Goal: Answer question/provide support: Share knowledge or assist other users

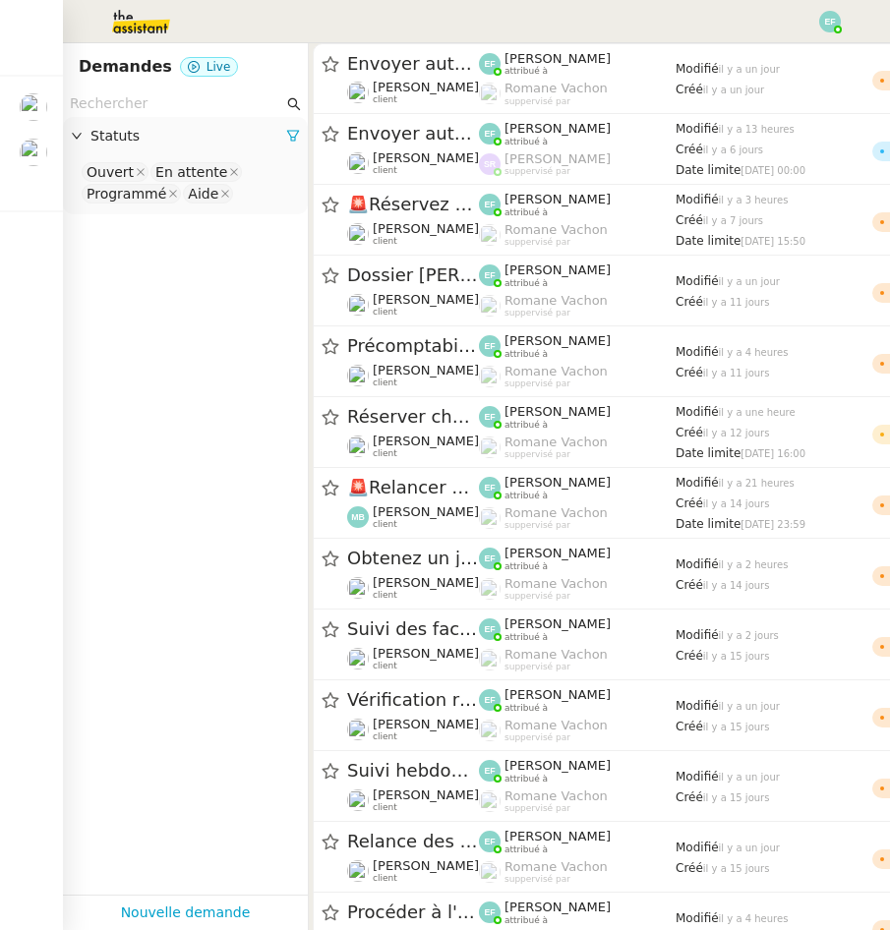
click at [36, 96] on img at bounding box center [34, 107] width 28 height 28
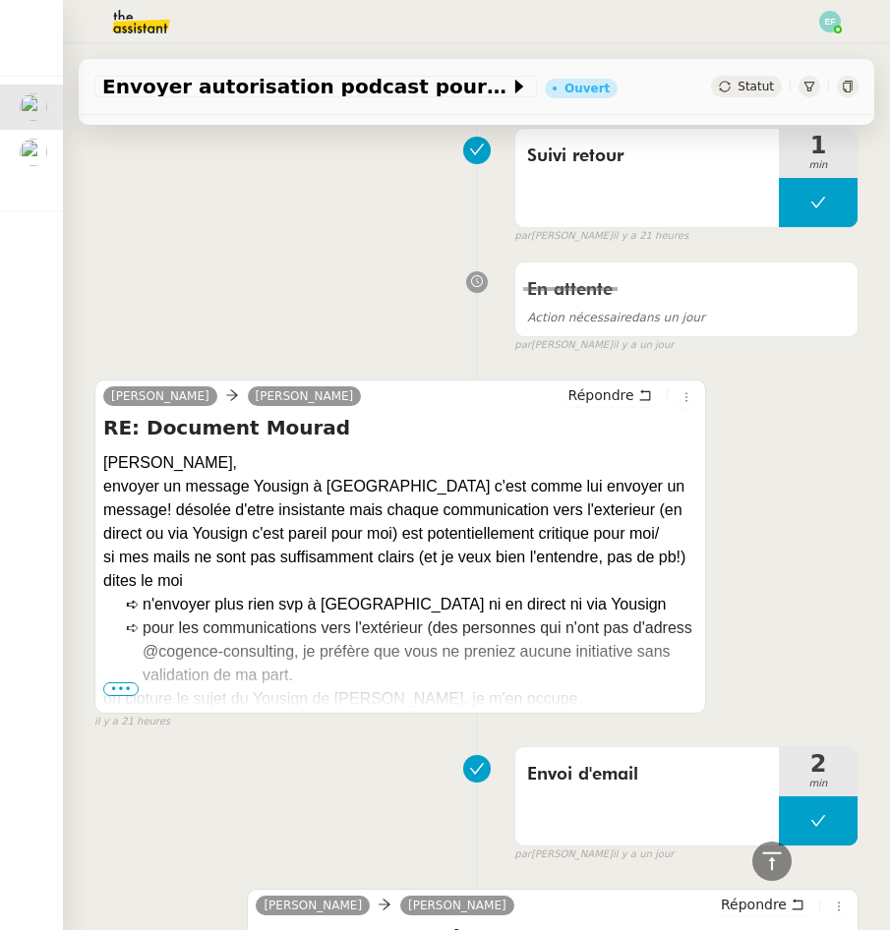
scroll to position [2445, 0]
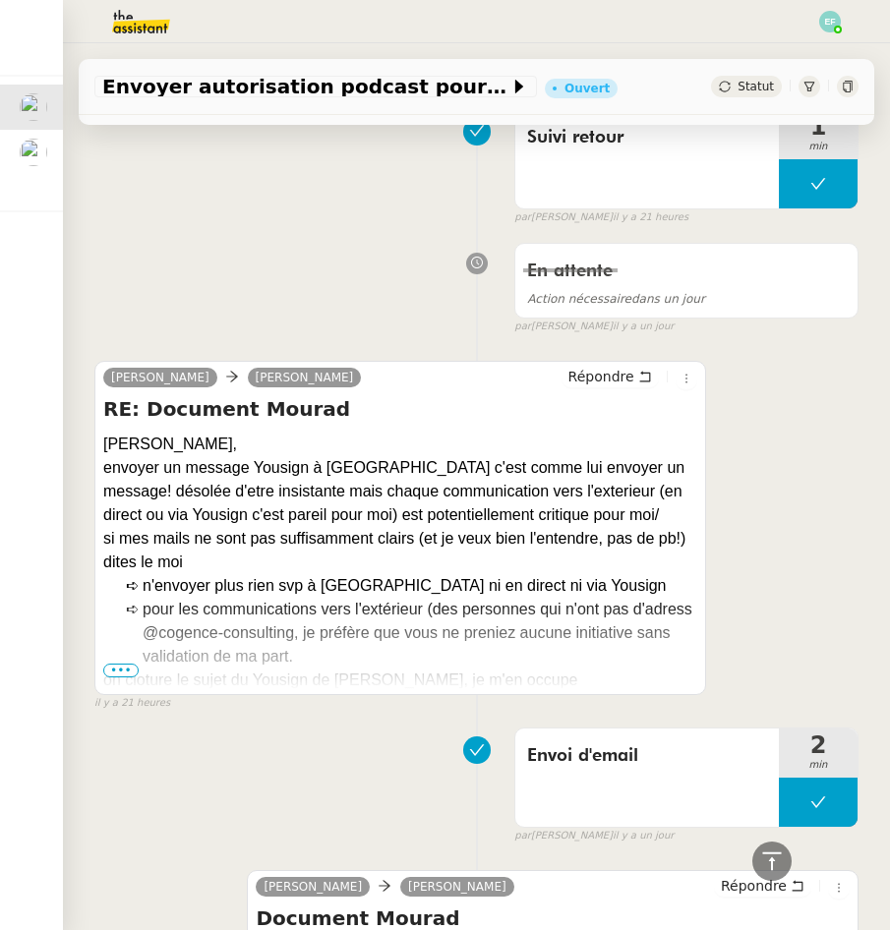
click at [120, 664] on span "•••" at bounding box center [120, 671] width 35 height 14
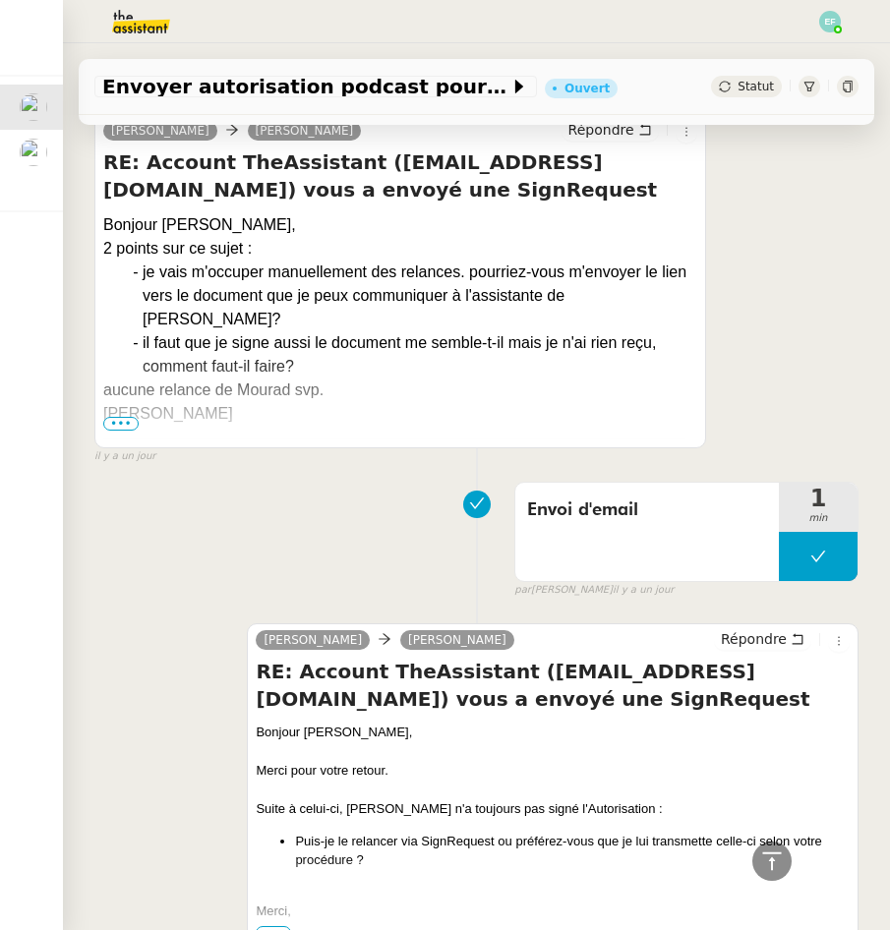
scroll to position [7450, 0]
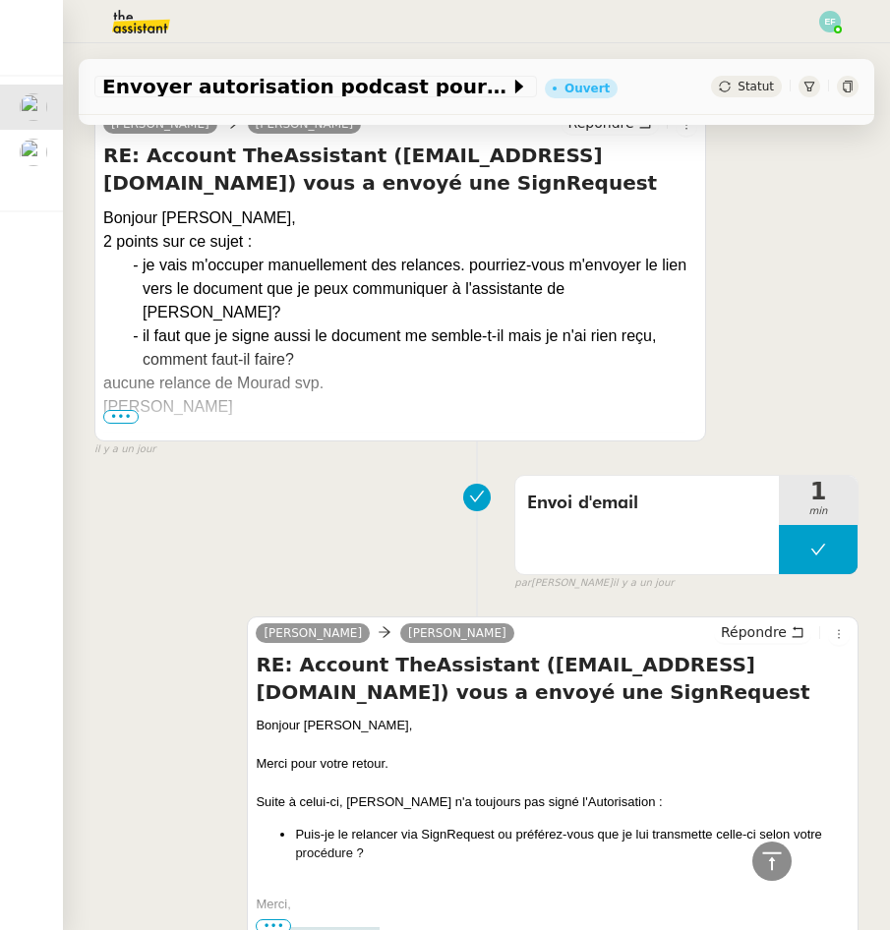
click at [110, 421] on span "•••" at bounding box center [120, 417] width 35 height 14
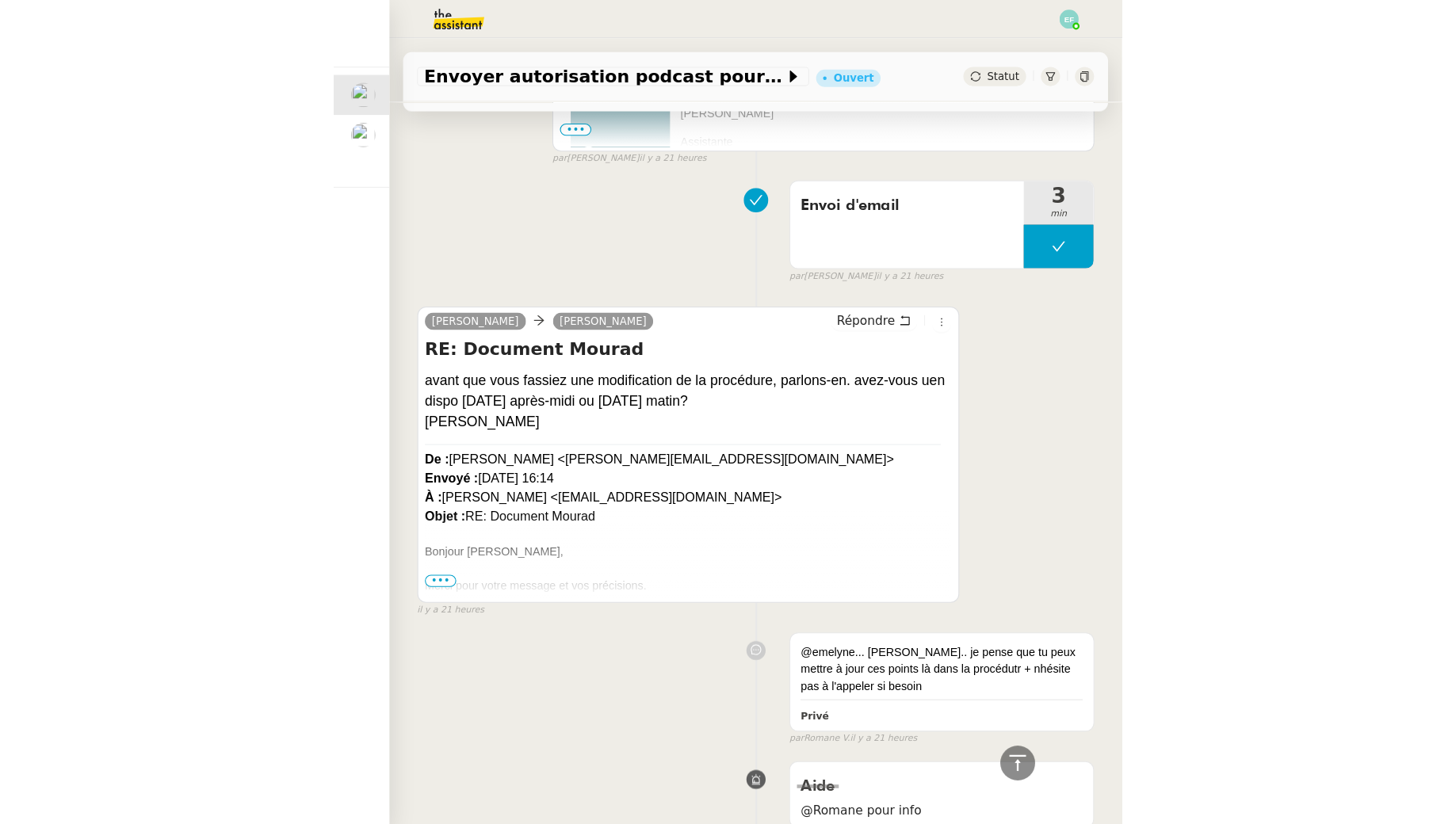
scroll to position [739, 0]
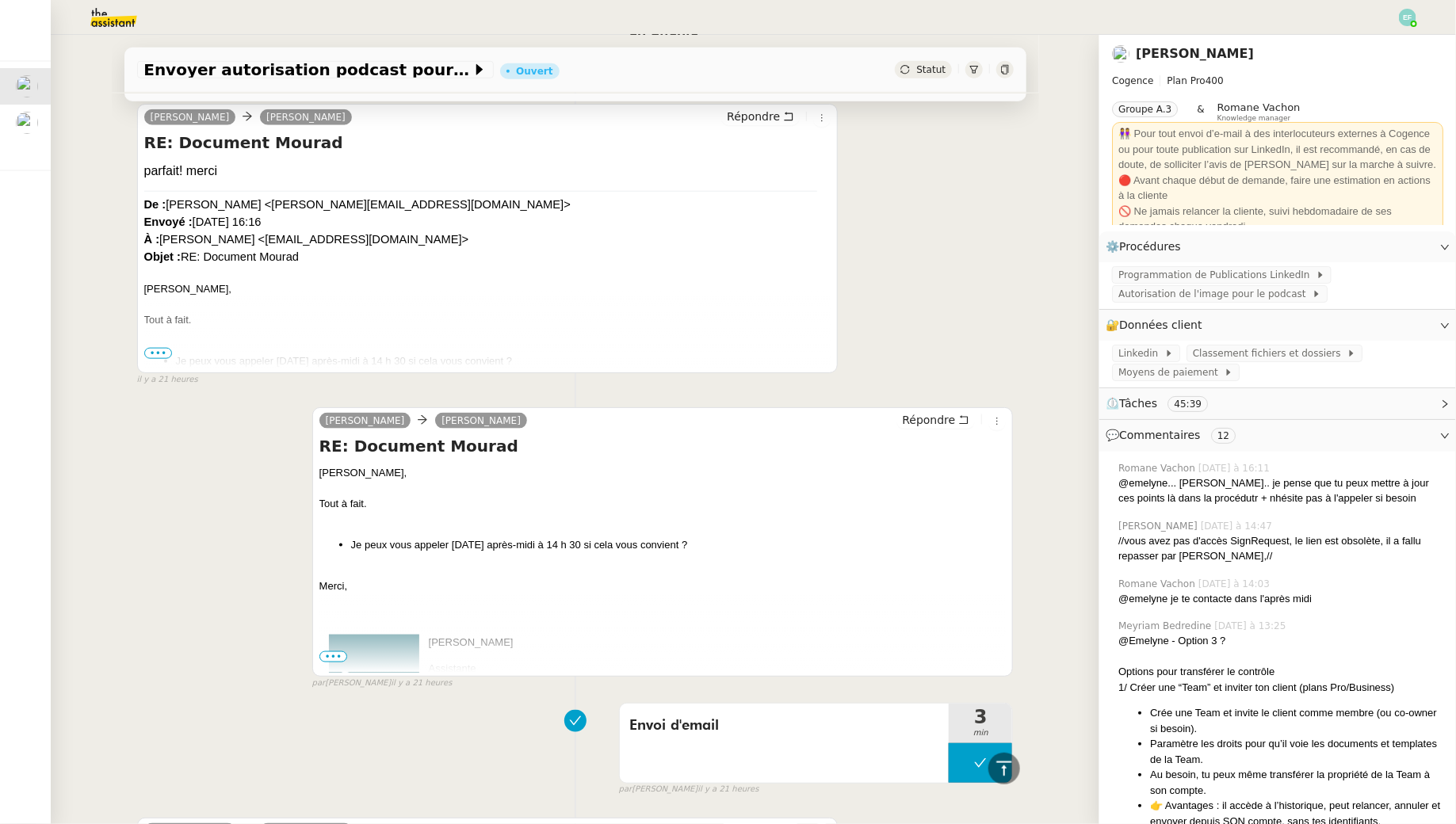
click at [453, 164] on div "parfait! merci" at bounding box center [487, 172] width 687 height 19
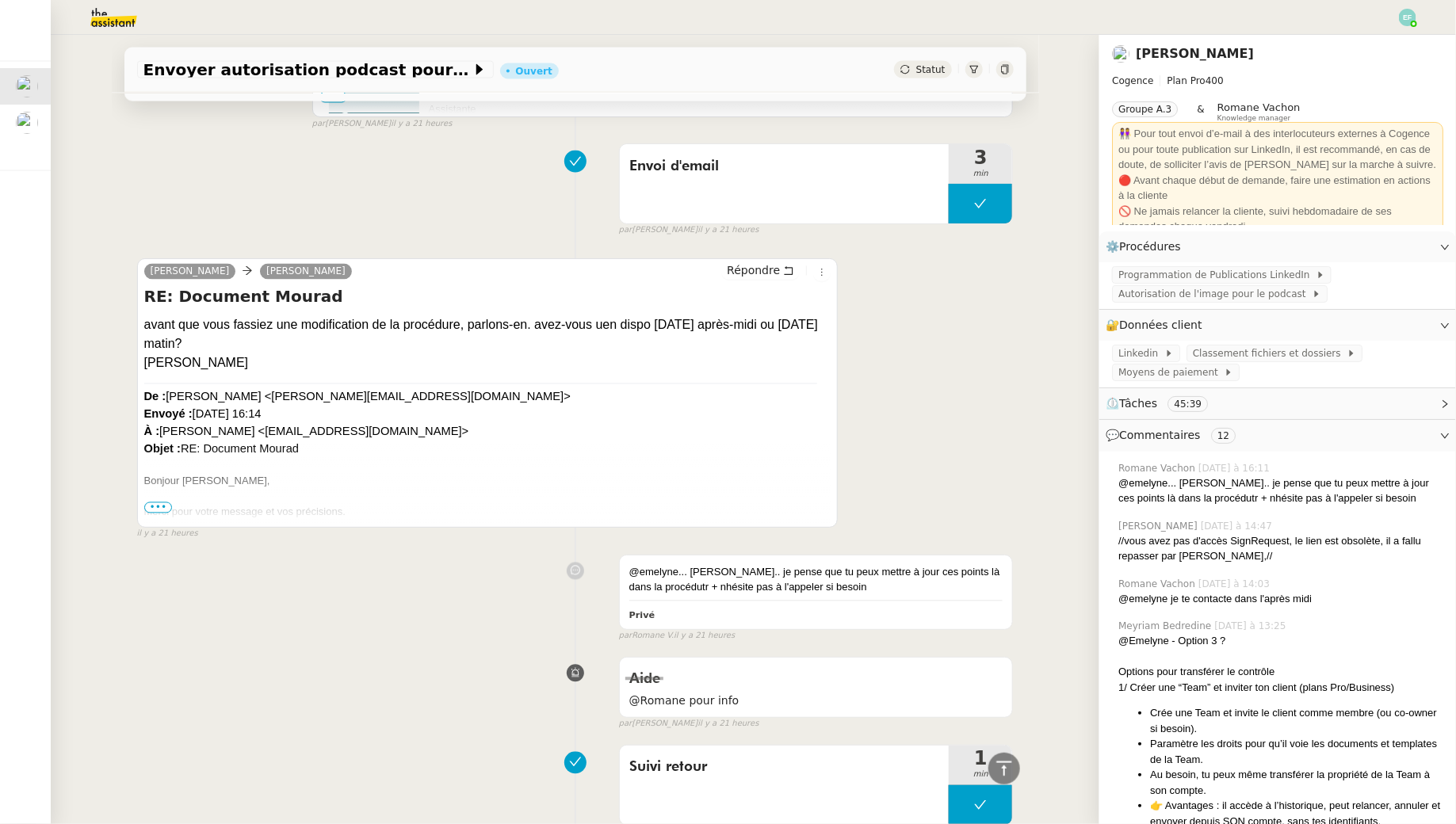
scroll to position [1299, 0]
click at [716, 276] on span "Programmation de Publications LinkedIn" at bounding box center [1217, 275] width 197 height 16
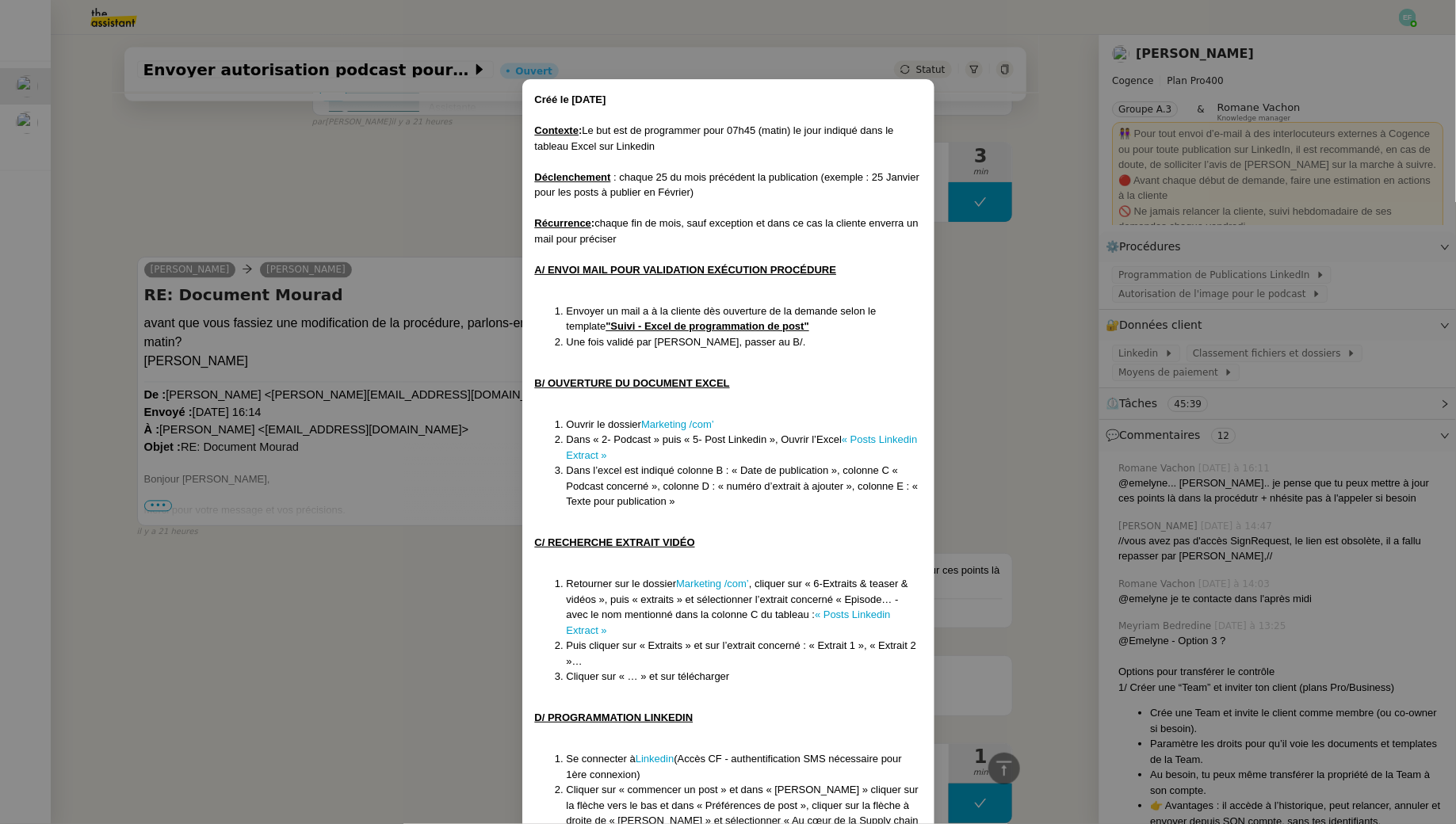
click at [716, 319] on nz-modal-container "Créé le [DATE] Contexte : Le but est de programmer pour 07h45 (matin) le jour i…" at bounding box center [728, 412] width 1456 height 824
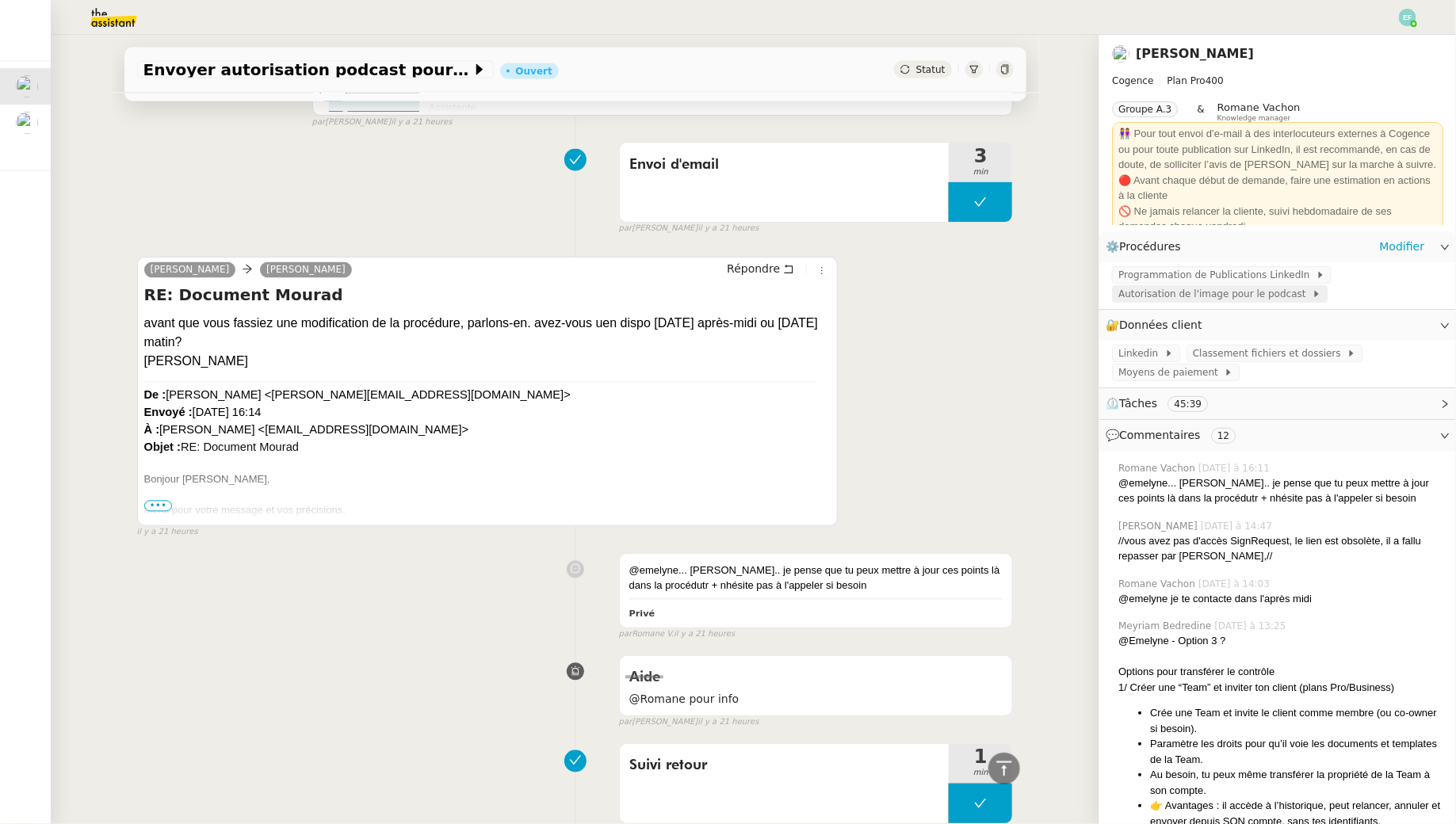
click at [716, 291] on span "Autorisation de l'image pour le podcast" at bounding box center [1215, 294] width 193 height 16
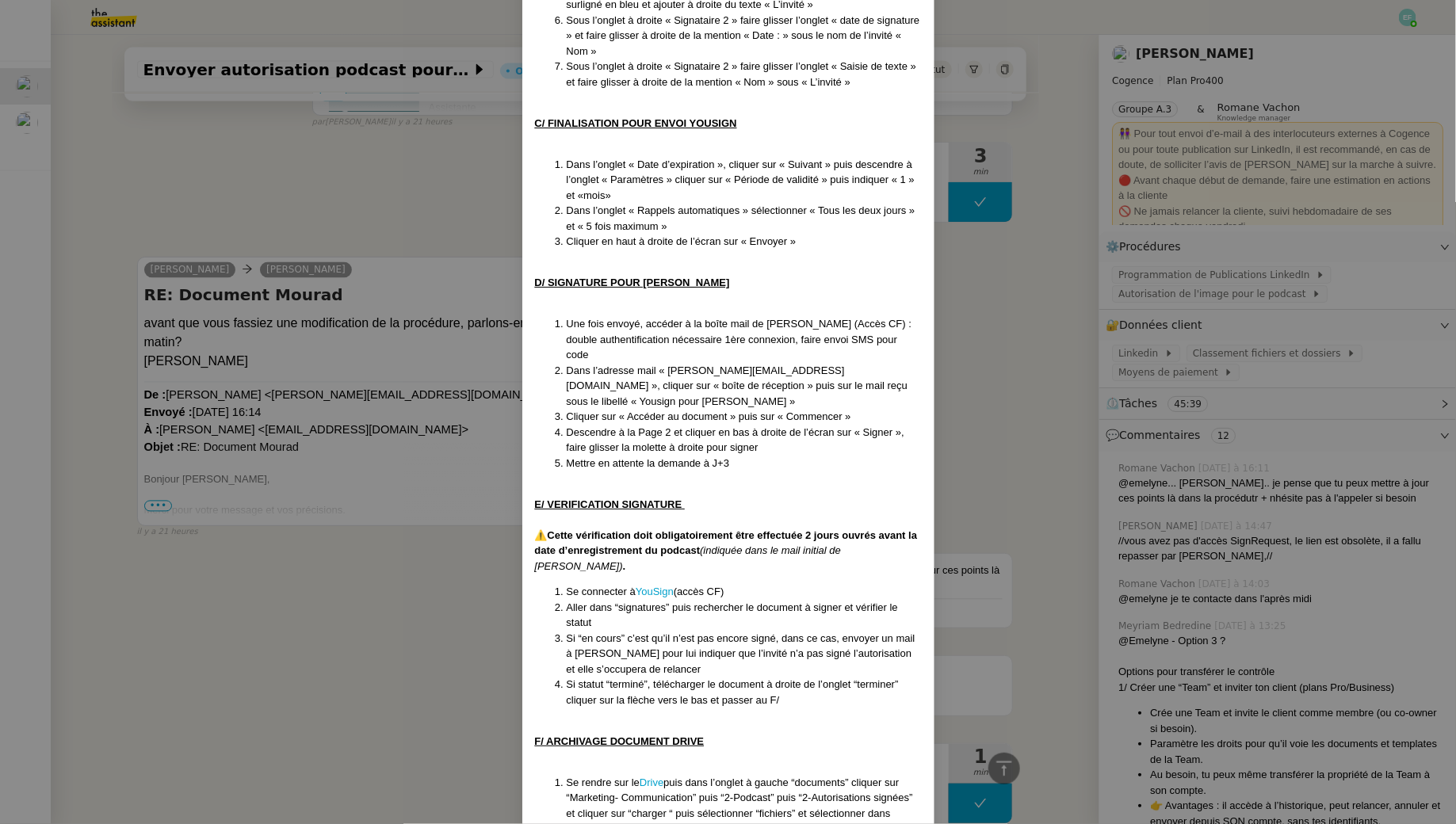
scroll to position [1399, 0]
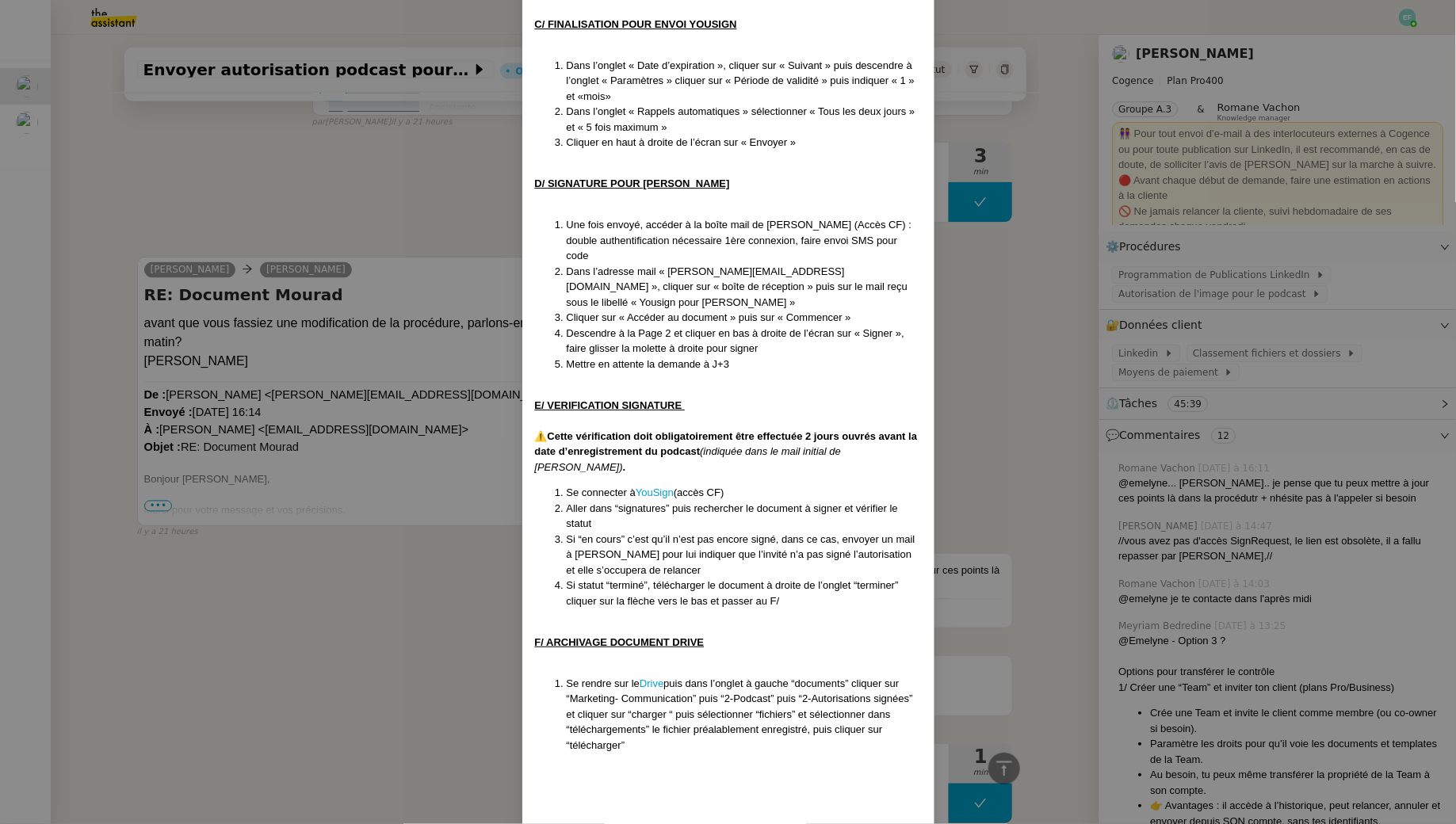
click at [479, 615] on nz-modal-container "Créé le [DATE] Contexte : L’objectif est d’envoyer aux invités du podcast de [P…" at bounding box center [728, 412] width 1456 height 824
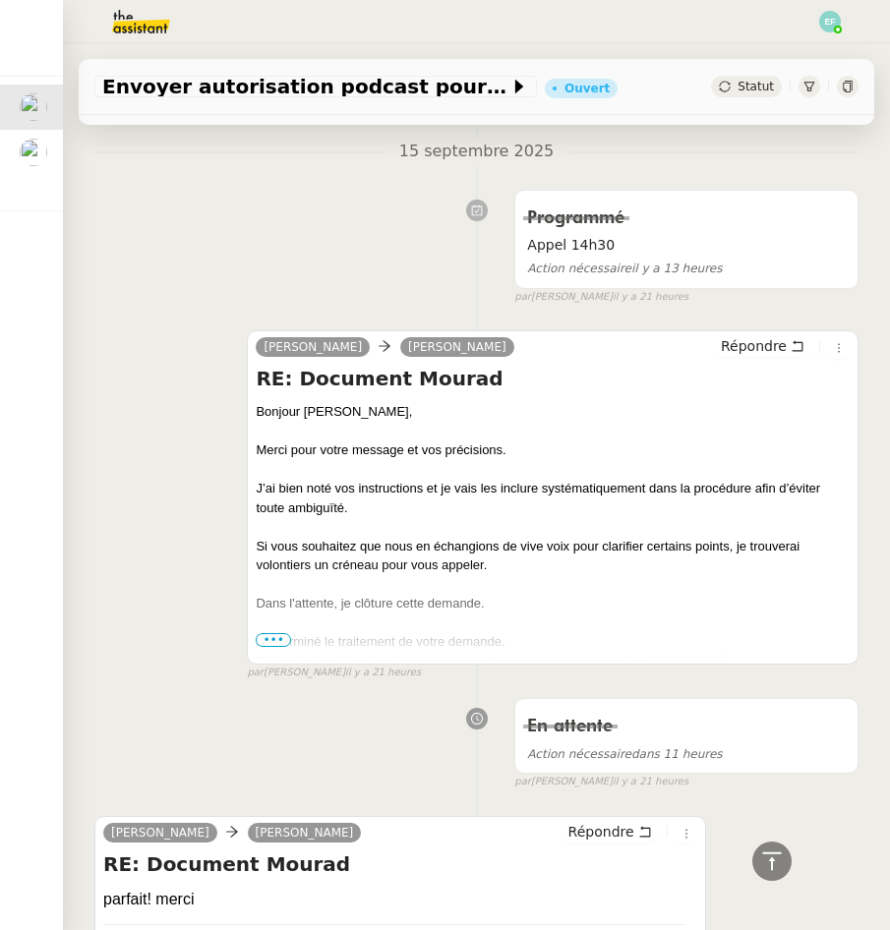
scroll to position [0, 0]
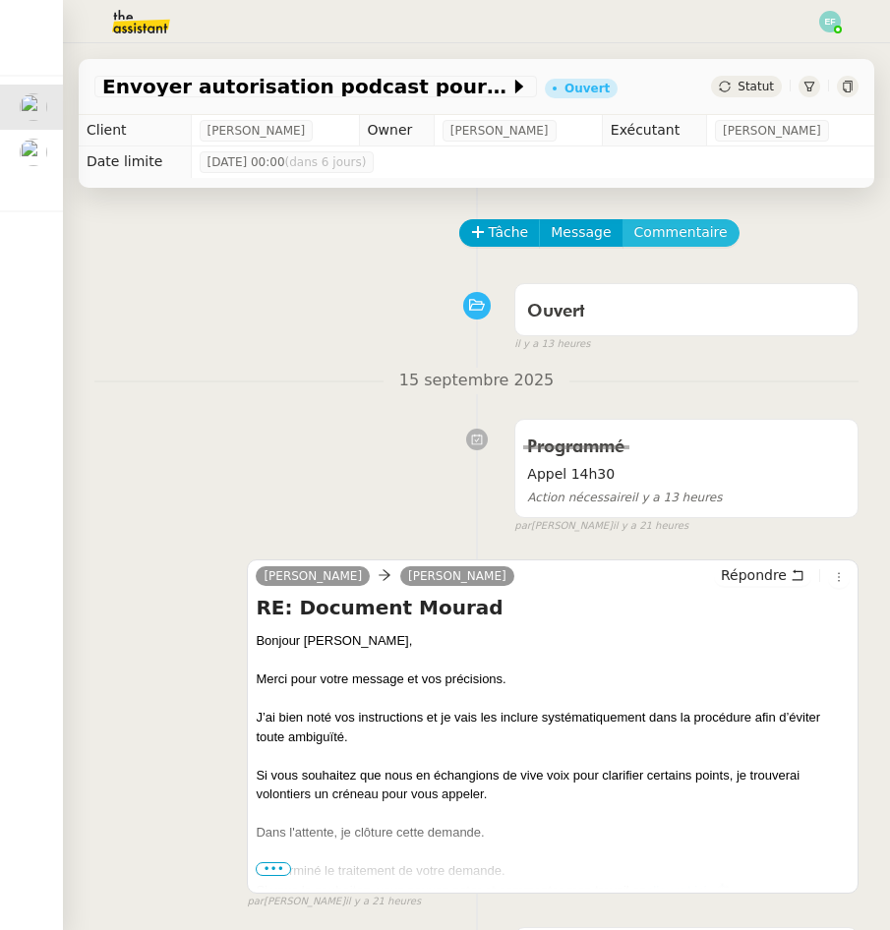
click at [677, 239] on span "Commentaire" at bounding box center [680, 232] width 93 height 23
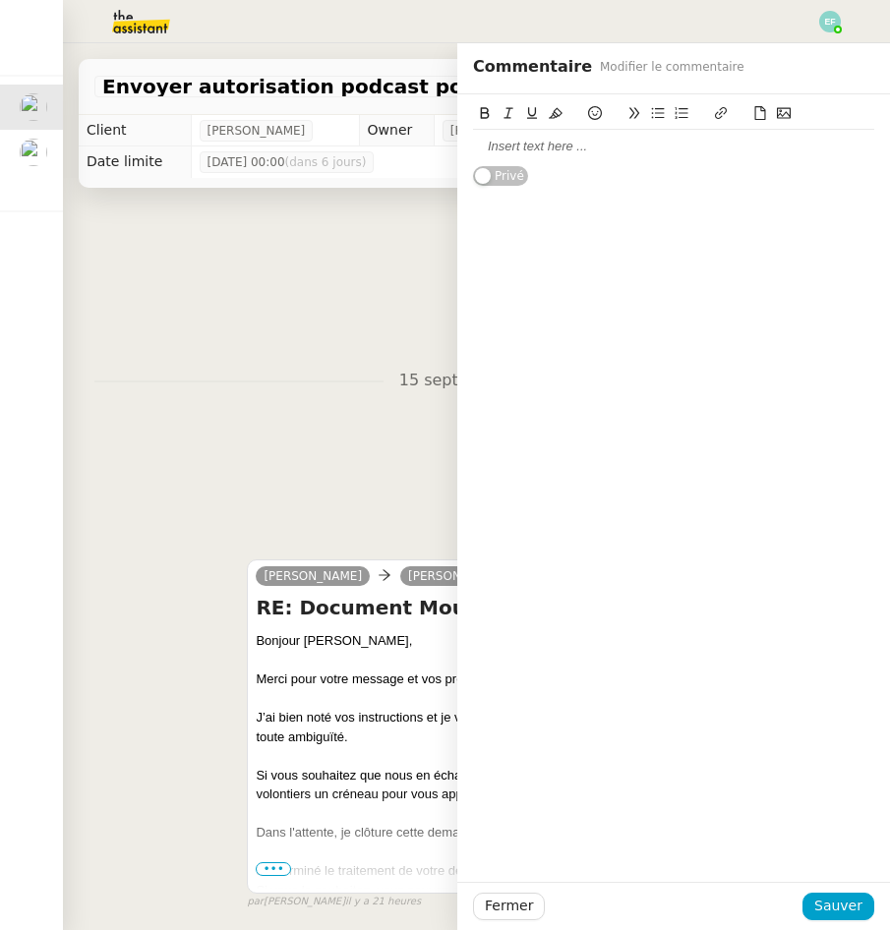
click at [781, 175] on div "Privé" at bounding box center [673, 140] width 401 height 92
click at [765, 155] on div at bounding box center [673, 146] width 401 height 33
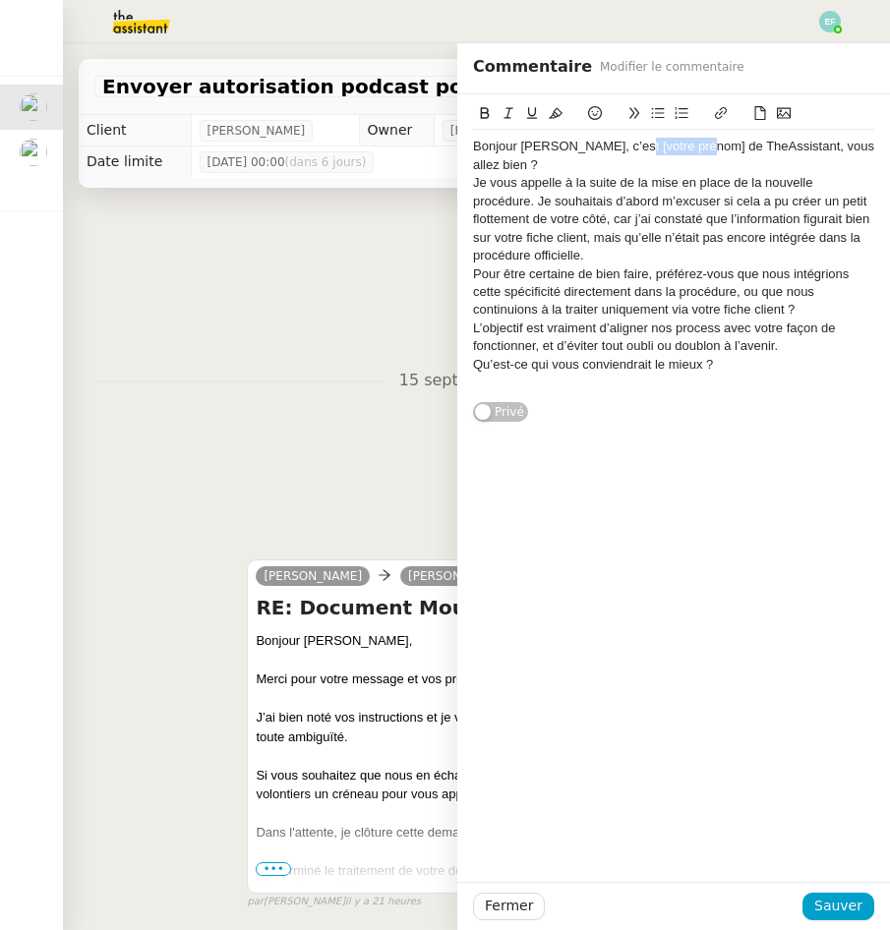
drag, startPoint x: 685, startPoint y: 145, endPoint x: 609, endPoint y: 148, distance: 75.8
click at [609, 148] on div "Bonjour [PERSON_NAME], c’est [votre prénom] de TheAssistant, vous allez bien ?" at bounding box center [673, 156] width 401 height 36
click at [844, 136] on div "Bonjour [PERSON_NAME], c’est [PERSON_NAME] de TheAssistant, vous allez bien ? J…" at bounding box center [673, 264] width 401 height 269
click at [857, 144] on div "Bonjour [PERSON_NAME], c’est [PERSON_NAME] de TheAssistant, vous allez bien ?" at bounding box center [673, 156] width 401 height 36
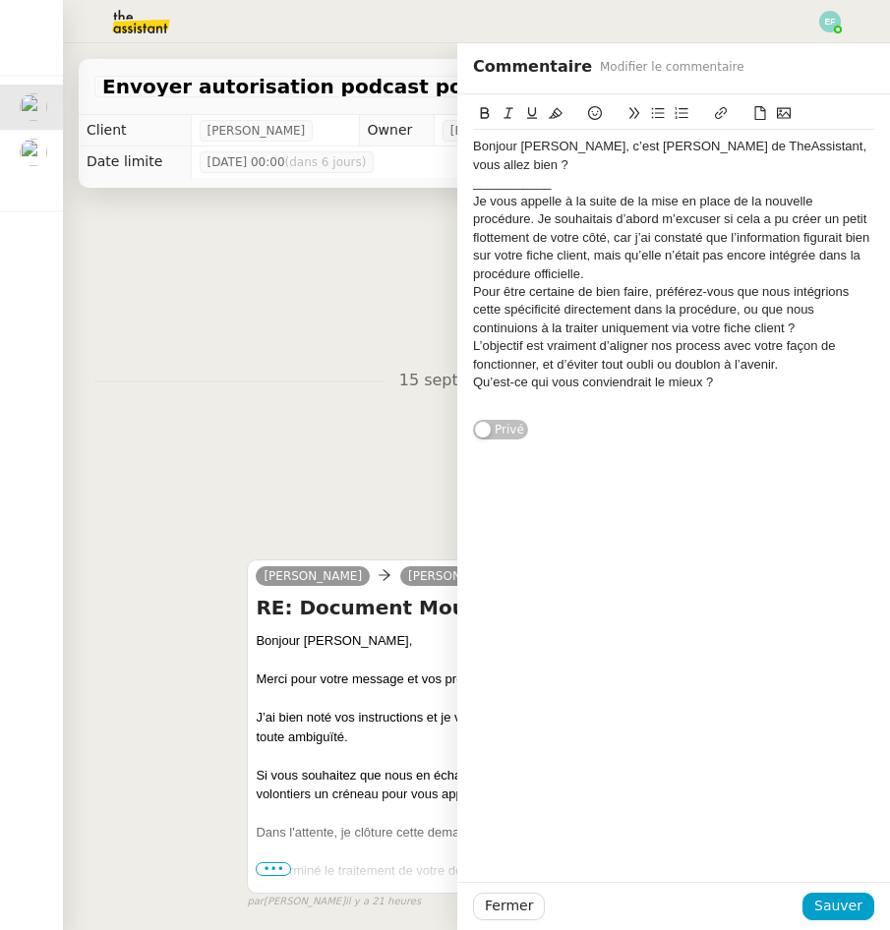
click at [530, 201] on div "Je vous appelle à la suite de la mise en place de la nouvelle procédure. Je sou…" at bounding box center [673, 238] width 401 height 90
click at [664, 204] on div "Je vous appelle à la suite de la mise en place de la nouvelle procédure d'autor…" at bounding box center [673, 238] width 401 height 90
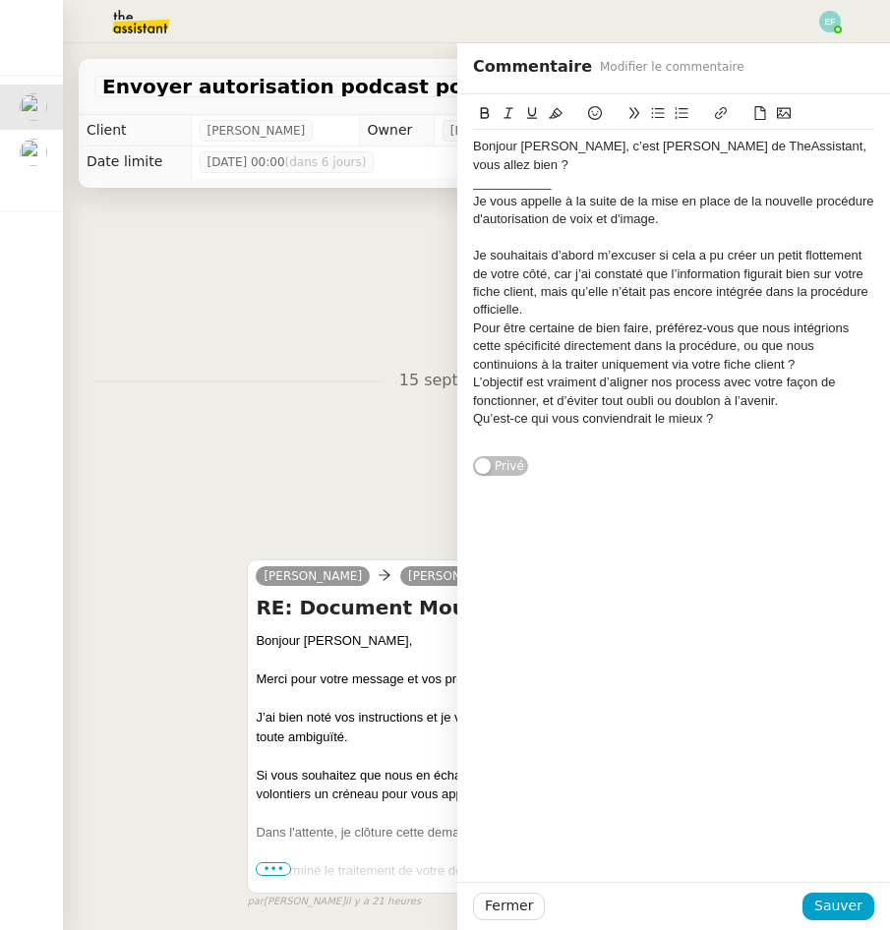
click at [554, 254] on div "Je souhaitais d’abord m’excuser si cela a pu créer un petit flottement de votre…" at bounding box center [673, 283] width 401 height 73
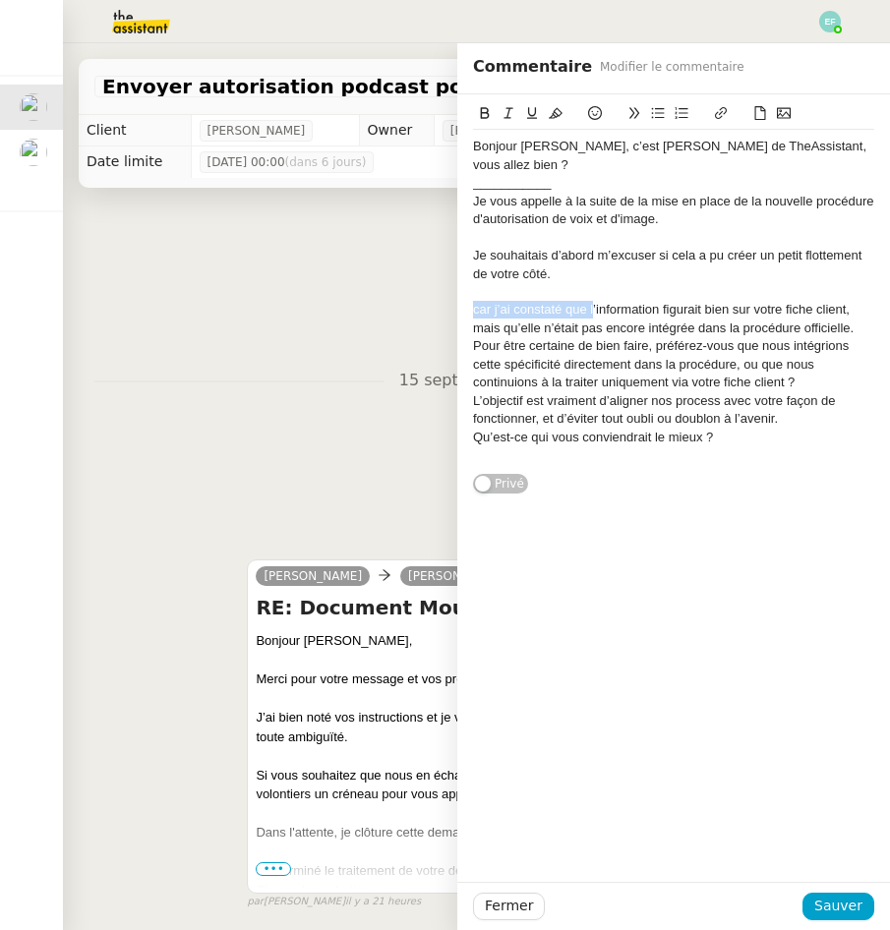
drag, startPoint x: 594, startPoint y: 289, endPoint x: 463, endPoint y: 297, distance: 131.0
click at [463, 297] on div "Bonjour [PERSON_NAME], c’est [PERSON_NAME] de TheAssistant, vous allez bien ? _…" at bounding box center [673, 294] width 433 height 401
click at [598, 283] on div at bounding box center [673, 292] width 401 height 18
click at [768, 301] on div "L’information figurait bien sur votre fiche client, mais qu’elle n’était pas en…" at bounding box center [673, 319] width 401 height 36
click at [768, 308] on div "L’information figurait bien sur votre fiche client, mais qu’elle n’était pas en…" at bounding box center [673, 319] width 401 height 36
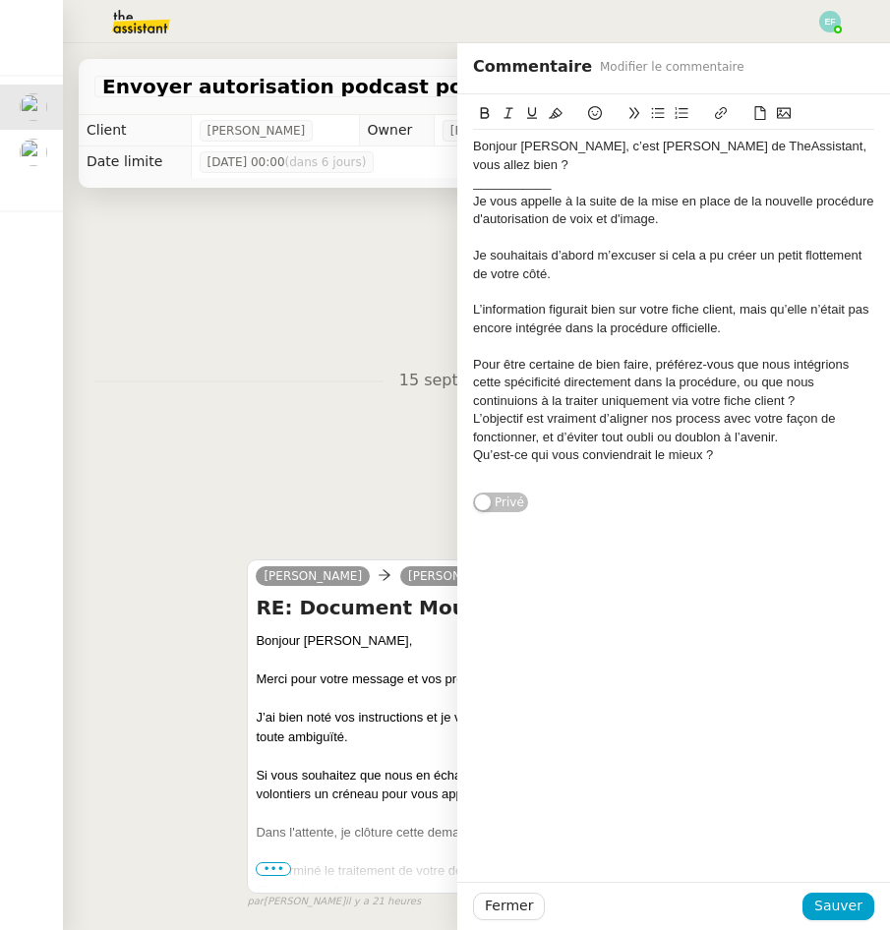
click at [820, 410] on div "L’objectif est vraiment d’aligner nos process avec votre façon de fonctionner, …" at bounding box center [673, 428] width 401 height 36
click at [817, 390] on div "Pour être certaine de bien faire, préférez-vous que nous intégrions cette spéci…" at bounding box center [673, 383] width 401 height 54
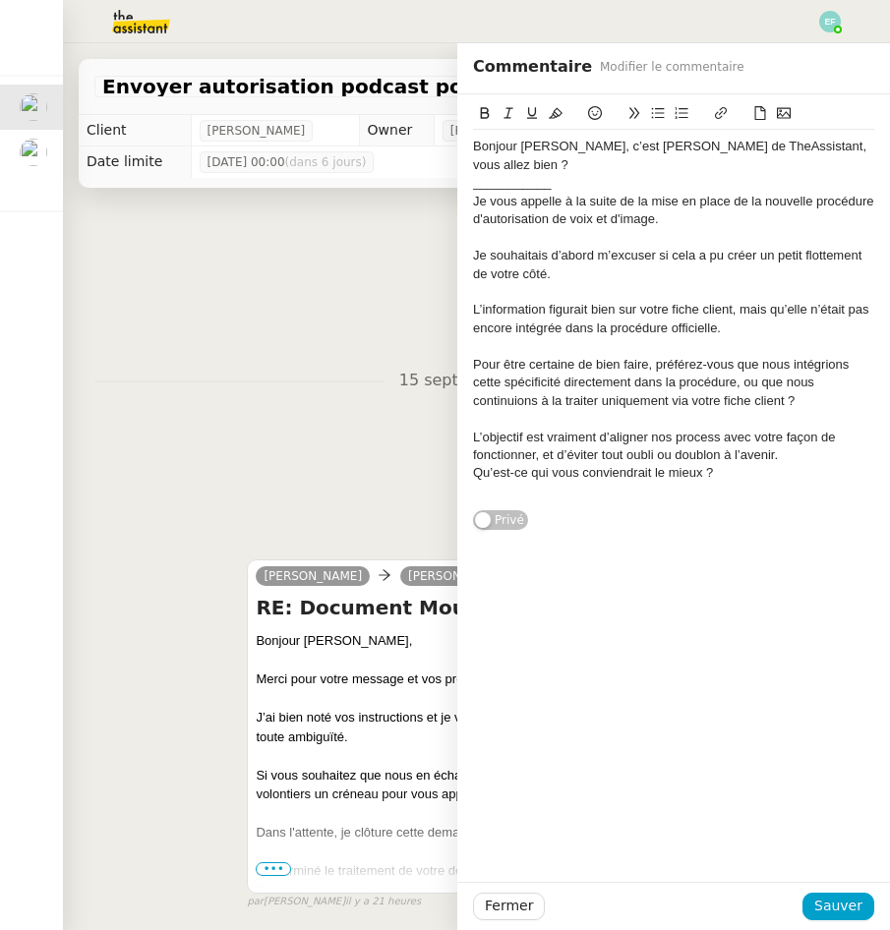
click at [797, 433] on div "L’objectif est vraiment d’aligner nos process avec votre façon de fonctionner, …" at bounding box center [673, 447] width 401 height 36
click at [748, 301] on div "L’information figurait bien sur votre fiche client, mais qu’elle n’était pas en…" at bounding box center [673, 319] width 401 height 36
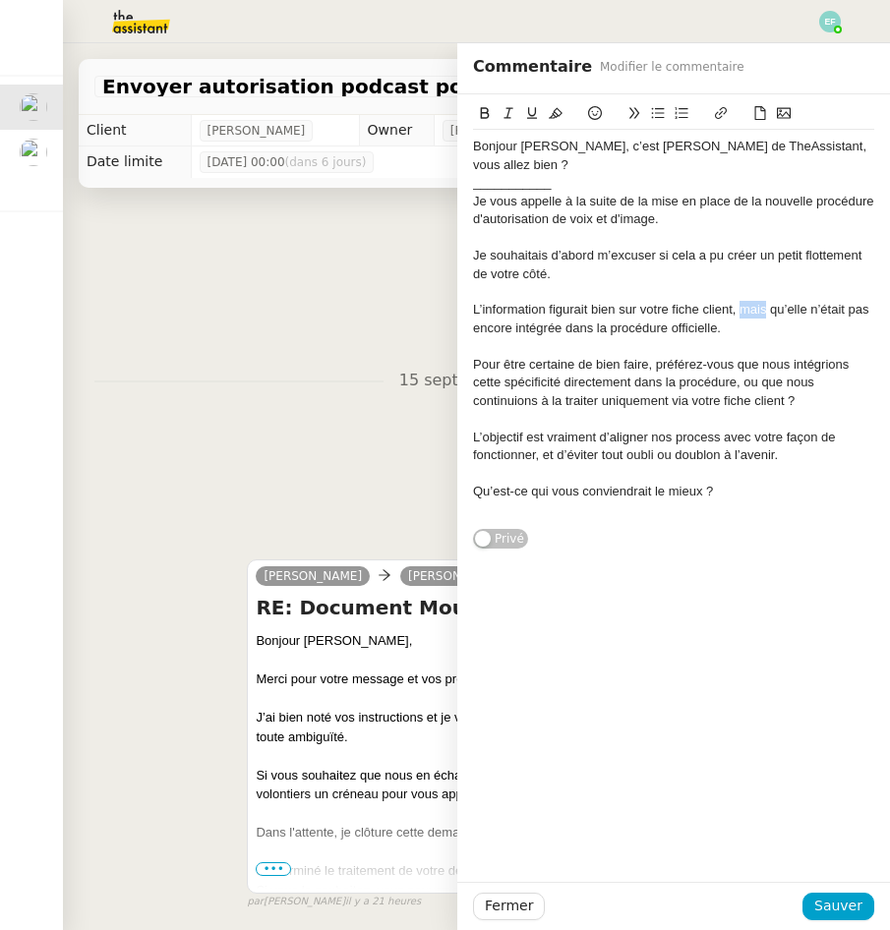
click at [748, 301] on div "L’information figurait bien sur votre fiche client, mais qu’elle n’était pas en…" at bounding box center [673, 319] width 401 height 36
click at [546, 301] on div "L’information figurait bien sur votre fiche client, elle n’était pas encore int…" at bounding box center [673, 319] width 401 height 36
click at [519, 283] on div at bounding box center [673, 292] width 401 height 18
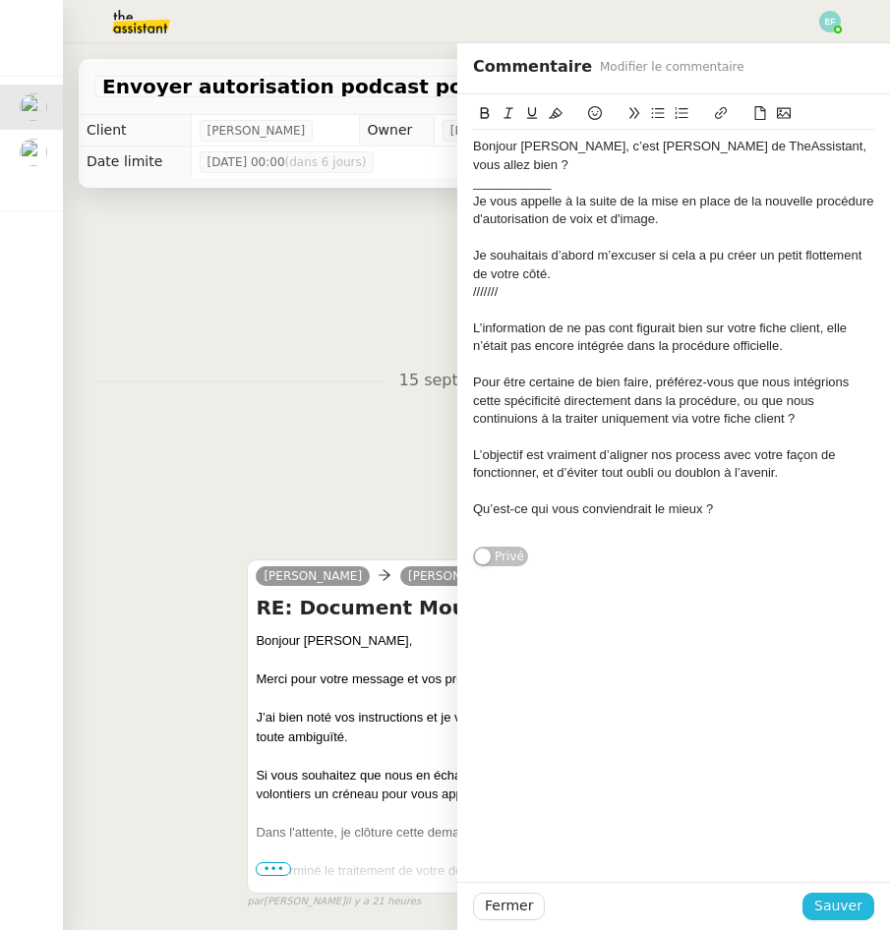
click at [858, 896] on span "Sauver" at bounding box center [838, 906] width 48 height 23
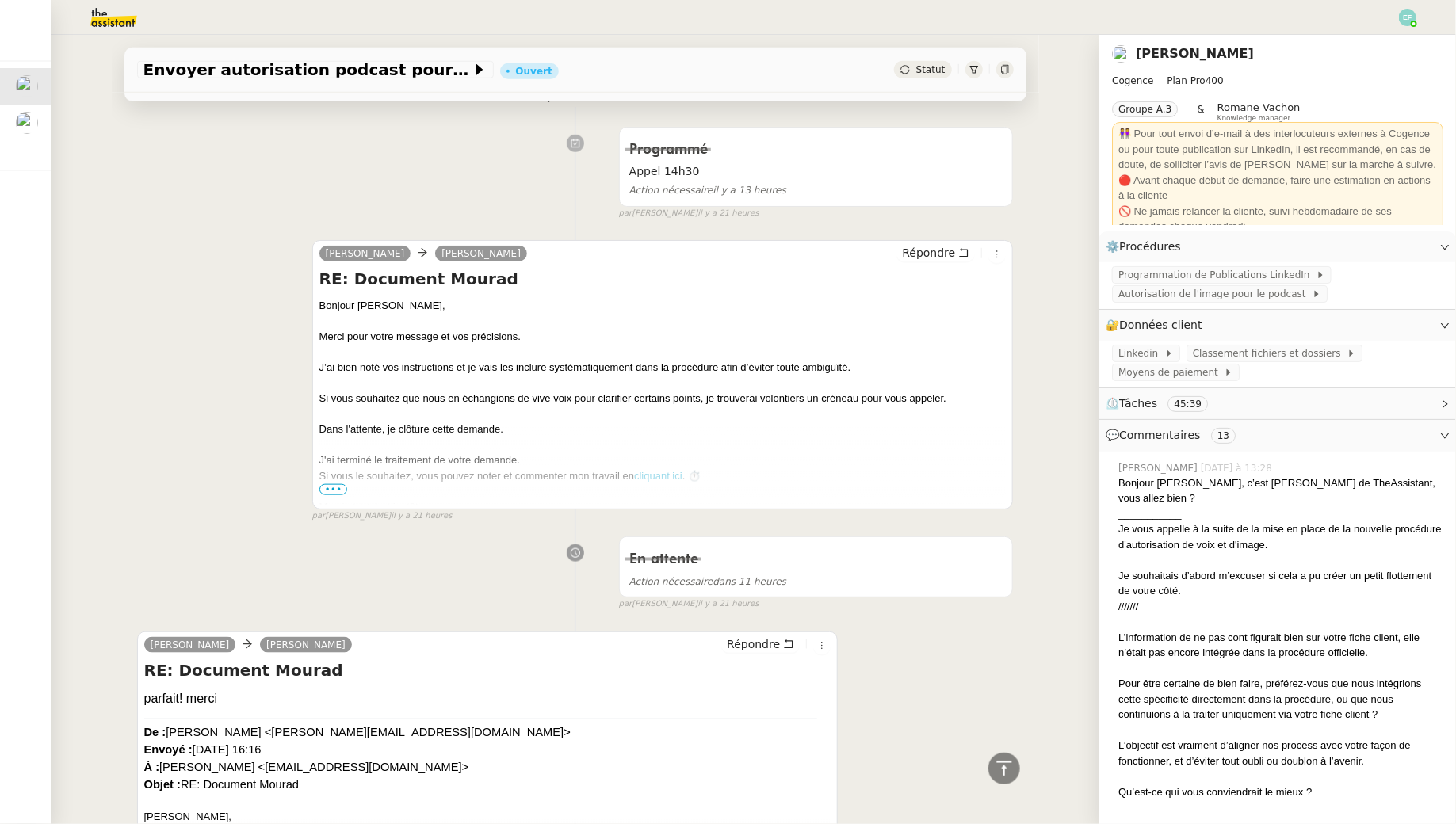
scroll to position [648, 0]
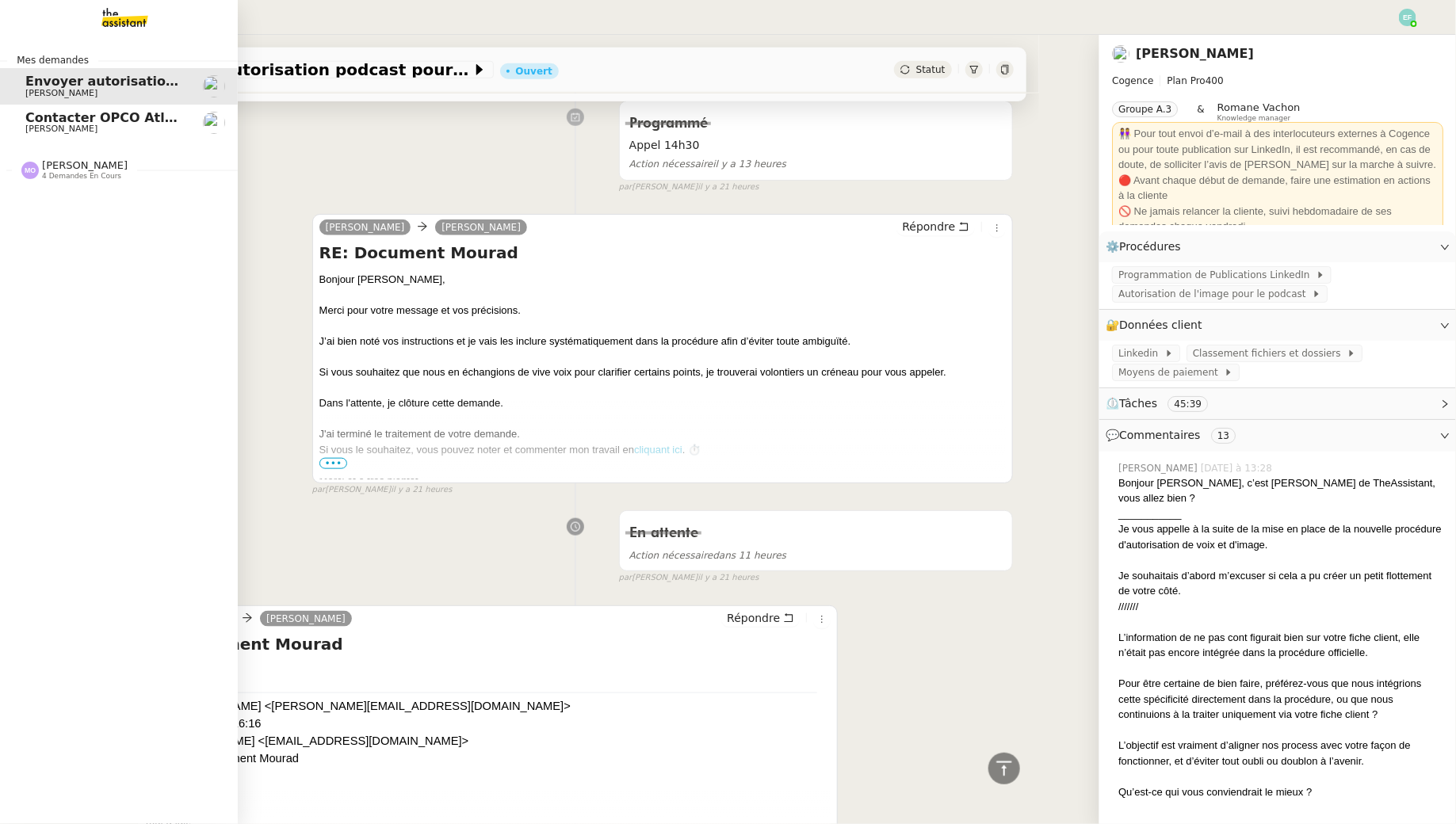
click at [65, 130] on span "[PERSON_NAME]" at bounding box center [61, 128] width 73 height 10
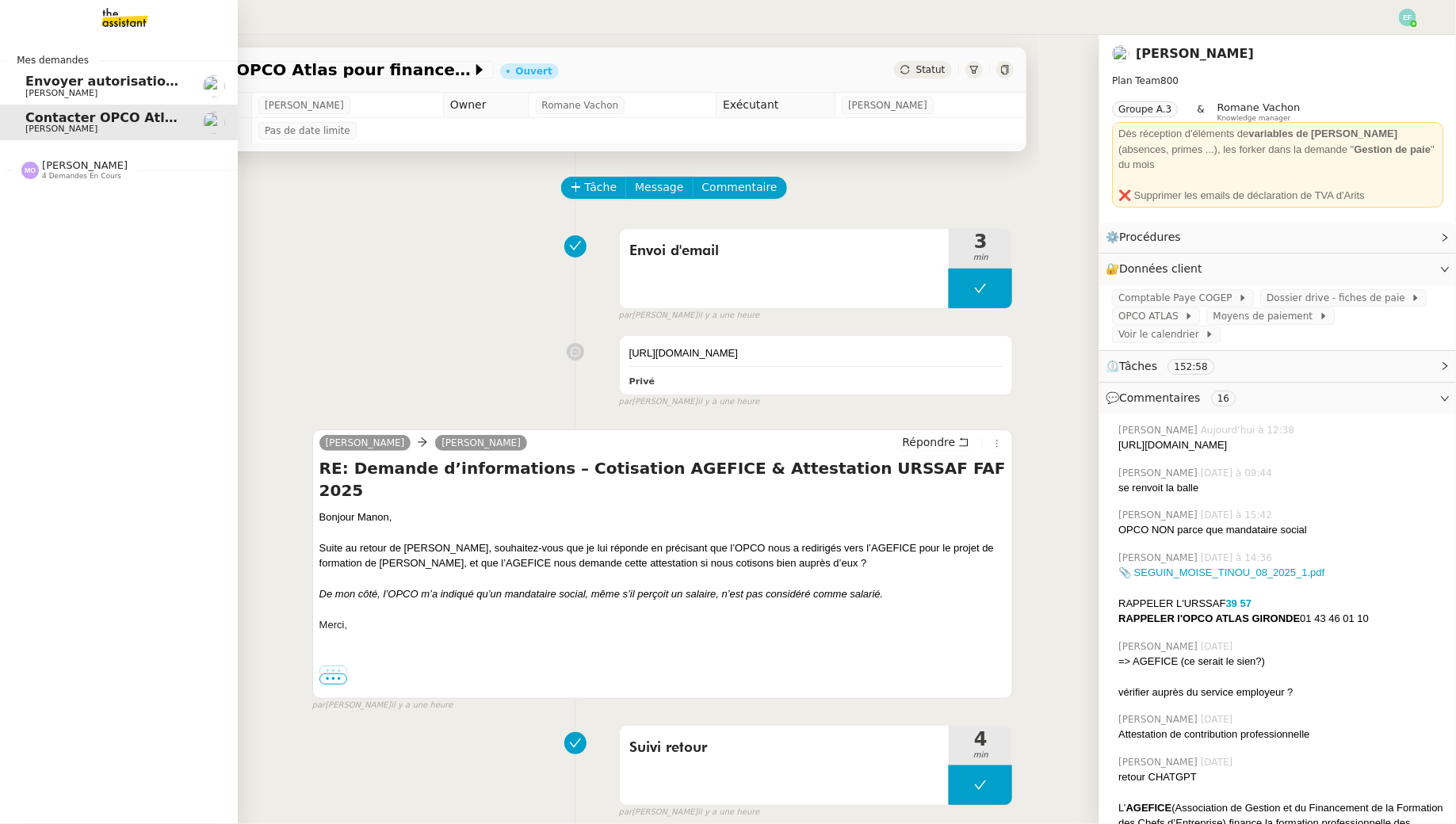
click at [27, 85] on span "Envoyer autorisation podcast pour signature" at bounding box center [185, 81] width 321 height 15
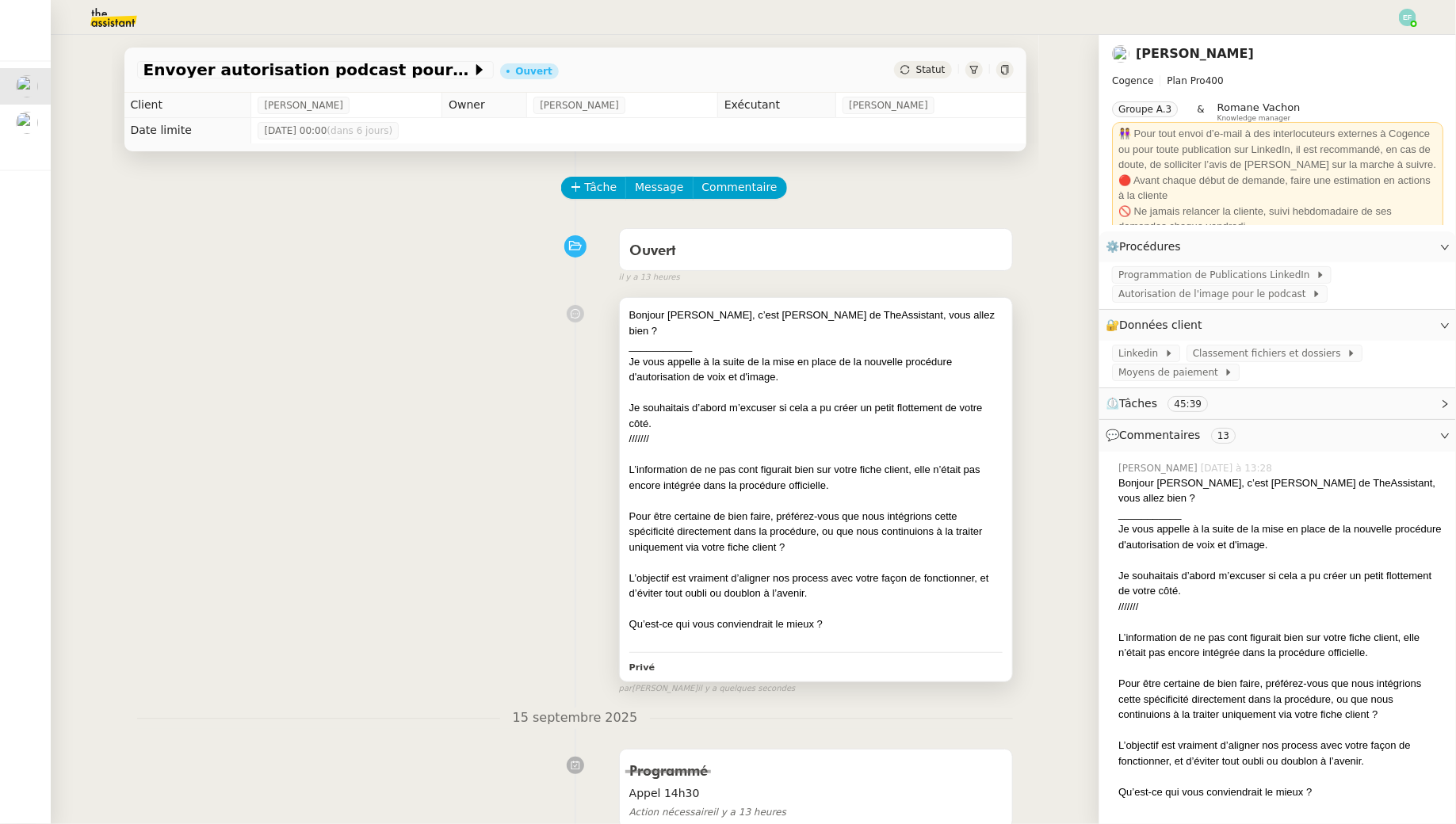
click at [716, 462] on div "L’information de ne pas cont figurait bien sur votre fiche client, elle n’était…" at bounding box center [816, 477] width 374 height 31
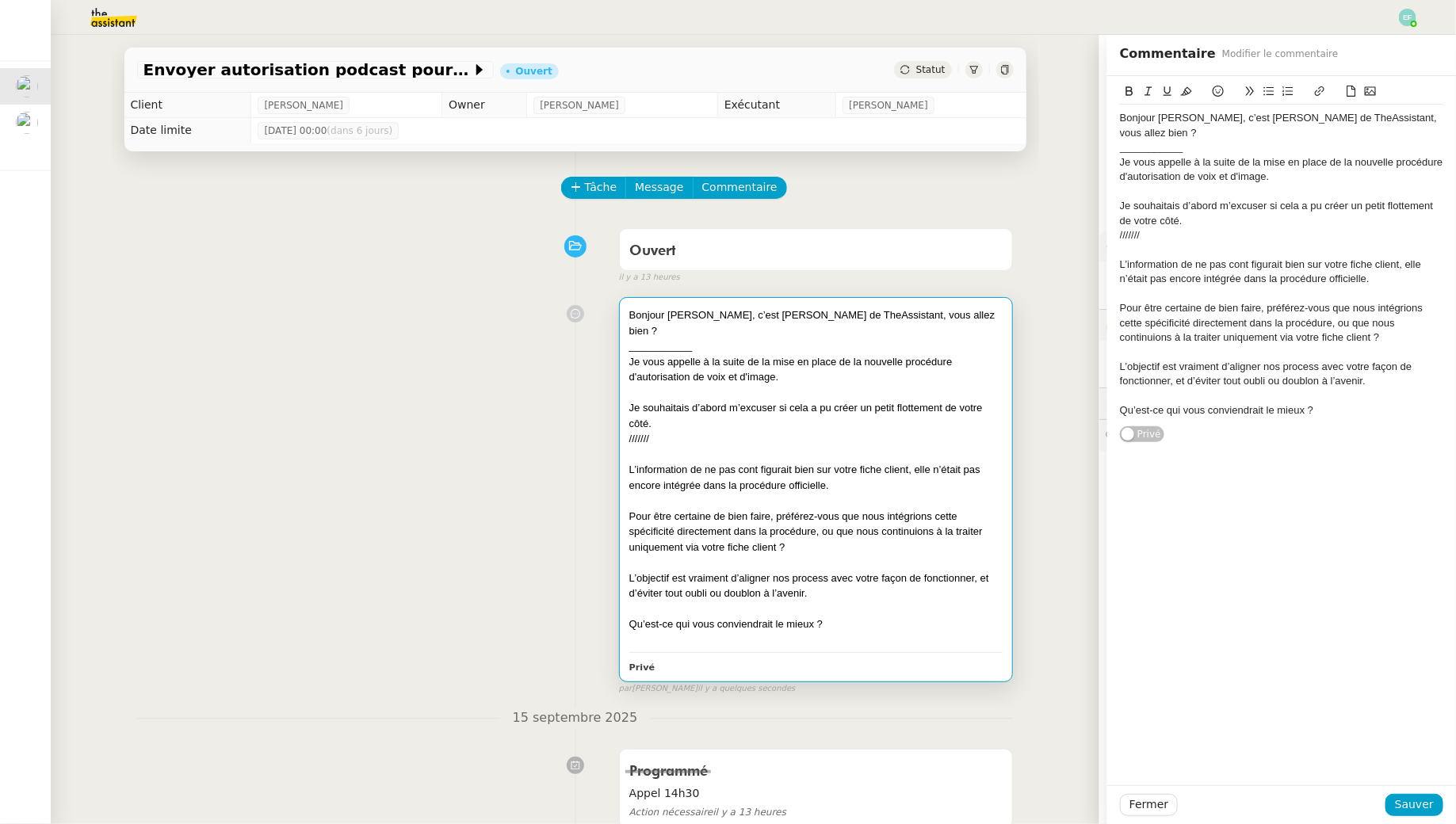
click at [716, 258] on div "L’information de ne pas cont figurait bien sur votre fiche client, elle n’était…" at bounding box center [1281, 272] width 323 height 29
click at [716, 748] on span "Sauver" at bounding box center [1414, 804] width 39 height 19
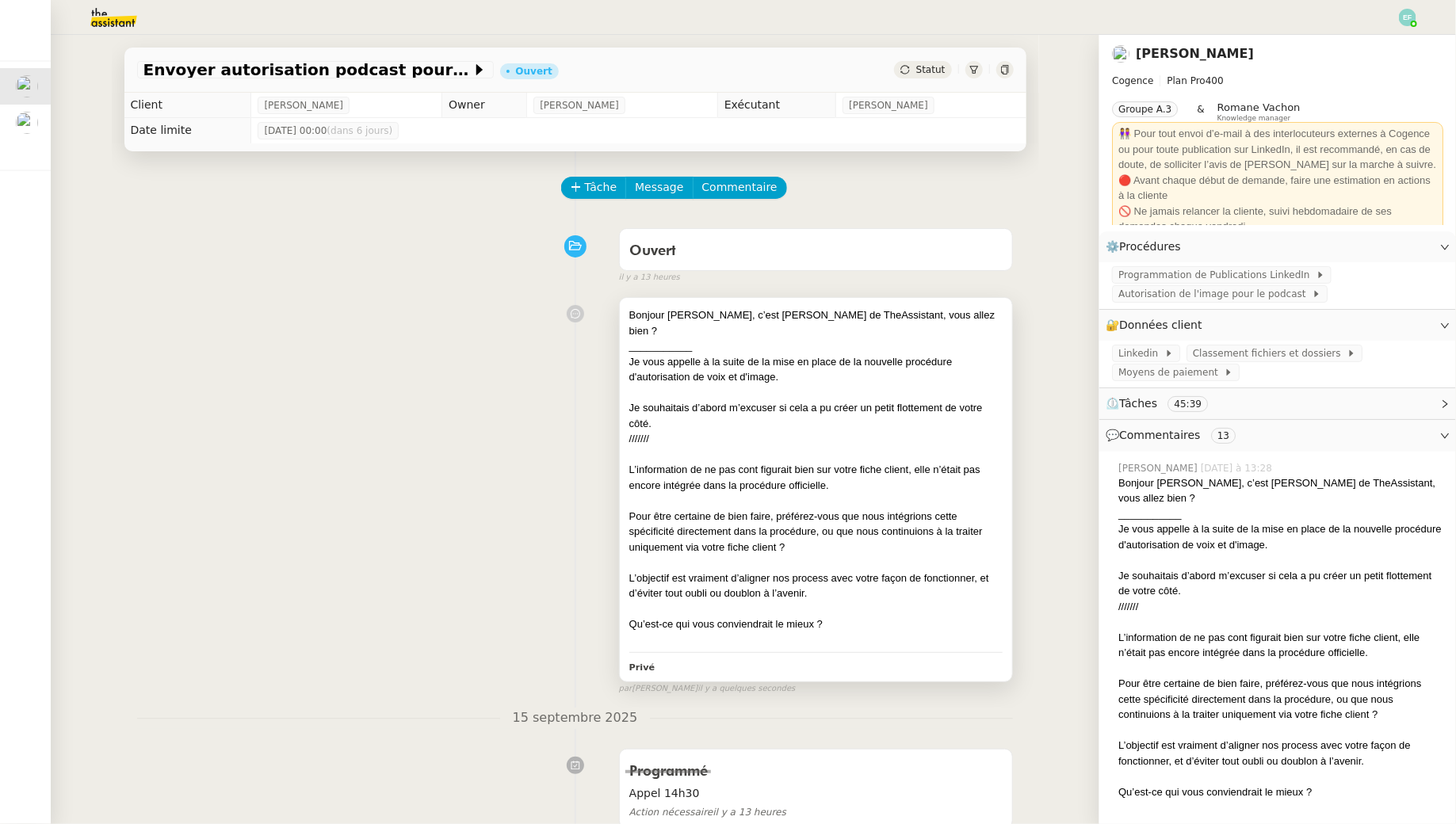
click at [716, 462] on div "L’information de ne pas cont figurait bien sur votre fiche client, elle n’était…" at bounding box center [816, 477] width 374 height 31
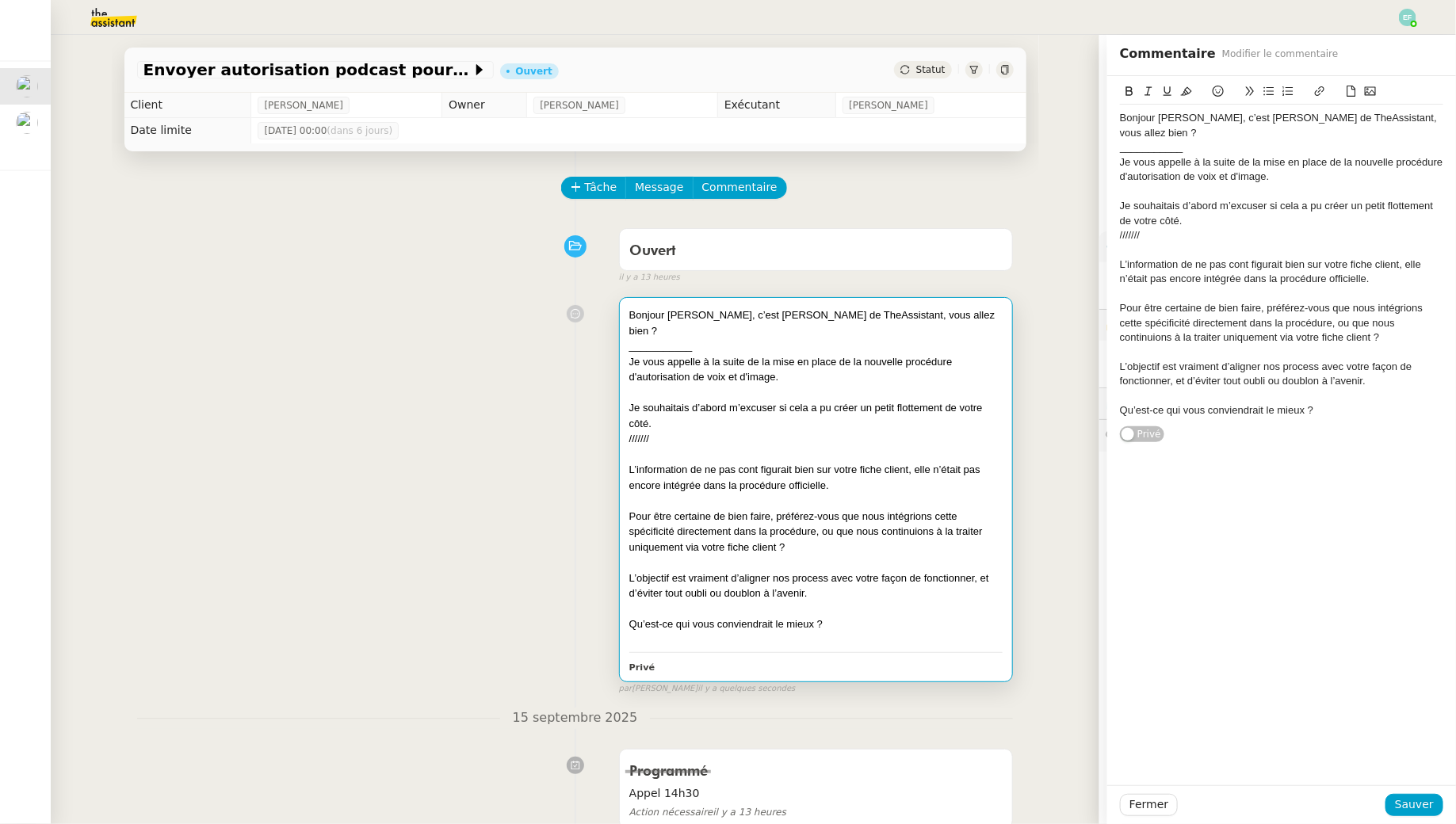
click at [716, 258] on div "L’information de ne pas cont figurait bien sur votre fiche client, elle n’était…" at bounding box center [1281, 272] width 323 height 29
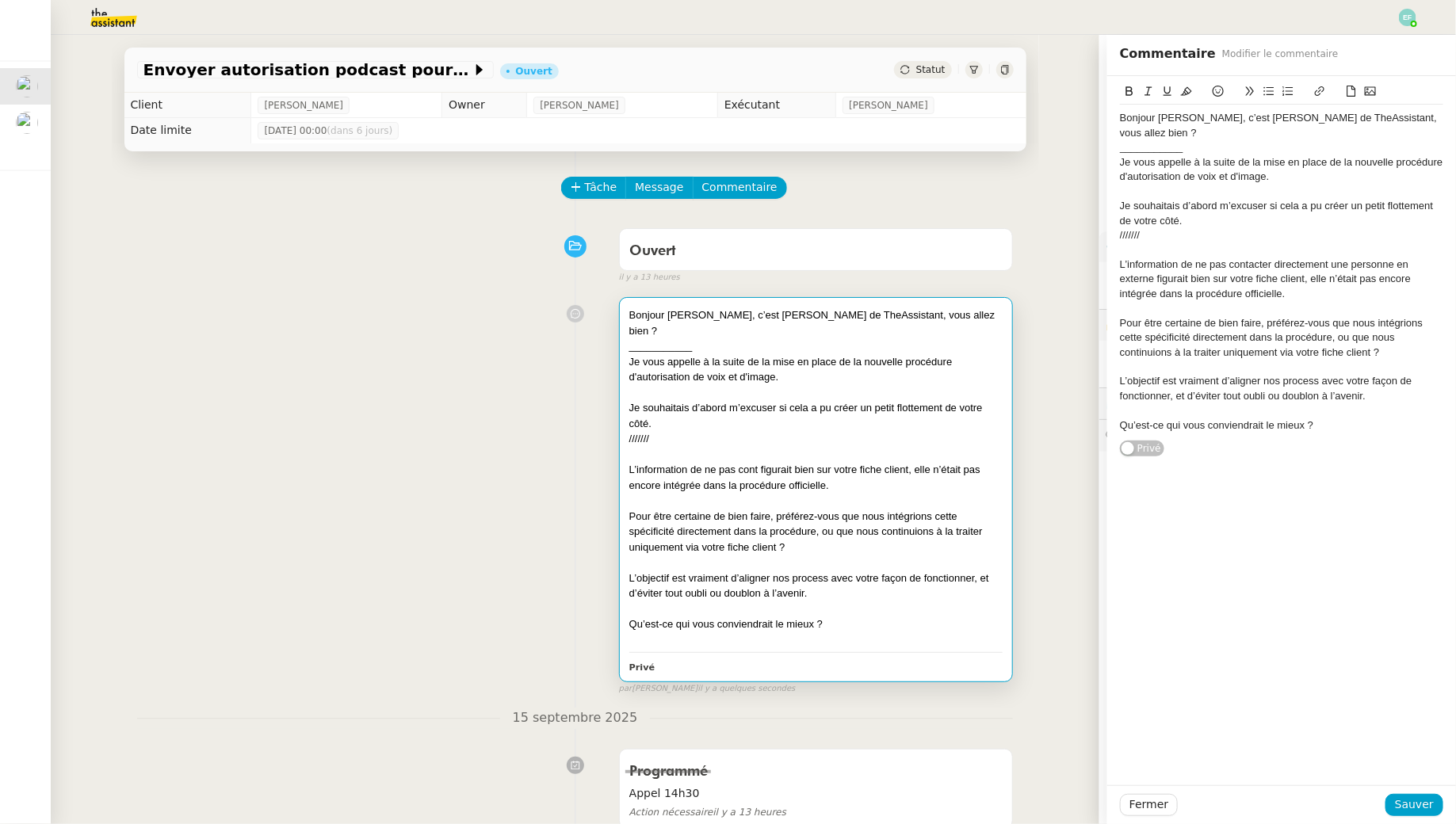
click at [716, 264] on div "L’information de ne pas contacter directement une personne en externe figurait …" at bounding box center [1281, 279] width 323 height 43
click at [716, 263] on div "L’information de ne pas contacter directement une personne en externe figure bi…" at bounding box center [1281, 279] width 323 height 43
click at [716, 259] on div "L’information de ne pas contacter directement une personne en externe figure bi…" at bounding box center [1281, 279] width 323 height 43
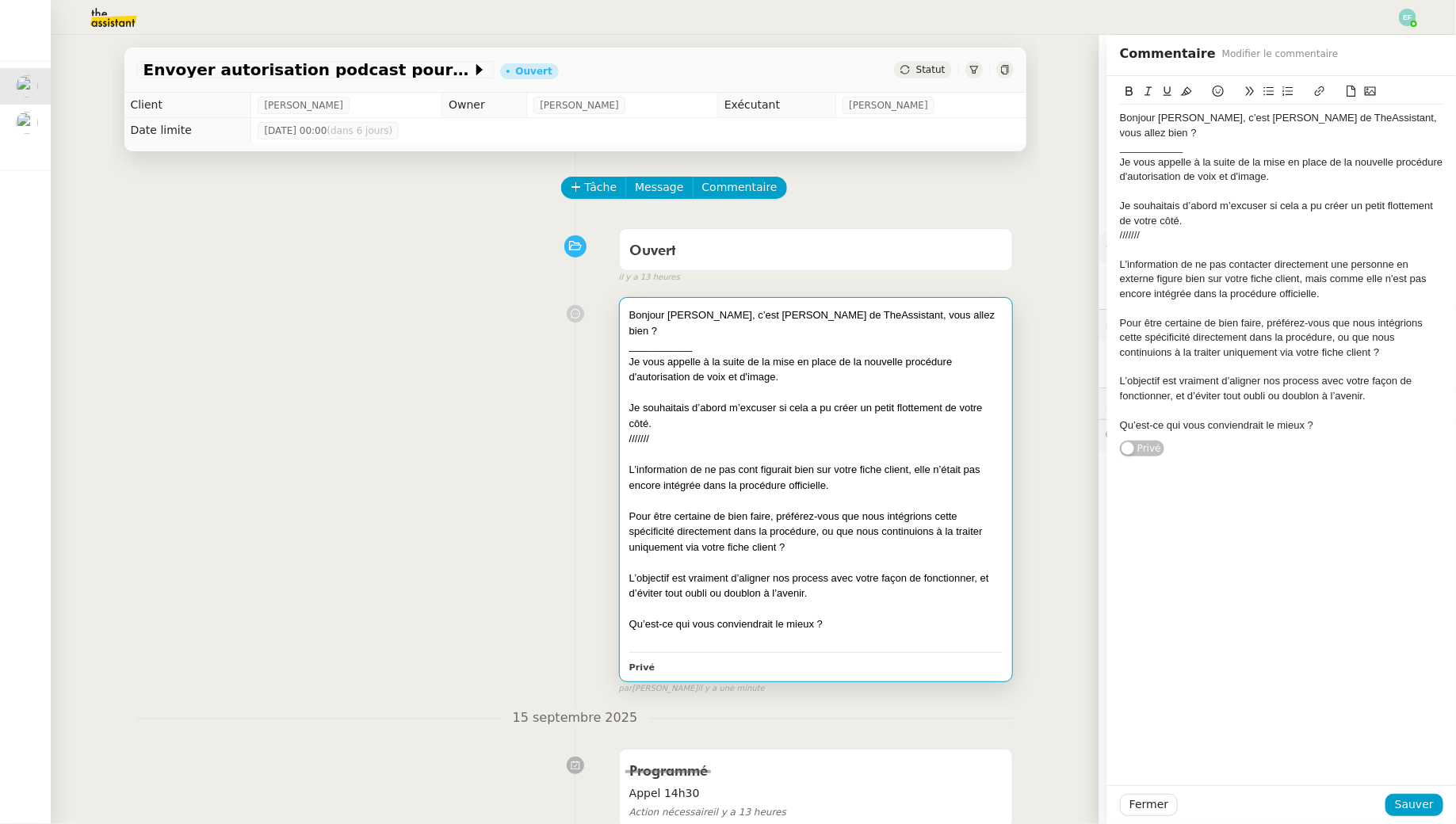
click at [716, 282] on div "L’information de ne pas contacter directement une personne en externe figure bi…" at bounding box center [1281, 279] width 323 height 43
drag, startPoint x: 1382, startPoint y: 282, endPoint x: 1199, endPoint y: 280, distance: 183.0
click at [716, 280] on div "L’information de ne pas contacter directement une personne en externe figure bi…" at bounding box center [1281, 279] width 323 height 43
drag, startPoint x: 1342, startPoint y: 282, endPoint x: 1327, endPoint y: 265, distance: 22.7
click at [716, 265] on div "L’information de ne pas contacter directement une personne en externe figure bi…" at bounding box center [1281, 279] width 323 height 43
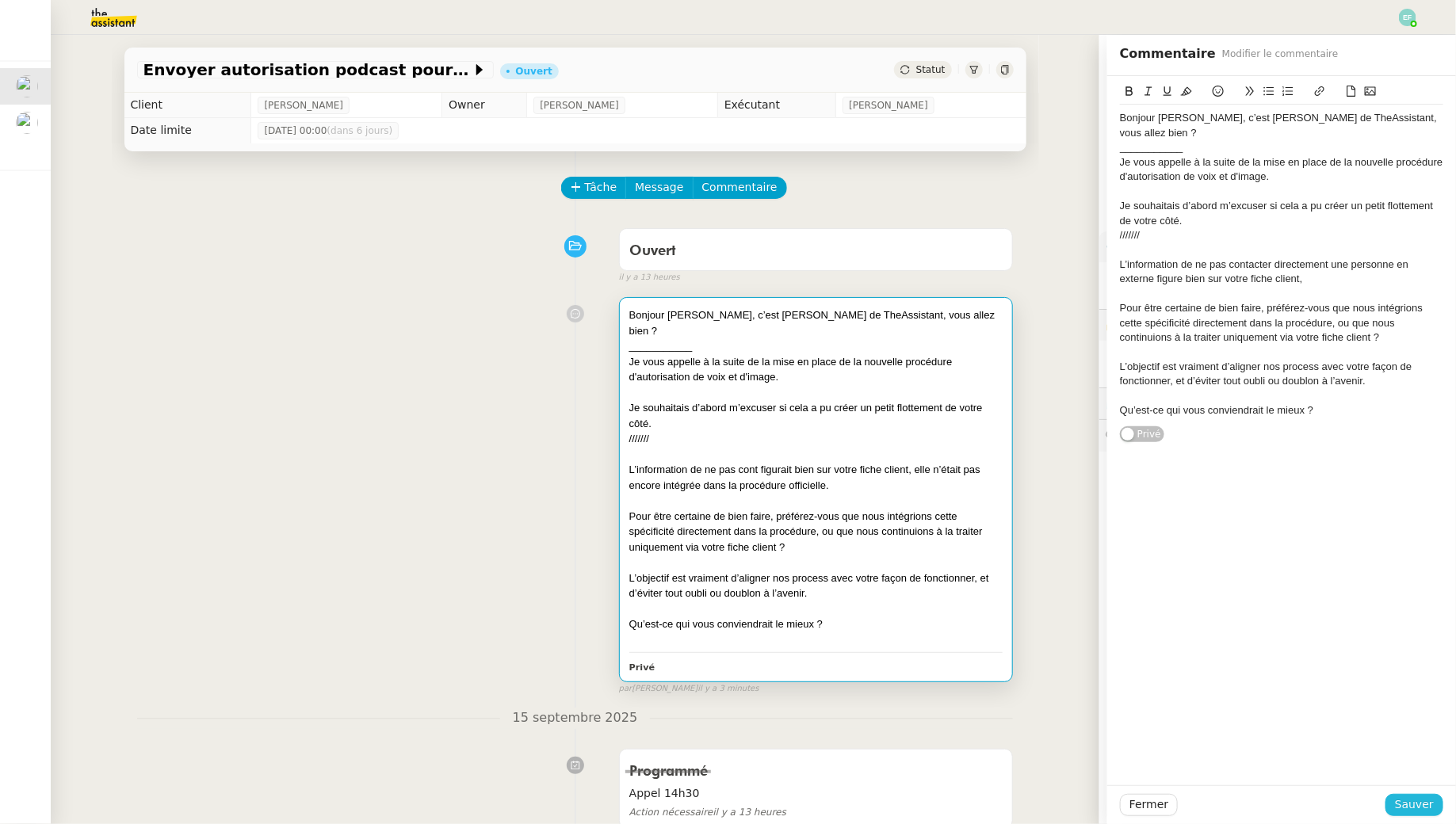
click at [716, 748] on span "Sauver" at bounding box center [1414, 804] width 39 height 19
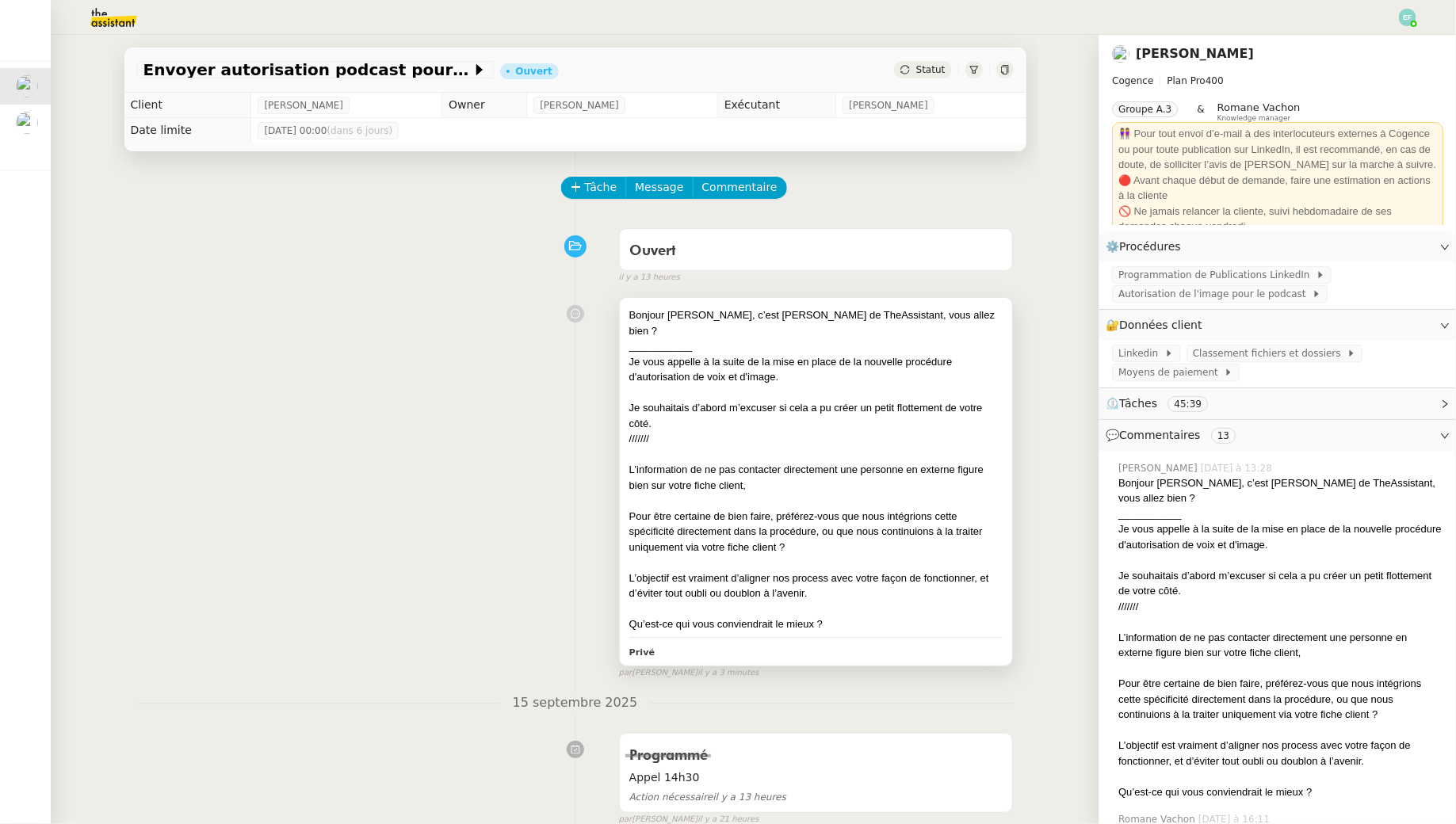
click at [716, 508] on div "Pour être certaine de bien faire, préférez-vous que nous intégrions cette spéci…" at bounding box center [816, 532] width 374 height 47
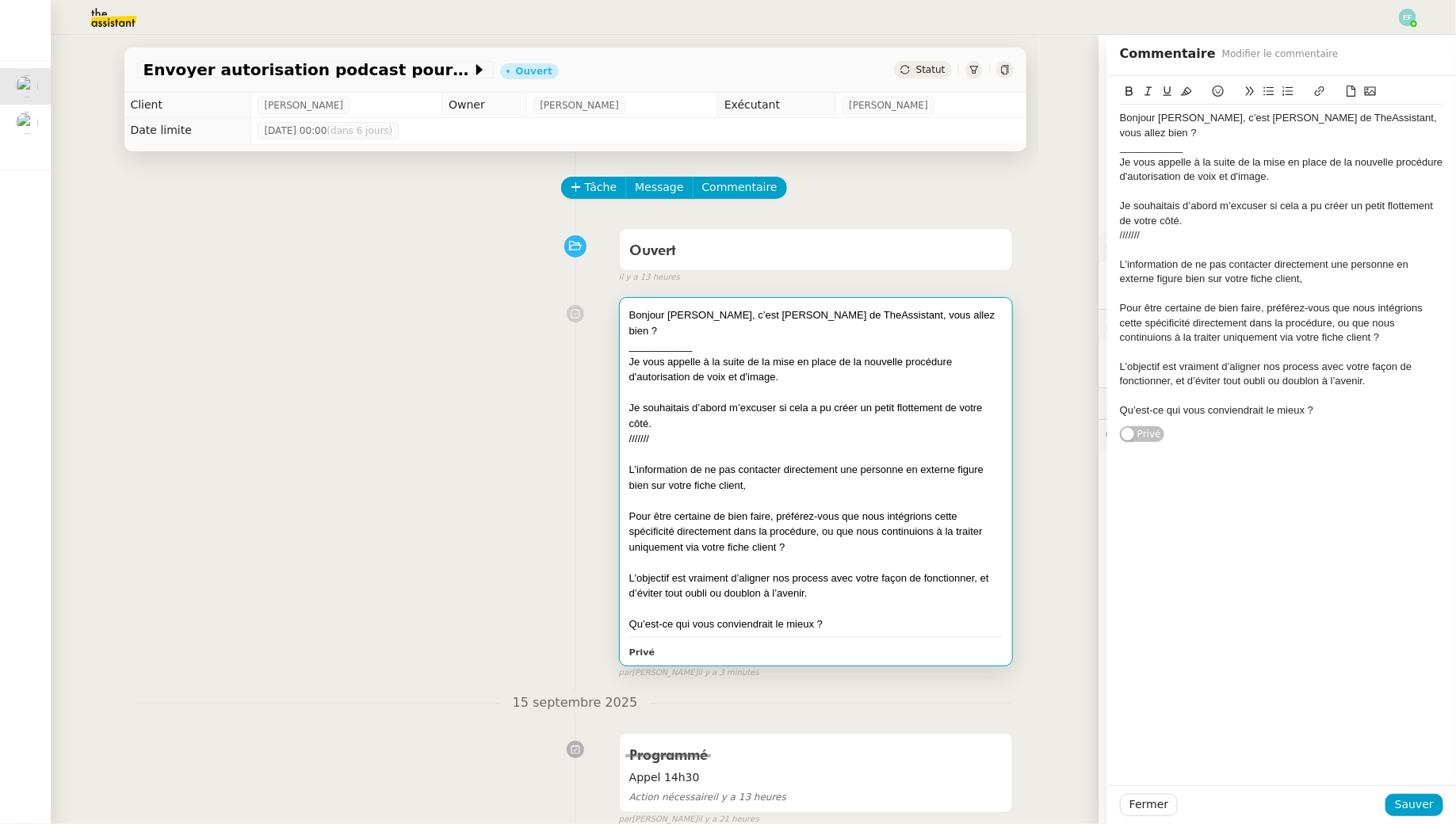
click at [716, 264] on div "L’information de ne pas contacter directement une personne en externe figure bi…" at bounding box center [1281, 272] width 323 height 29
click at [716, 323] on div "Pour être certaine de bien faire, préférez-vous que nous intégrions cette spéci…" at bounding box center [1281, 323] width 323 height 43
drag, startPoint x: 1403, startPoint y: 323, endPoint x: 1337, endPoint y: 304, distance: 68.7
click at [716, 304] on div "Pour être certaine de bien faire, préférez-vous que nous intégrions cette spéci…" at bounding box center [1281, 323] width 323 height 43
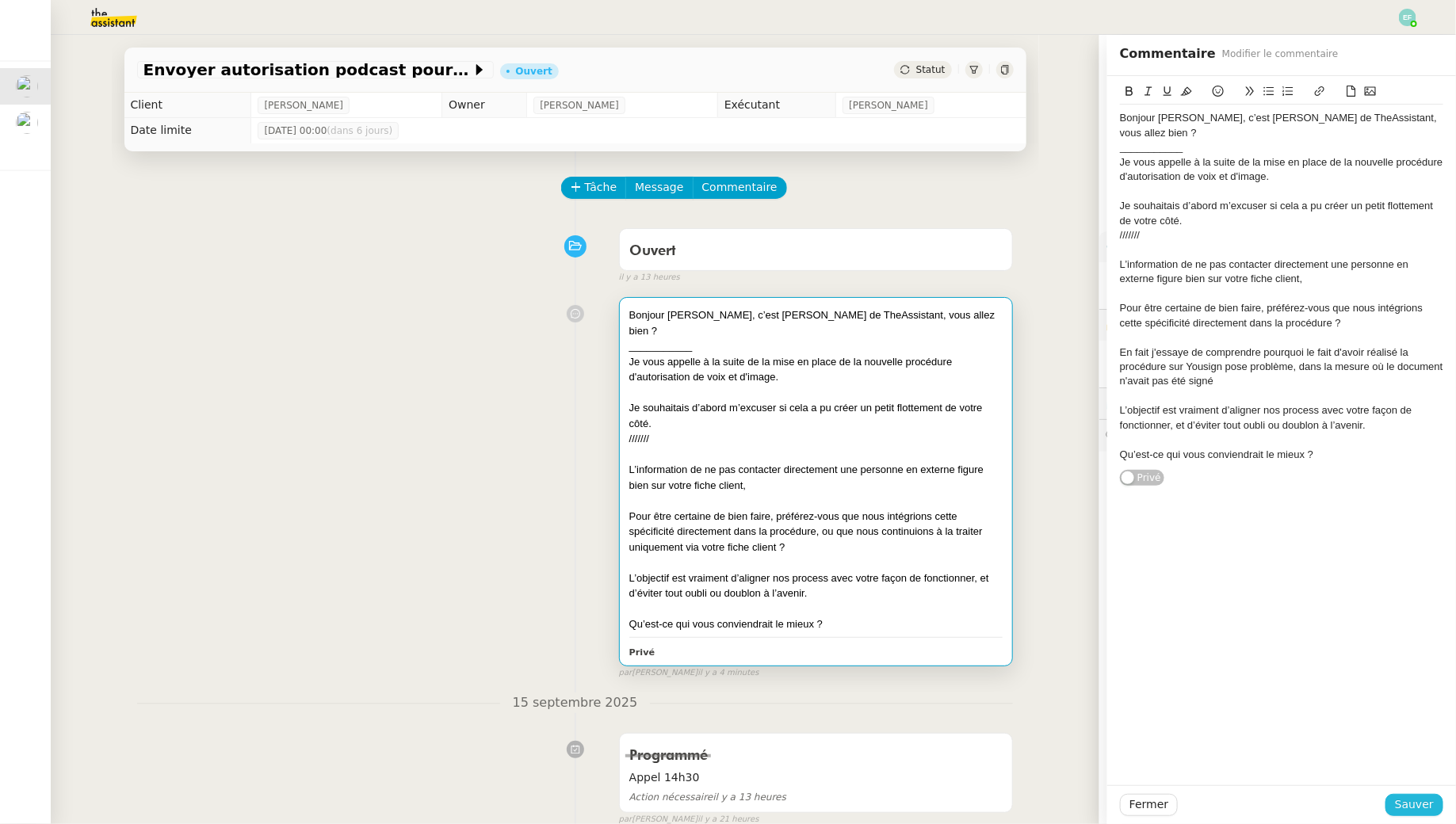
click at [716, 748] on span "Sauver" at bounding box center [1414, 804] width 39 height 19
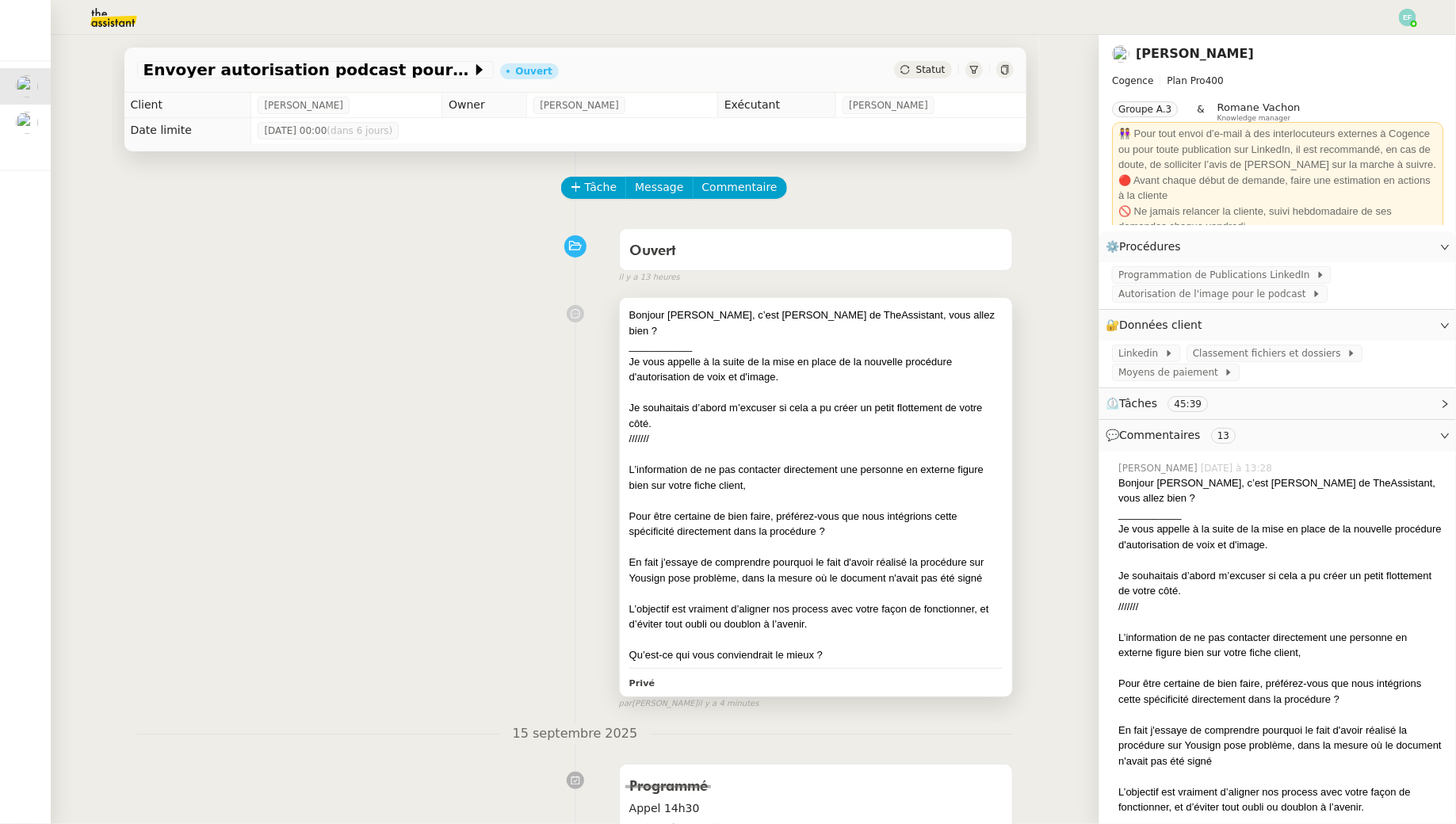
click at [716, 493] on div at bounding box center [816, 501] width 374 height 16
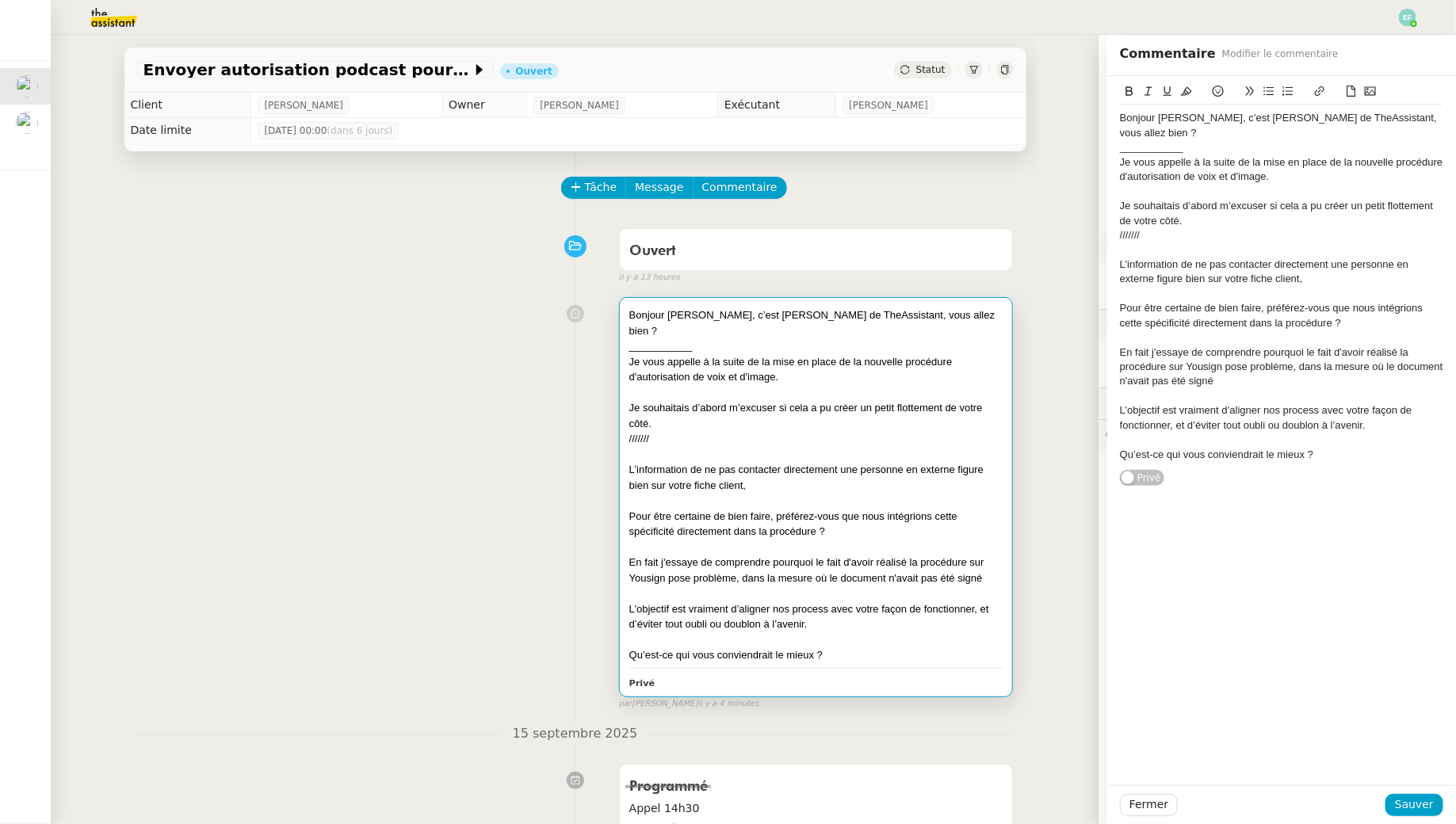
click at [716, 371] on div "En fait j'essaye de comprendre pourquoi le fait d'avoir réalisé la procédure su…" at bounding box center [1281, 367] width 323 height 43
click at [716, 404] on div "L’objectif est vraiment d’aligner nos process avec votre façon de fonctionner, …" at bounding box center [1281, 418] width 323 height 29
click at [716, 415] on div "L’objectif est vraiment d’aligner nos process avec votre façon de fonctionner, …" at bounding box center [1281, 418] width 323 height 29
drag, startPoint x: 1384, startPoint y: 411, endPoint x: 1222, endPoint y: 408, distance: 162.0
click at [716, 408] on div "L’objectif est vraiment d’aligner nos process avec votre façon de fonctionner, …" at bounding box center [1281, 418] width 323 height 29
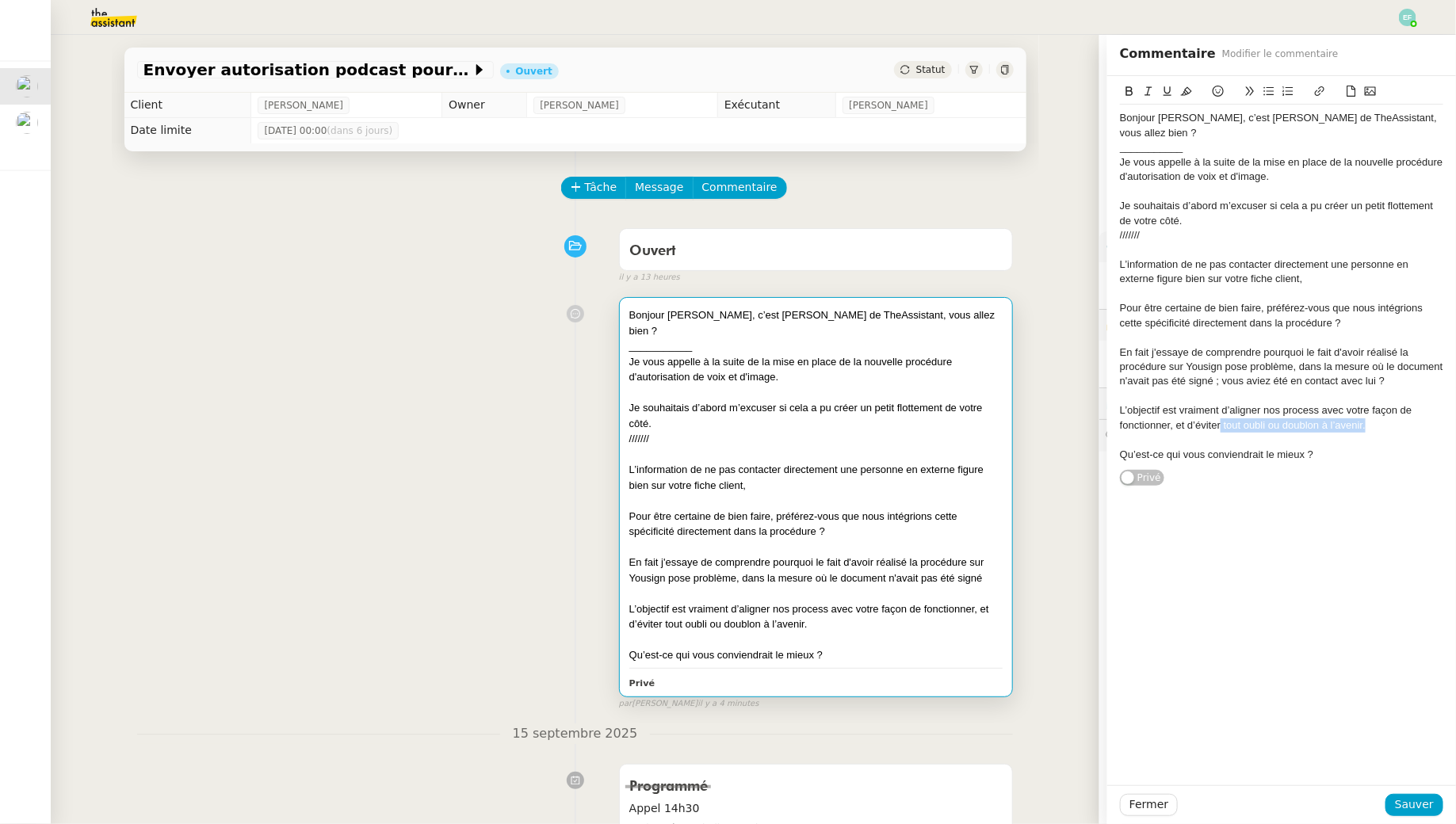
click at [716, 408] on div "L’objectif est vraiment d’aligner nos process avec votre façon de fonctionner, …" at bounding box center [1281, 418] width 323 height 29
drag, startPoint x: 1400, startPoint y: 409, endPoint x: 1173, endPoint y: 413, distance: 227.0
click at [716, 413] on div "L’objectif est vraiment d’aligner nos process avec votre façon de fonctionner, …" at bounding box center [1281, 418] width 323 height 29
click at [716, 748] on button "Sauver" at bounding box center [1414, 805] width 58 height 23
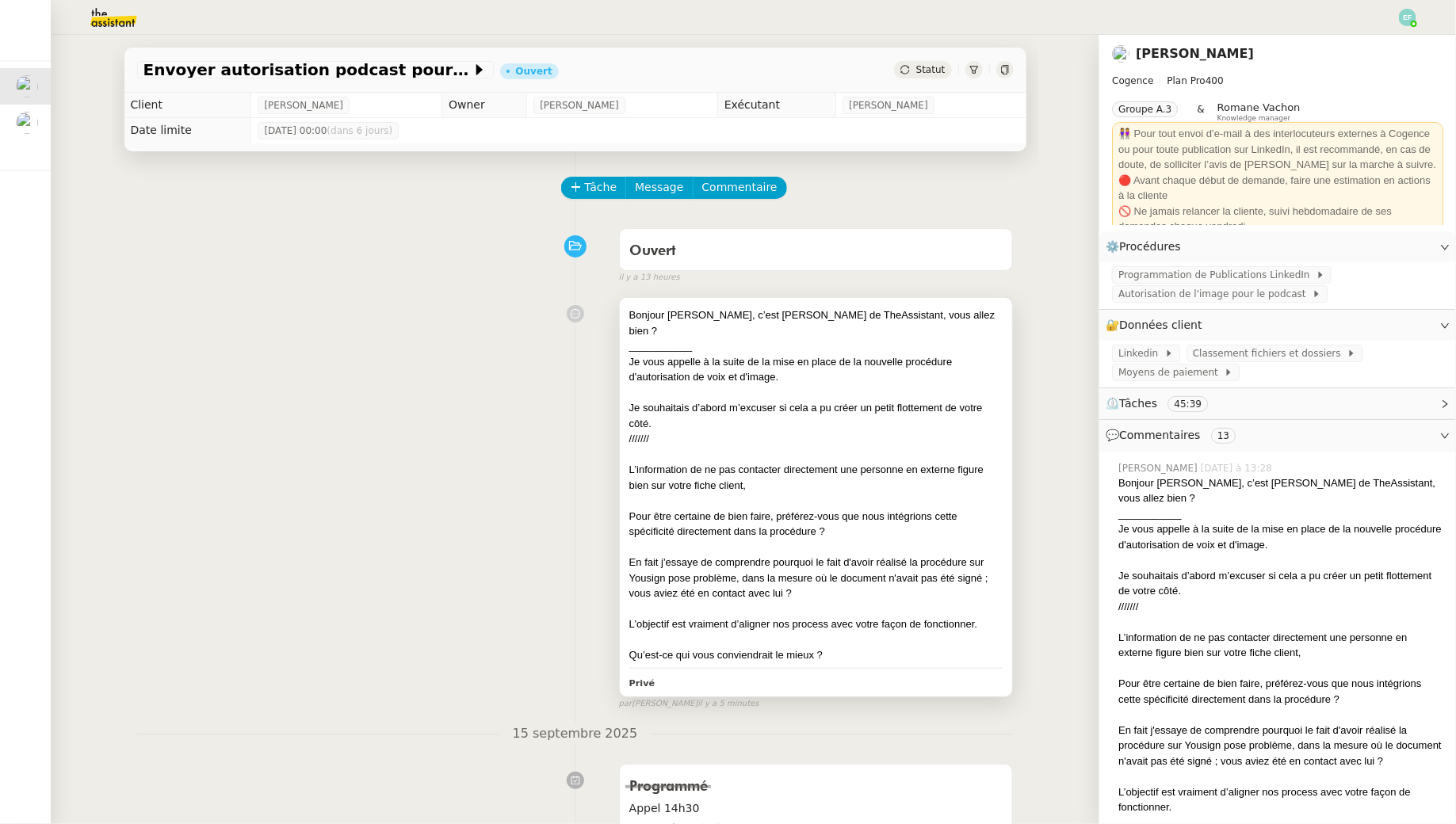
click at [716, 493] on div at bounding box center [816, 501] width 374 height 16
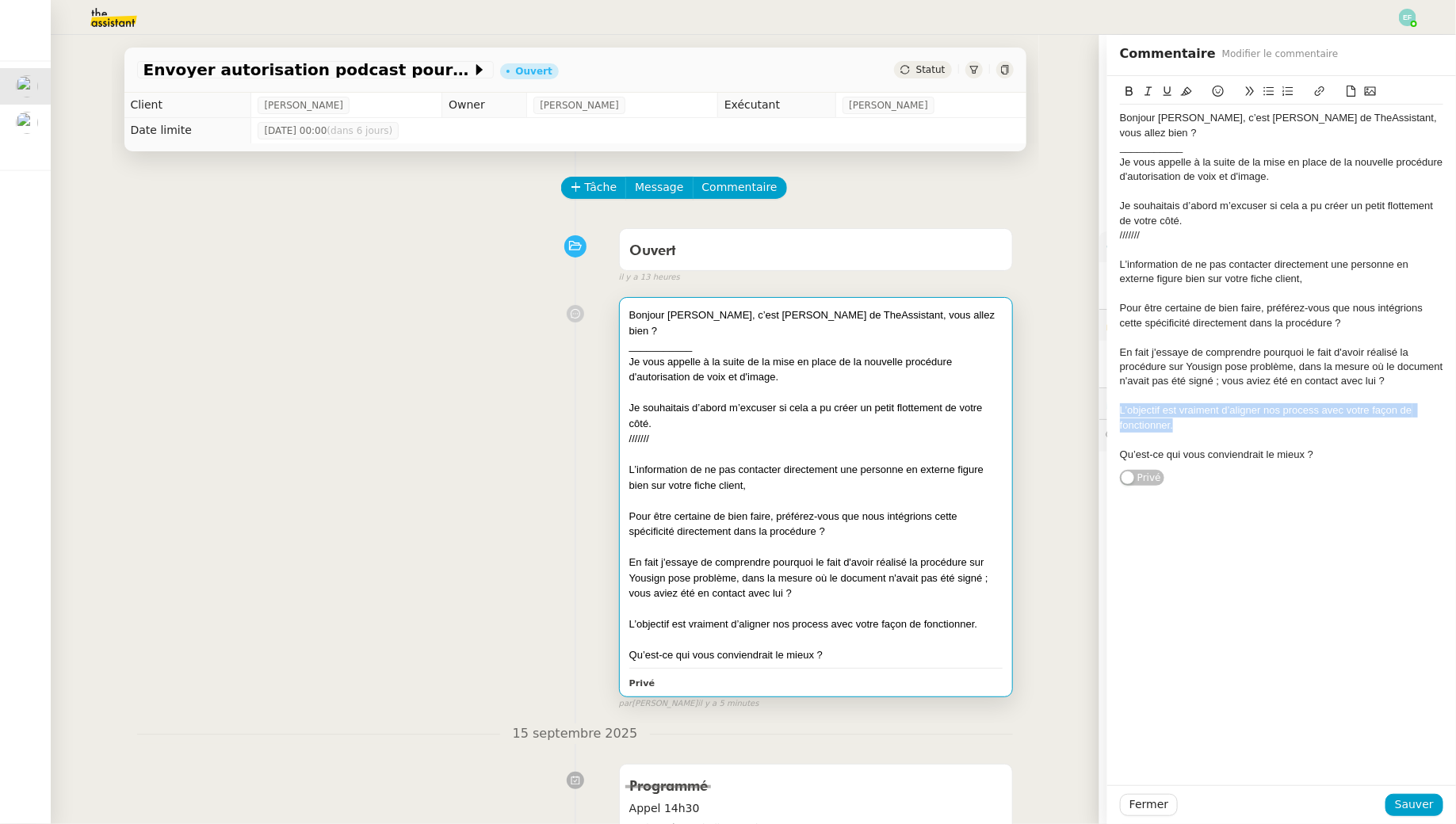
drag, startPoint x: 1211, startPoint y: 412, endPoint x: 1113, endPoint y: 390, distance: 100.4
click at [716, 390] on div "Bonjour [PERSON_NAME], c’est [PERSON_NAME] de TheAssistant, vous allez bien ? _…" at bounding box center [1281, 281] width 349 height 411
click at [716, 404] on div "L’objectif est vraiment d’aligner nos process avec votre façon de fonctionner." at bounding box center [1281, 418] width 323 height 29
click at [716, 409] on div "L’objectif est vraiment d’aligner nos process avec votre façon de fonctionner." at bounding box center [1281, 418] width 323 height 29
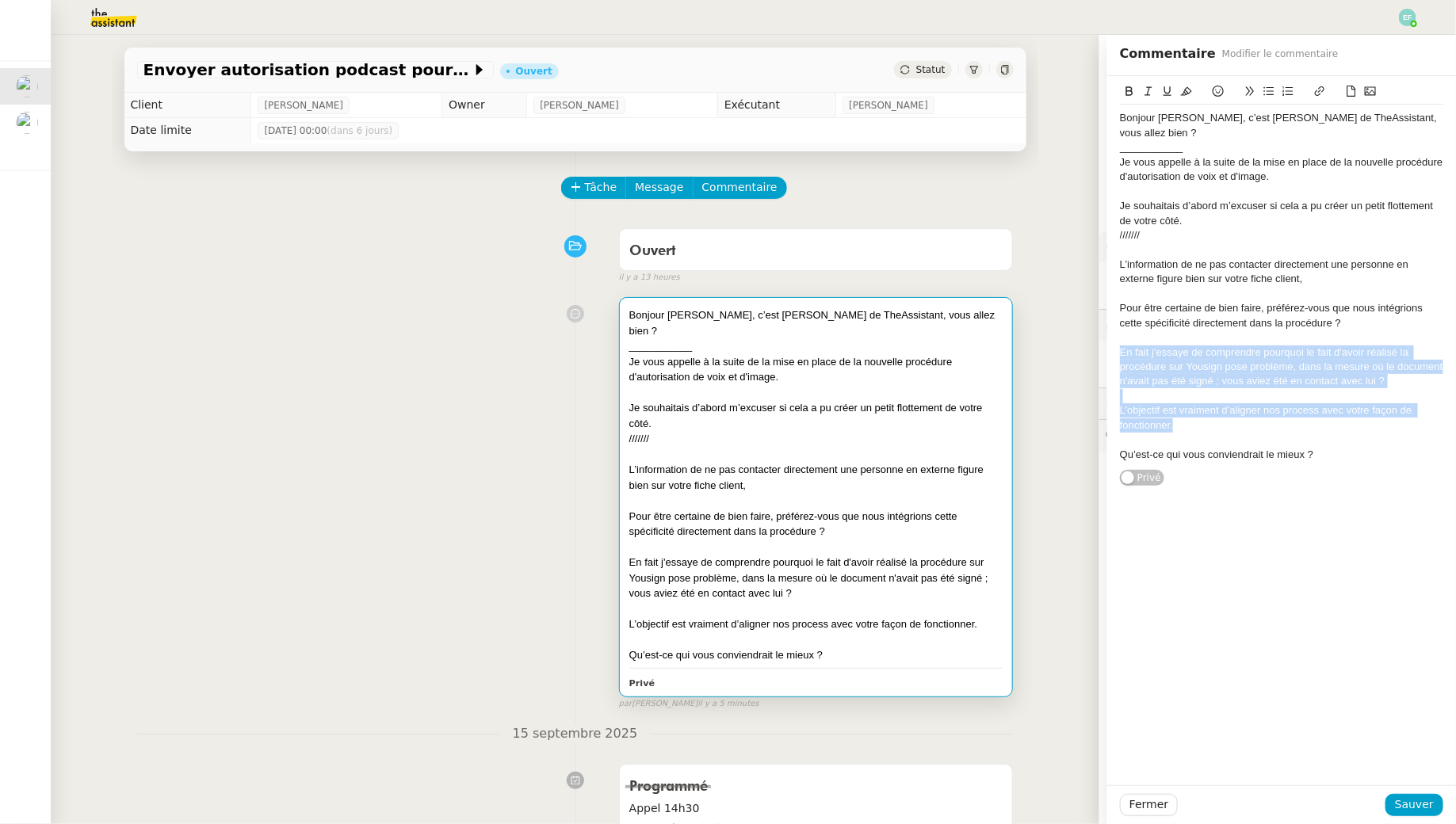
drag, startPoint x: 1186, startPoint y: 408, endPoint x: 1114, endPoint y: 335, distance: 102.5
click at [716, 335] on div "Bonjour [PERSON_NAME], c’est [PERSON_NAME] de TheAssistant, vous allez bien ? _…" at bounding box center [1281, 281] width 349 height 411
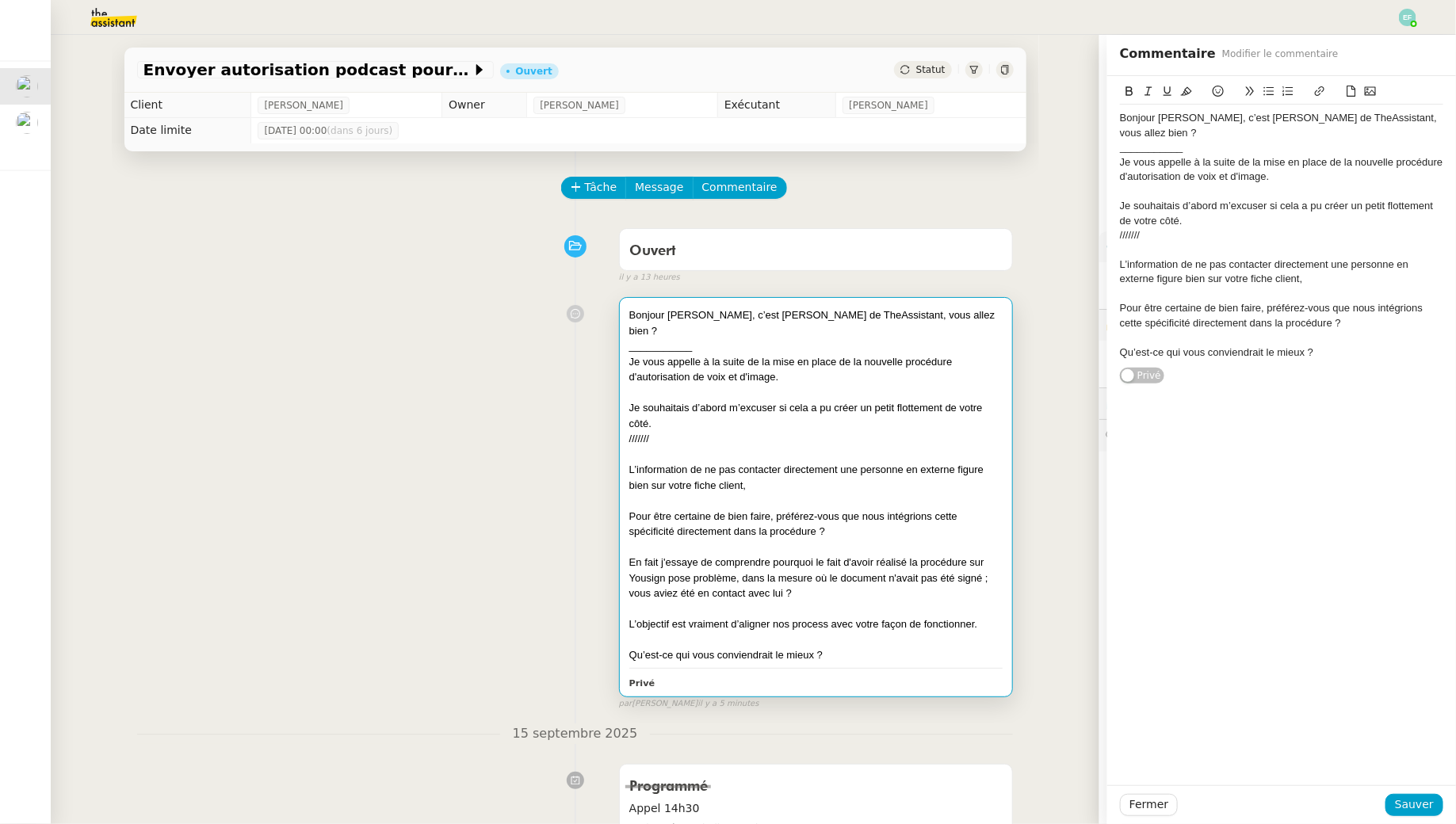
click at [716, 228] on div "///////" at bounding box center [1281, 235] width 323 height 14
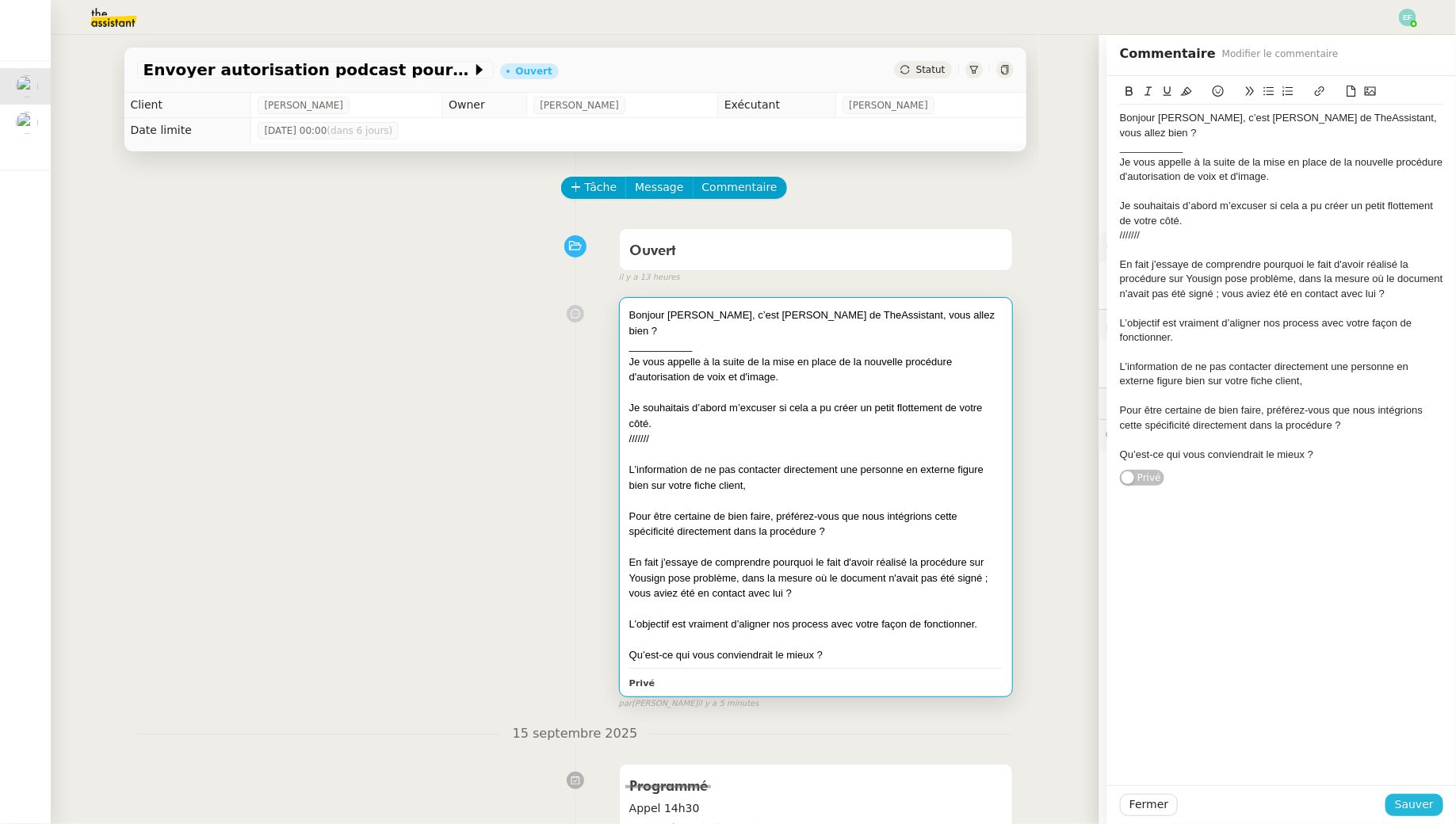
click at [716, 748] on button "Sauver" at bounding box center [1414, 805] width 58 height 23
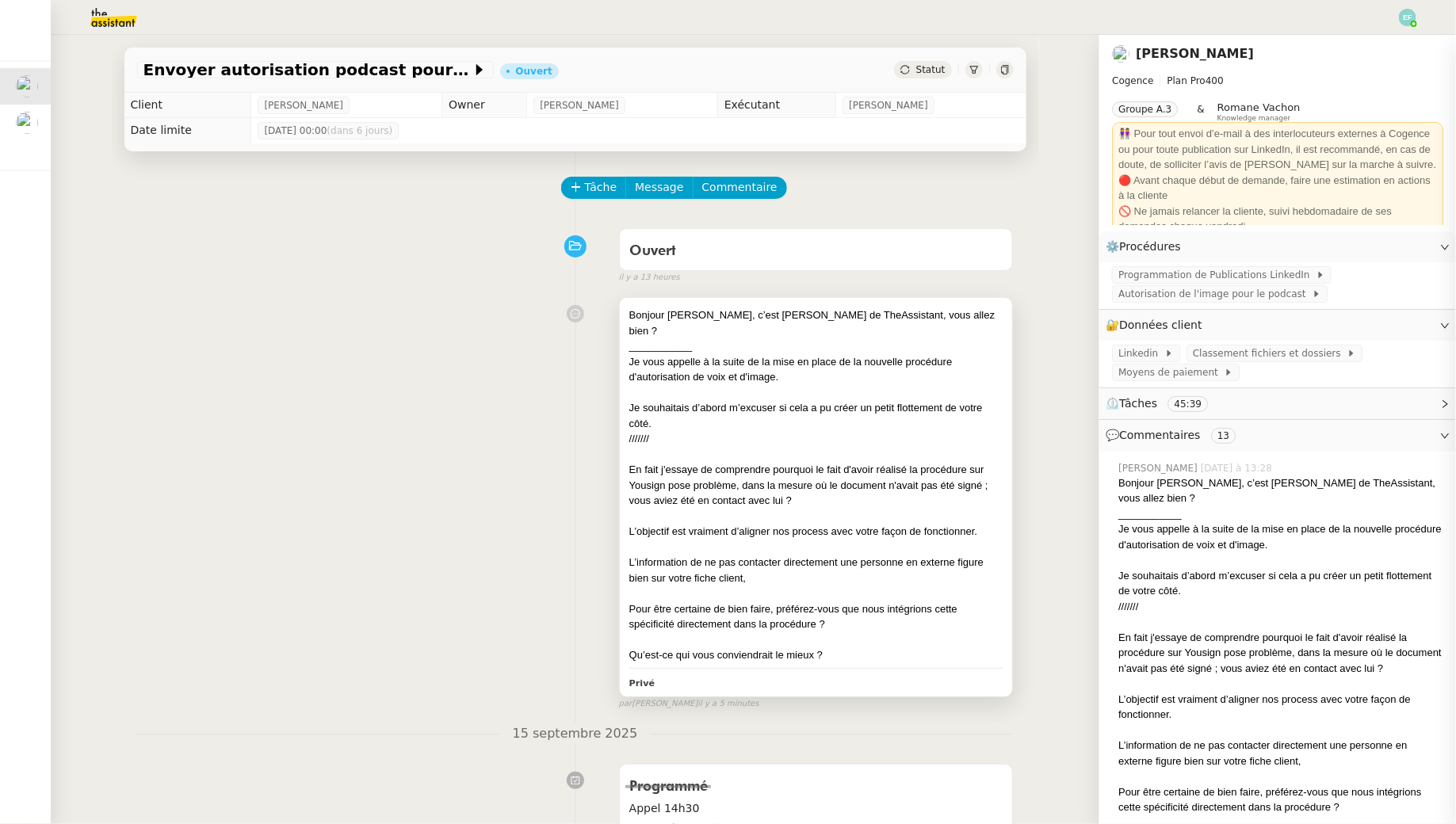
click at [716, 462] on div "En fait j'essaye de comprendre pourquoi le fait d'avoir réalisé la procédure su…" at bounding box center [816, 485] width 374 height 47
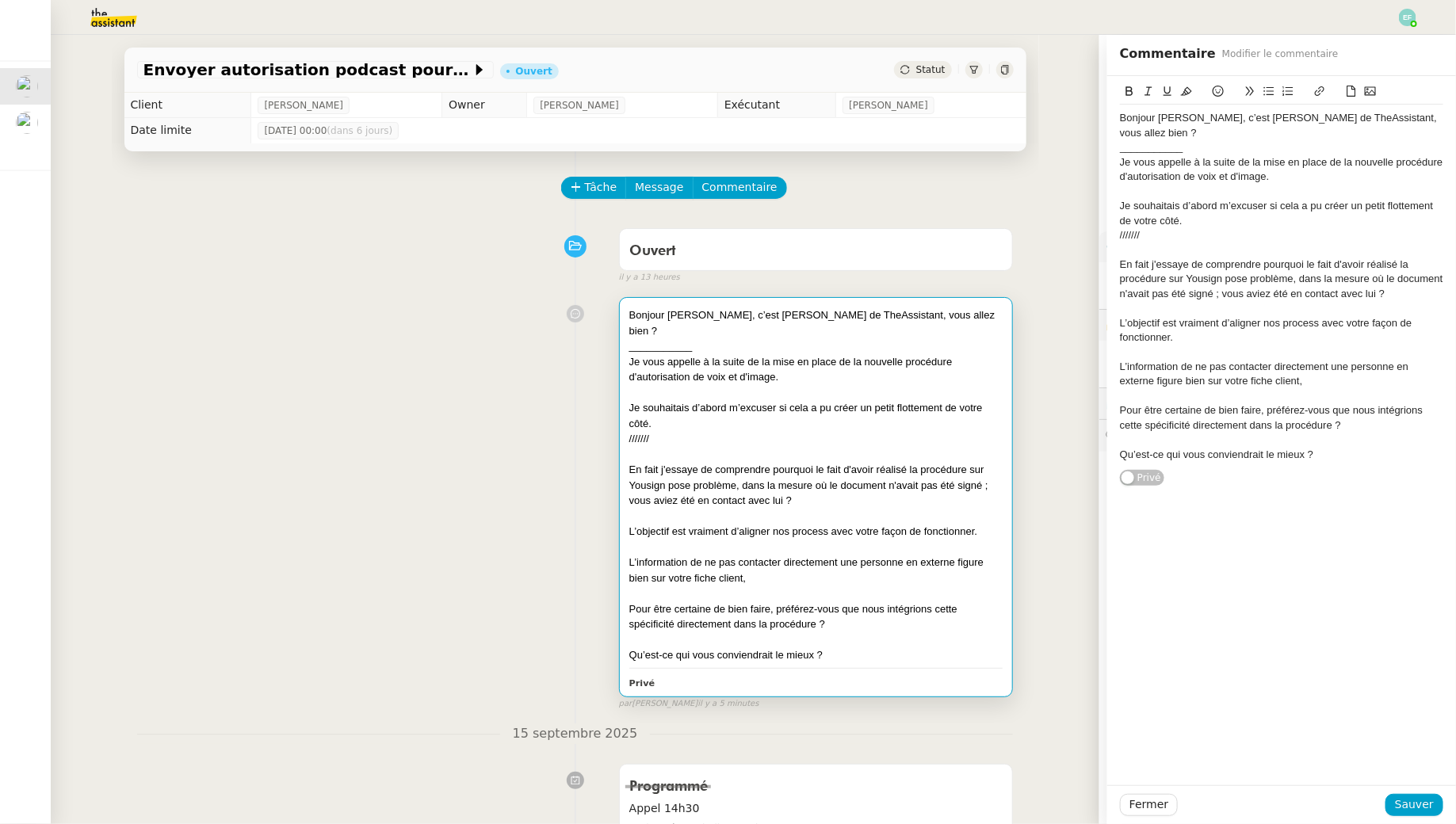
click at [716, 258] on div "En fait j'essaye de comprendre pourquoi le fait d'avoir réalisé la procédure su…" at bounding box center [1281, 279] width 323 height 43
click at [716, 258] on div "Ce que j'essaye de comprendre pourquoi le fait d'avoir réalisé la procédure sur…" at bounding box center [1281, 279] width 323 height 43
click at [716, 261] on div "Ce que j'essaye de comprendre c'est pourquoi le fait d'avoir réalisé la procédu…" at bounding box center [1281, 279] width 323 height 43
click at [716, 258] on div "Ce que j'essaye de comprendre c'est pourquoi le fait d'avoir réalisé la procédu…" at bounding box center [1281, 279] width 323 height 43
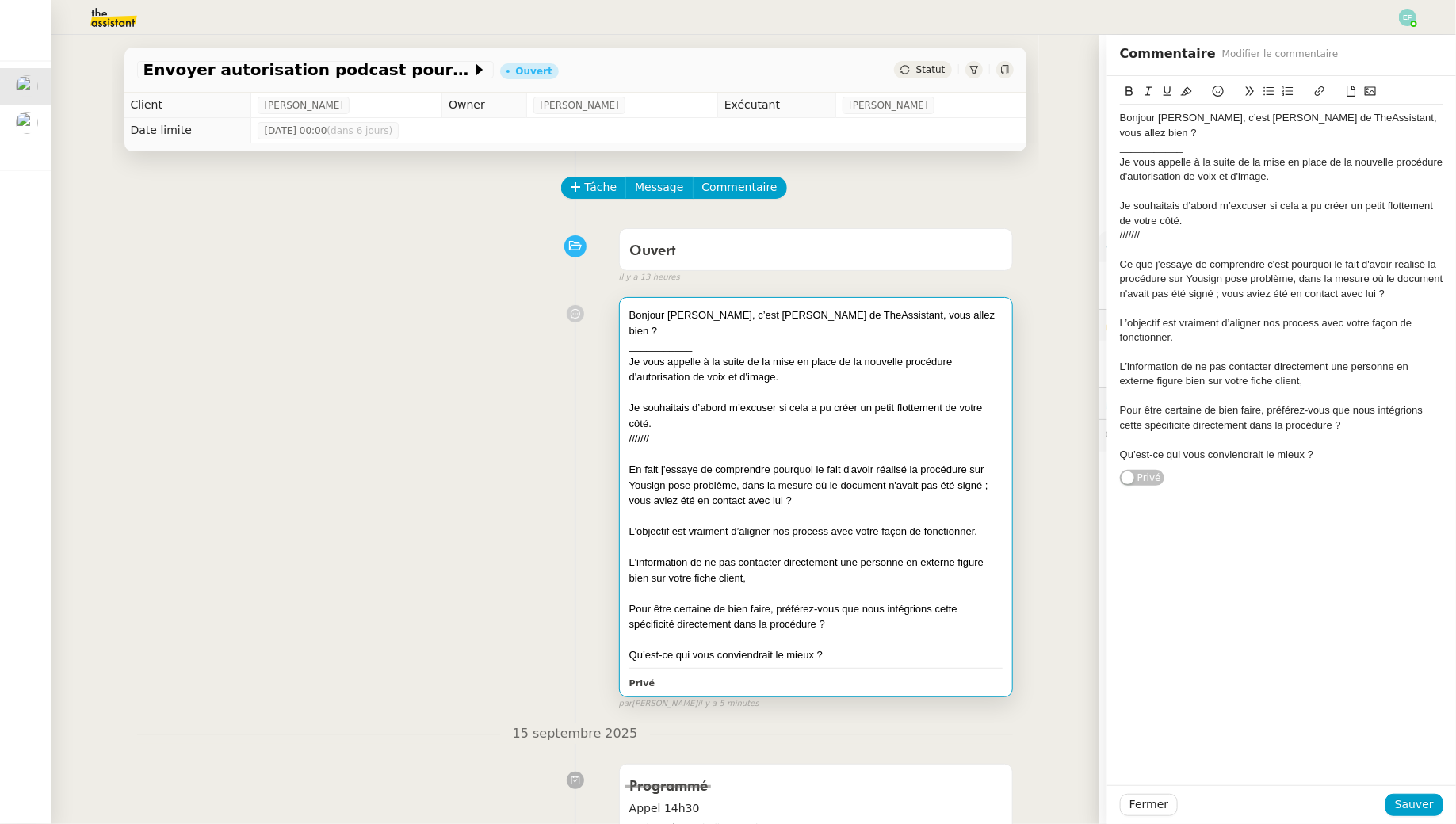
click at [716, 258] on div "Ce que j'essaye de comprendre c'est pourquoi le fait d'avoir réalisé la procédu…" at bounding box center [1281, 279] width 323 height 43
click at [716, 301] on div at bounding box center [1281, 308] width 323 height 14
click at [716, 324] on div "L’objectif est vraiment d’aligner nos process avec votre façon de fonctionner." at bounding box center [1281, 330] width 323 height 29
click at [716, 325] on div "L’objectif est vraiment d’aligner nos process avec votre façon de fonctionner." at bounding box center [1281, 330] width 323 height 29
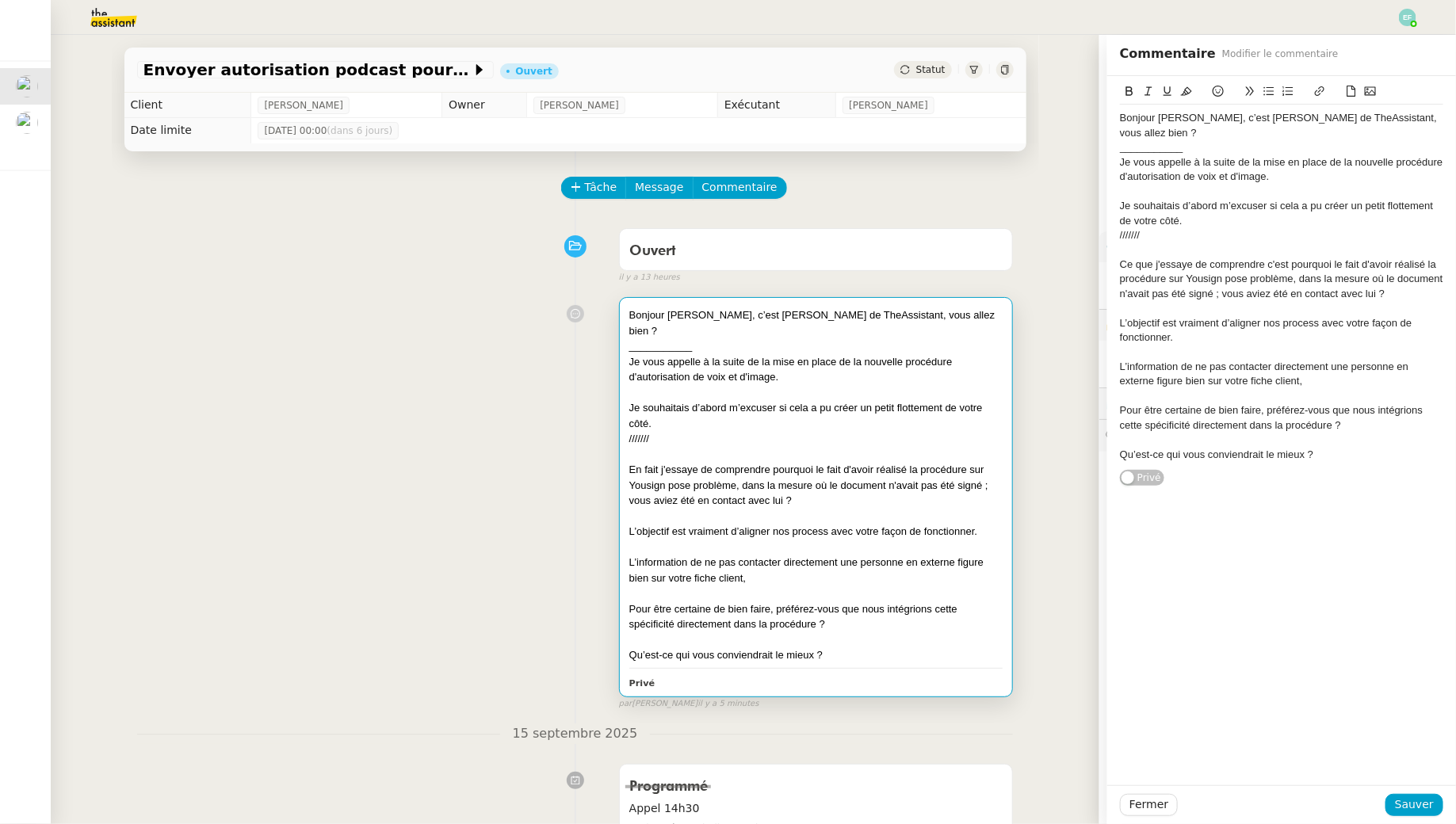
click at [716, 316] on div "L’objectif est vraiment d’aligner nos process avec votre façon de fonctionner." at bounding box center [1281, 330] width 323 height 29
drag, startPoint x: 1197, startPoint y: 329, endPoint x: 1116, endPoint y: 302, distance: 85.4
click at [716, 302] on div "Bonjour [PERSON_NAME], c’est [PERSON_NAME] de TheAssistant, vous allez bien ? _…" at bounding box center [1281, 281] width 349 height 411
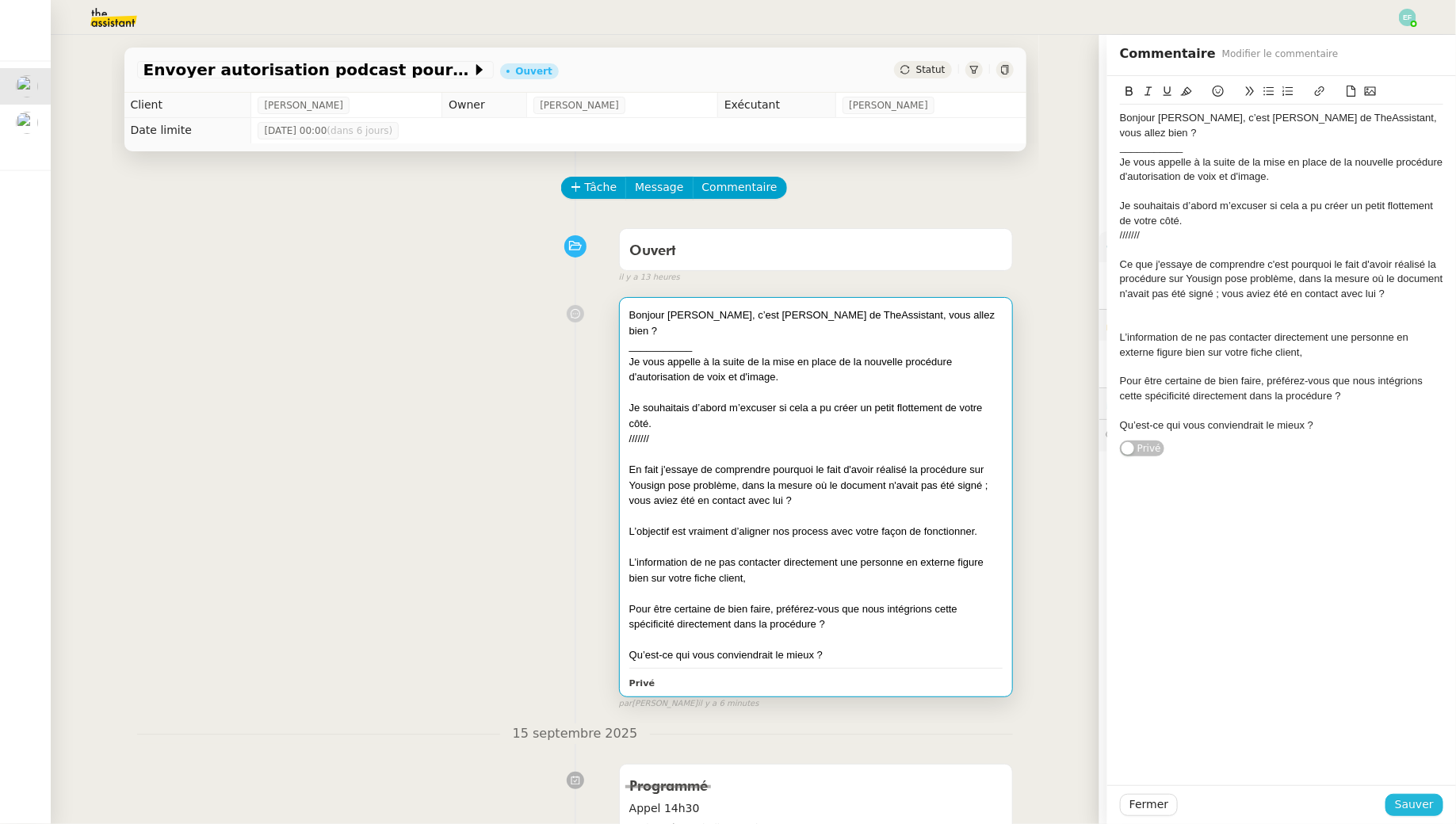
click at [716, 748] on span "Sauver" at bounding box center [1414, 804] width 39 height 19
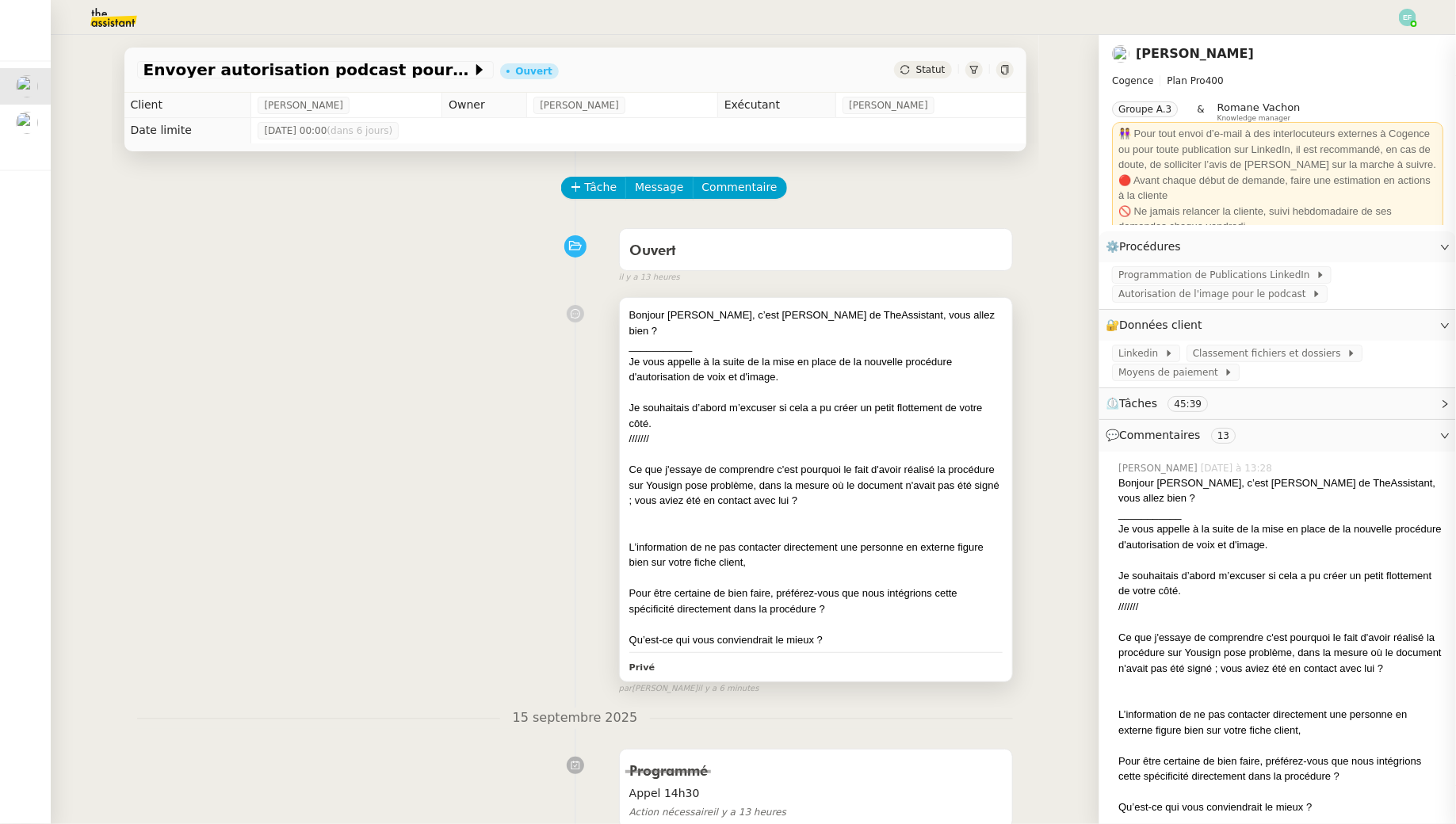
click at [716, 462] on div "Ce que j'essaye de comprendre c'est pourquoi le fait d'avoir réalisé la procédu…" at bounding box center [816, 485] width 374 height 47
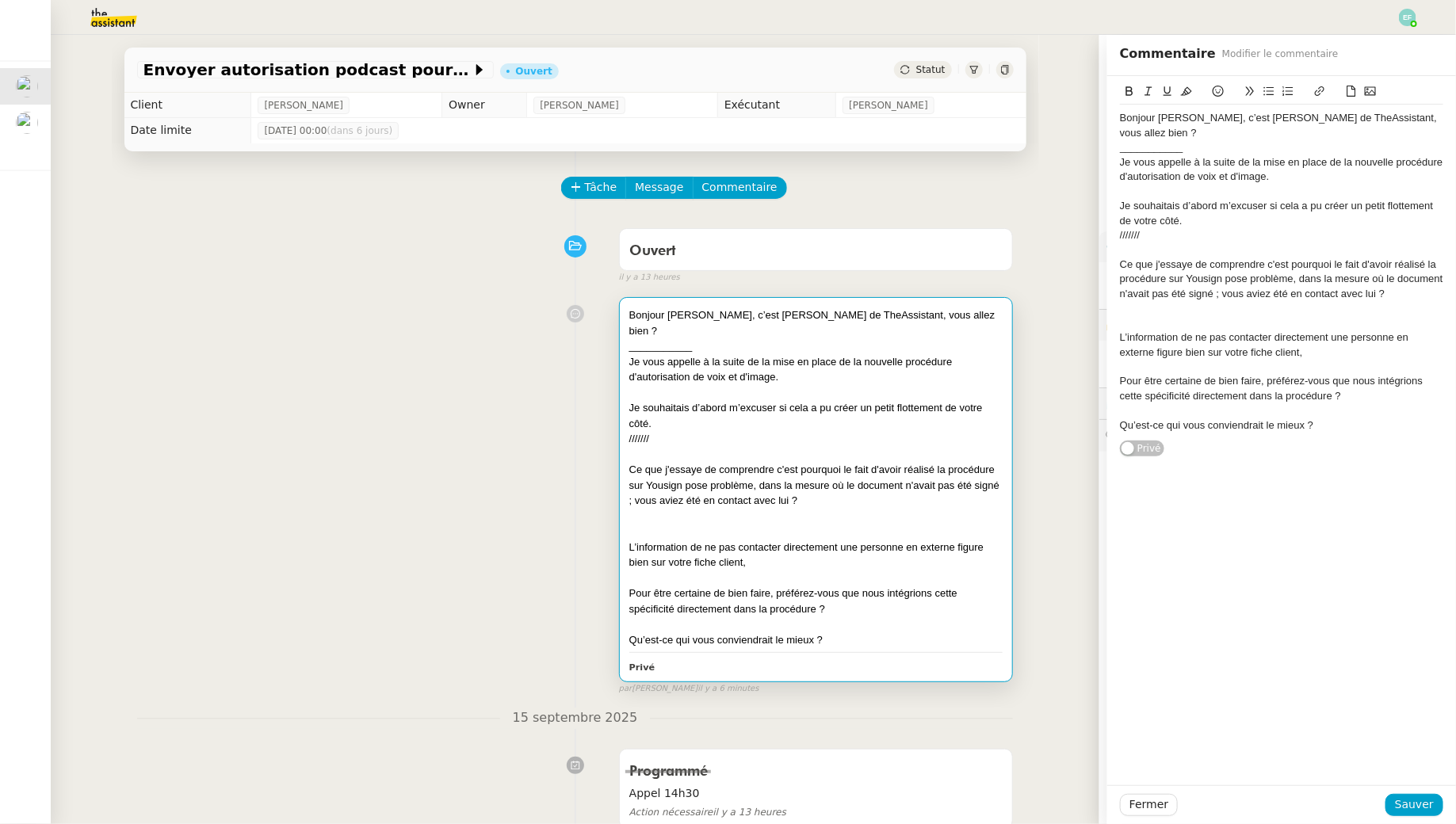
click at [716, 228] on div "///////" at bounding box center [1281, 235] width 323 height 14
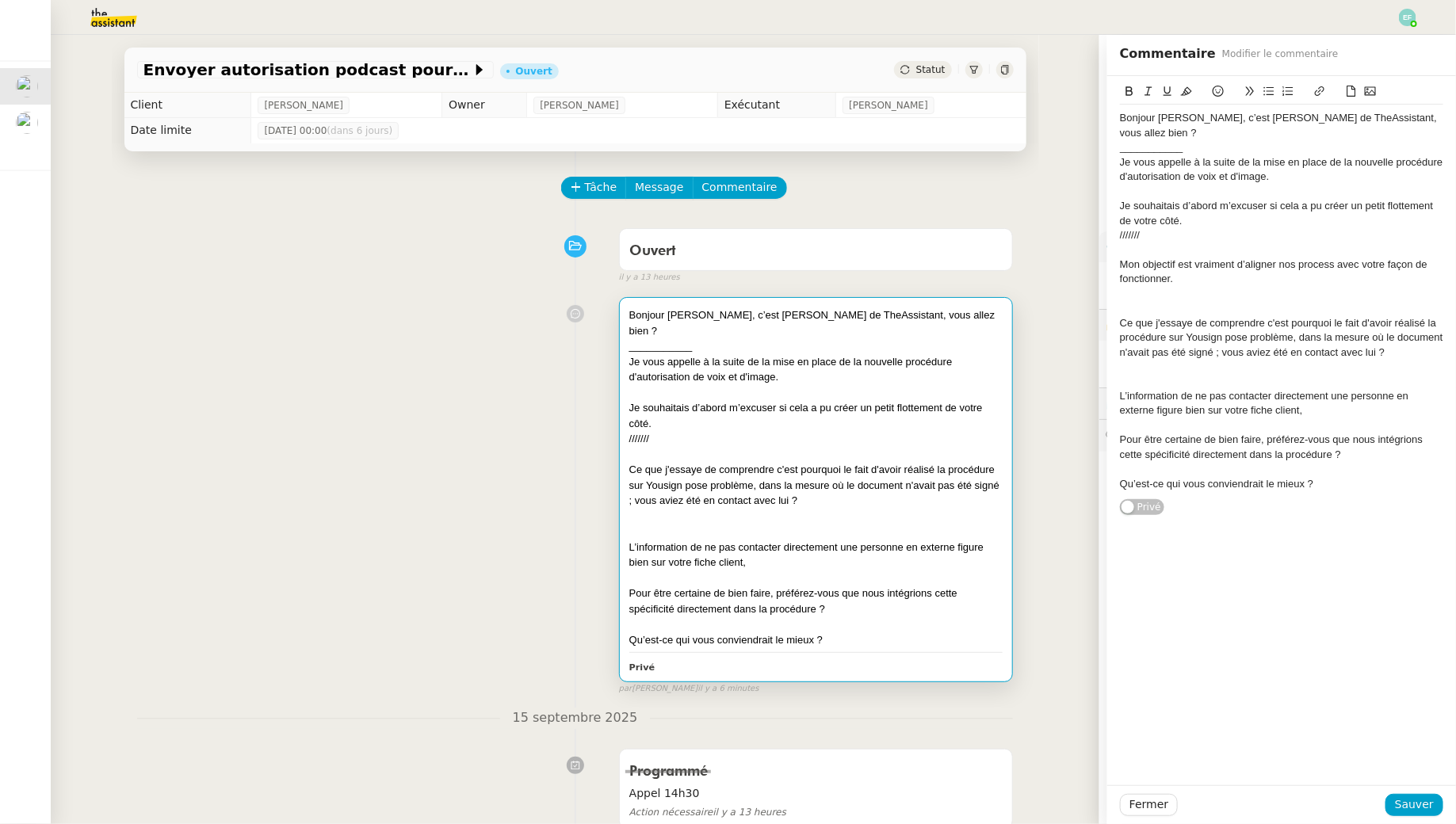
click at [716, 258] on div "Mon objectif est vraiment d’aligner nos process avec votre façon de fonctionner." at bounding box center [1281, 272] width 323 height 29
click at [716, 287] on div at bounding box center [1281, 294] width 323 height 14
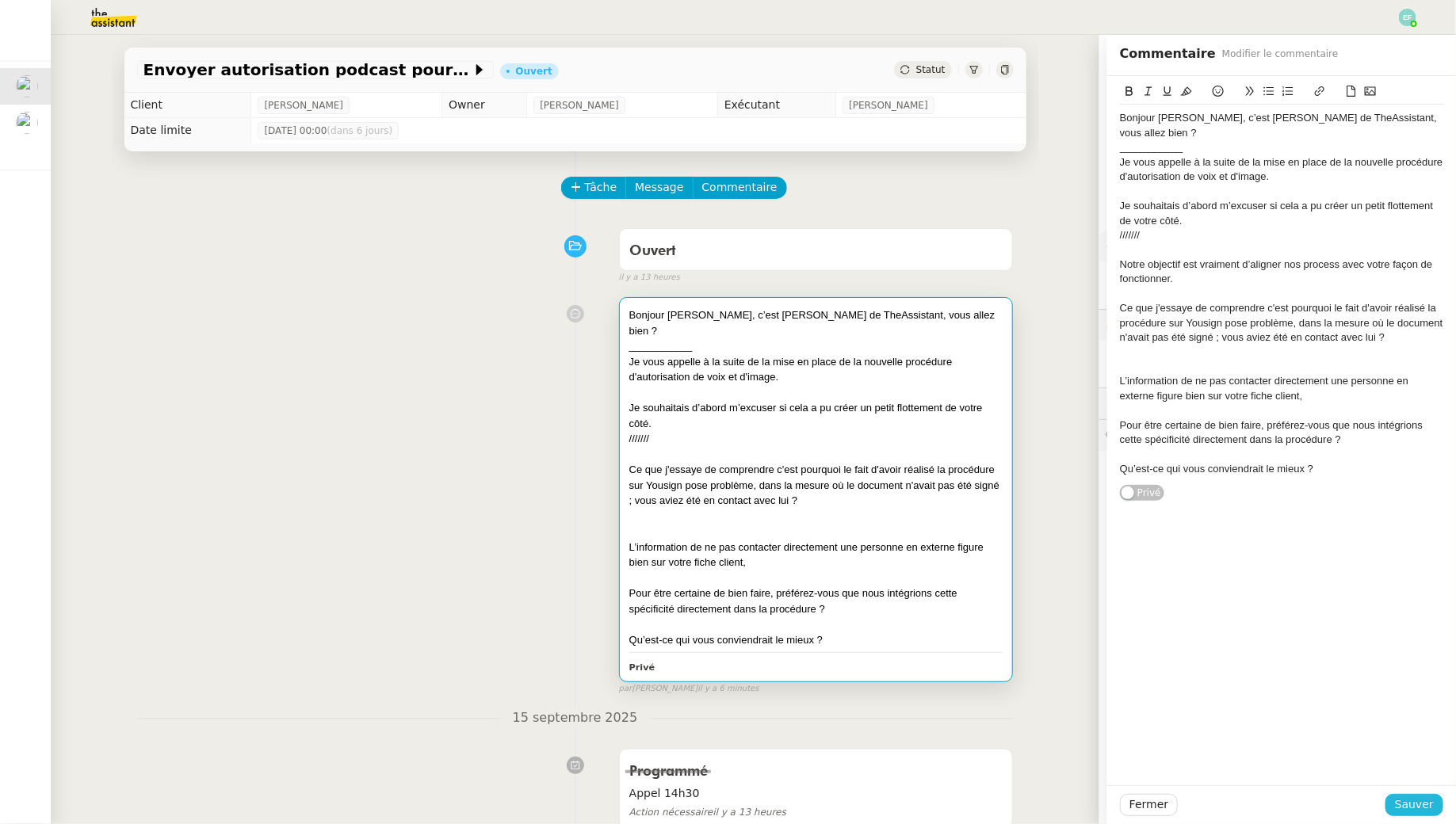
click at [716, 748] on span "Sauver" at bounding box center [1414, 804] width 39 height 19
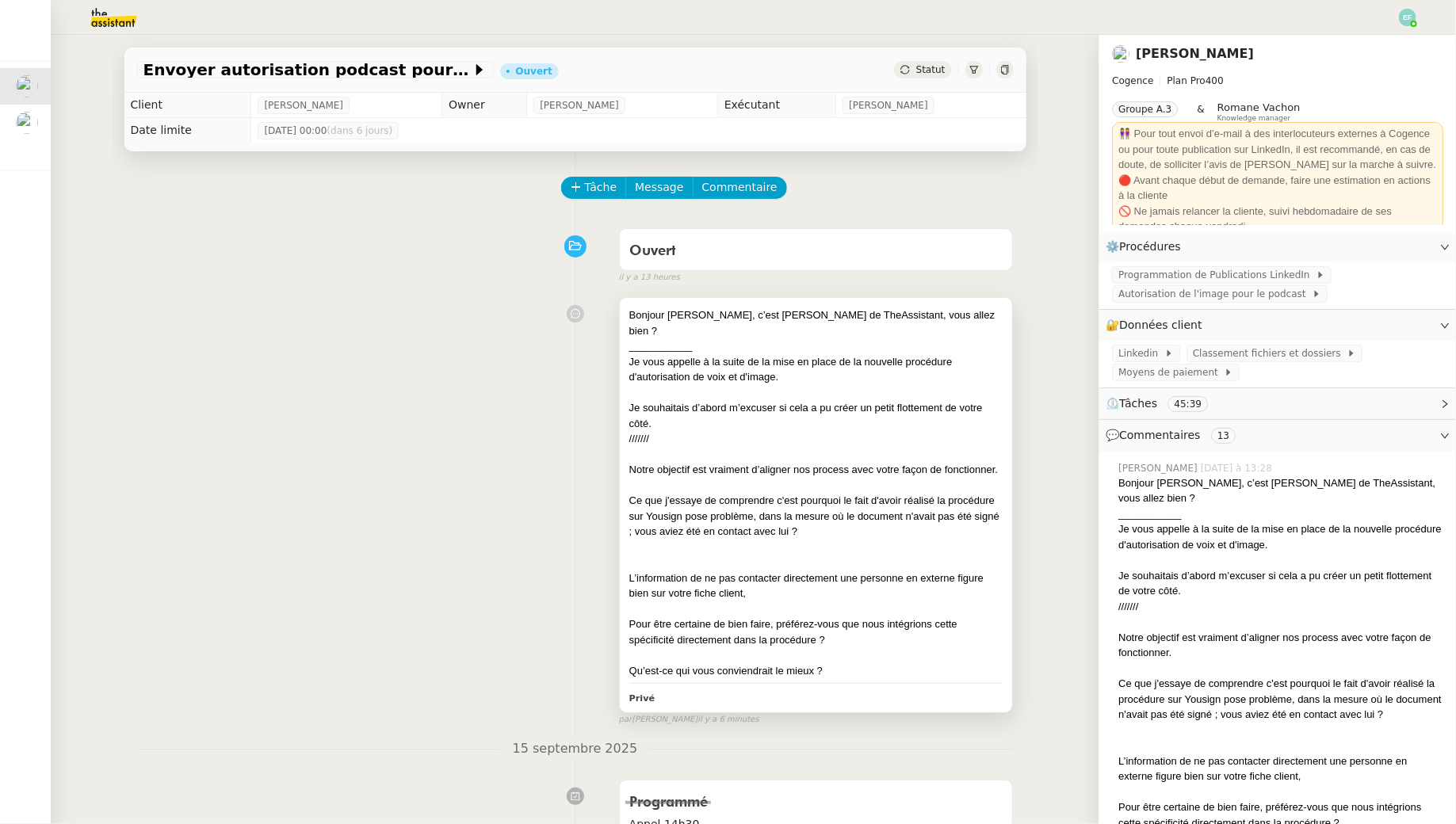
click at [716, 493] on div "Ce que j'essaye de comprendre c'est pourquoi le fait d'avoir réalisé la procédu…" at bounding box center [816, 516] width 374 height 47
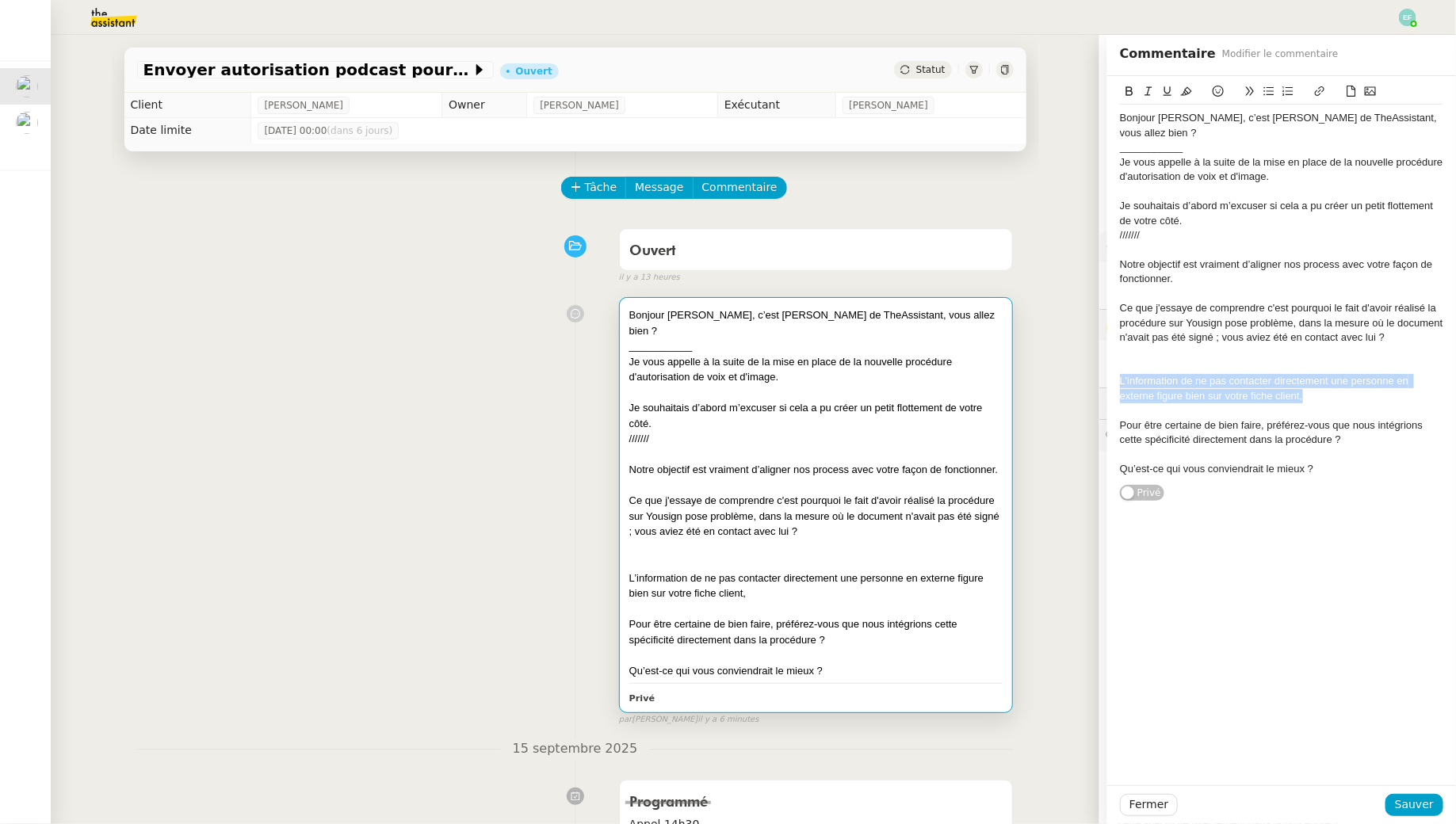
drag, startPoint x: 1315, startPoint y: 383, endPoint x: 1101, endPoint y: 360, distance: 215.2
click at [716, 360] on app-ticket "Envoyer autorisation podcast pour signature Ouvert Statut Client [PERSON_NAME] …" at bounding box center [753, 429] width 1405 height 789
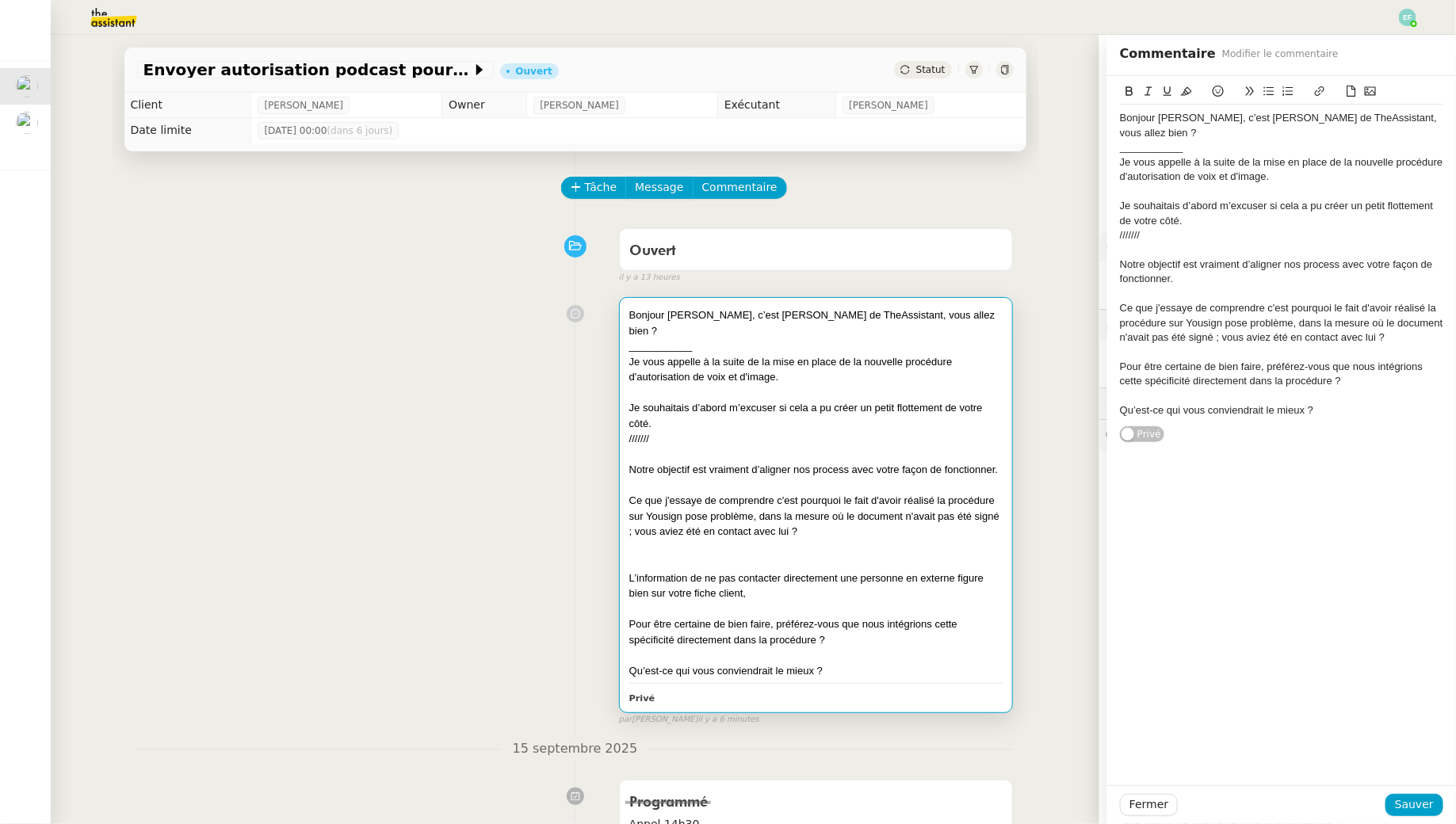
click at [716, 259] on div "Notre objectif est vraiment d’aligner nos process avec votre façon de fonctionn…" at bounding box center [1281, 272] width 323 height 29
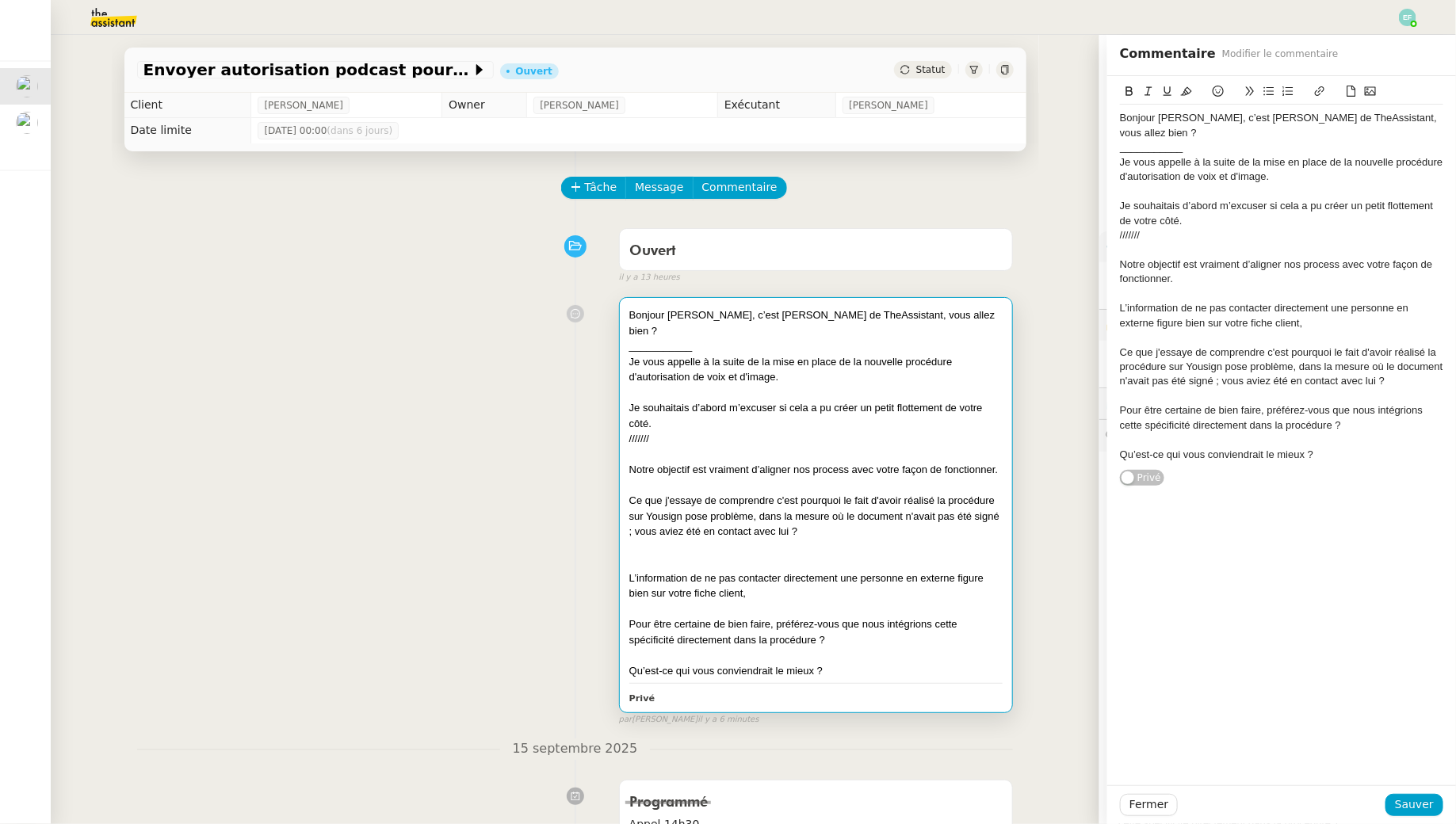
click at [716, 301] on div "L’information de ne pas contacter directement une personne en externe figure bi…" at bounding box center [1281, 316] width 323 height 29
click at [716, 85] on button at bounding box center [1130, 91] width 19 height 19
click at [716, 258] on div "Notre objectif est vraiment d’aligner nos process avec votre façon de fonctionn…" at bounding box center [1281, 272] width 323 height 29
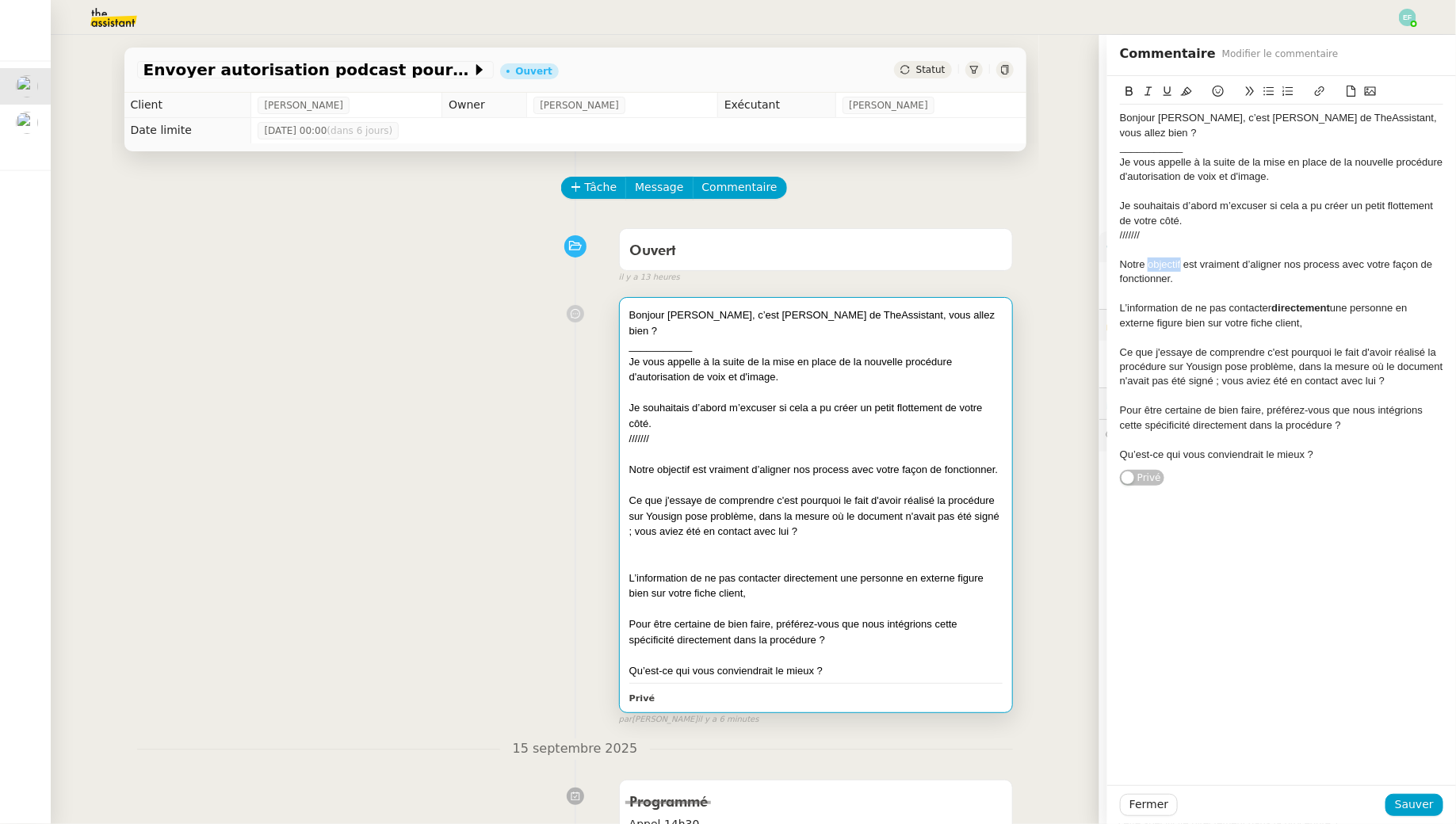
click at [716, 89] on icon at bounding box center [1130, 91] width 11 height 11
click at [716, 748] on span "Sauver" at bounding box center [1414, 804] width 39 height 19
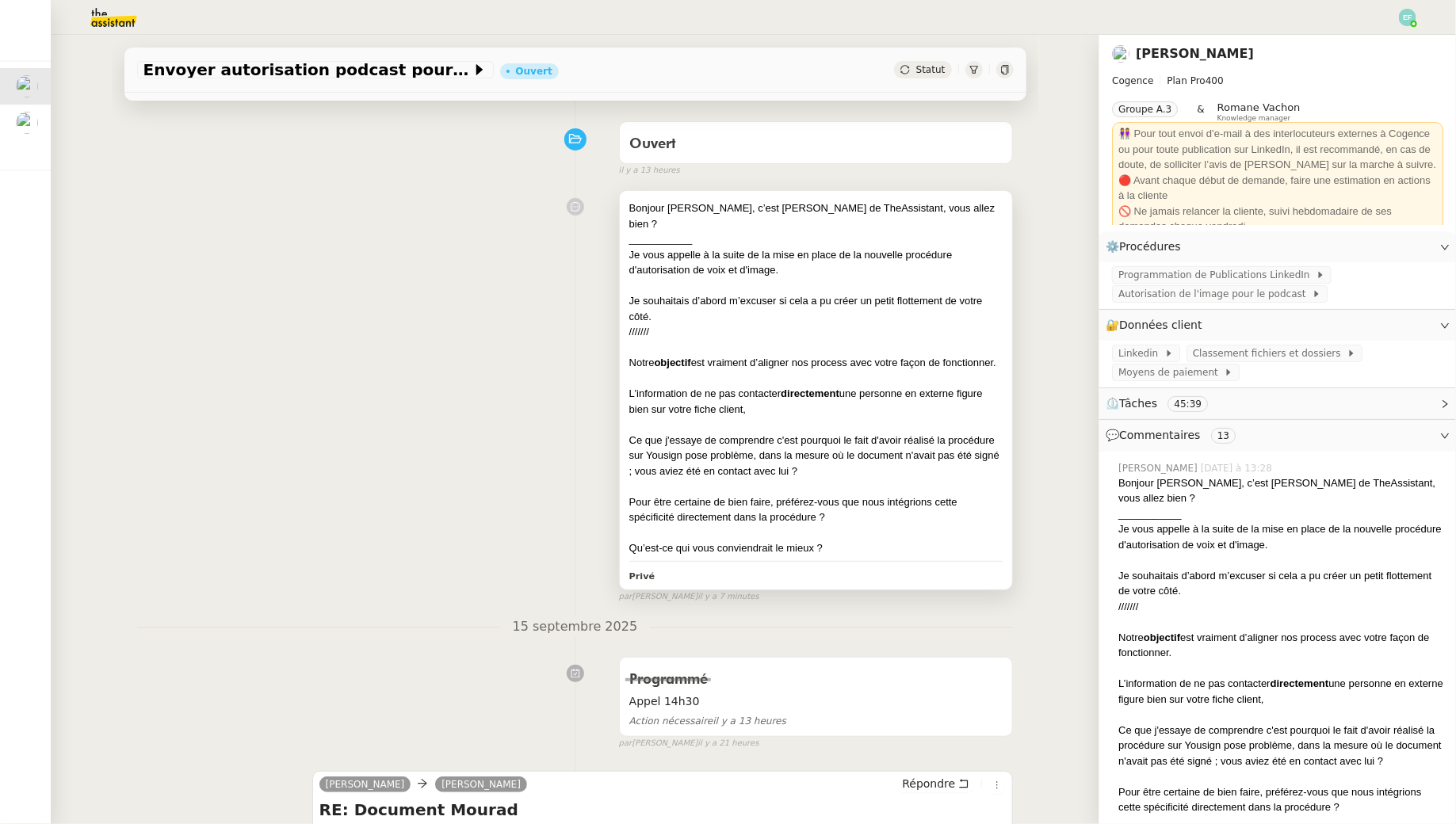
scroll to position [108, 0]
click at [716, 432] on div "Ce que j'essaye de comprendre c'est pourquoi le fait d'avoir réalisé la procédu…" at bounding box center [816, 455] width 374 height 47
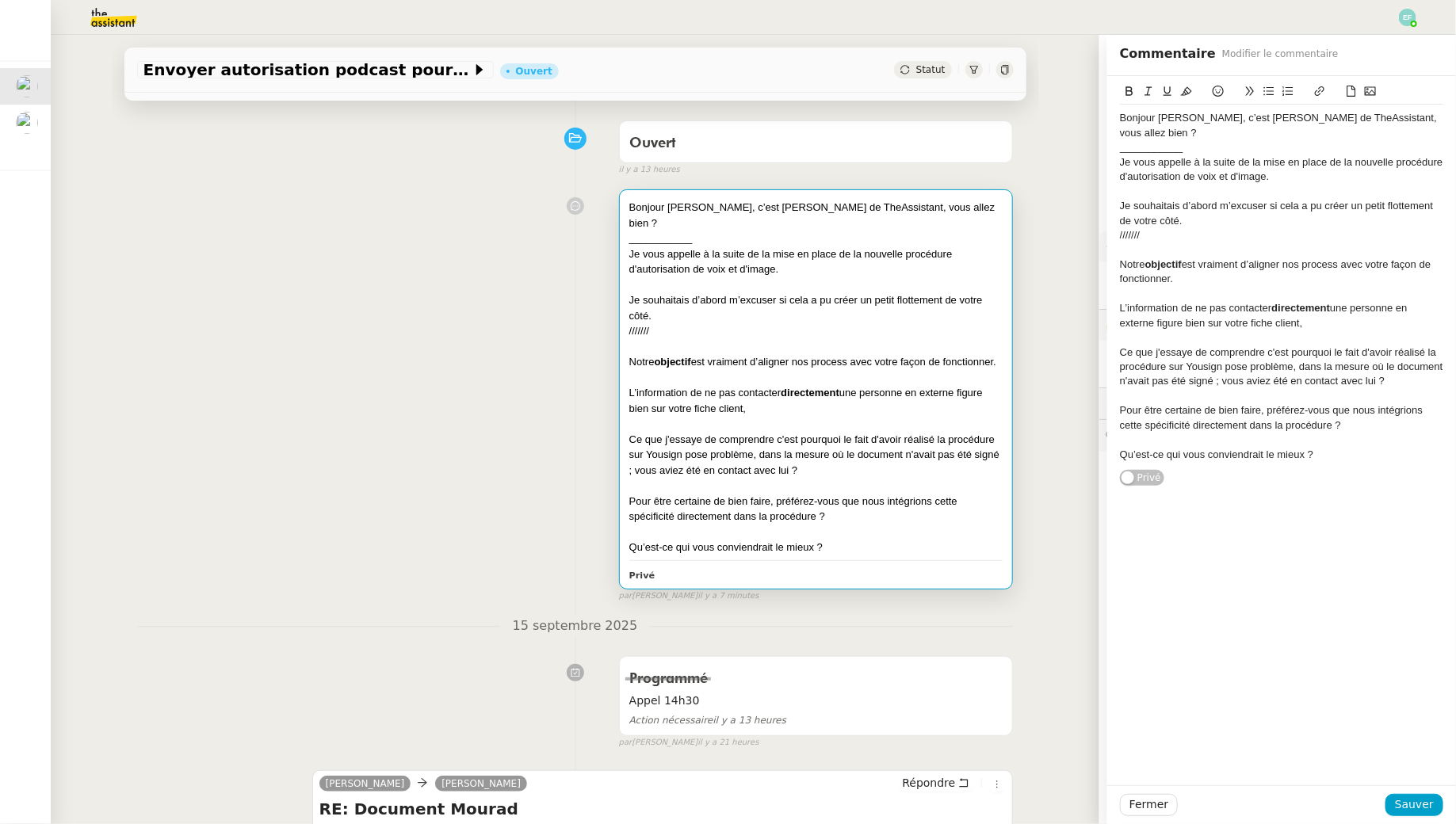
click at [716, 362] on div "Ce que j'essaye de comprendre c'est pourquoi le fait d'avoir réalisé la procédu…" at bounding box center [1281, 367] width 323 height 43
click at [716, 360] on div "Ce que j'essaye de comprendre c'est pourquoi le fait d'avoir réalisé la procédu…" at bounding box center [1281, 367] width 323 height 43
click at [716, 748] on span "Sauver" at bounding box center [1414, 804] width 39 height 19
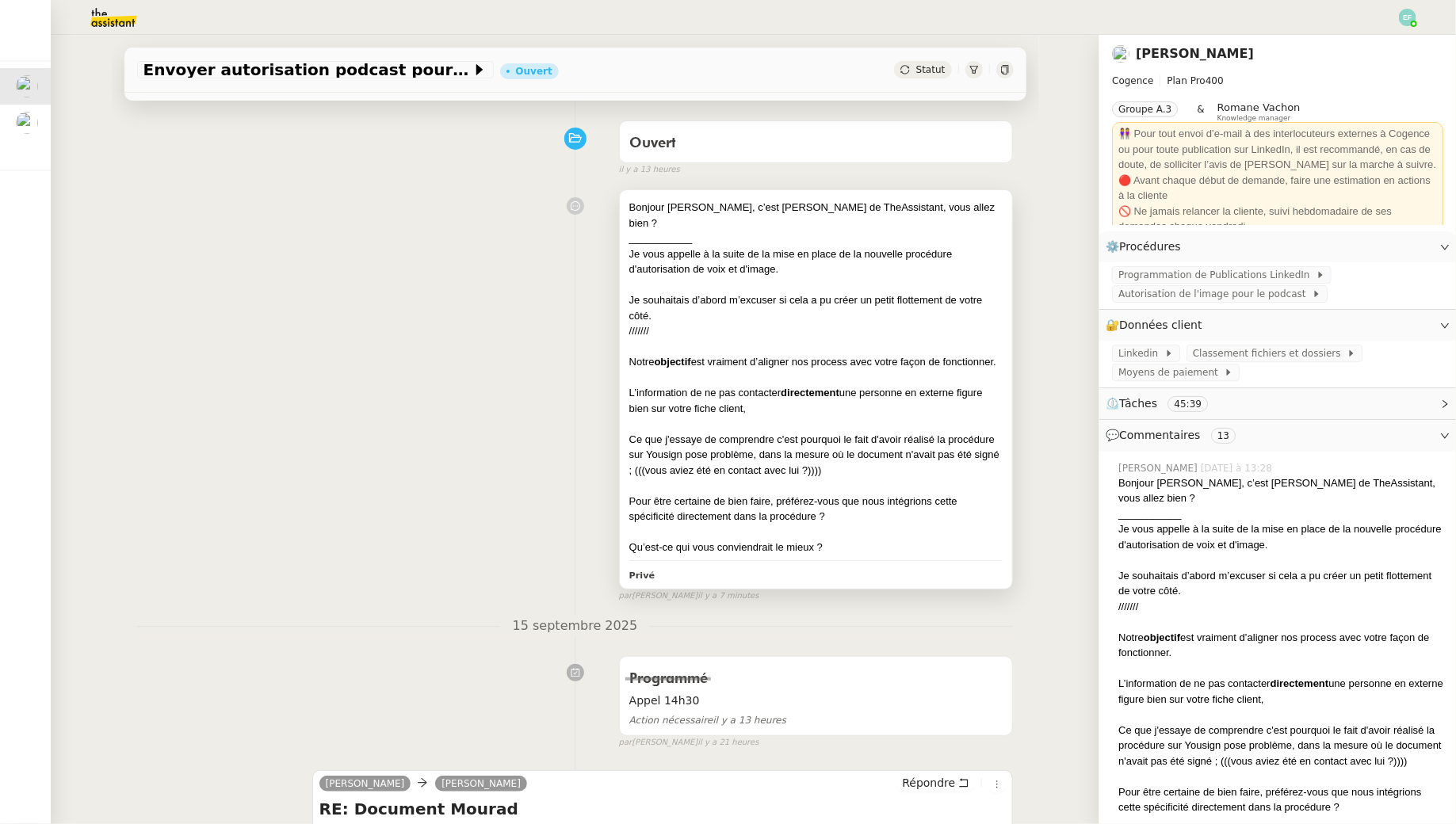
click at [716, 478] on div at bounding box center [816, 486] width 374 height 16
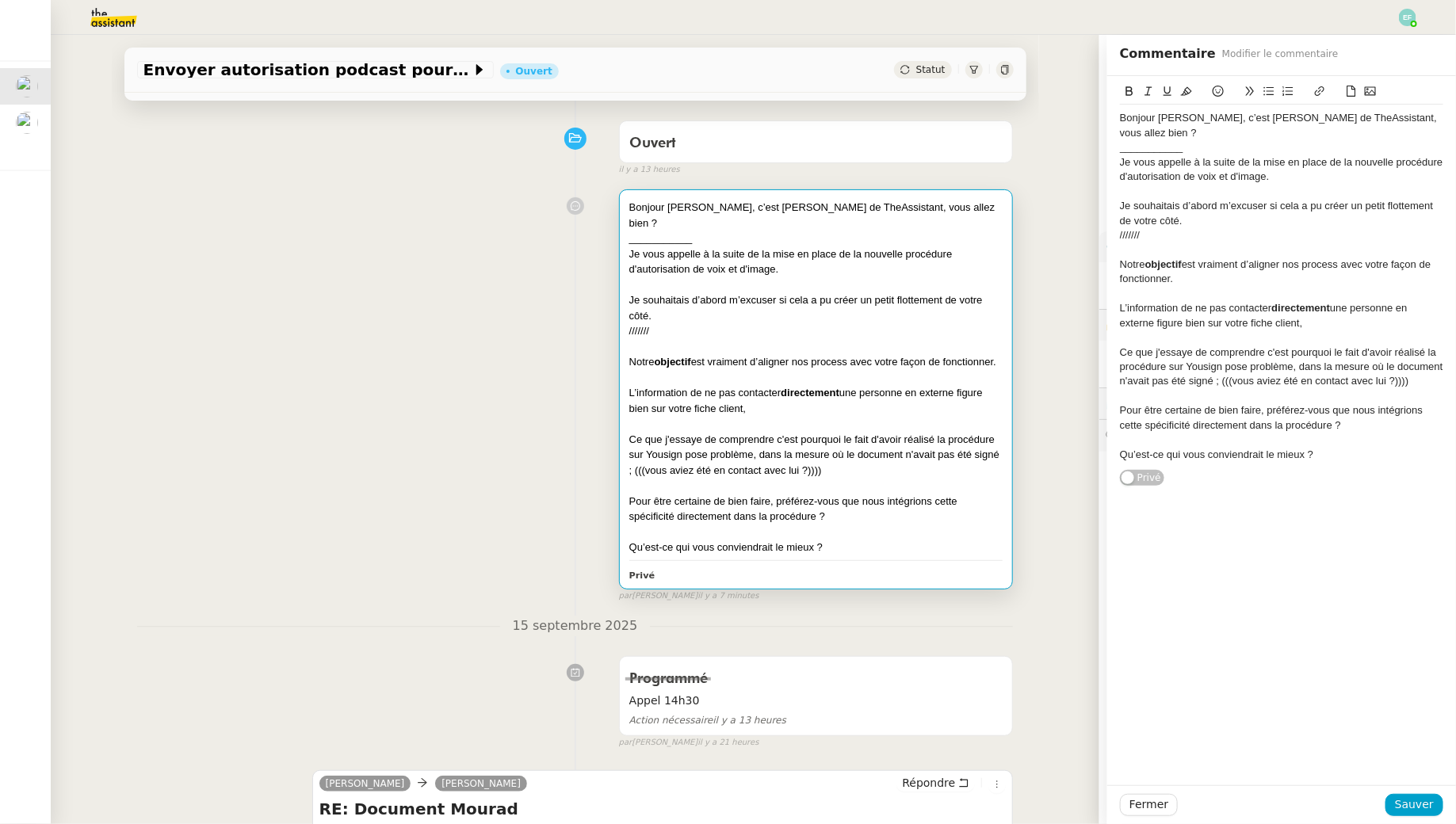
click at [716, 448] on div "Qu’est-ce qui vous conviendrait le mieux ?" at bounding box center [1281, 455] width 323 height 14
click at [716, 748] on span "Sauver" at bounding box center [1414, 804] width 39 height 19
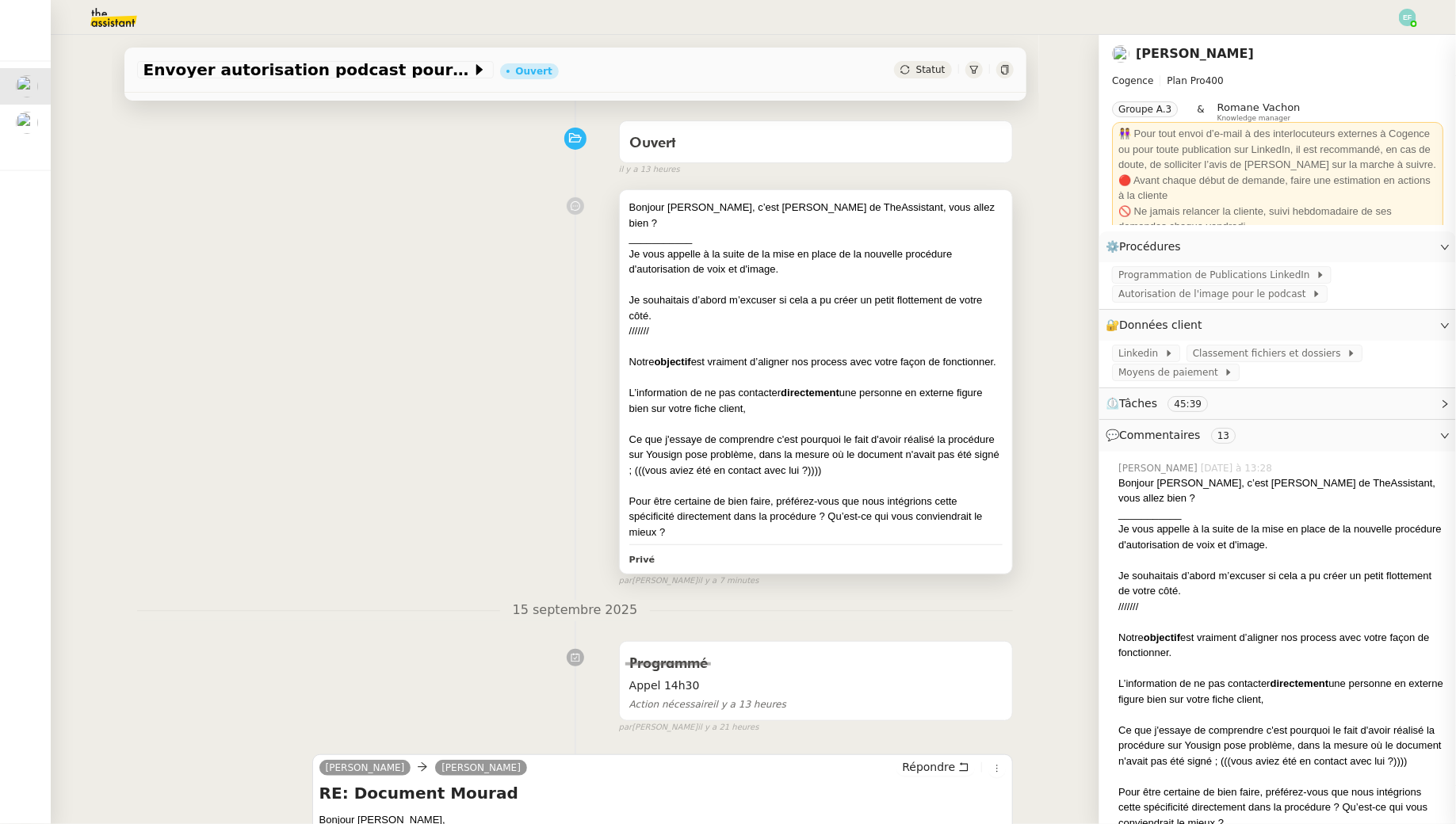
click at [716, 230] on div "___________" at bounding box center [816, 238] width 374 height 16
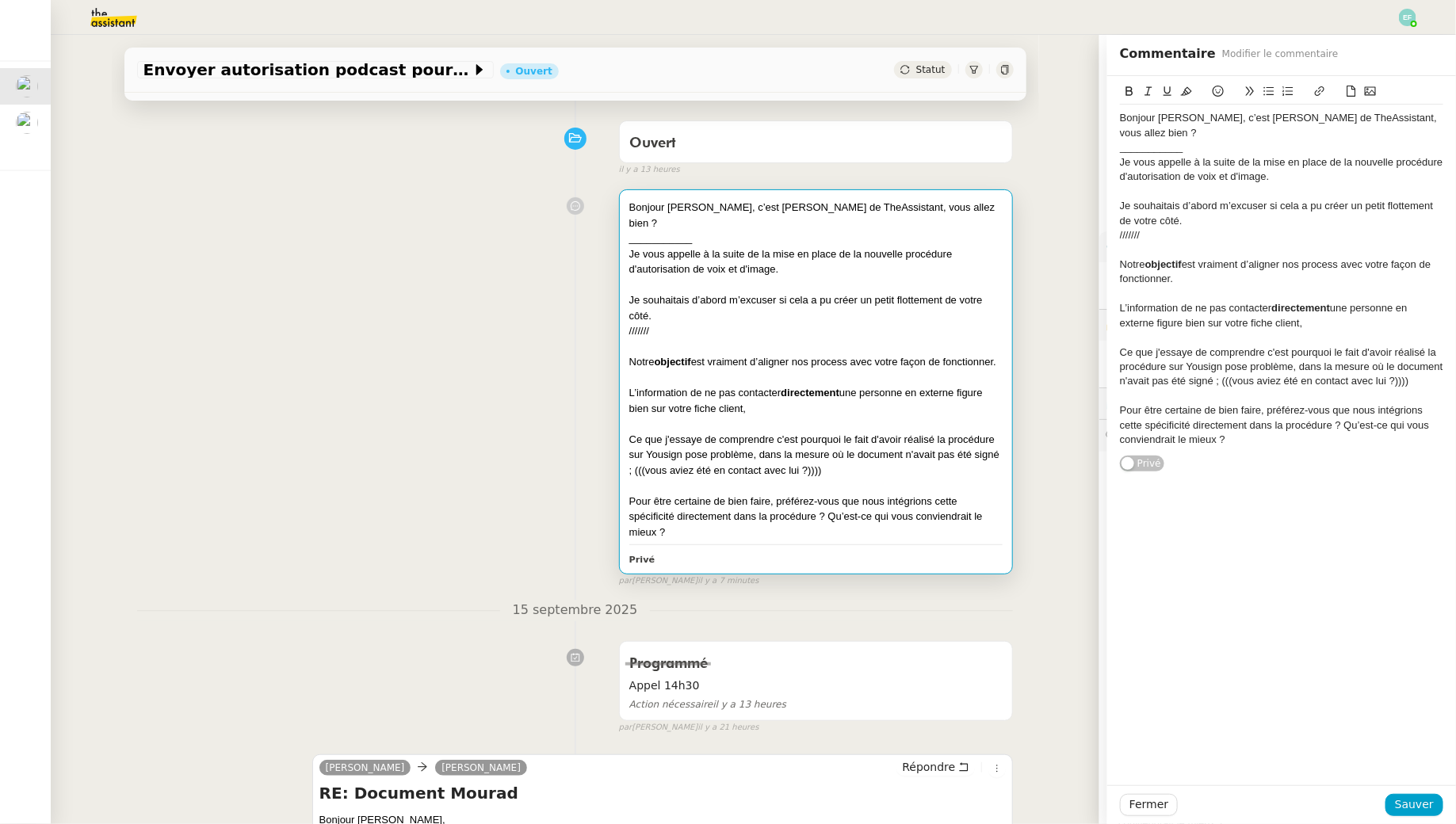
click at [716, 114] on div "Bonjour [PERSON_NAME], c’est [PERSON_NAME] de TheAssistant, vous allez bien ?" at bounding box center [1281, 126] width 323 height 29
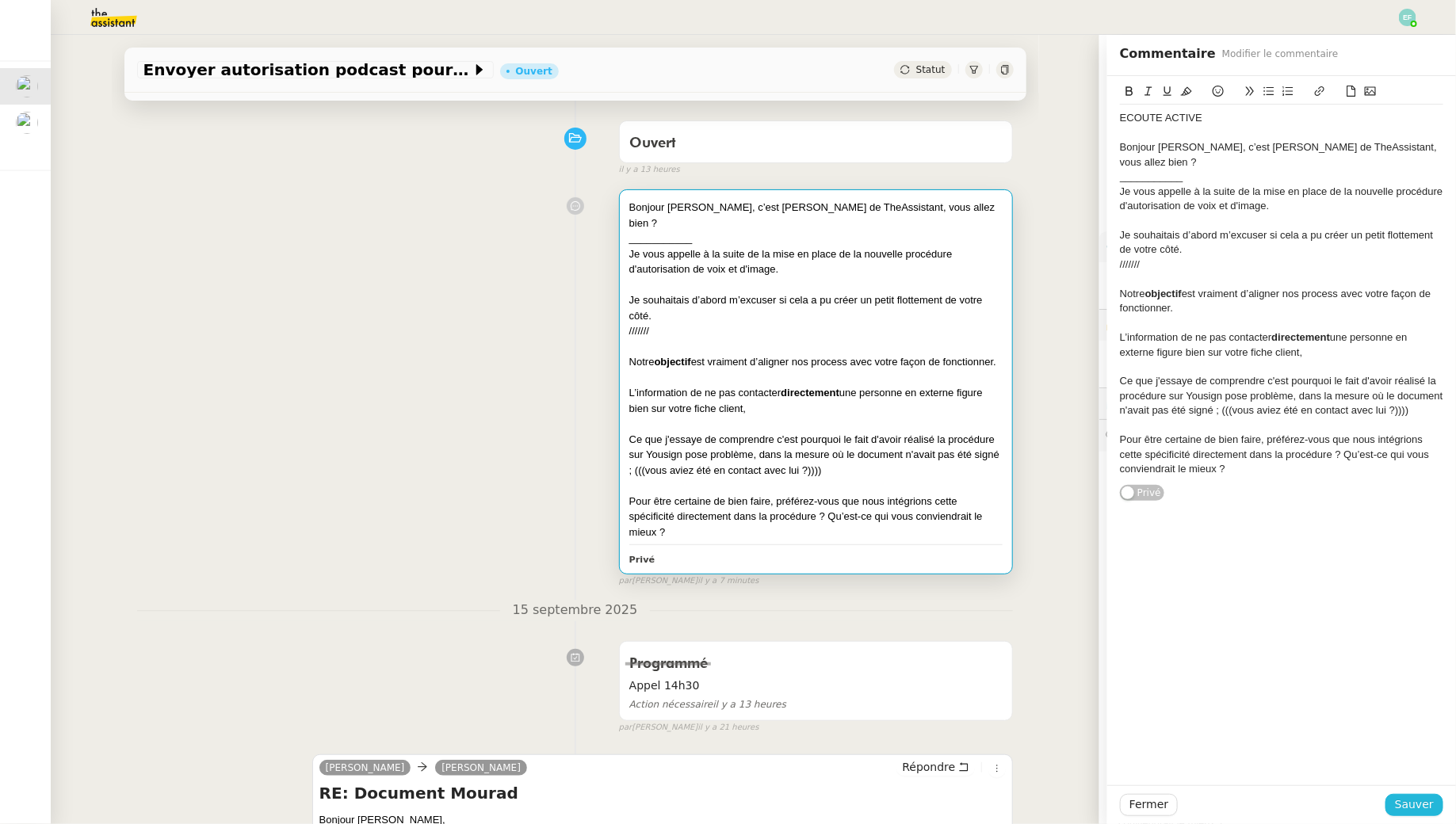
click at [716, 748] on span "Sauver" at bounding box center [1414, 804] width 39 height 19
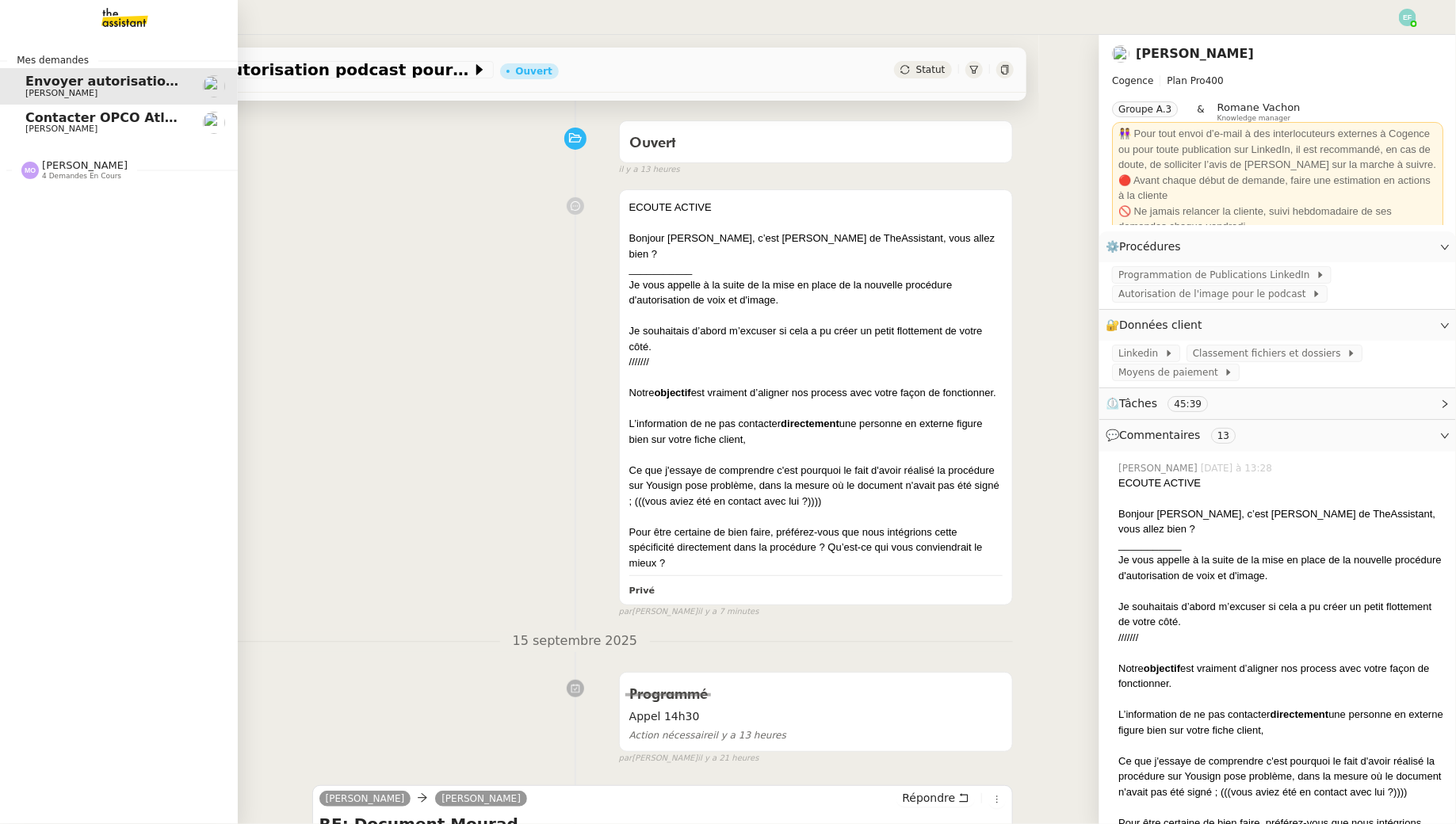
click at [40, 136] on link "Contacter OPCO Atlas pour financement formation [PERSON_NAME]" at bounding box center [118, 122] width 238 height 36
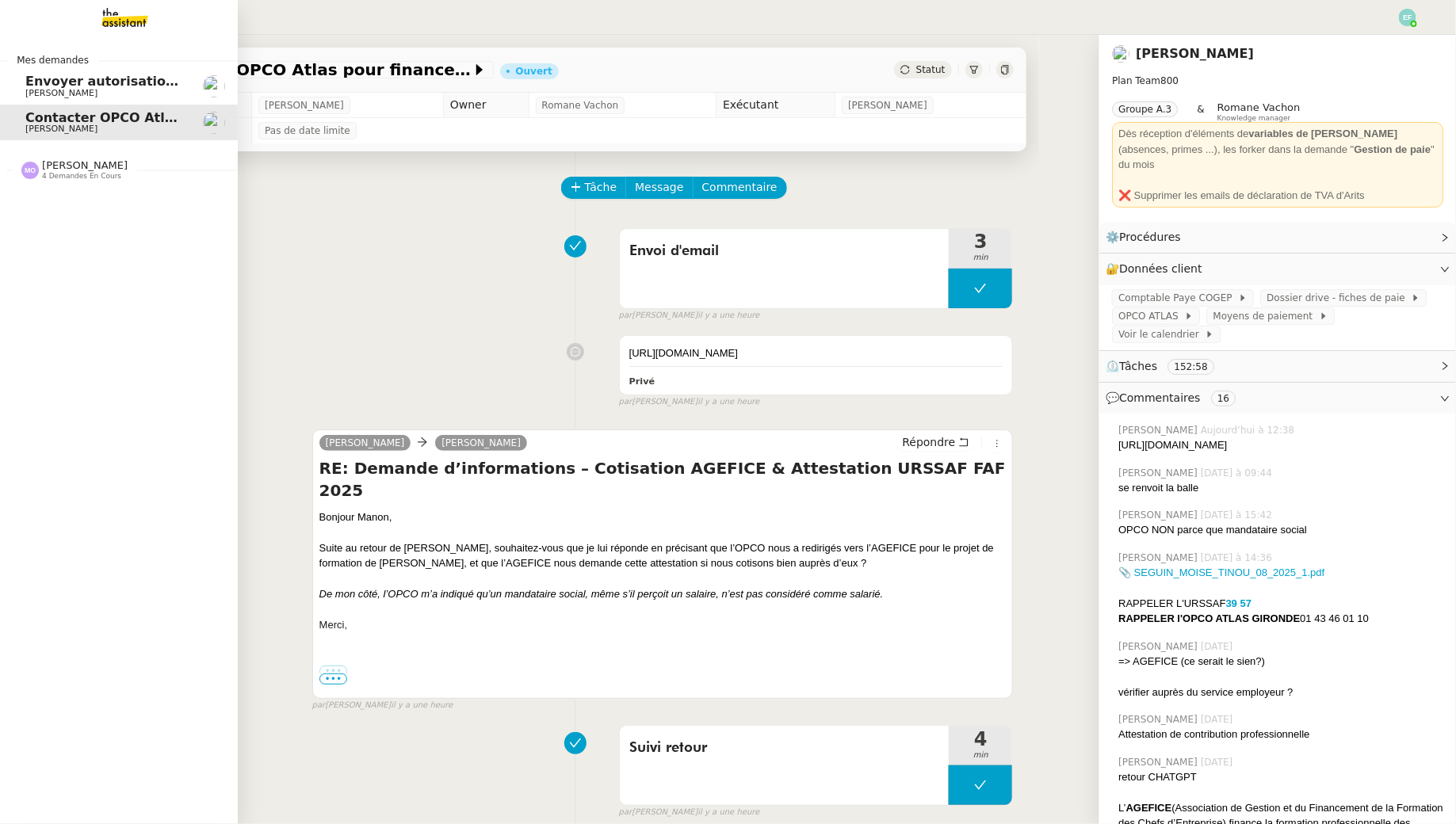
click at [31, 83] on span "Envoyer autorisation podcast pour signature" at bounding box center [185, 81] width 321 height 15
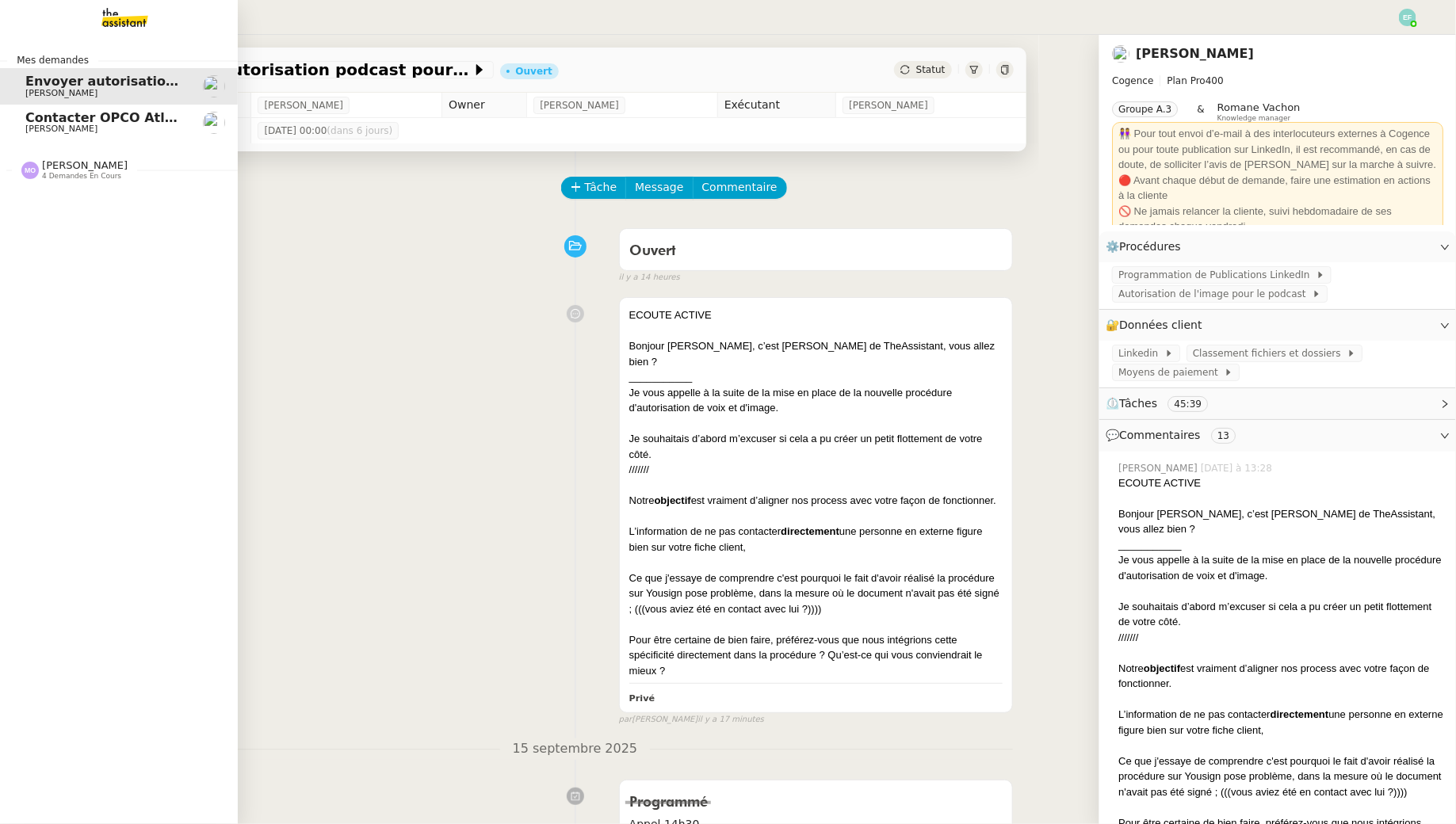
click at [25, 130] on span "[PERSON_NAME]" at bounding box center [61, 128] width 73 height 10
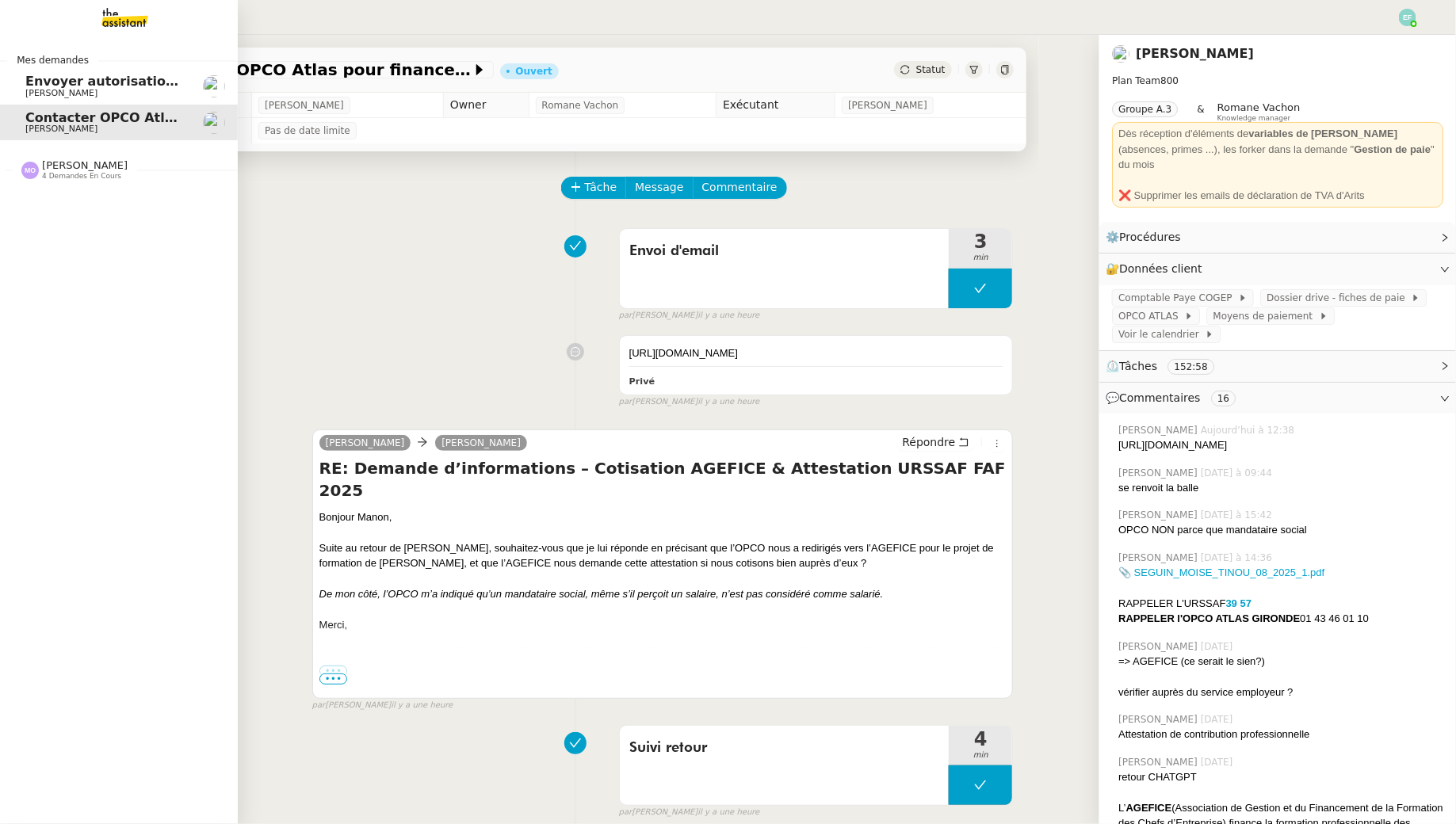
click at [155, 92] on span "[PERSON_NAME]" at bounding box center [105, 93] width 160 height 10
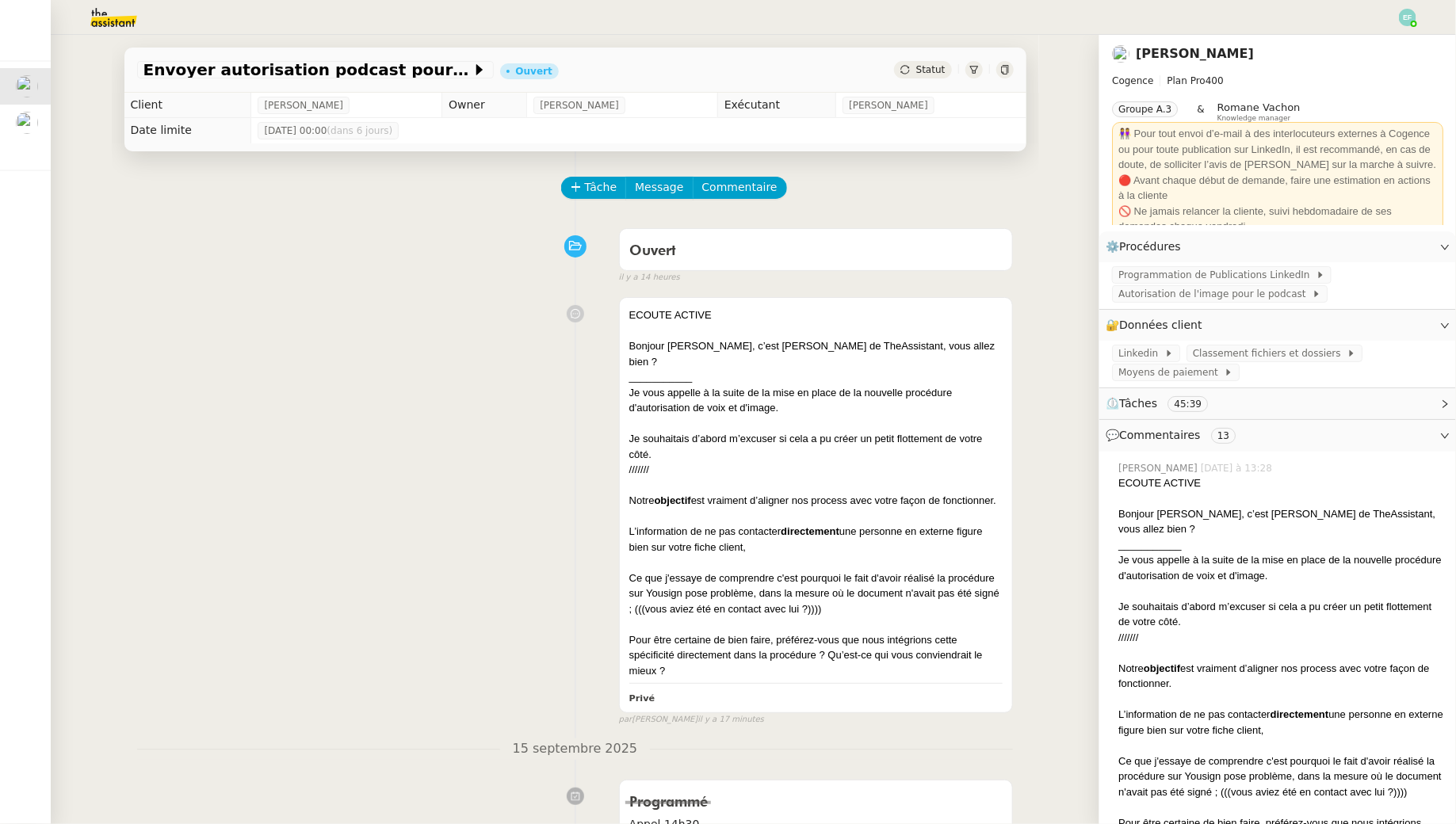
scroll to position [30, 0]
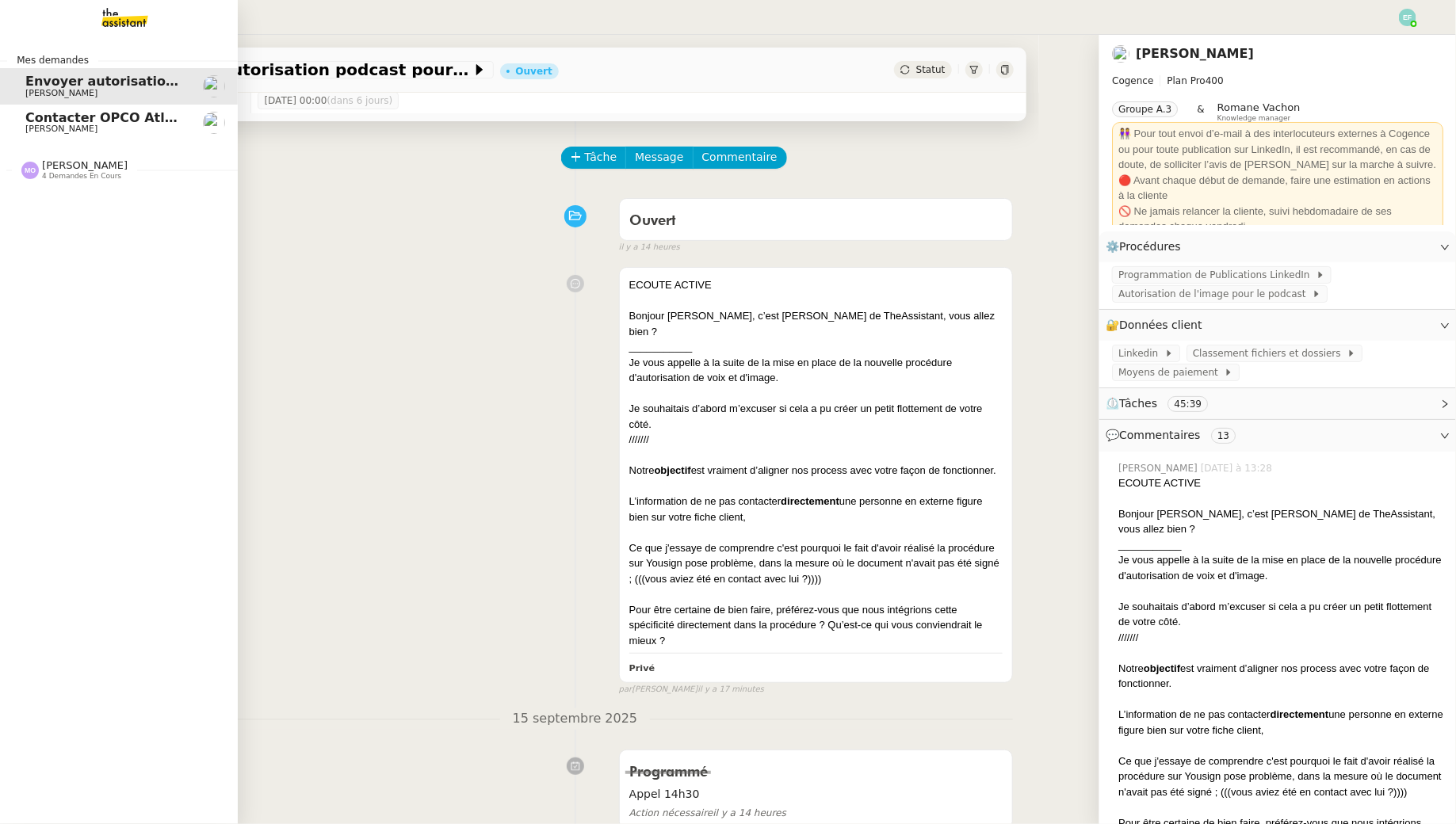
click at [33, 120] on span "Contacter OPCO Atlas pour financement formation" at bounding box center [205, 118] width 361 height 15
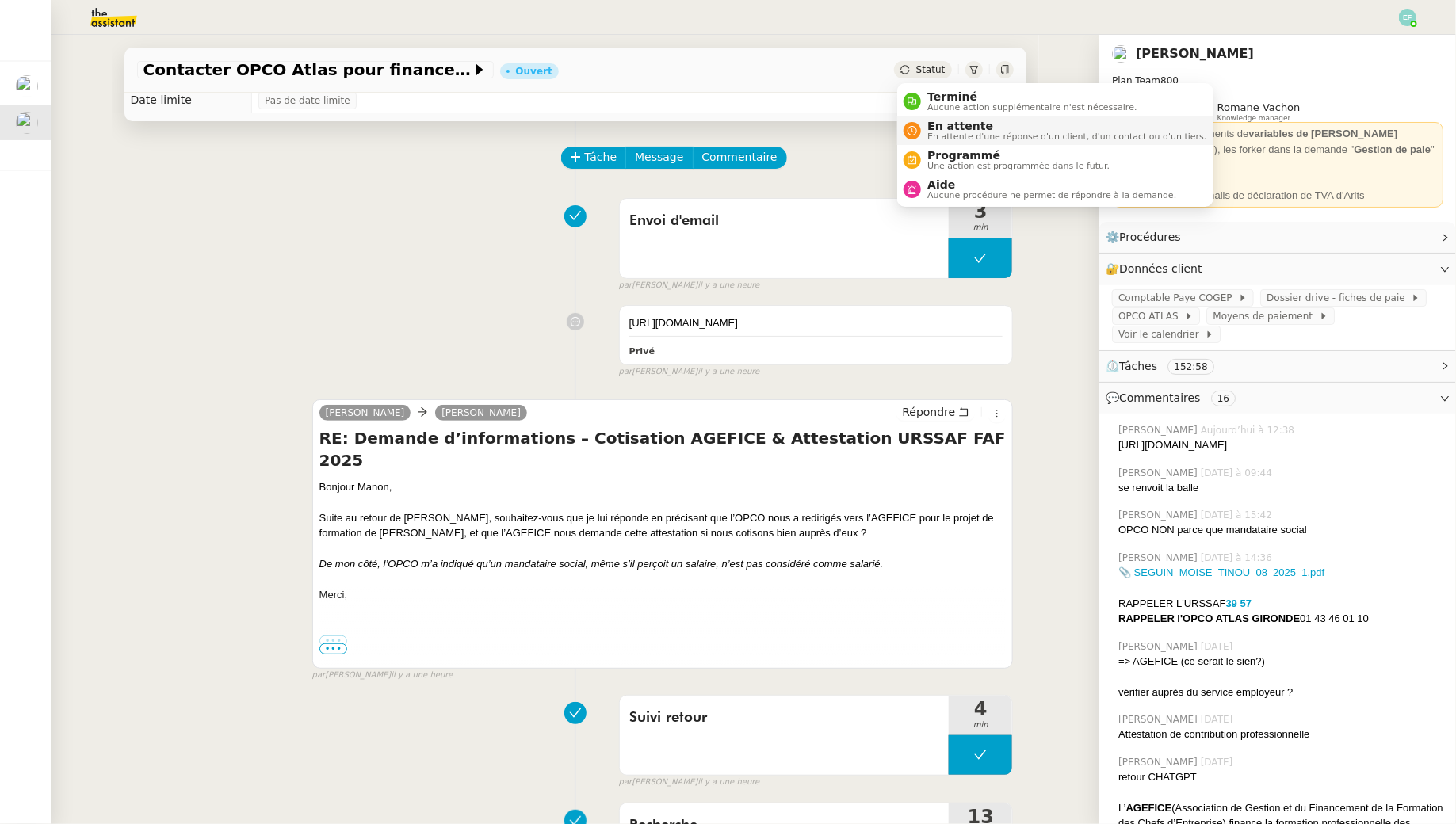
click at [716, 135] on span "En attente d'une réponse d'un client, d'un contact ou d'un tiers." at bounding box center [1067, 136] width 279 height 9
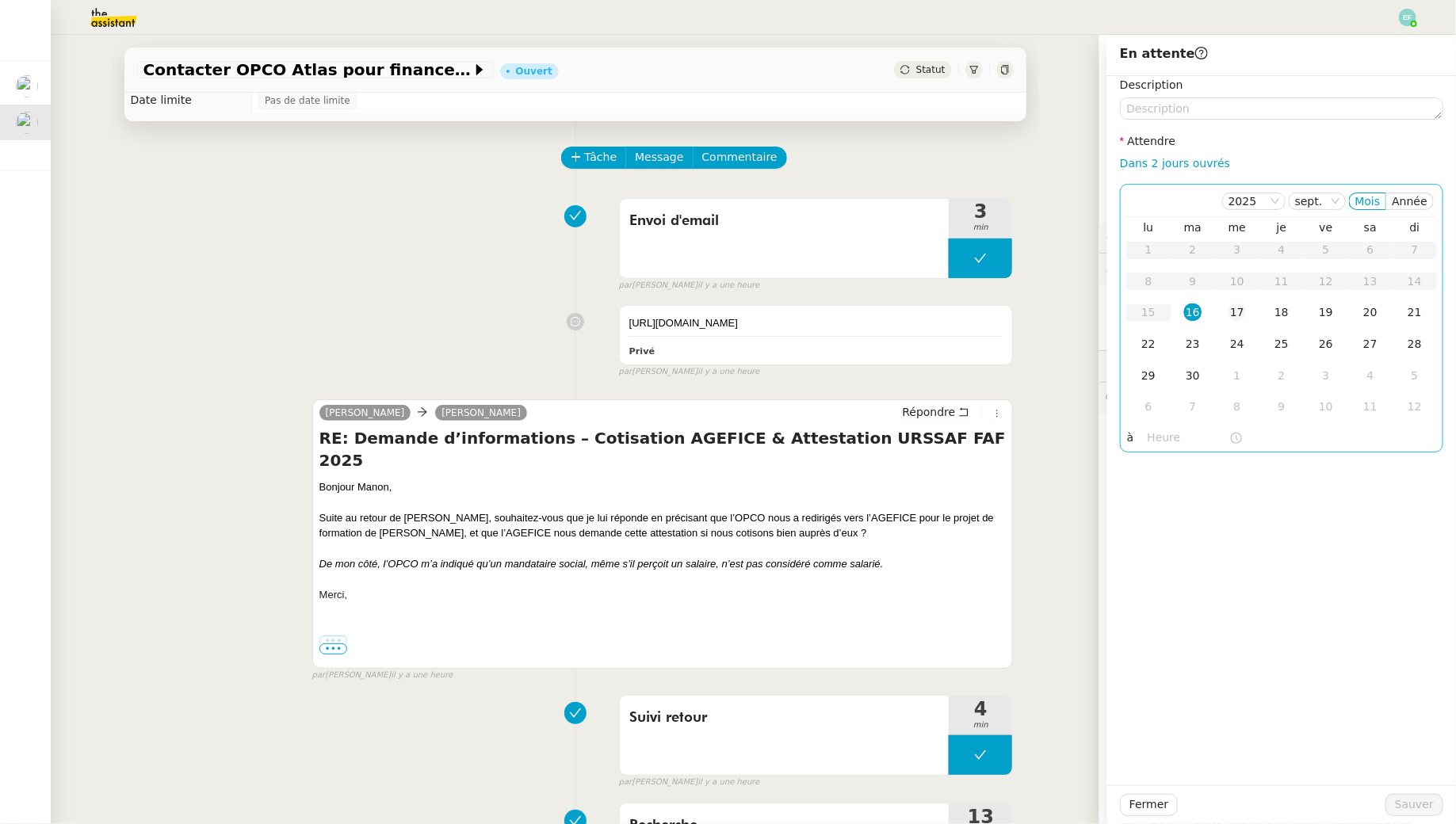
click at [716, 319] on div "17" at bounding box center [1237, 313] width 18 height 18
click at [716, 748] on div "Fermer Sauver" at bounding box center [1281, 805] width 349 height 39
click at [716, 748] on span "Sauver" at bounding box center [1414, 804] width 39 height 19
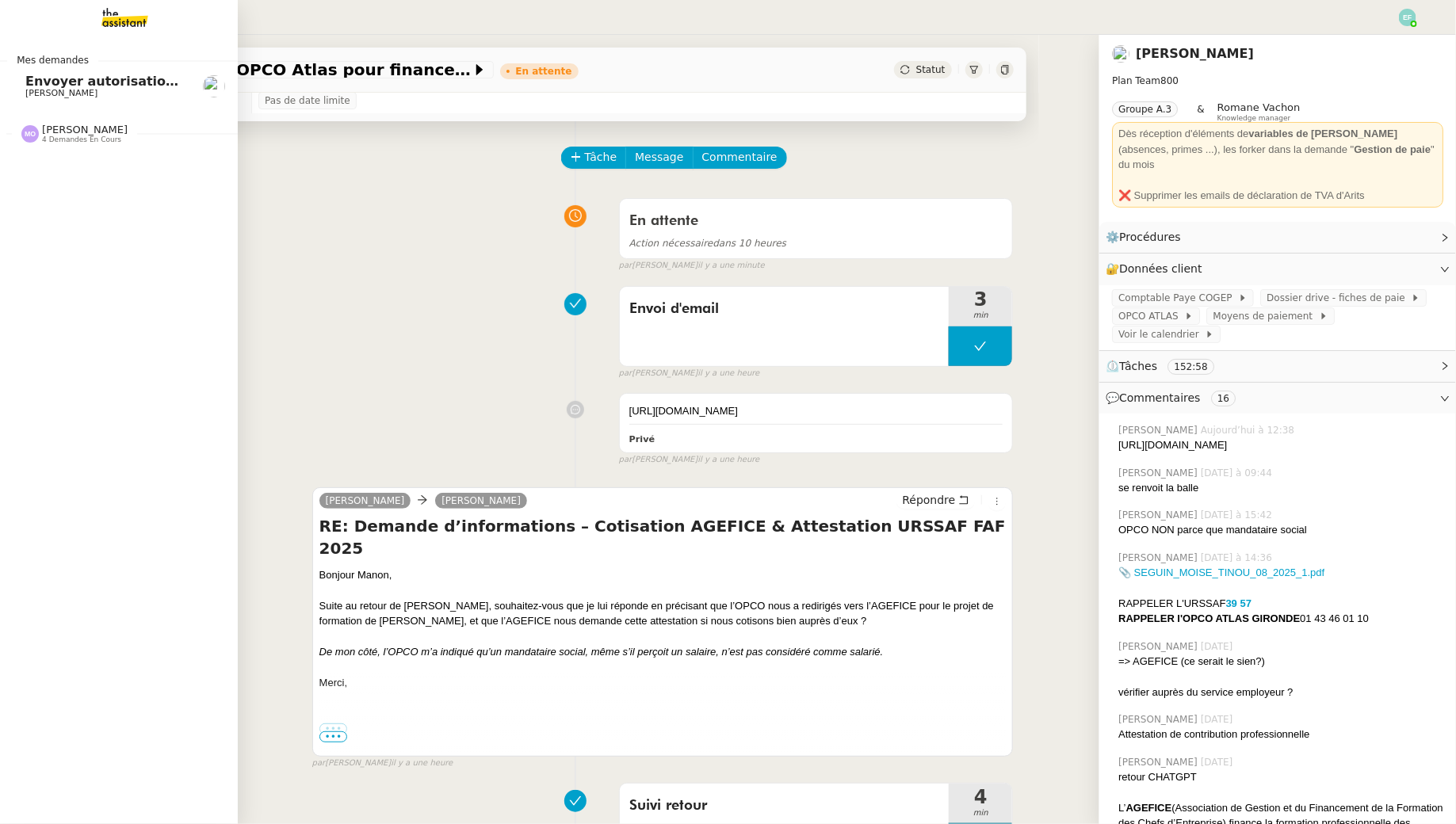
click at [77, 136] on span "4 demandes en cours" at bounding box center [81, 139] width 79 height 9
click at [97, 85] on span "Envoyer autorisation podcast pour signature" at bounding box center [185, 81] width 321 height 15
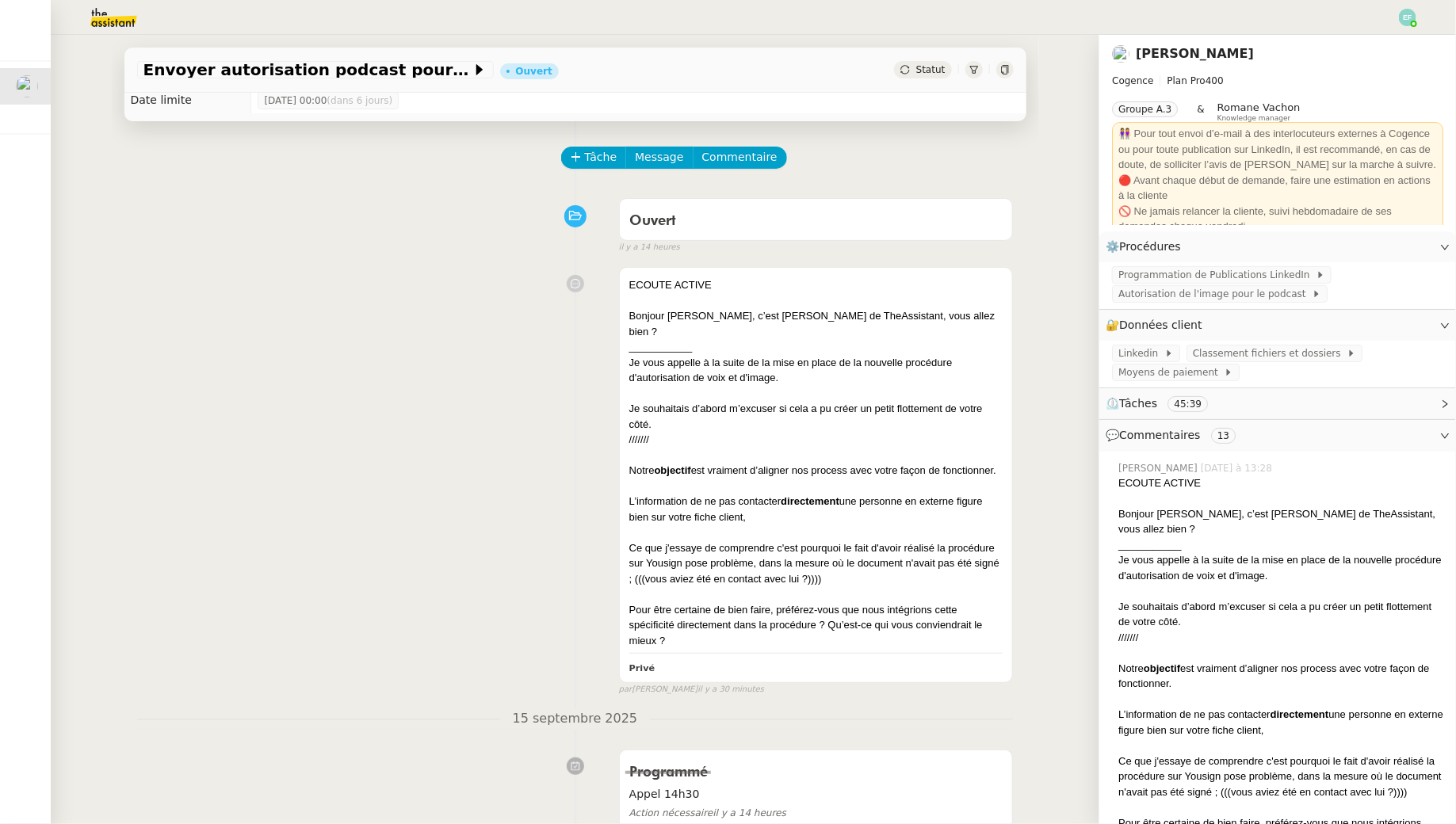
click at [716, 17] on img at bounding box center [1408, 18] width 18 height 18
click at [716, 41] on li "Suivi" at bounding box center [1365, 45] width 103 height 23
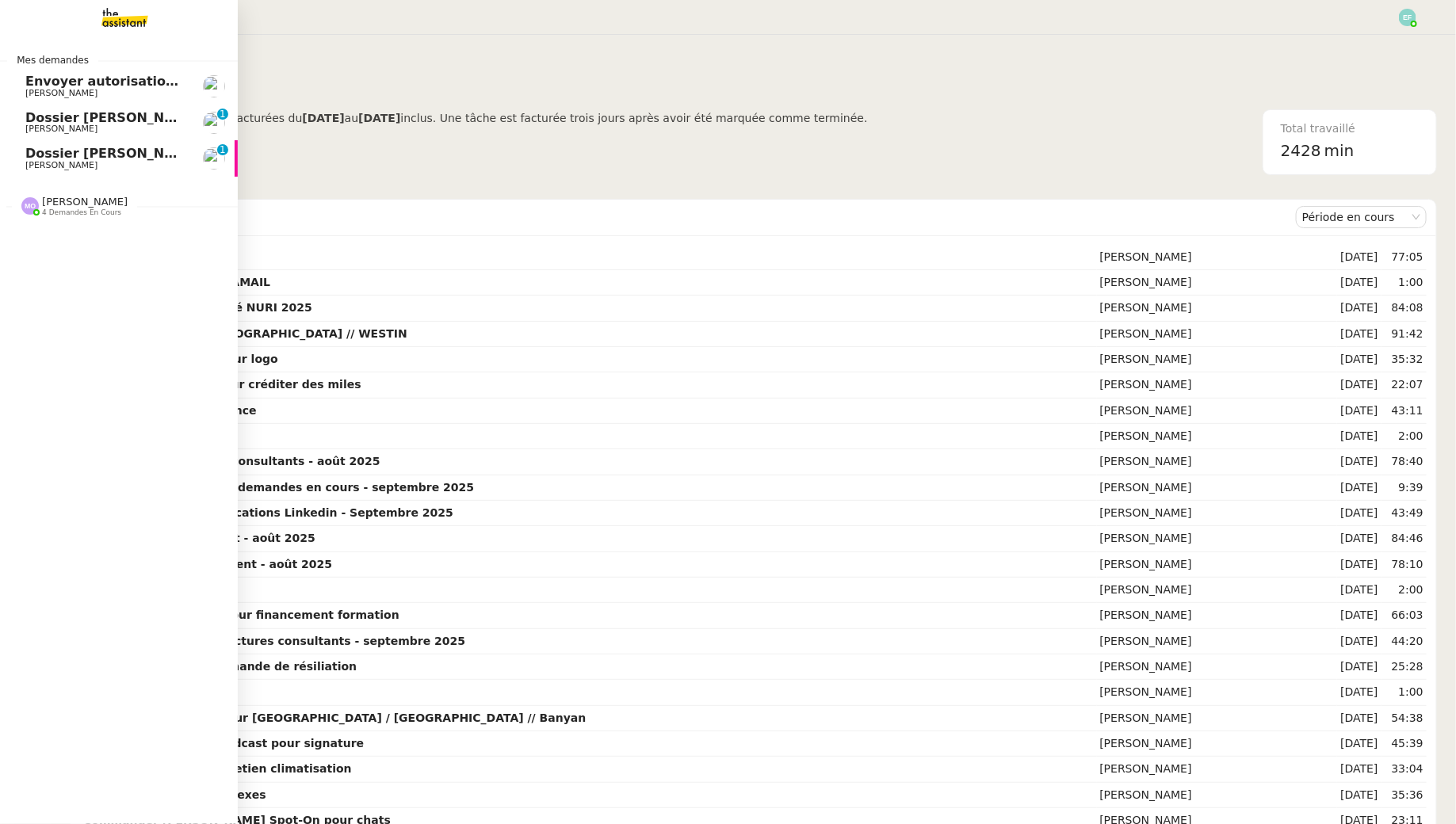
click at [52, 113] on span "Dossier [PERSON_NAME]" at bounding box center [113, 118] width 176 height 15
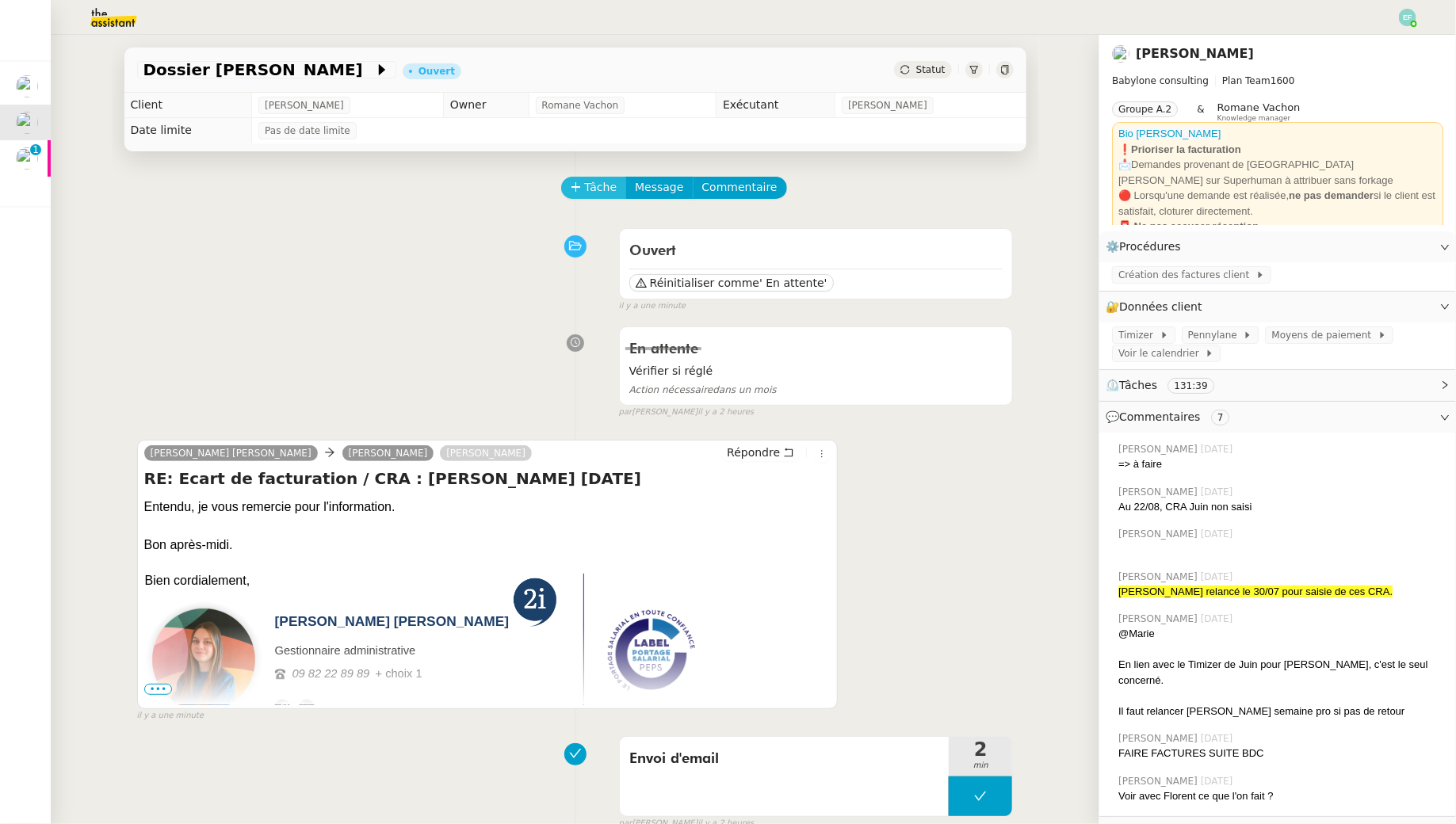
click at [588, 191] on span "Tâche" at bounding box center [601, 187] width 32 height 19
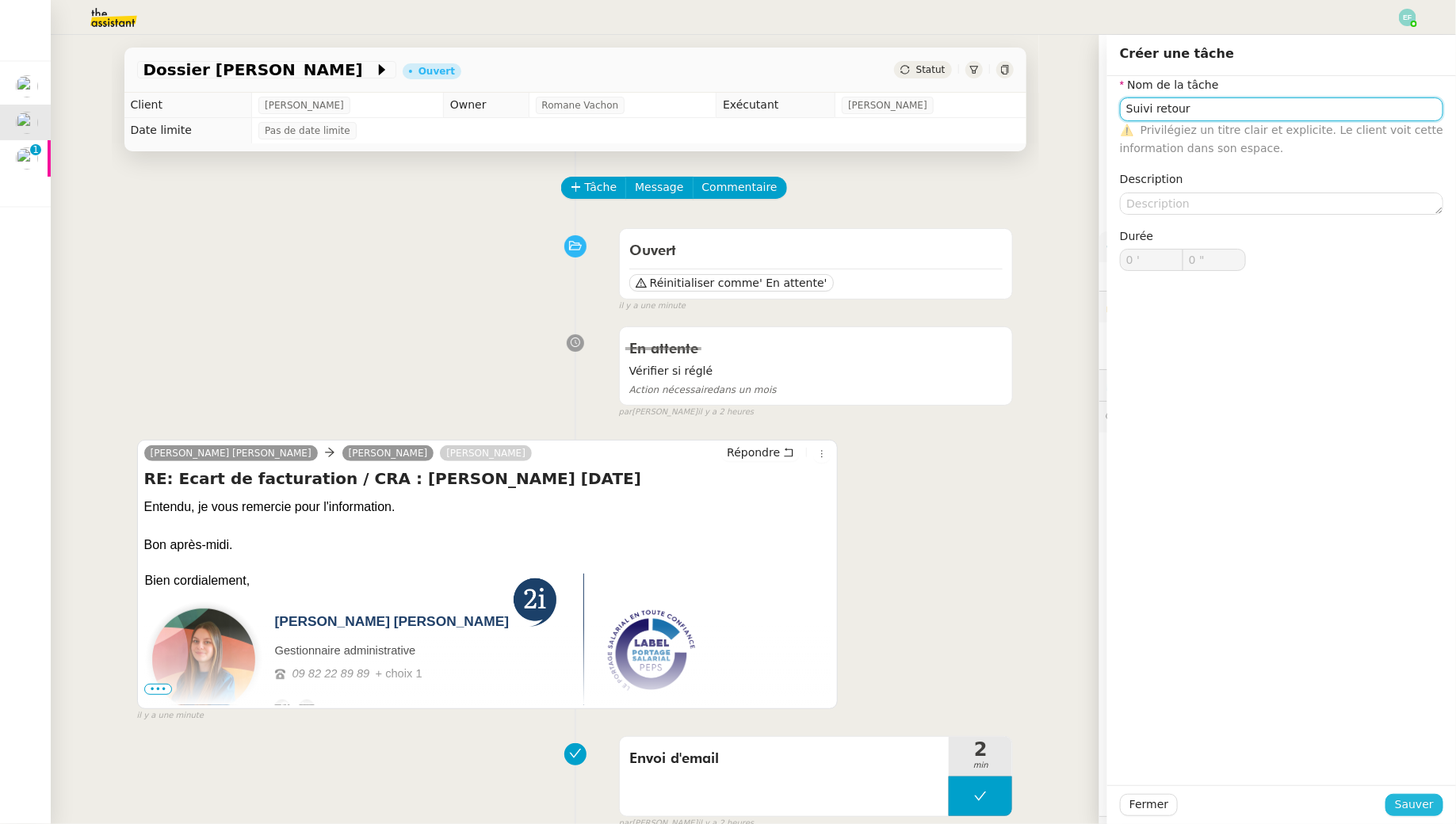
type input "Suivi retour"
click at [716, 748] on span "Sauver" at bounding box center [1414, 804] width 39 height 19
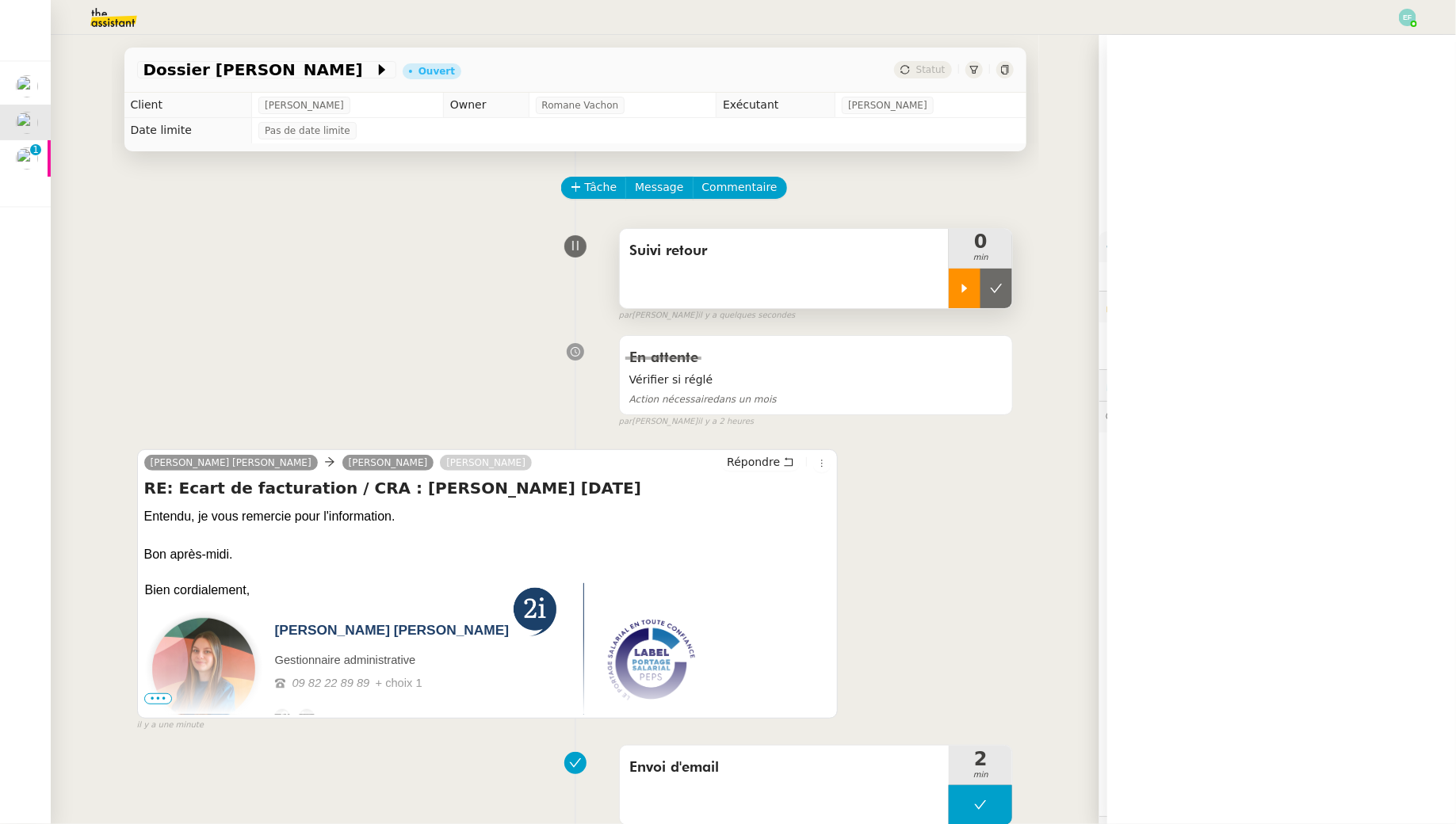
click at [716, 287] on icon at bounding box center [964, 288] width 6 height 9
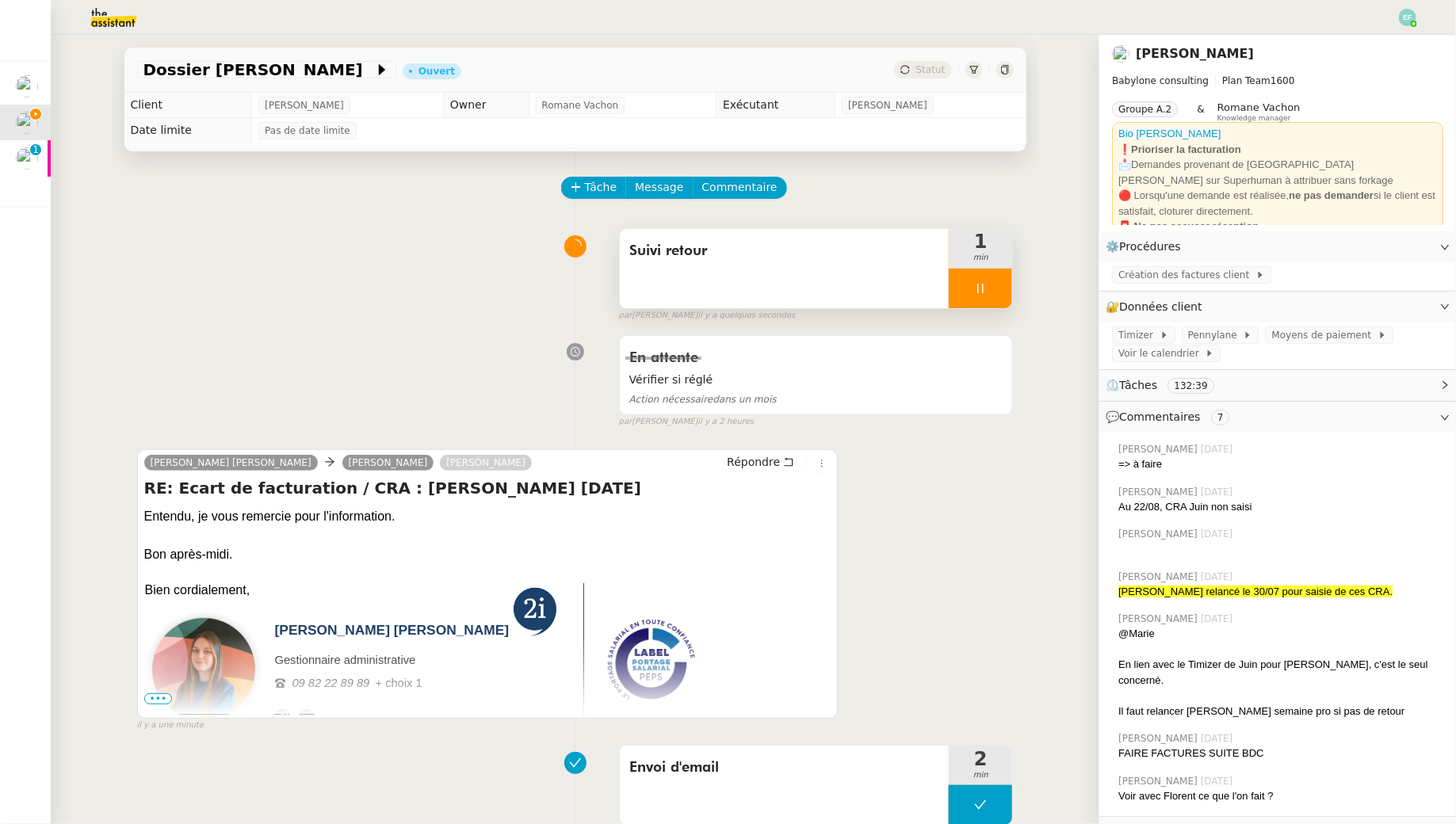
click at [716, 285] on icon at bounding box center [981, 288] width 13 height 13
click at [716, 288] on icon at bounding box center [996, 288] width 12 height 9
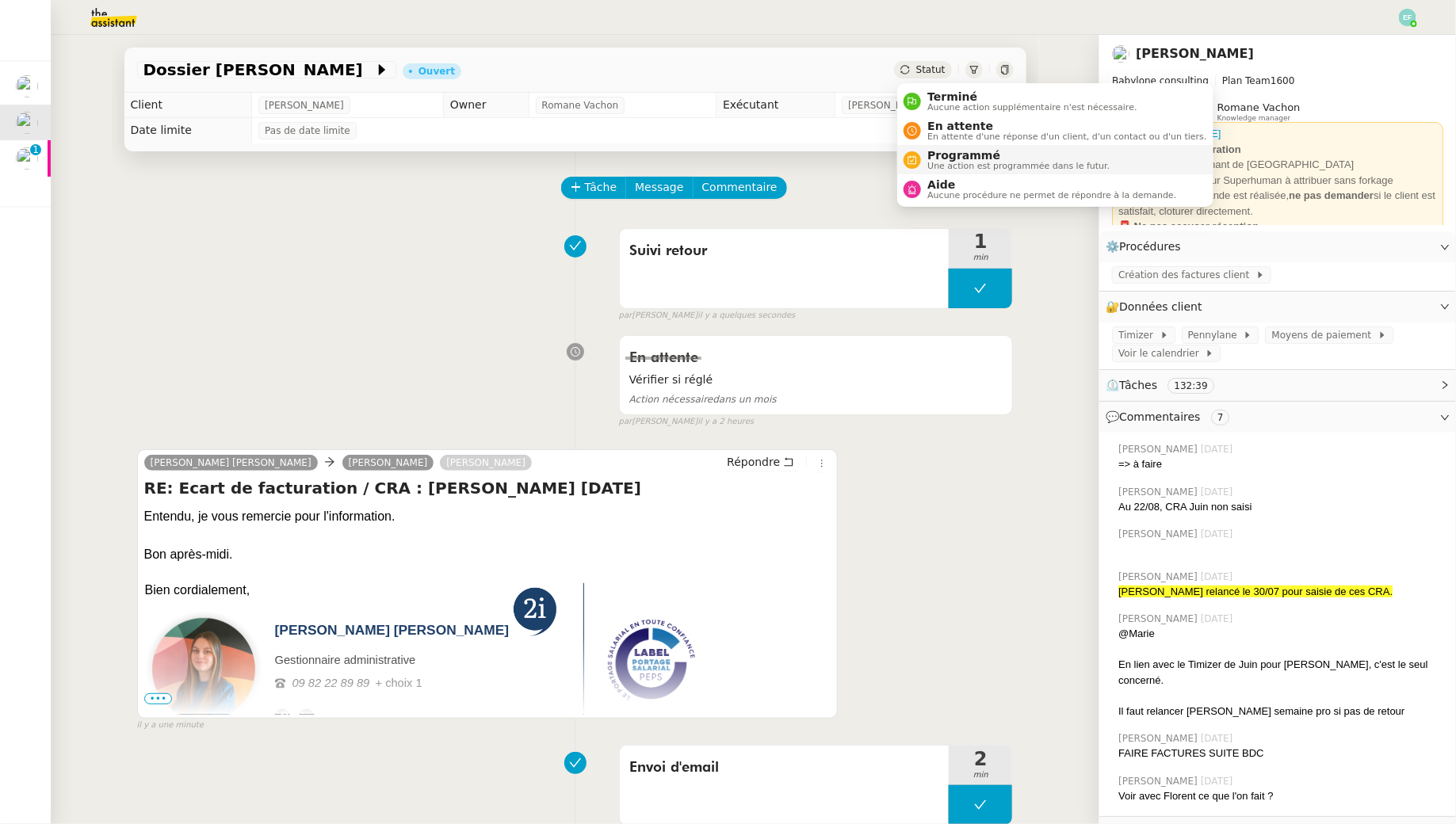
click at [716, 155] on span "Programmé" at bounding box center [1018, 155] width 182 height 13
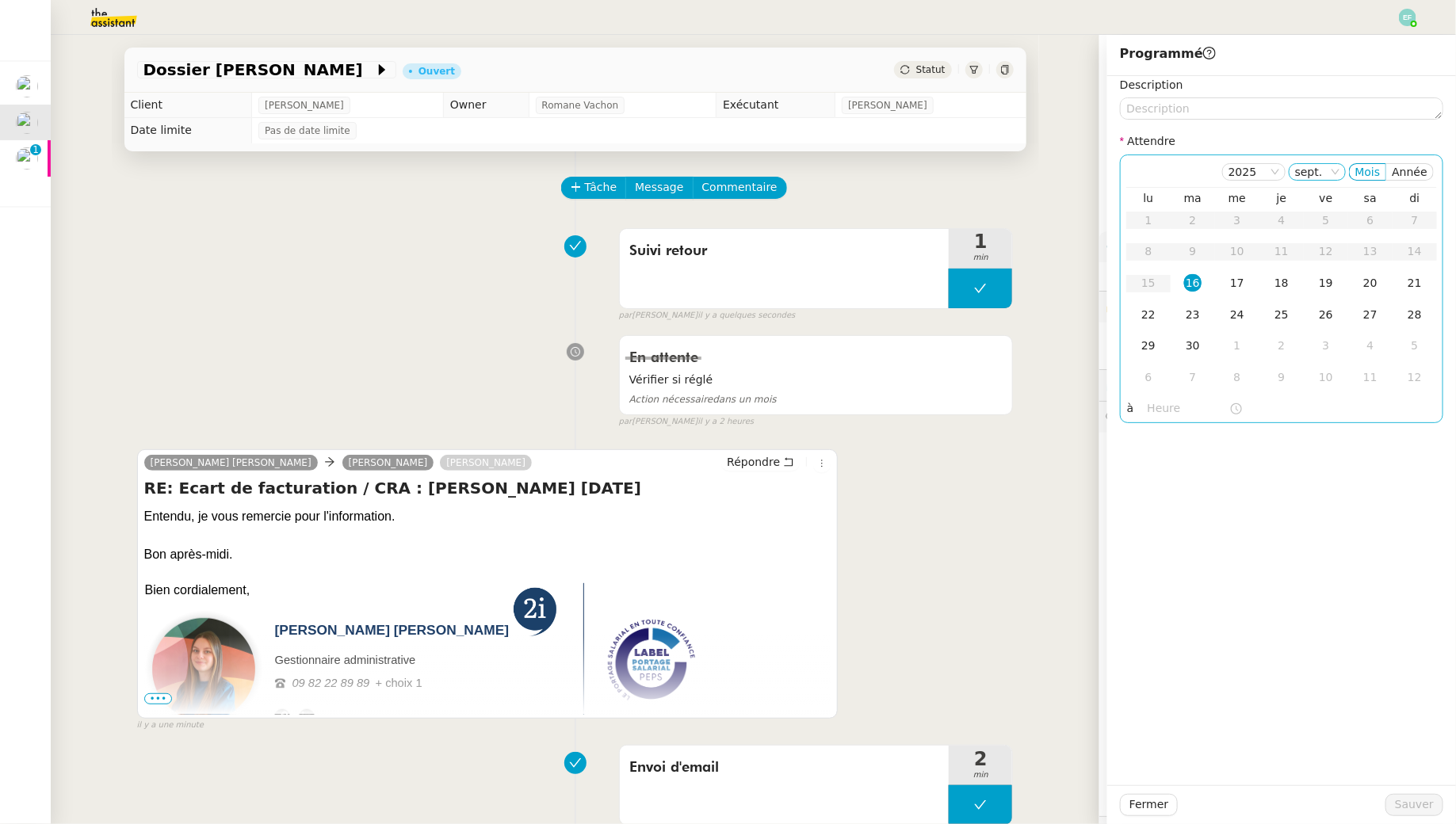
click at [716, 169] on nz-select-item "sept." at bounding box center [1317, 172] width 44 height 16
click at [716, 296] on div "oct." at bounding box center [1322, 296] width 43 height 14
click at [716, 281] on div "13" at bounding box center [1148, 283] width 18 height 18
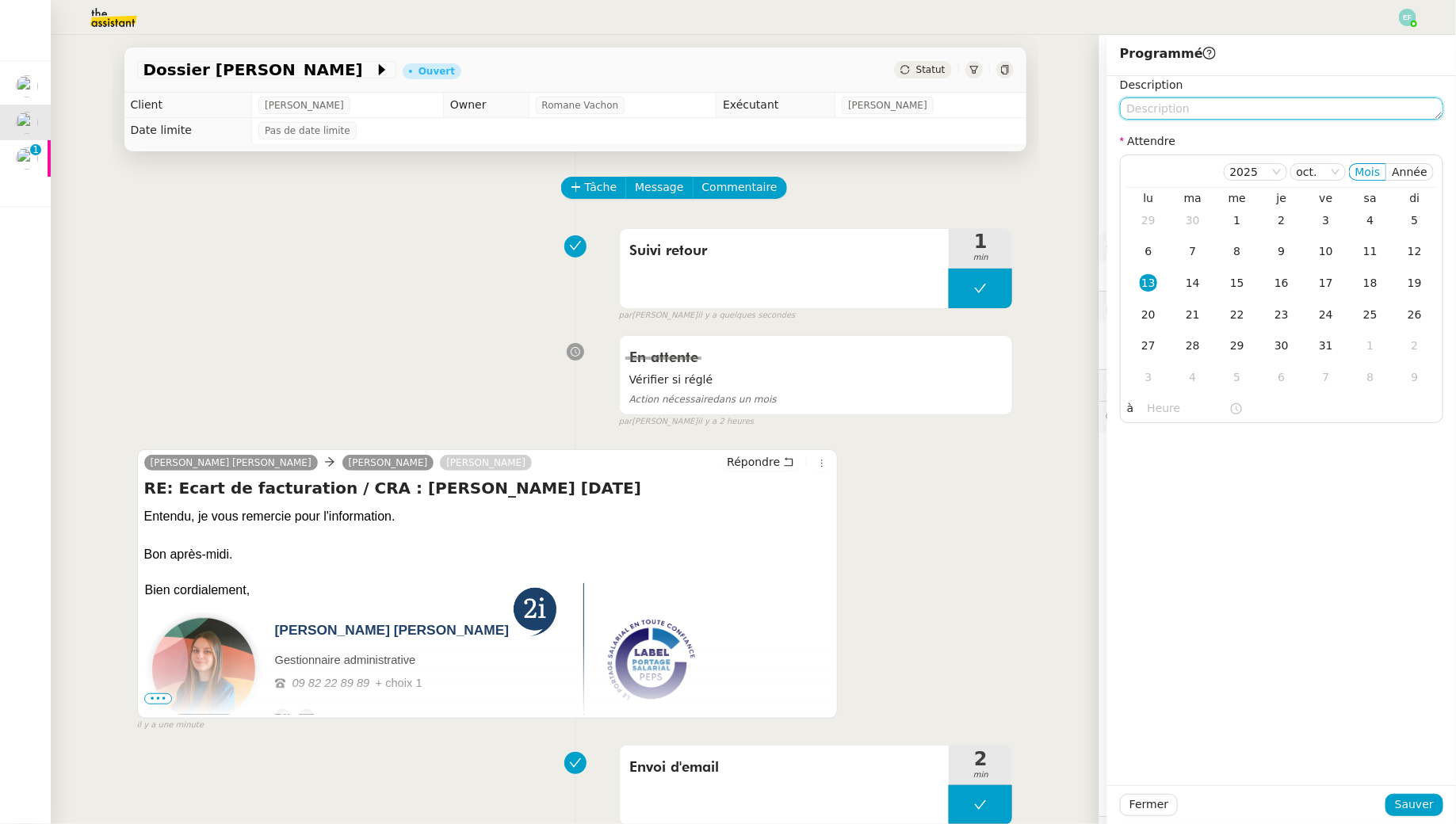
click at [716, 114] on textarea at bounding box center [1281, 109] width 323 height 23
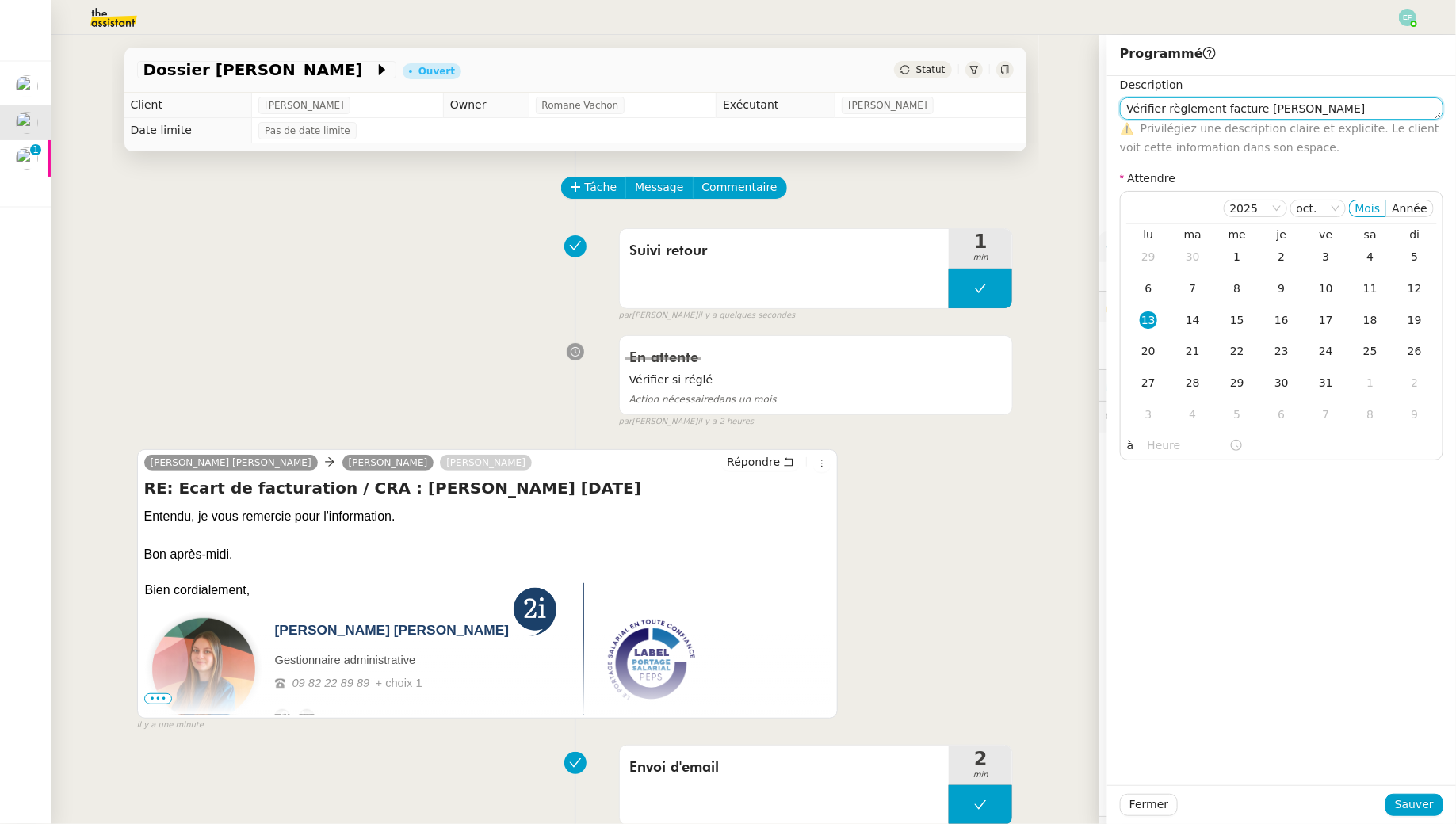
click at [716, 110] on textarea "Vérifier règlement facture [PERSON_NAME]" at bounding box center [1281, 109] width 323 height 23
type textarea "Vérifier règlement factures [PERSON_NAME]"
click at [716, 748] on span "Sauver" at bounding box center [1414, 804] width 39 height 19
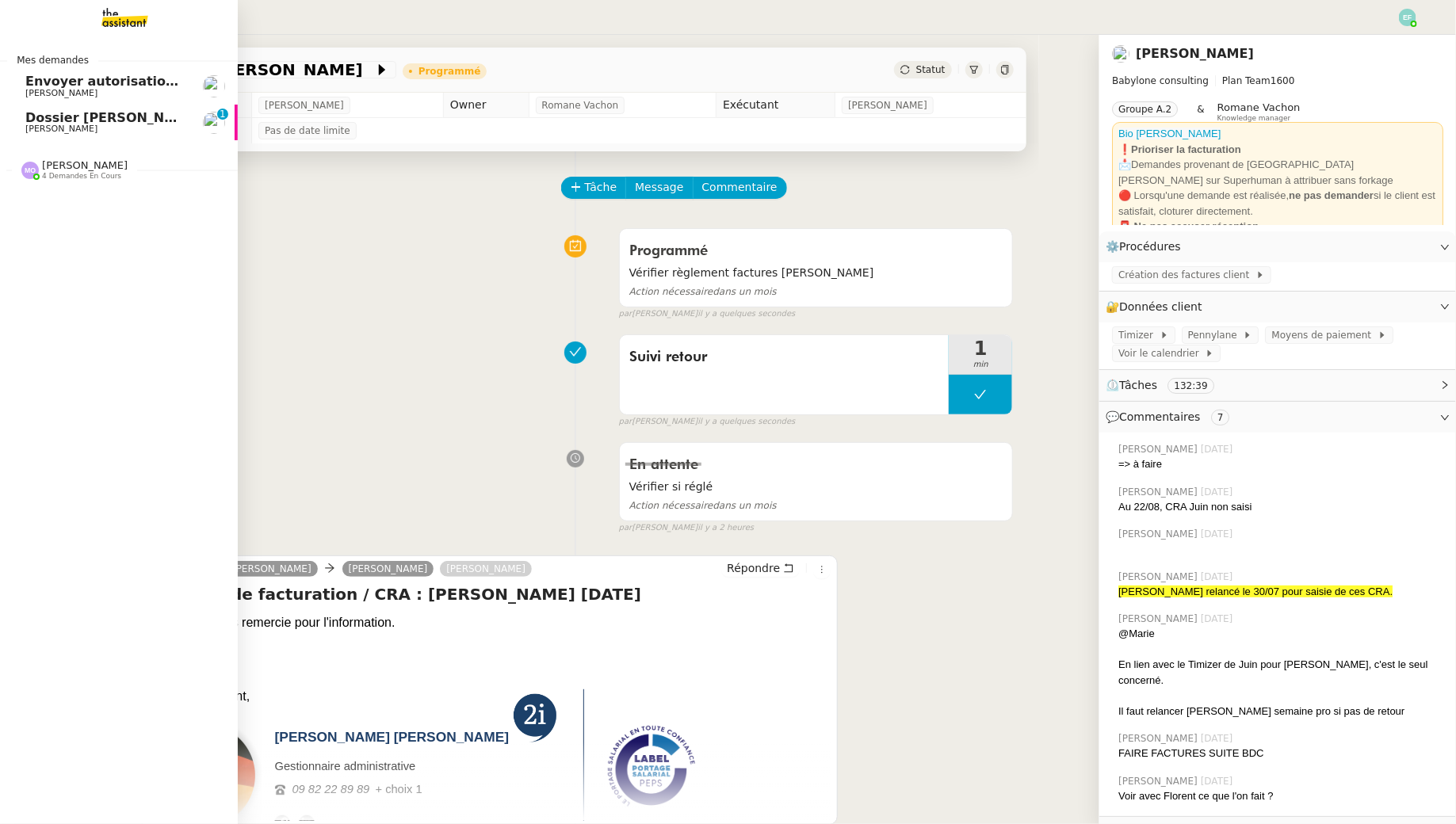
click at [20, 114] on link "Dossier [PERSON_NAME]-[PERSON_NAME] 0 1 2 3 4 5 6 7 8 9" at bounding box center [118, 122] width 238 height 36
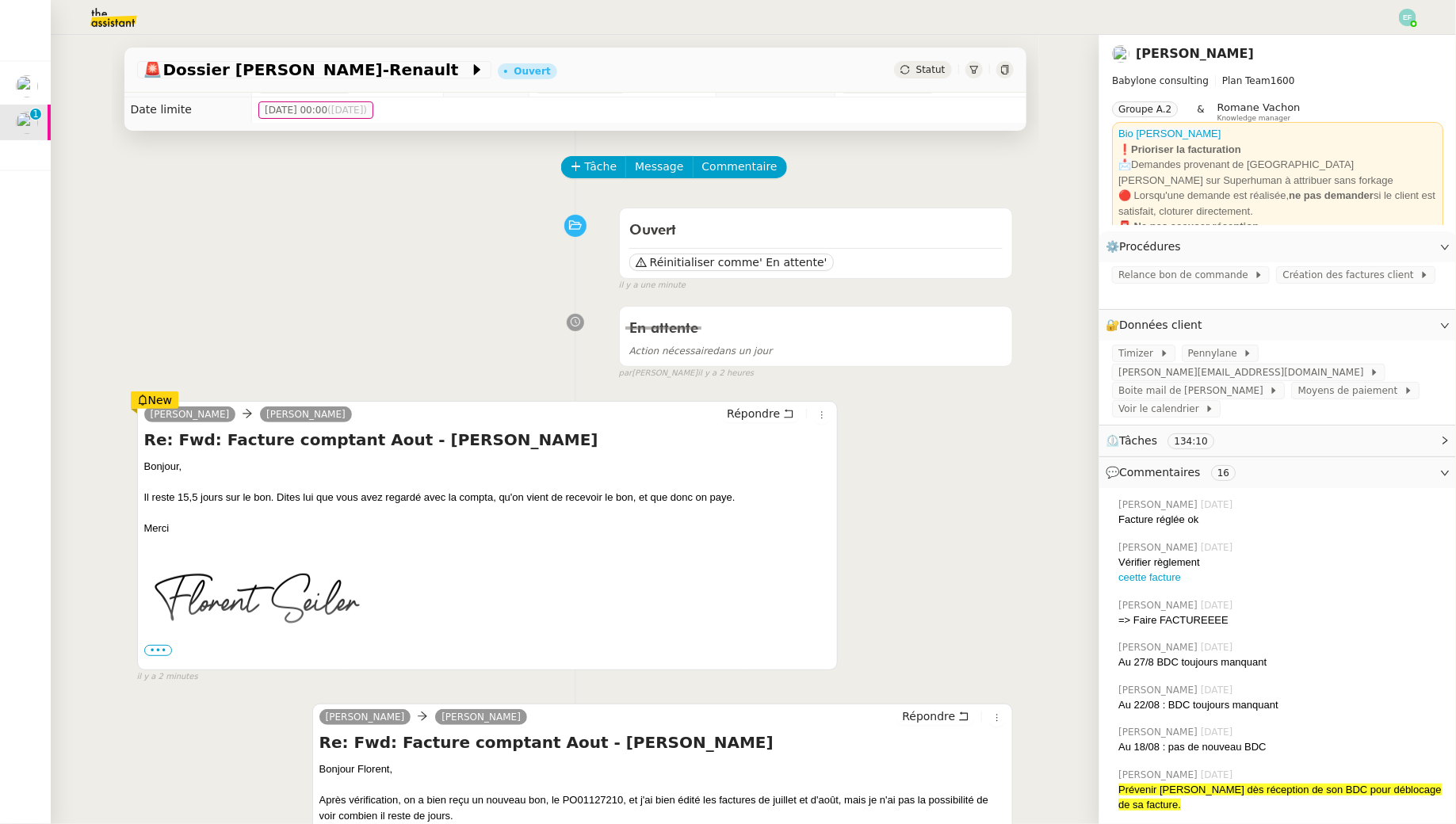
scroll to position [24, 0]
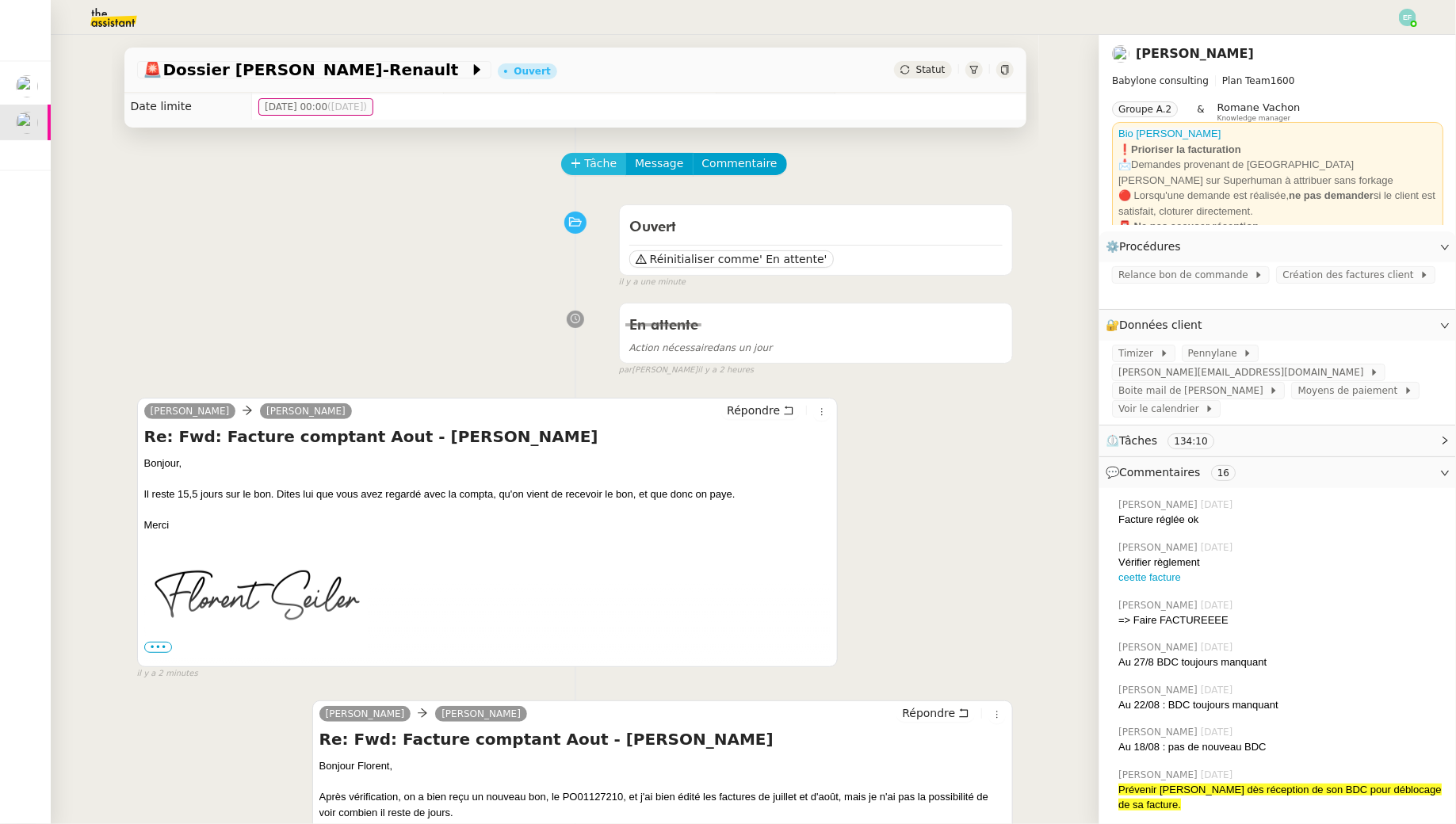
click at [587, 160] on span "Tâche" at bounding box center [601, 164] width 32 height 19
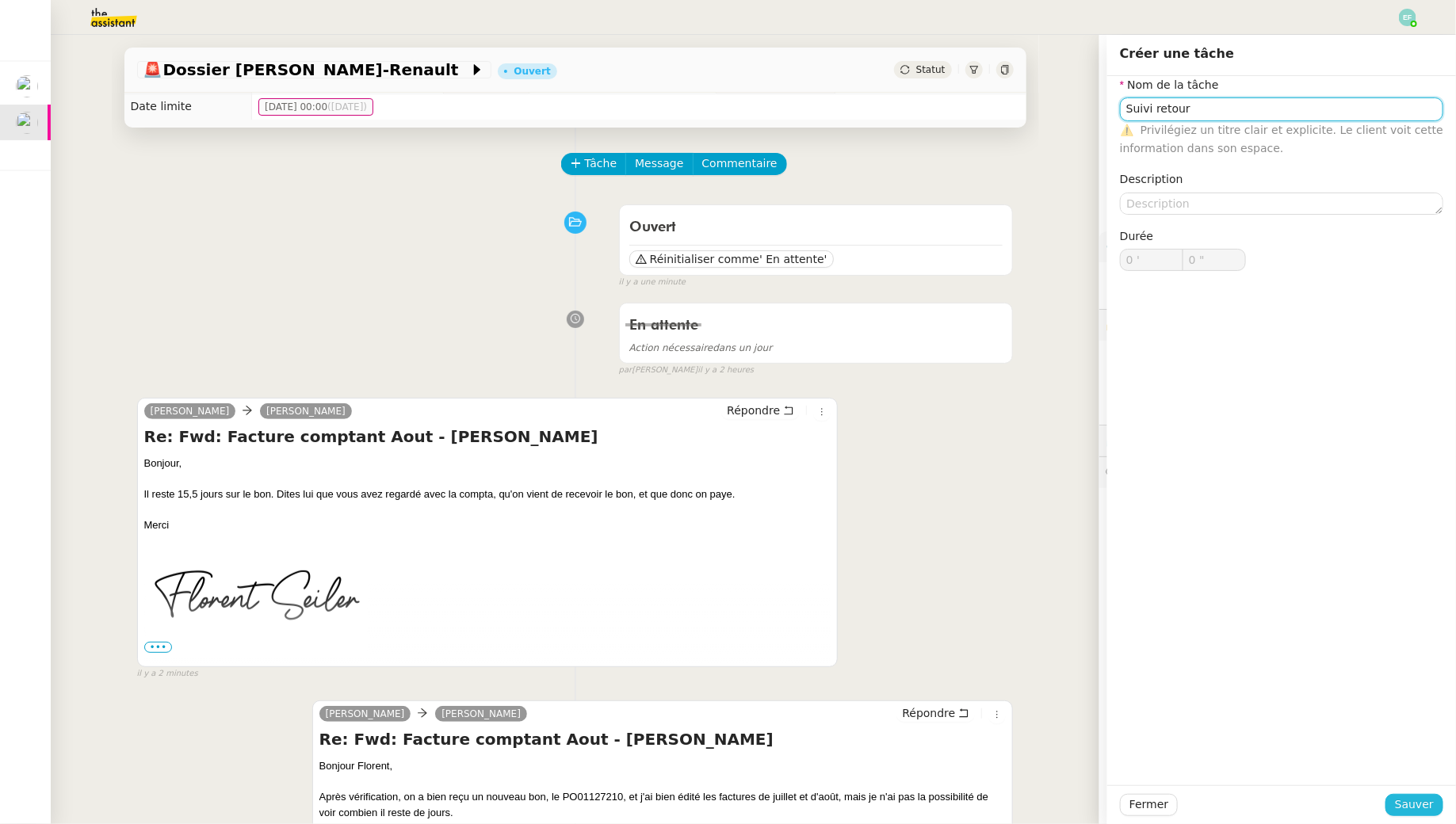
type input "Suivi retour"
click at [716, 748] on span "Sauver" at bounding box center [1414, 804] width 39 height 19
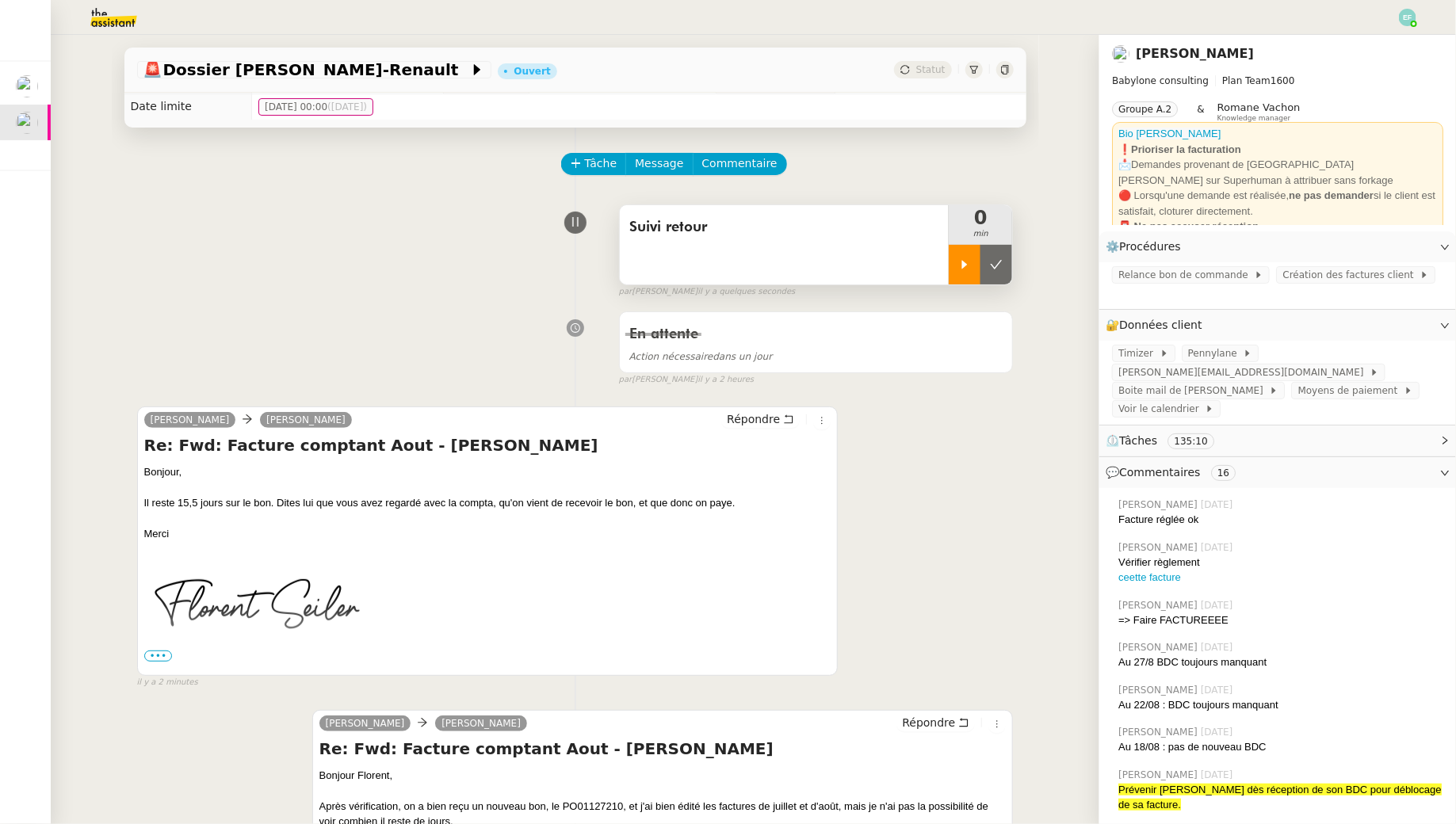
click at [716, 270] on div at bounding box center [964, 264] width 31 height 39
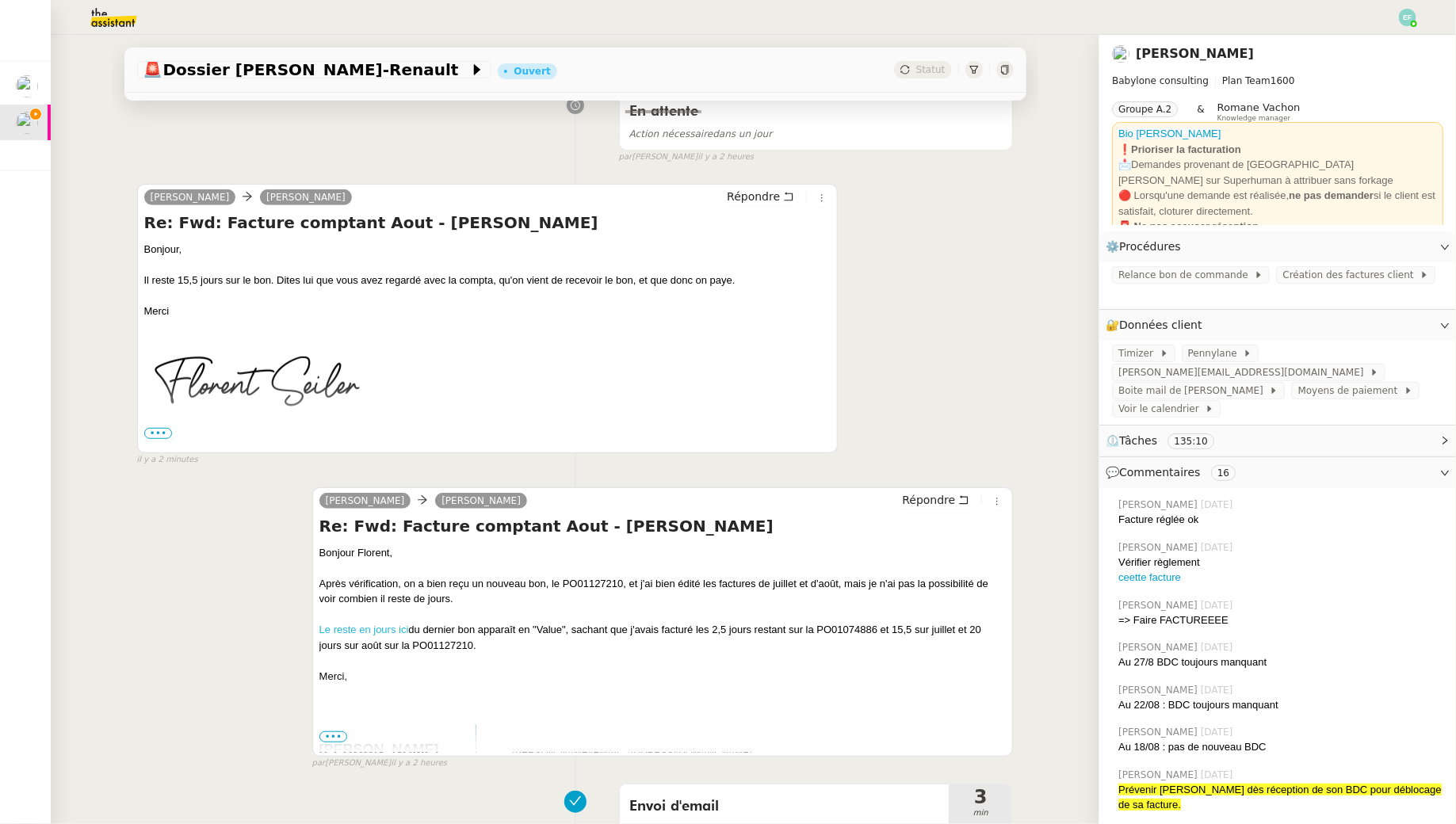
click at [364, 627] on link "Le reste en jours ici" at bounding box center [363, 629] width 89 height 12
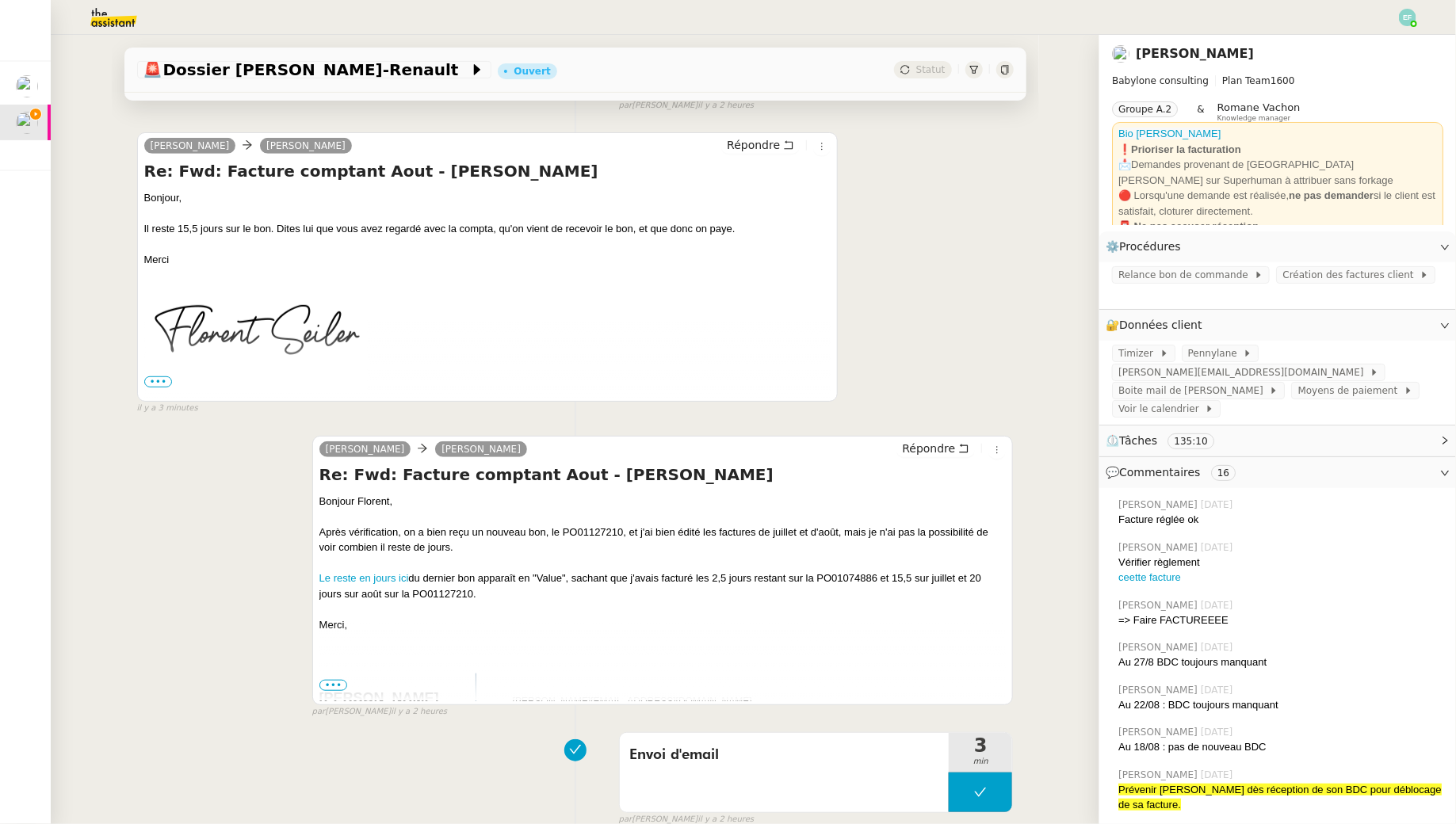
scroll to position [0, 0]
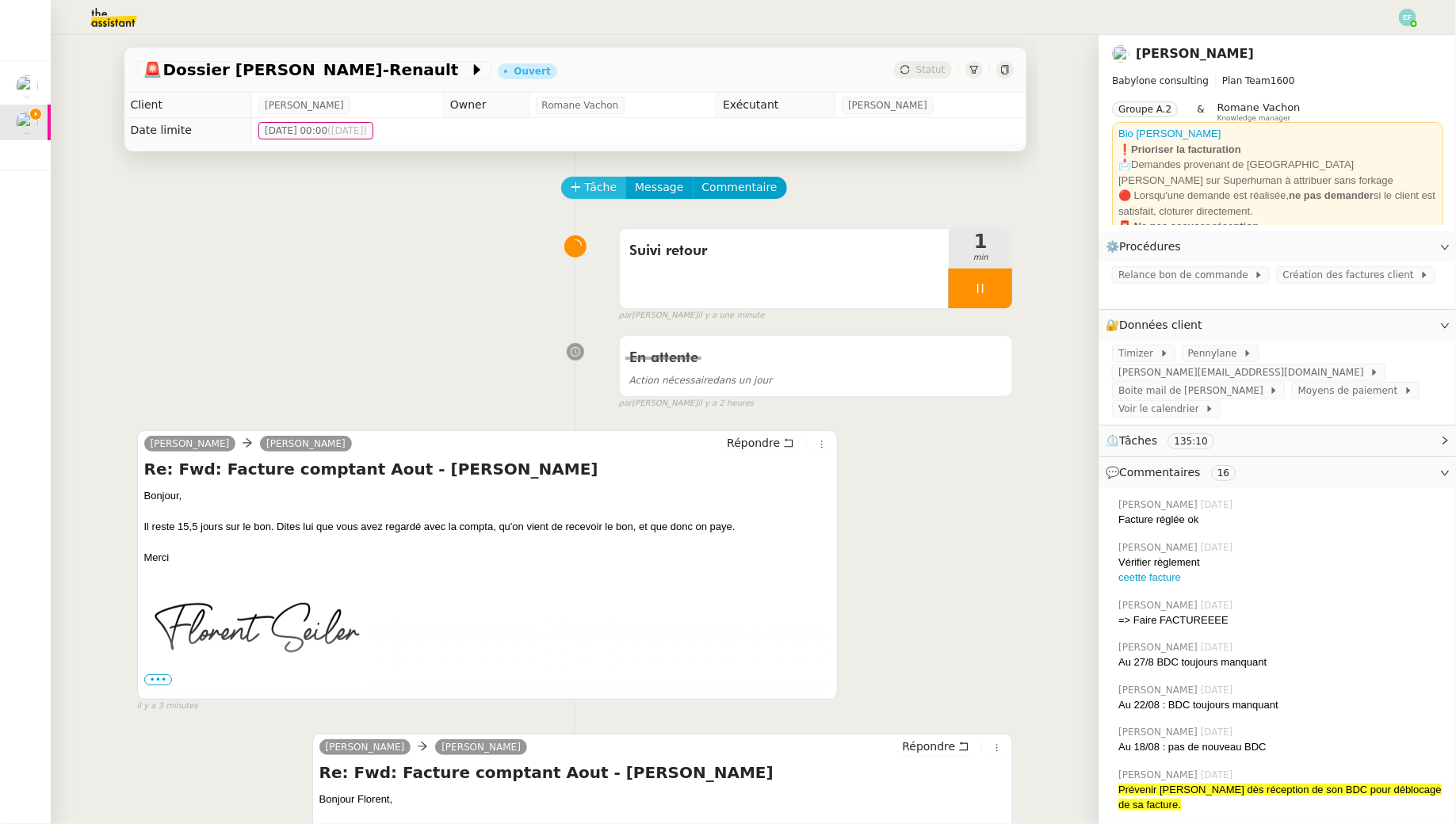
click at [595, 183] on span "Tâche" at bounding box center [601, 187] width 32 height 19
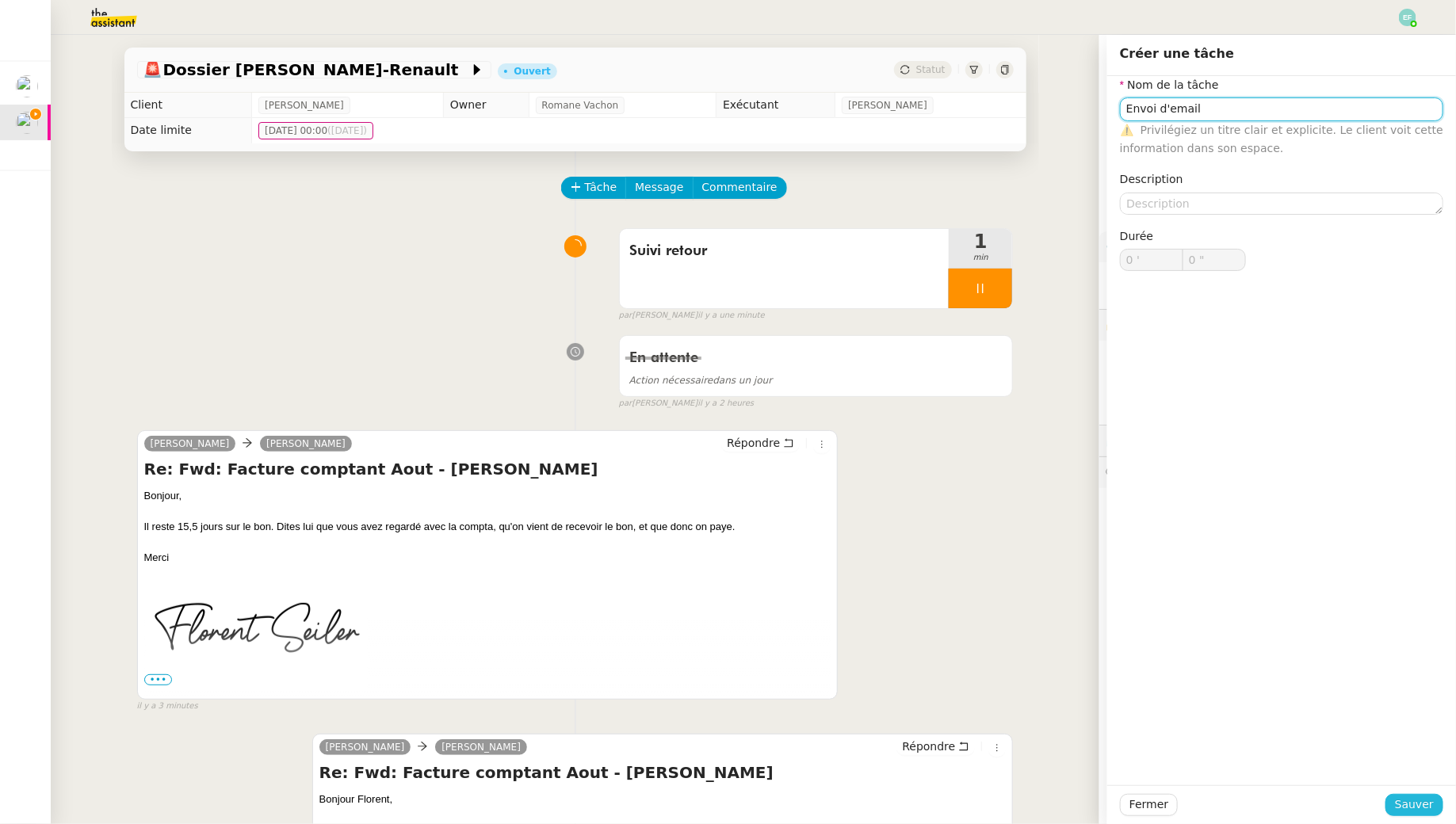
type input "Envoi d'email"
click at [716, 748] on button "Sauver" at bounding box center [1414, 805] width 58 height 23
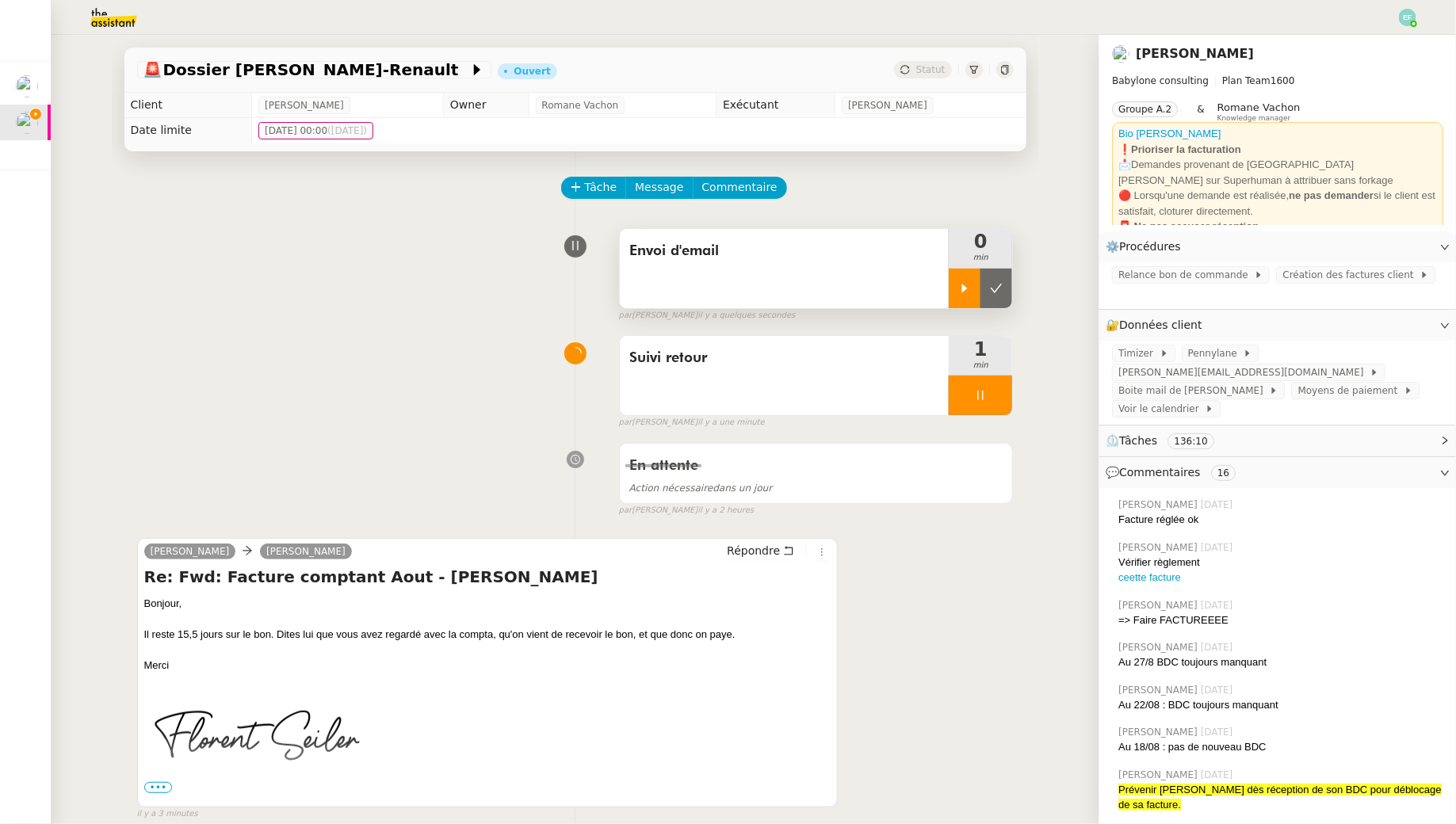
click at [716, 295] on div at bounding box center [964, 288] width 31 height 39
click at [716, 389] on div at bounding box center [980, 395] width 64 height 39
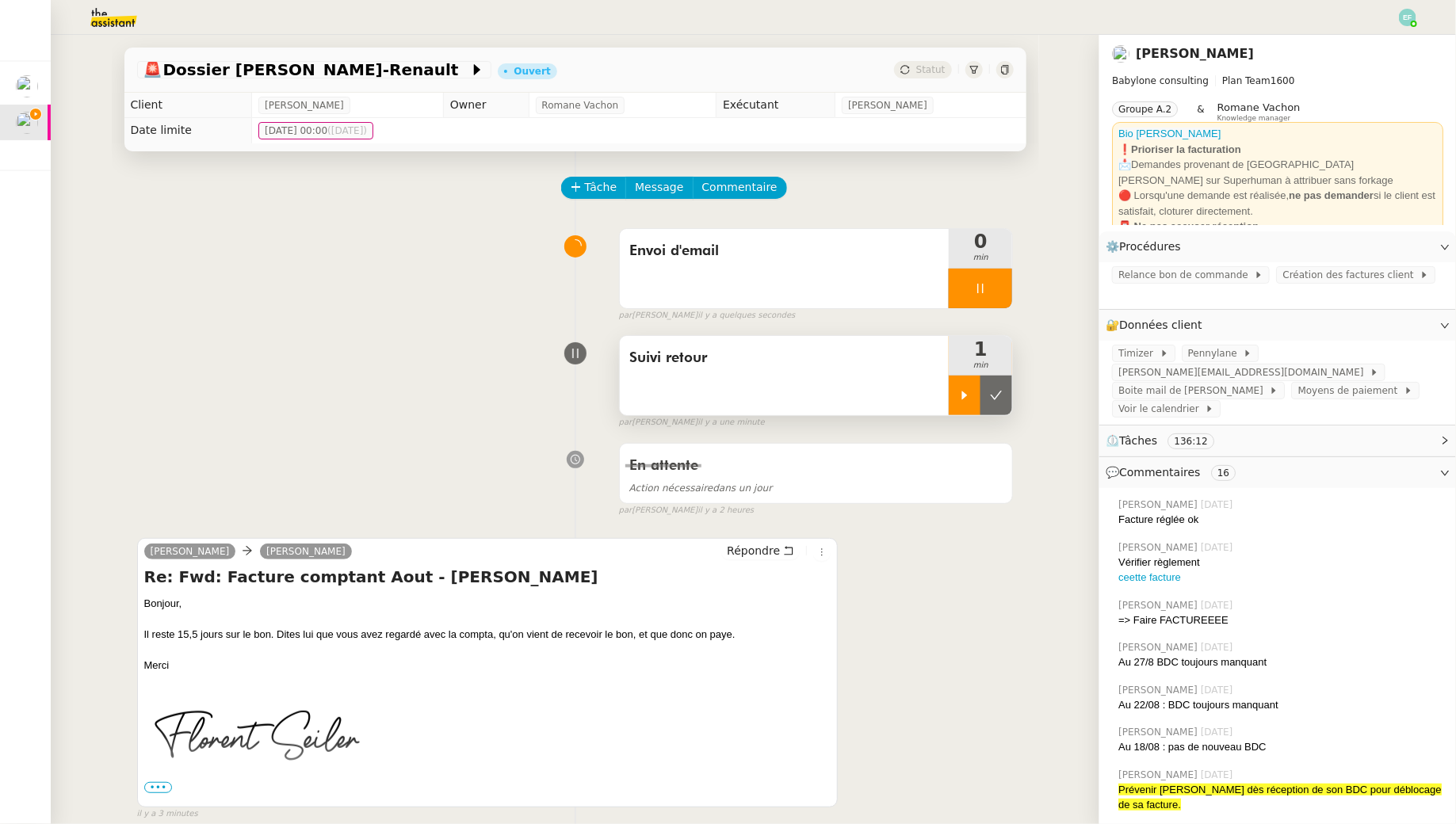
click at [716, 389] on icon at bounding box center [996, 395] width 13 height 13
drag, startPoint x: 272, startPoint y: 632, endPoint x: 767, endPoint y: 640, distance: 495.1
click at [716, 640] on div "Il reste 15,5 jours sur le bon. Dites lui que vous avez regardé avec la compta,…" at bounding box center [487, 635] width 687 height 16
copy div "Dites lui que vous avez regardé avec la compta, qu'on vient de recevoir le bon,…"
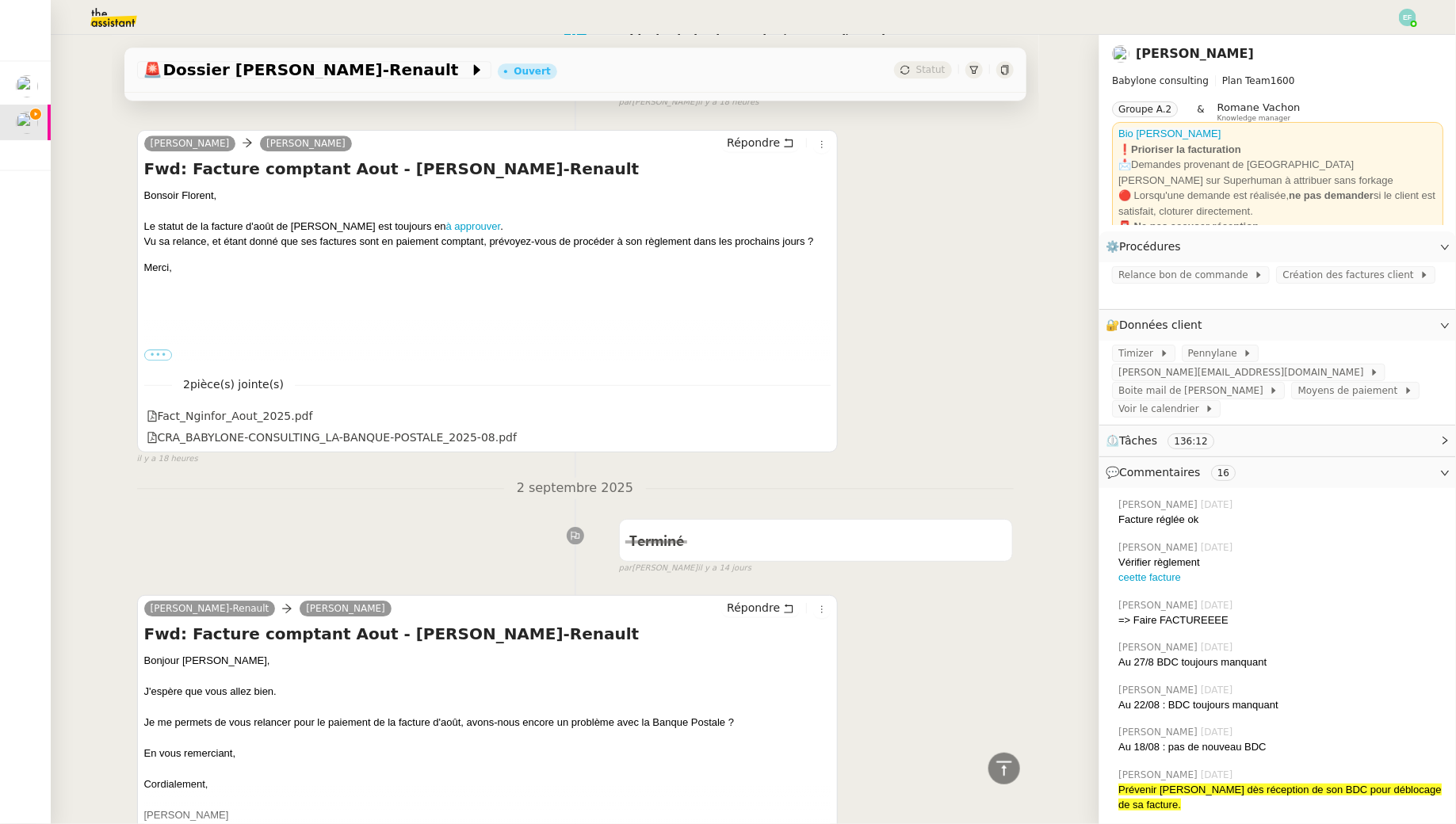
scroll to position [2393, 0]
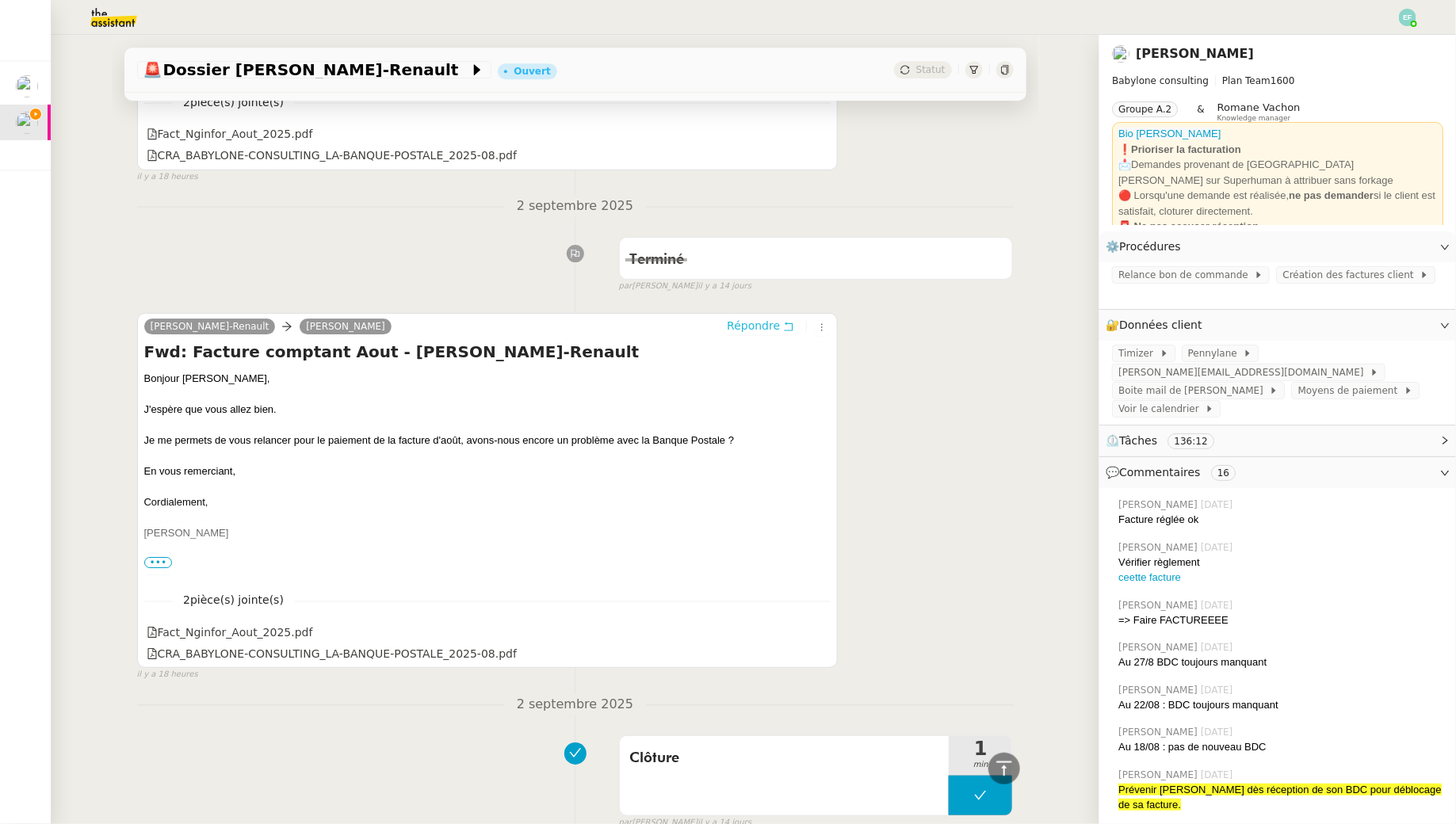
click at [716, 317] on button "Répondre" at bounding box center [760, 325] width 78 height 18
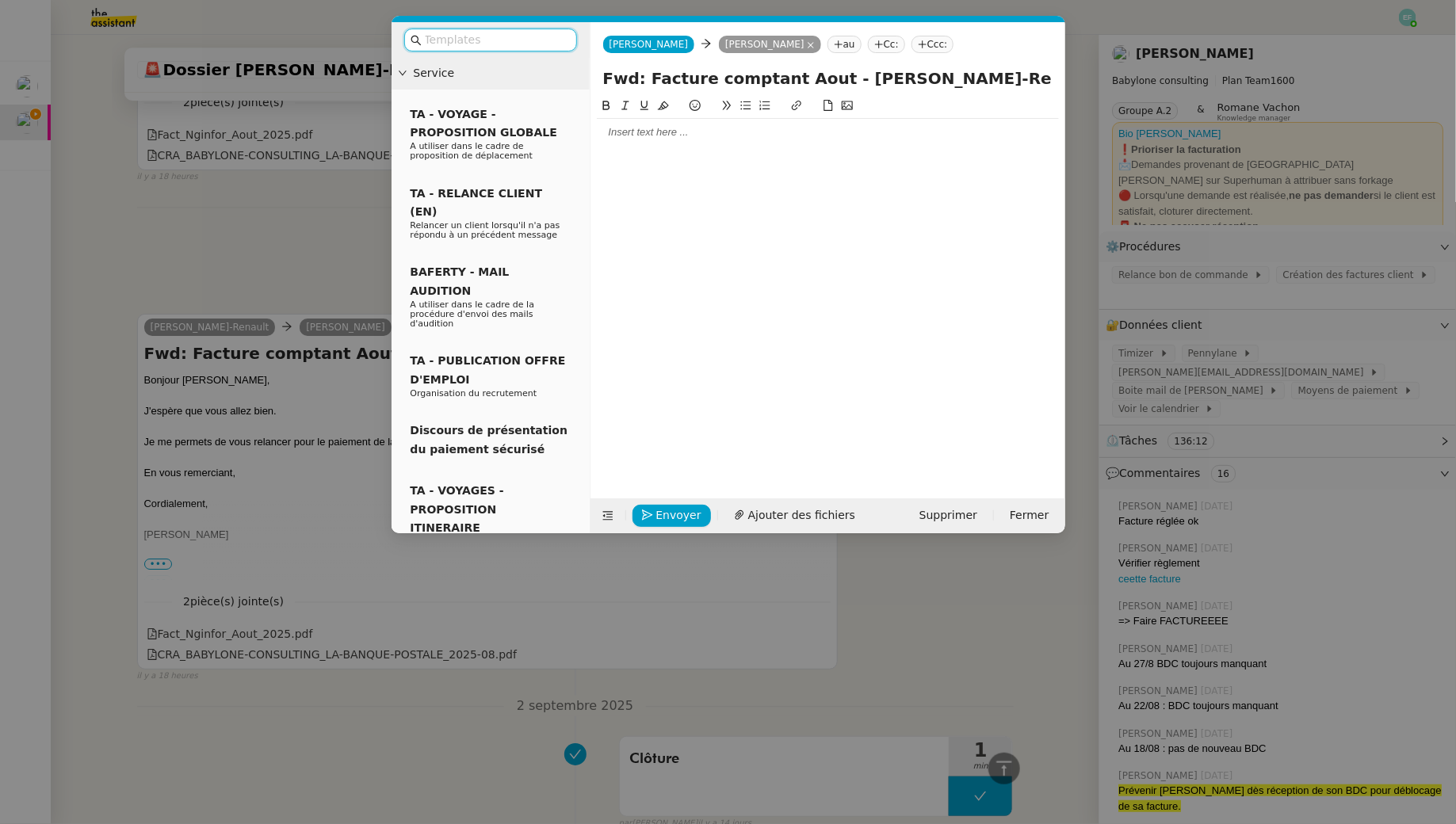
scroll to position [2519, 0]
click at [678, 135] on div at bounding box center [828, 132] width 462 height 14
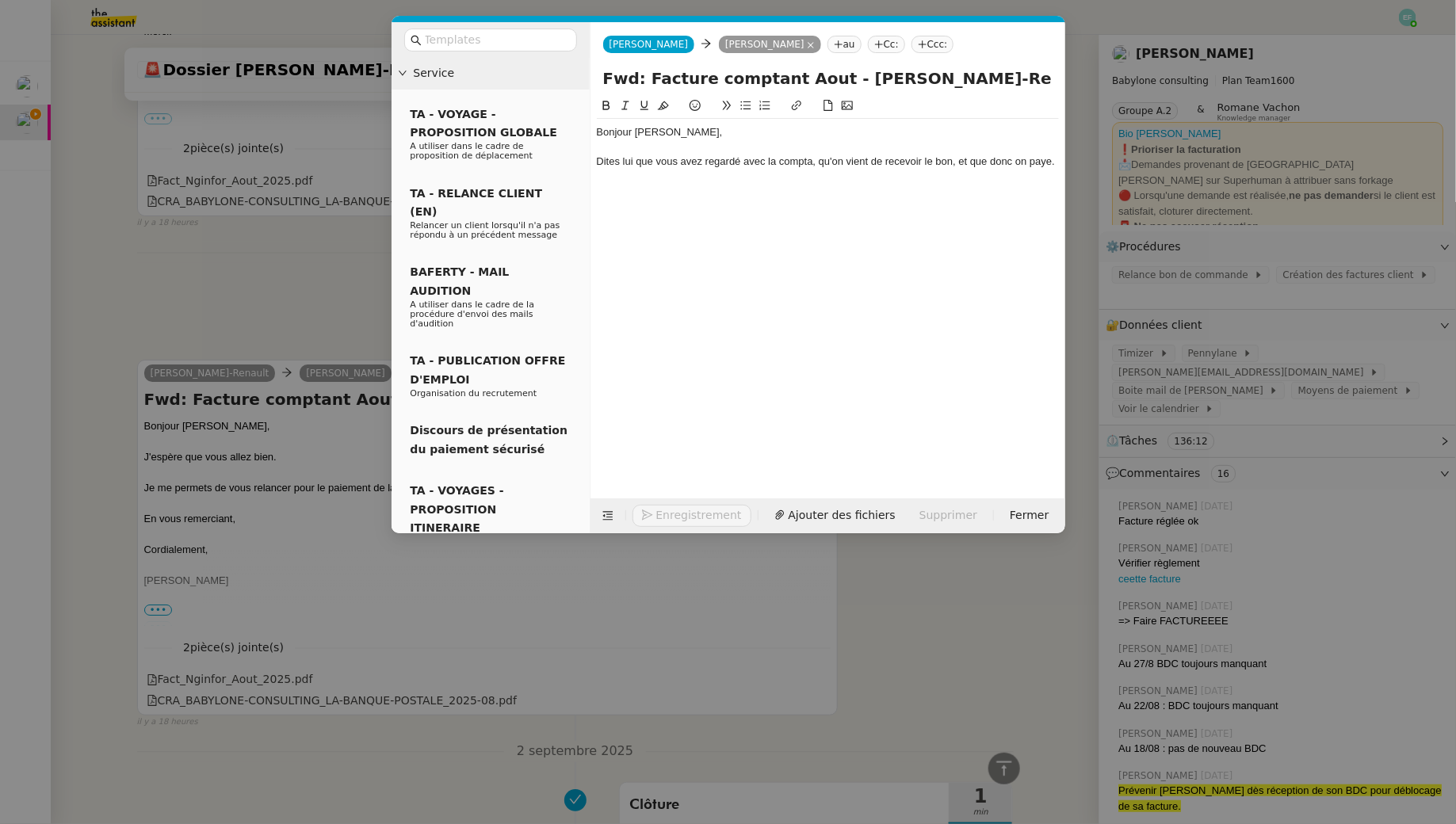
scroll to position [2565, 0]
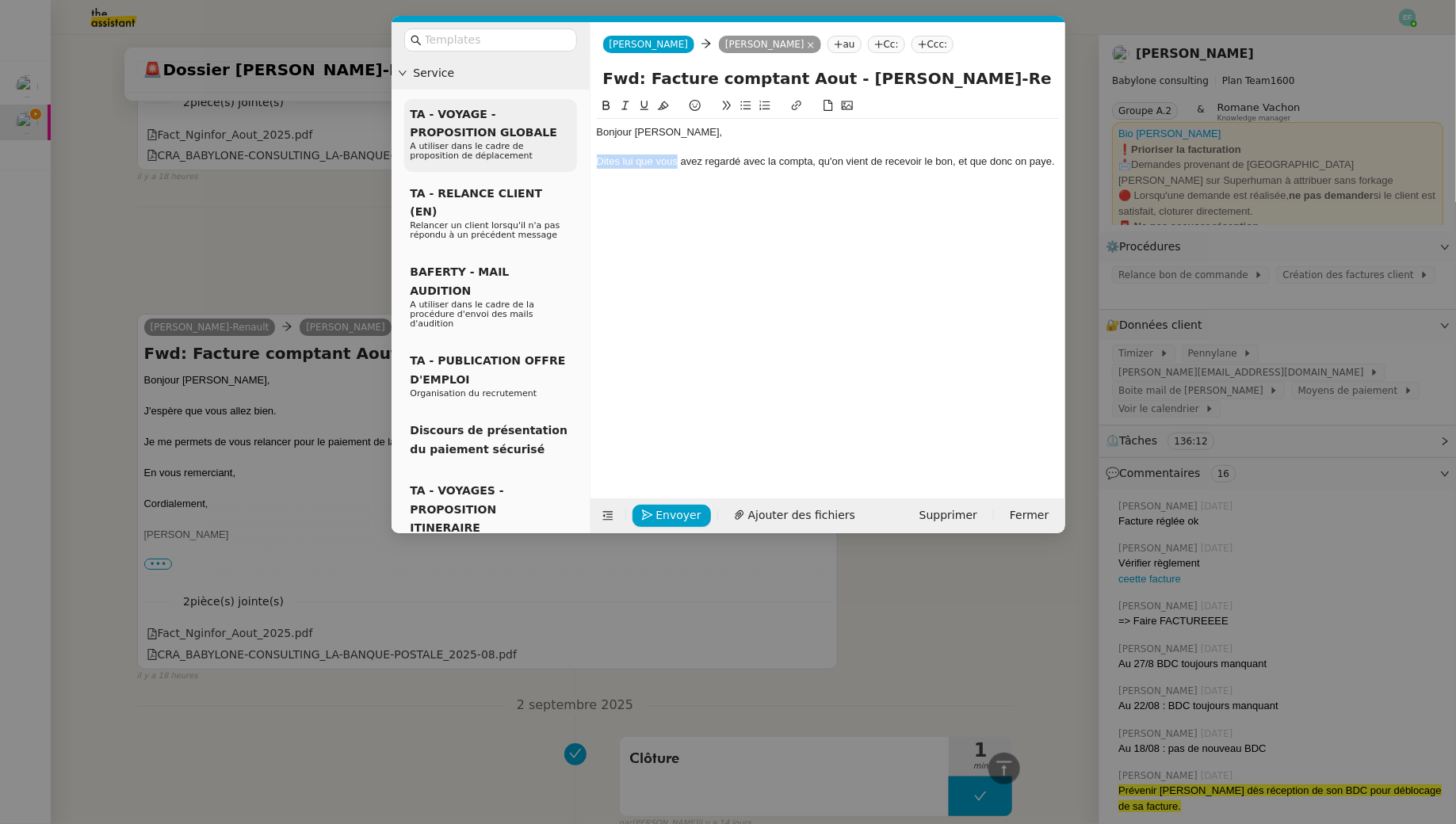
drag, startPoint x: 676, startPoint y: 160, endPoint x: 561, endPoint y: 155, distance: 115.1
click at [561, 155] on nz-layout "Service TA - VOYAGE - PROPOSITION GLOBALE A utiliser dans le cadre de propositi…" at bounding box center [728, 278] width 674 height 511
click at [643, 163] on div "Après vérification s avez regardé avec la compta, qu'on vient de recevoir le bo…" at bounding box center [828, 169] width 462 height 29
drag, startPoint x: 998, startPoint y: 168, endPoint x: 546, endPoint y: 9, distance: 479.2
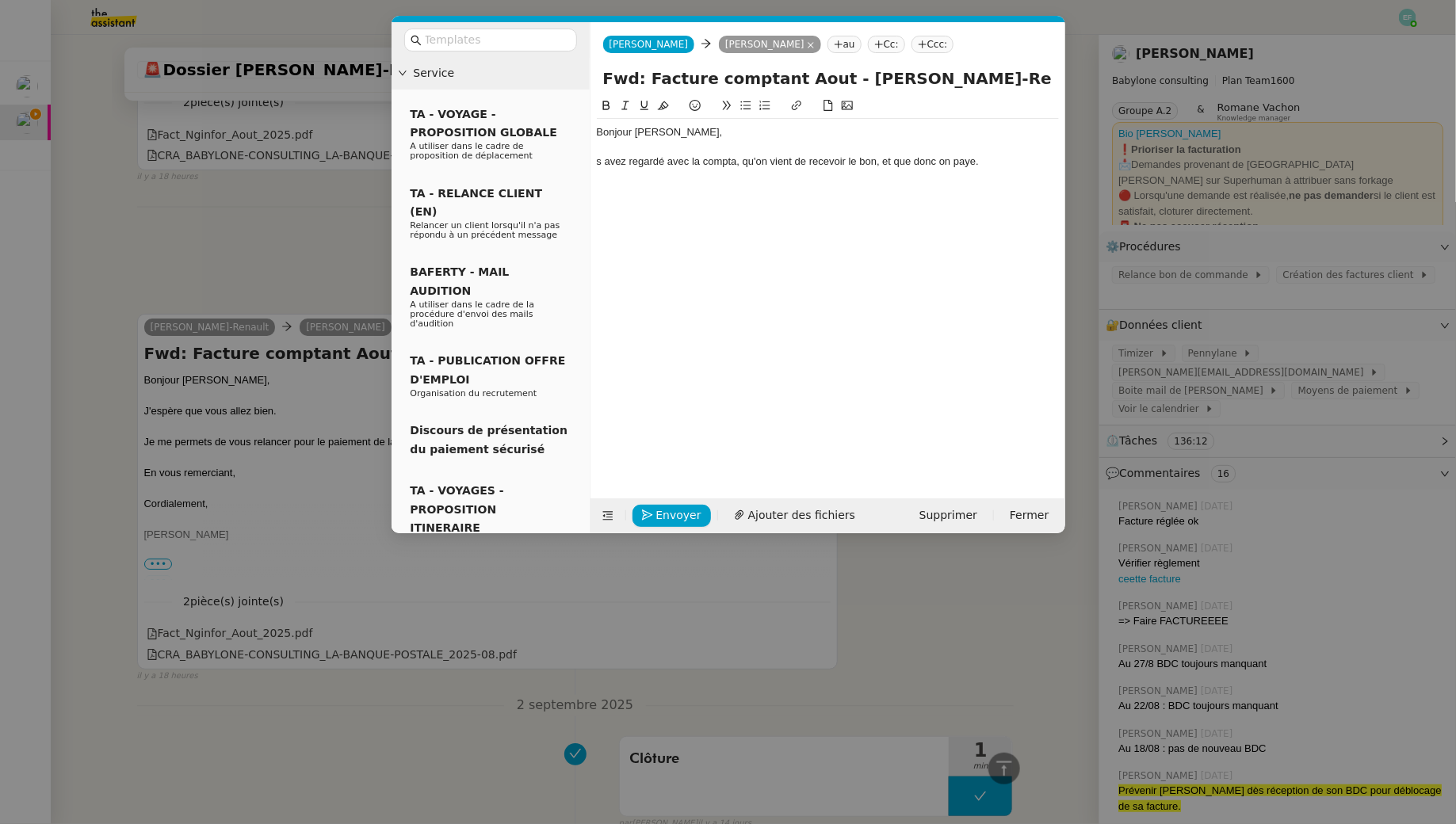
click at [546, 9] on nz-modal-container "Service TA - VOYAGE - PROPOSITION GLOBALE A utiliser dans le cadre de propositi…" at bounding box center [728, 412] width 1456 height 824
click at [259, 278] on nz-modal-container "Service TA - VOYAGE - PROPOSITION GLOBALE A utiliser dans le cadre de propositi…" at bounding box center [728, 412] width 1456 height 824
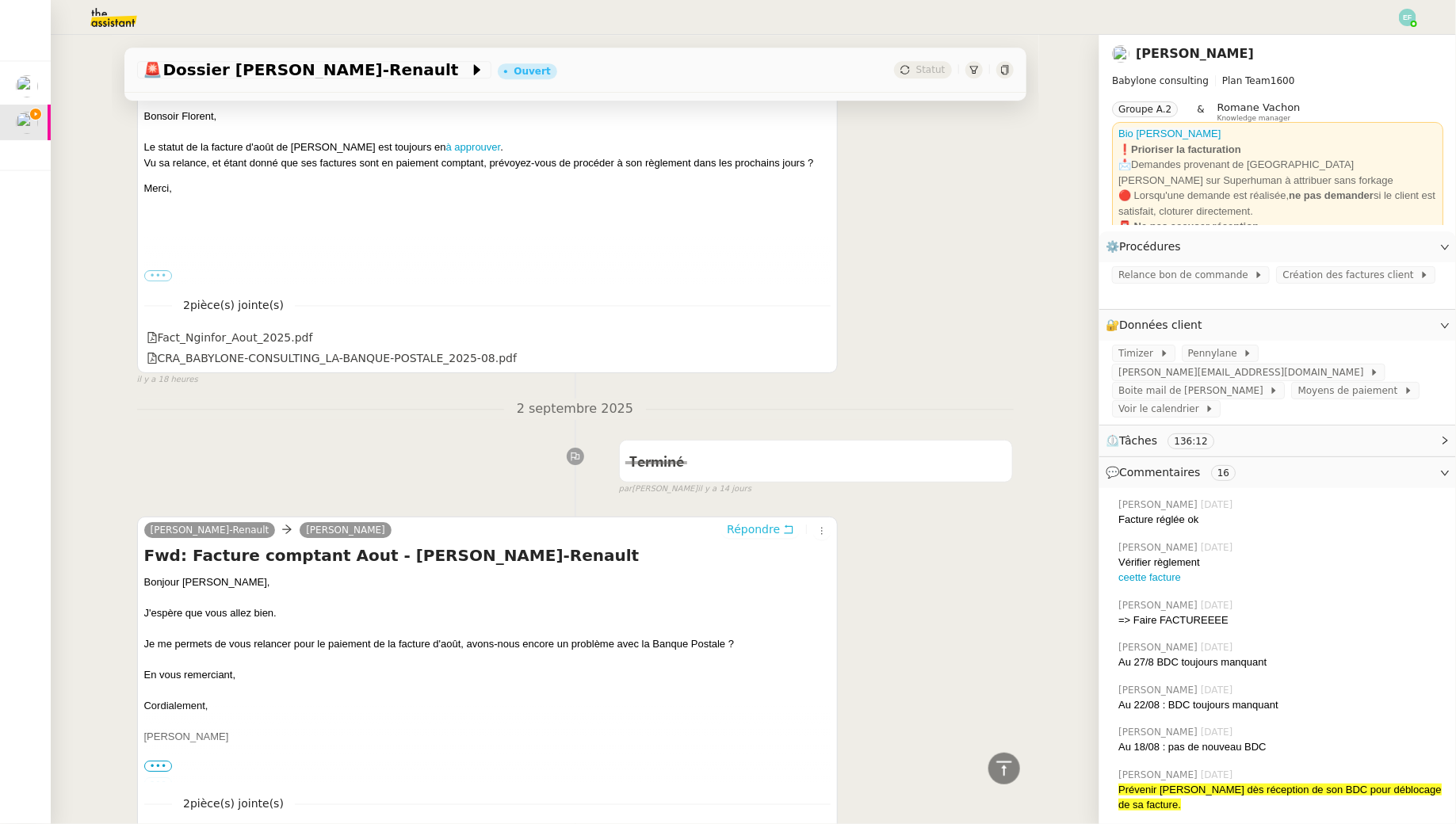
scroll to position [1830, 0]
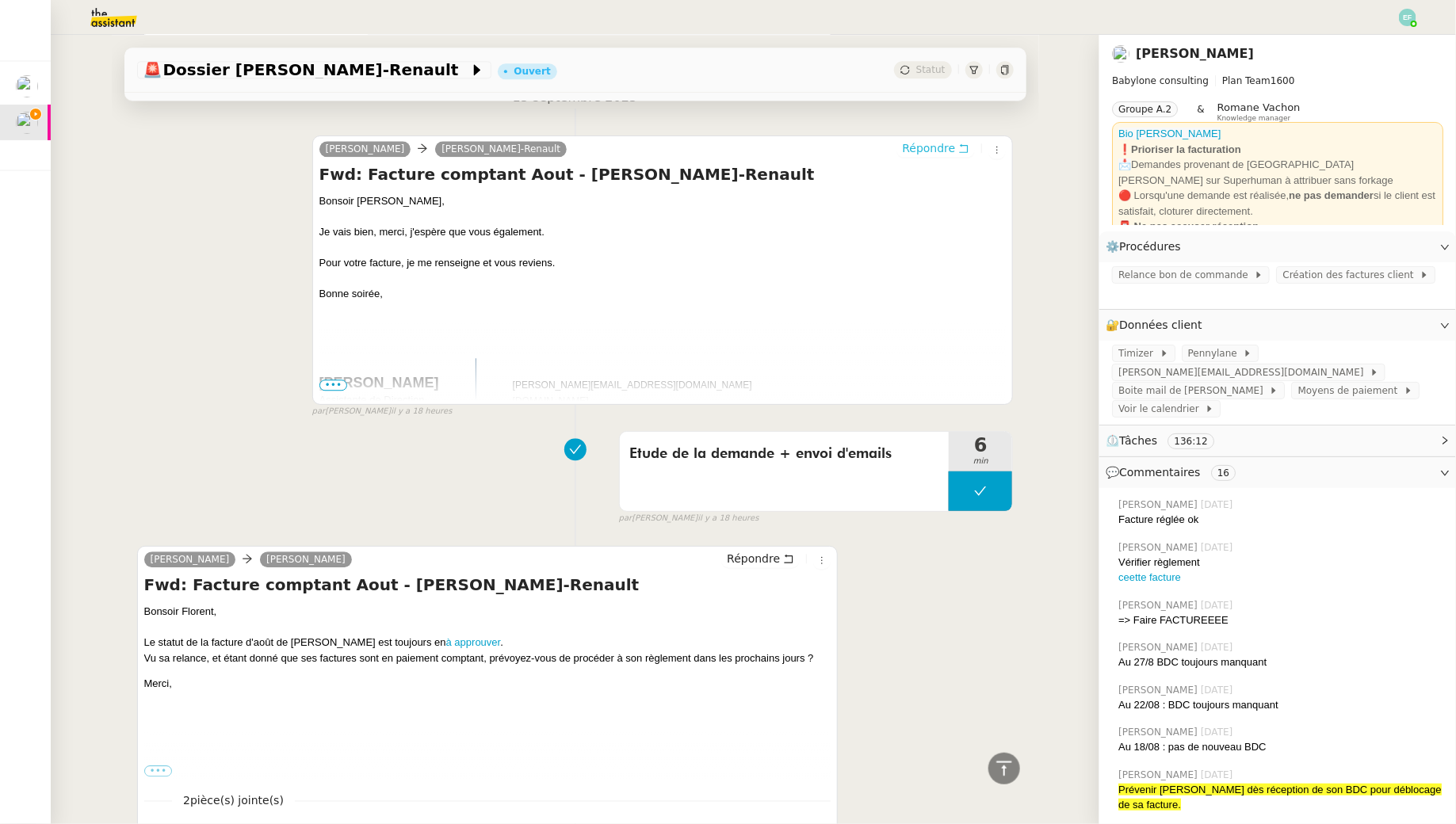
click at [716, 142] on button "Répondre" at bounding box center [935, 148] width 78 height 18
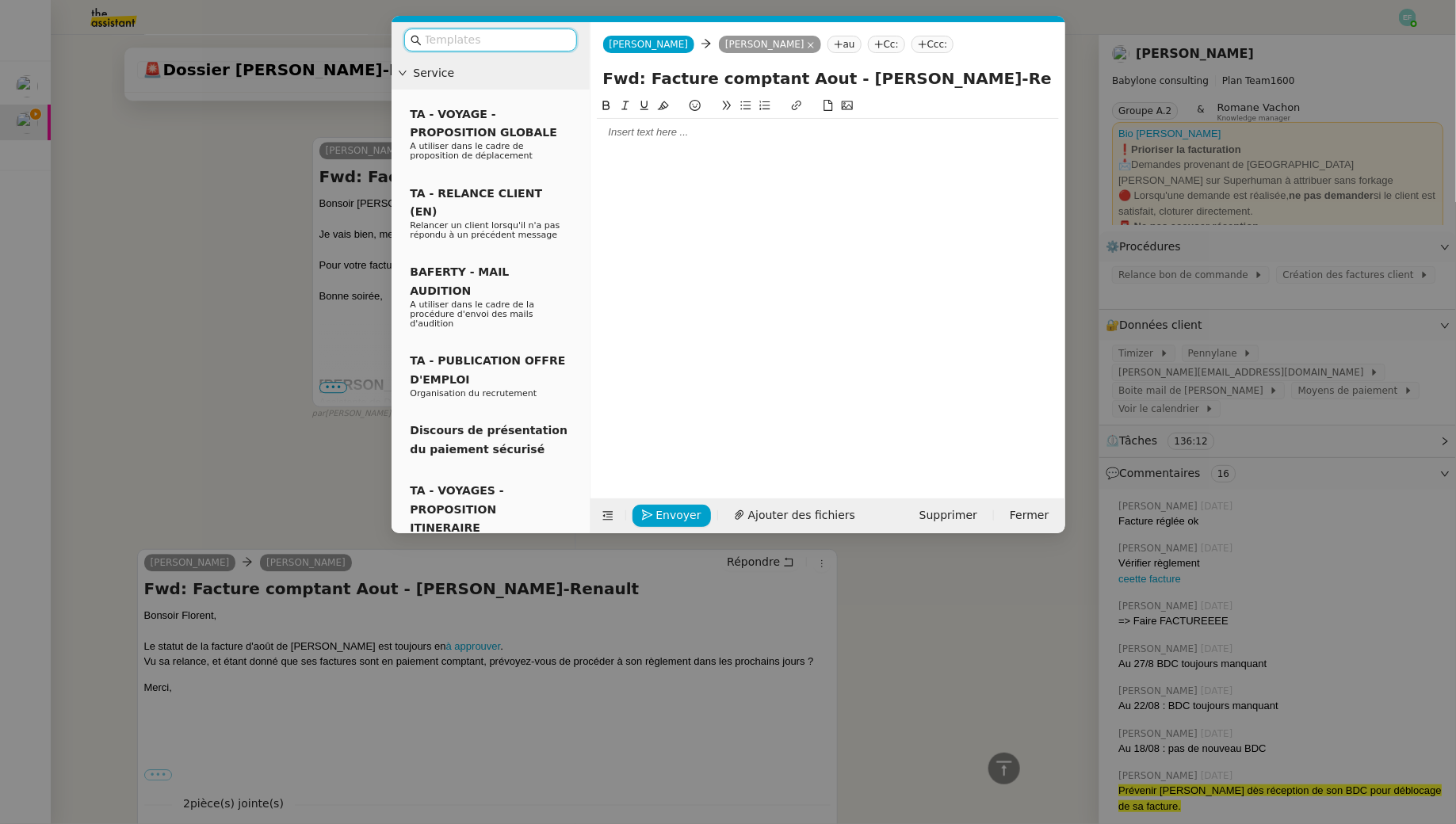
scroll to position [1954, 0]
click at [686, 126] on div at bounding box center [828, 132] width 462 height 14
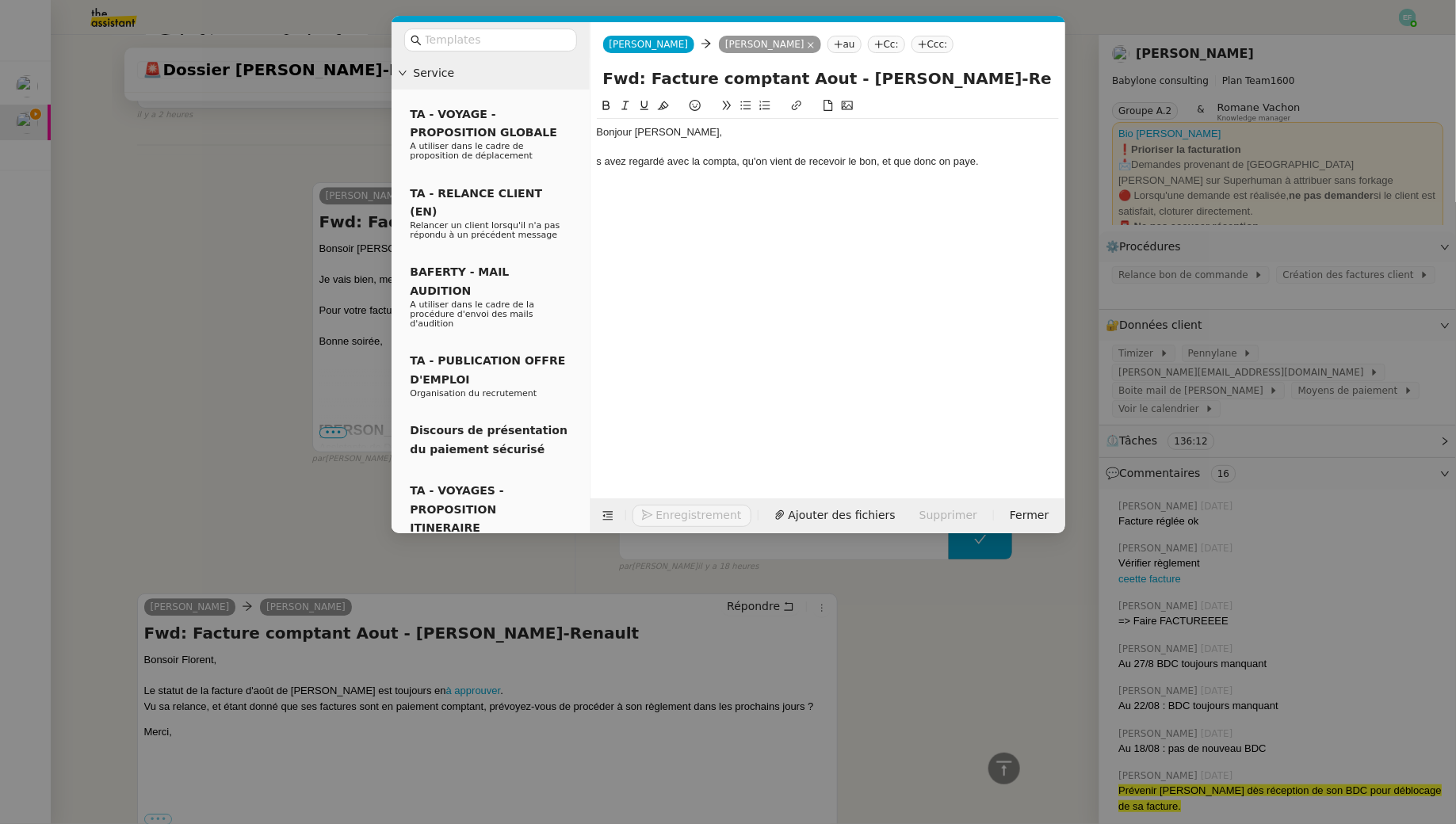
scroll to position [2001, 0]
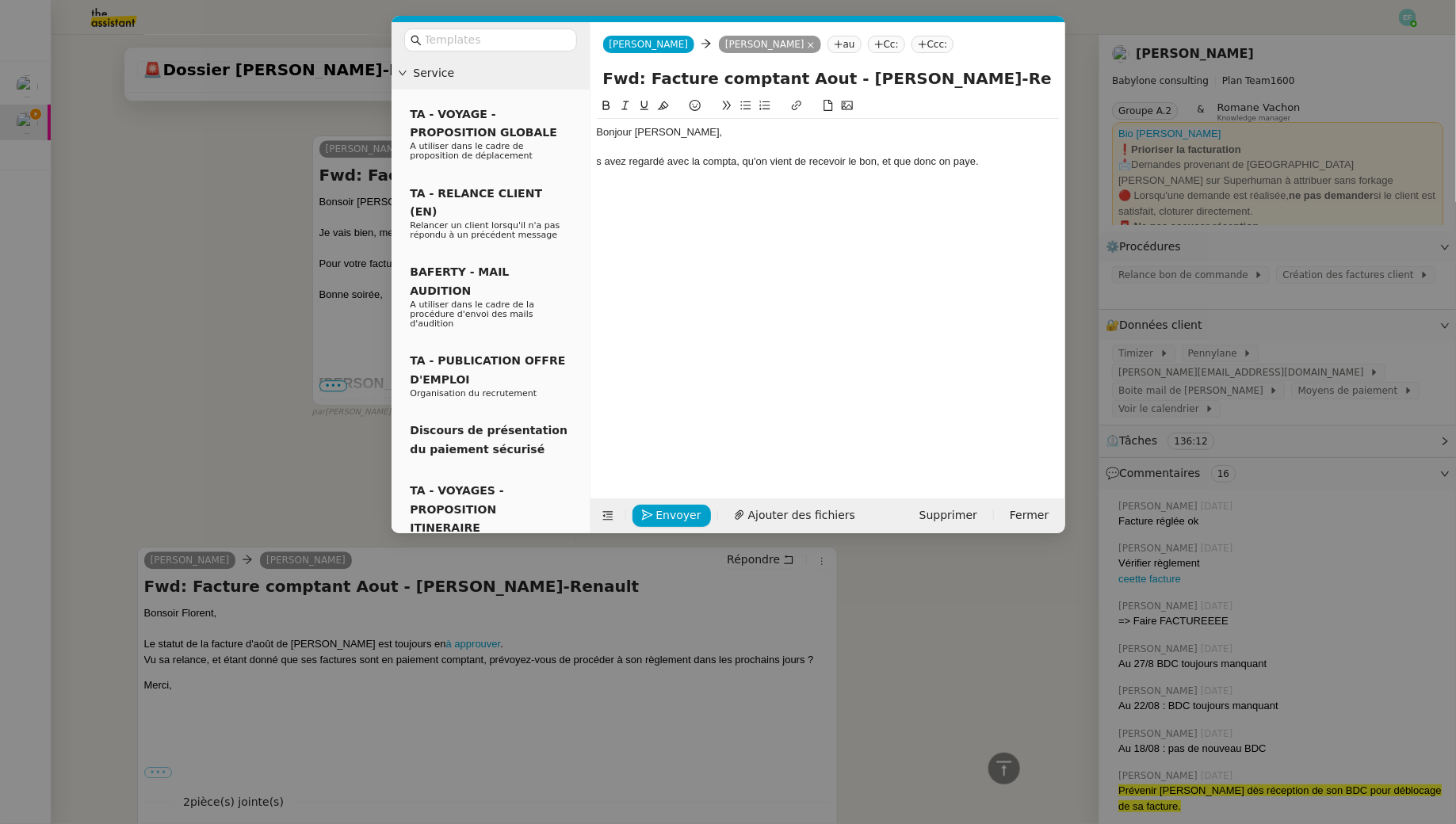
click at [601, 165] on div "s avez regardé avec la compta, qu'on vient de recevoir le bon, et que donc on p…" at bounding box center [828, 162] width 462 height 14
click at [210, 254] on nz-modal-container "Service TA - VOYAGE - PROPOSITION GLOBALE A utiliser dans le cadre de propositi…" at bounding box center [728, 412] width 1456 height 824
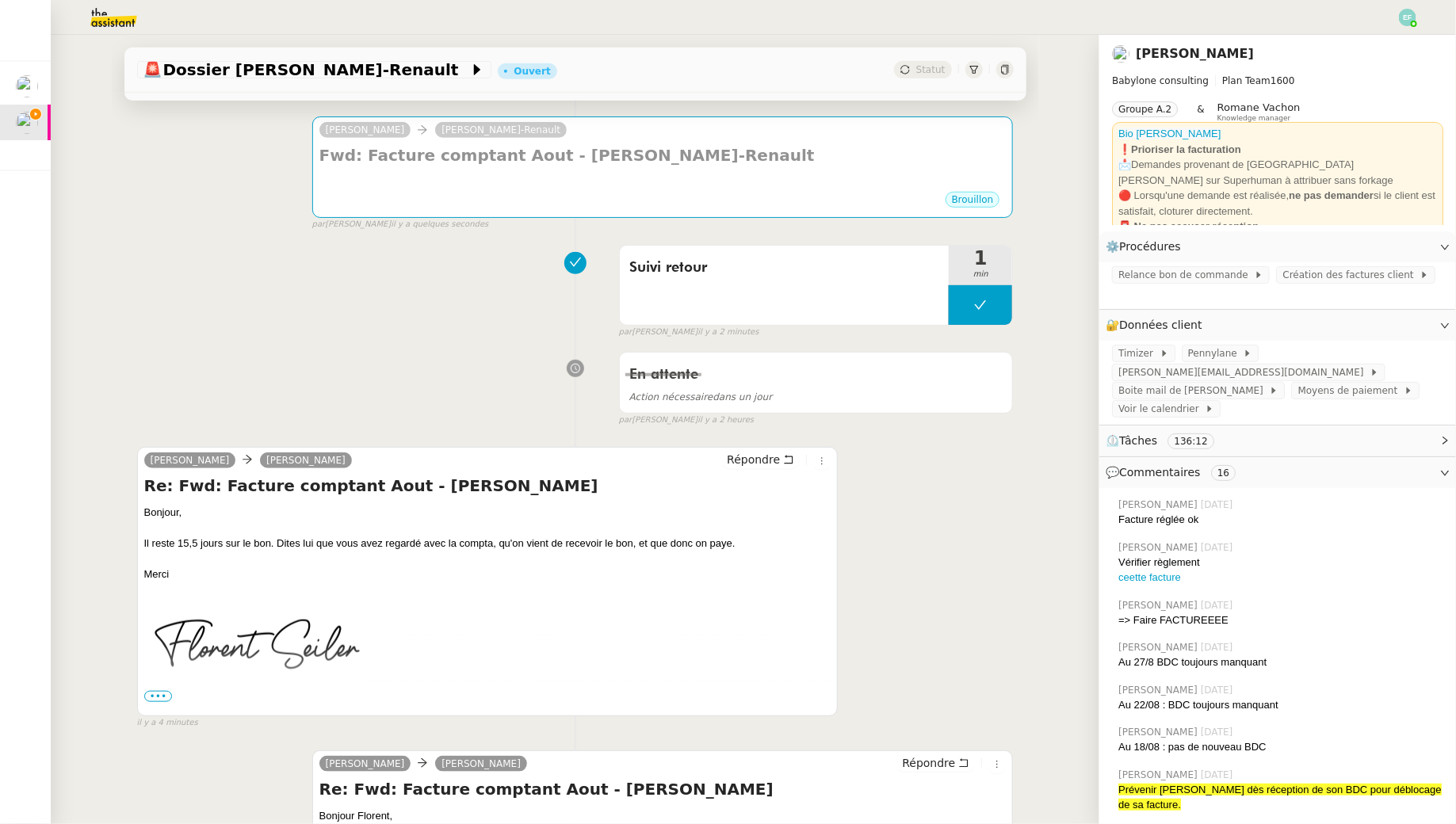
scroll to position [0, 0]
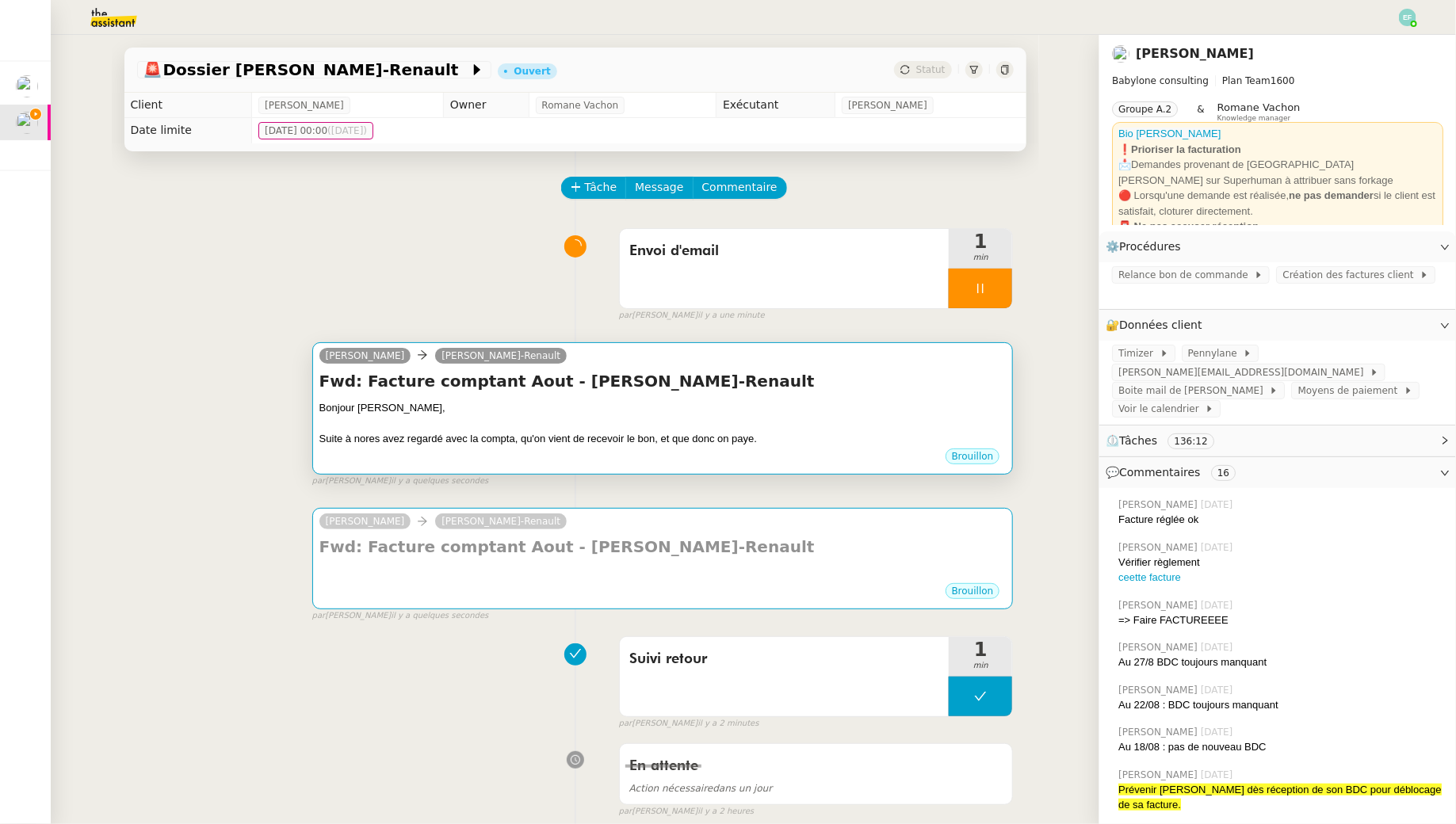
click at [562, 365] on div "[PERSON_NAME] [PERSON_NAME]-Renault" at bounding box center [662, 358] width 687 height 24
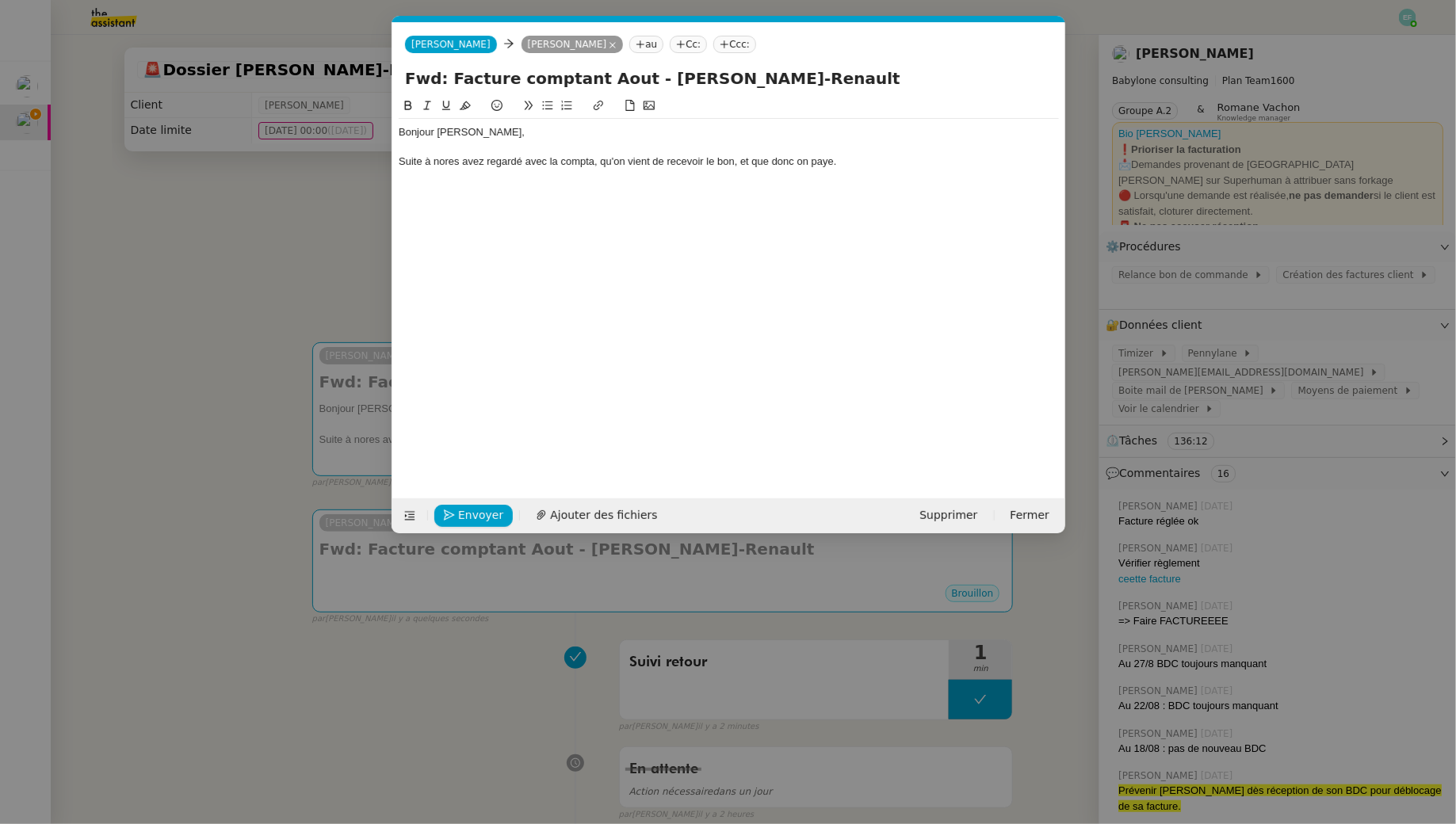
scroll to position [0, 33]
click at [446, 168] on div "Suite à nores avez regardé avec la compta, qu'on vient de recevoir le bon, et q…" at bounding box center [728, 162] width 660 height 14
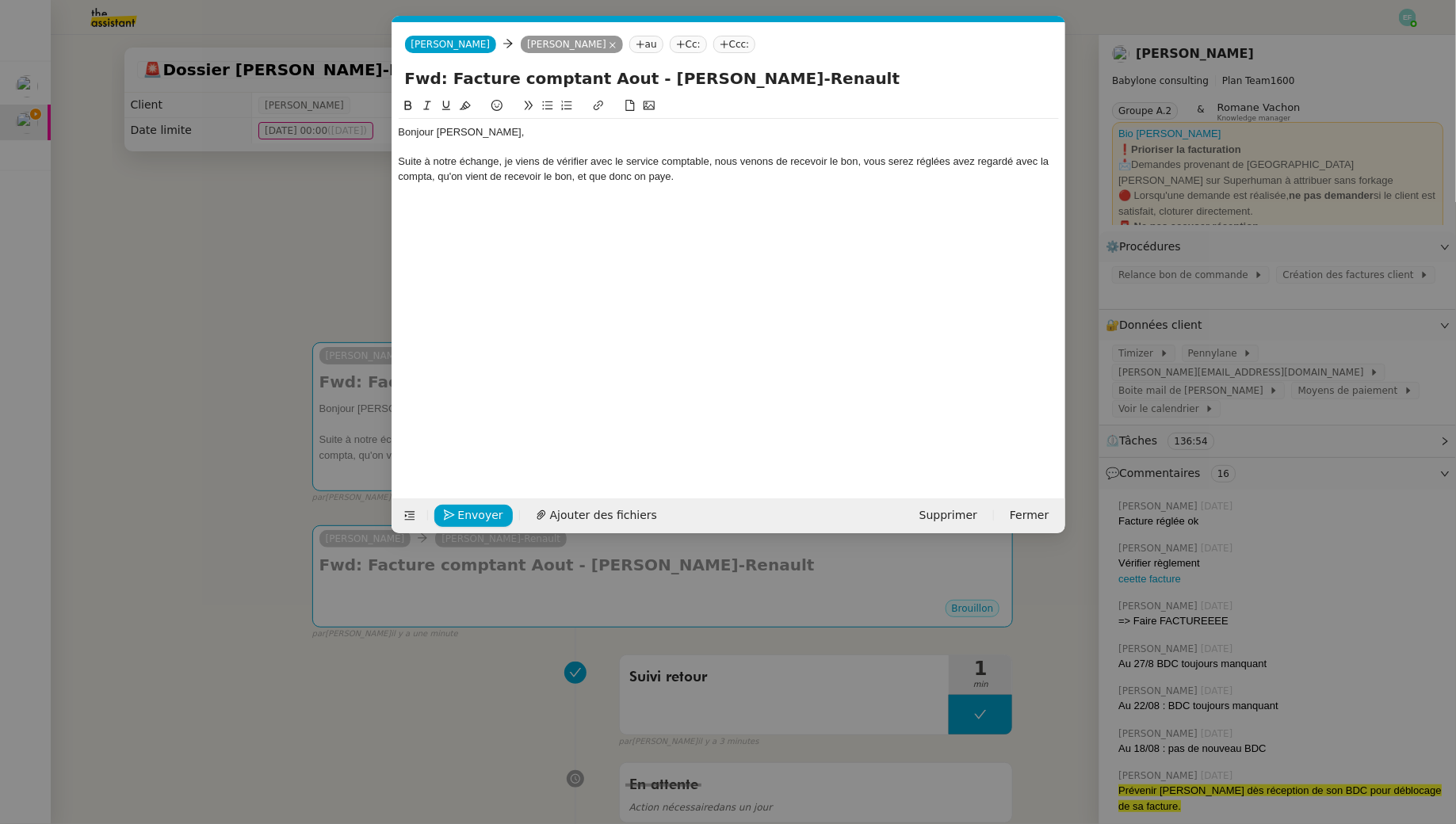
click at [716, 159] on div "Suite à notre échange, je viens de vérifier avec le service comptable, nous ven…" at bounding box center [728, 169] width 660 height 29
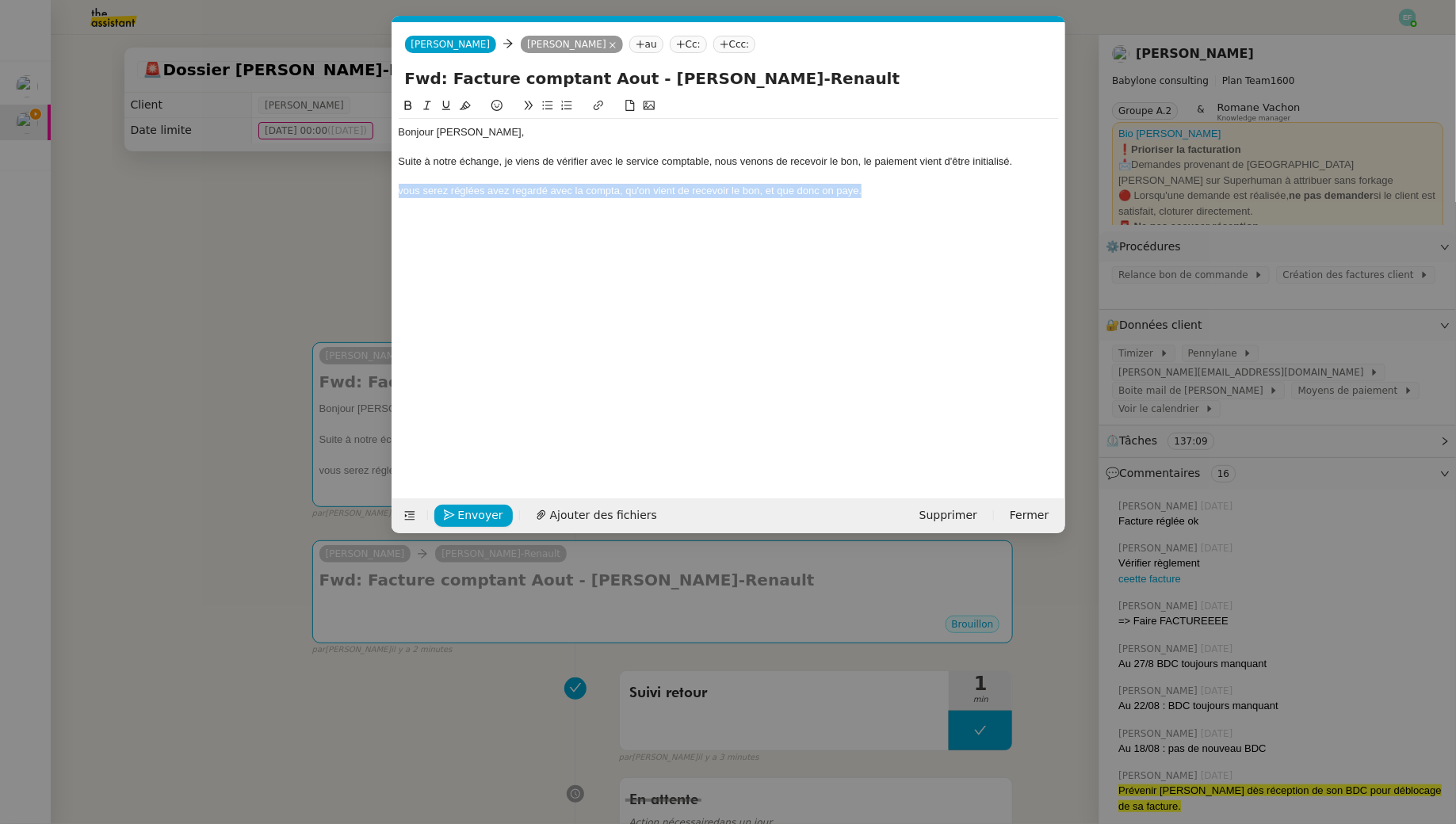
drag, startPoint x: 890, startPoint y: 193, endPoint x: 383, endPoint y: 192, distance: 507.0
click at [383, 192] on nz-modal-container "Service TA - VOYAGE - PROPOSITION GLOBALE A utiliser dans le cadre de propositi…" at bounding box center [728, 412] width 1456 height 824
click at [530, 198] on div "Bonjour [PERSON_NAME], Suite à notre échange, je viens de vérifier avec le serv…" at bounding box center [728, 162] width 660 height 85
click at [716, 166] on div "Suite à notre échange, je viens de vérifier avec le service comptable, nous ven…" at bounding box center [728, 162] width 660 height 14
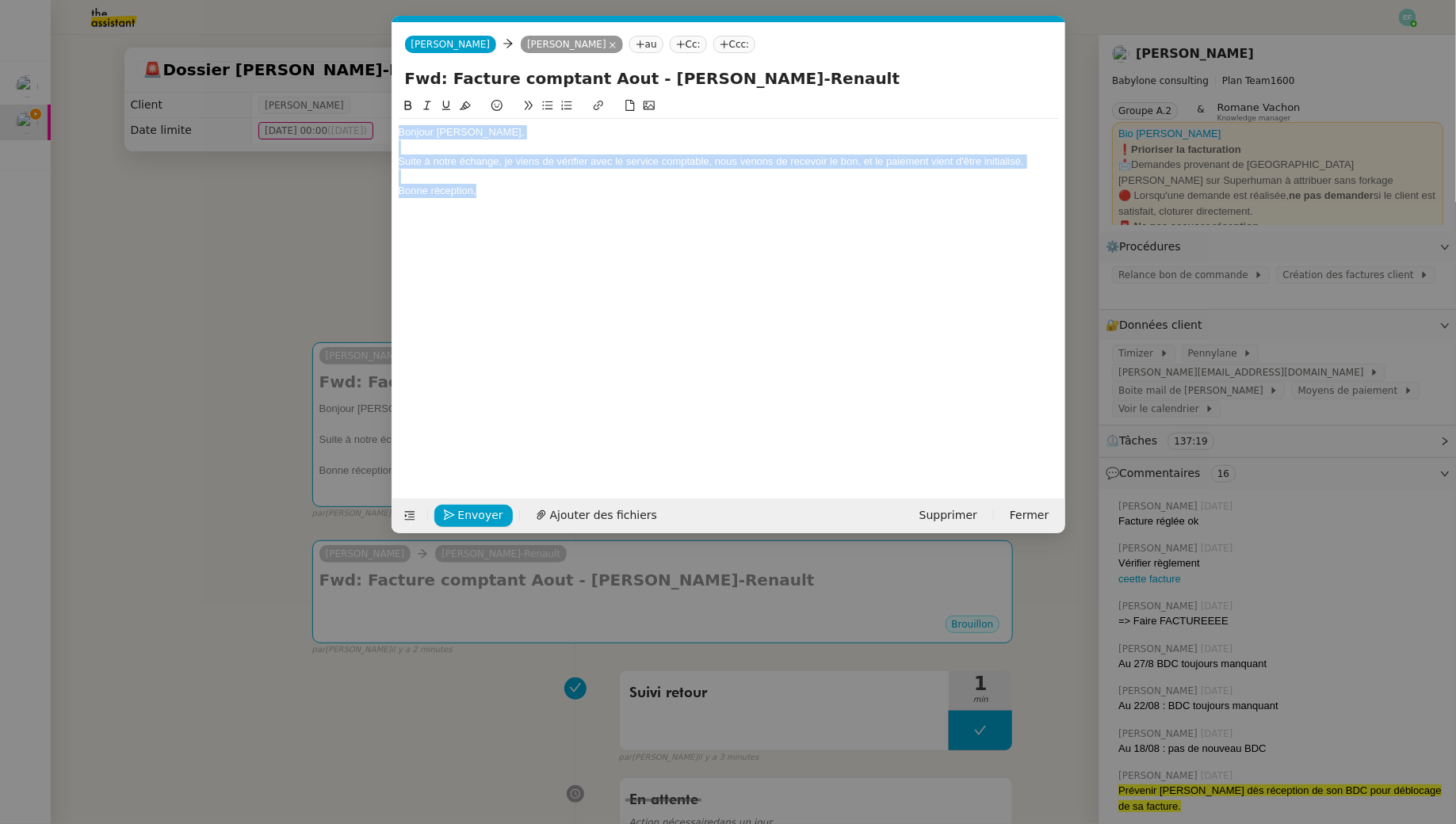
drag, startPoint x: 587, startPoint y: 198, endPoint x: 345, endPoint y: 97, distance: 262.2
click at [345, 97] on nz-modal-container "Service TA - VOYAGE - PROPOSITION GLOBALE A utiliser dans le cadre de propositi…" at bounding box center [728, 412] width 1456 height 824
copy div "Bonjour [PERSON_NAME], Suite à notre échange, je viens de vérifier avec le serv…"
click at [212, 316] on nz-modal-container "Service TA - VOYAGE - PROPOSITION GLOBALE A utiliser dans le cadre de propositi…" at bounding box center [728, 412] width 1456 height 824
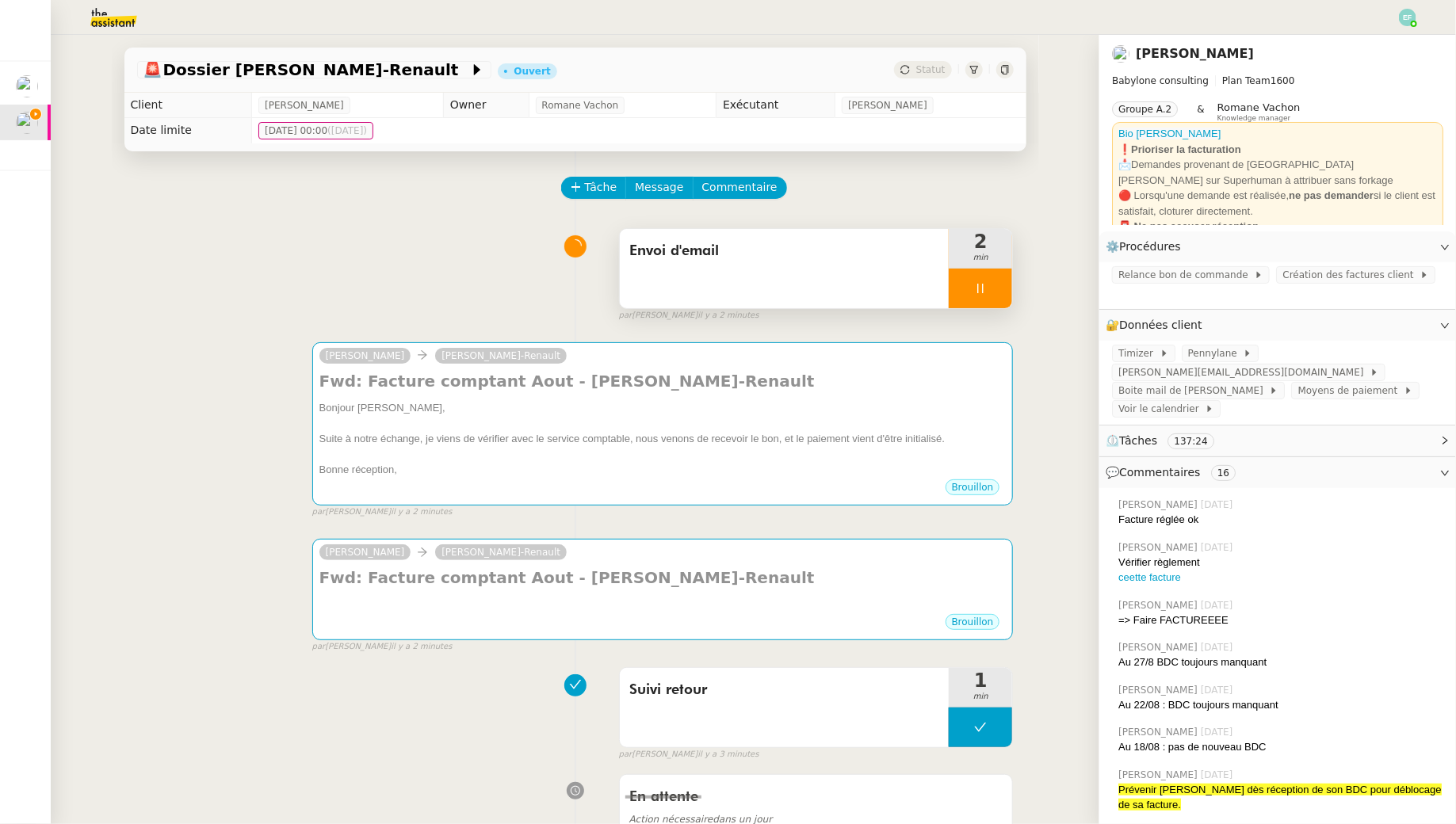
click at [716, 301] on div at bounding box center [980, 288] width 64 height 39
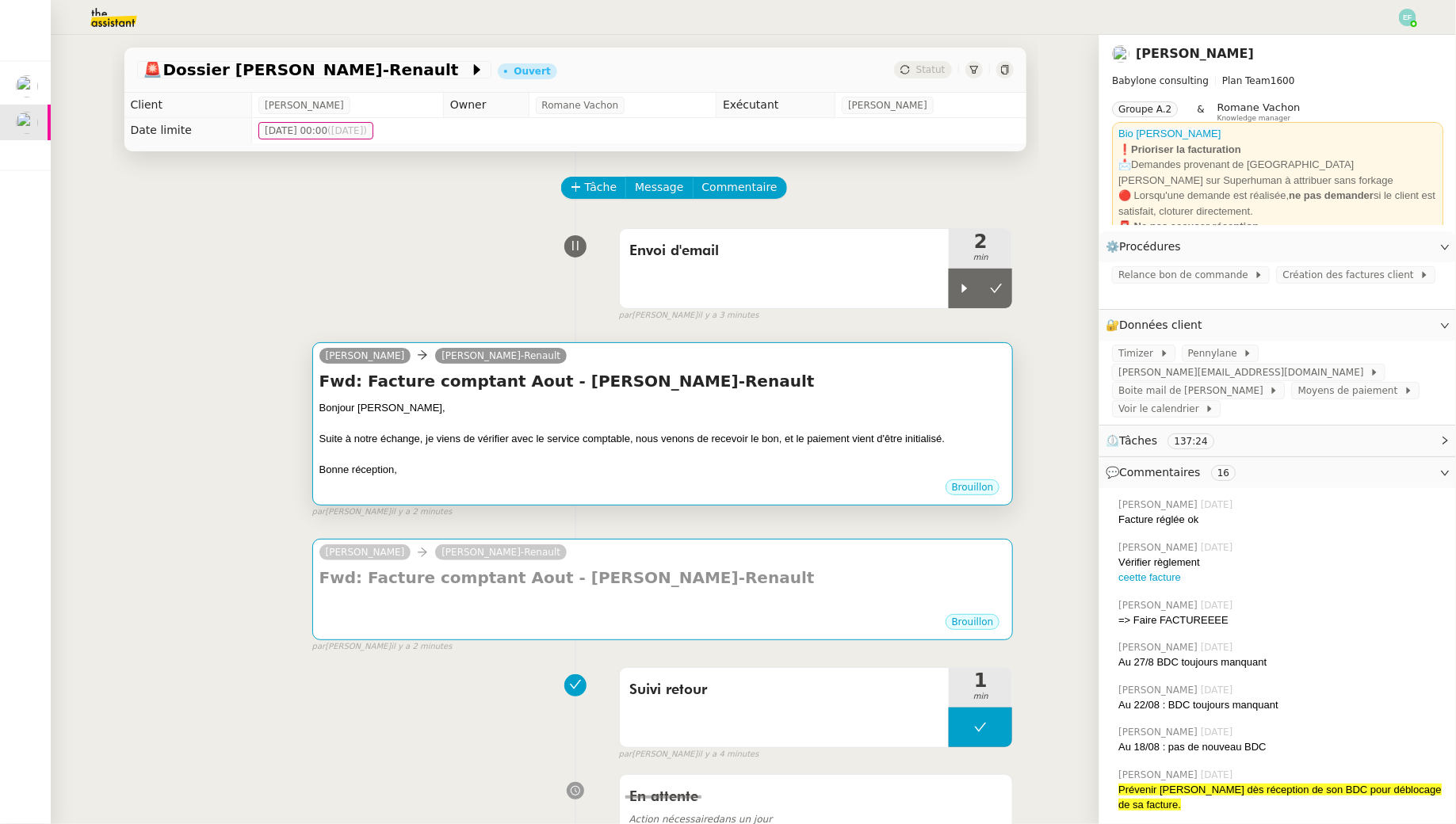
click at [624, 409] on div "Bonjour [PERSON_NAME]," at bounding box center [662, 408] width 687 height 16
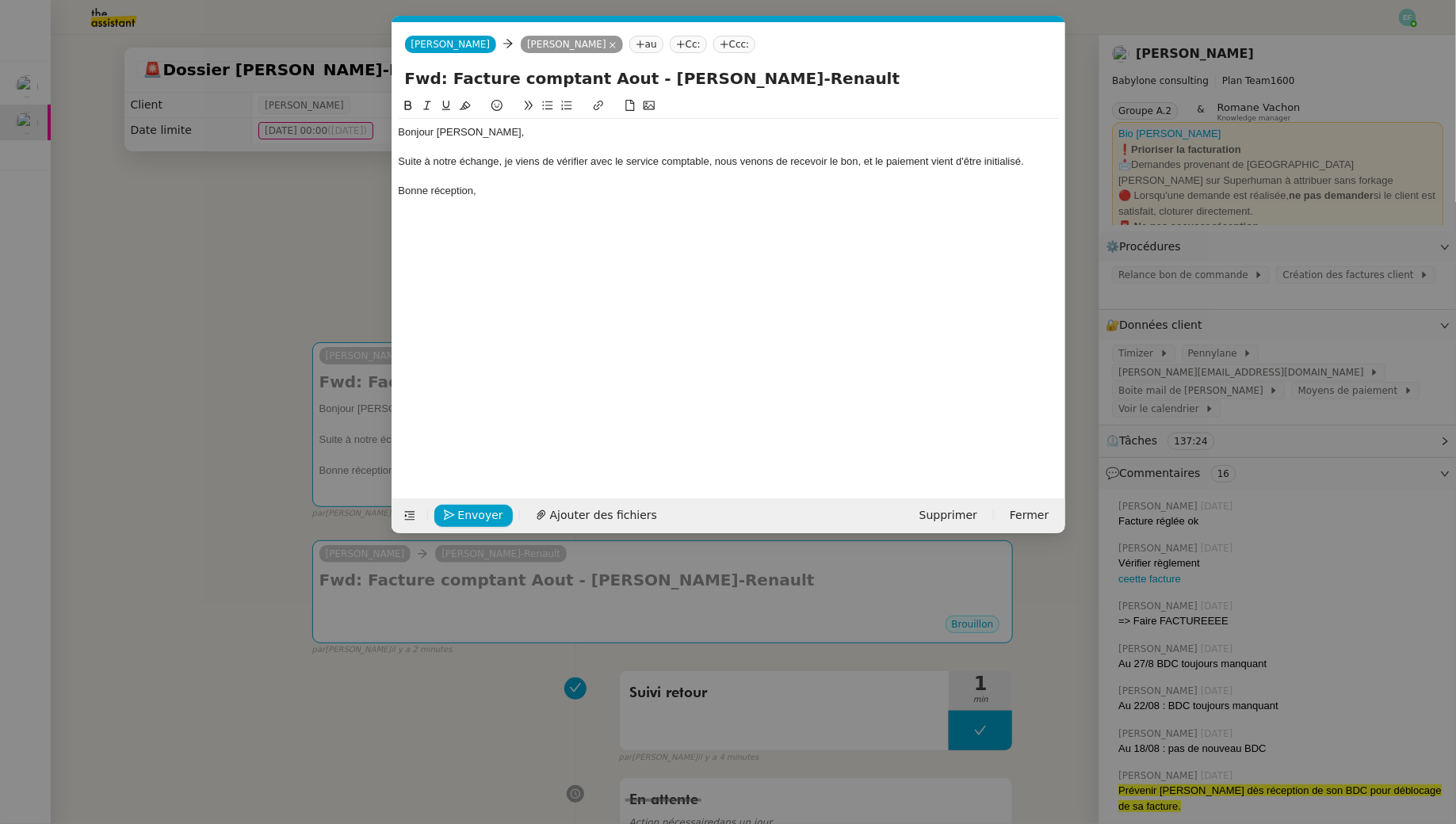
click at [128, 171] on nz-modal-container "Service TA - VOYAGE - PROPOSITION GLOBALE A utiliser dans le cadre de propositi…" at bounding box center [728, 412] width 1456 height 824
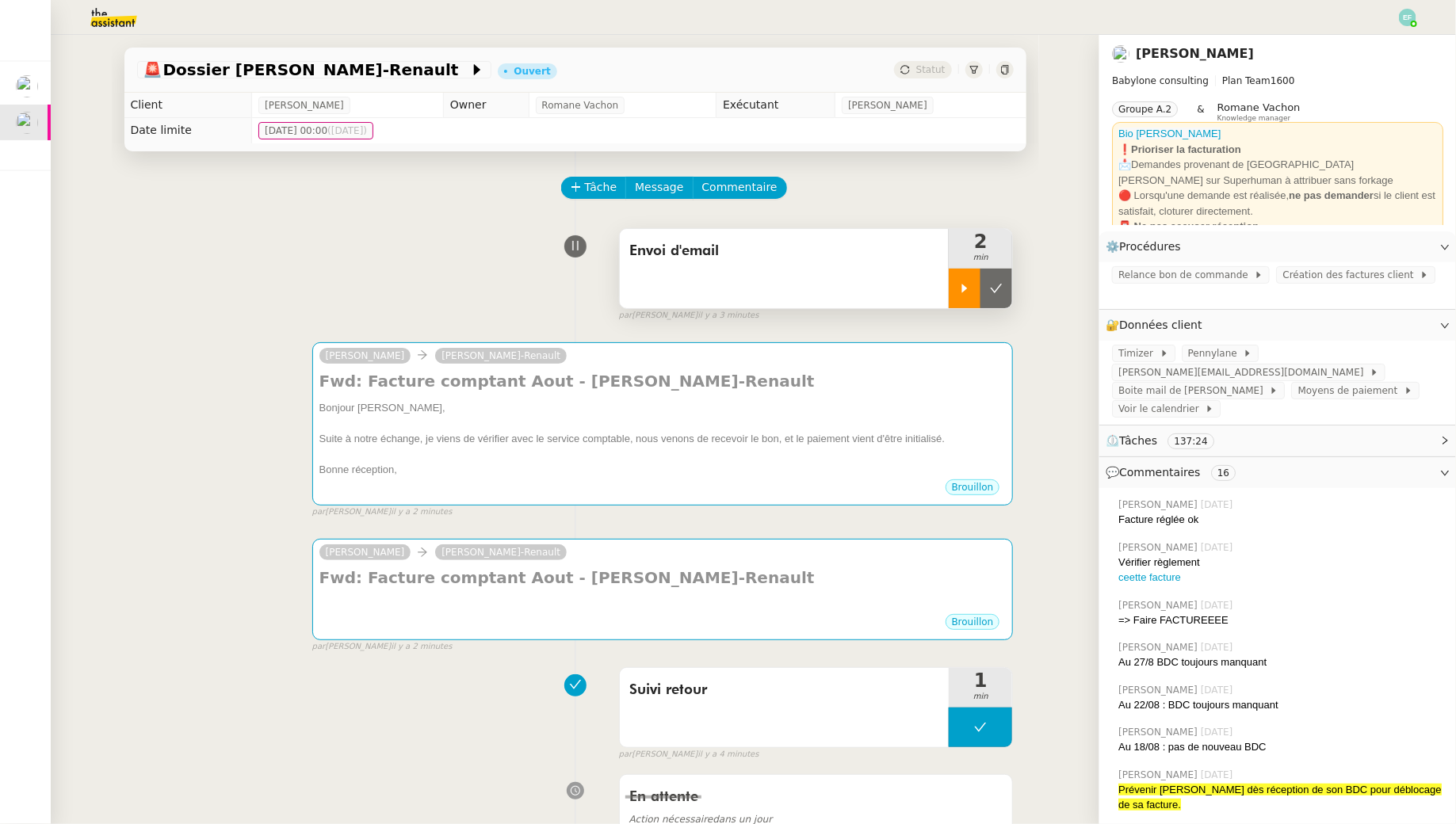
click at [716, 293] on div at bounding box center [964, 288] width 31 height 39
click at [716, 339] on div "[PERSON_NAME] [PERSON_NAME]-Renault Fwd: Facture comptant Aout - [PERSON_NAME]-…" at bounding box center [575, 423] width 877 height 190
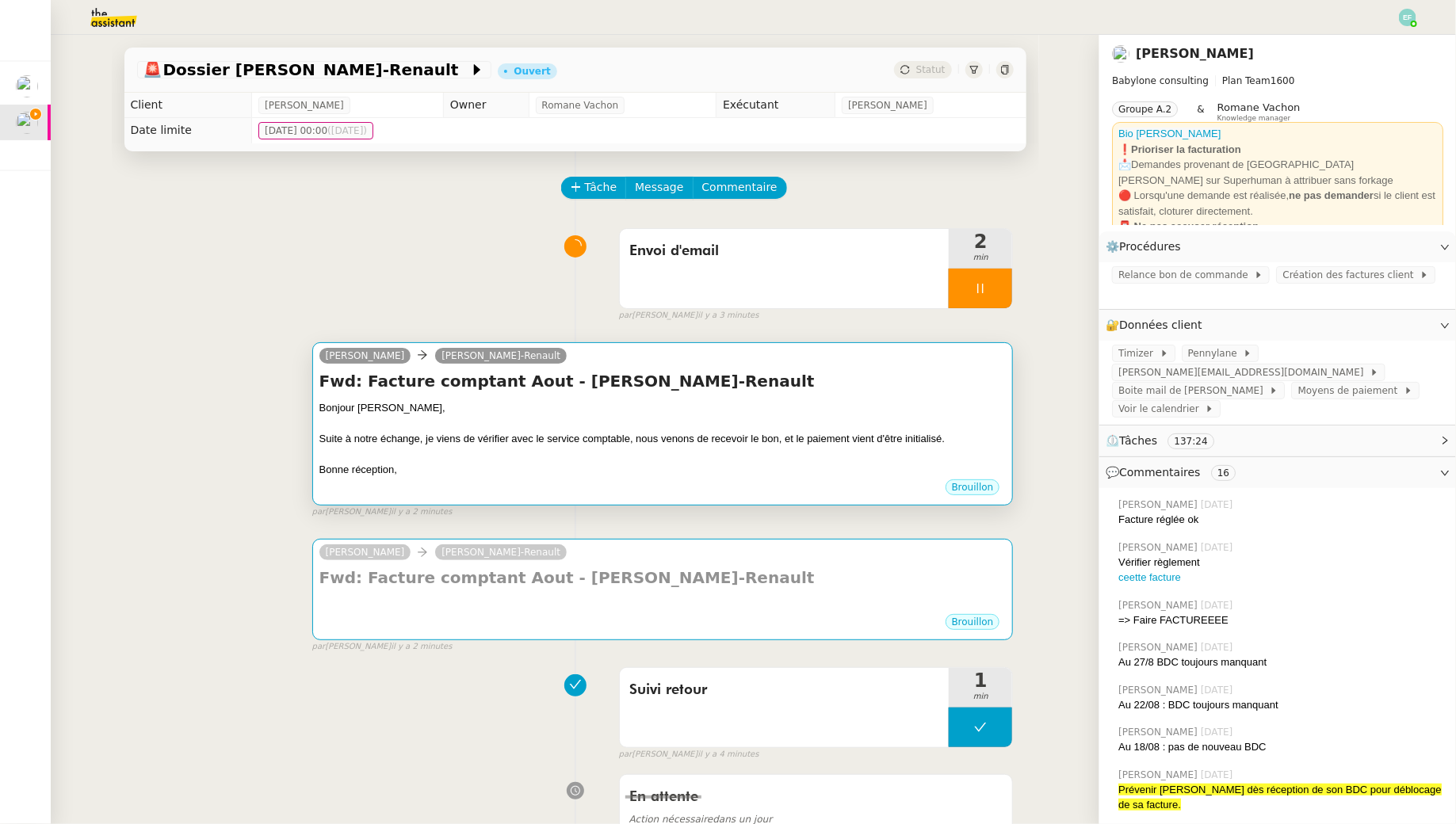
click at [716, 422] on div at bounding box center [662, 424] width 687 height 16
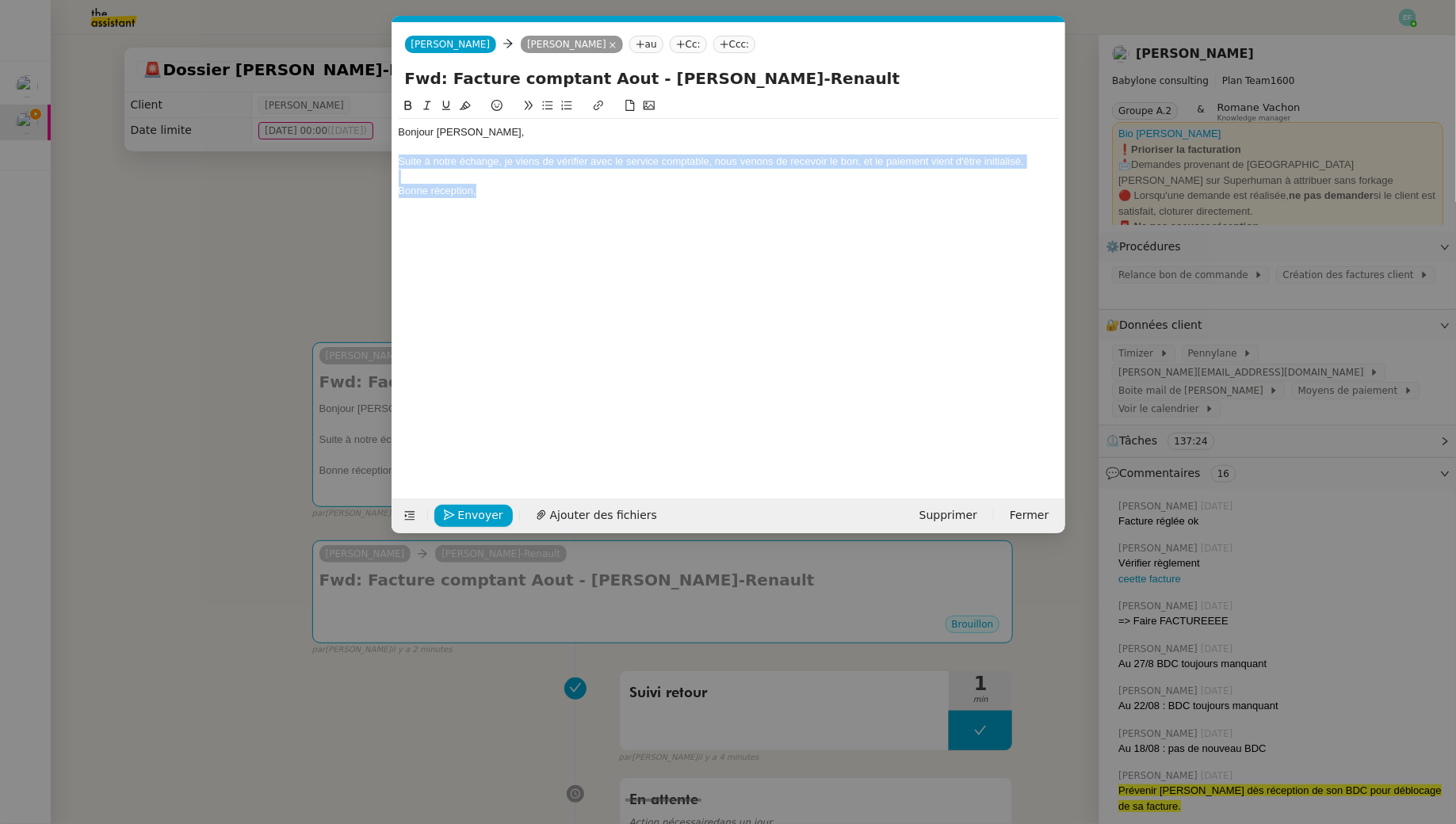
drag, startPoint x: 571, startPoint y: 186, endPoint x: 361, endPoint y: 163, distance: 211.3
click at [361, 163] on nz-modal-container "Service TA - VOYAGE - PROPOSITION GLOBALE A utiliser dans le cadre de propositi…" at bounding box center [728, 412] width 1456 height 824
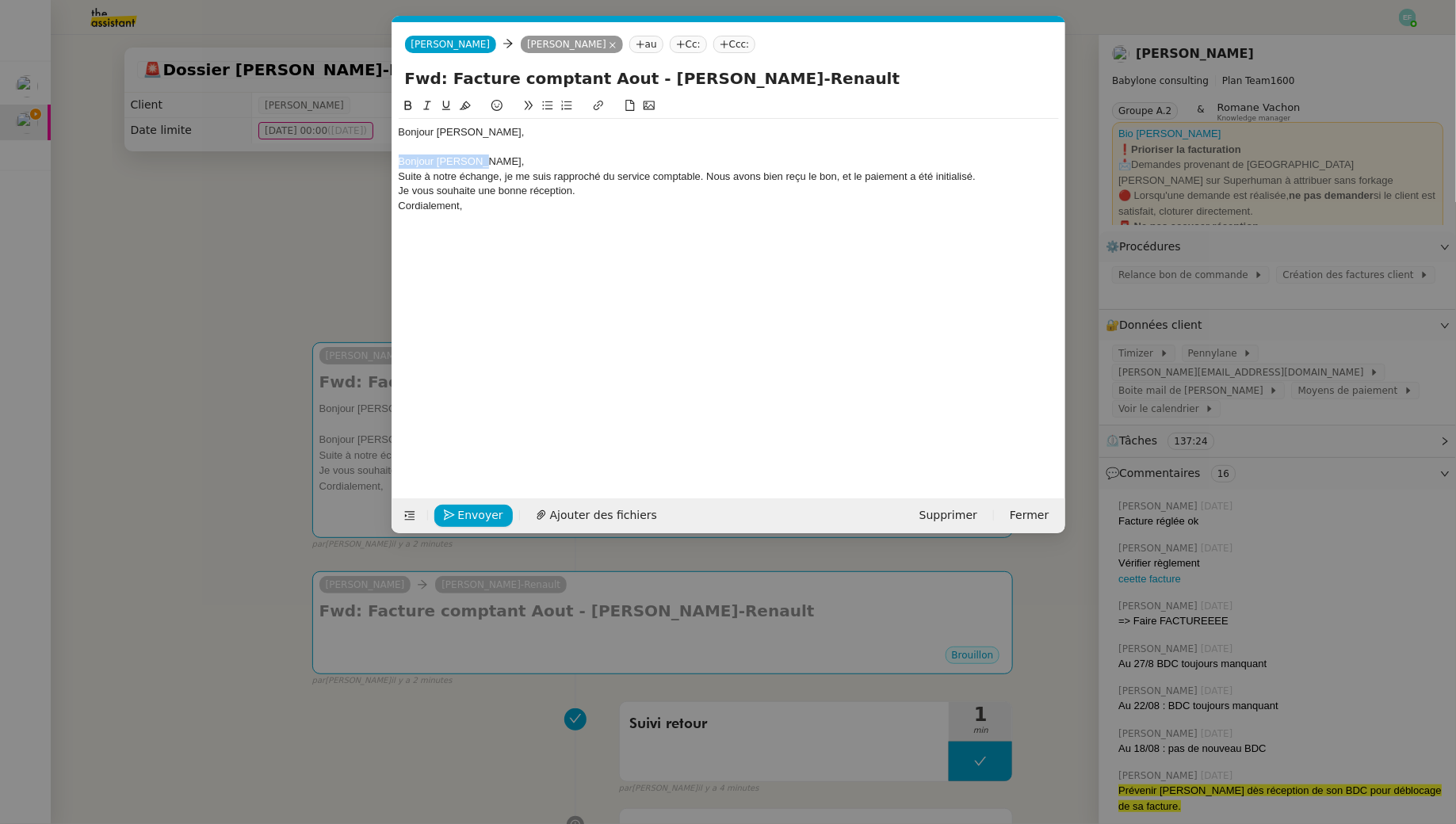
drag, startPoint x: 492, startPoint y: 164, endPoint x: 367, endPoint y: 158, distance: 125.1
click at [367, 158] on nz-modal-container "Service TA - VOYAGE - PROPOSITION GLOBALE A utiliser dans le cadre de propositi…" at bounding box center [728, 412] width 1456 height 824
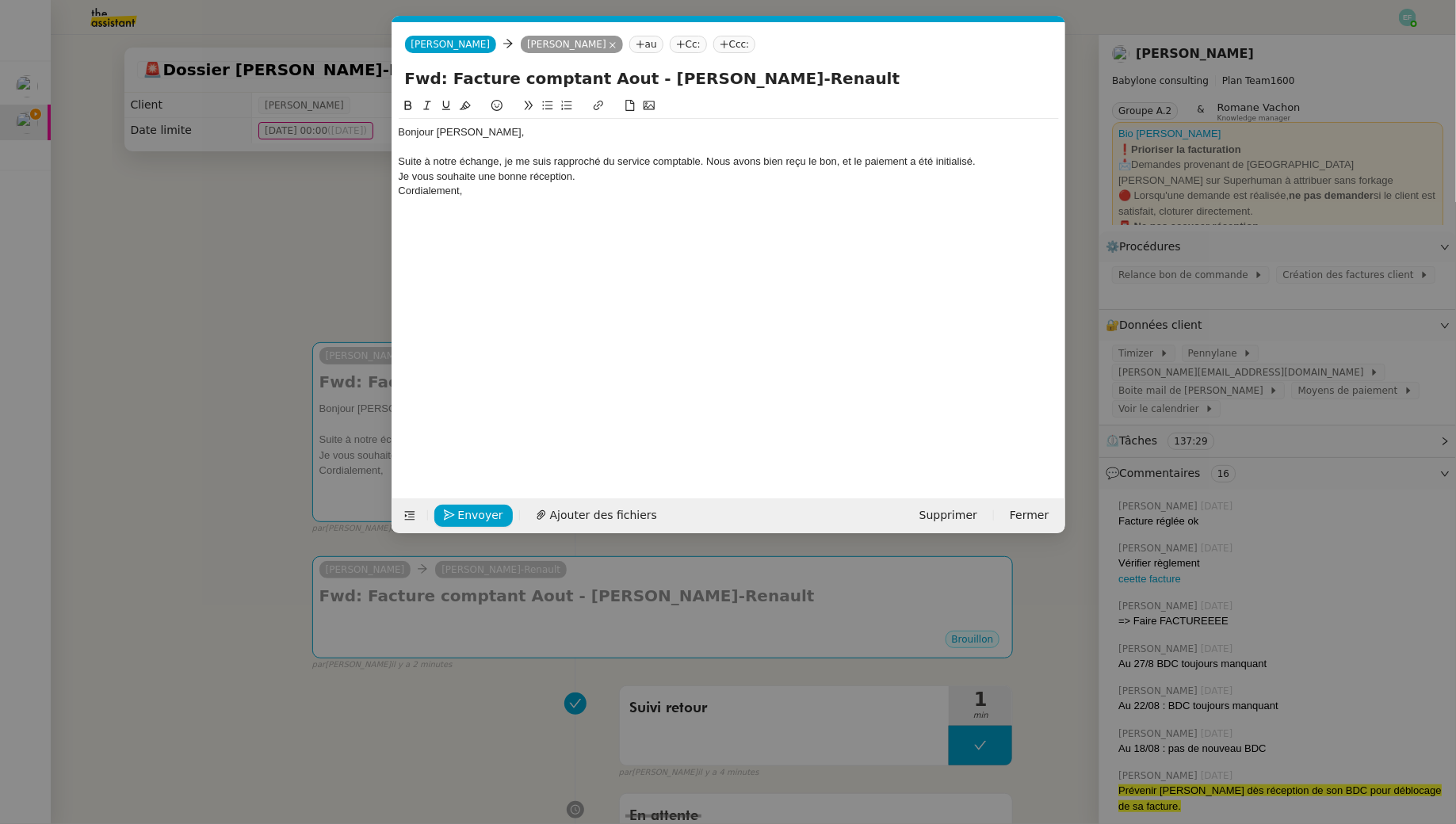
click at [703, 161] on div "Suite à notre échange, je me suis rapproché du service comptable. Nous avons bi…" at bounding box center [728, 162] width 660 height 14
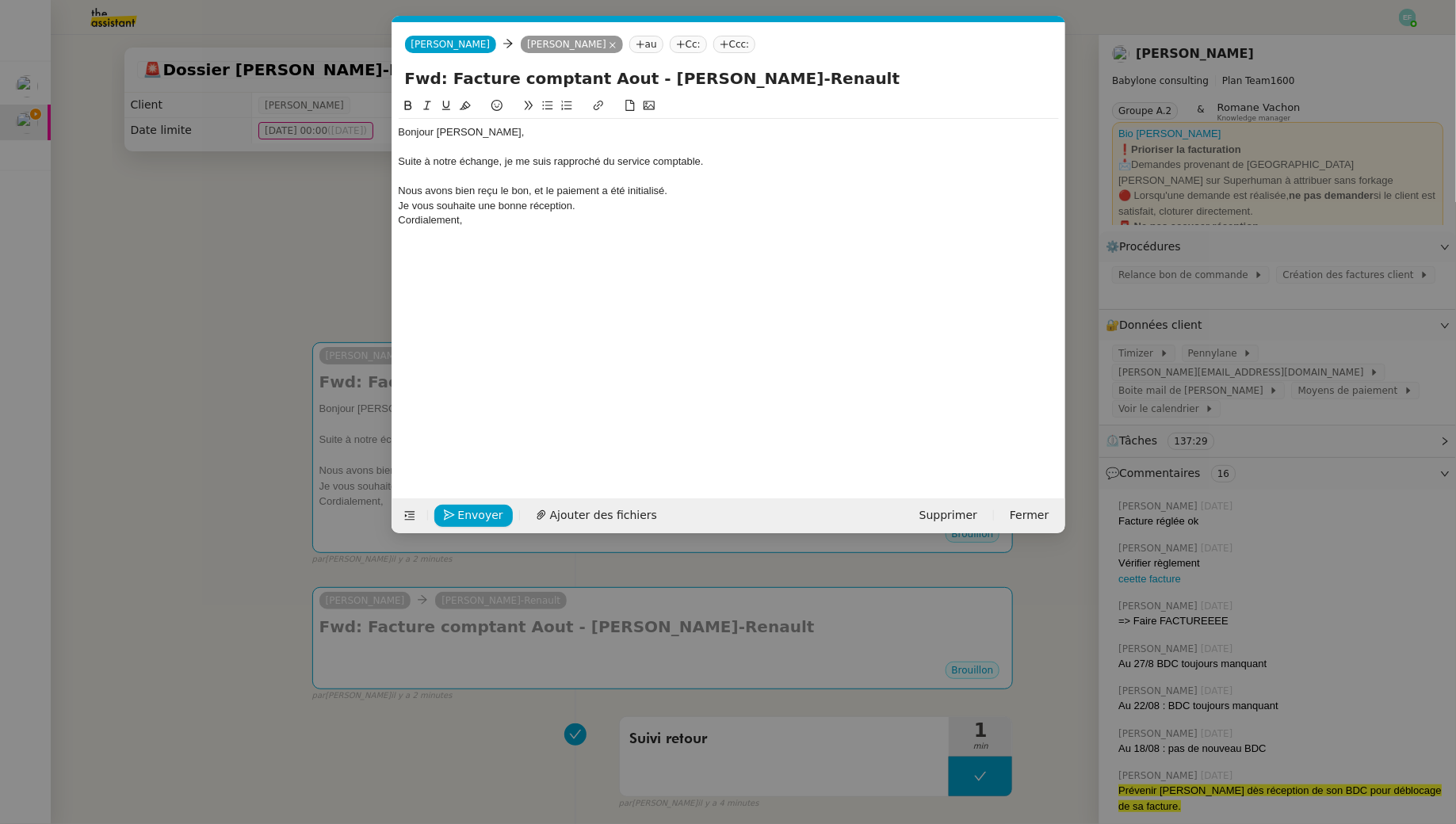
click at [443, 192] on div "Nous avons bien reçu le bon, et le paiement a été initialisé." at bounding box center [728, 191] width 660 height 14
click at [471, 188] on div "Nous venons bien reçu le bon, et le paiement a été initialisé." at bounding box center [728, 191] width 660 height 14
click at [526, 187] on div "Nous venons de recevoir reçu le bon, et le paiement a été initialisé." at bounding box center [728, 191] width 660 height 14
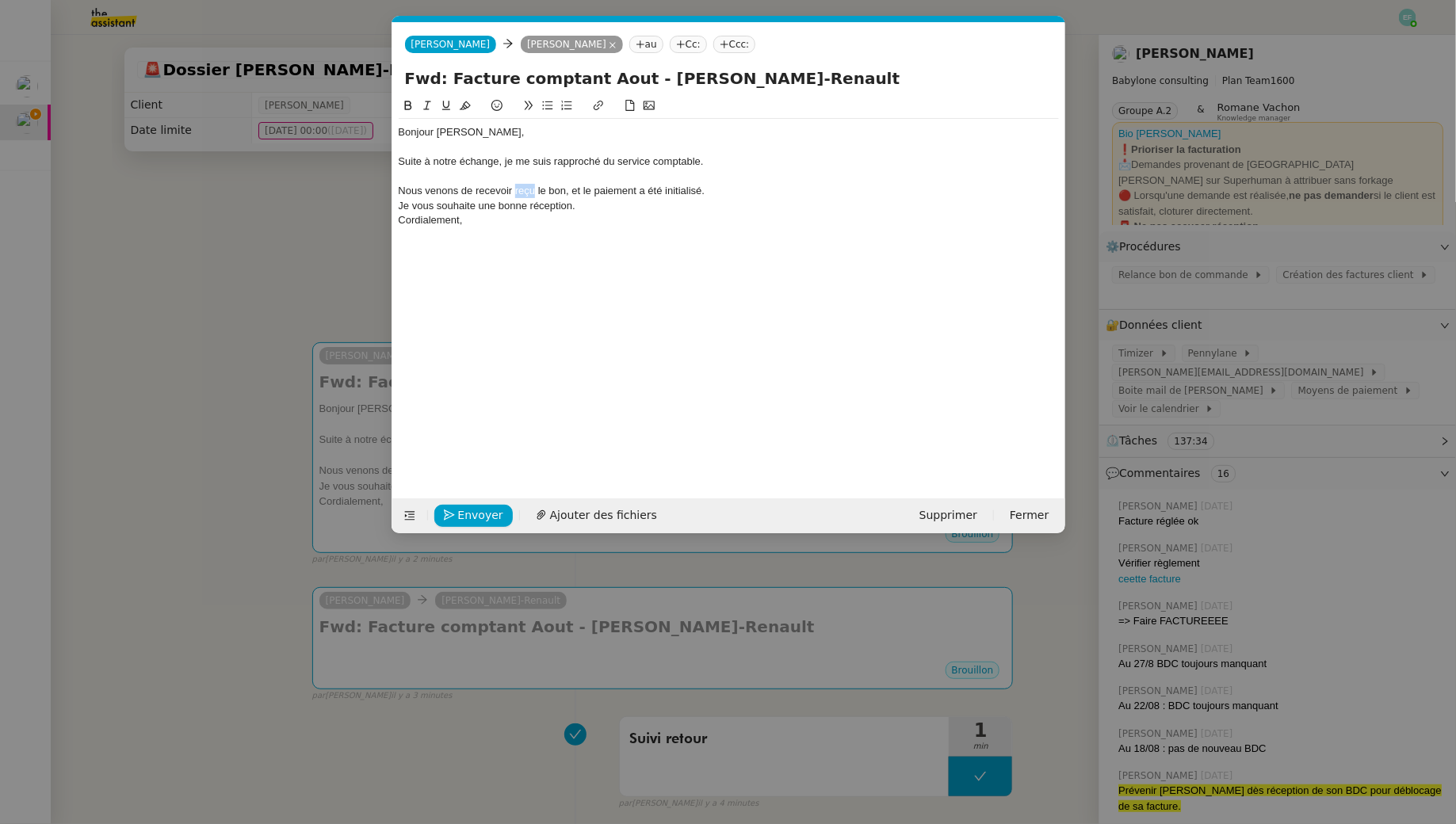
click at [526, 187] on div "Nous venons de recevoir reçu le bon, et le paiement a été initialisé." at bounding box center [728, 191] width 660 height 14
click at [264, 295] on nz-modal-container "Service TA - VOYAGE - PROPOSITION GLOBALE A utiliser dans le cadre de propositi…" at bounding box center [728, 412] width 1456 height 824
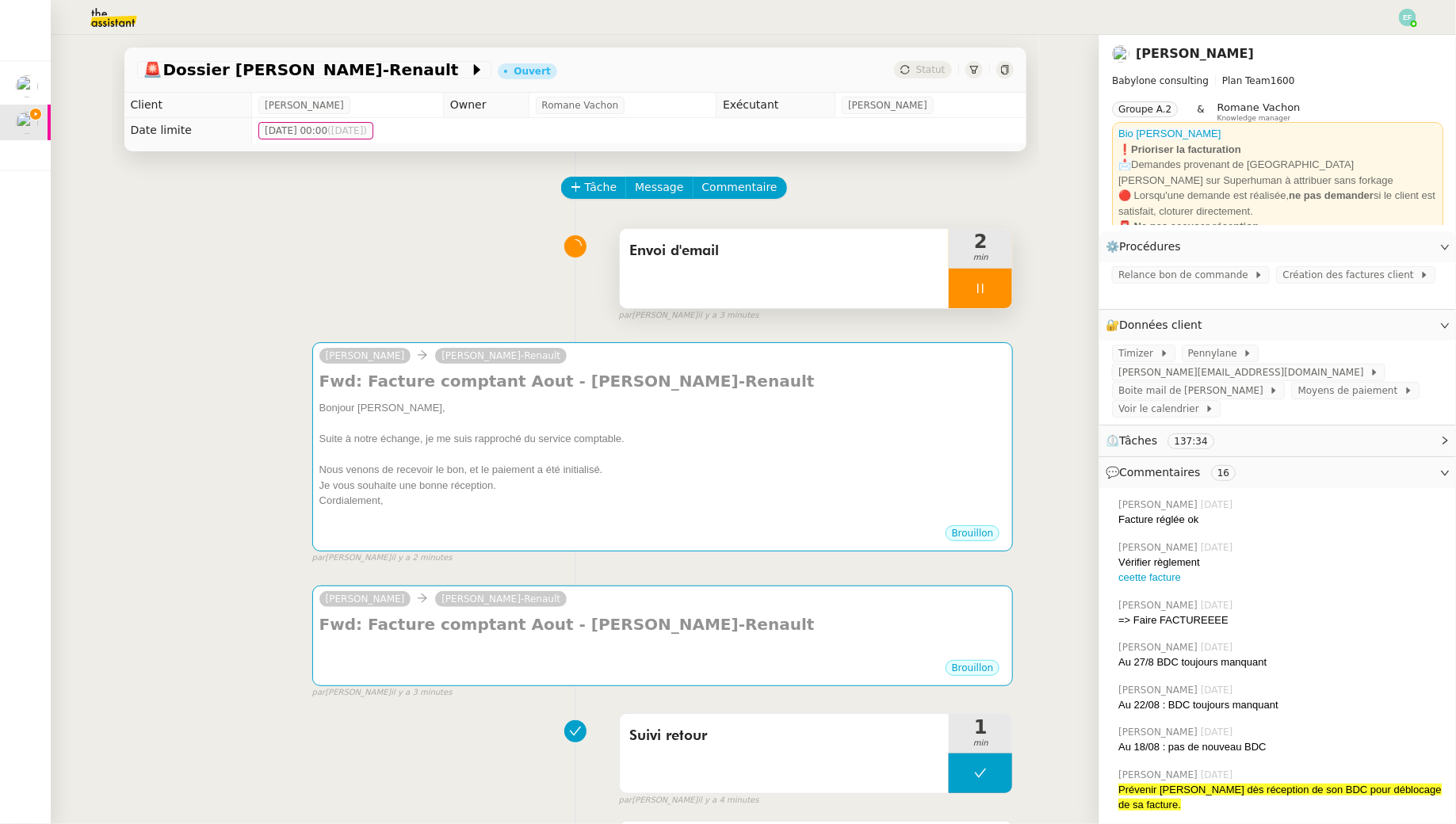
click at [716, 288] on icon at bounding box center [981, 288] width 13 height 13
click at [716, 283] on icon at bounding box center [964, 288] width 13 height 13
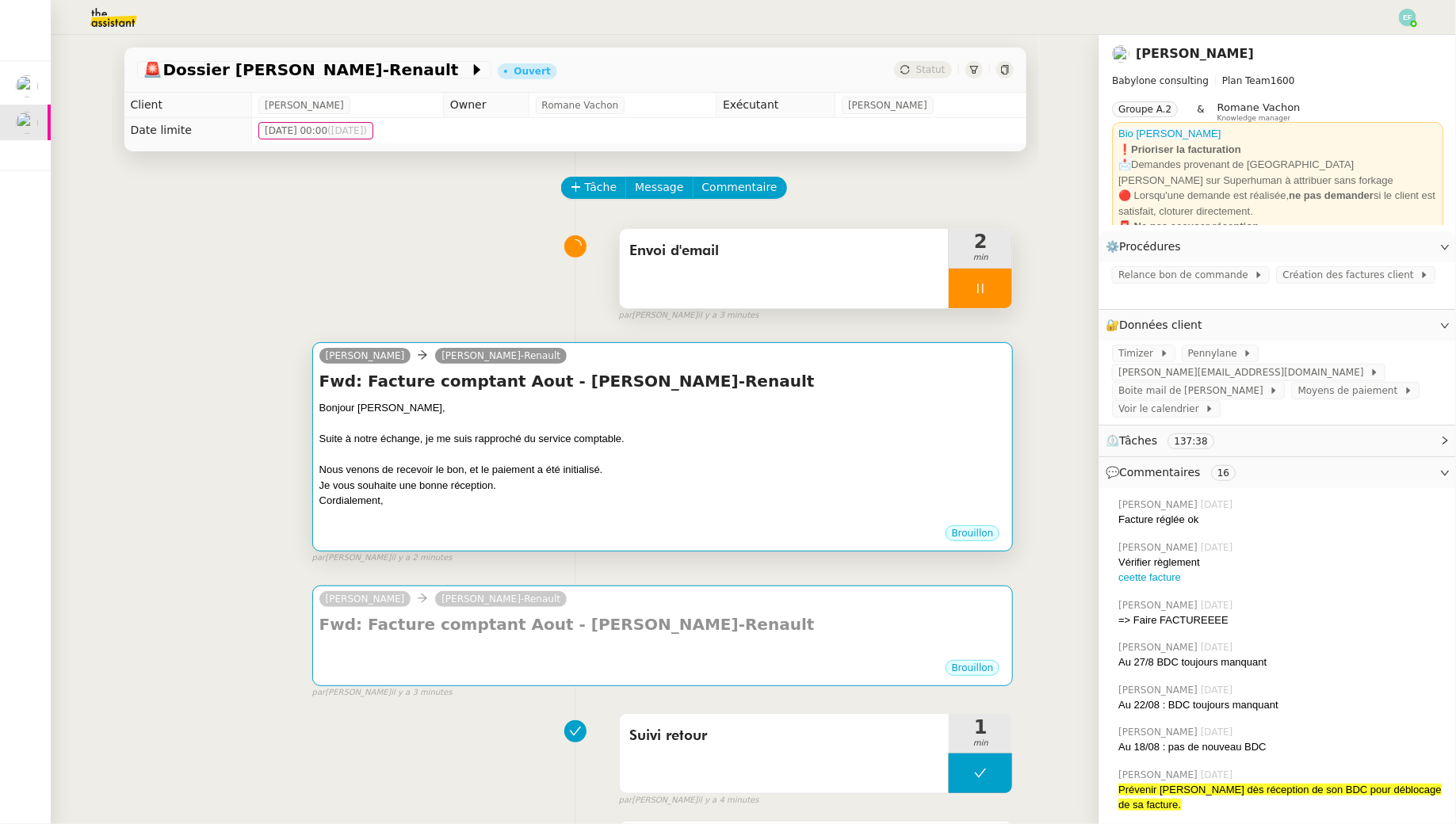
click at [716, 371] on h4 "Fwd: Facture comptant Aout - [PERSON_NAME]-Renault" at bounding box center [662, 381] width 687 height 23
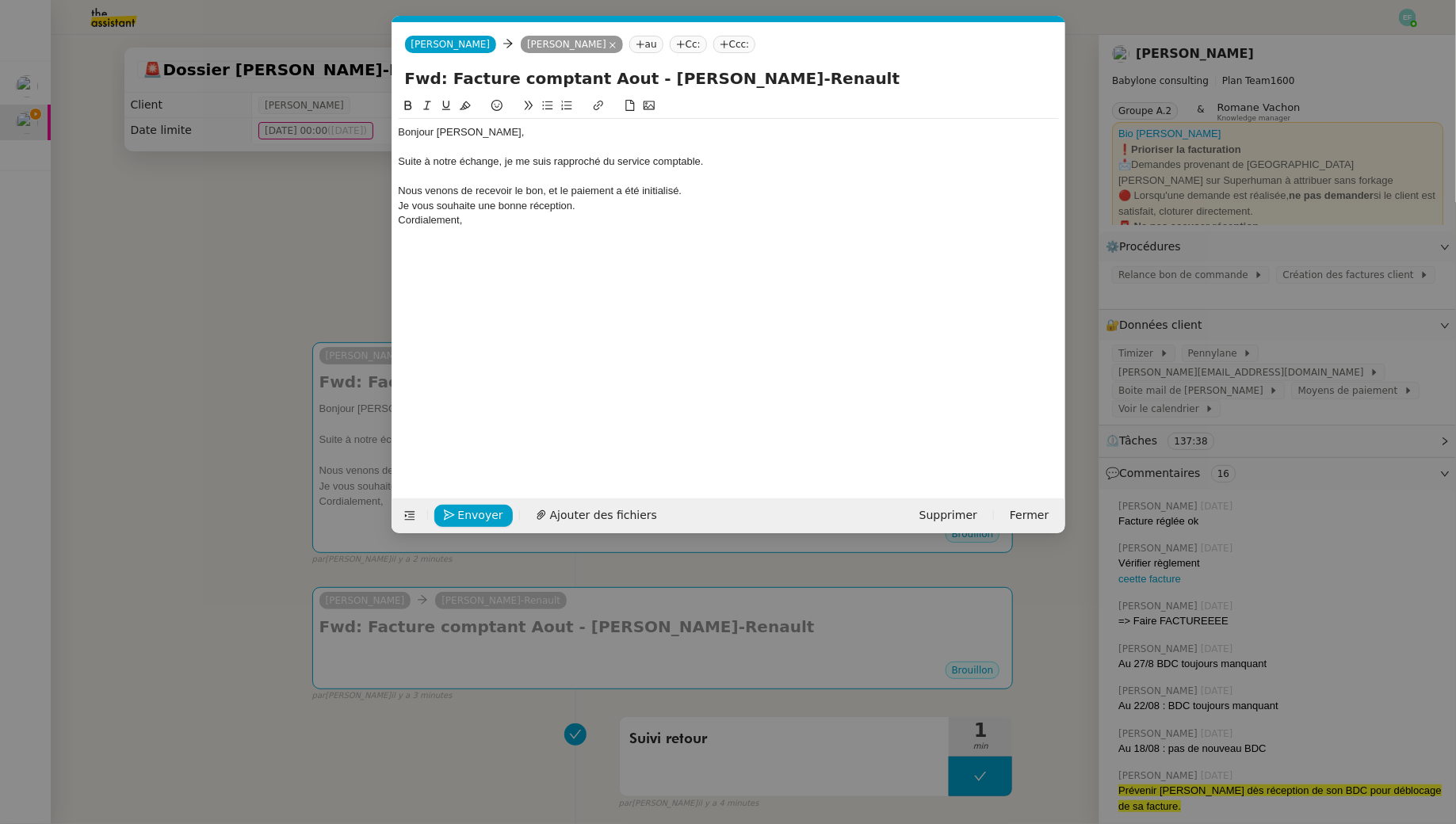
scroll to position [0, 33]
click at [697, 199] on div "Je vous souhaite une bonne réception." at bounding box center [728, 206] width 660 height 14
click at [696, 190] on div "Nous venons de recevoir le bon, et le paiement a été initialisé." at bounding box center [728, 191] width 660 height 14
click at [608, 222] on div "Je vous souhaite une bonne réception." at bounding box center [728, 221] width 660 height 14
drag, startPoint x: 465, startPoint y: 236, endPoint x: 409, endPoint y: 236, distance: 56.0
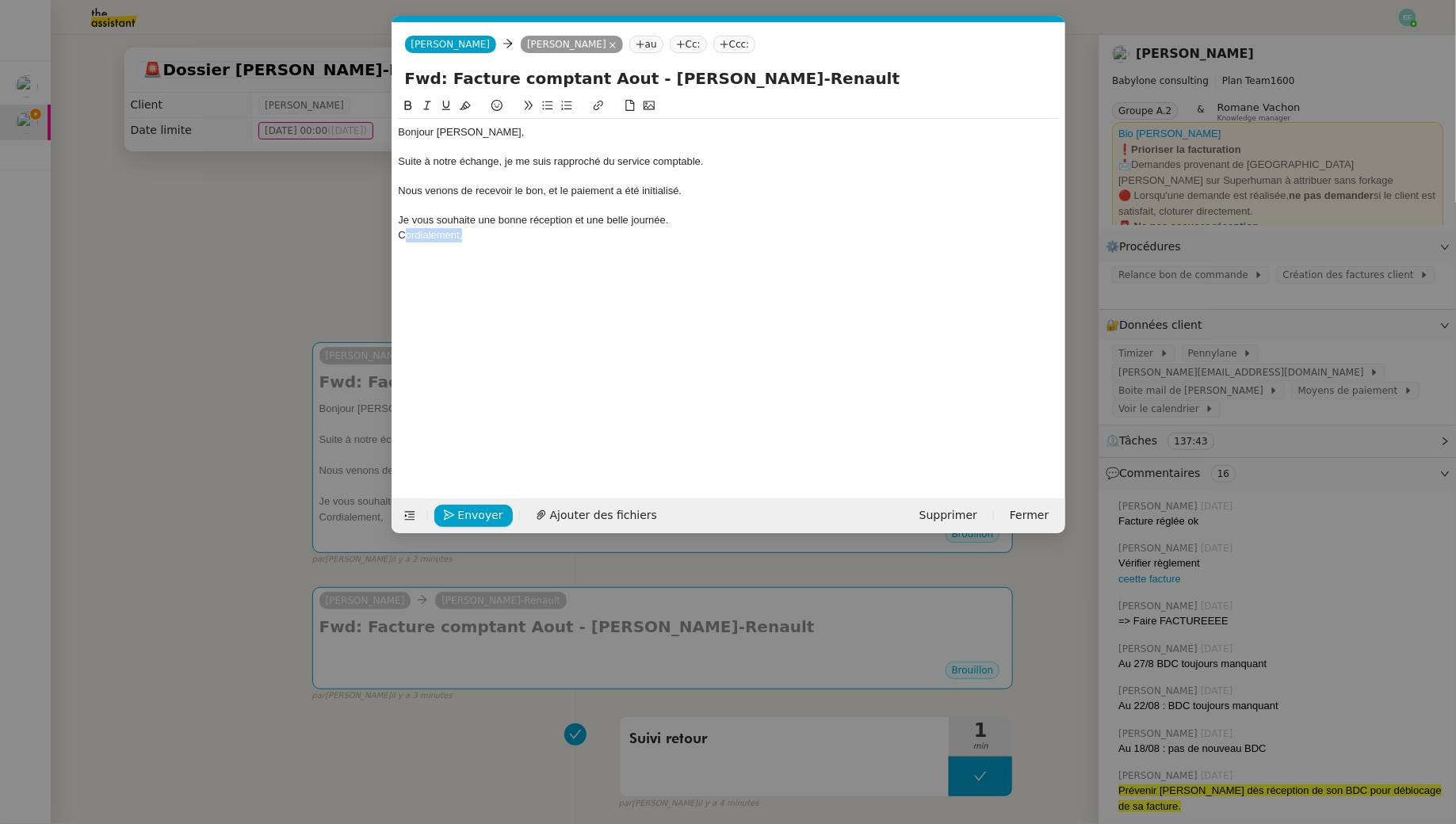
click at [409, 236] on div "Cordialement," at bounding box center [728, 235] width 660 height 14
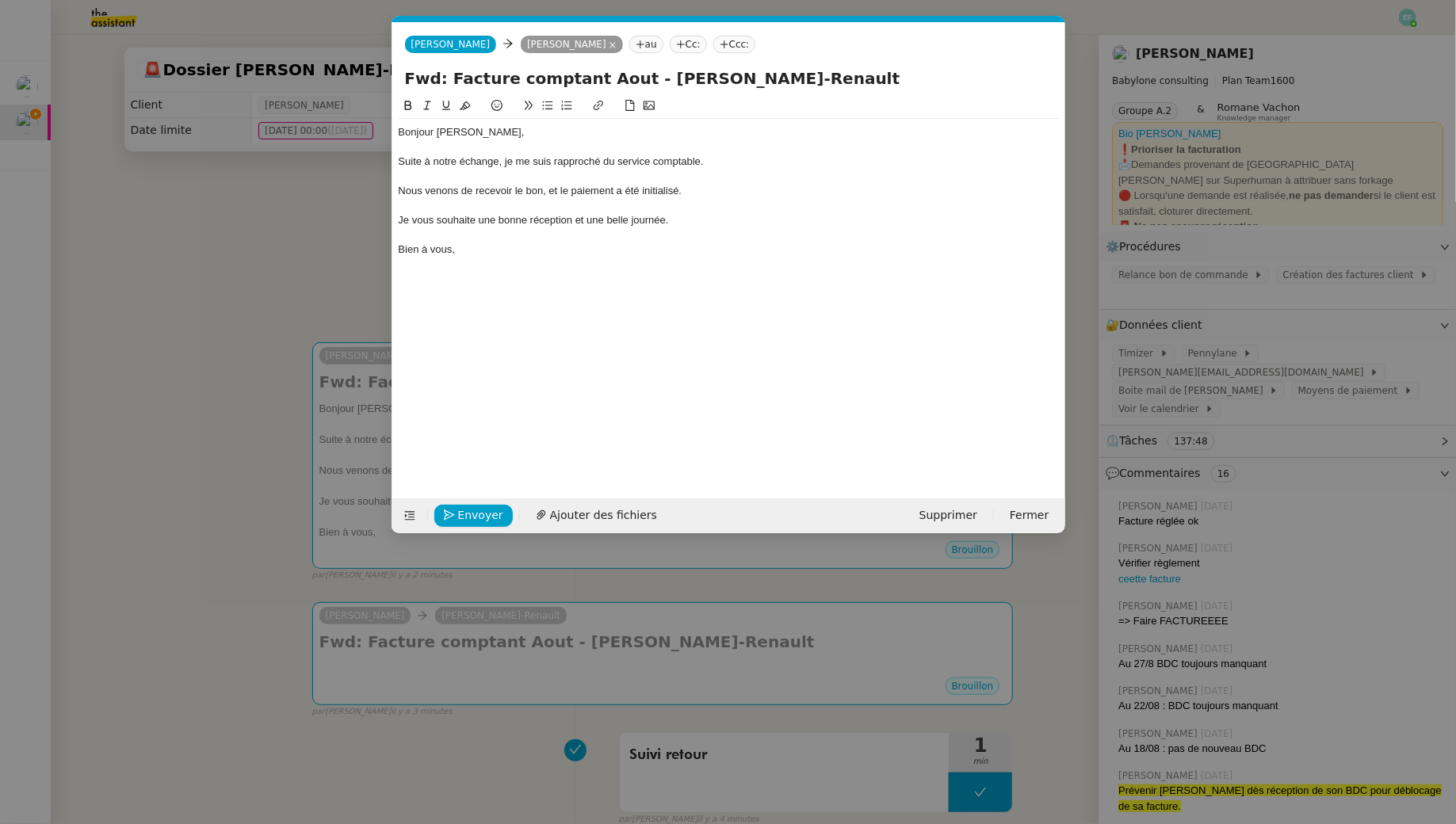
click at [602, 164] on div "Suite à notre échange, je me suis rapproché du service comptable." at bounding box center [728, 162] width 660 height 14
click at [689, 201] on div at bounding box center [728, 206] width 660 height 14
click at [445, 512] on icon "button" at bounding box center [450, 515] width 11 height 11
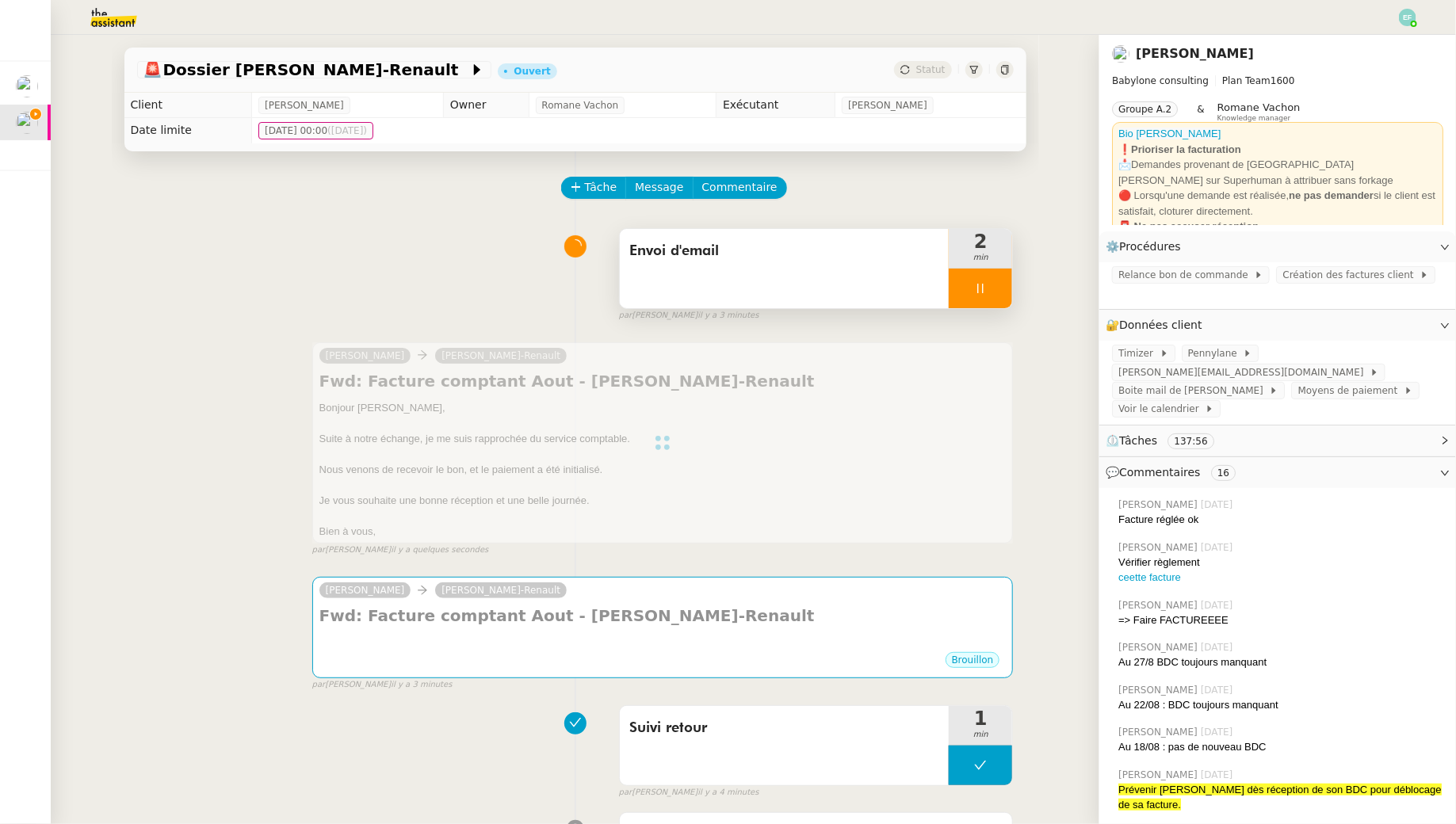
click at [716, 288] on icon at bounding box center [981, 288] width 6 height 10
click at [716, 289] on icon at bounding box center [996, 288] width 13 height 13
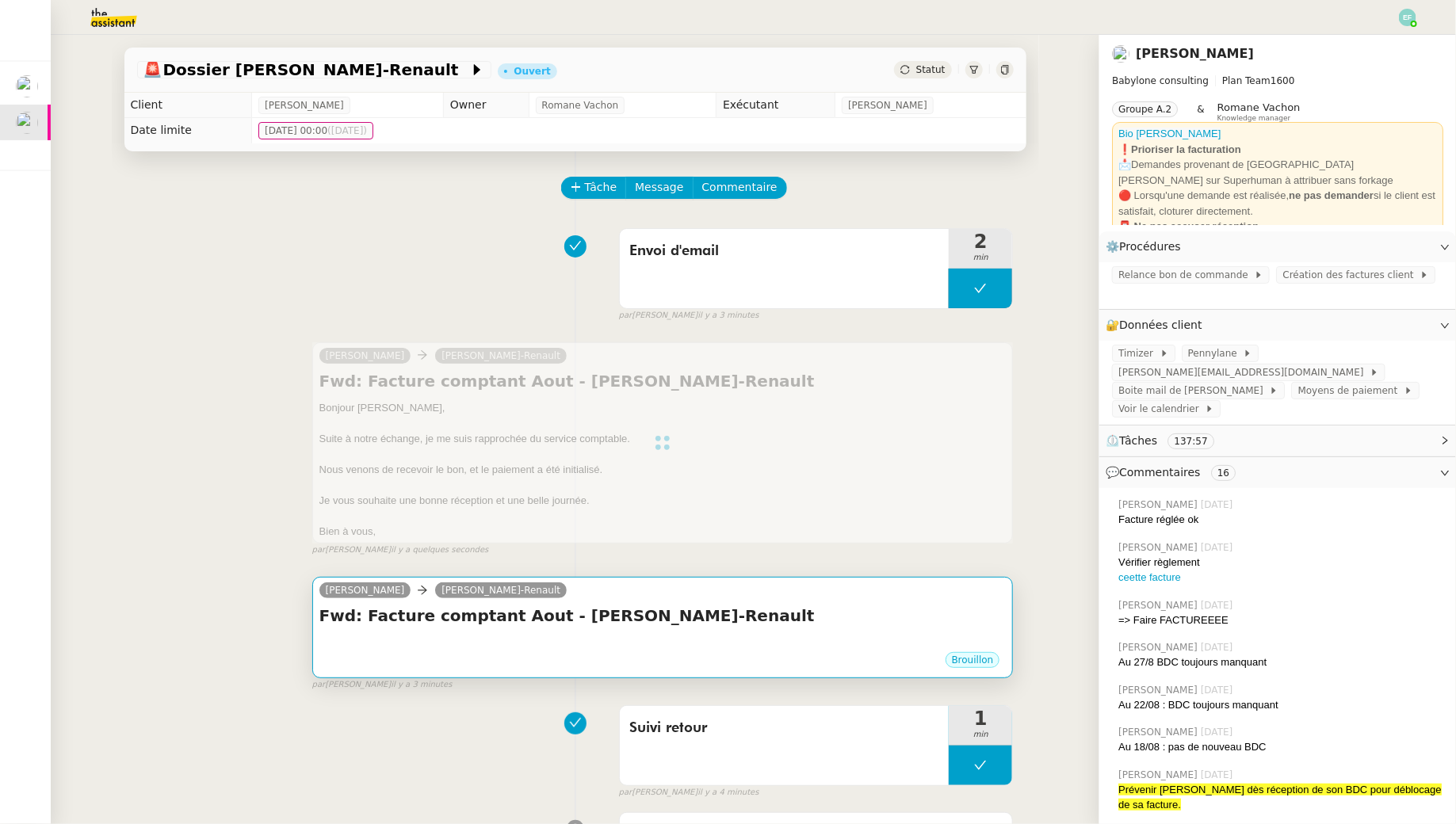
click at [716, 612] on h4 "Fwd: Facture comptant Aout - [PERSON_NAME]-Renault" at bounding box center [662, 615] width 687 height 23
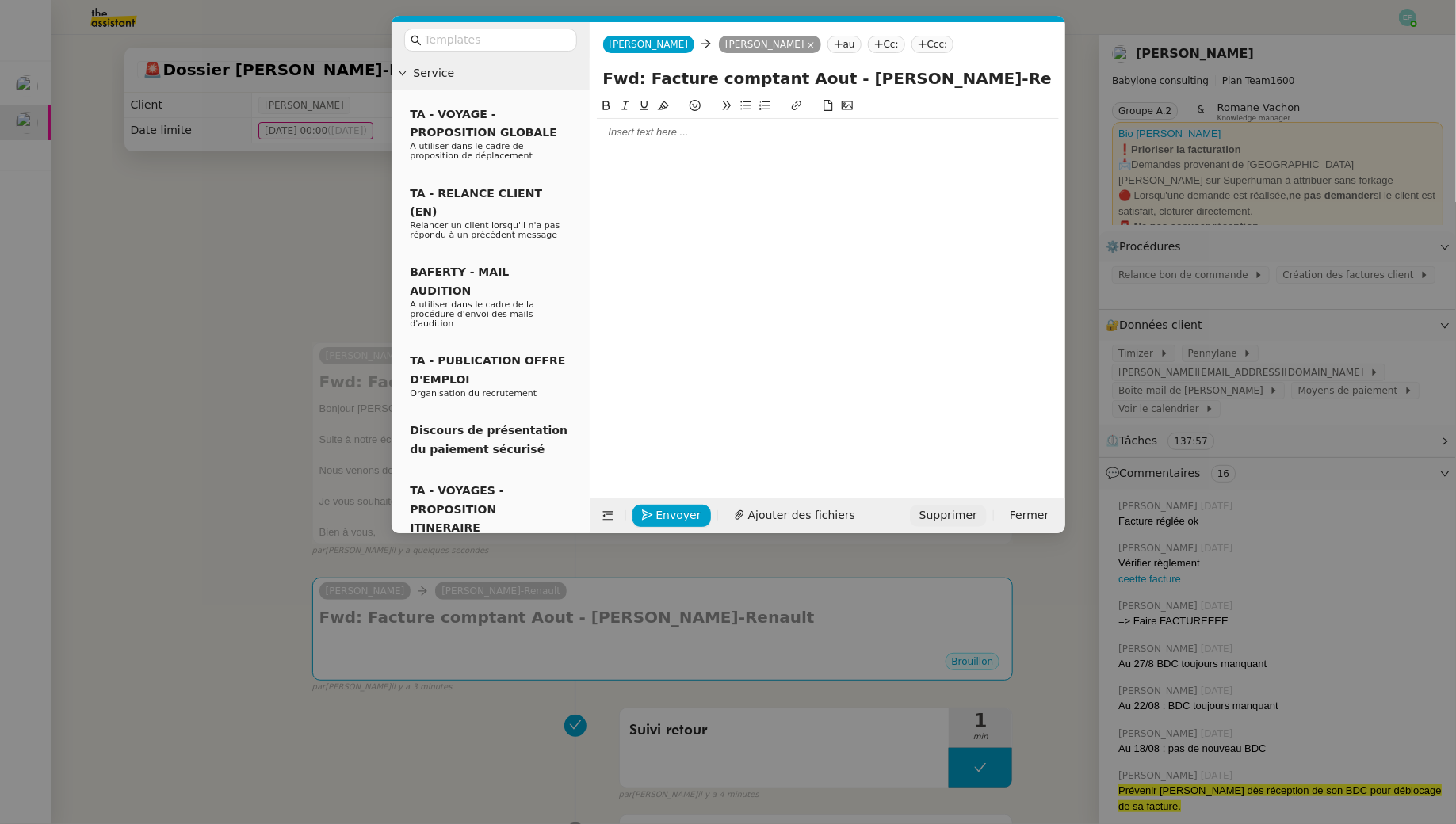
click at [716, 512] on span "Supprimer" at bounding box center [948, 515] width 58 height 19
click at [716, 474] on button "OK" at bounding box center [1096, 472] width 28 height 18
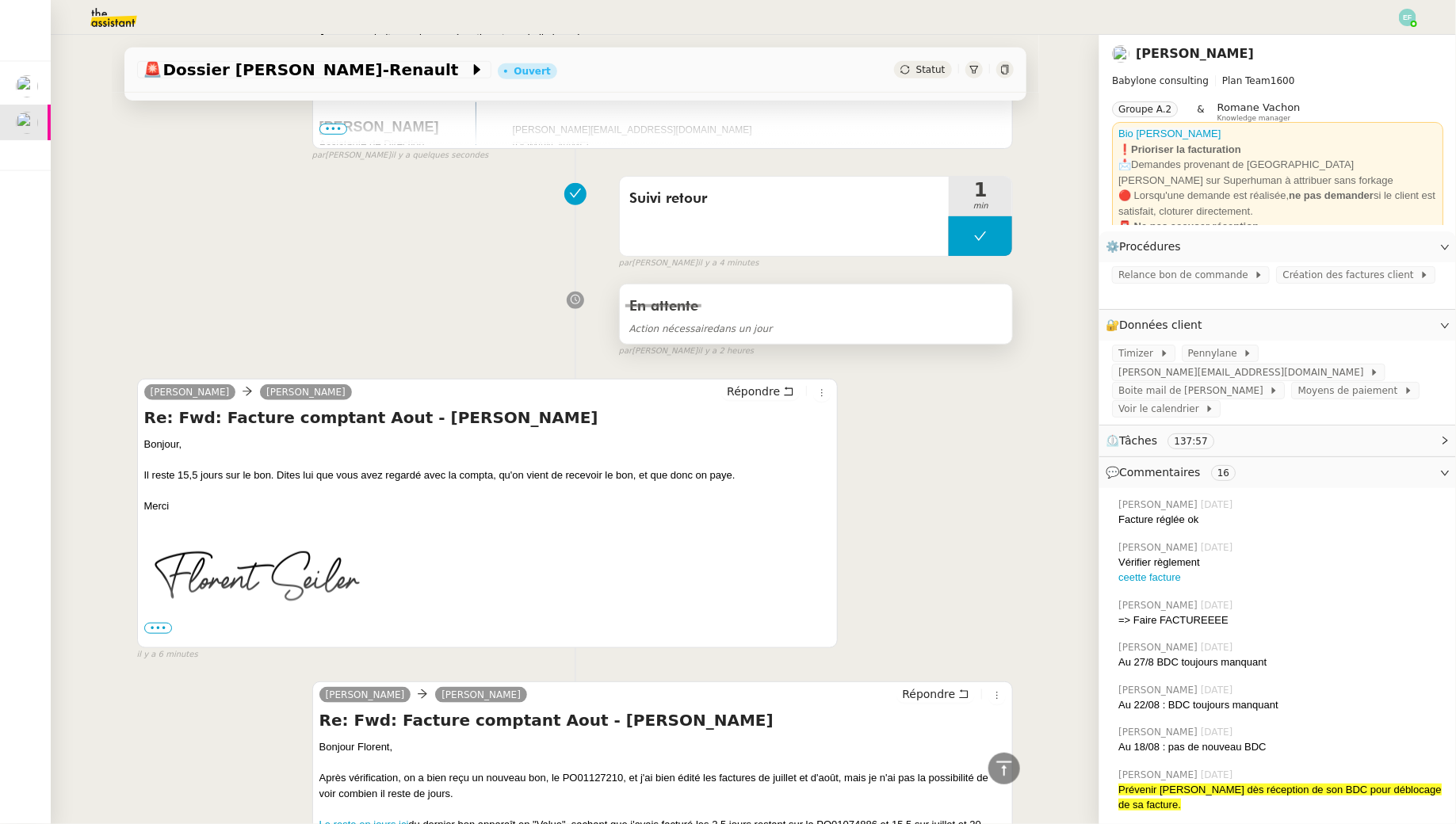
scroll to position [0, 0]
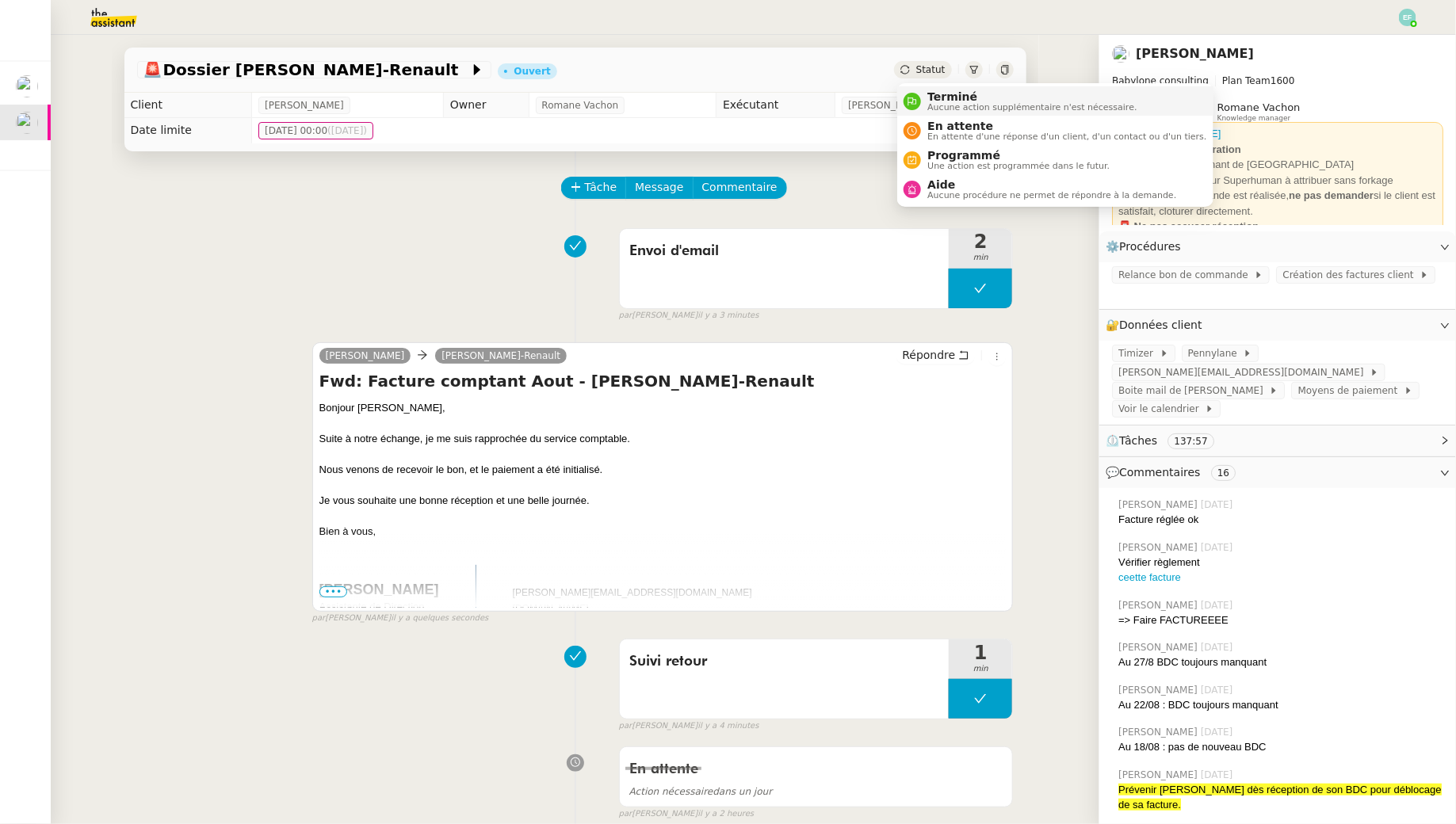
click at [716, 99] on span "Terminé" at bounding box center [1032, 97] width 209 height 13
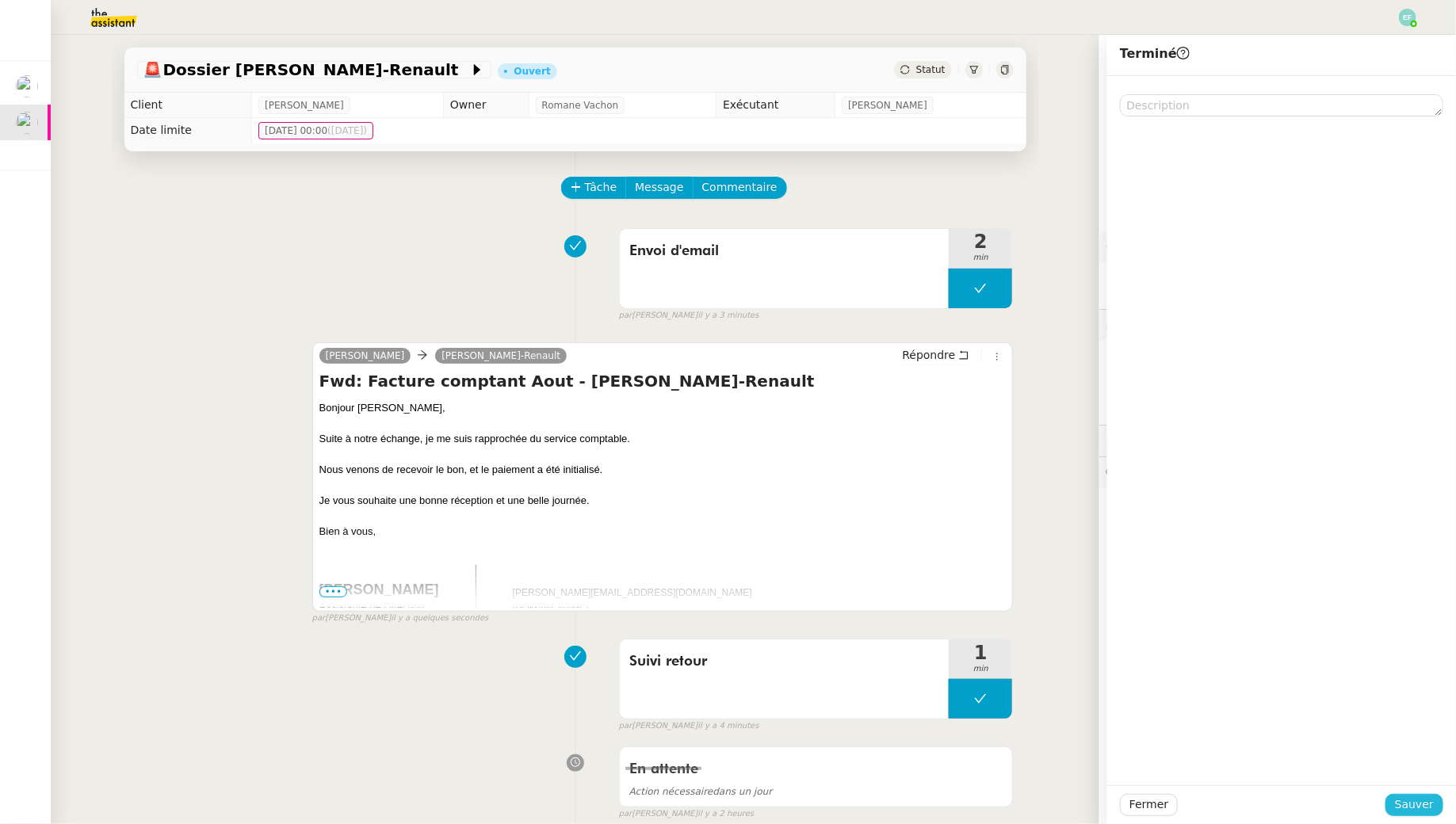
click at [716, 748] on span "Sauver" at bounding box center [1414, 804] width 39 height 19
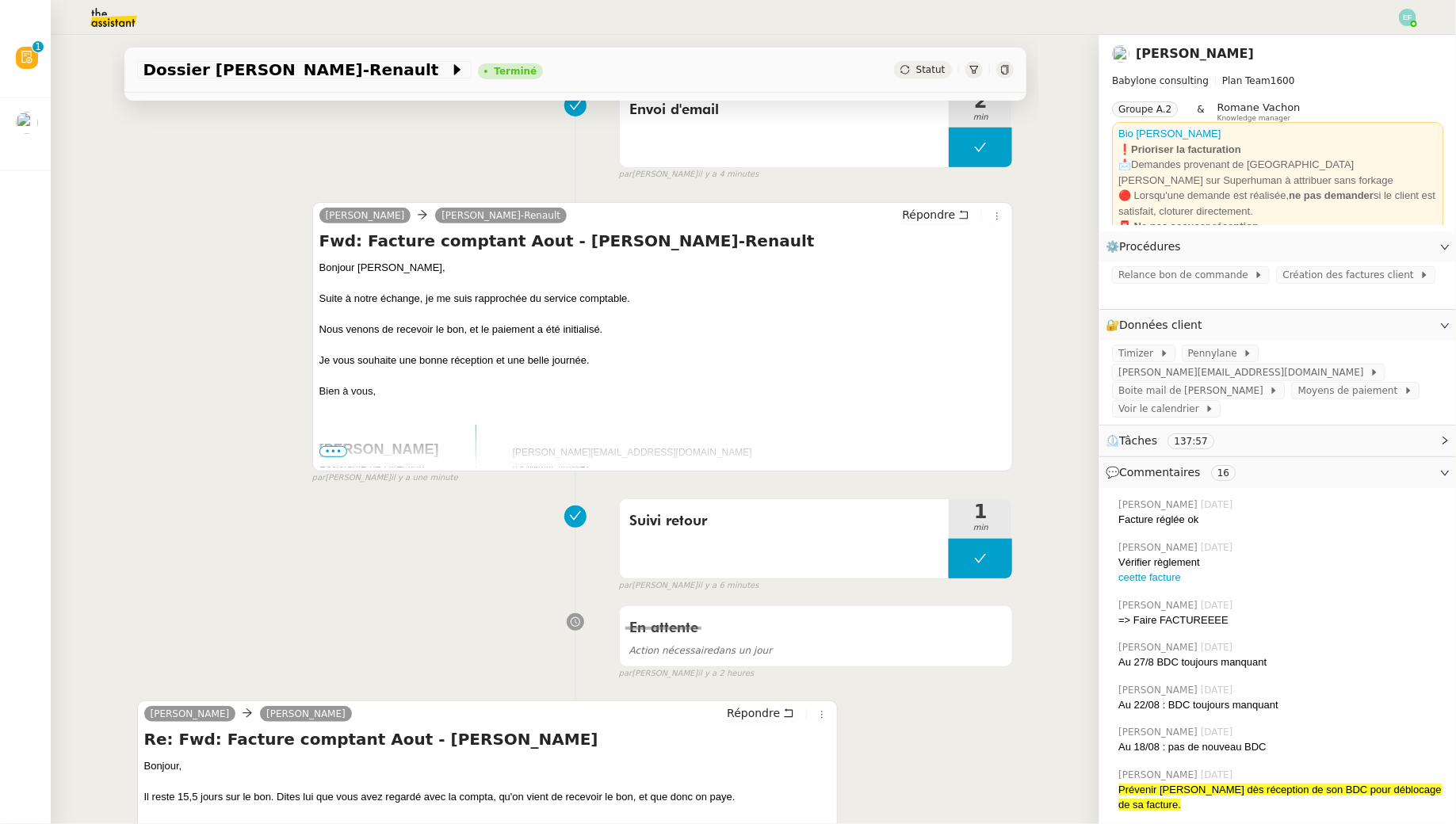
scroll to position [473, 0]
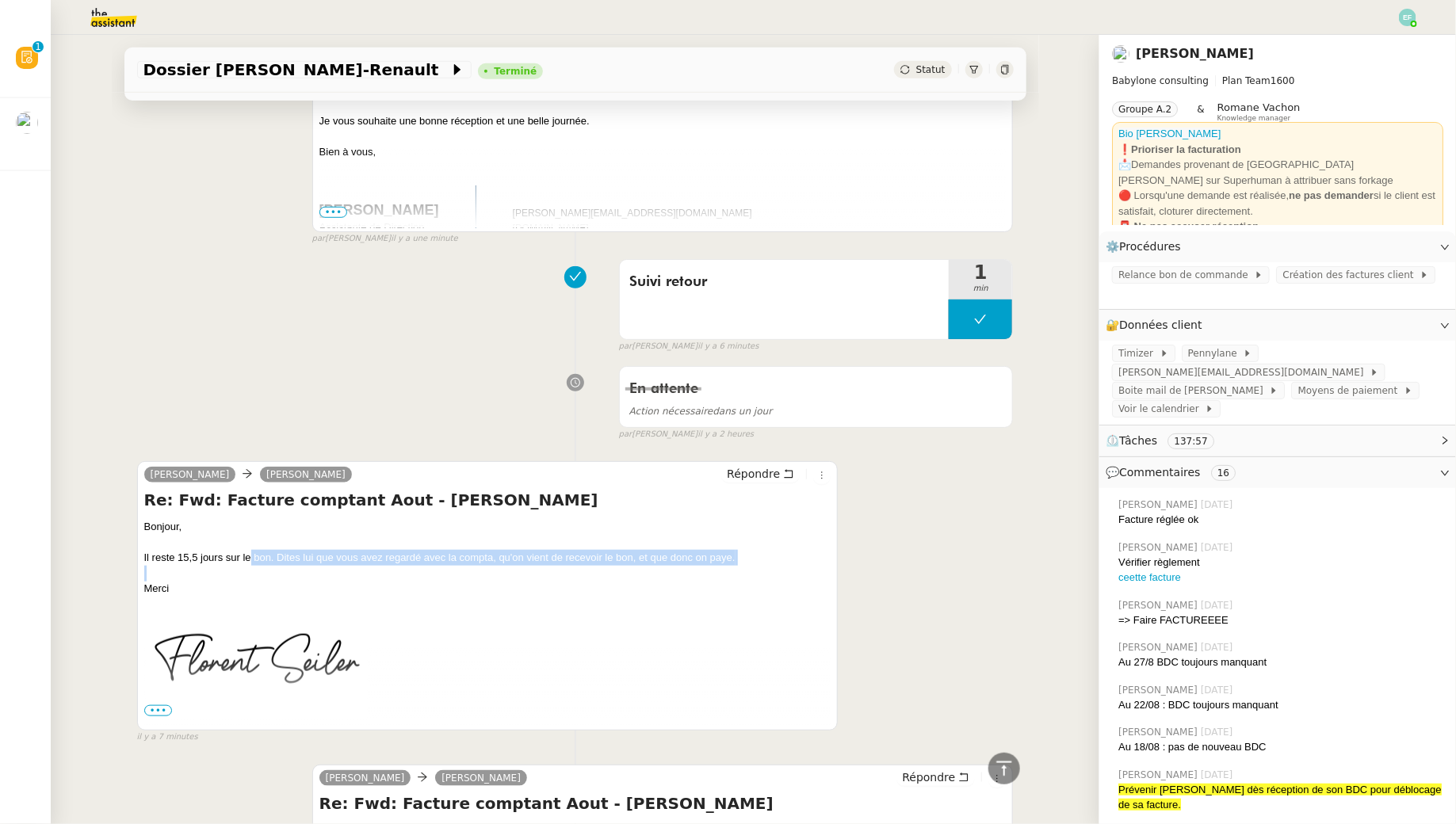
drag, startPoint x: 251, startPoint y: 549, endPoint x: 260, endPoint y: 568, distance: 21.0
click at [260, 568] on div "Bonjour, Il reste 15,5 jours sur le bon. Dites lui que vous avez regardé avec l…" at bounding box center [487, 557] width 687 height 77
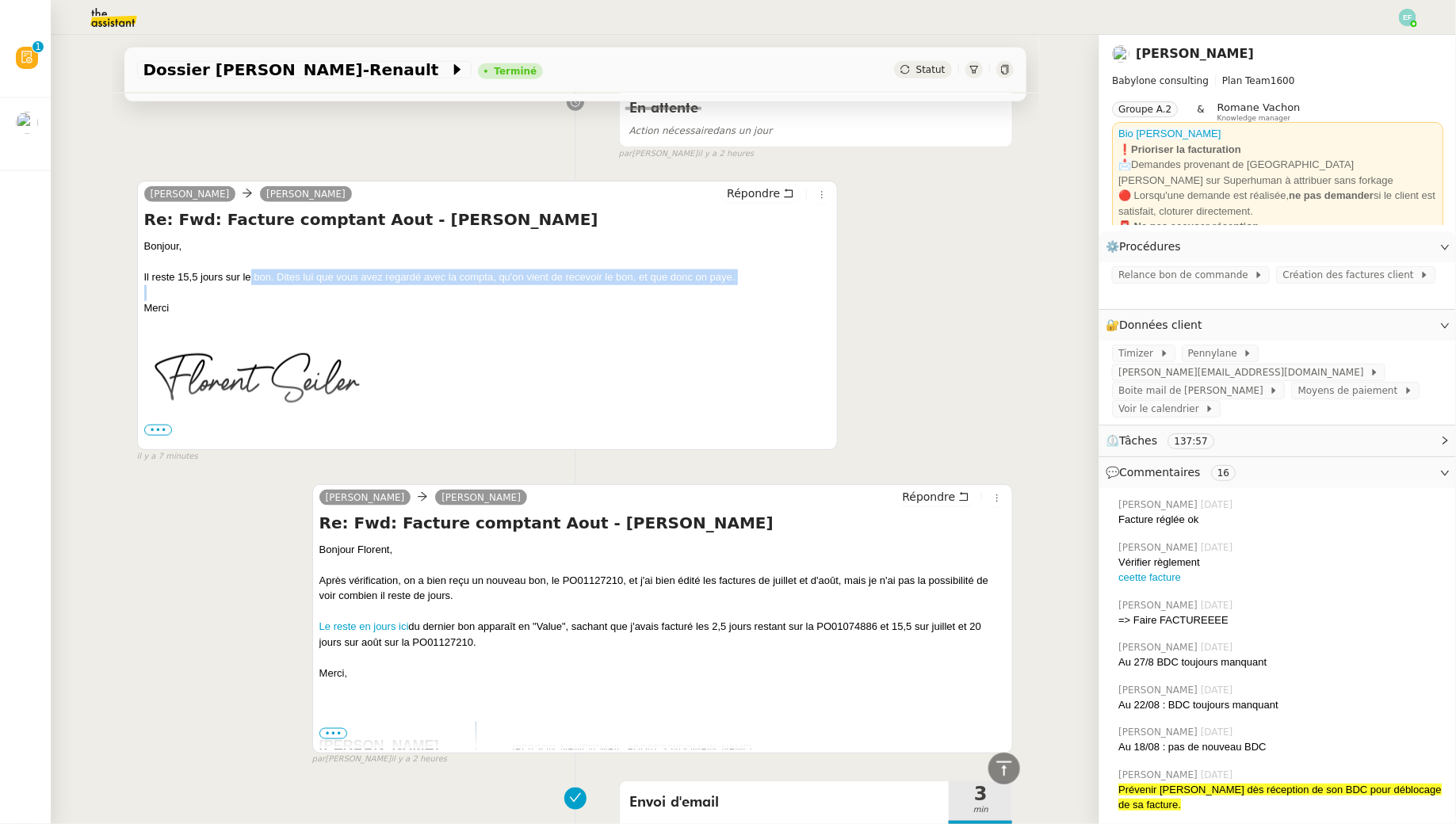
scroll to position [785, 0]
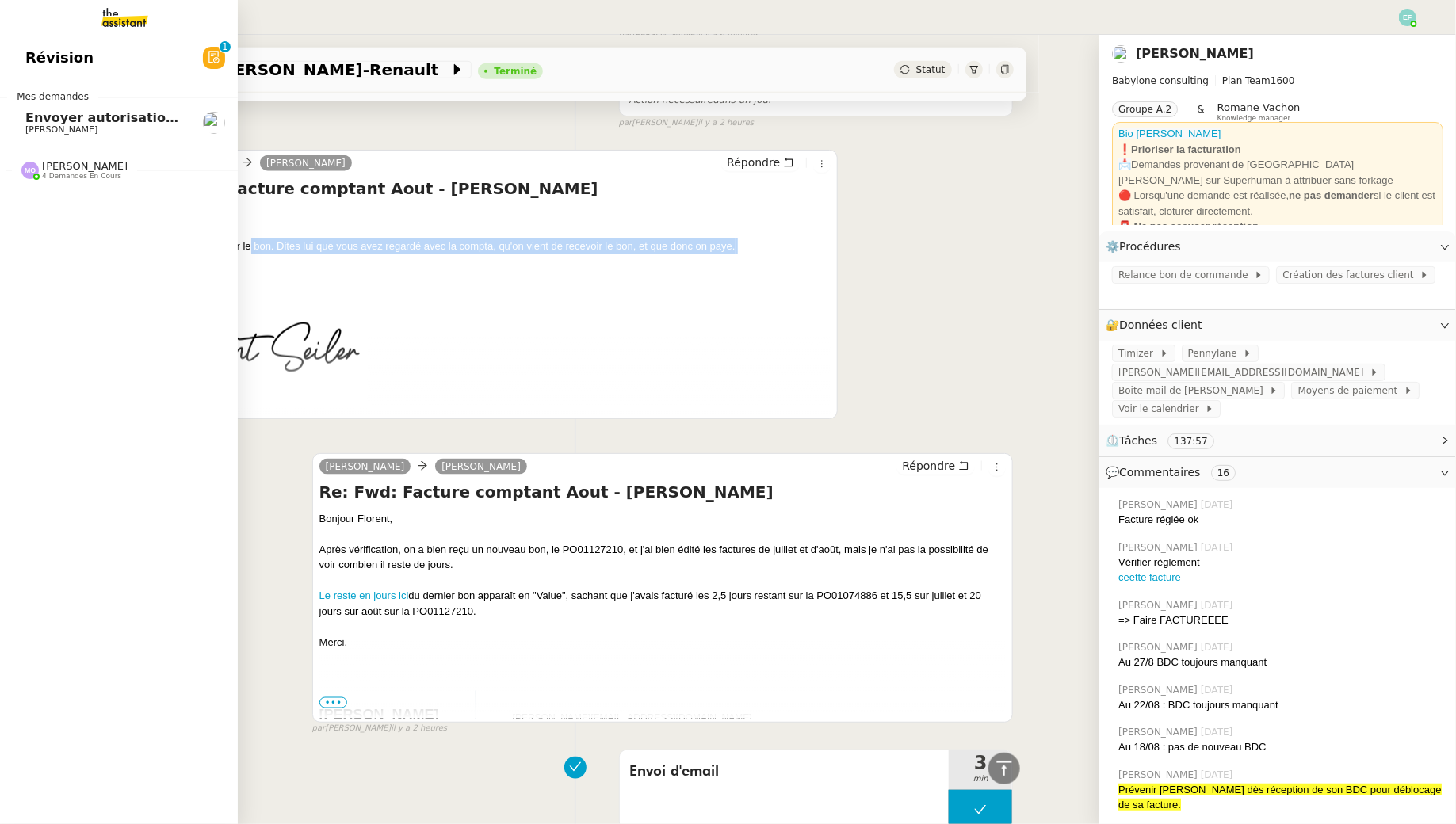
click at [29, 122] on span "Envoyer autorisation podcast pour signature" at bounding box center [185, 118] width 321 height 15
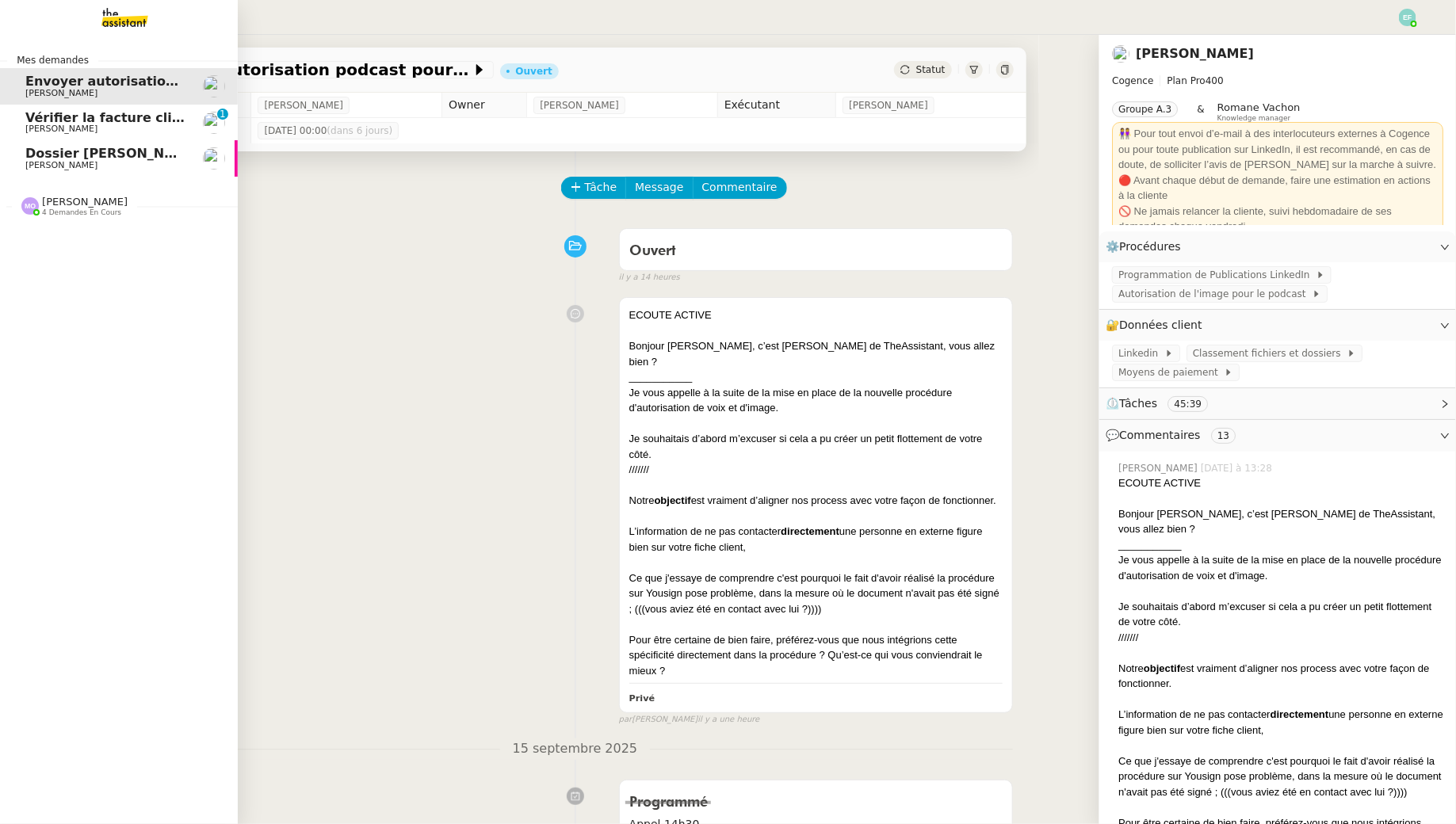
click at [31, 118] on span "Vérifier la facture client Accetal" at bounding box center [138, 118] width 226 height 15
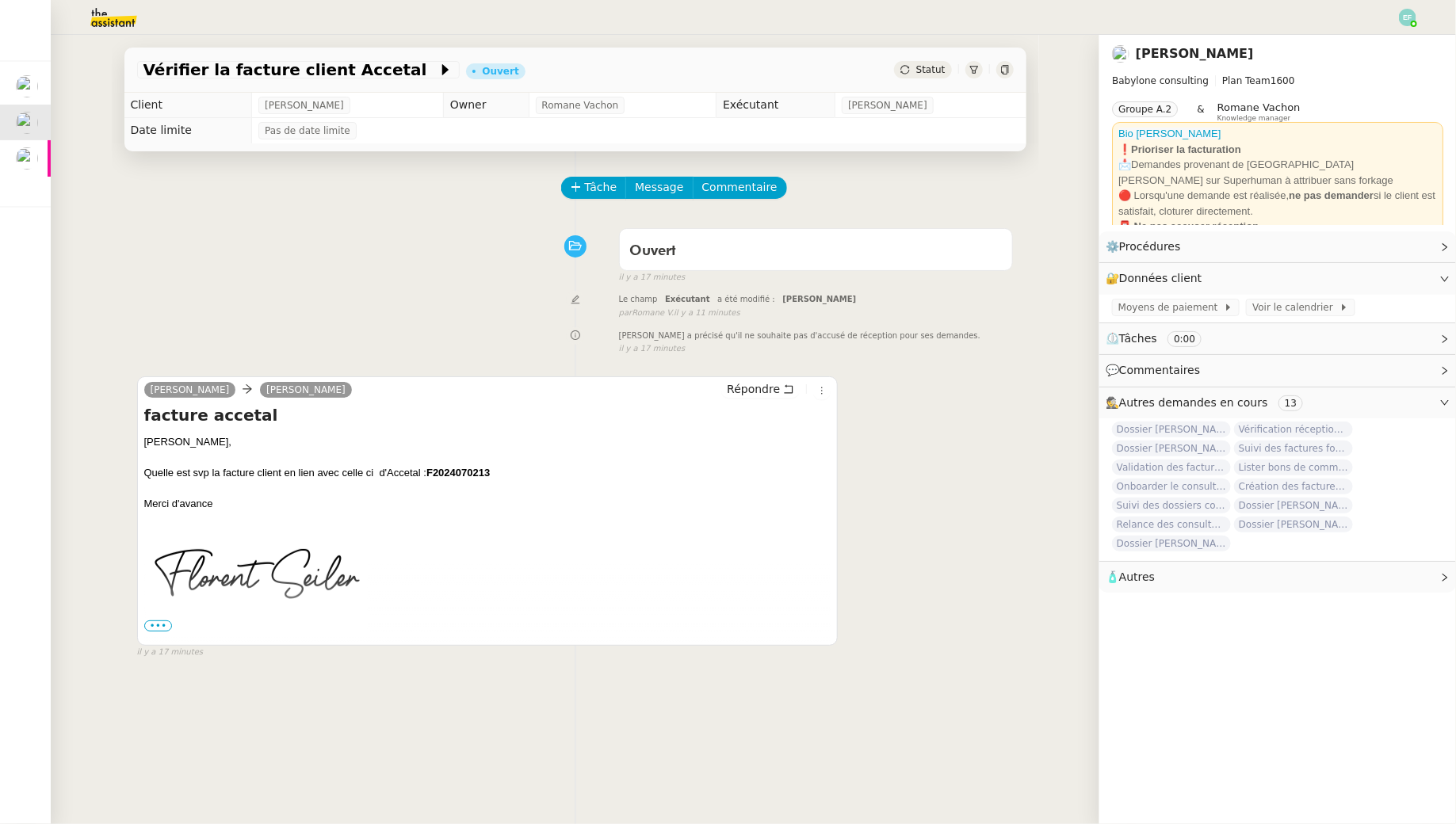
click at [153, 625] on span "•••" at bounding box center [158, 626] width 28 height 11
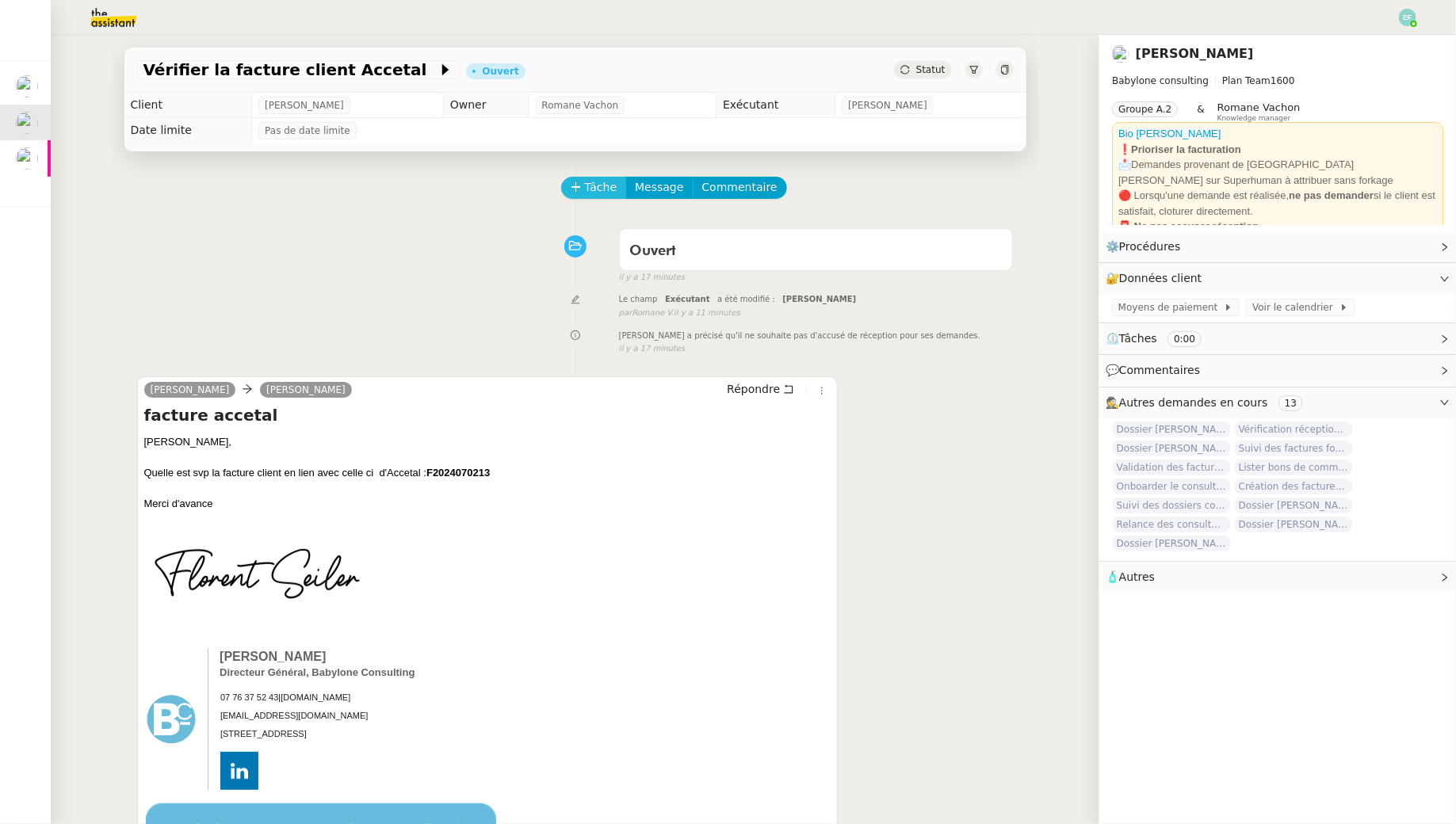
click at [593, 193] on span "Tâche" at bounding box center [601, 187] width 32 height 19
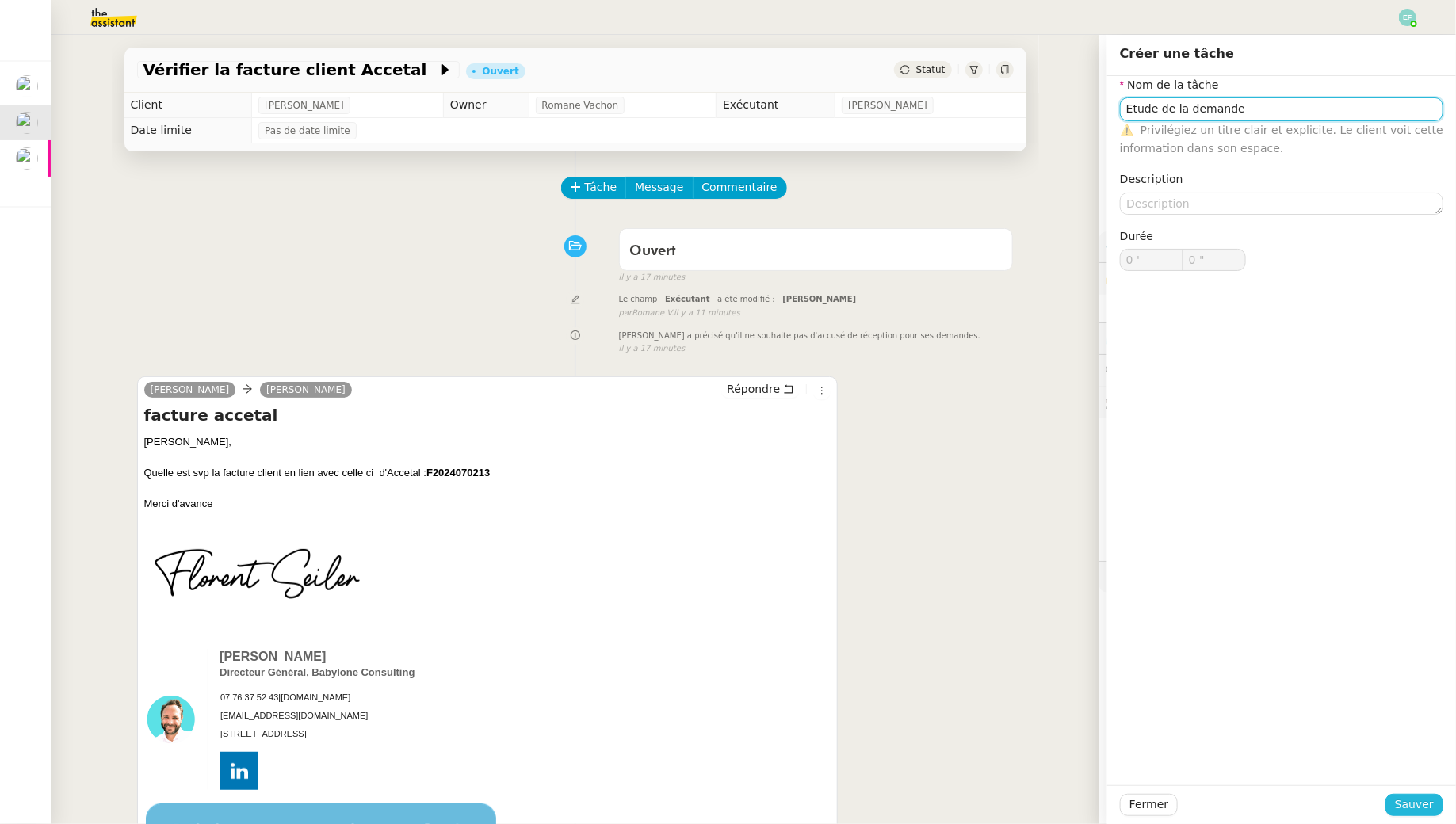
type input "Etude de la demande"
click at [716, 748] on span "Sauver" at bounding box center [1414, 804] width 39 height 19
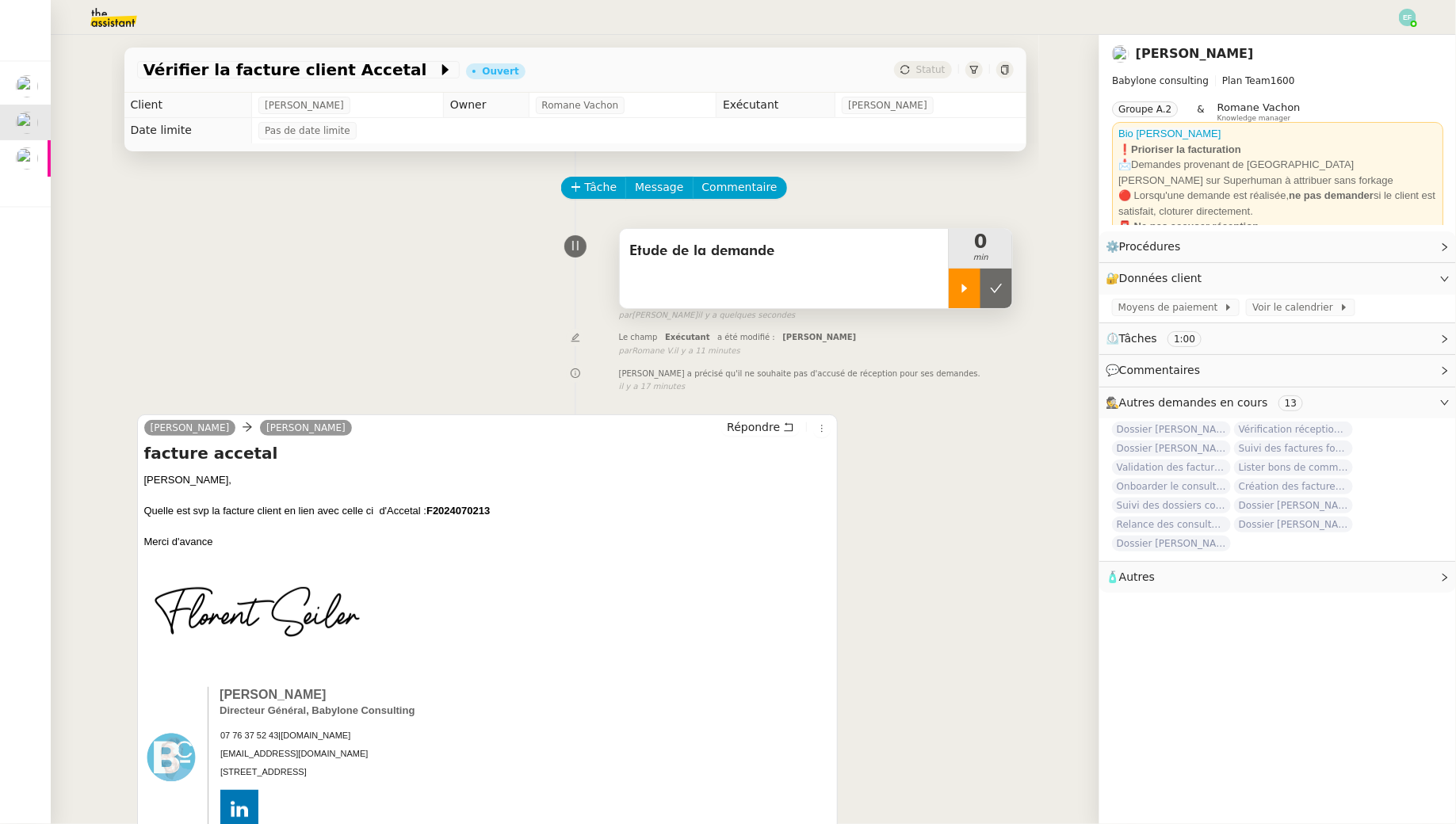
click at [716, 294] on div at bounding box center [964, 288] width 31 height 39
drag, startPoint x: 499, startPoint y: 517, endPoint x: 429, endPoint y: 515, distance: 70.0
click at [429, 515] on div "[PERSON_NAME], Quelle est svp la facture client en lien avec celle ci d'Accetal…" at bounding box center [487, 511] width 687 height 77
copy div "F2024070213"
click at [716, 428] on button "Répondre" at bounding box center [760, 427] width 78 height 18
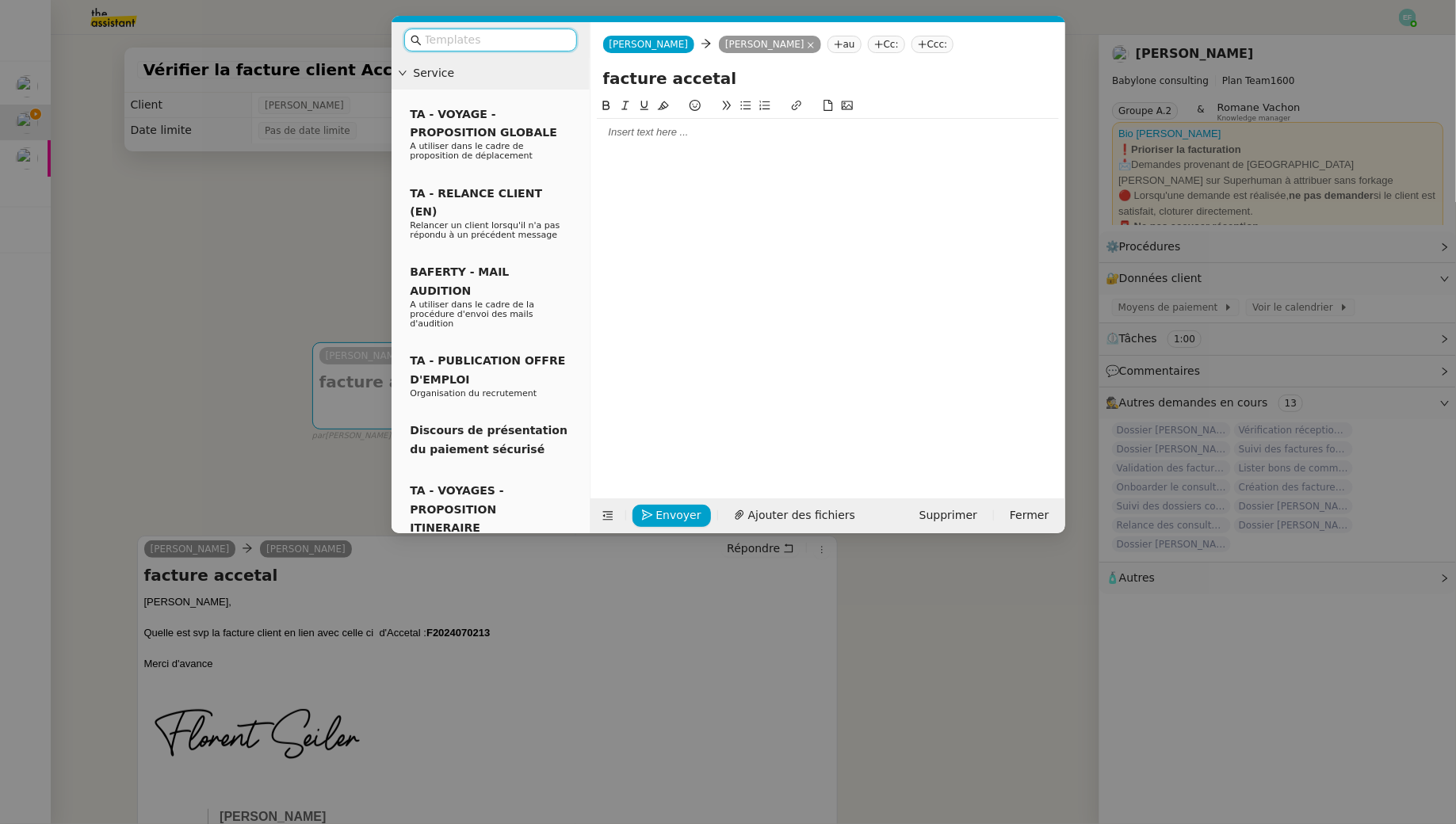
click at [252, 218] on nz-modal-container "Service TA - VOYAGE - PROPOSITION GLOBALE A utiliser dans le cadre de propositi…" at bounding box center [728, 412] width 1456 height 824
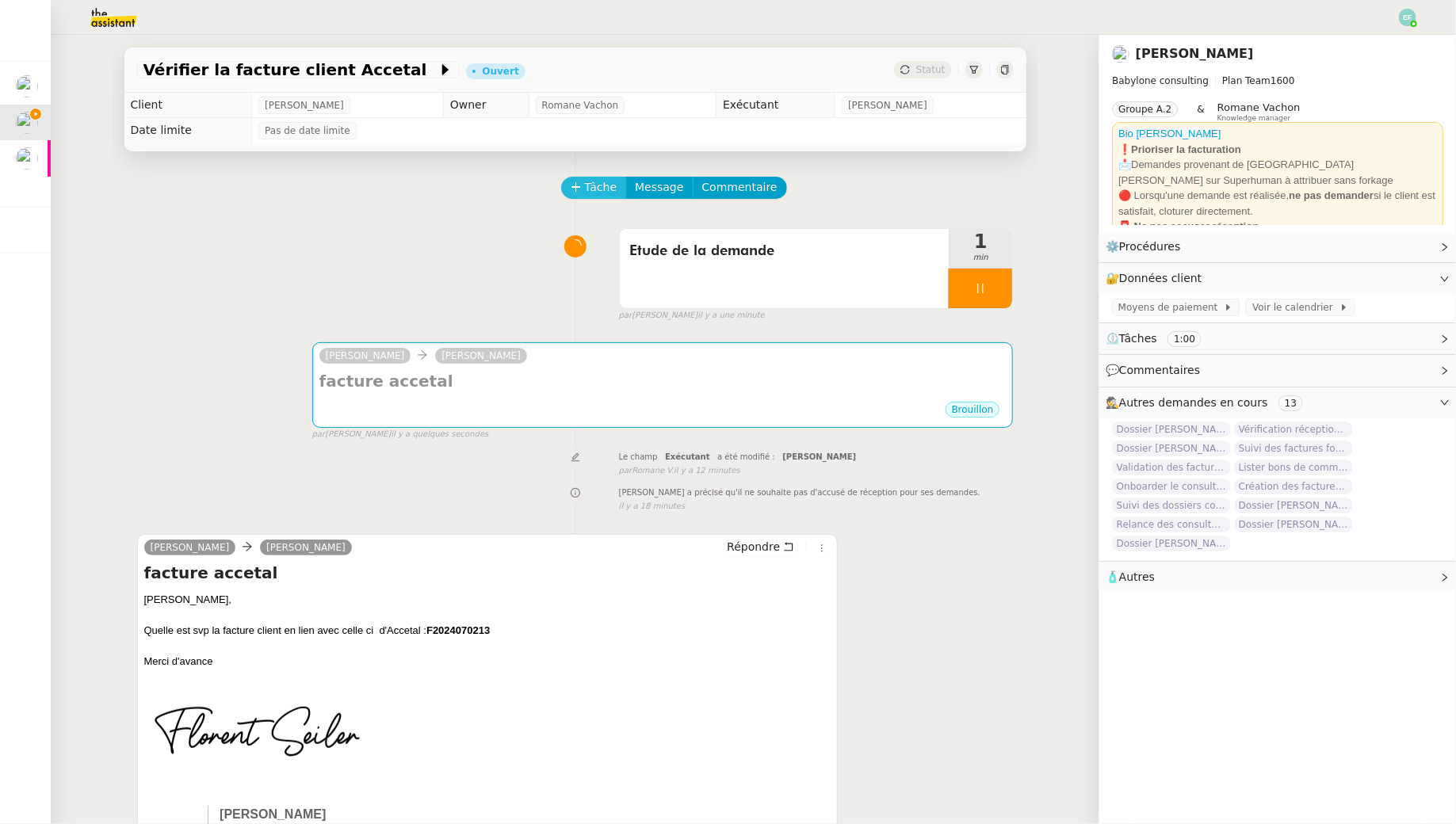
click at [604, 182] on span "Tâche" at bounding box center [601, 187] width 32 height 19
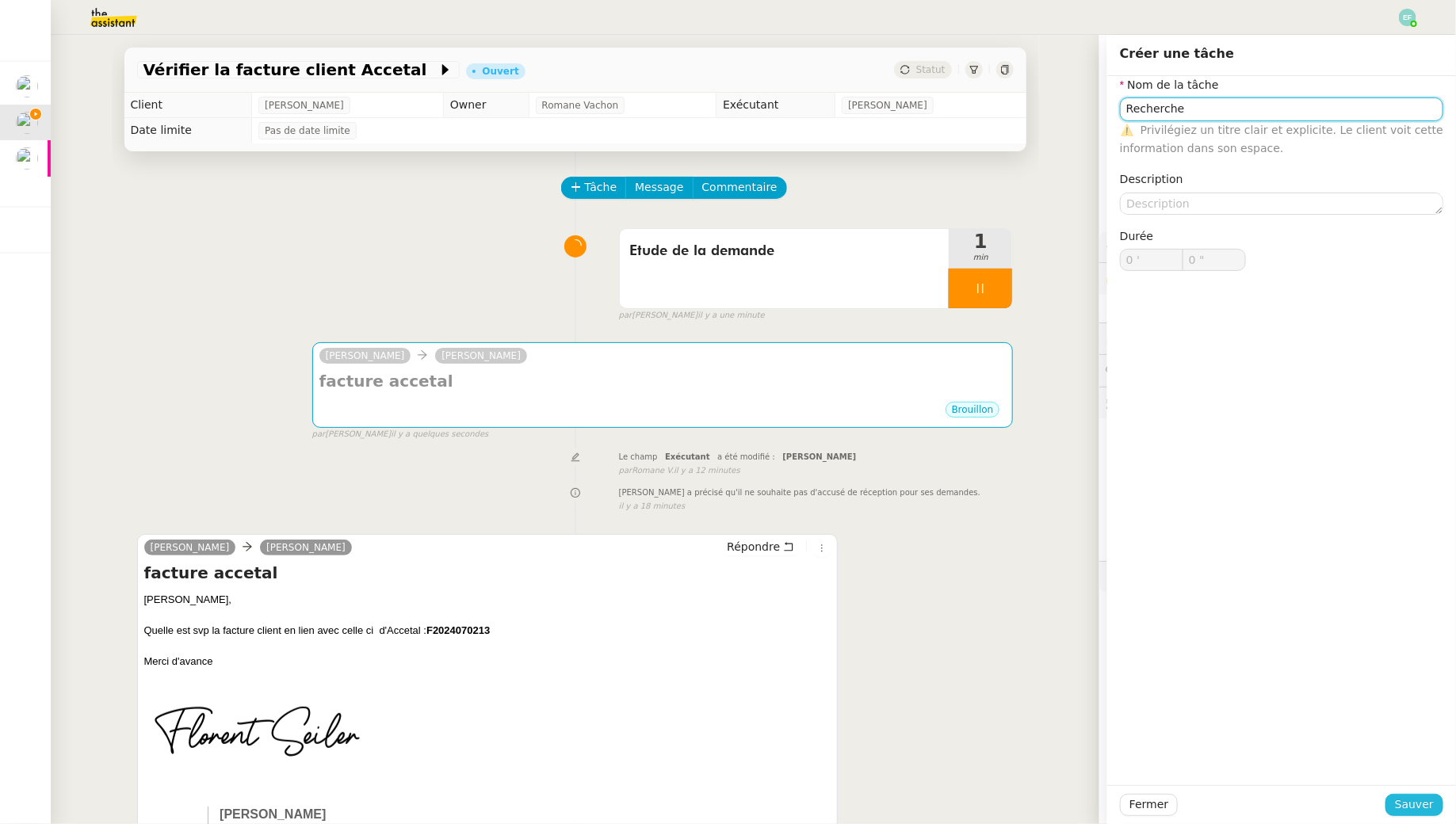
type input "Recherche"
click at [716, 748] on span "Sauver" at bounding box center [1414, 804] width 39 height 19
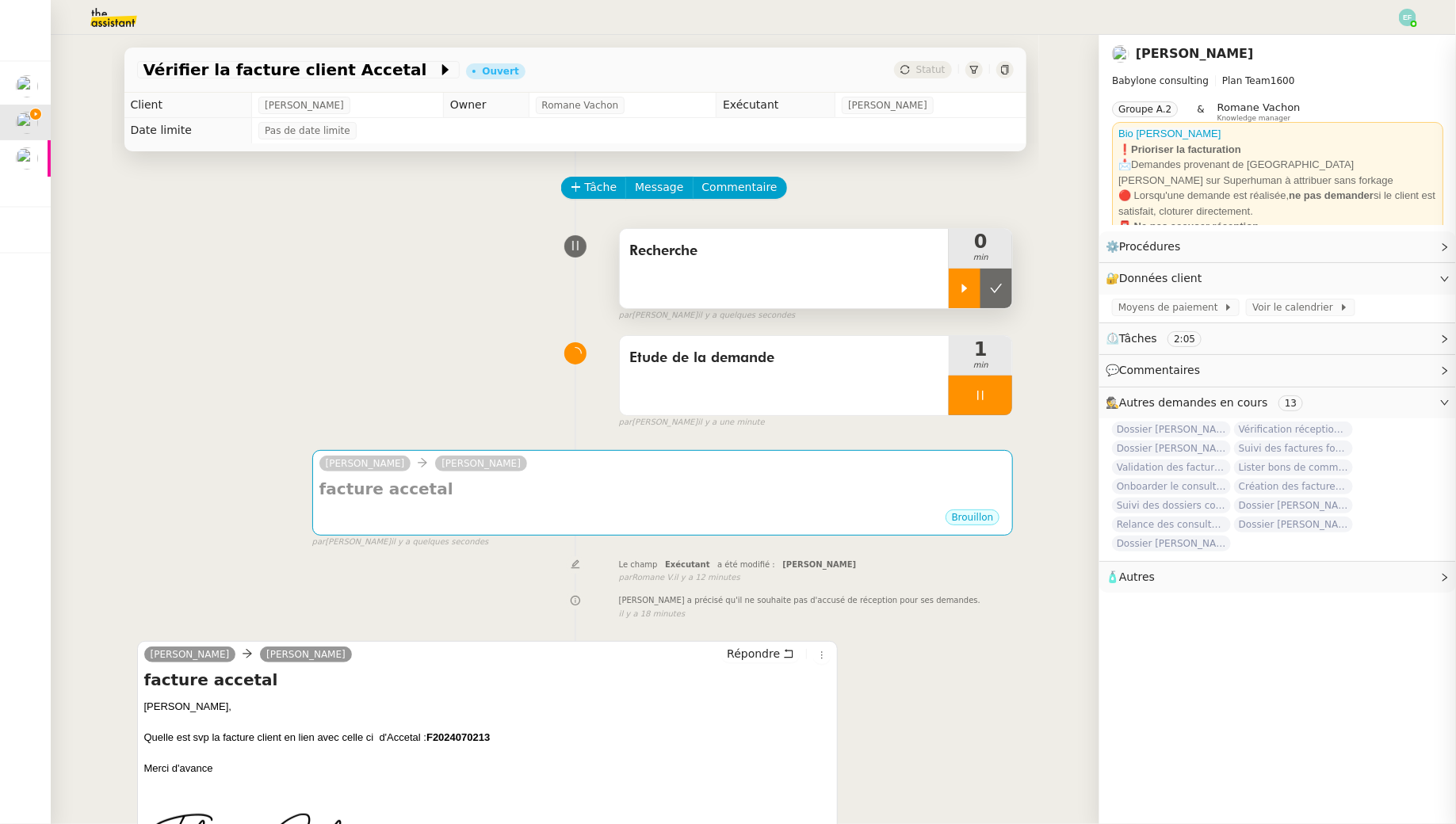
click at [716, 282] on icon at bounding box center [964, 288] width 13 height 13
click at [716, 411] on div at bounding box center [980, 395] width 64 height 39
click at [716, 409] on button at bounding box center [996, 395] width 31 height 39
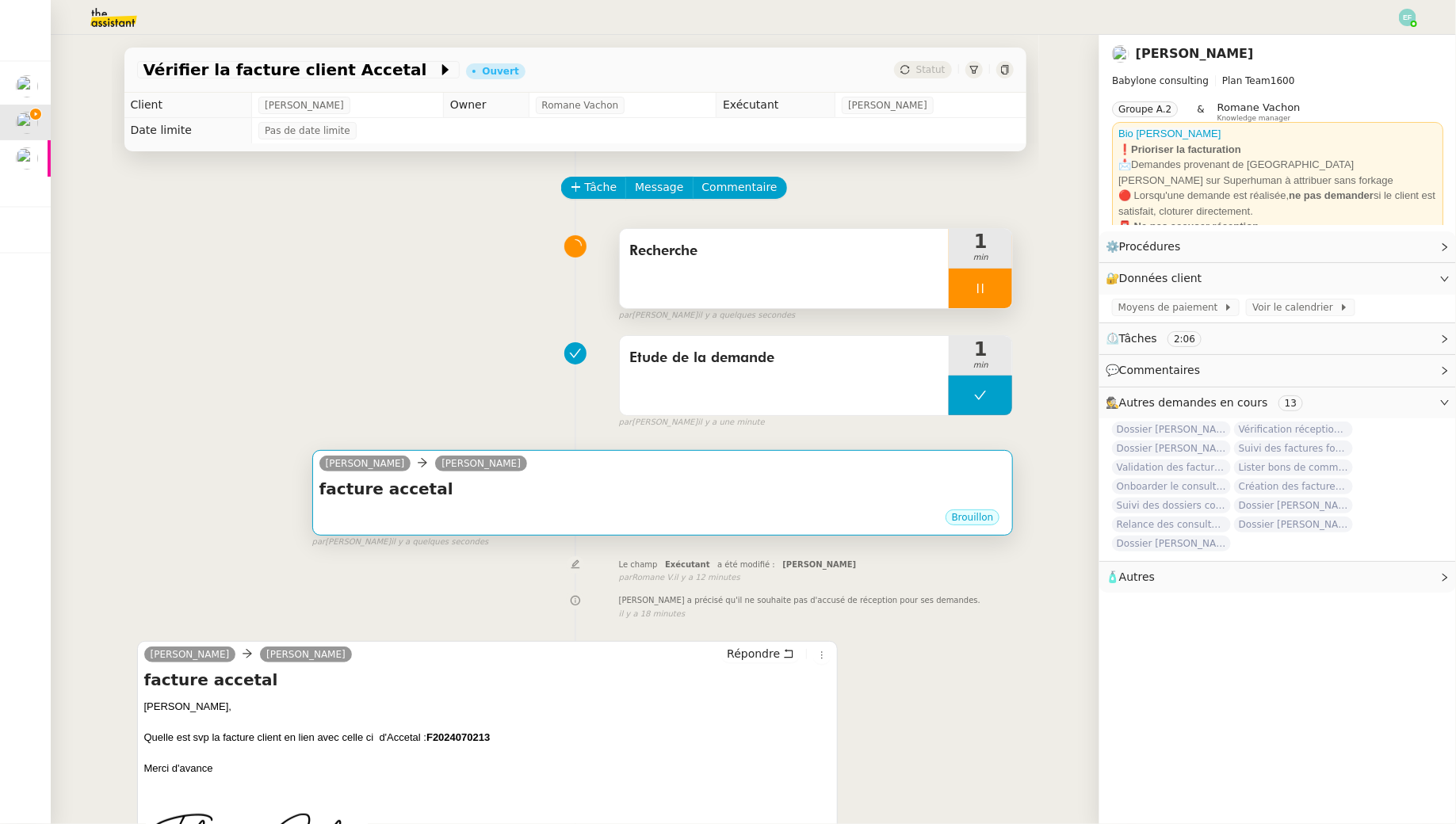
click at [716, 486] on h4 "facture accetal" at bounding box center [662, 489] width 687 height 23
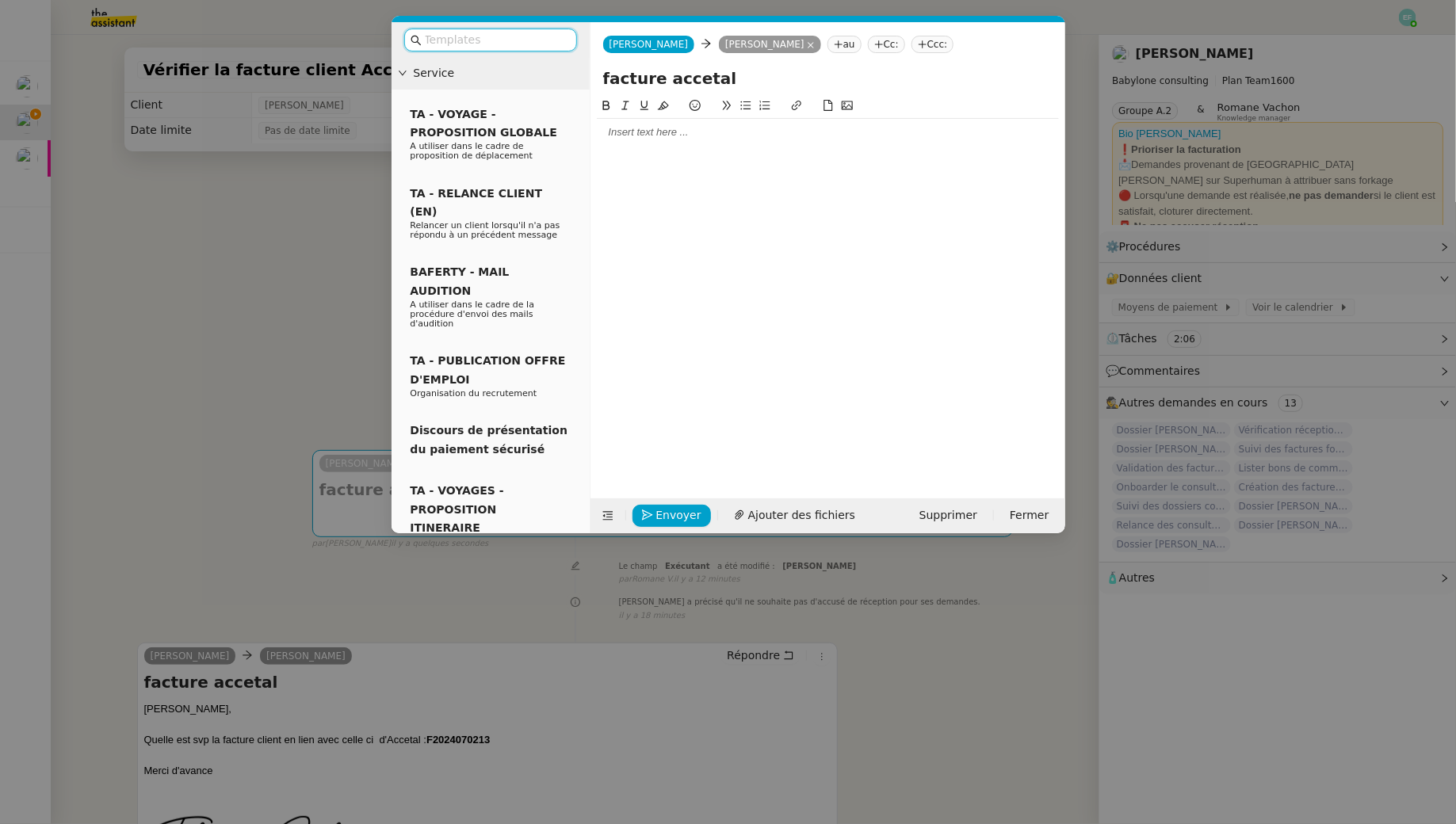
click at [201, 213] on nz-modal-container "Service TA - VOYAGE - PROPOSITION GLOBALE A utiliser dans le cadre de propositi…" at bounding box center [728, 412] width 1456 height 824
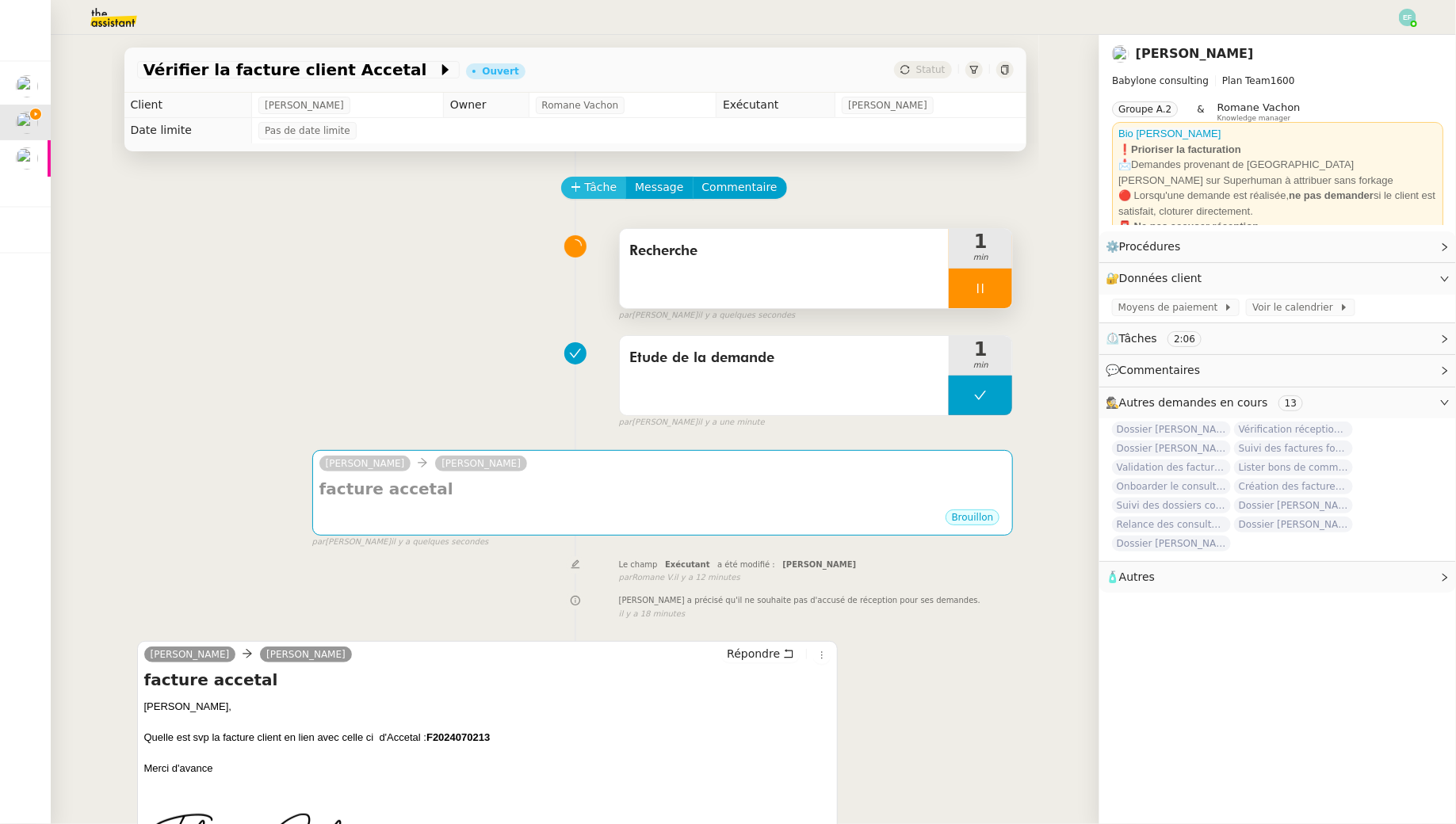
click at [591, 191] on span "Tâche" at bounding box center [601, 187] width 32 height 19
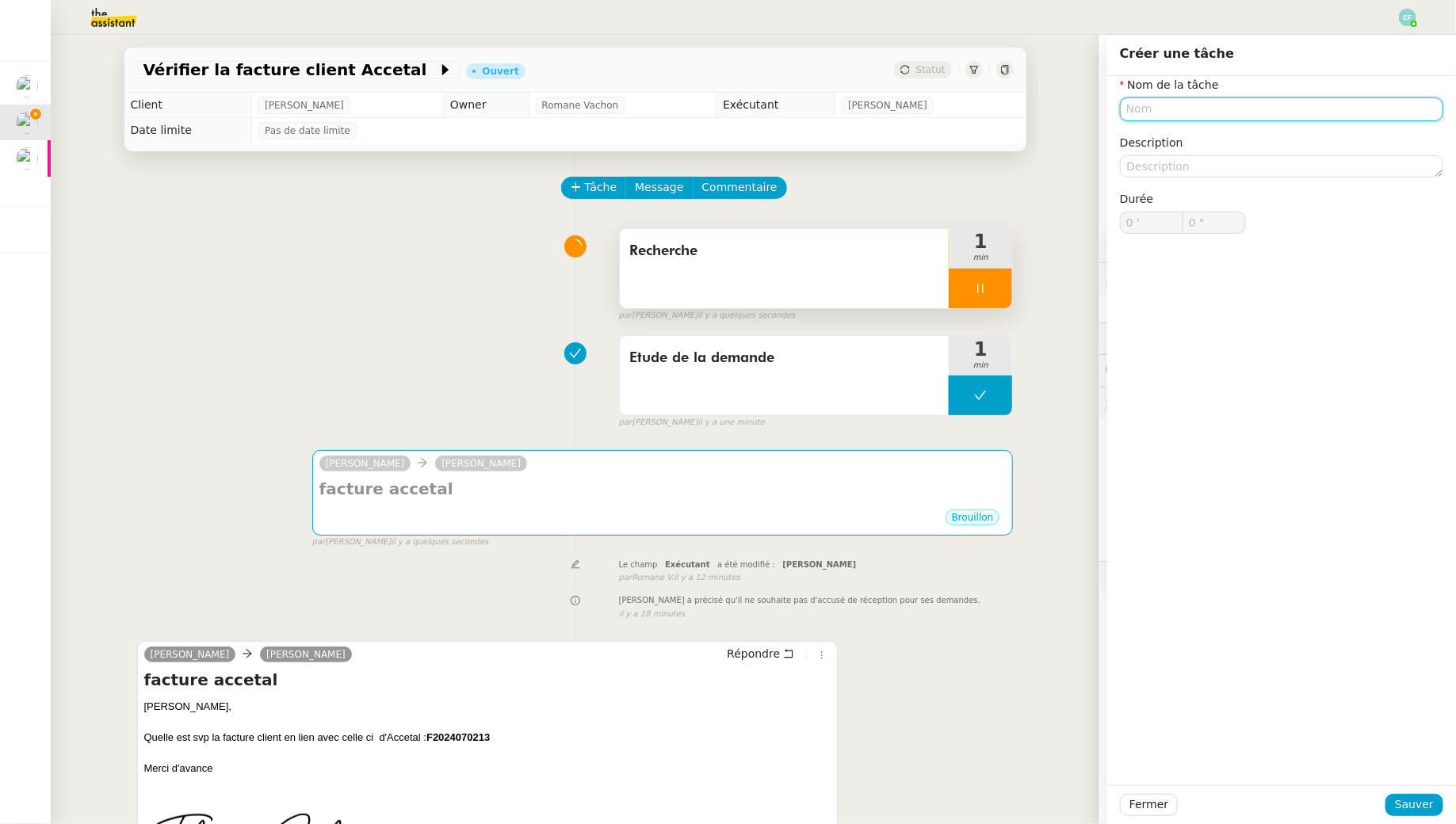
click at [716, 109] on input "text" at bounding box center [1281, 109] width 323 height 23
type input "Envoi d'email"
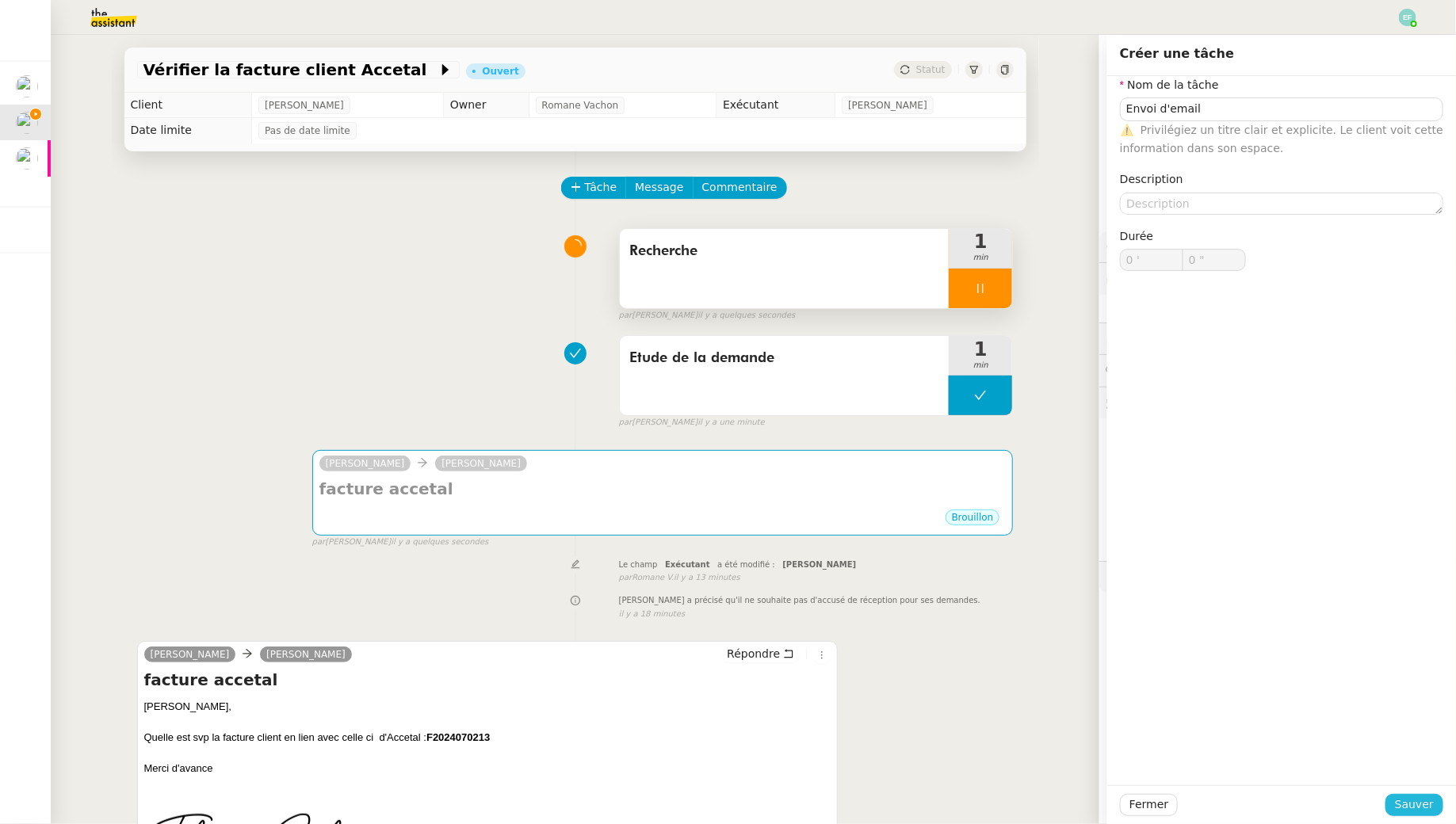
click at [716, 748] on span "Sauver" at bounding box center [1414, 804] width 39 height 19
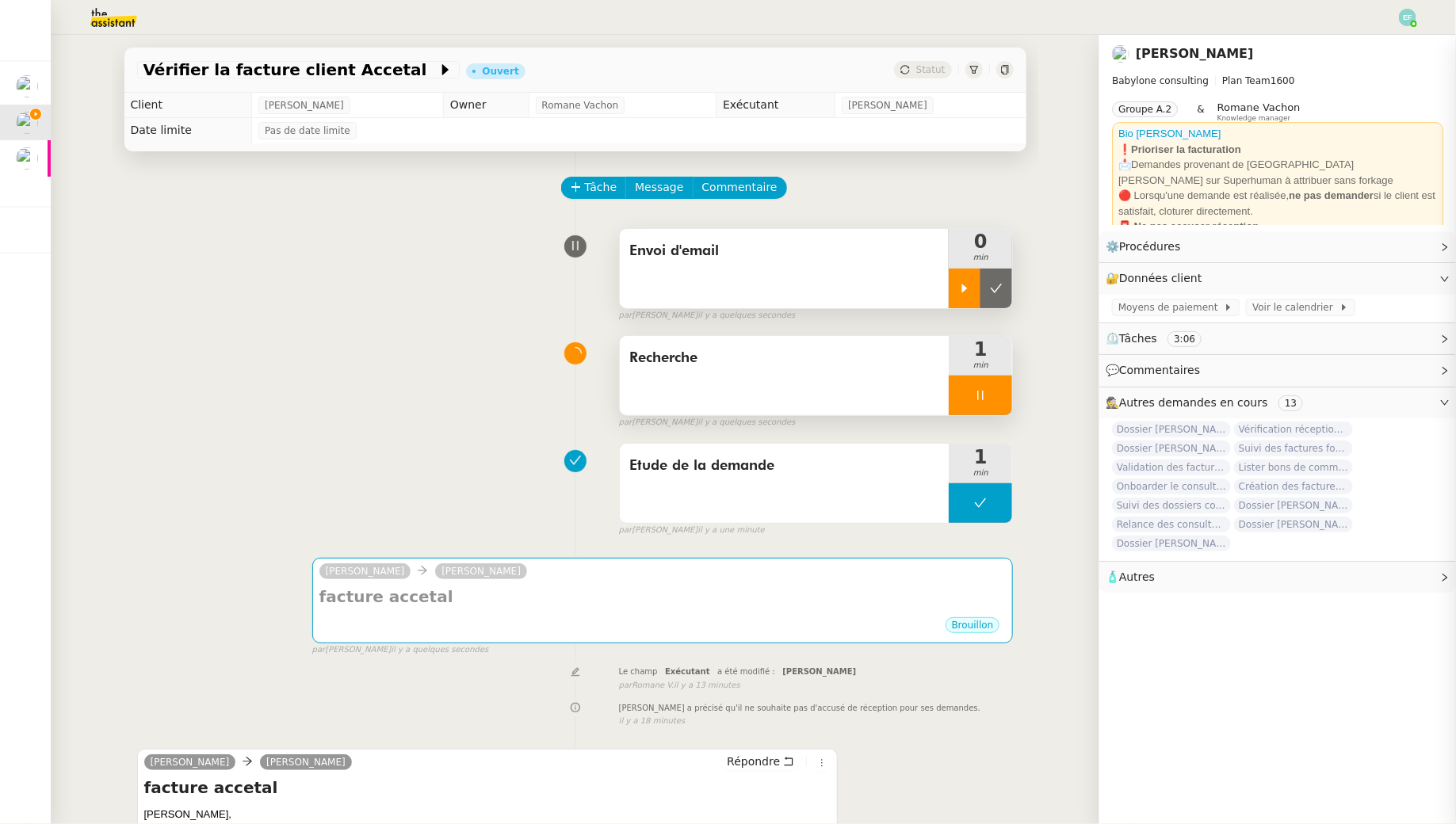
click at [716, 275] on div at bounding box center [964, 288] width 31 height 39
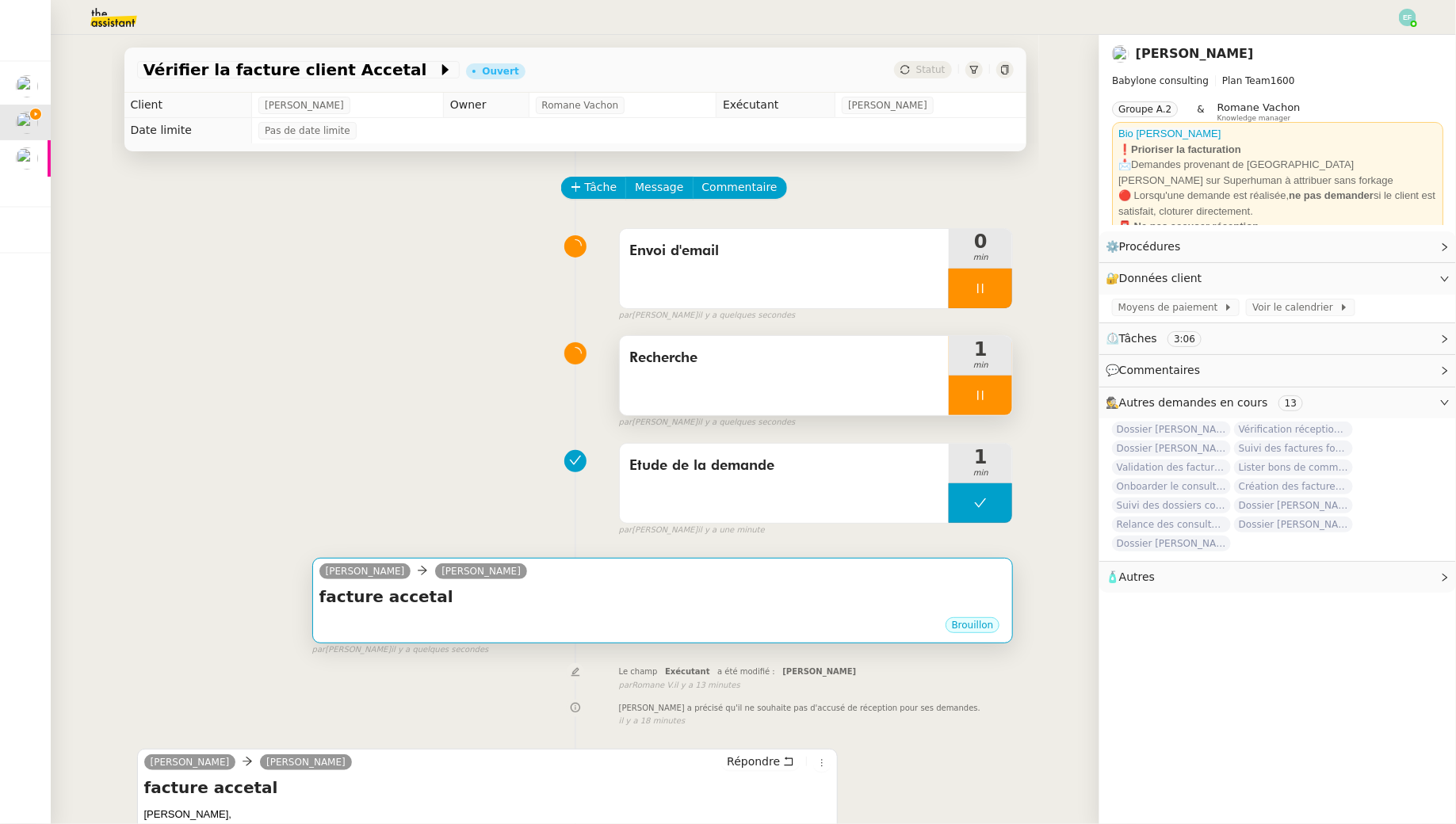
click at [716, 633] on div "Brouillon" at bounding box center [662, 627] width 687 height 24
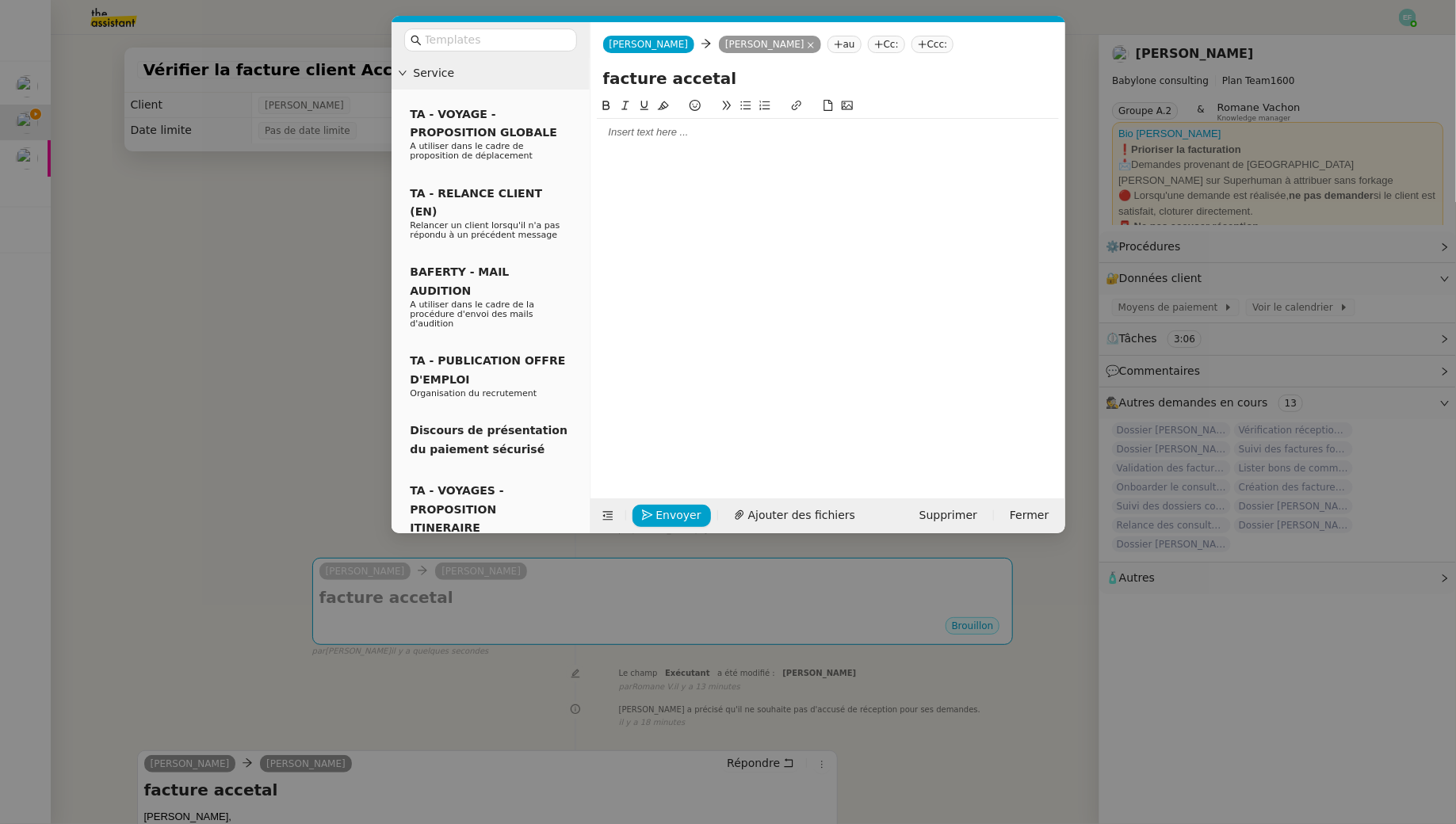
click at [677, 132] on div at bounding box center [828, 132] width 462 height 14
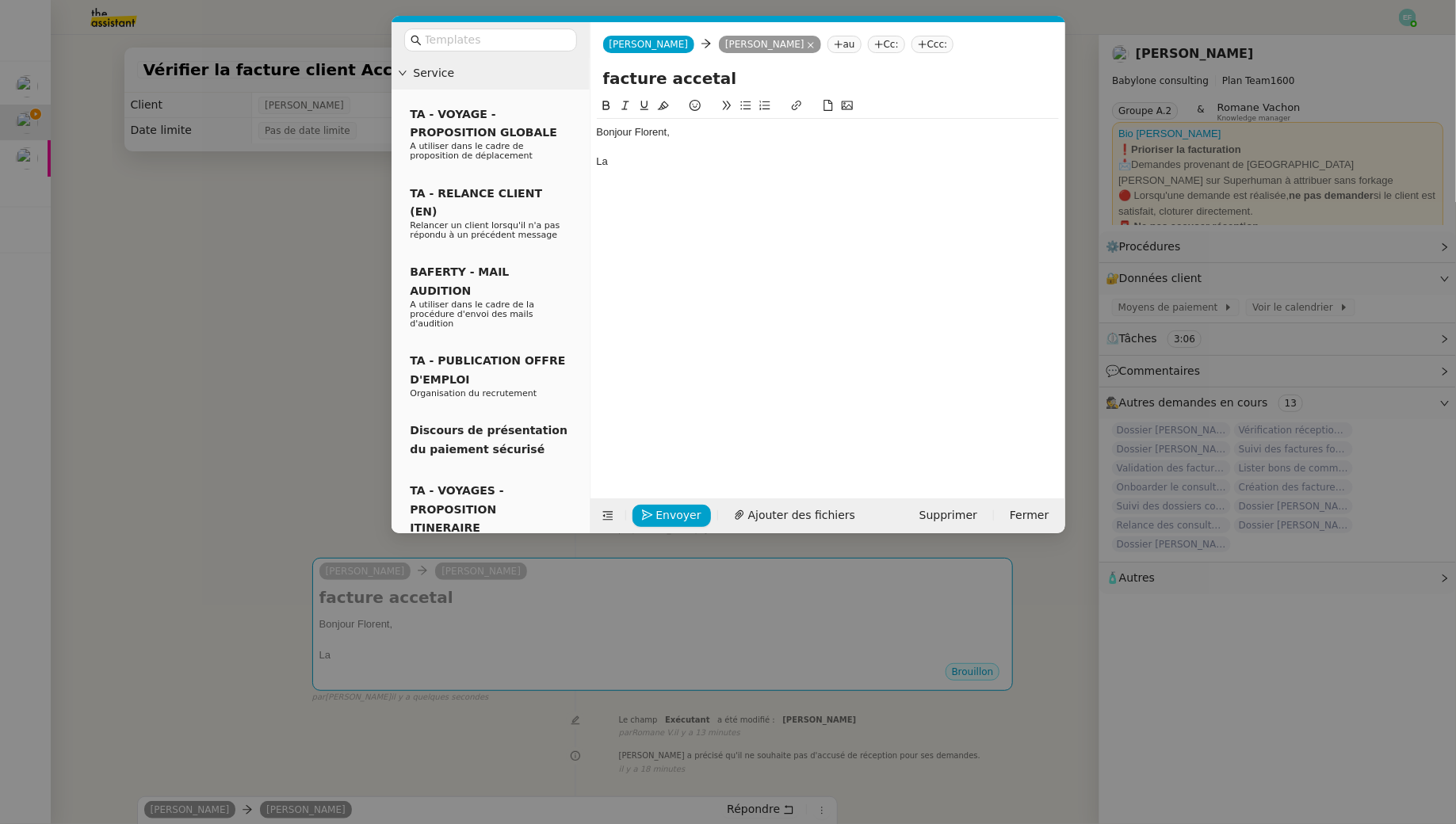
click at [608, 127] on div "Bonjour Florent," at bounding box center [828, 132] width 462 height 14
click at [615, 168] on div "La" at bounding box center [828, 162] width 462 height 14
drag, startPoint x: 798, startPoint y: 158, endPoint x: 740, endPoint y: 158, distance: 58.0
click at [716, 158] on div "La facture Accetal associée est celle-ci." at bounding box center [828, 162] width 462 height 14
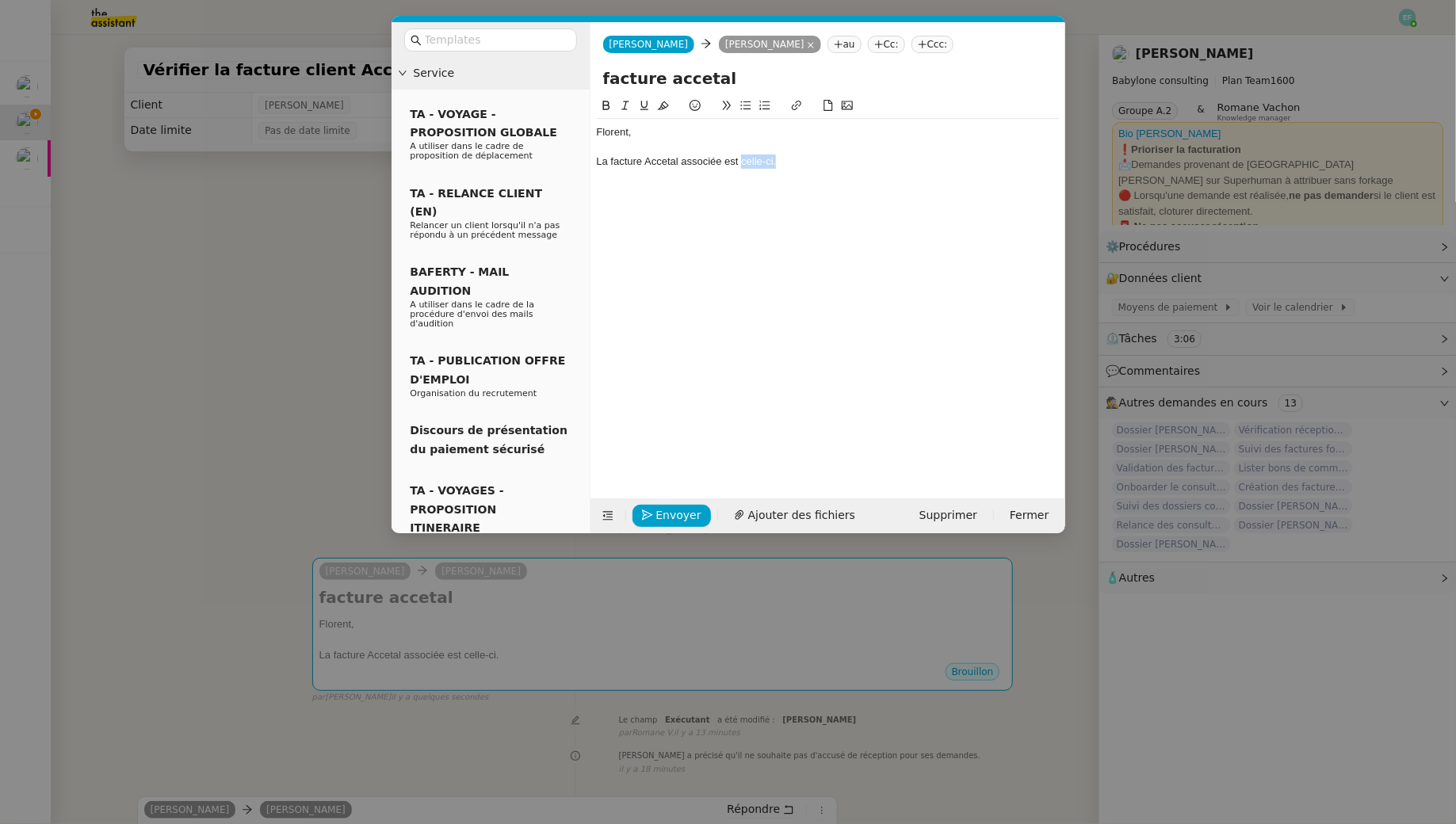
click at [716, 97] on button at bounding box center [797, 106] width 19 height 19
paste input "[URL][DOMAIN_NAME]"
type input "[URL][DOMAIN_NAME]"
click at [716, 158] on link "celle-ci." at bounding box center [756, 161] width 35 height 12
click at [716, 188] on link "[URL][DOMAIN_NAME]" at bounding box center [719, 190] width 109 height 21
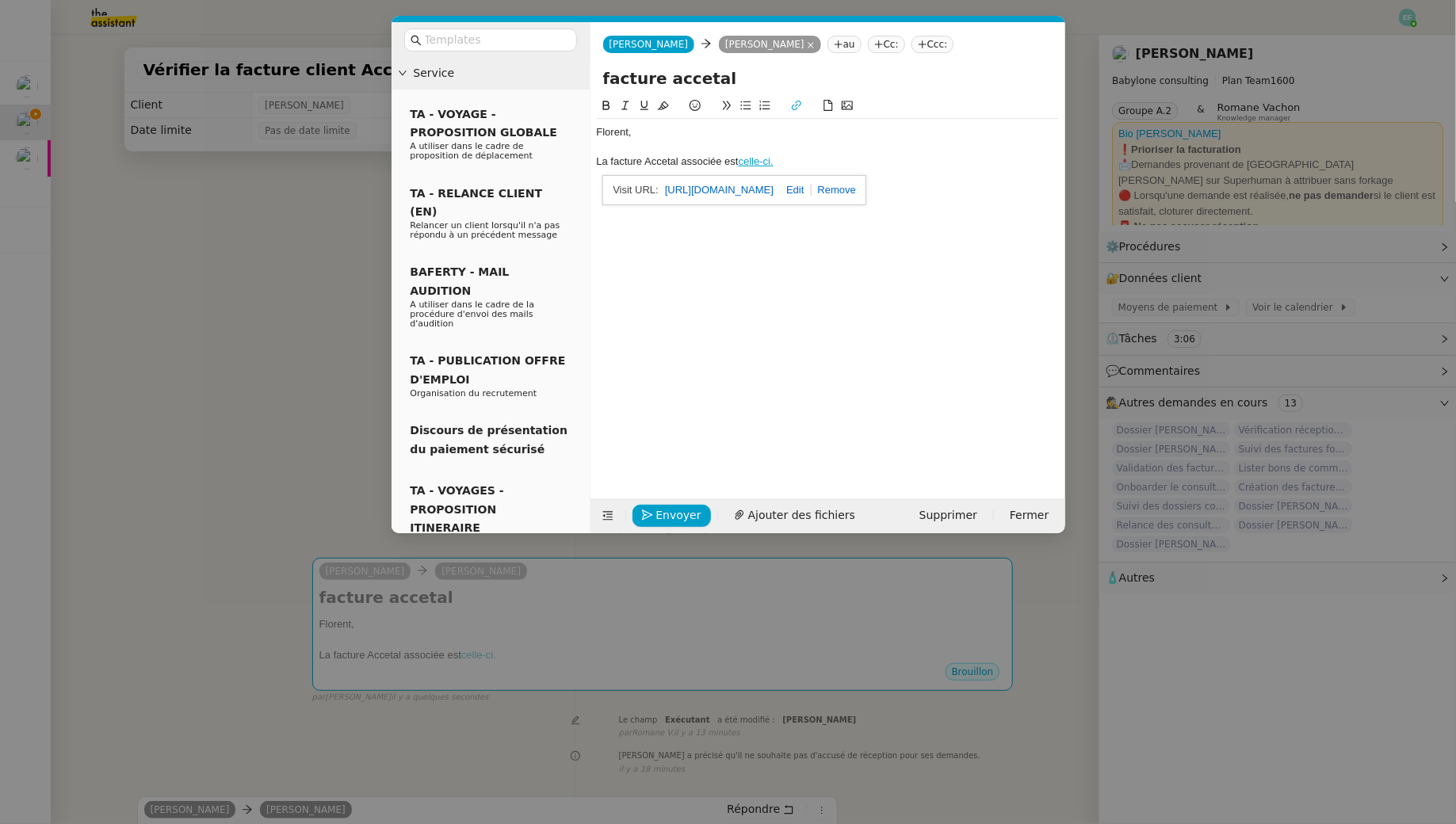
click at [716, 165] on div "La facture Accetal associée est celle-ci." at bounding box center [828, 162] width 462 height 14
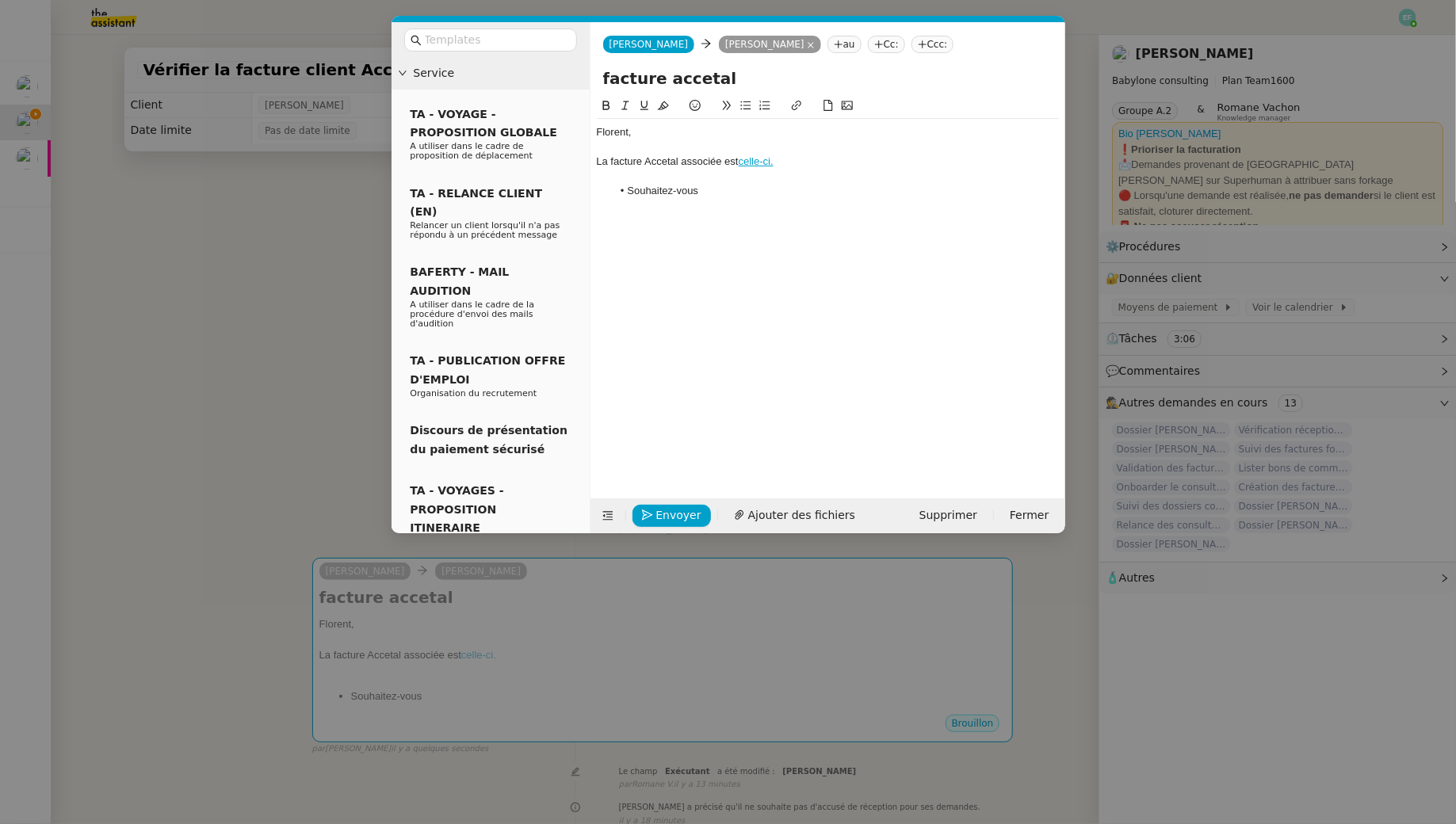
click at [716, 177] on div at bounding box center [828, 176] width 462 height 14
click at [716, 174] on li "Souhaitez-vous" at bounding box center [835, 176] width 447 height 14
drag, startPoint x: 712, startPoint y: 178, endPoint x: 609, endPoint y: 179, distance: 103.0
click at [609, 179] on ul "Souhaitez-vous" at bounding box center [828, 176] width 462 height 14
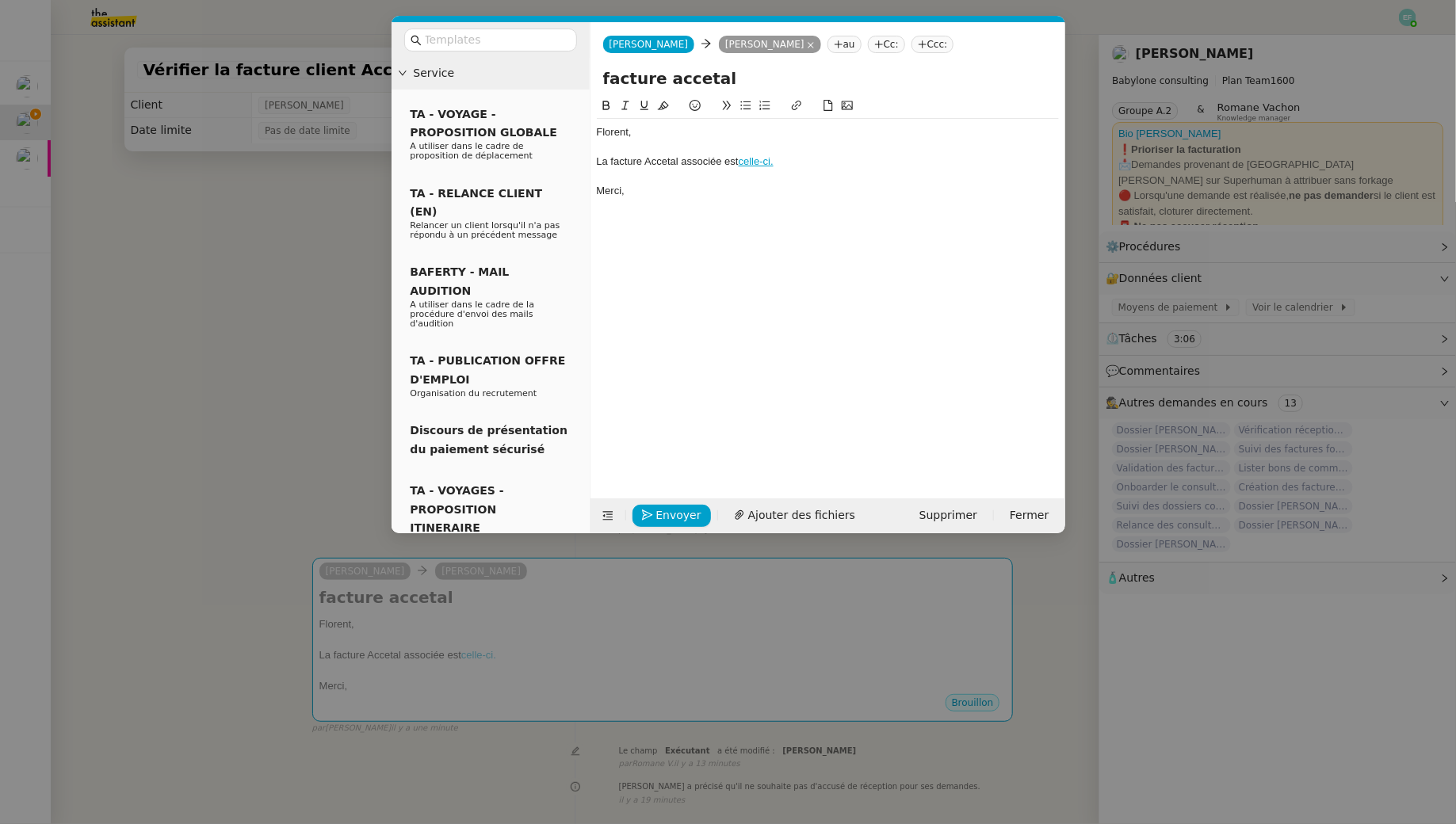
click at [716, 159] on div "La facture Accetal associée est celle-ci." at bounding box center [828, 162] width 462 height 14
click at [172, 366] on nz-modal-container "Service TA - VOYAGE - PROPOSITION GLOBALE A utiliser dans le cadre de propositi…" at bounding box center [728, 412] width 1456 height 824
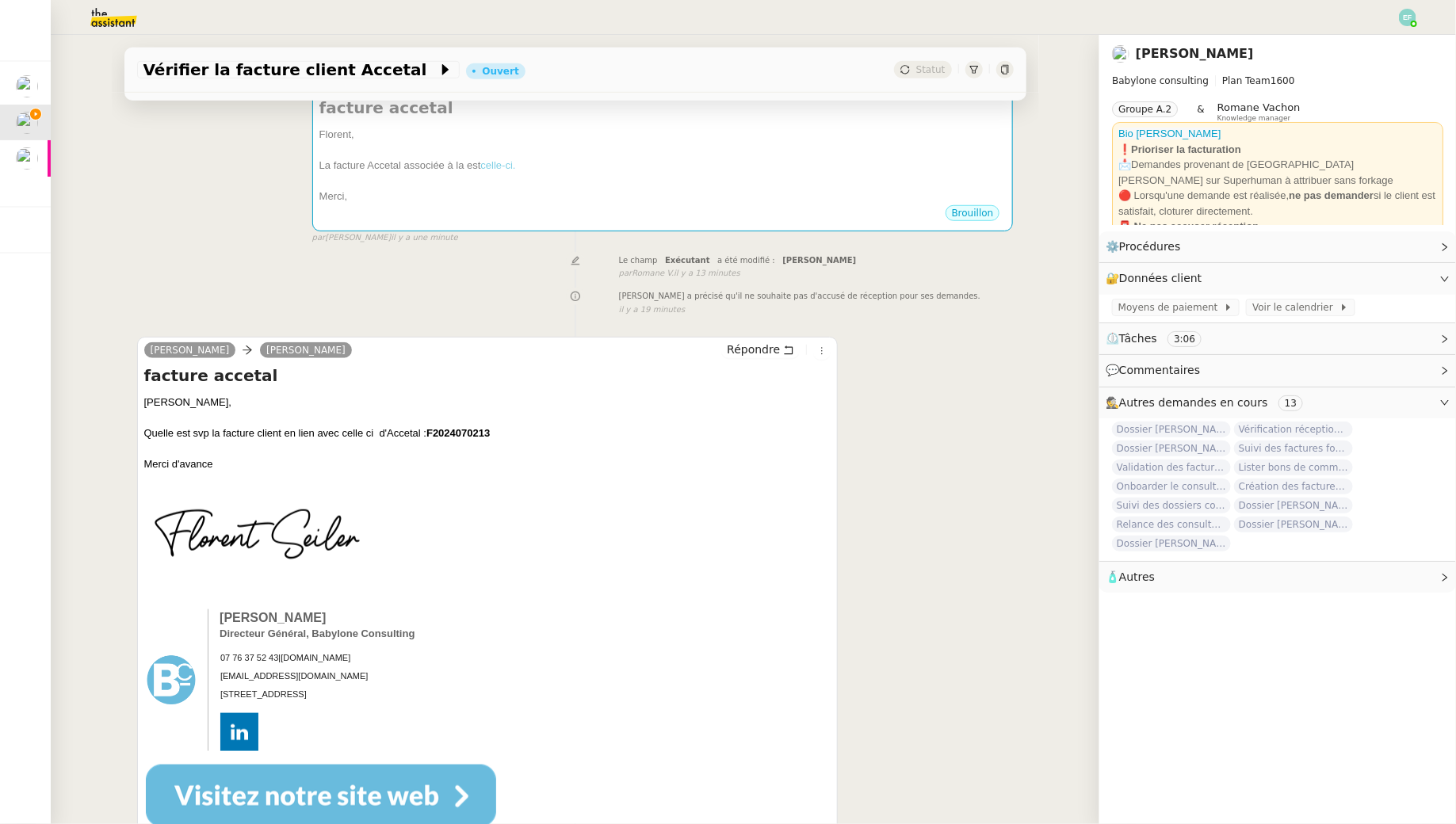
scroll to position [615, 0]
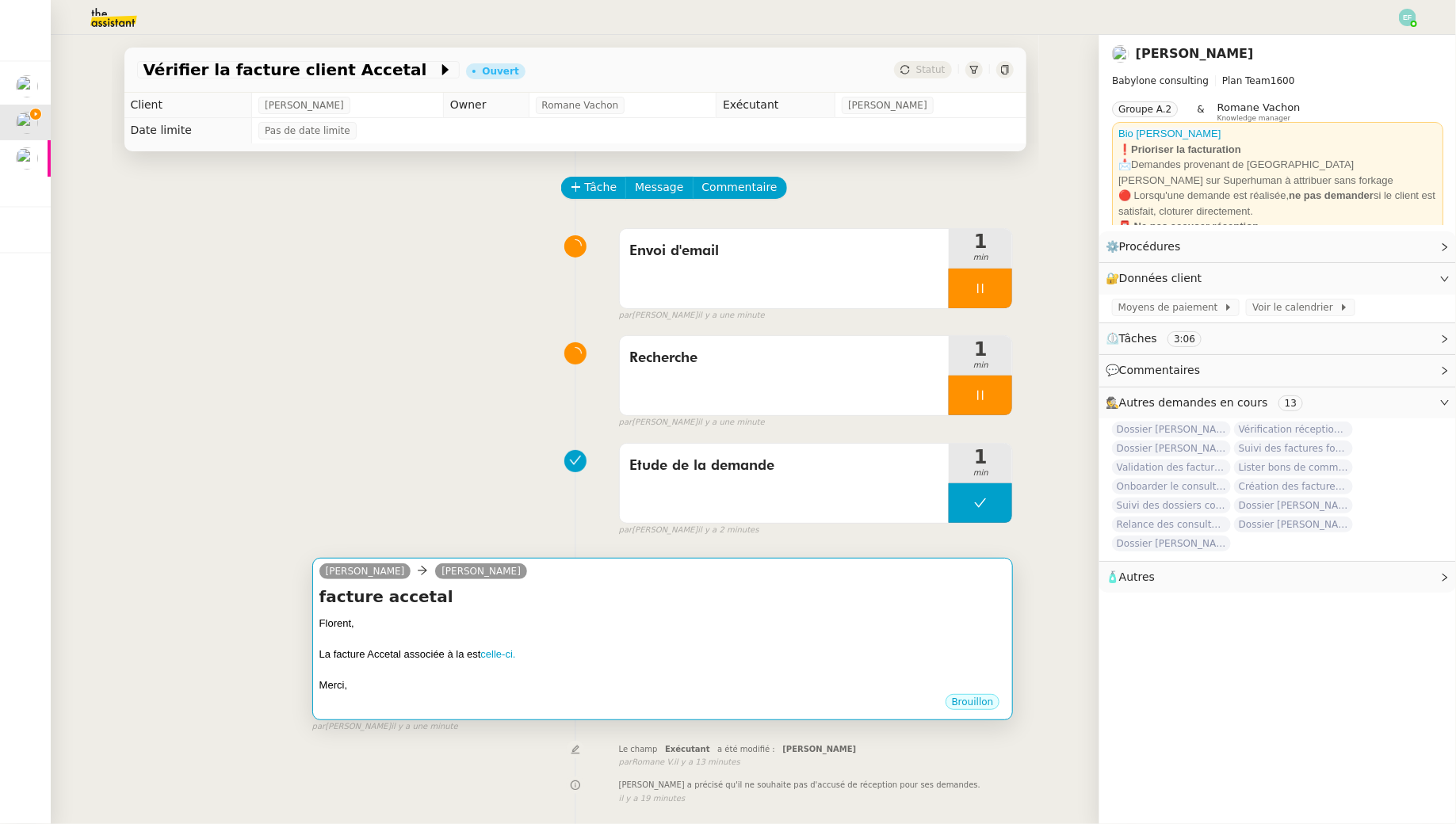
click at [699, 606] on div "facture accetal Florent, La facture Accetal associée à la est celle-ci. Merci, …" at bounding box center [662, 640] width 687 height 108
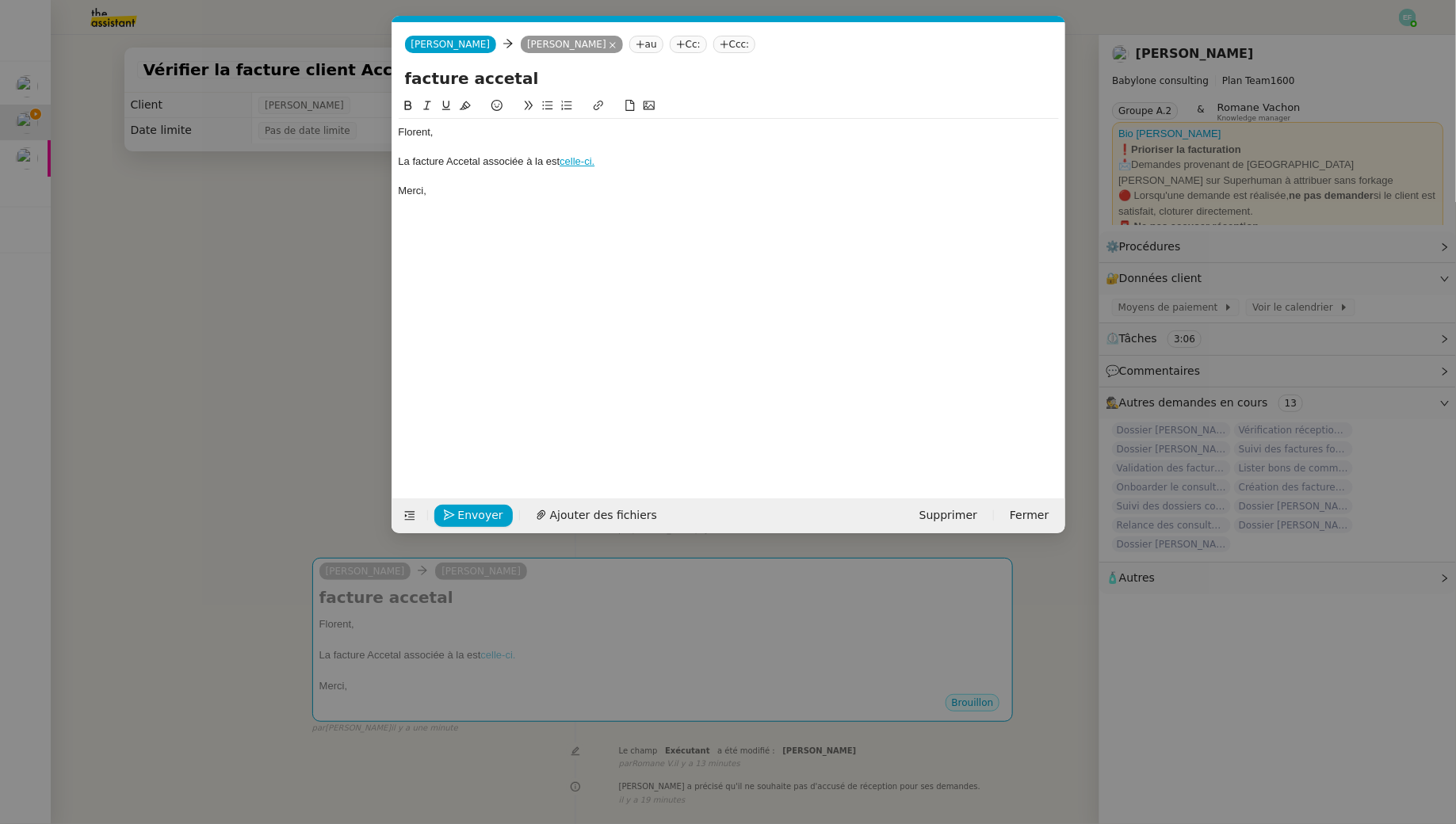
scroll to position [0, 33]
click at [323, 254] on nz-modal-container "Service TA - VOYAGE - PROPOSITION GLOBALE A utiliser dans le cadre de propositi…" at bounding box center [728, 412] width 1456 height 824
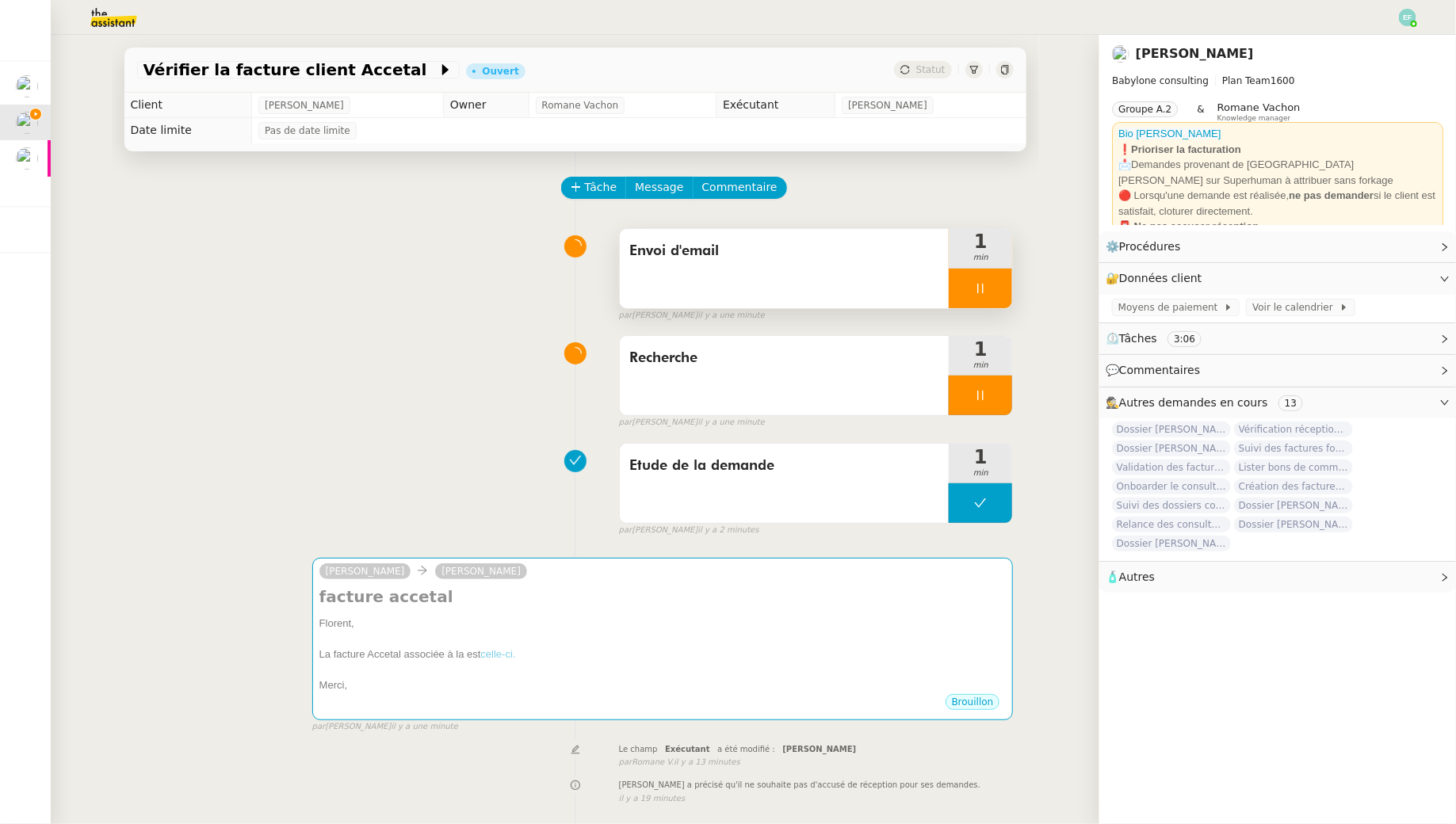
click at [983, 289] on icon at bounding box center [981, 288] width 6 height 10
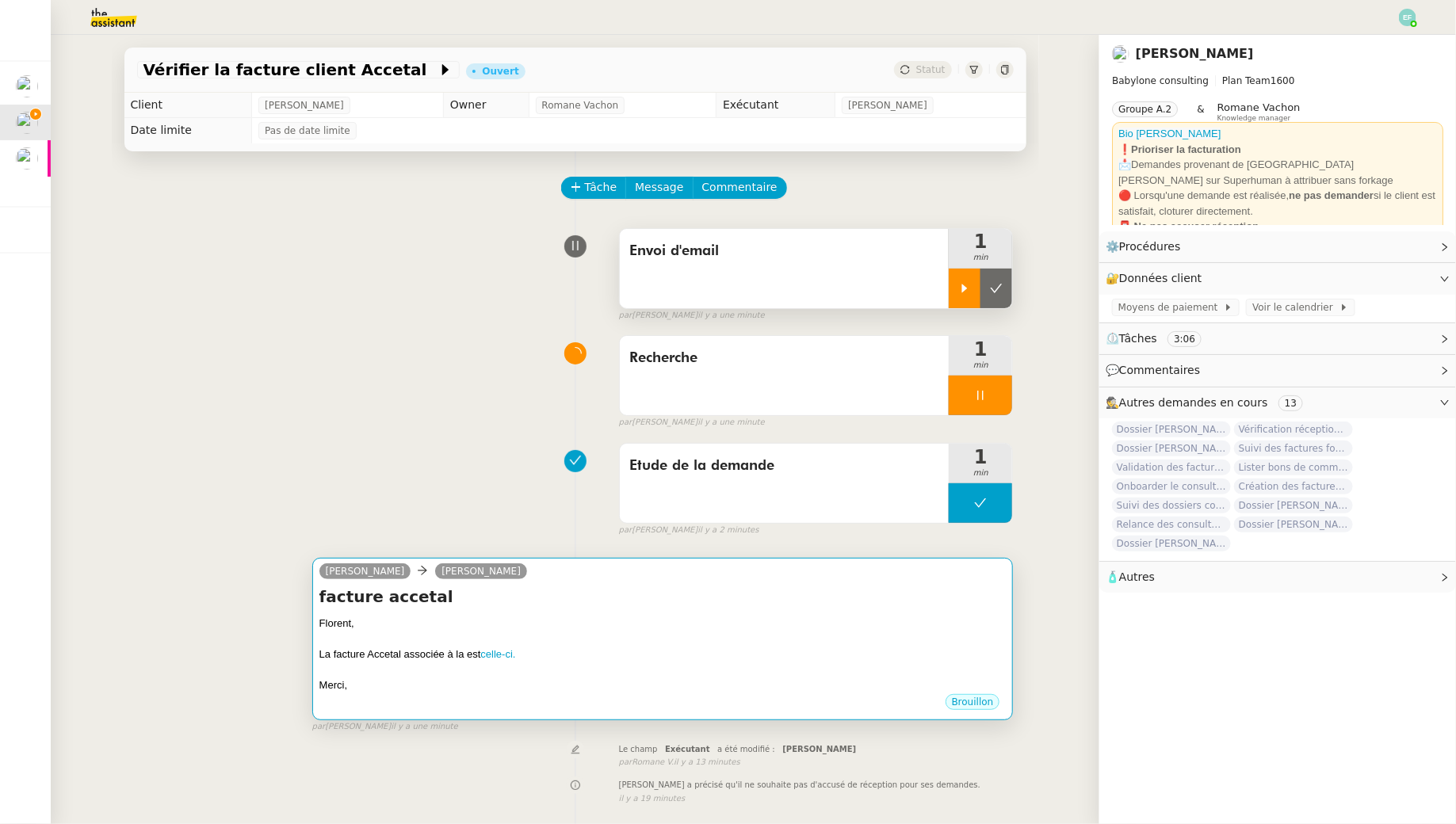
click at [726, 575] on div "Claudine Durand Florent Seiler" at bounding box center [662, 573] width 687 height 24
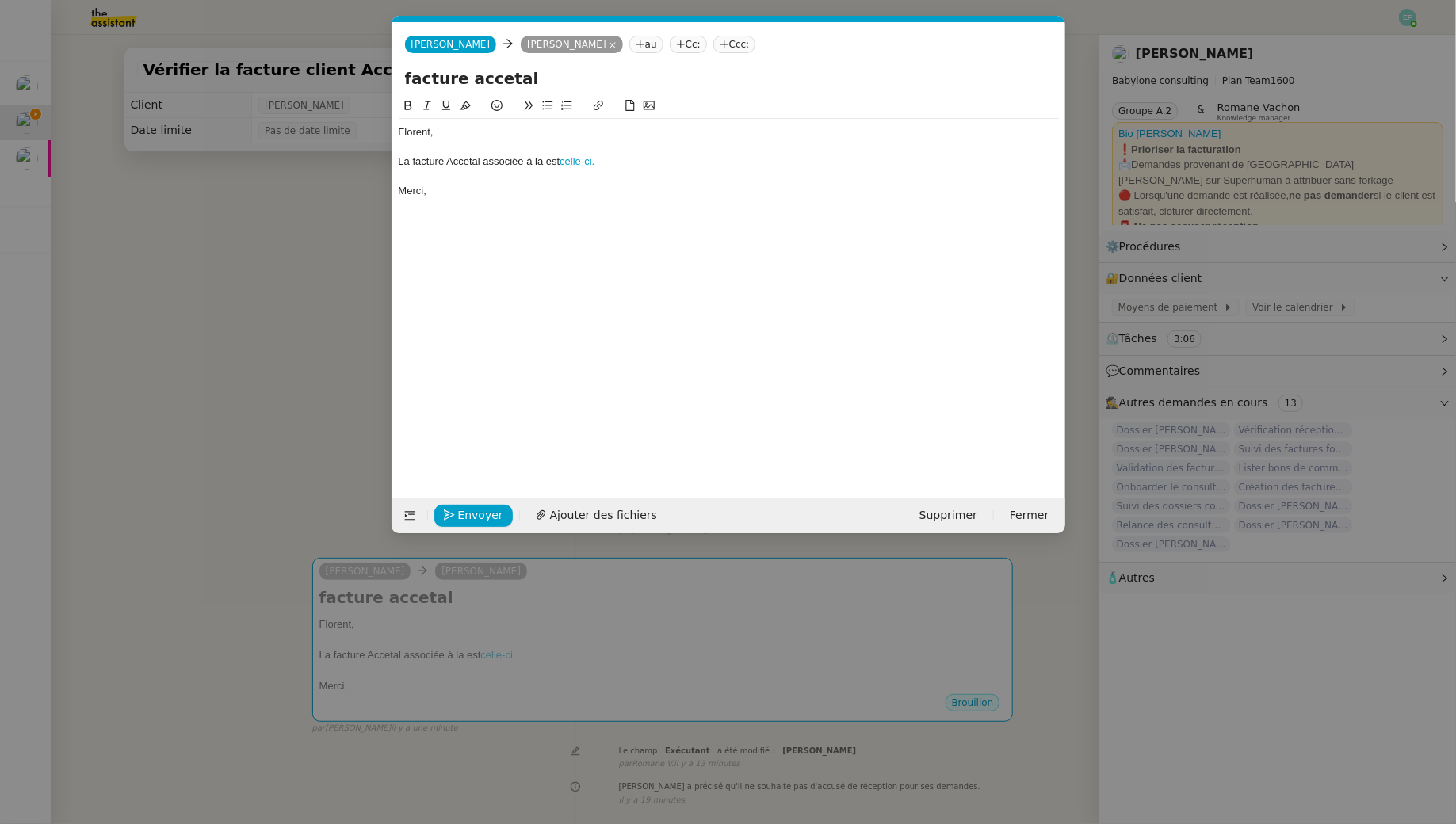
click at [483, 160] on div "La facture Accetal associée à la est celle-ci." at bounding box center [728, 162] width 660 height 14
paste div
click at [526, 166] on div "La facture Accetal associée à la est celle-ci." at bounding box center [728, 162] width 660 height 14
click at [548, 162] on div "La facture Accetal associée à la est celle-ci." at bounding box center [728, 162] width 660 height 14
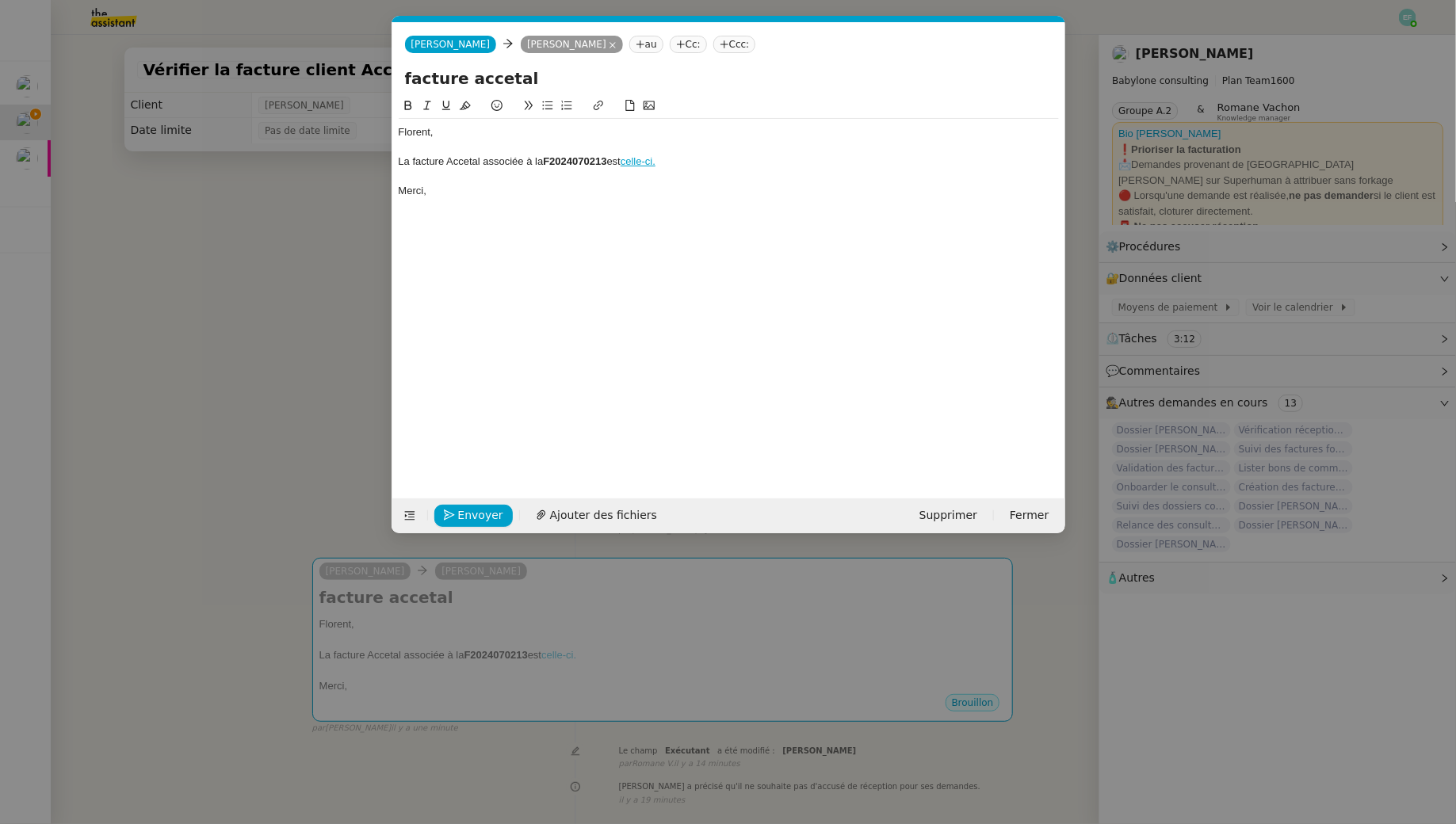
drag, startPoint x: 545, startPoint y: 160, endPoint x: 481, endPoint y: 164, distance: 64.1
click at [481, 164] on div "La facture Accetal associée à la F2024070213 est celle-ci." at bounding box center [728, 162] width 660 height 14
drag, startPoint x: 560, startPoint y: 160, endPoint x: 731, endPoint y: 302, distance: 222.3
click at [560, 161] on div "La facture Accetal F2024070213 est celle-ci." at bounding box center [728, 162] width 660 height 14
click at [504, 184] on div "Merci," at bounding box center [728, 191] width 660 height 14
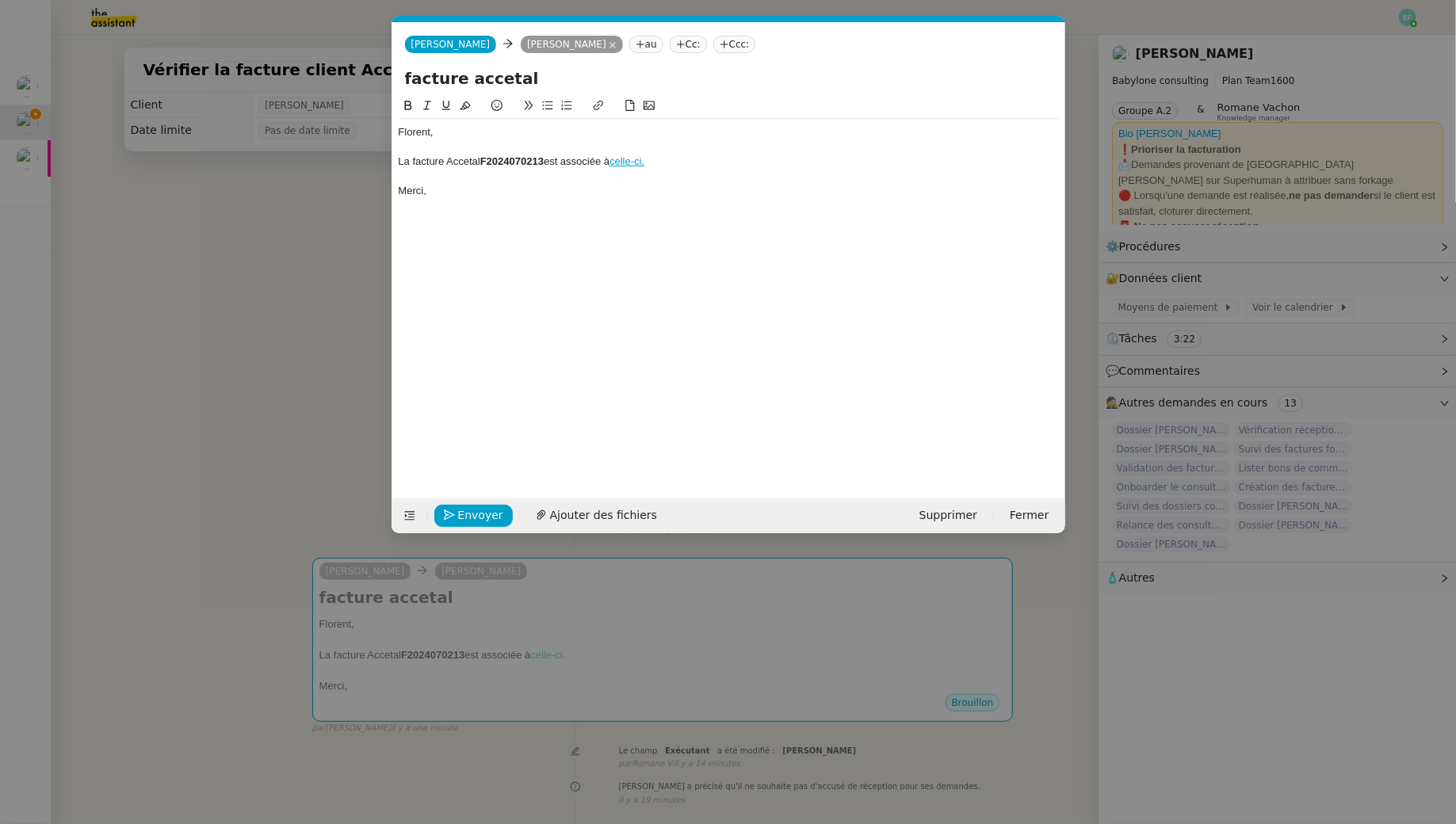
click at [310, 246] on nz-modal-container "Service TA - VOYAGE - PROPOSITION GLOBALE A utiliser dans le cadre de propositi…" at bounding box center [728, 412] width 1456 height 824
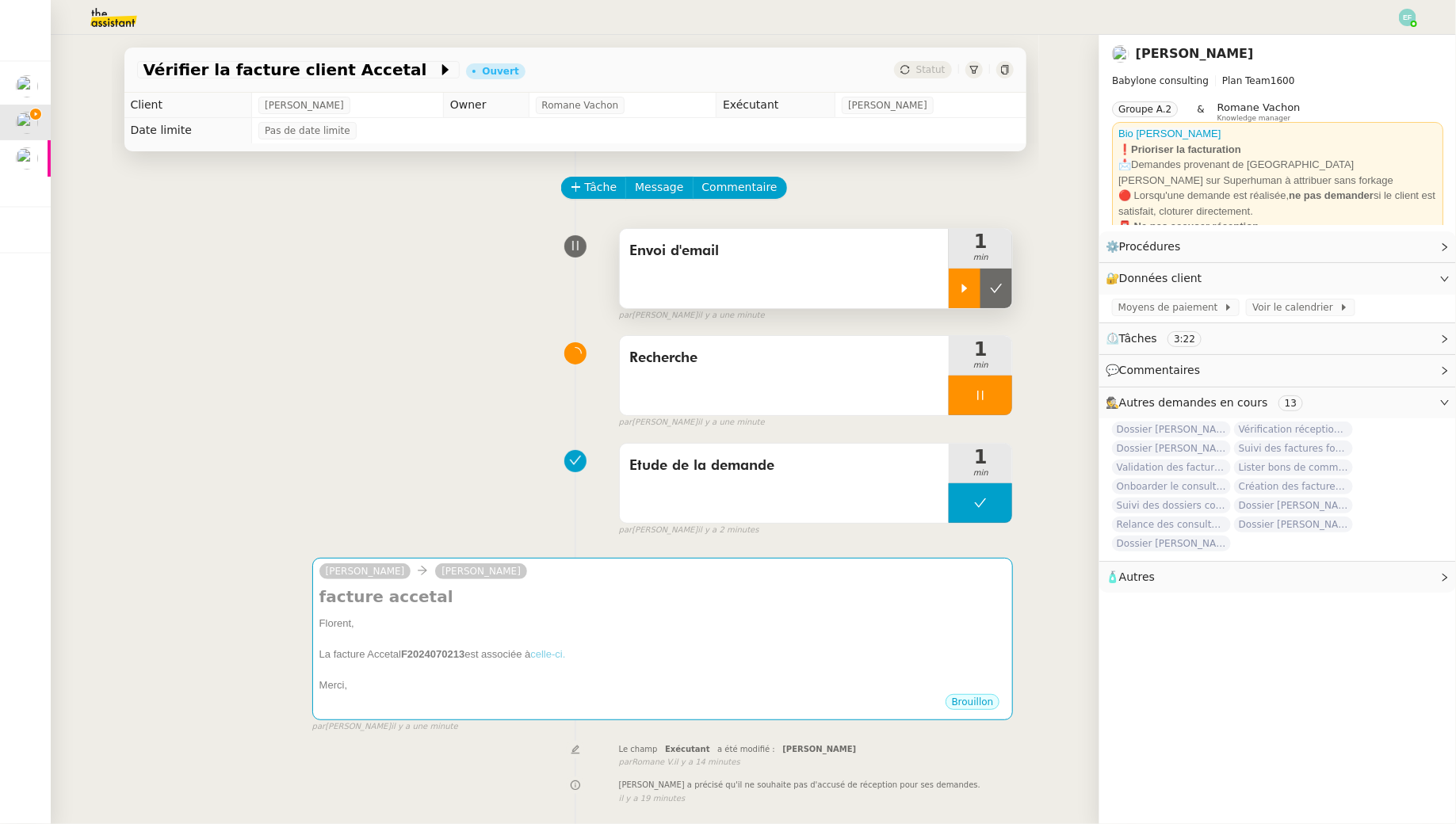
click at [973, 292] on div at bounding box center [964, 288] width 31 height 39
click at [973, 292] on div at bounding box center [980, 288] width 64 height 39
click at [993, 292] on icon at bounding box center [996, 288] width 13 height 13
click at [993, 396] on div at bounding box center [980, 395] width 64 height 39
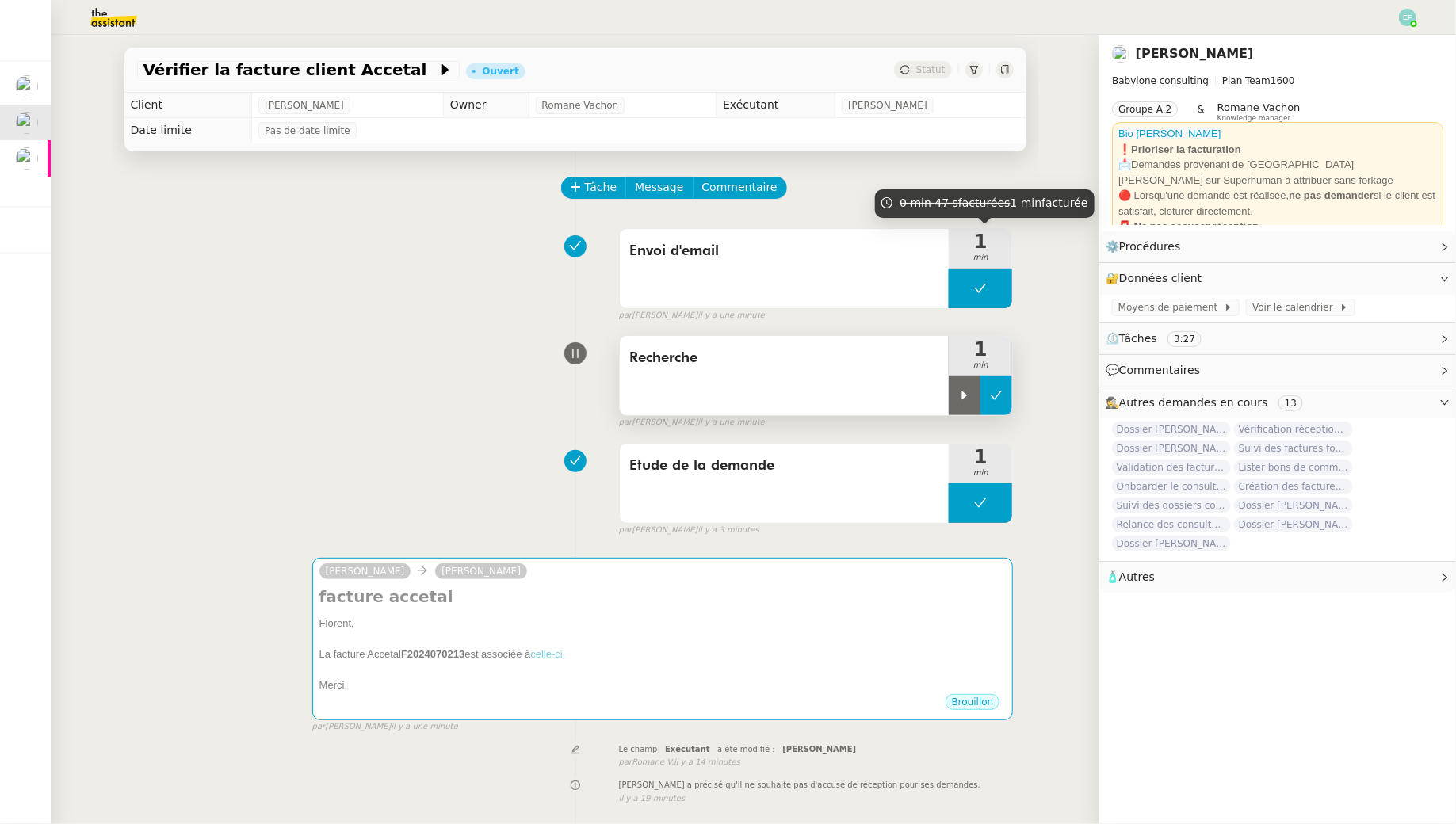
click at [1004, 381] on button at bounding box center [996, 395] width 31 height 39
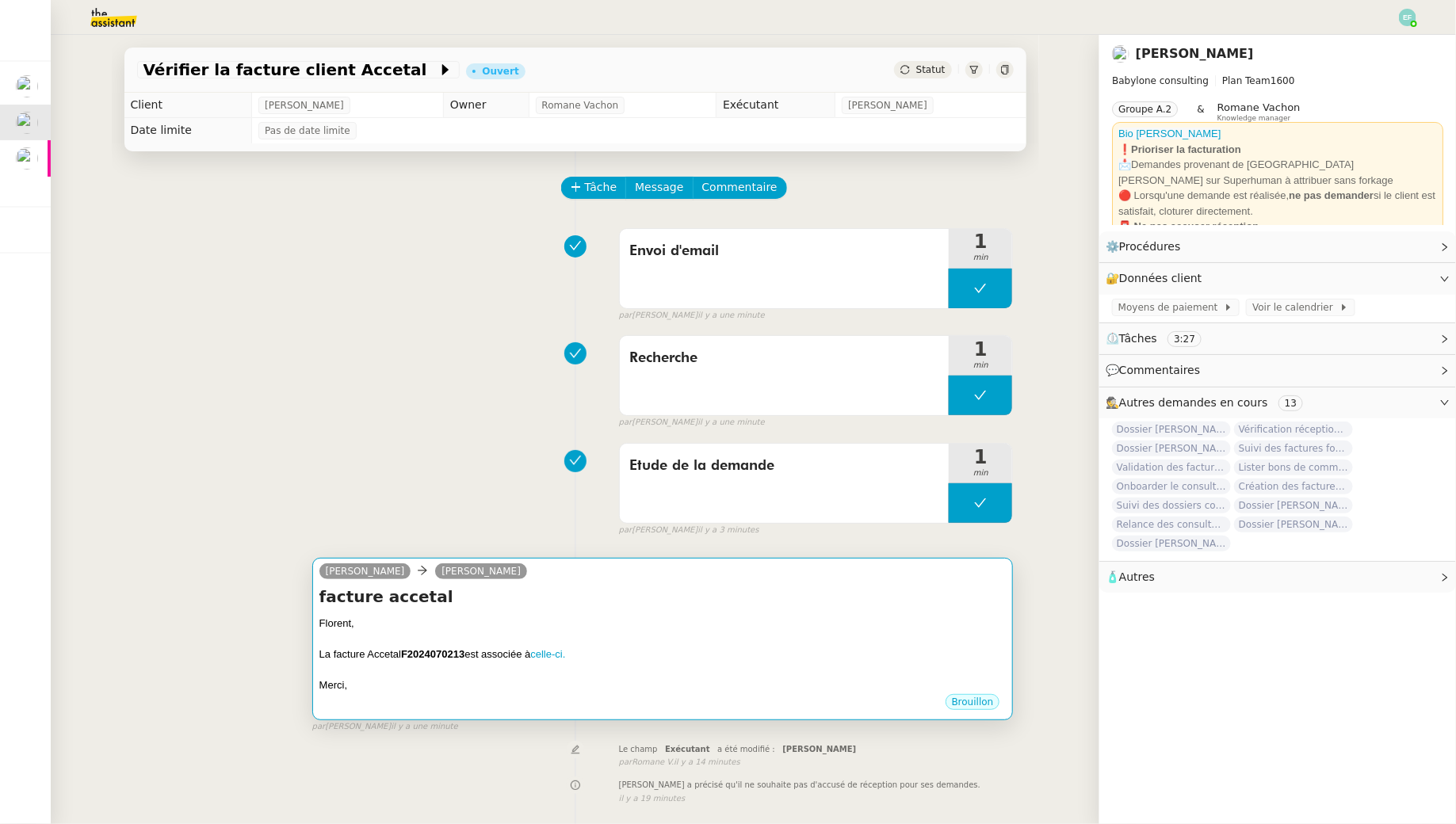
click at [741, 636] on div at bounding box center [662, 639] width 687 height 16
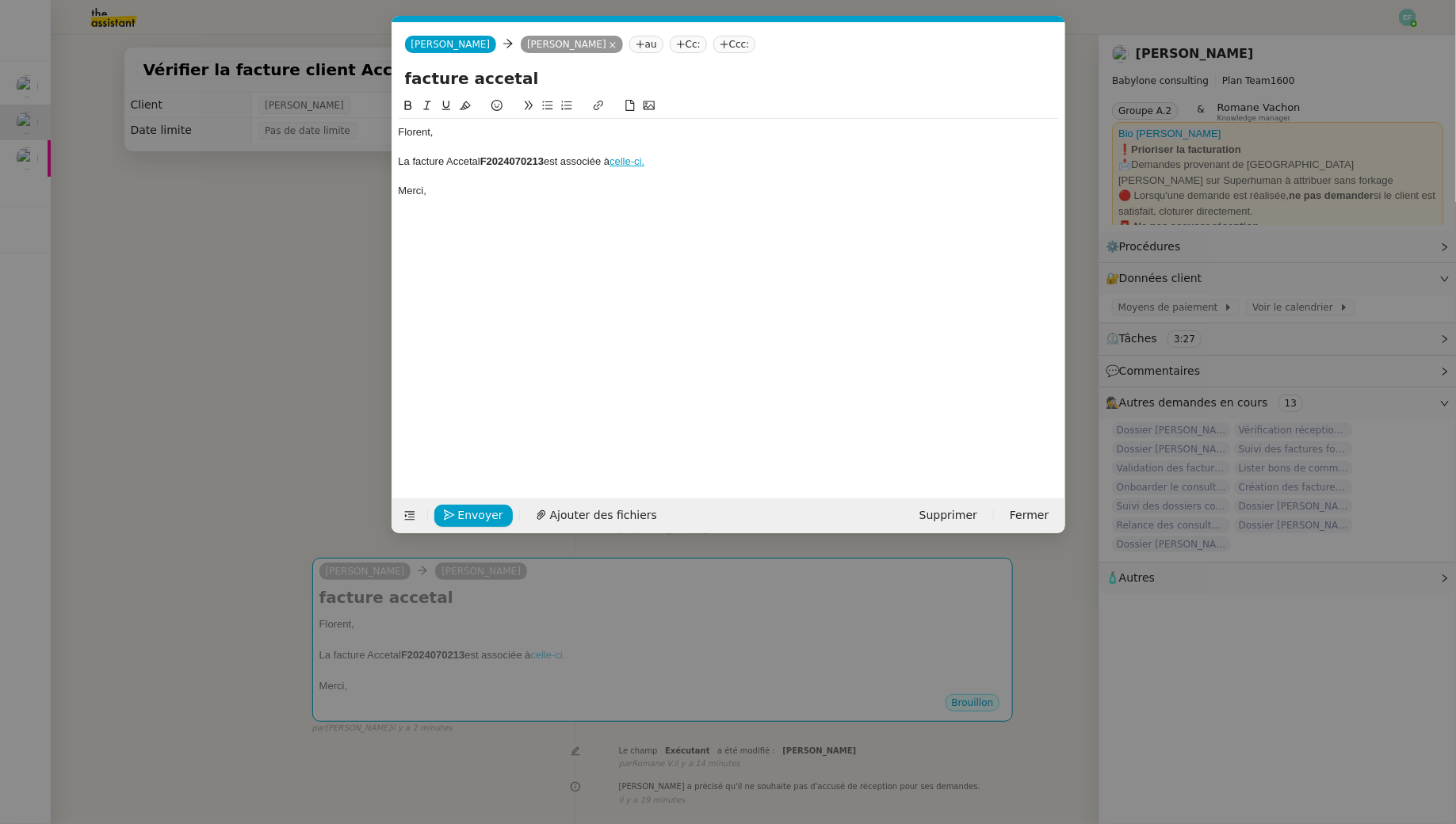
scroll to position [0, 33]
click at [454, 509] on icon "button" at bounding box center [450, 515] width 11 height 11
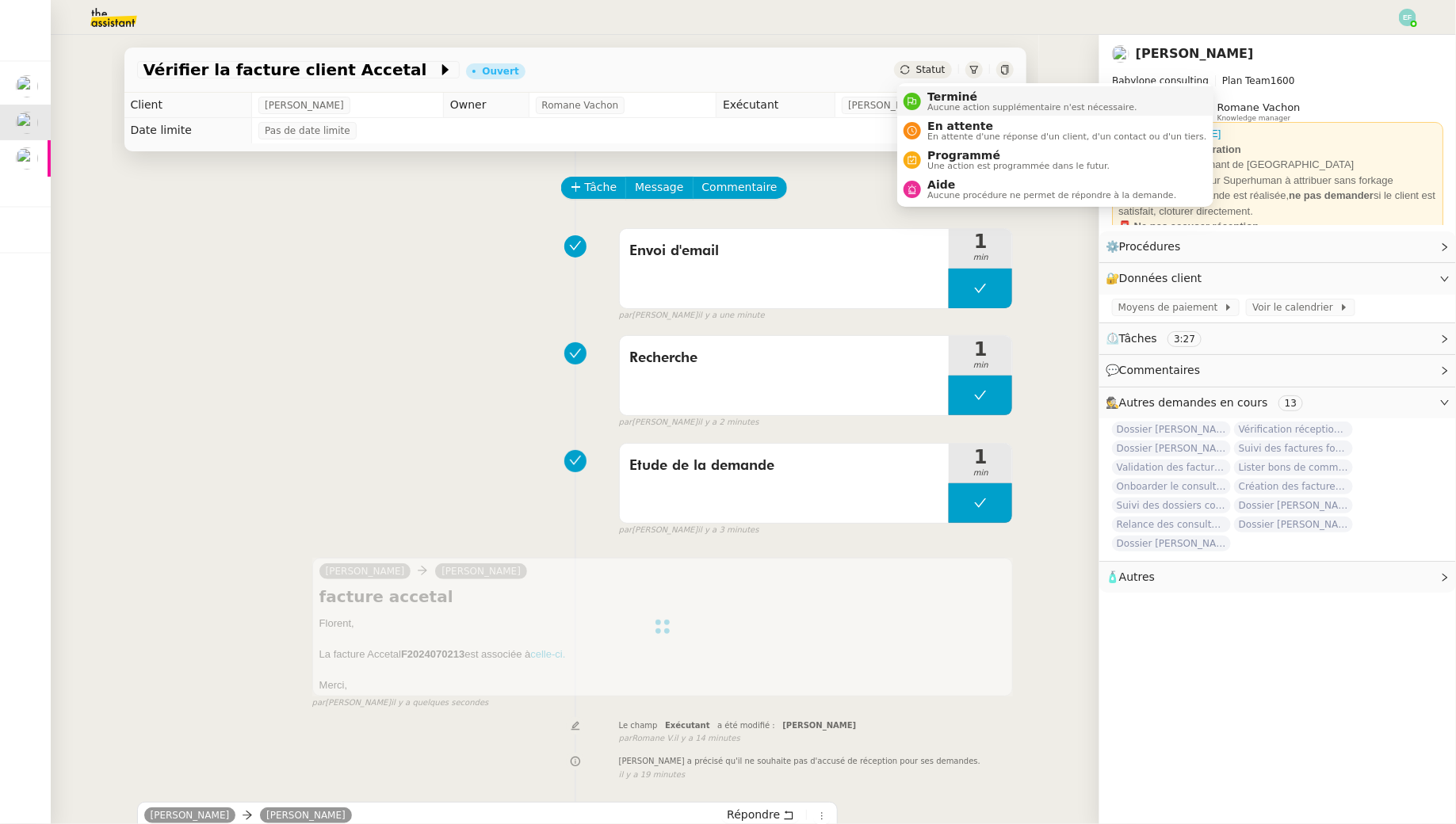
click at [926, 92] on div "Terminé Aucune action supplémentaire n'est nécessaire." at bounding box center [1029, 101] width 216 height 22
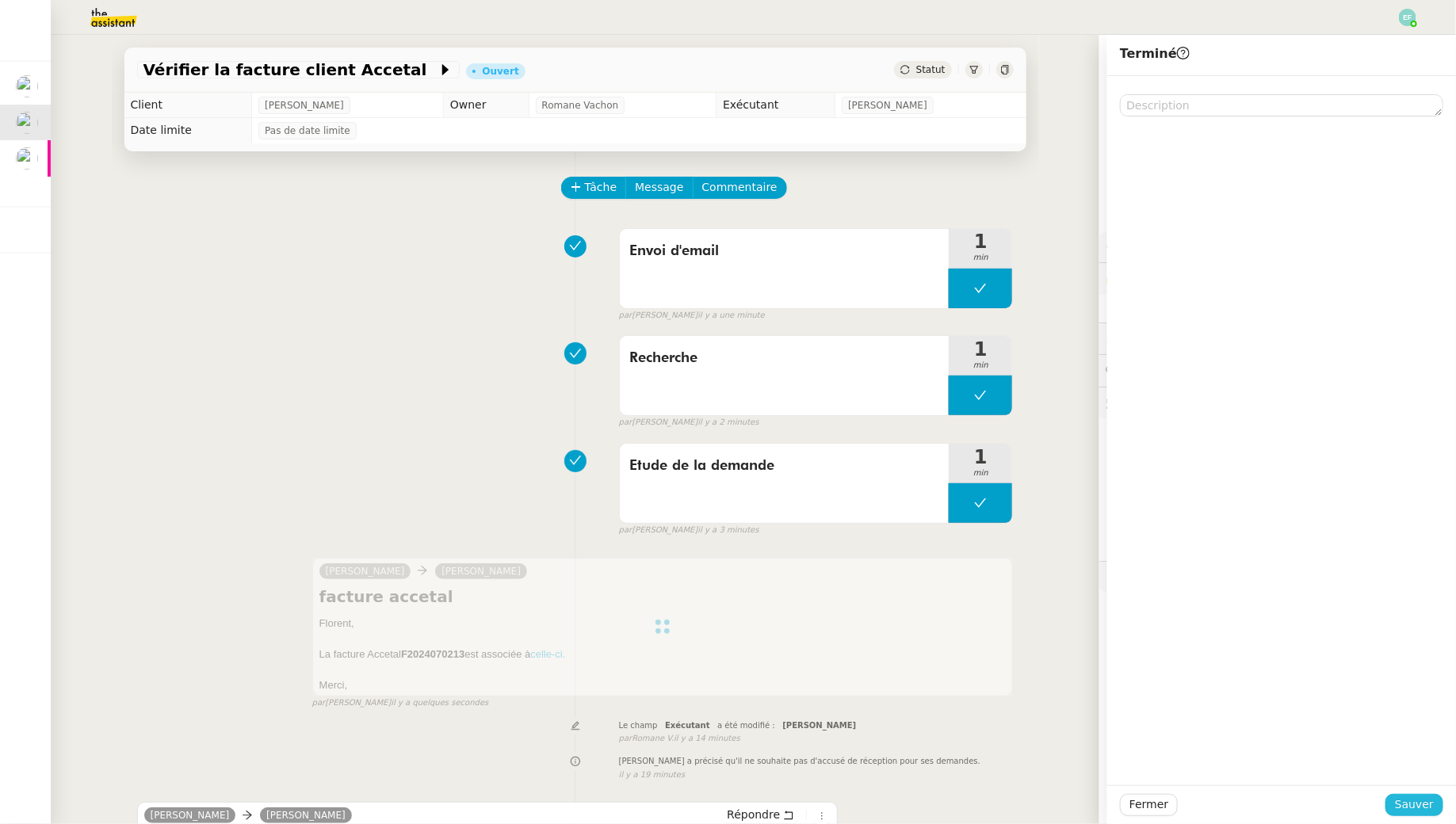
click at [1412, 796] on span "Sauver" at bounding box center [1414, 804] width 39 height 19
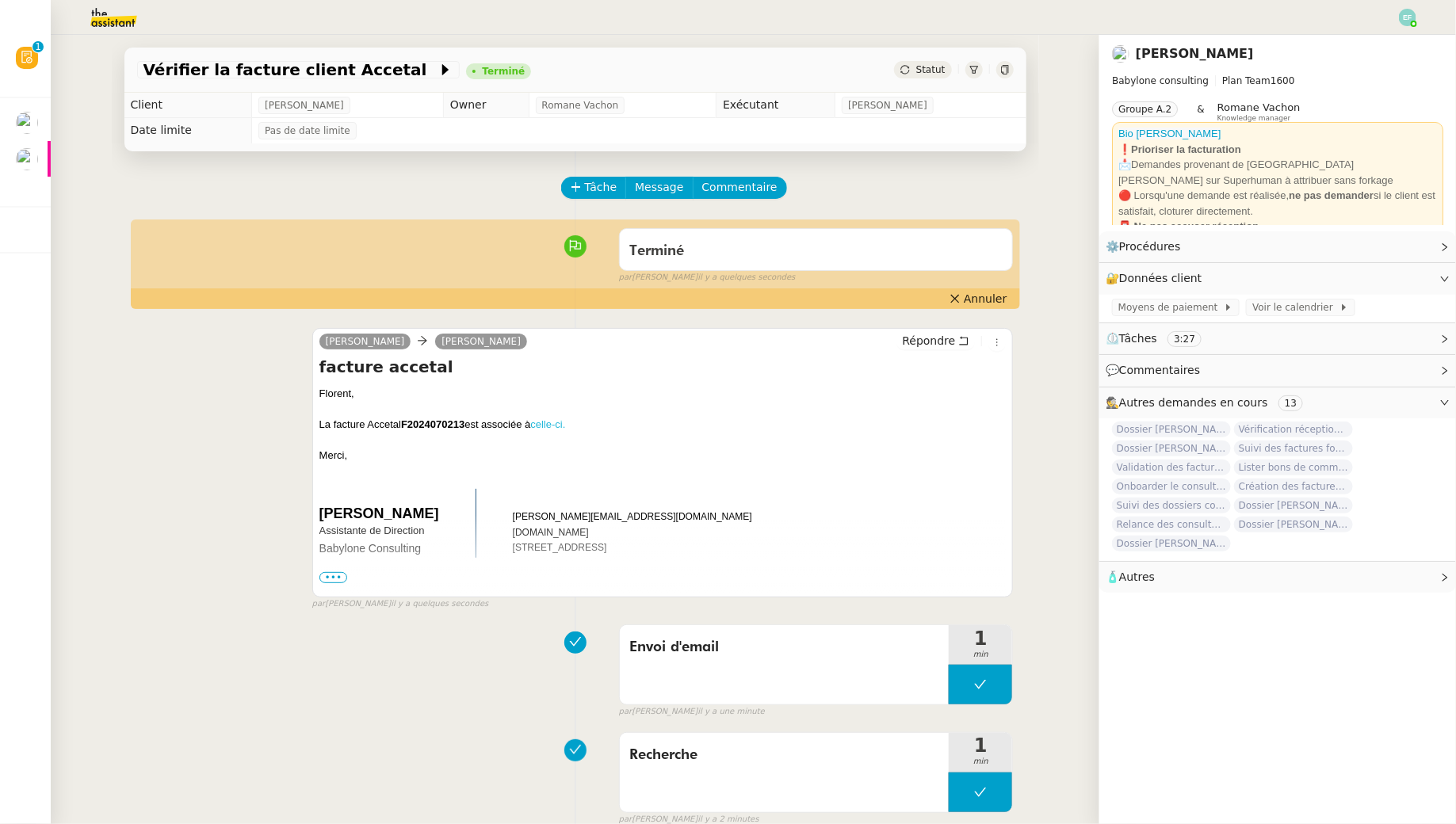
click at [558, 424] on link "celle-ci." at bounding box center [547, 424] width 35 height 12
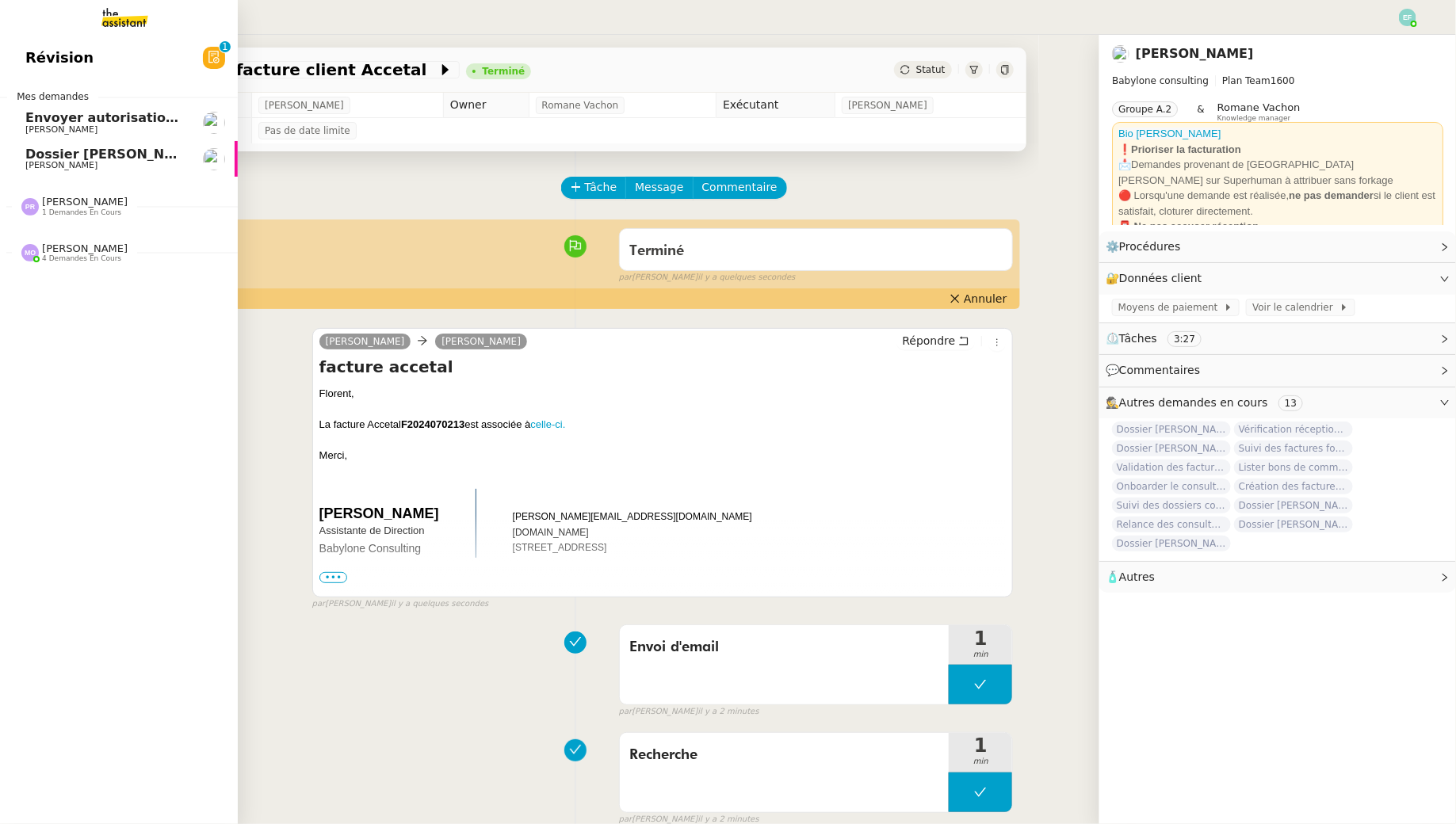
click at [52, 151] on span "Dossier [PERSON_NAME]-Renault" at bounding box center [143, 154] width 236 height 15
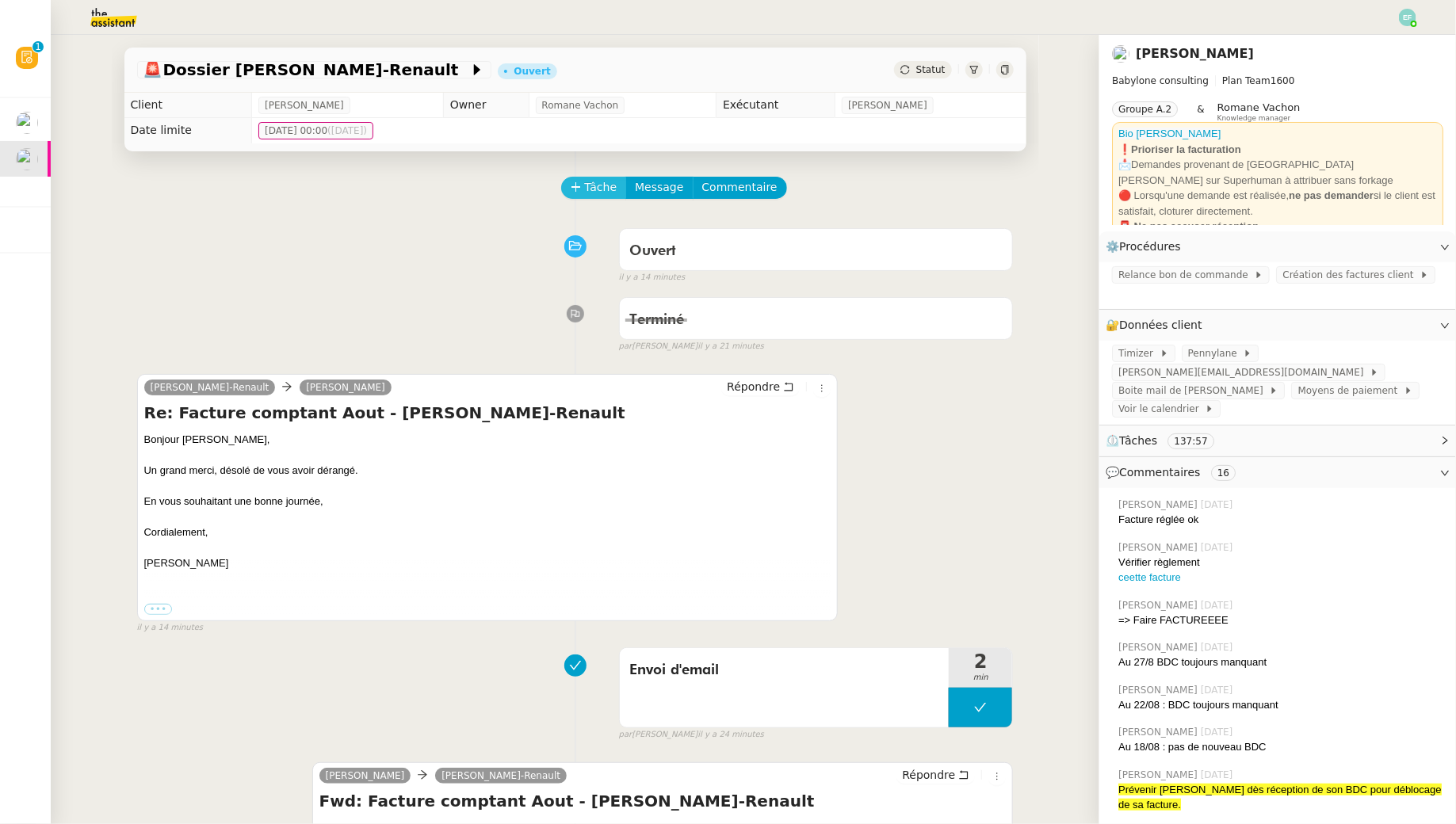
click at [603, 193] on span "Tâche" at bounding box center [601, 187] width 32 height 19
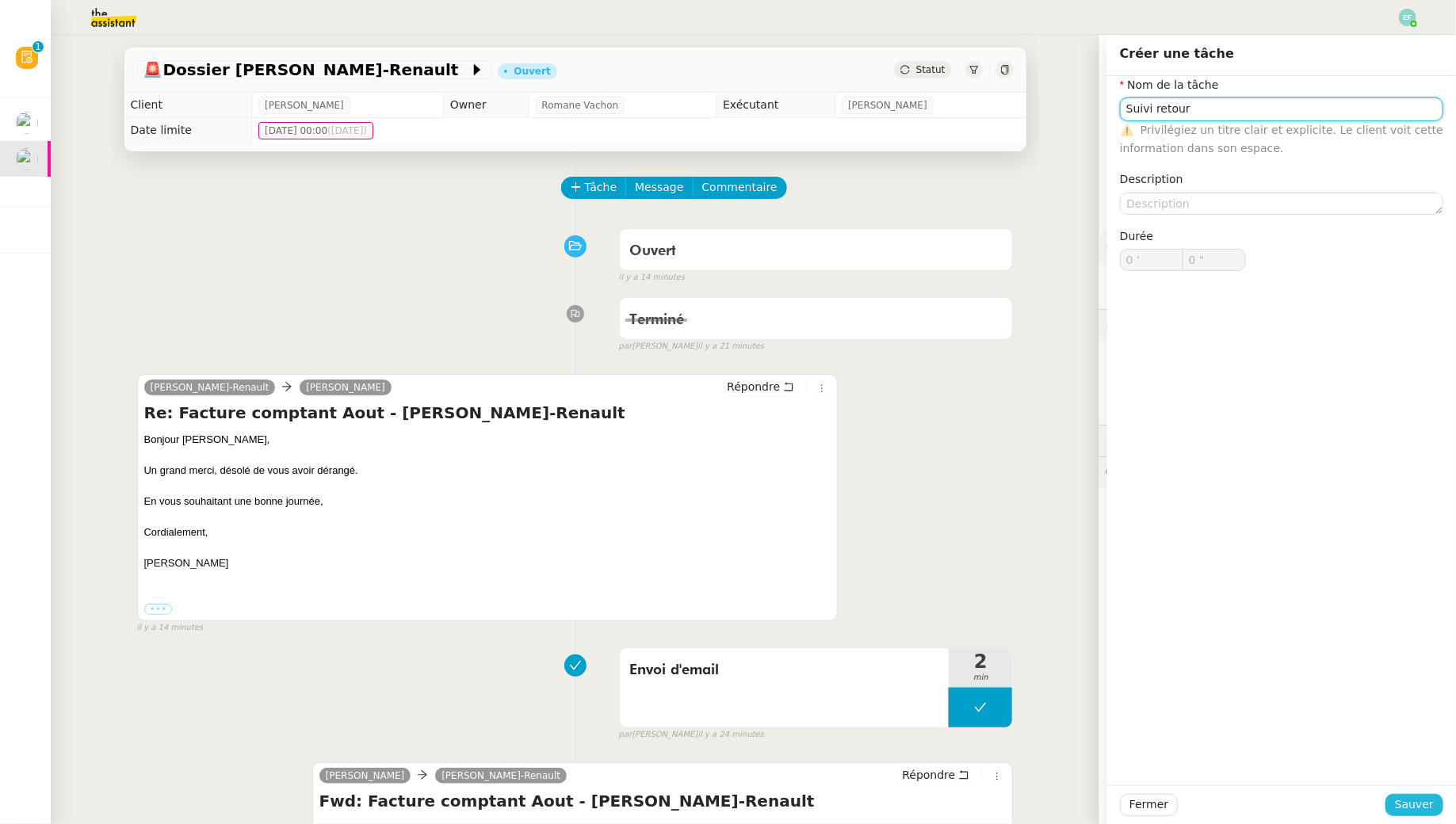
type input "Suivi retour"
click at [1408, 805] on span "Sauver" at bounding box center [1414, 804] width 39 height 19
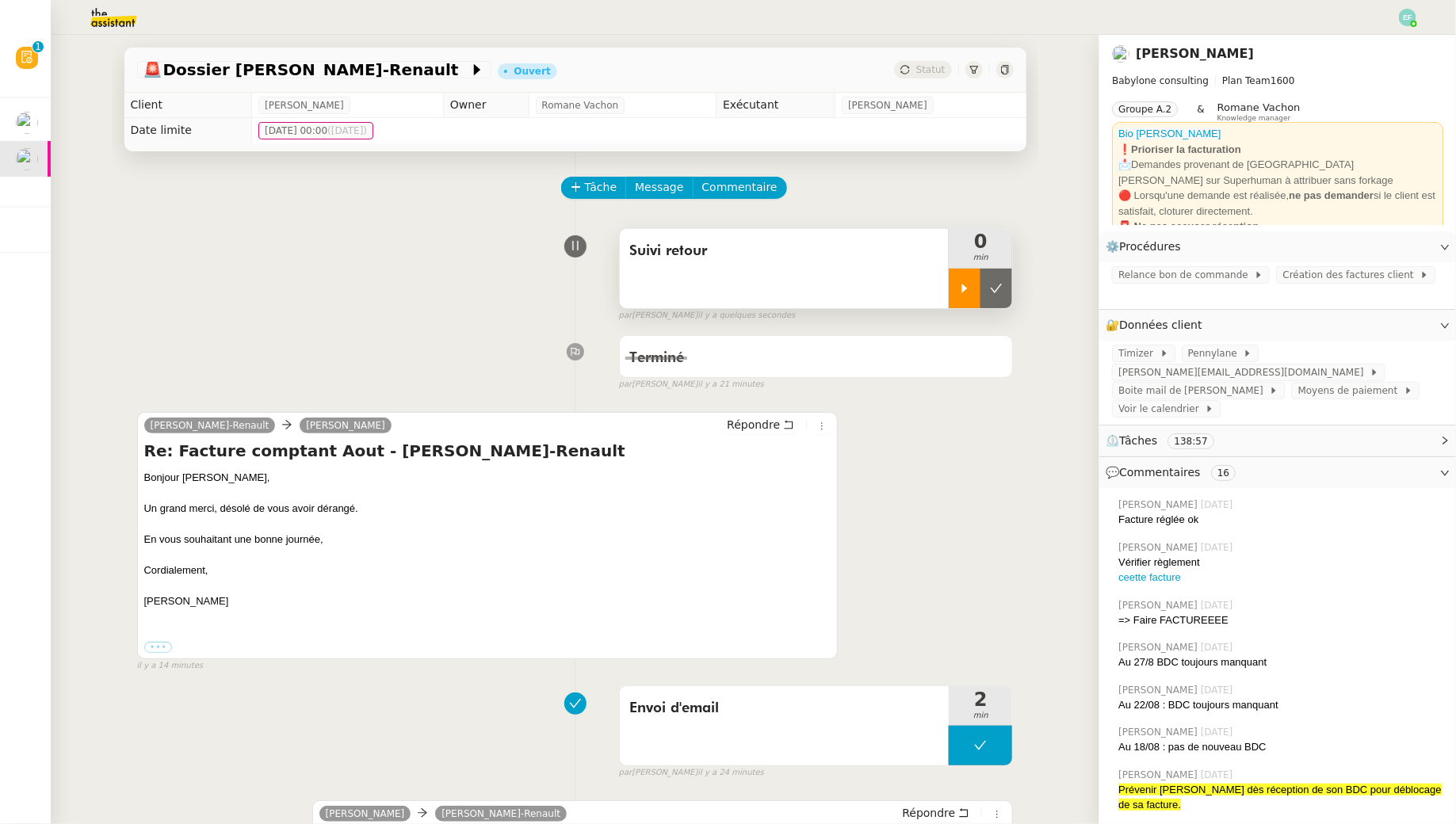
click at [962, 279] on div at bounding box center [964, 288] width 31 height 39
click at [609, 196] on span "Tâche" at bounding box center [601, 187] width 32 height 19
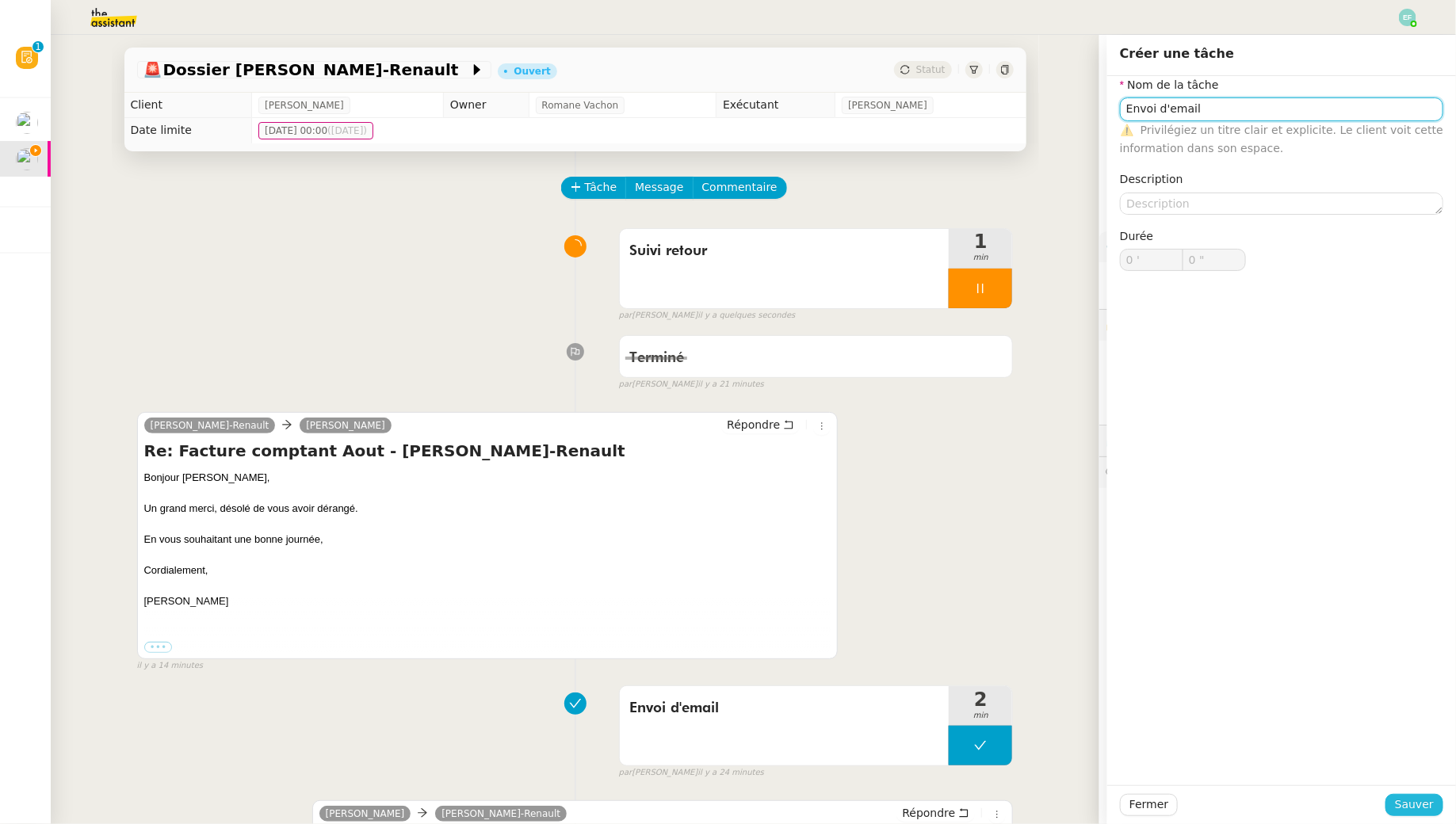
type input "Envoi d'email"
click at [1418, 800] on span "Sauver" at bounding box center [1414, 804] width 39 height 19
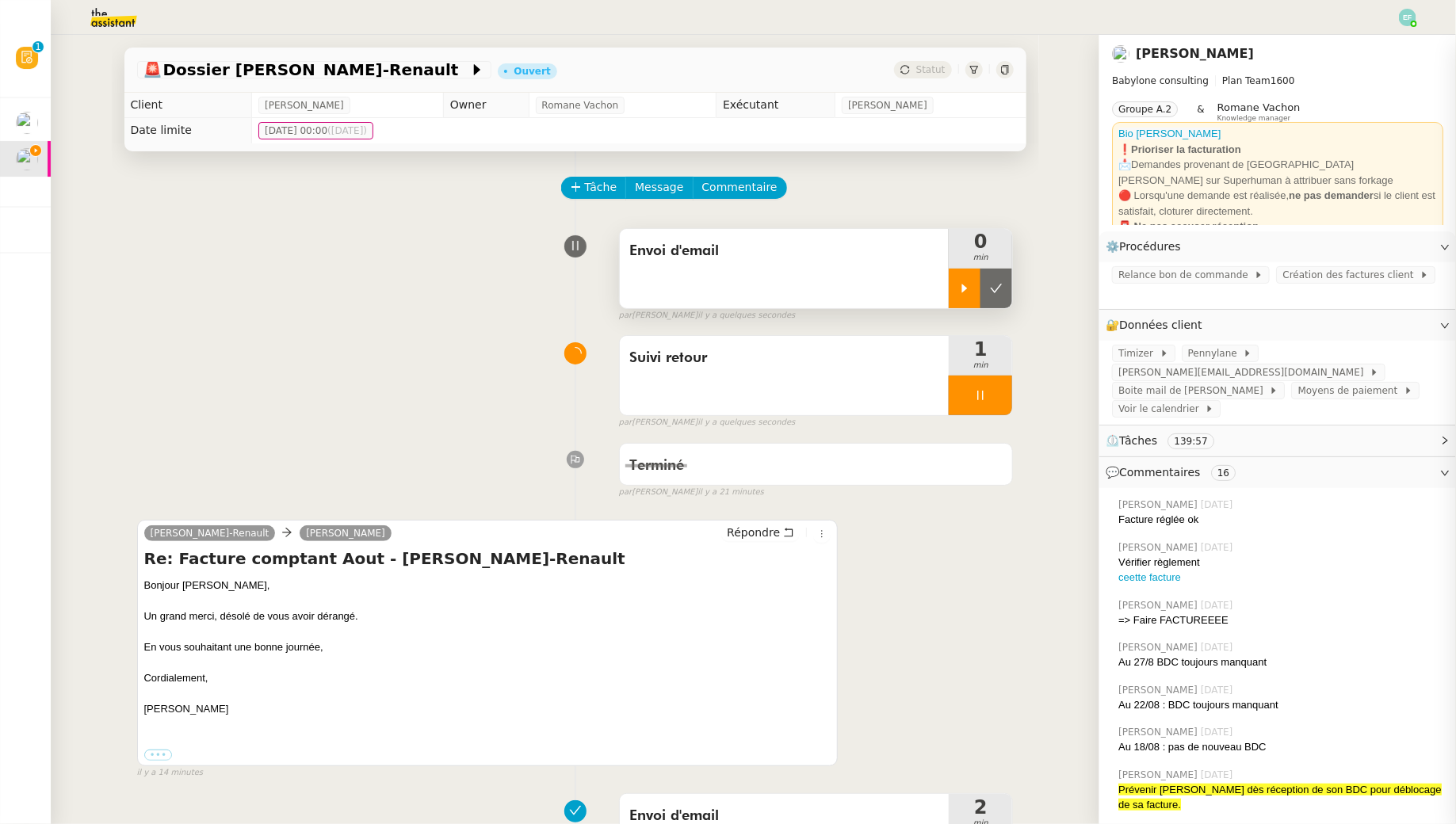
click at [978, 294] on div at bounding box center [964, 288] width 31 height 39
click at [990, 402] on div at bounding box center [980, 395] width 64 height 39
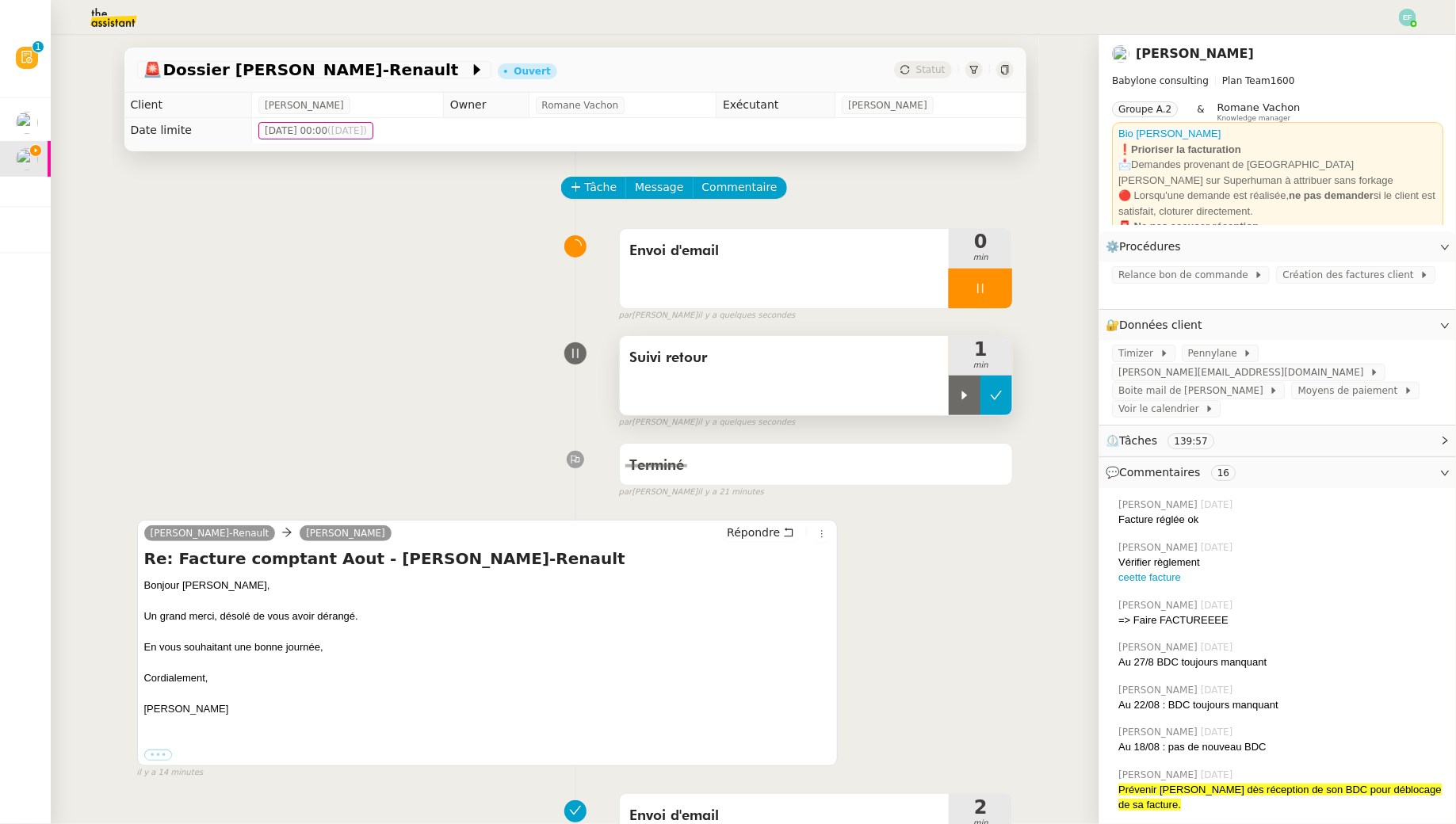
click at [1003, 402] on button at bounding box center [996, 395] width 31 height 39
click at [785, 528] on icon at bounding box center [789, 532] width 11 height 11
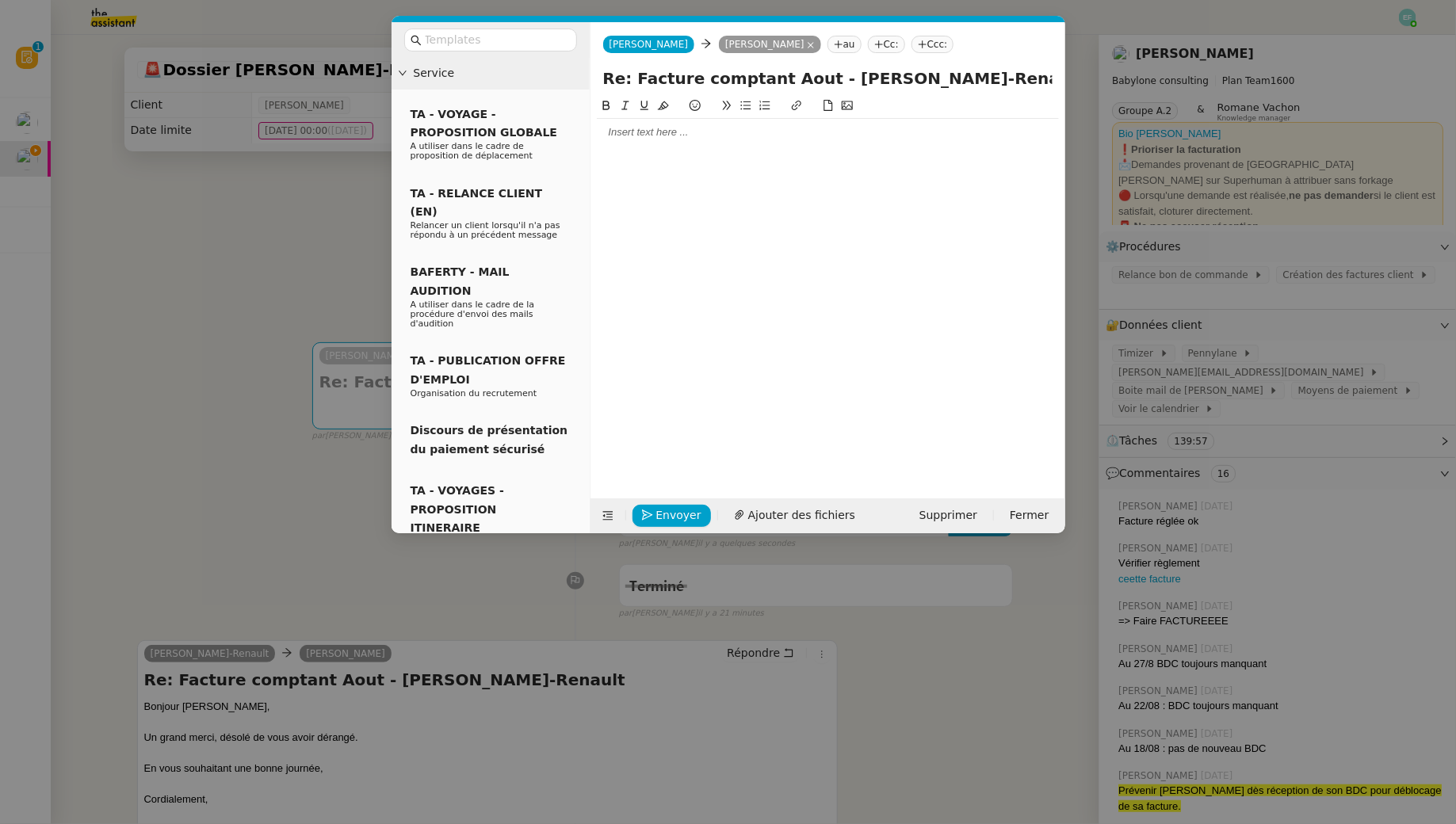
click at [652, 128] on div at bounding box center [828, 132] width 462 height 14
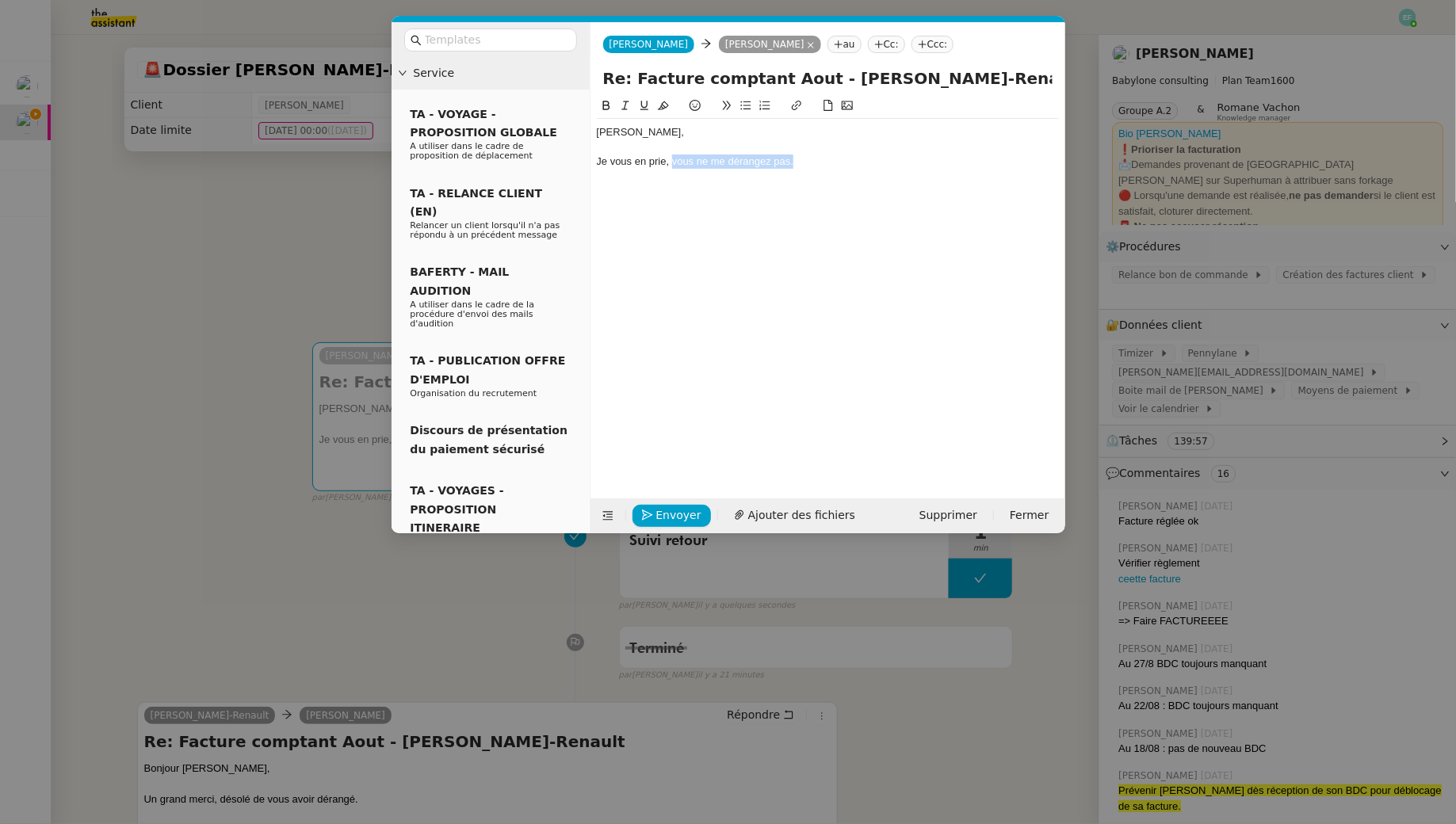
drag, startPoint x: 809, startPoint y: 159, endPoint x: 671, endPoint y: 159, distance: 138.0
click at [670, 159] on div "Je vous en prie, vous ne me dérangez pas." at bounding box center [828, 162] width 462 height 14
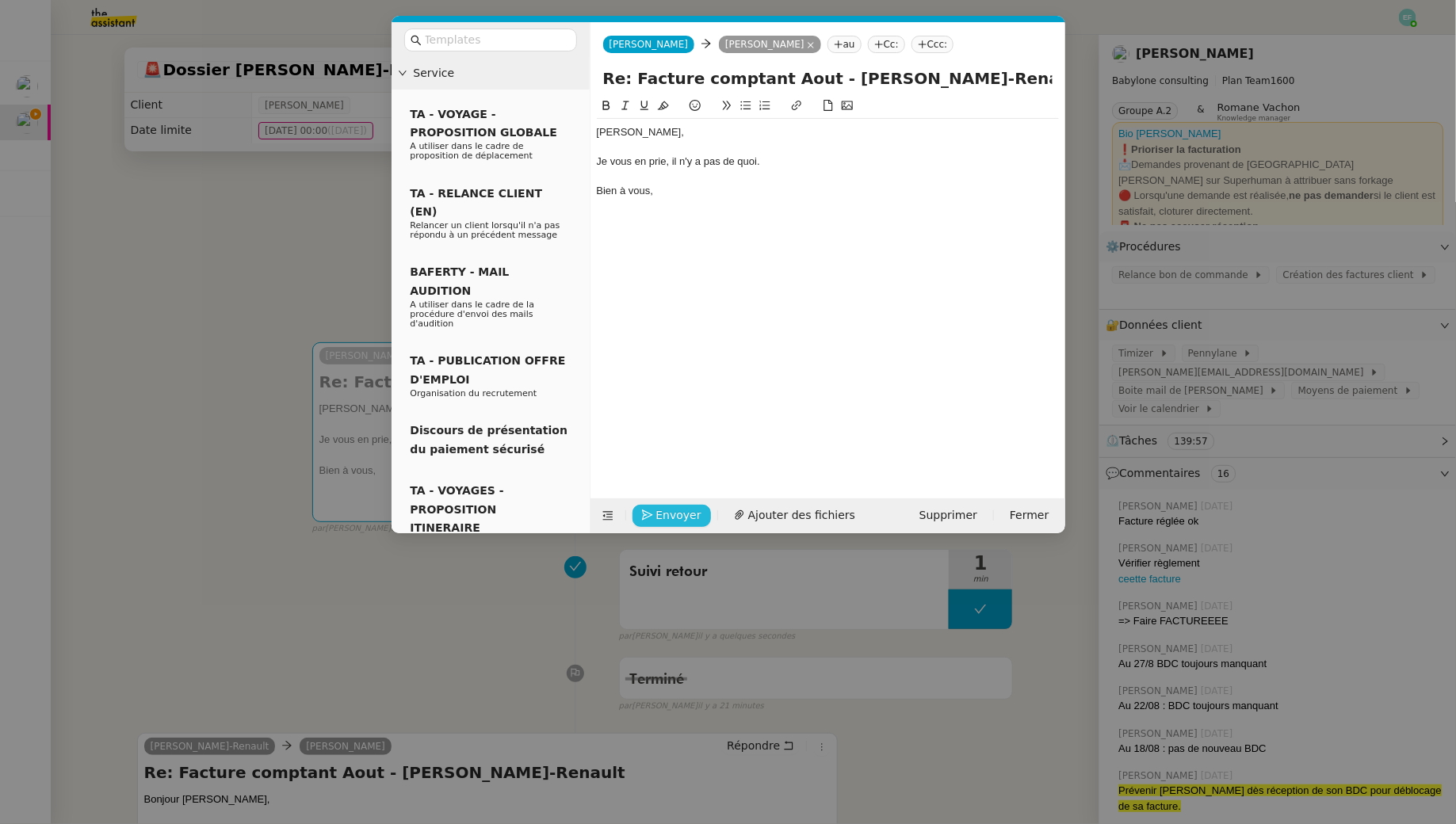
click at [674, 516] on span "Envoyer" at bounding box center [678, 515] width 45 height 19
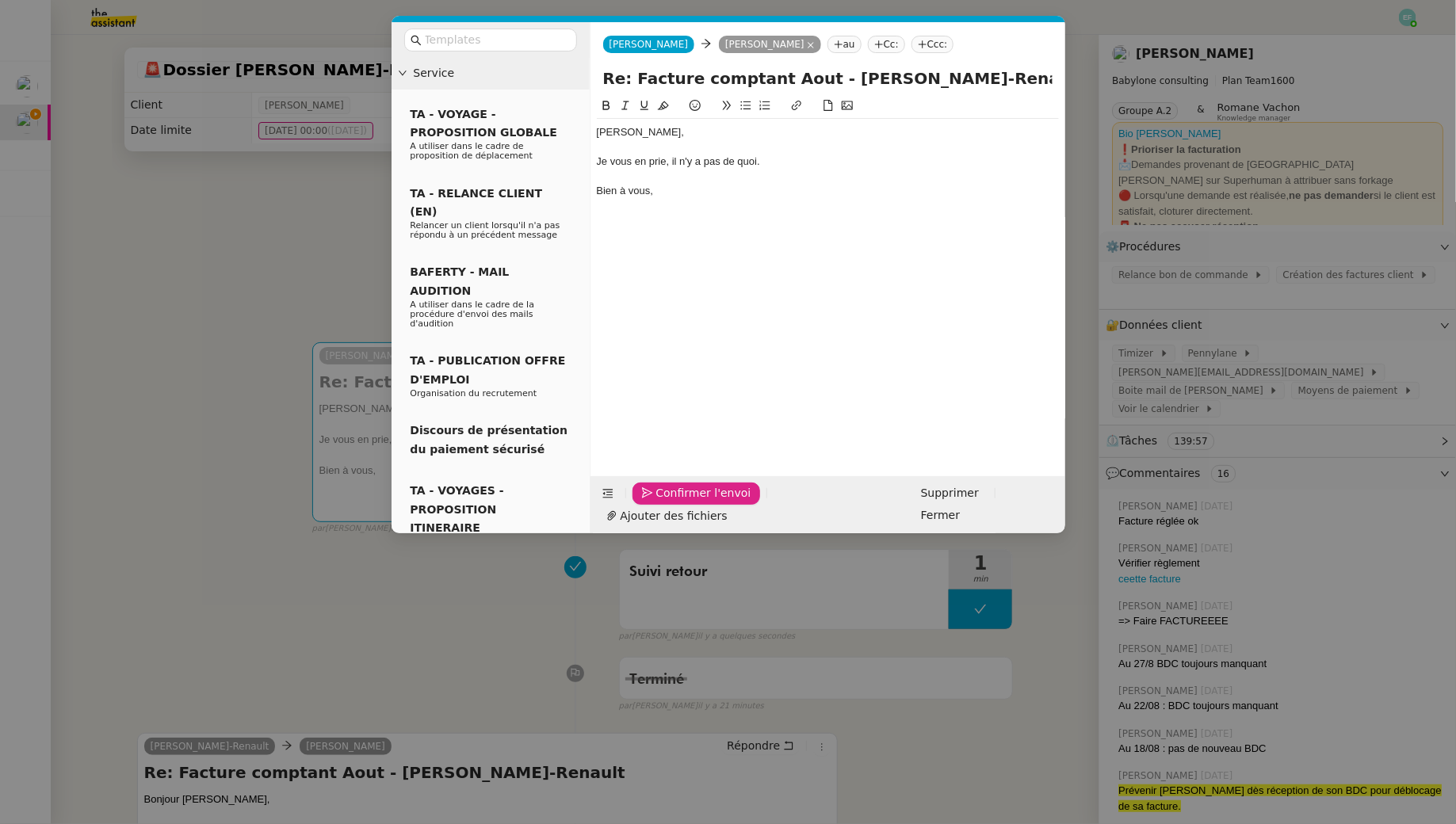
click at [674, 503] on span "Confirmer l'envoi" at bounding box center [703, 493] width 95 height 19
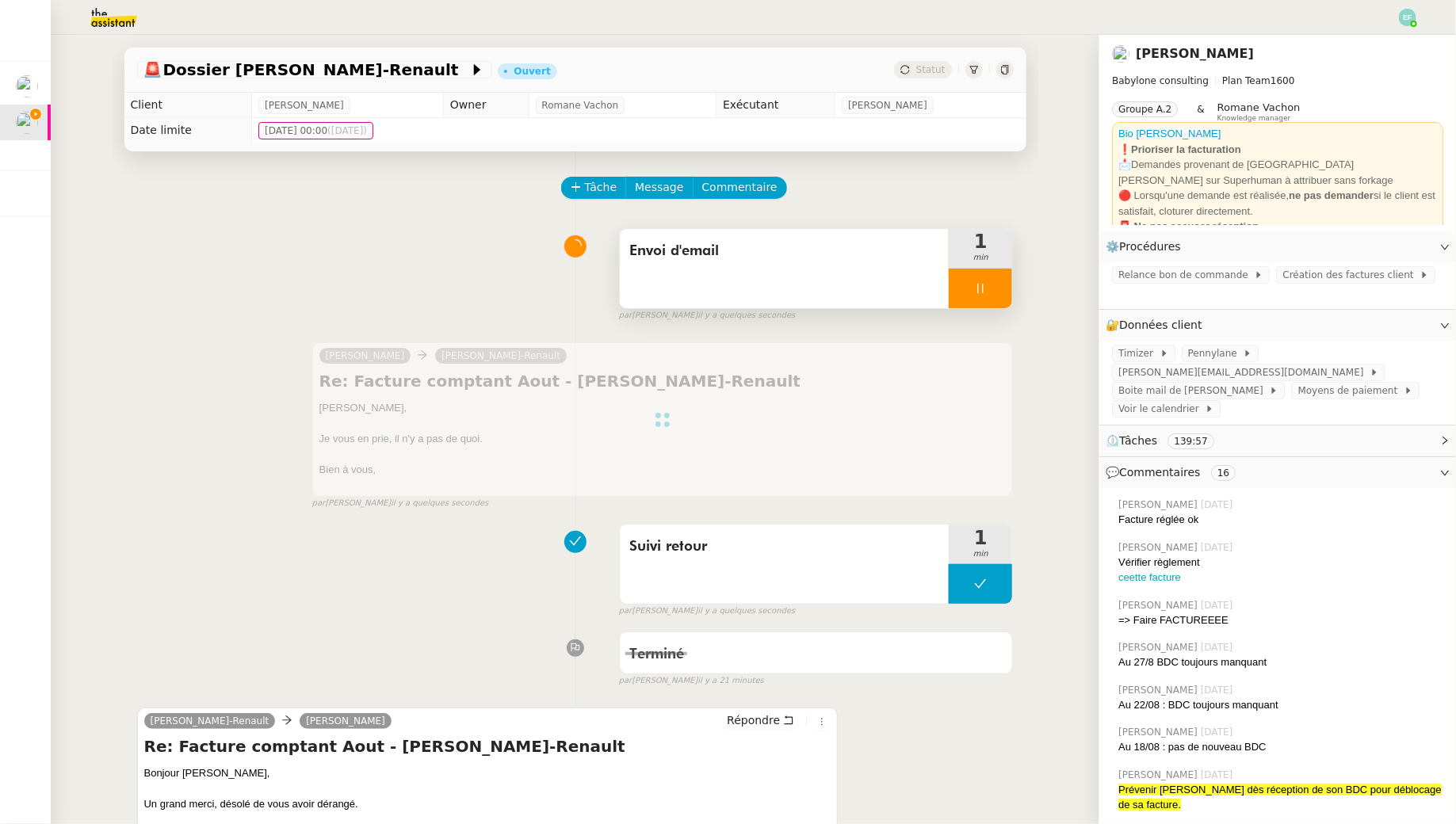
click at [982, 292] on icon at bounding box center [981, 288] width 13 height 13
click at [1001, 288] on icon at bounding box center [996, 288] width 13 height 13
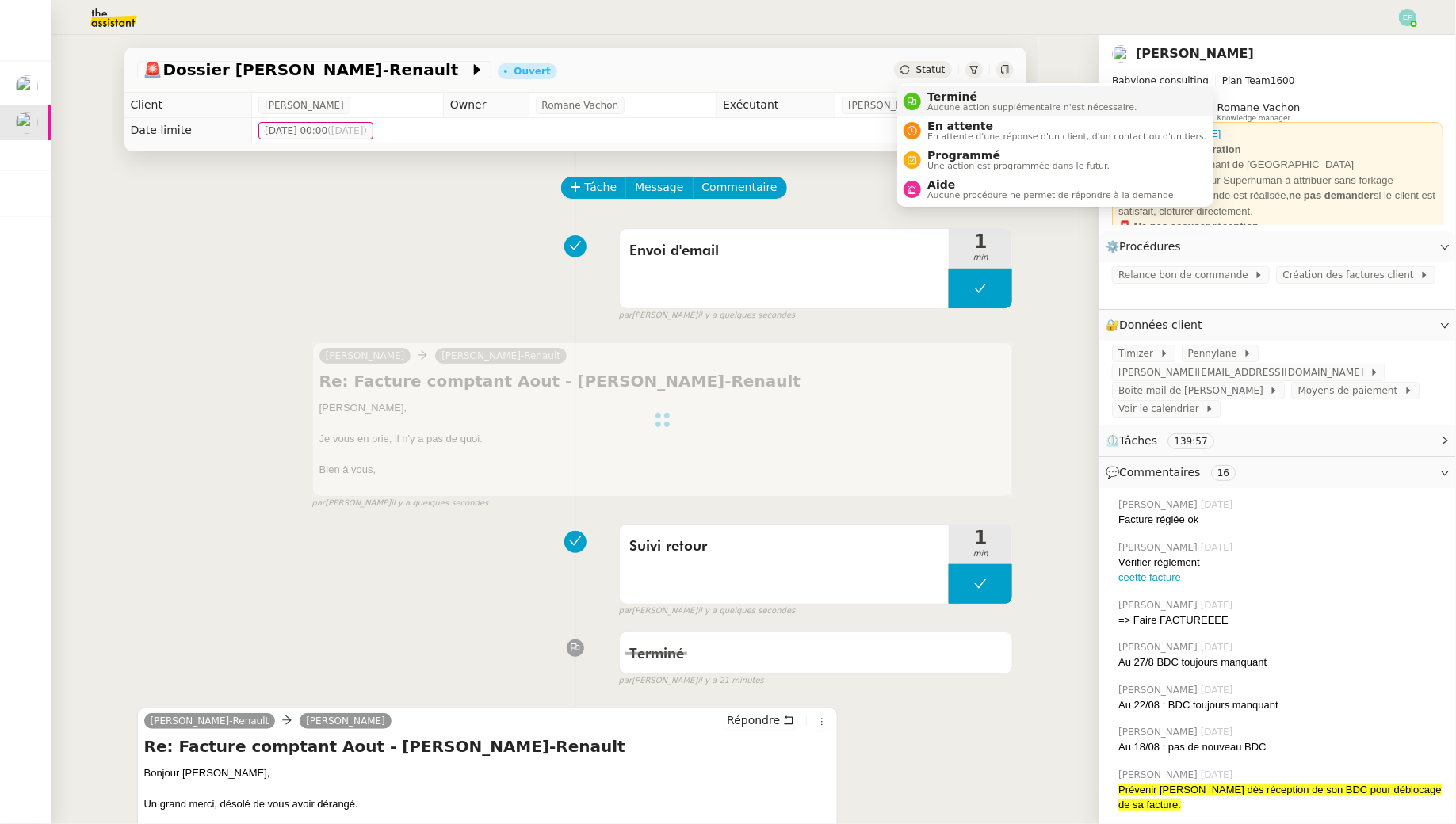
click at [931, 115] on li "Terminé Aucune action supplémentaire n'est nécessaire." at bounding box center [1054, 101] width 315 height 29
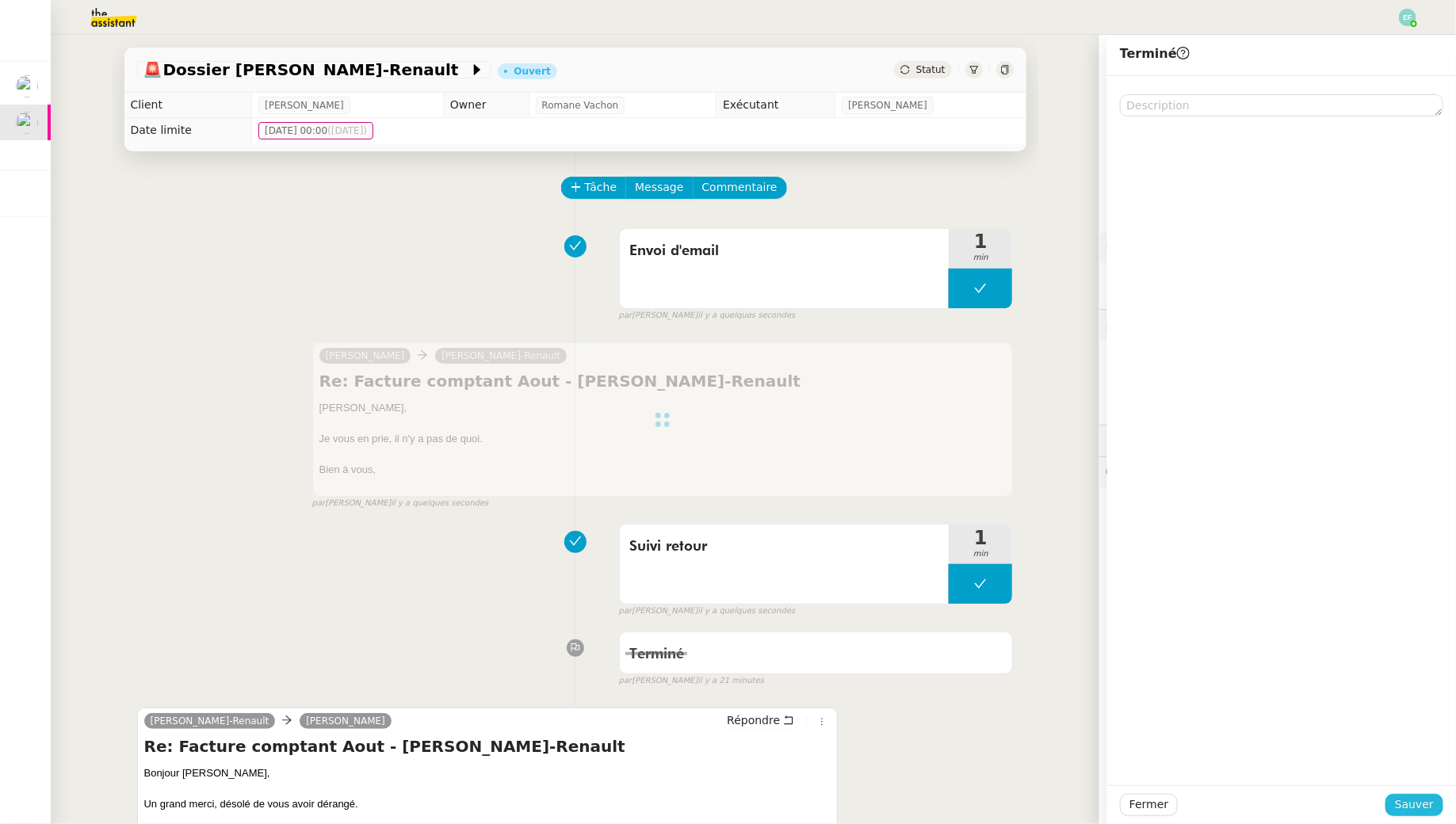
click at [1412, 804] on span "Sauver" at bounding box center [1414, 804] width 39 height 19
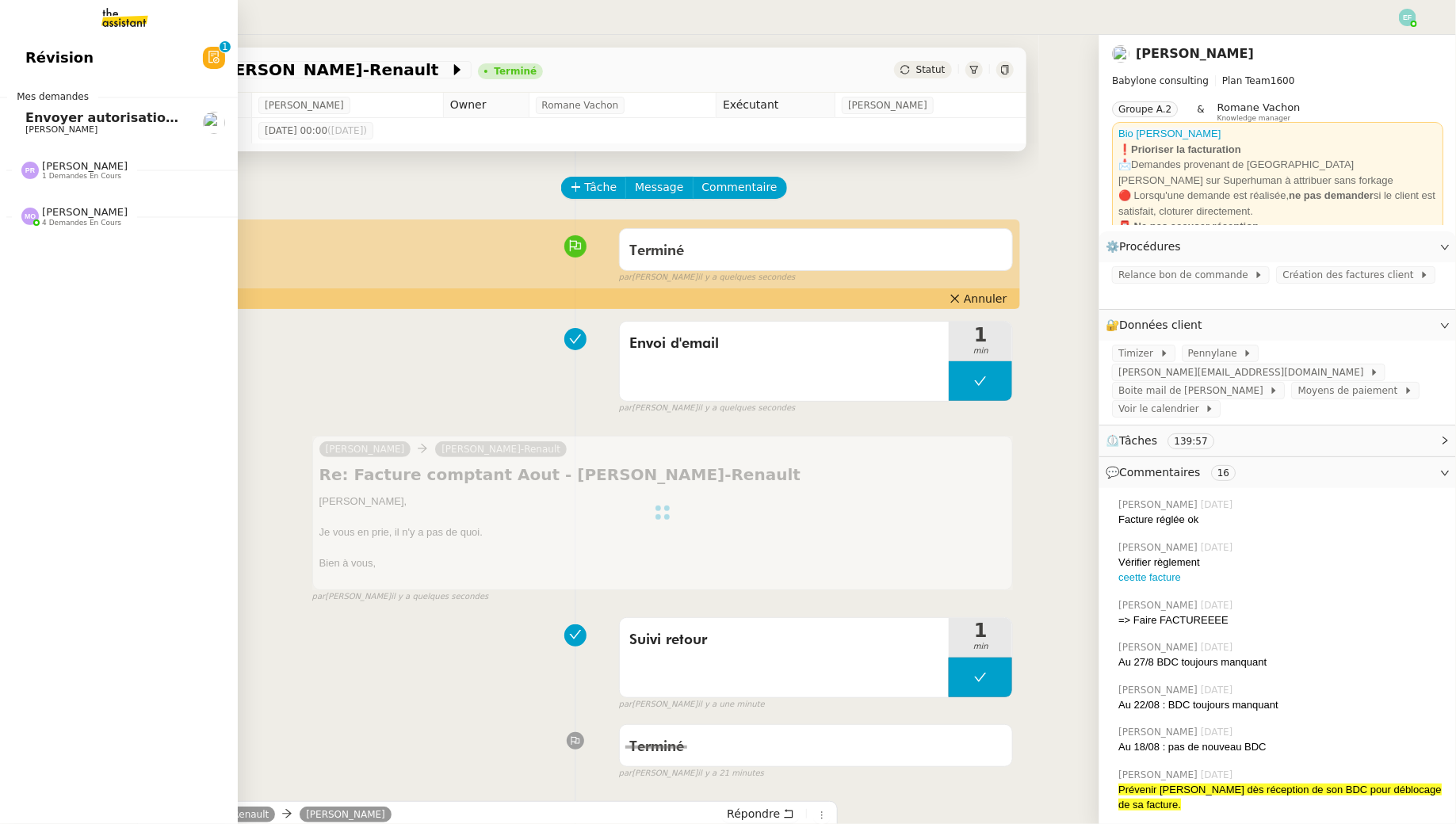
click at [51, 125] on span "[PERSON_NAME]" at bounding box center [61, 129] width 73 height 10
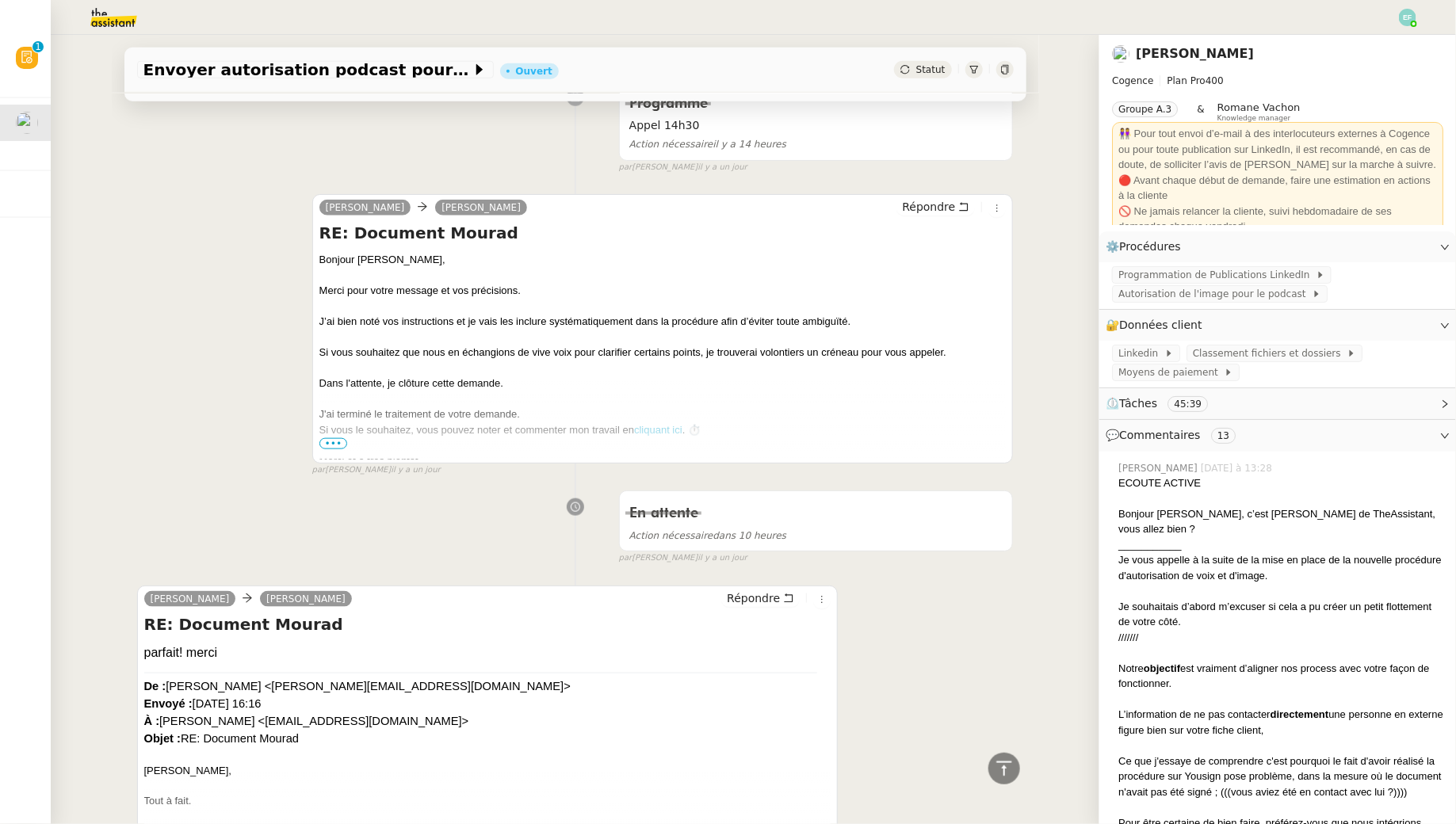
scroll to position [991, 0]
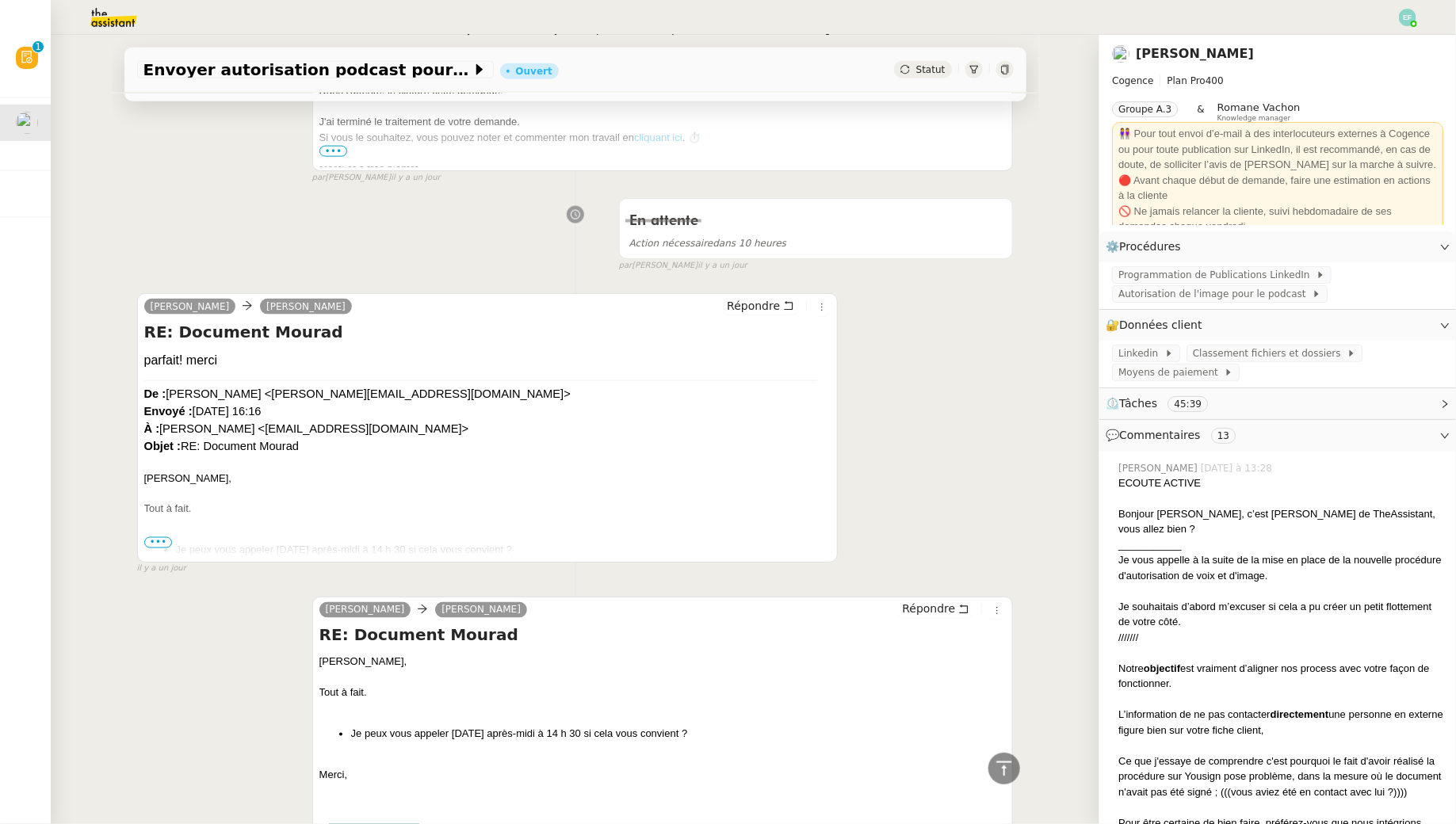
click at [162, 537] on span "•••" at bounding box center [158, 543] width 28 height 11
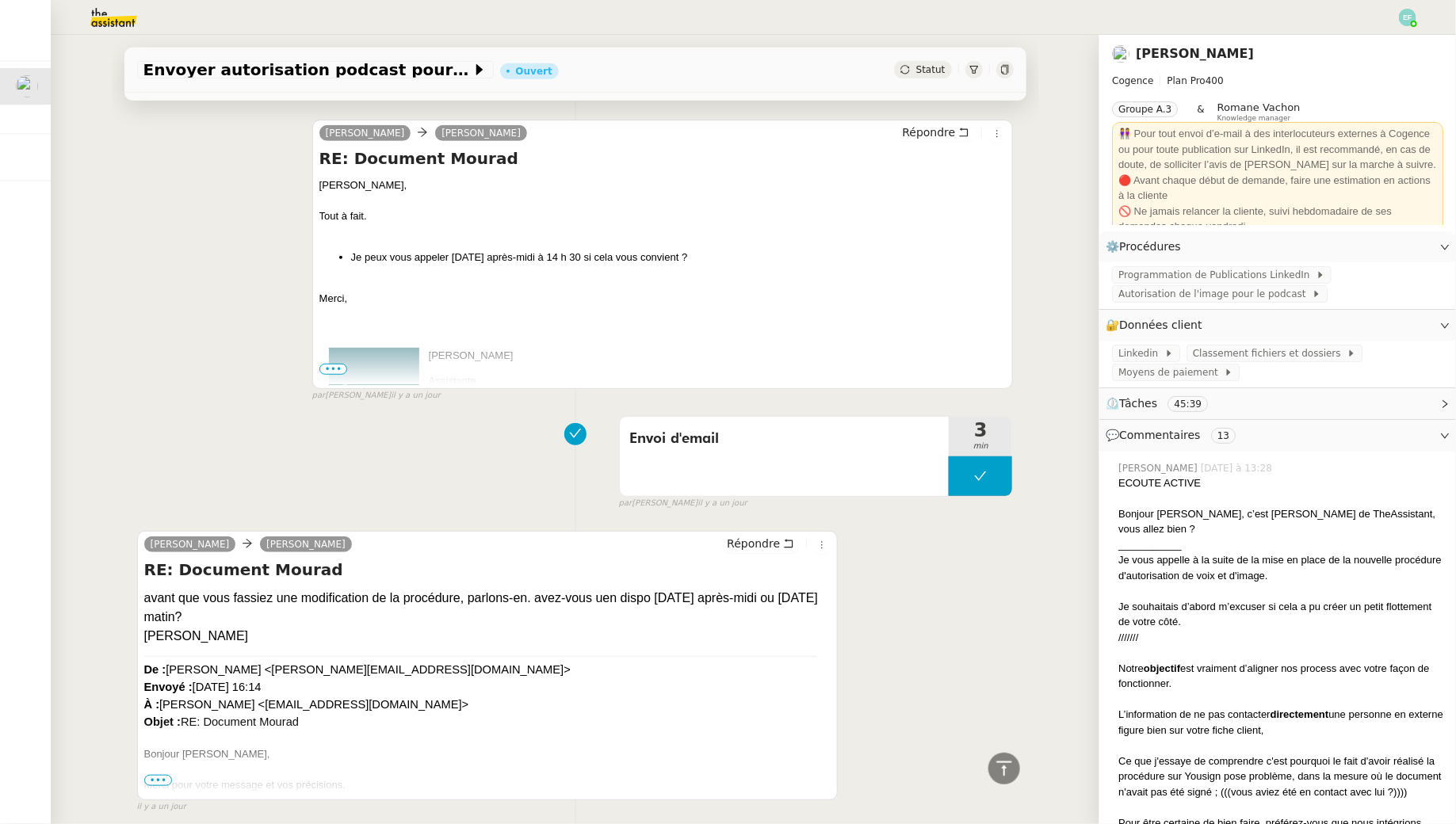
scroll to position [3587, 0]
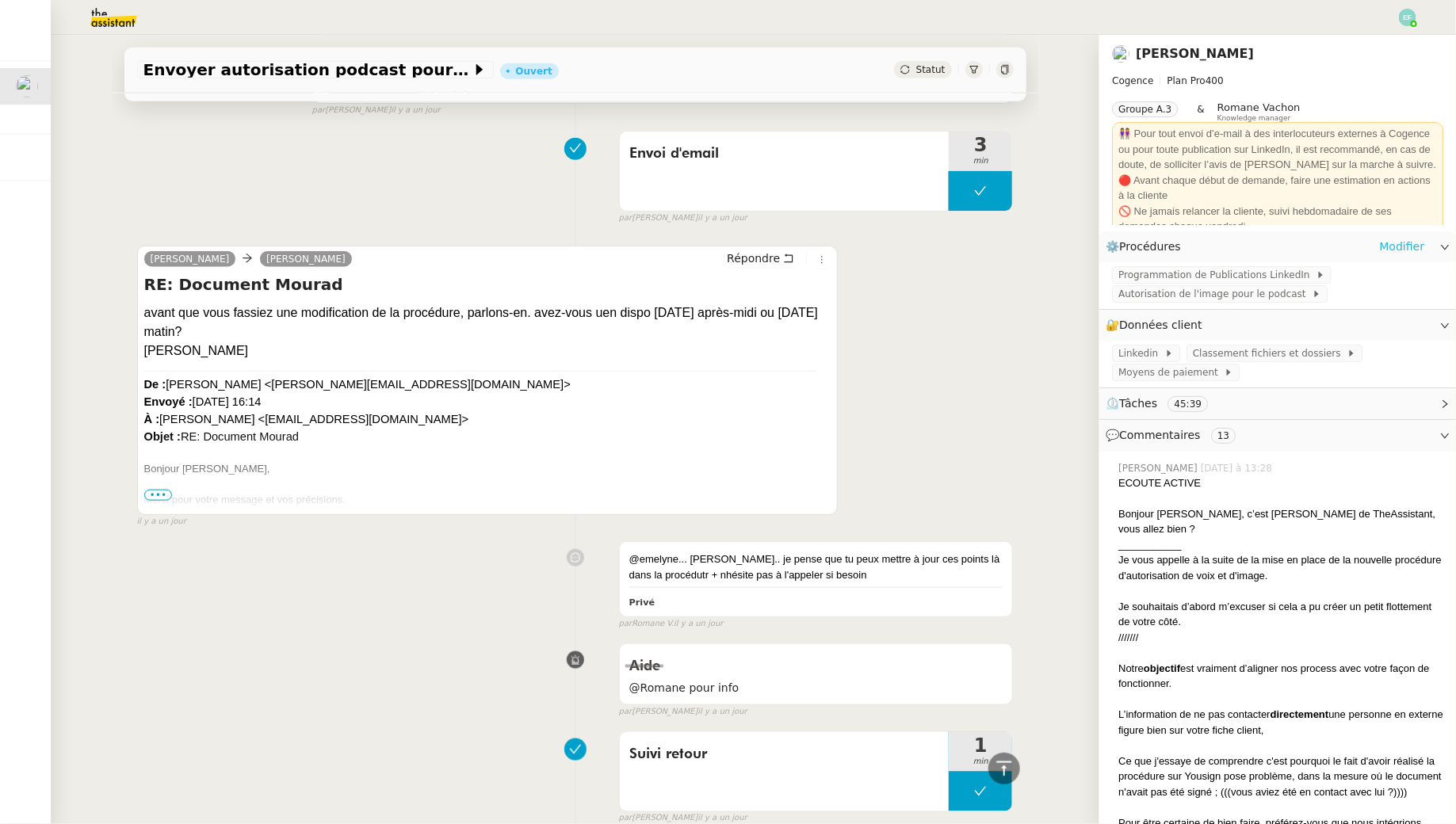
click at [1409, 249] on link "Modifier" at bounding box center [1401, 246] width 45 height 19
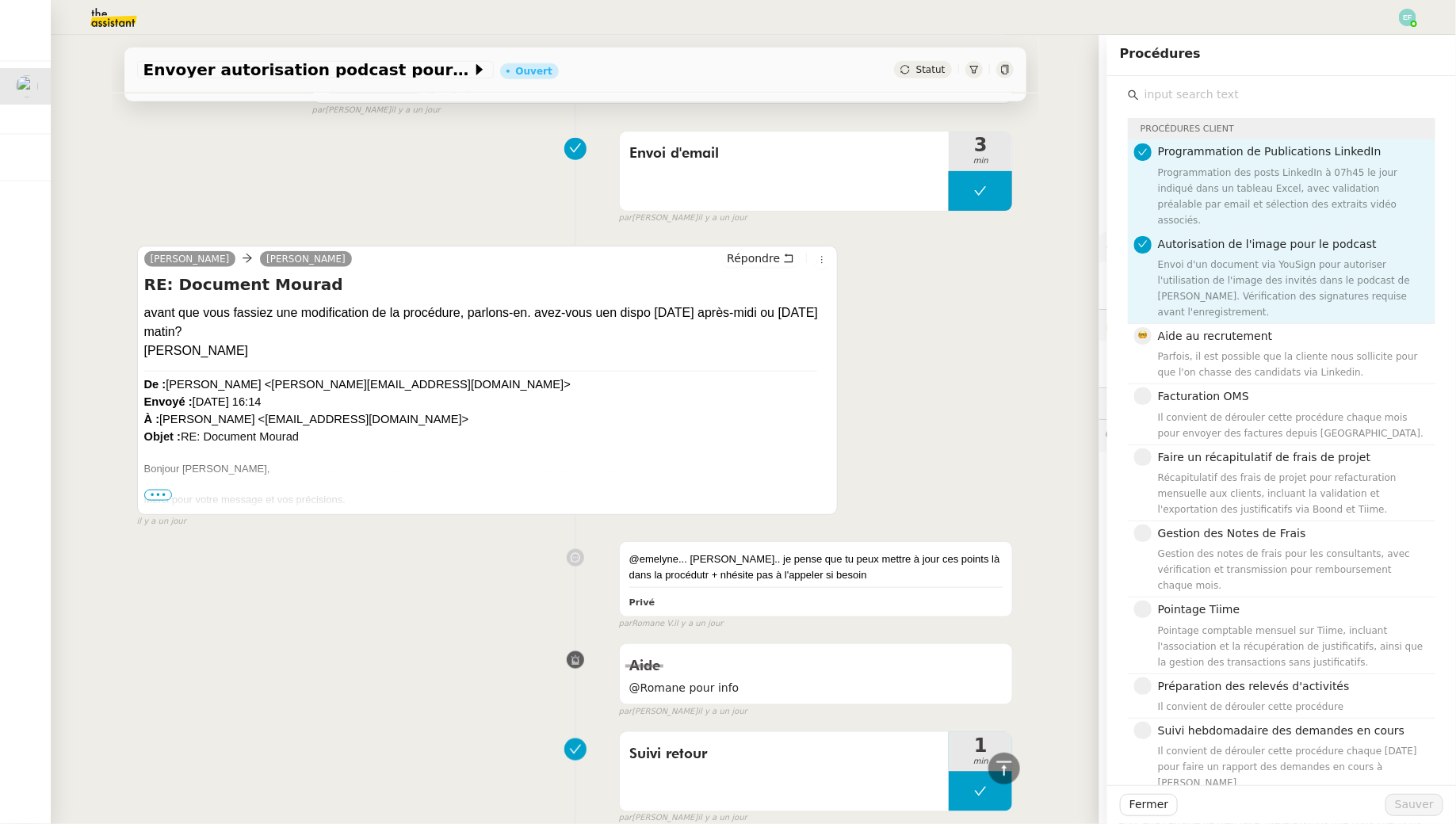
click at [959, 288] on div "Juliette Rihal Louise Répondre RE: Document Mourad avant que vous fassiez une m…" at bounding box center [575, 379] width 877 height 297
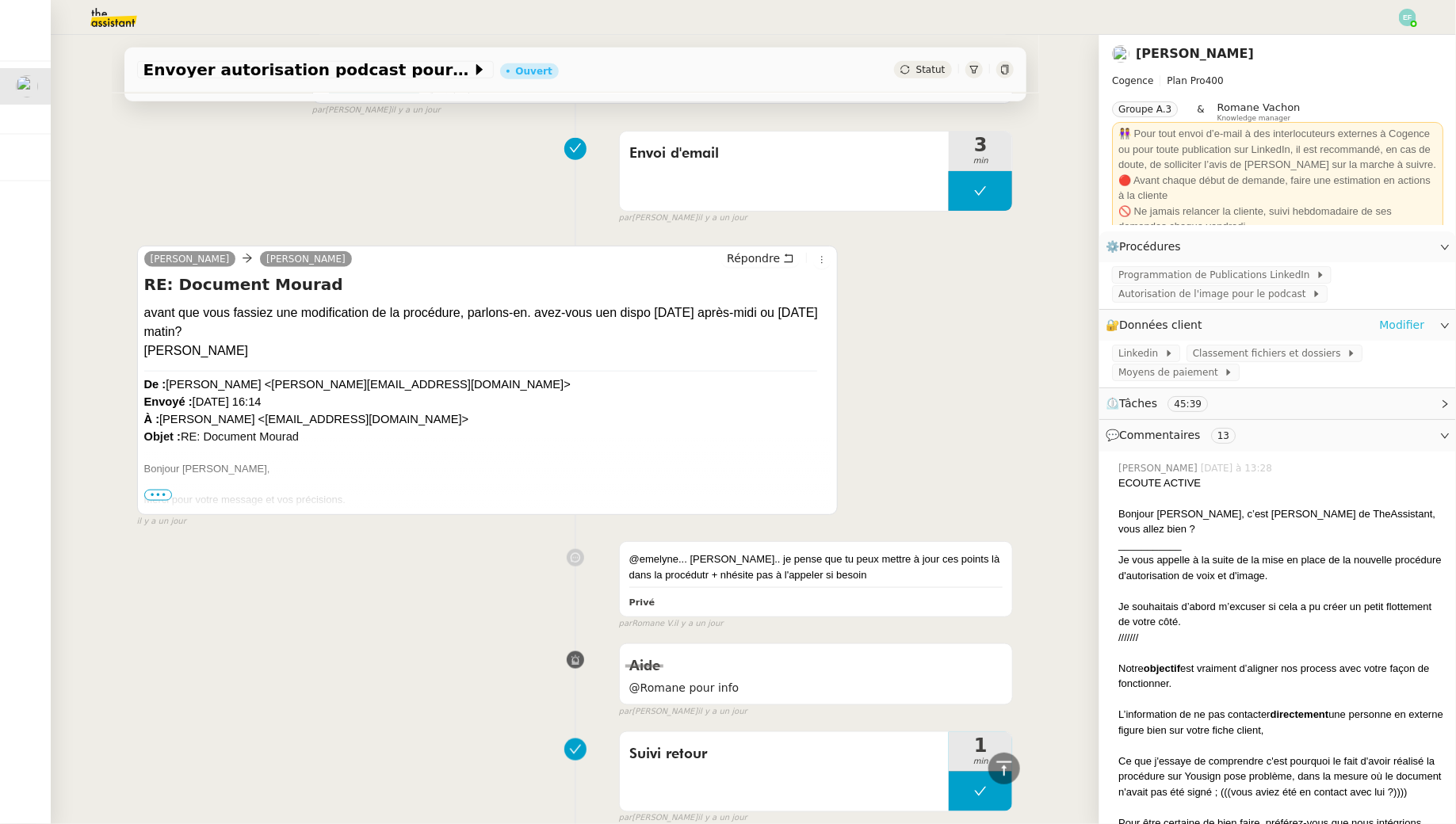
click at [1417, 319] on link "Modifier" at bounding box center [1401, 325] width 45 height 19
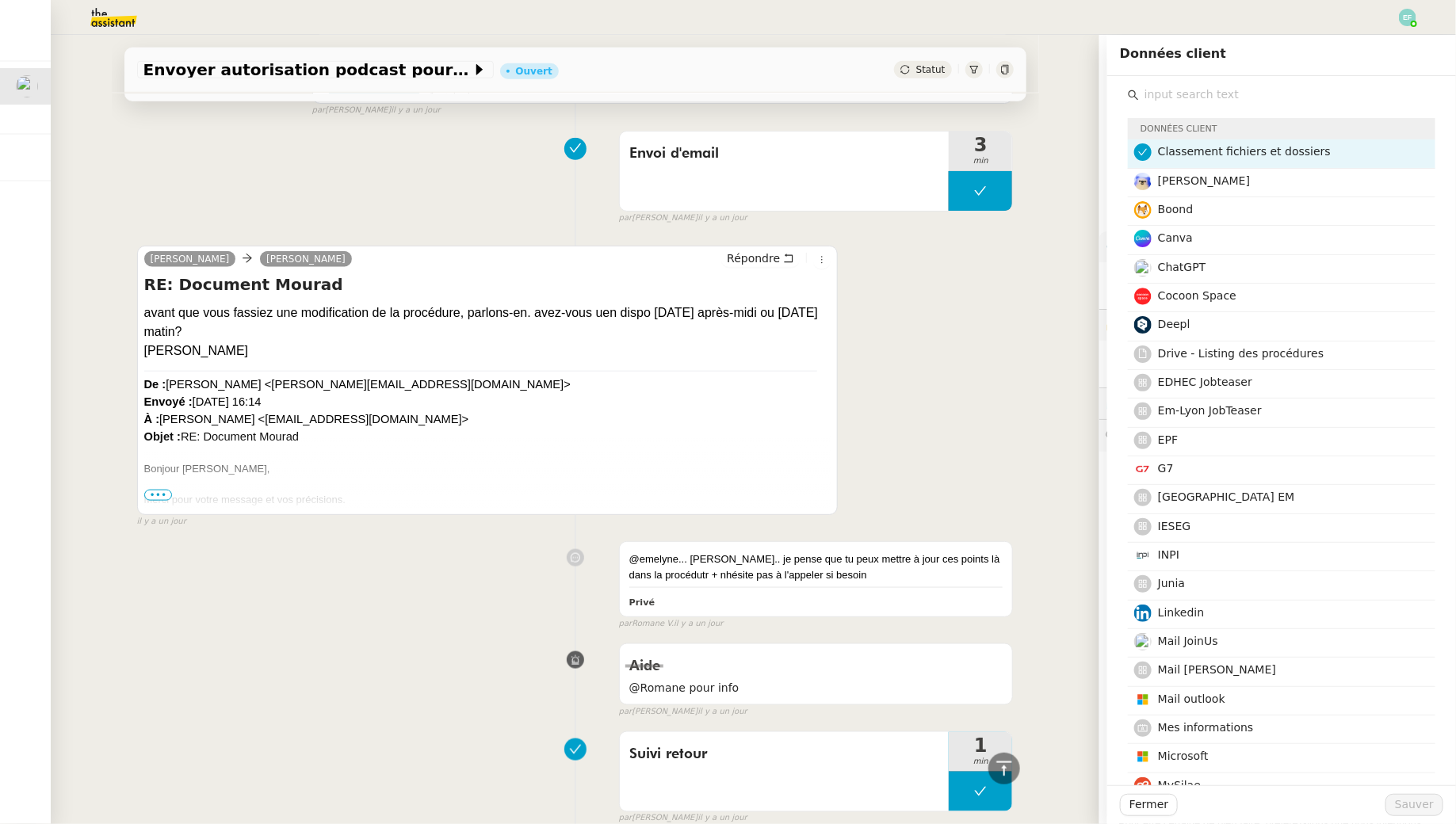
click at [1254, 97] on input "text" at bounding box center [1287, 94] width 297 height 22
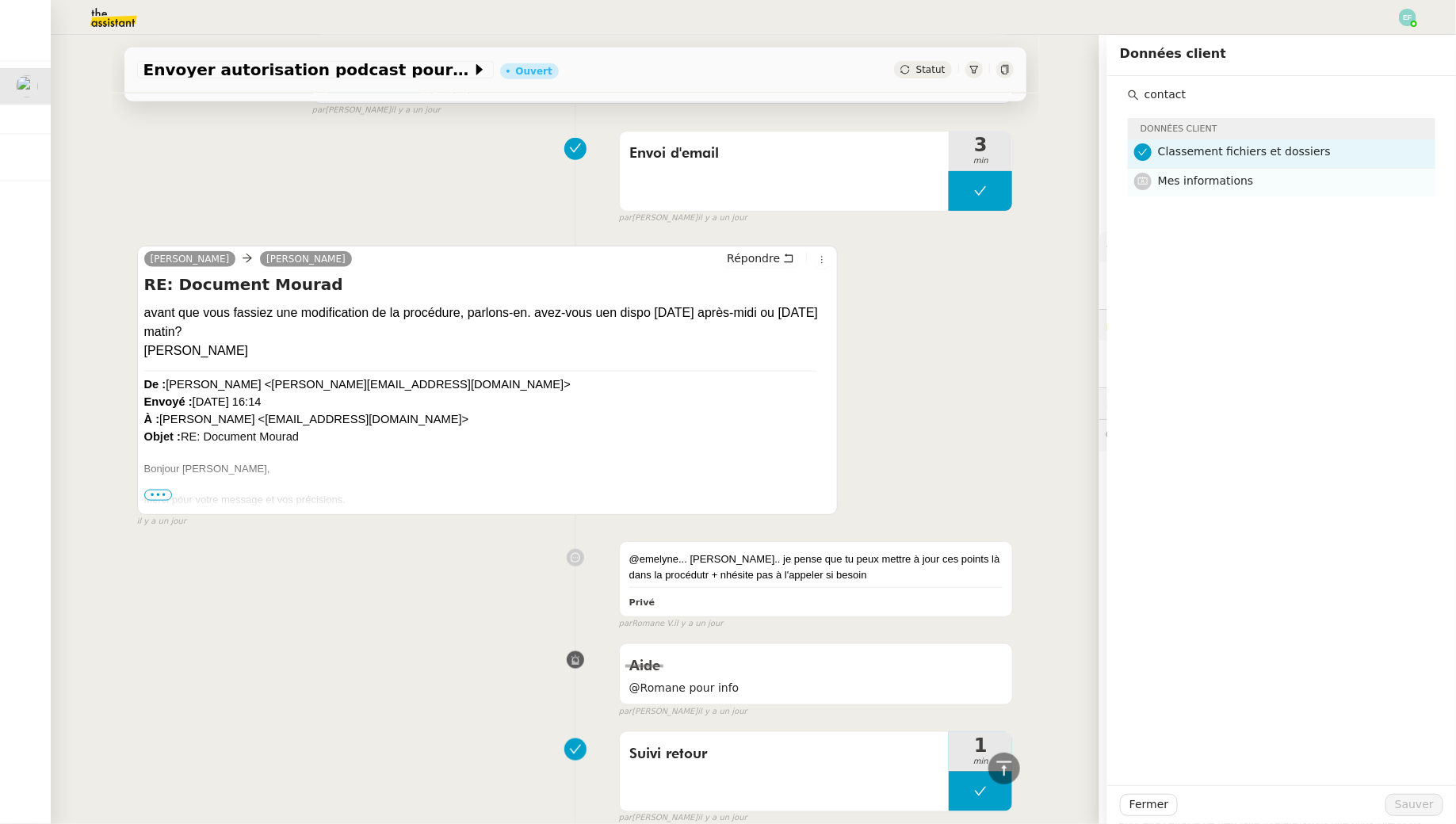
type input "contact"
click at [1248, 172] on h4 "Mes informations" at bounding box center [1292, 180] width 268 height 19
click at [1410, 799] on span "Sauver" at bounding box center [1414, 804] width 39 height 19
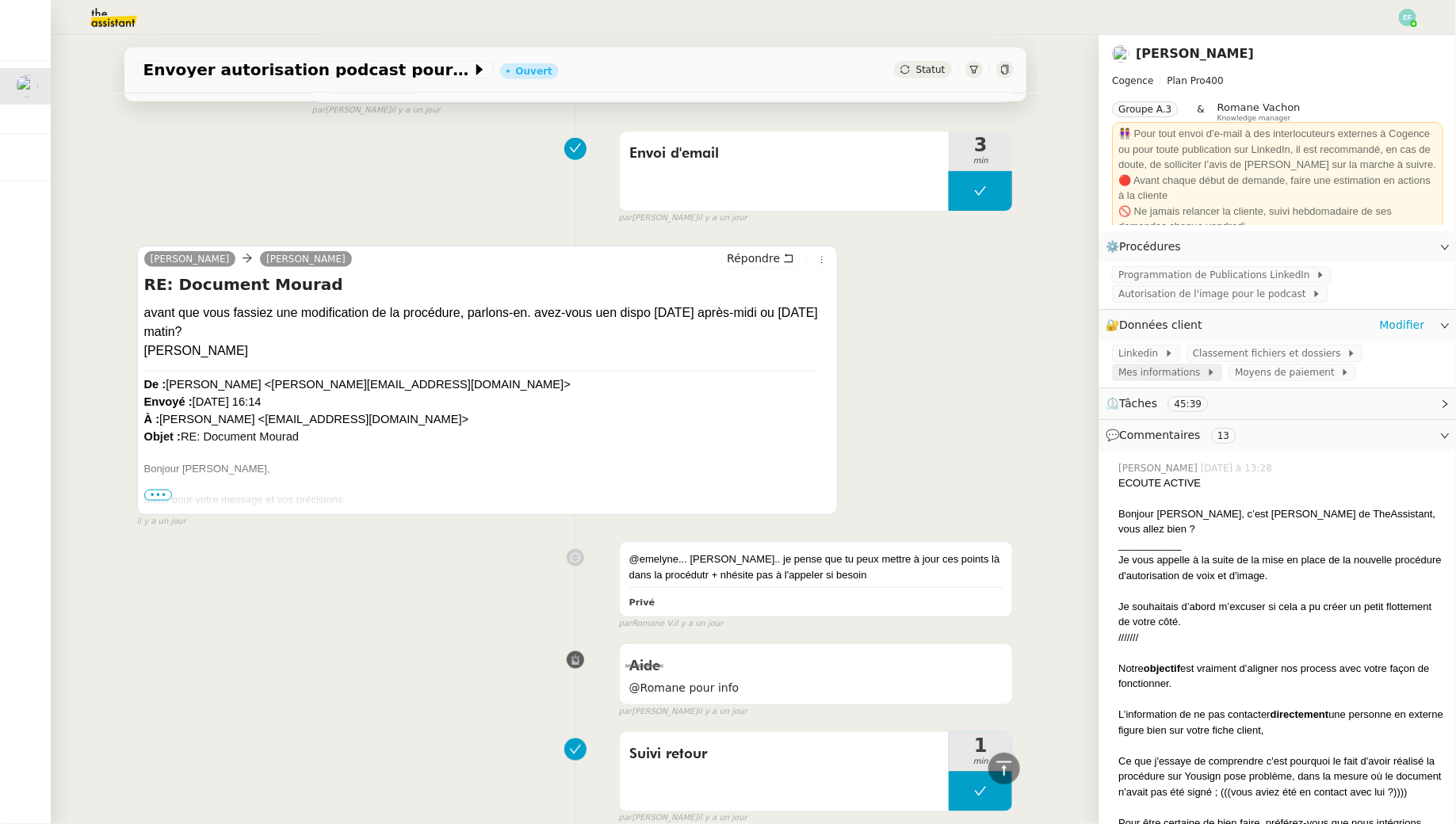
click at [1179, 371] on span "Mes informations" at bounding box center [1162, 372] width 88 height 16
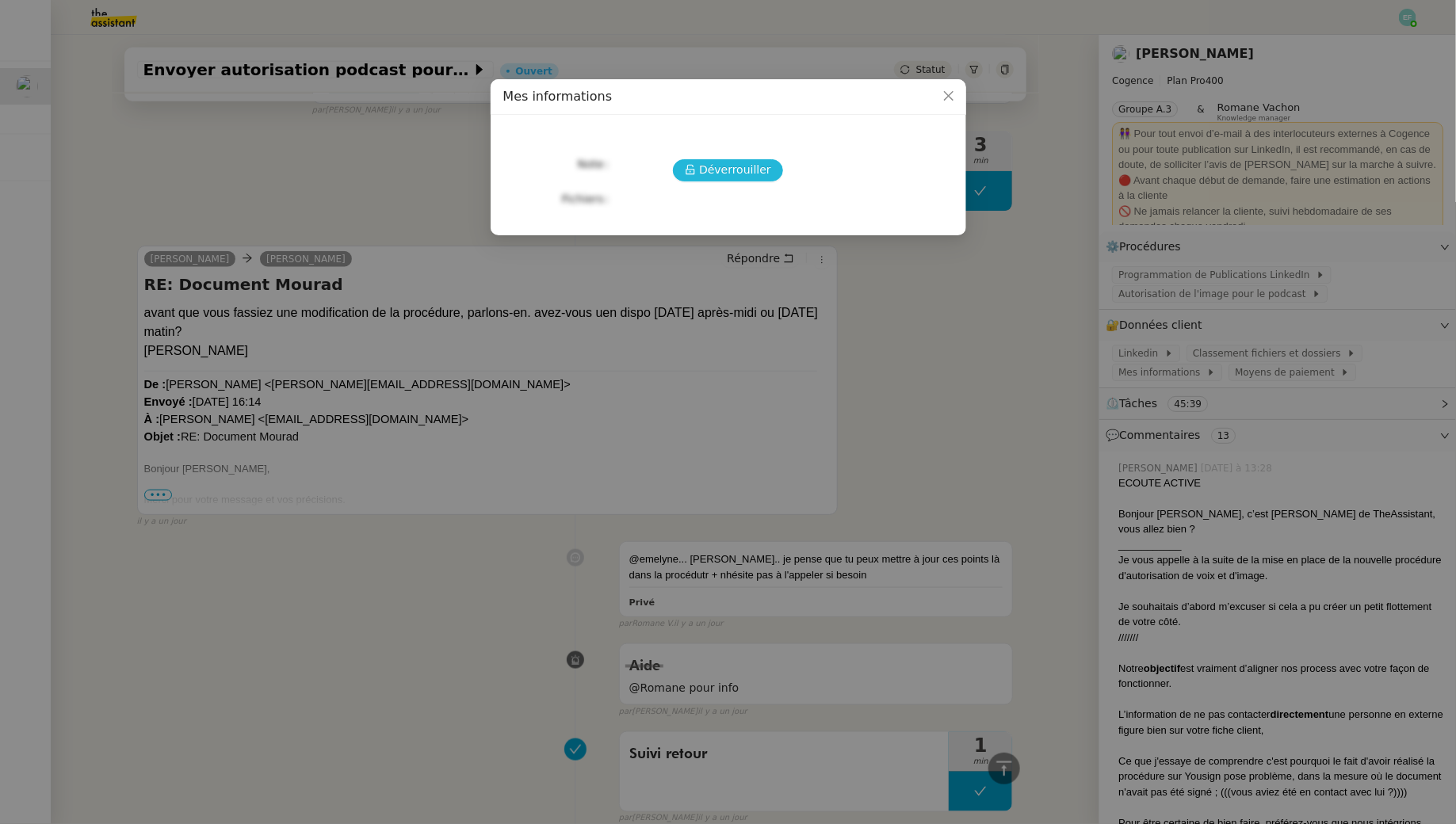
click at [731, 176] on span "Déverrouiller" at bounding box center [735, 170] width 73 height 19
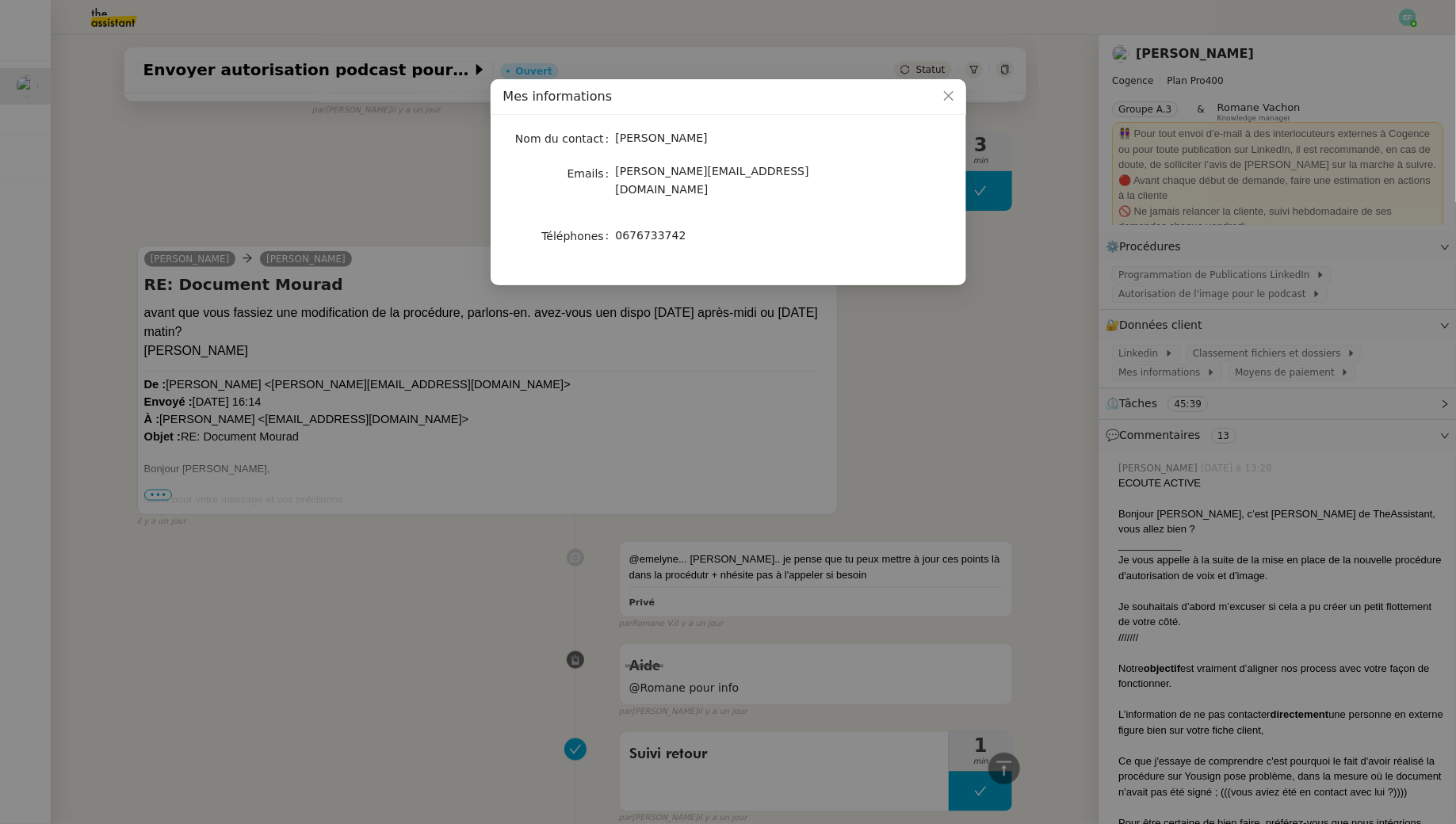
click at [670, 229] on span "0676733742" at bounding box center [651, 235] width 71 height 13
copy div "0676733742"
click at [406, 196] on nz-modal-container "Mes informations Nom du contact Juliette Rihal Emails juliette.rihal@cogence-co…" at bounding box center [728, 412] width 1456 height 824
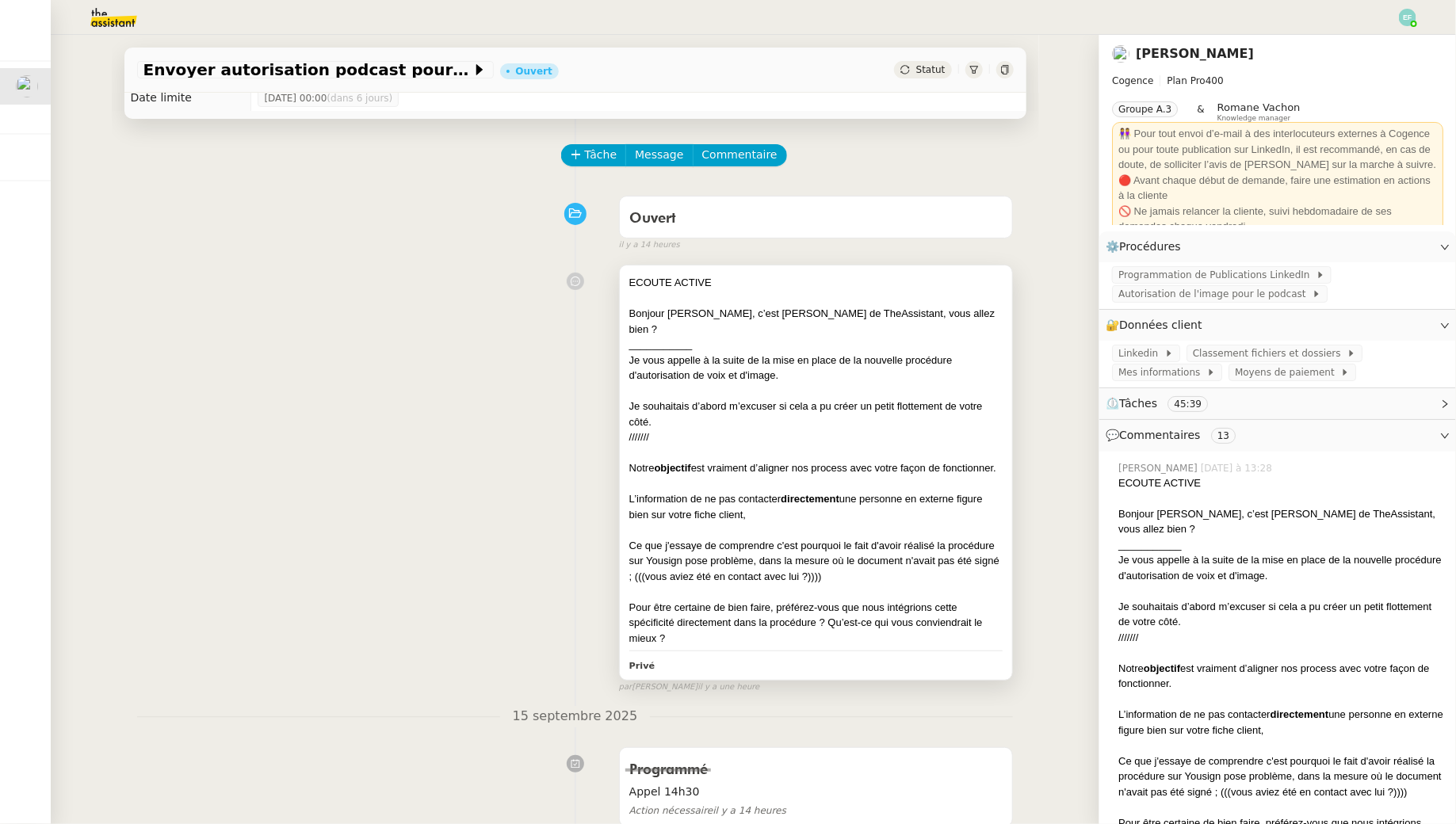
scroll to position [72, 0]
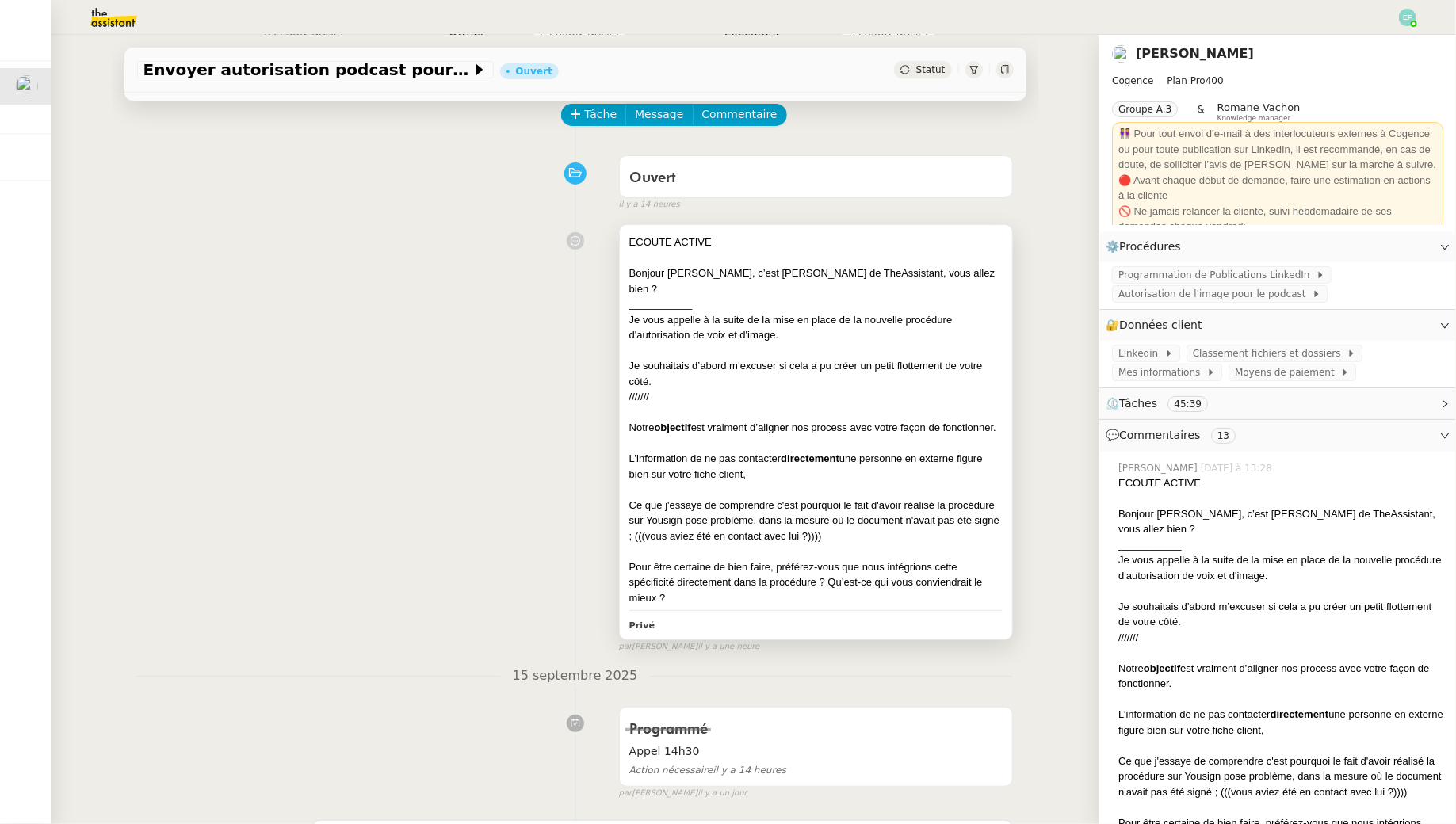
click at [706, 436] on div at bounding box center [816, 444] width 374 height 16
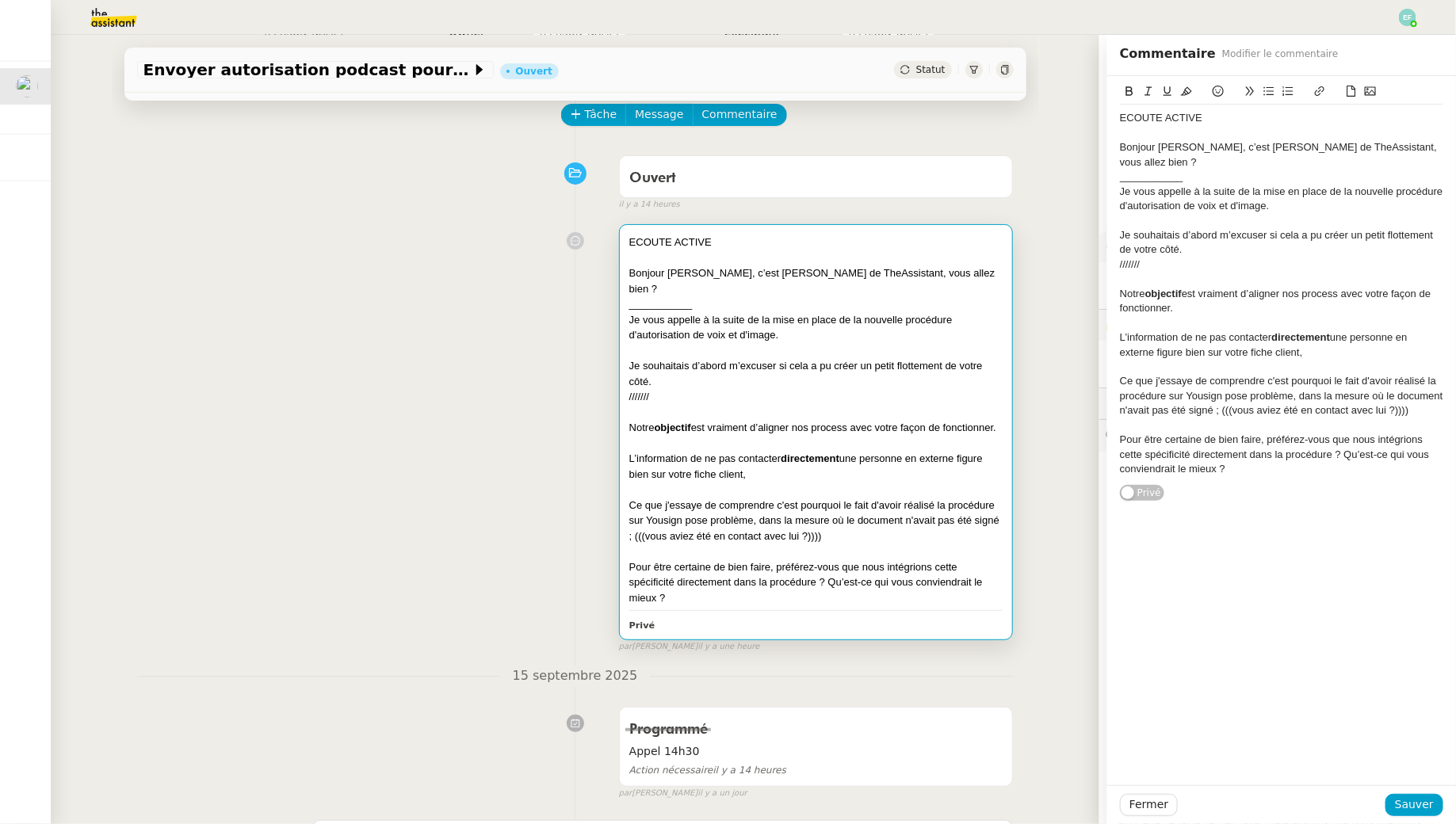
click at [706, 436] on div at bounding box center [816, 444] width 374 height 16
click at [454, 419] on div "ECOUTE ACTIVE Bonjour Juliette, c’est Emelyne de TheAssistant, vous allez bien …" at bounding box center [575, 434] width 877 height 436
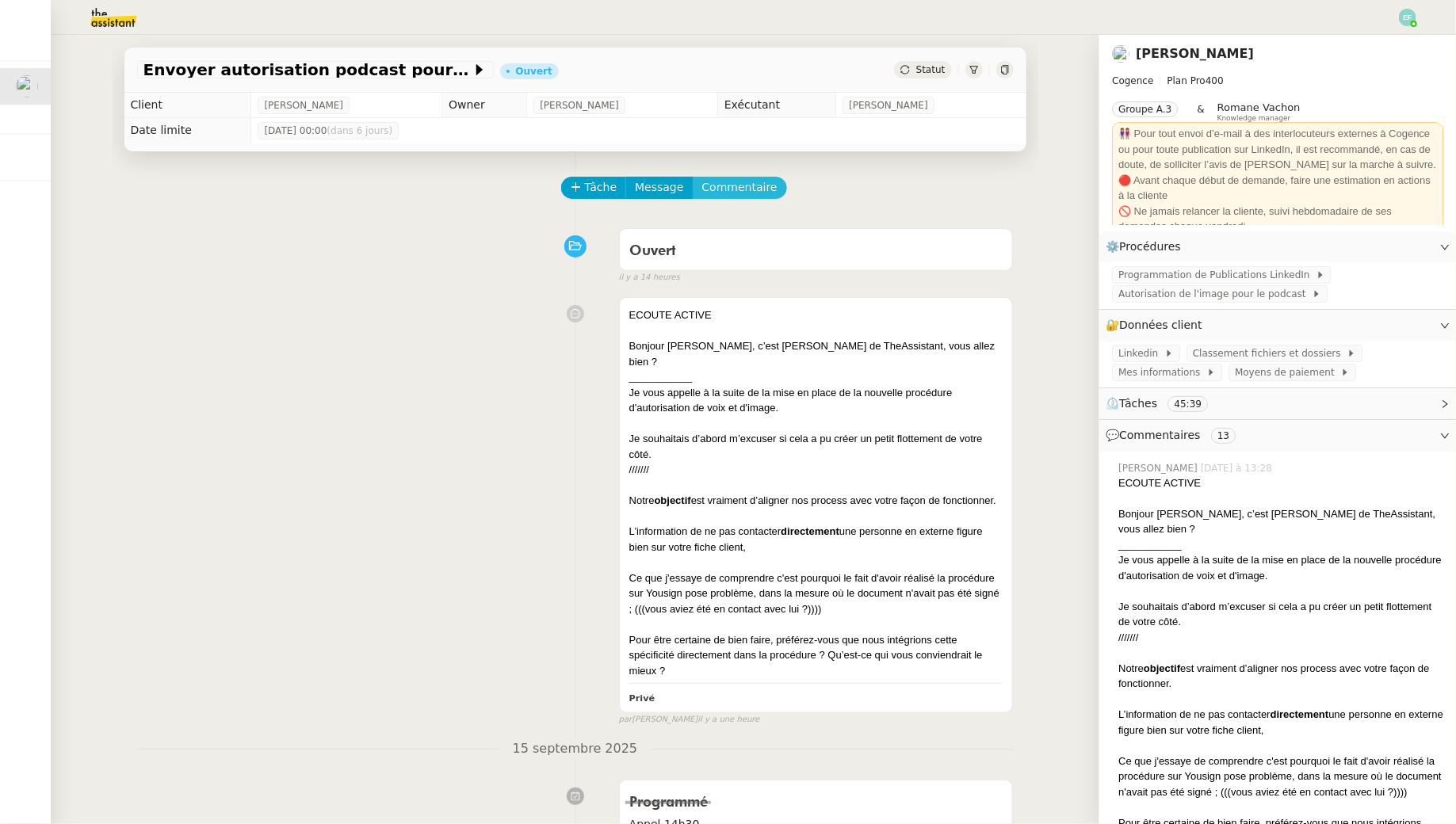
click at [724, 188] on span "Commentaire" at bounding box center [739, 187] width 75 height 19
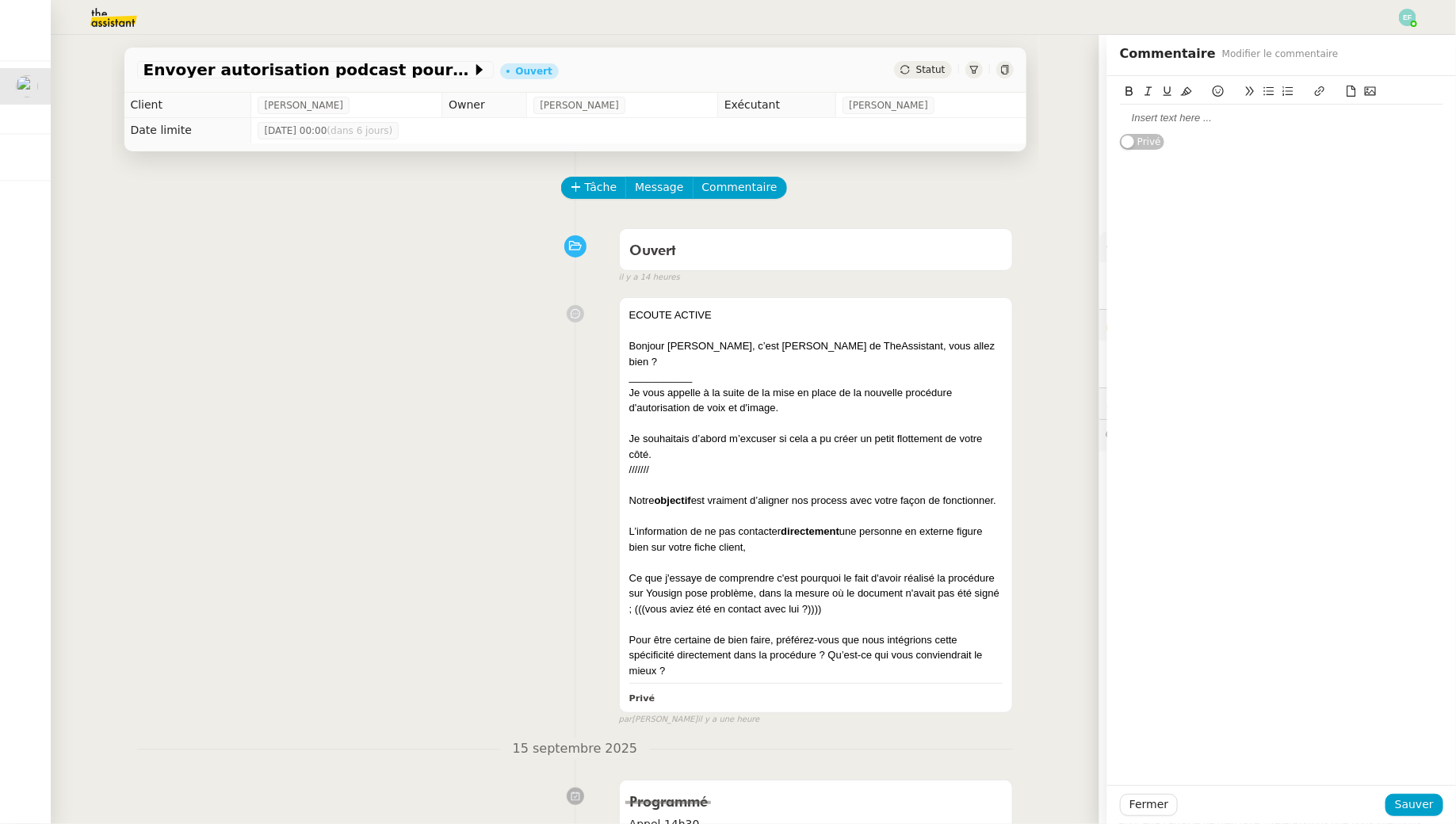
click at [1151, 115] on div at bounding box center [1281, 118] width 323 height 14
click at [1403, 812] on span "Sauver" at bounding box center [1414, 804] width 39 height 19
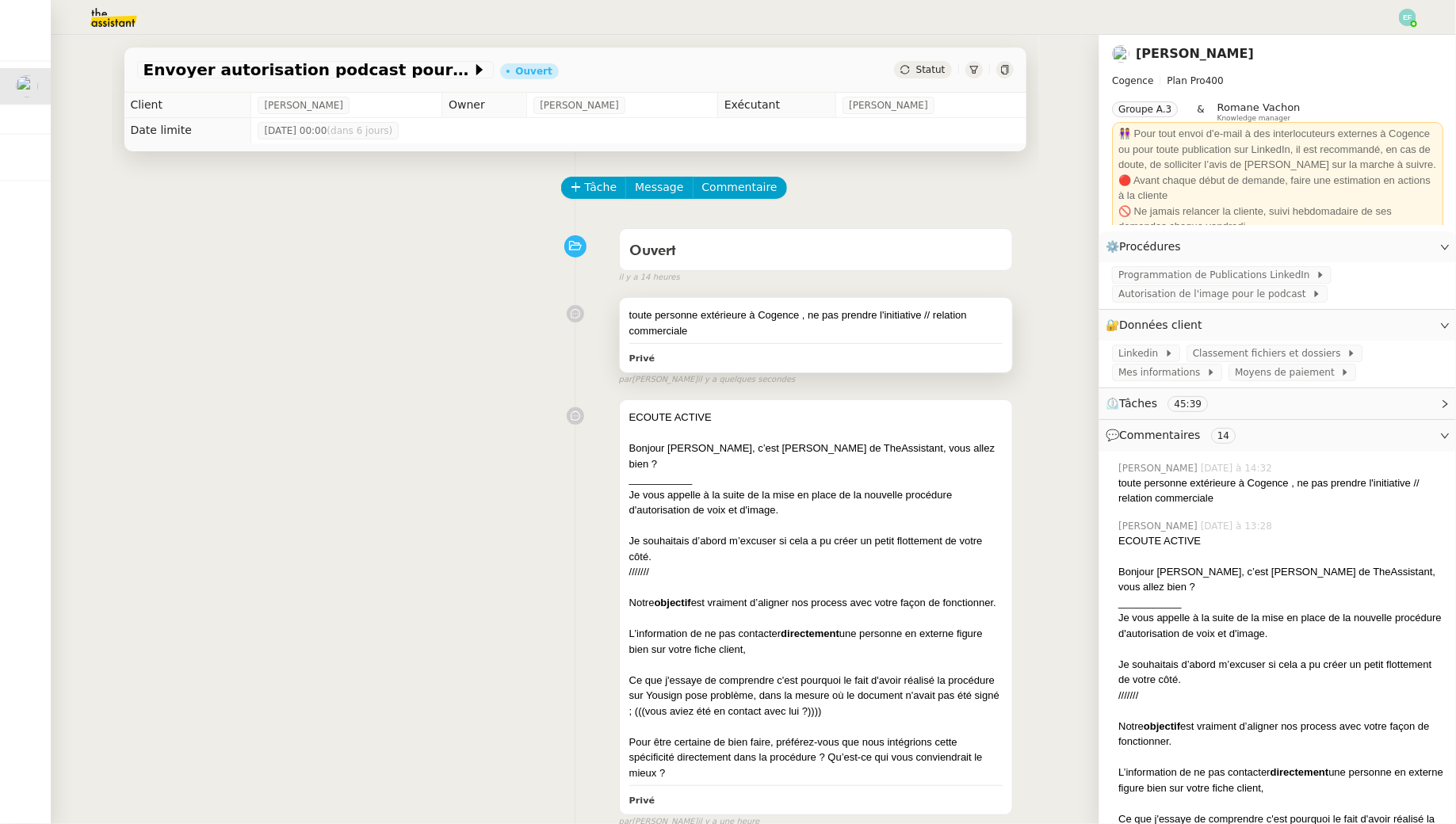
click at [849, 343] on div at bounding box center [816, 343] width 374 height 1
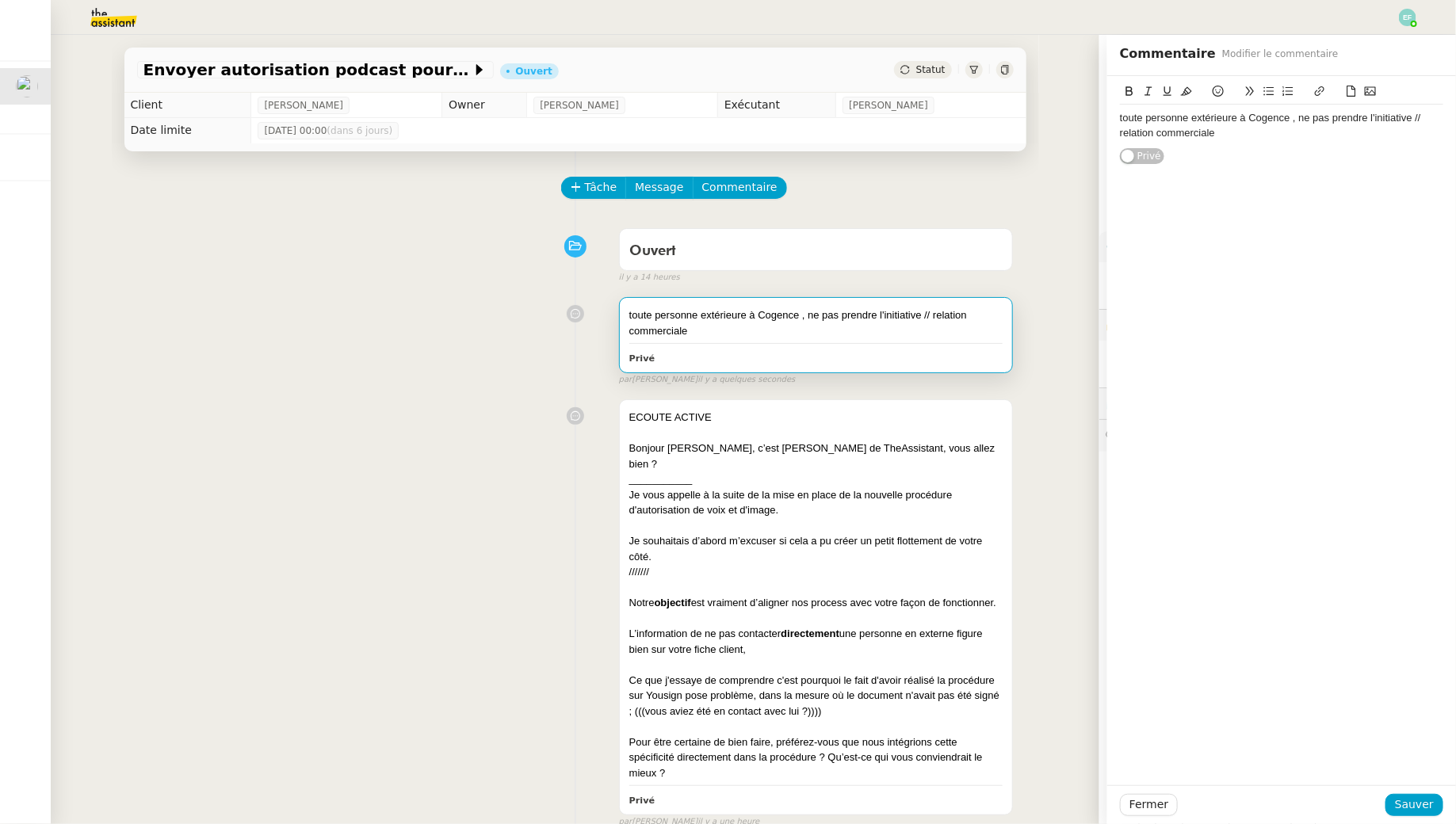
click at [1323, 155] on div "toute personne extérieure à Cogence , ne pas prendre l'initiative // relation c…" at bounding box center [1281, 120] width 323 height 89
click at [1313, 137] on div "toute personne extérieure à Cogence , ne pas prendre l'initiative // relation c…" at bounding box center [1281, 126] width 323 height 29
click at [1426, 808] on span "Sauver" at bounding box center [1414, 804] width 39 height 19
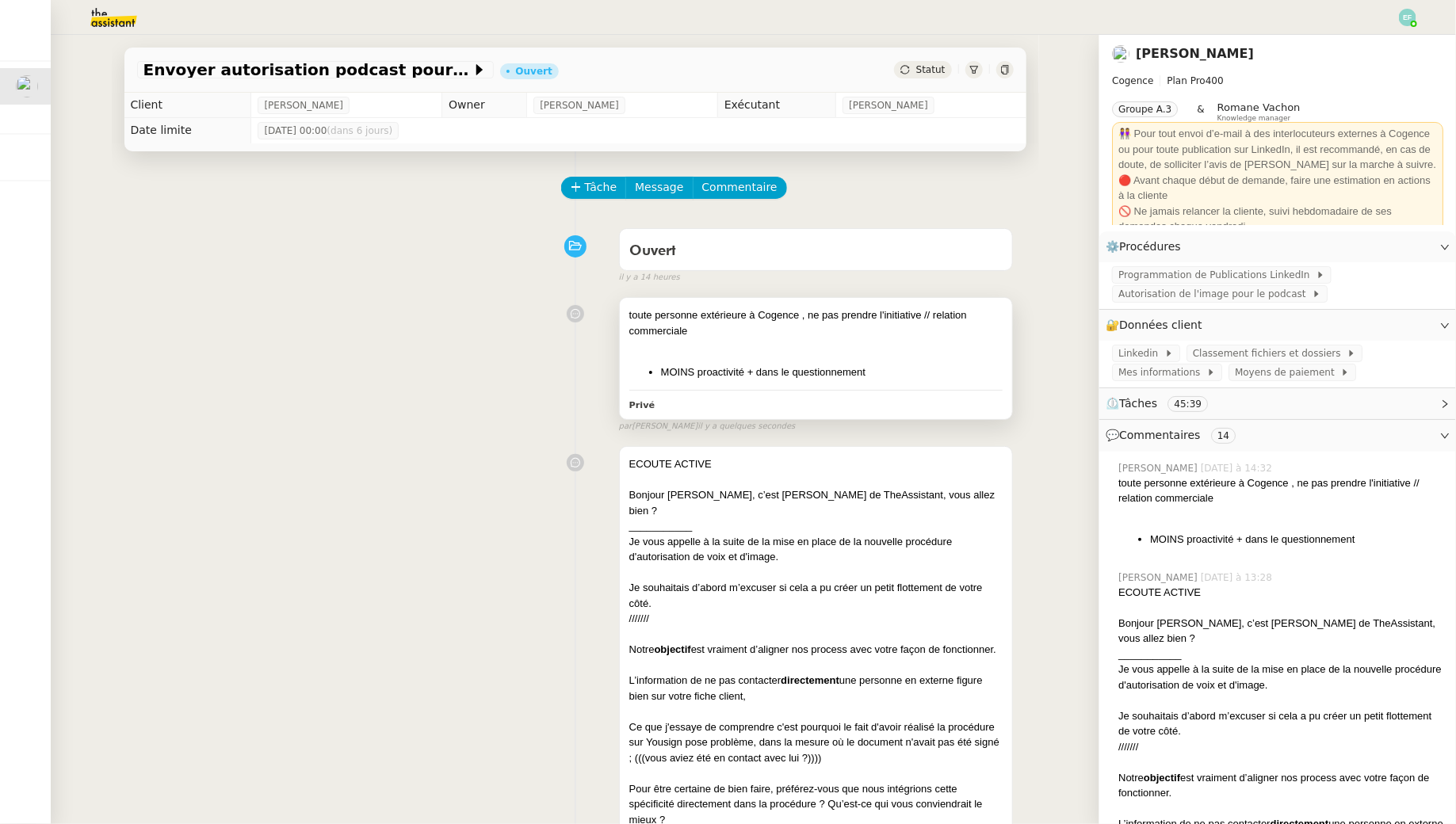
click at [910, 371] on li "MOINS proactivité + dans le questionnement" at bounding box center [832, 372] width 342 height 16
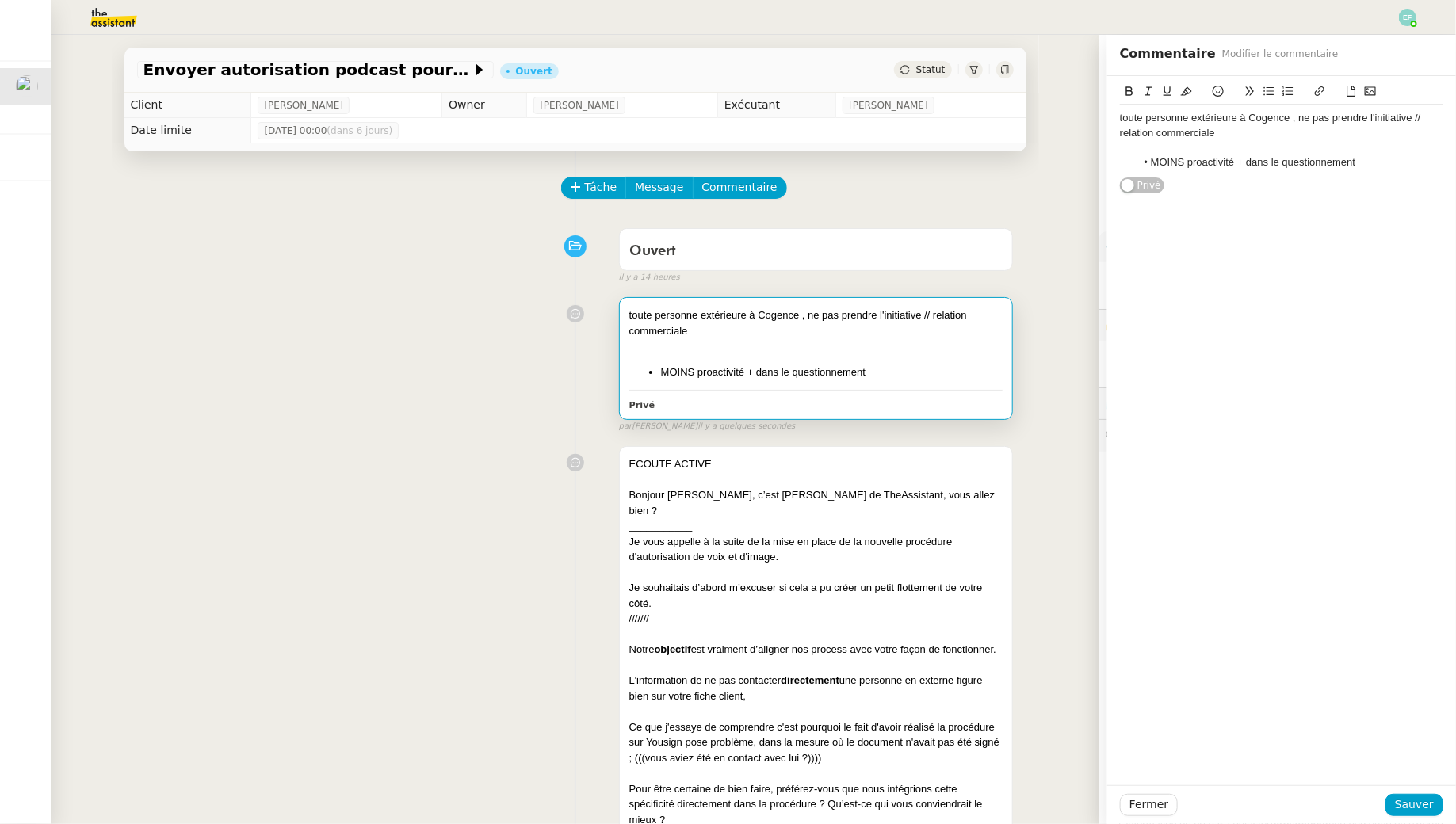
click at [1192, 161] on li "MOINS proactivité + dans le questionnement" at bounding box center [1289, 163] width 309 height 14
click at [1256, 157] on li "MOINS de proactivité + dans le questionnement" at bounding box center [1289, 163] width 309 height 14
click at [1413, 159] on li "MOINS de proactivité être + dans le questionnement" at bounding box center [1289, 163] width 309 height 14
click at [1406, 801] on span "Sauver" at bounding box center [1414, 804] width 39 height 19
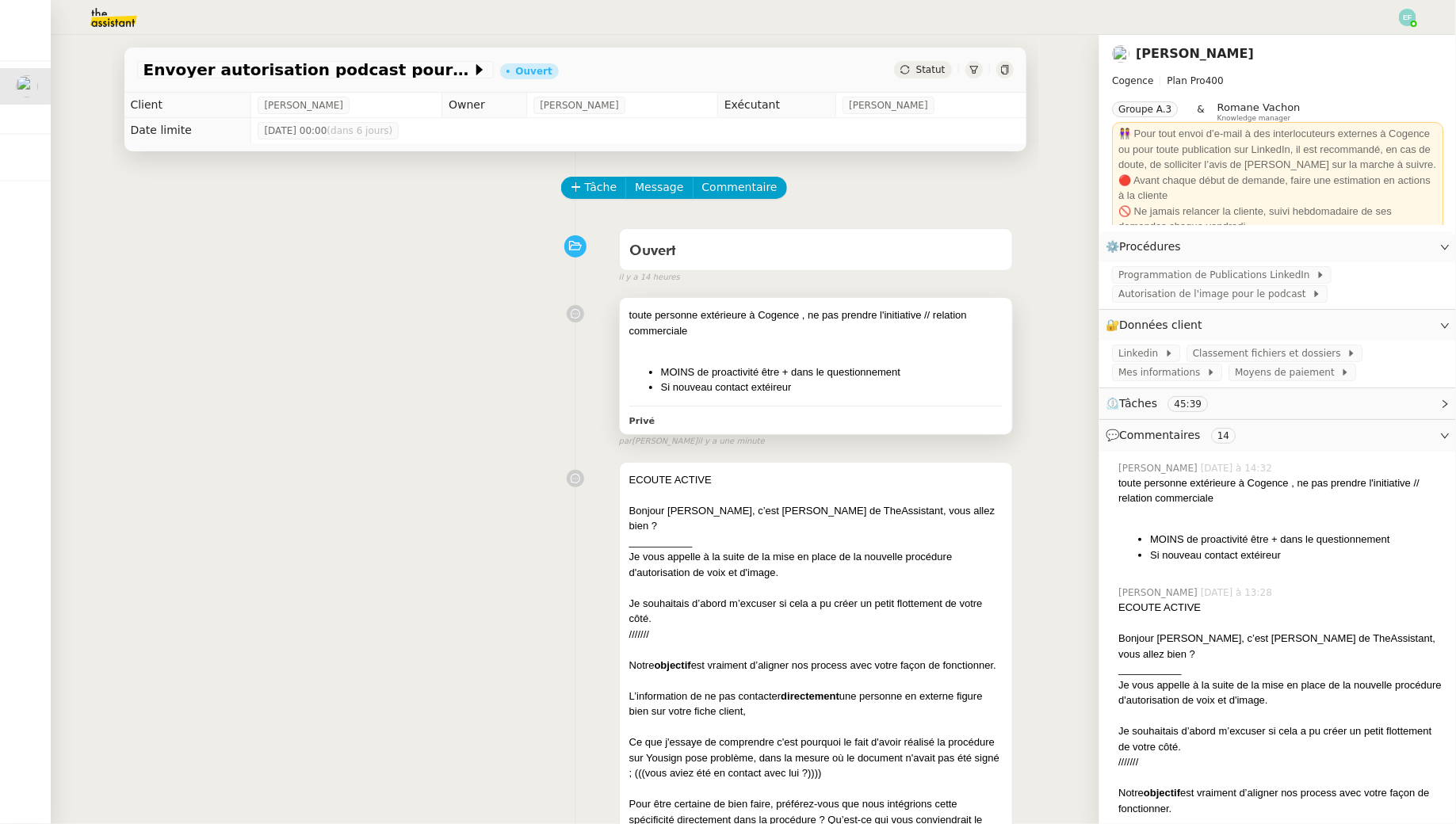
click at [799, 331] on div "toute personne extérieure à Cogence , ne pas prendre l'initiative // relation c…" at bounding box center [816, 323] width 374 height 31
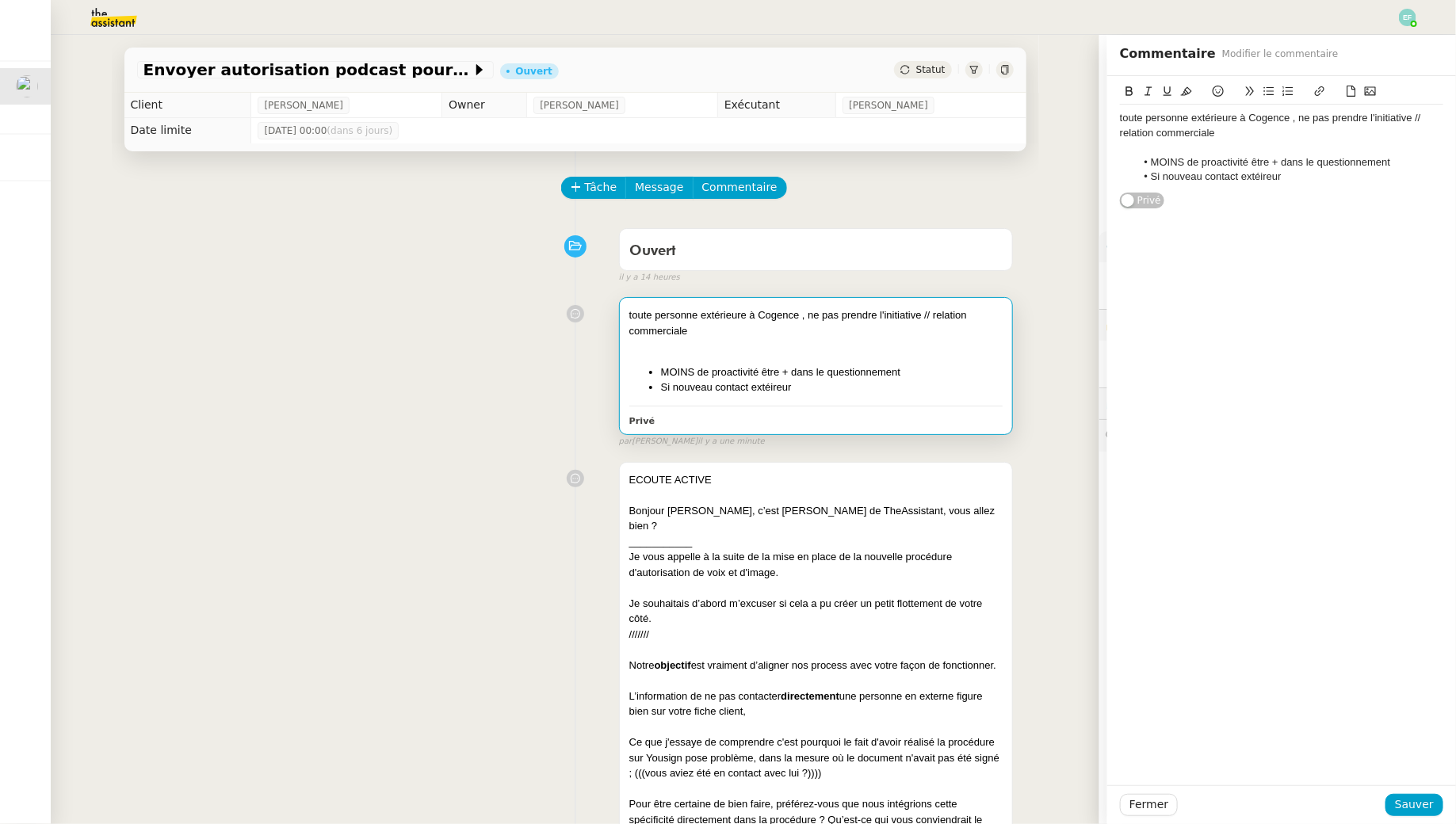
click at [1299, 172] on li "Si nouveau contact extéireur" at bounding box center [1289, 176] width 309 height 14
click at [1265, 174] on li "Si nouveau contact extéireur" at bounding box center [1289, 176] width 309 height 14
click at [1325, 178] on li "Si nouveau contact extérieur" at bounding box center [1289, 176] width 309 height 14
click at [1421, 807] on span "Sauver" at bounding box center [1414, 804] width 39 height 19
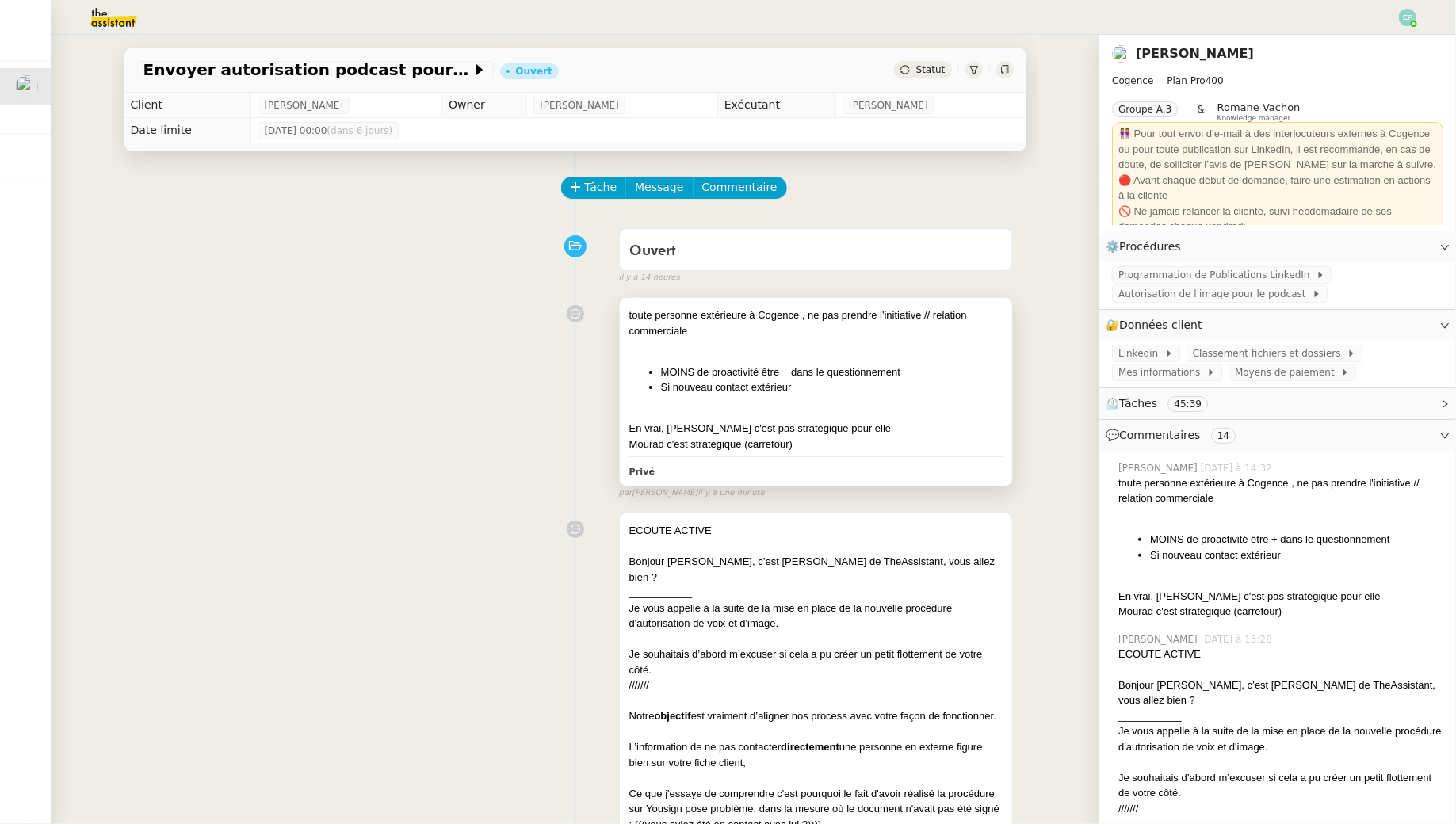
click at [767, 429] on div "En vrai, Laurent Margez c'est pas stratégique pour elle" at bounding box center [816, 429] width 374 height 16
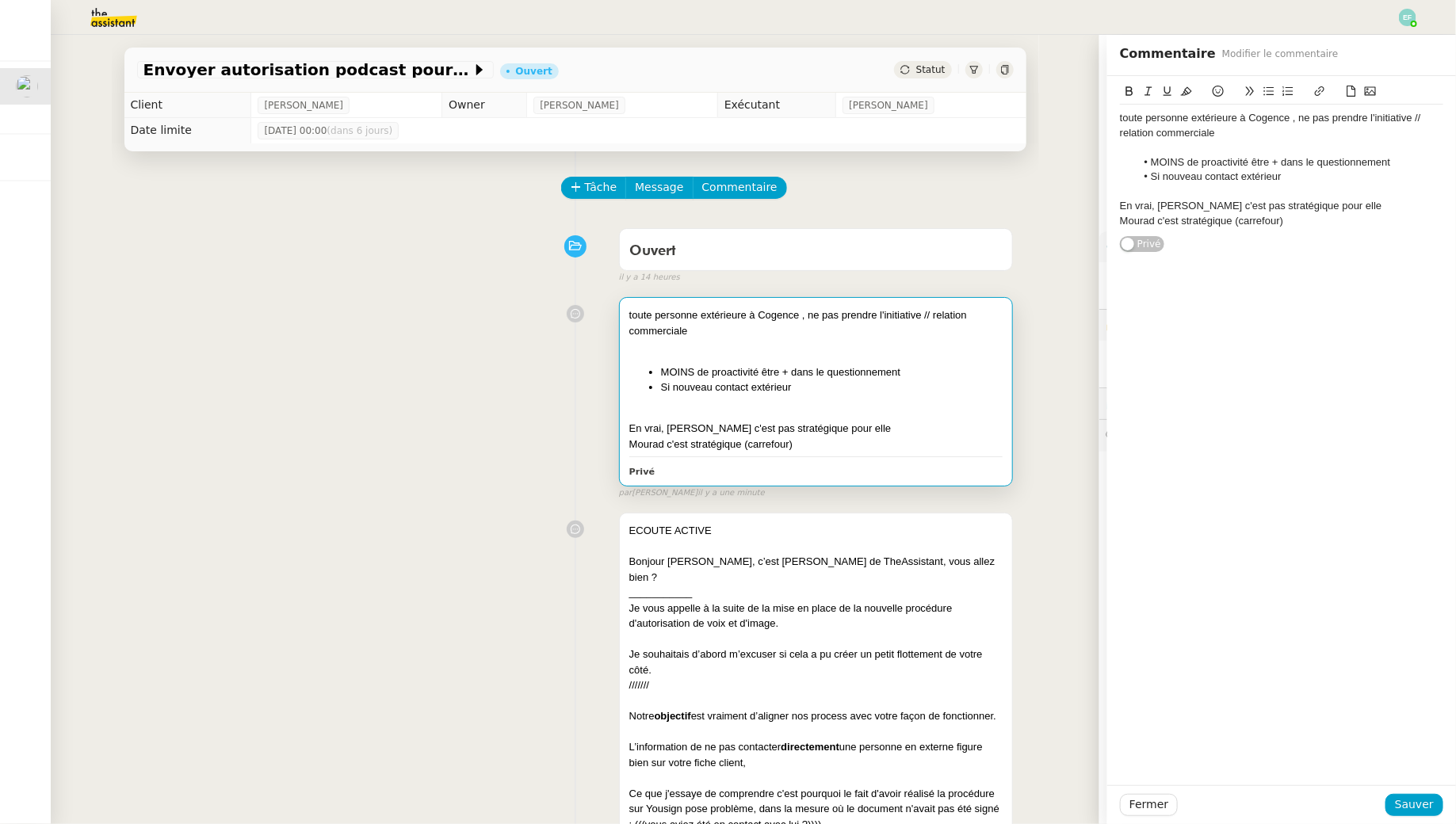
click at [1296, 218] on div "Mourad c'est stratégique (carrefour)" at bounding box center [1281, 222] width 323 height 14
click at [1432, 801] on span "Sauver" at bounding box center [1414, 804] width 39 height 19
click at [891, 404] on div "toute personne extérieure à Cogence , ne pas prendre l'initiative // relation c…" at bounding box center [816, 379] width 374 height 144
click at [1305, 217] on div "Mourad c'est stratégique (carrefour)" at bounding box center [1281, 222] width 323 height 14
click at [1414, 812] on span "Sauver" at bounding box center [1414, 804] width 39 height 19
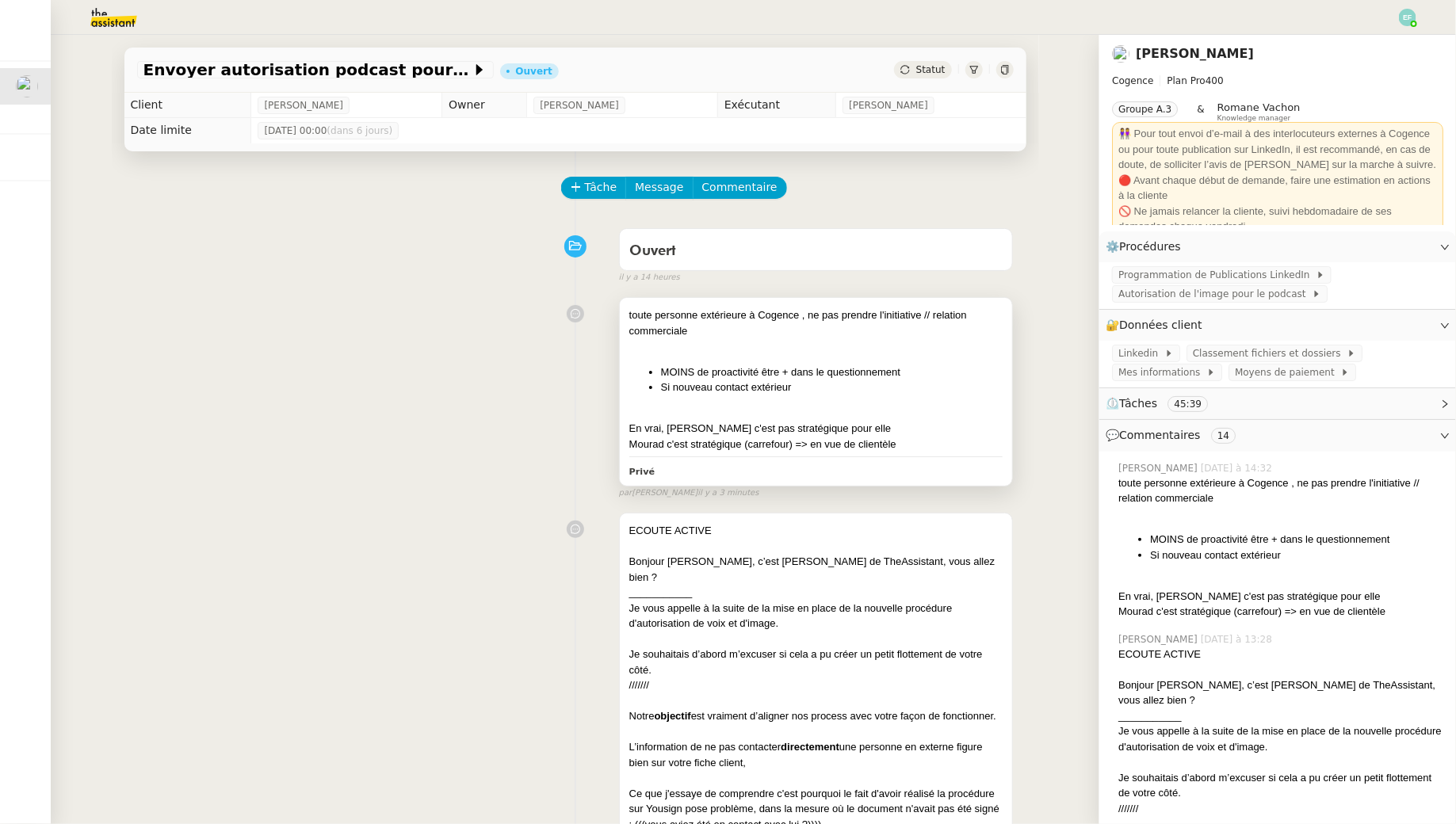
click at [768, 368] on li "MOINS de proactivité être + dans le questionnement" at bounding box center [832, 372] width 342 height 16
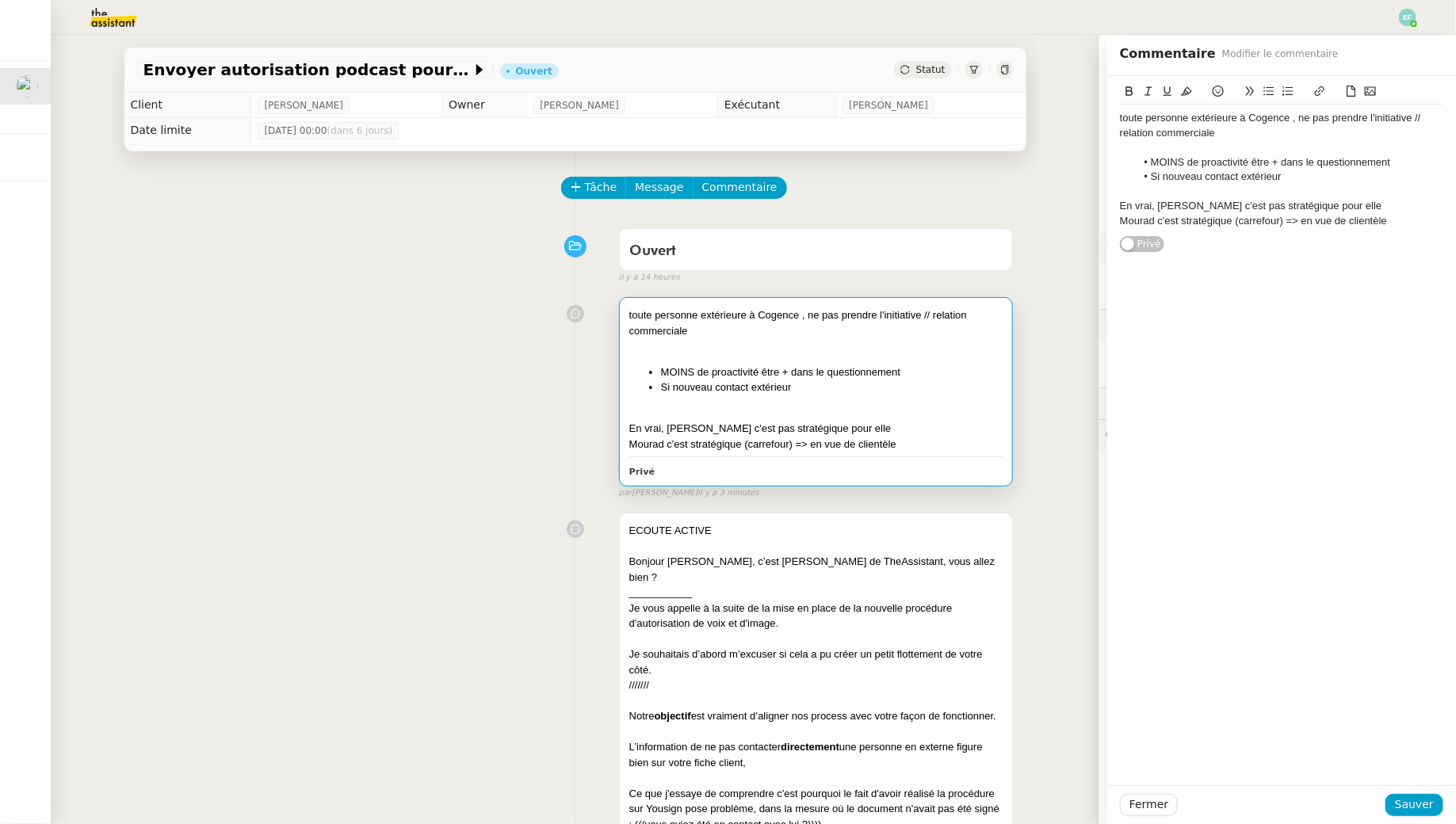
click at [1432, 220] on div "Mourad c'est stratégique (carrefour) => en vue de clientèle" at bounding box center [1281, 222] width 323 height 14
click at [1437, 789] on div "Fermer Sauver" at bounding box center [1281, 805] width 349 height 39
click at [1425, 809] on span "Sauver" at bounding box center [1414, 804] width 39 height 19
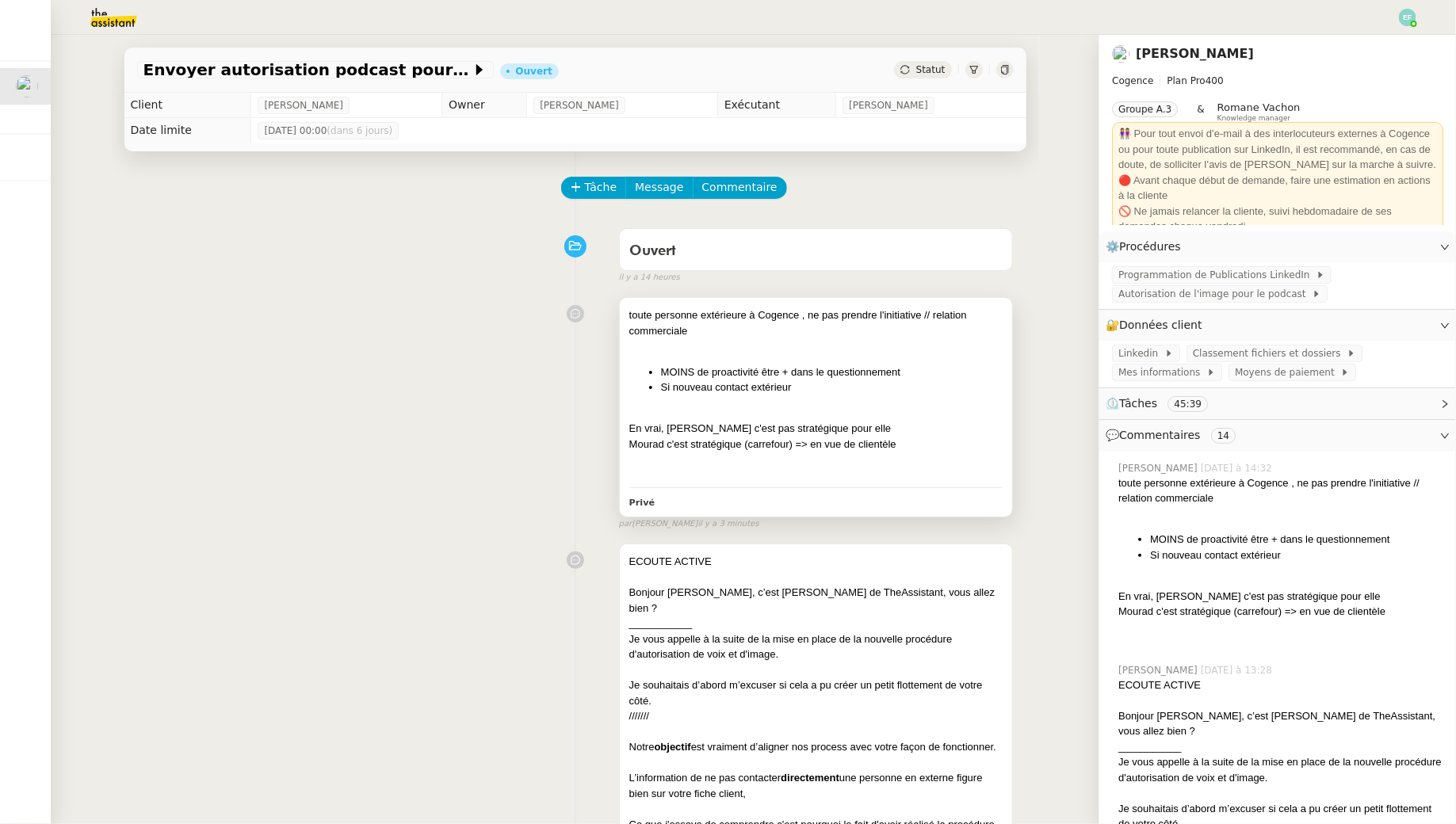
click at [871, 375] on li "MOINS de proactivité être + dans le questionnement" at bounding box center [832, 372] width 342 height 16
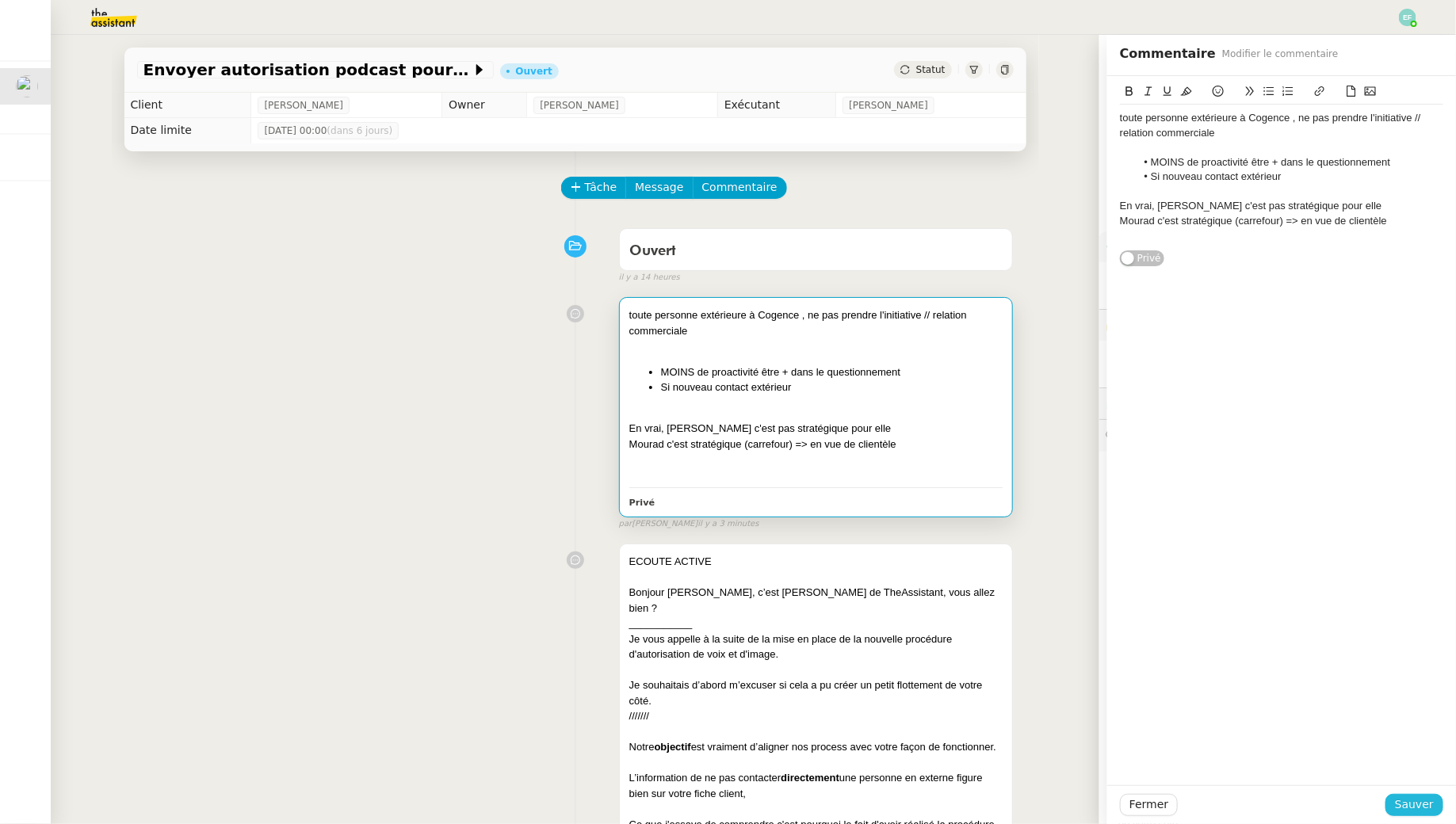
click at [1422, 799] on span "Sauver" at bounding box center [1414, 804] width 39 height 19
click at [876, 338] on div at bounding box center [816, 346] width 374 height 16
click at [1410, 795] on span "Sauver" at bounding box center [1414, 804] width 39 height 19
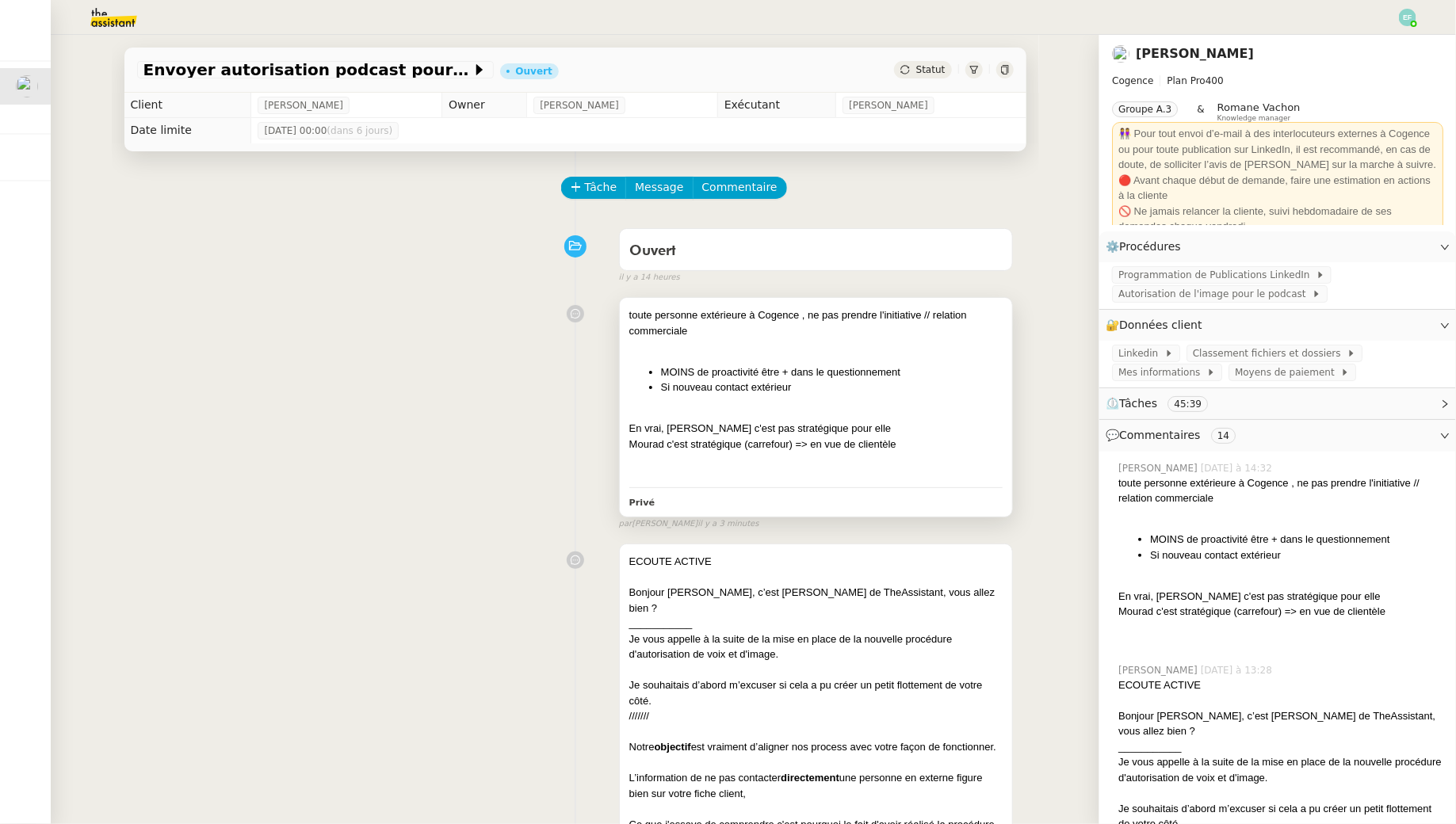
click at [728, 408] on div at bounding box center [816, 414] width 374 height 16
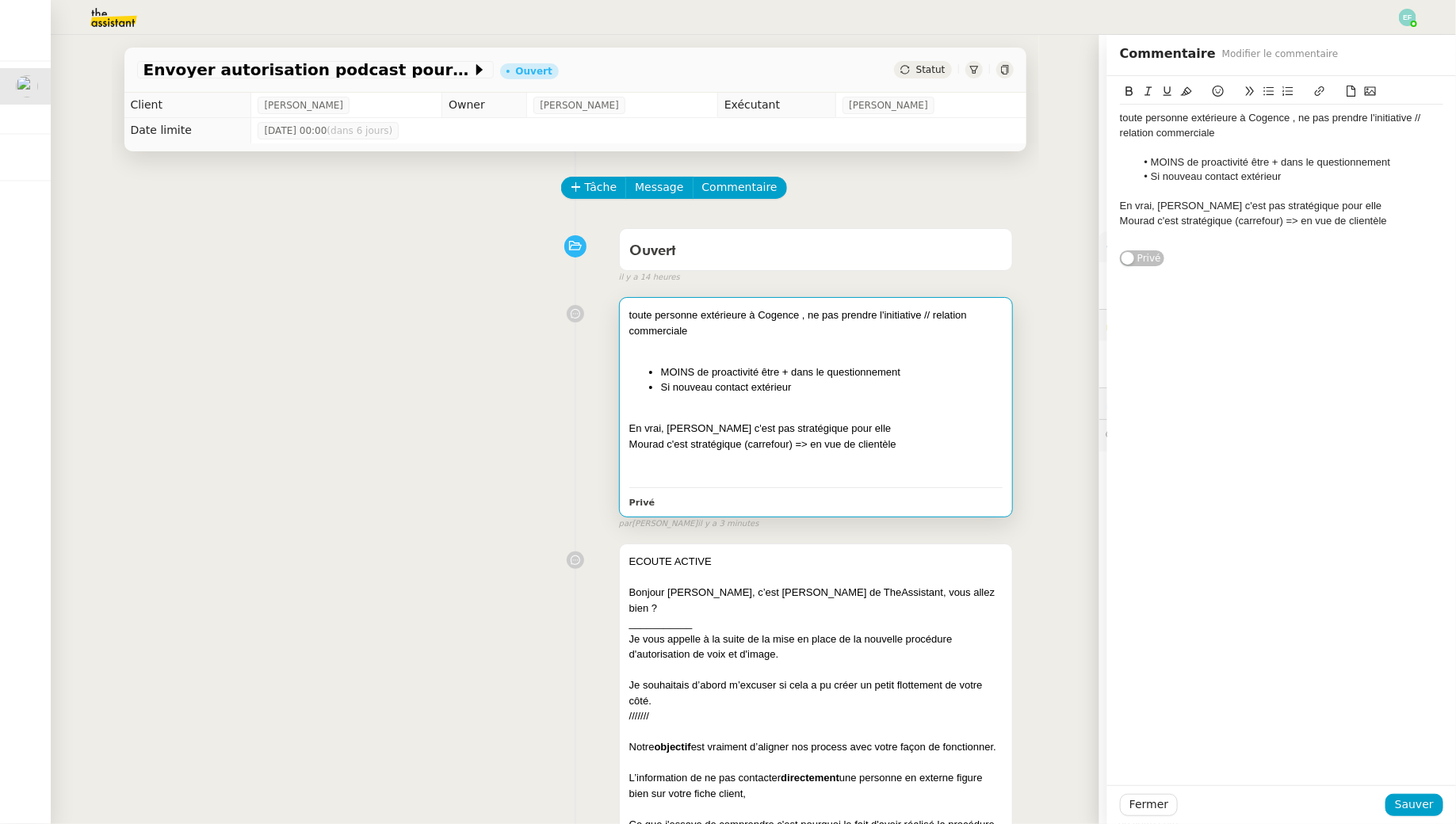
click at [567, 375] on div "toute personne extérieure à Cogence , ne pas prendre l'initiative // relation c…" at bounding box center [575, 410] width 877 height 240
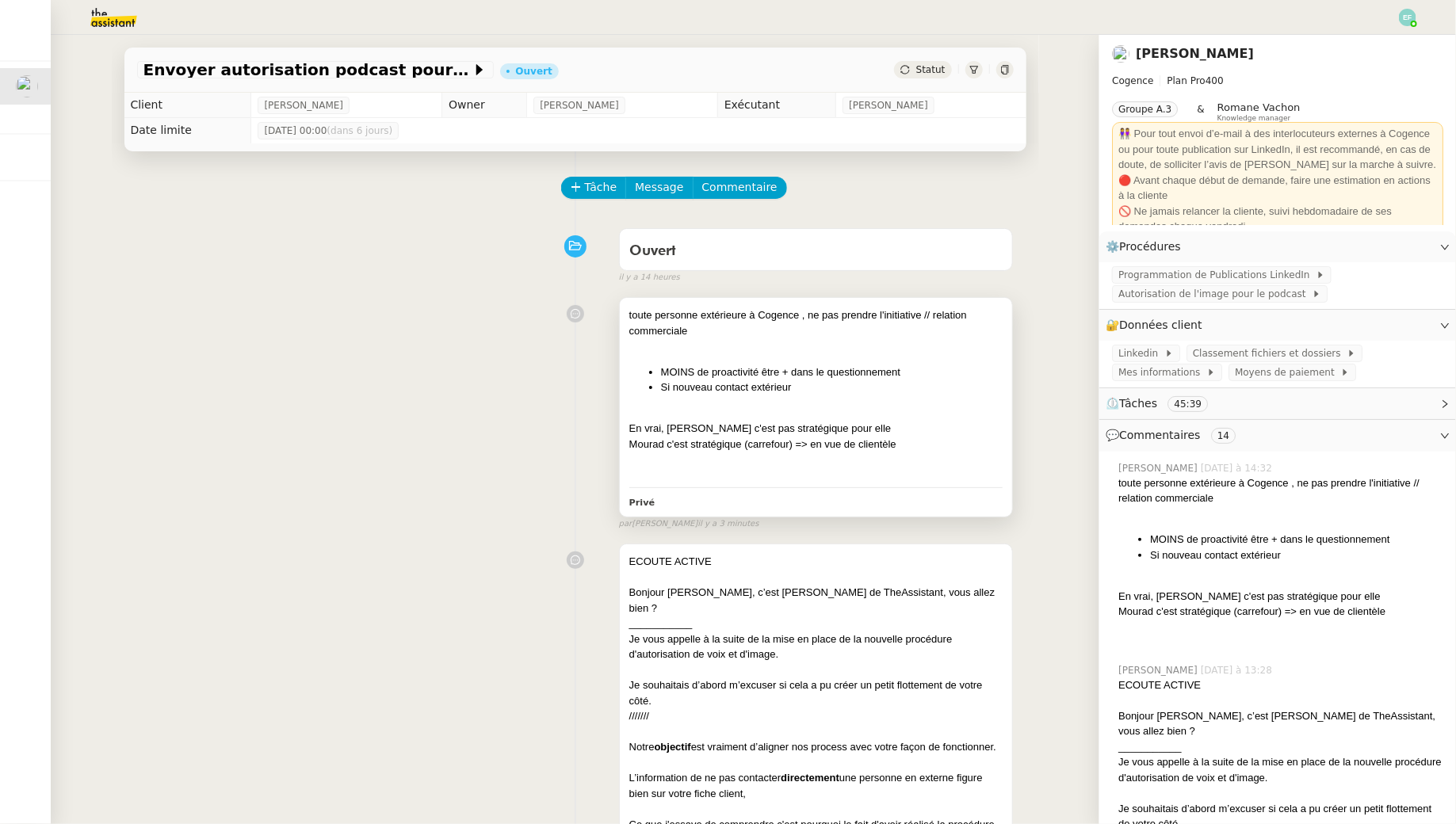
click at [891, 376] on li "MOINS de proactivité être + dans le questionnement" at bounding box center [832, 372] width 342 height 16
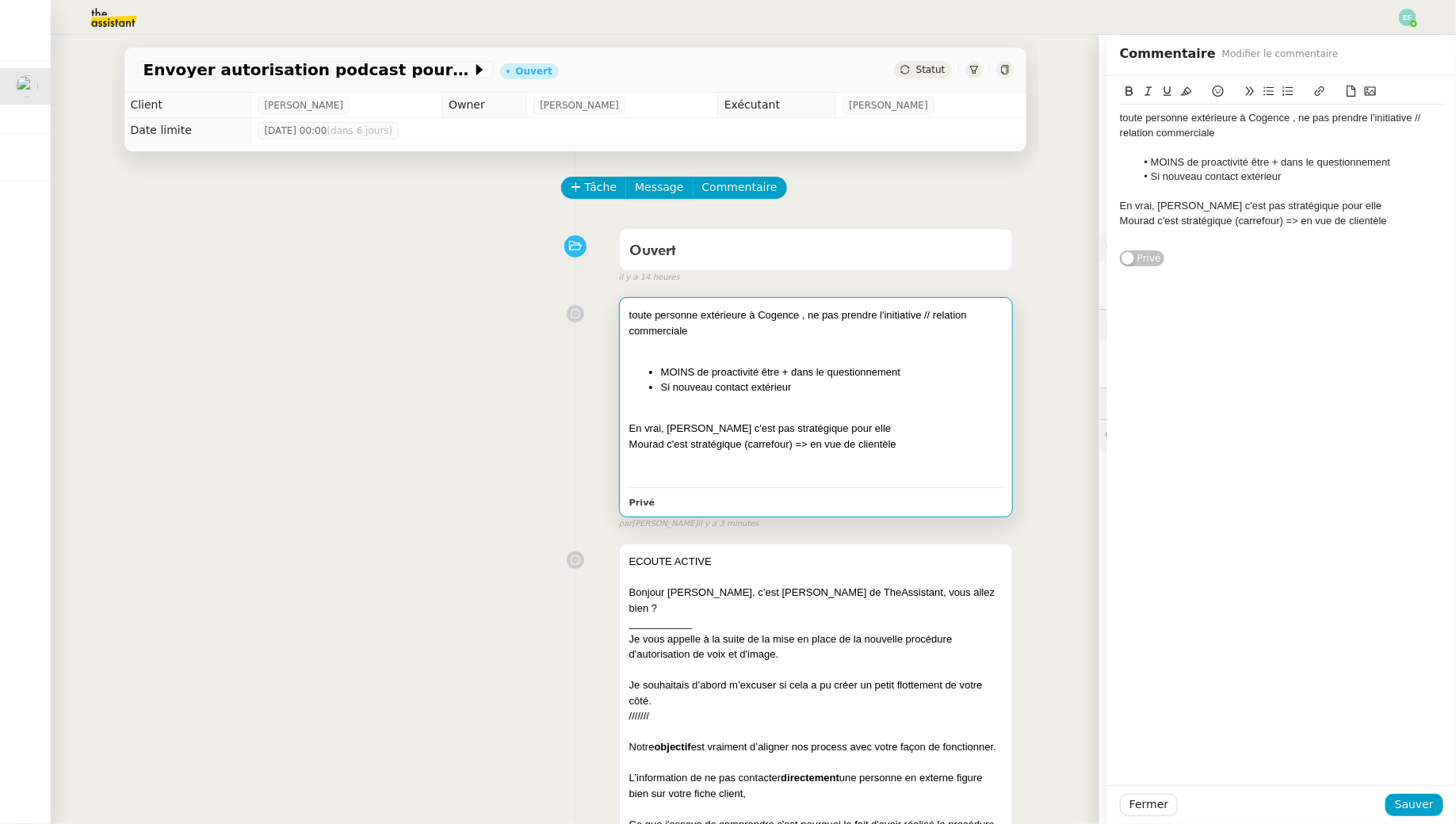
click at [1413, 214] on div "Mourad c'est stratégique (carrefour) => en vue de clientèle" at bounding box center [1281, 222] width 323 height 14
click at [1193, 259] on div "Podcast" at bounding box center [1281, 265] width 323 height 14
click at [1188, 255] on div "cabinet" at bounding box center [1281, 250] width 323 height 14
click at [1400, 799] on span "Sauver" at bounding box center [1414, 804] width 39 height 19
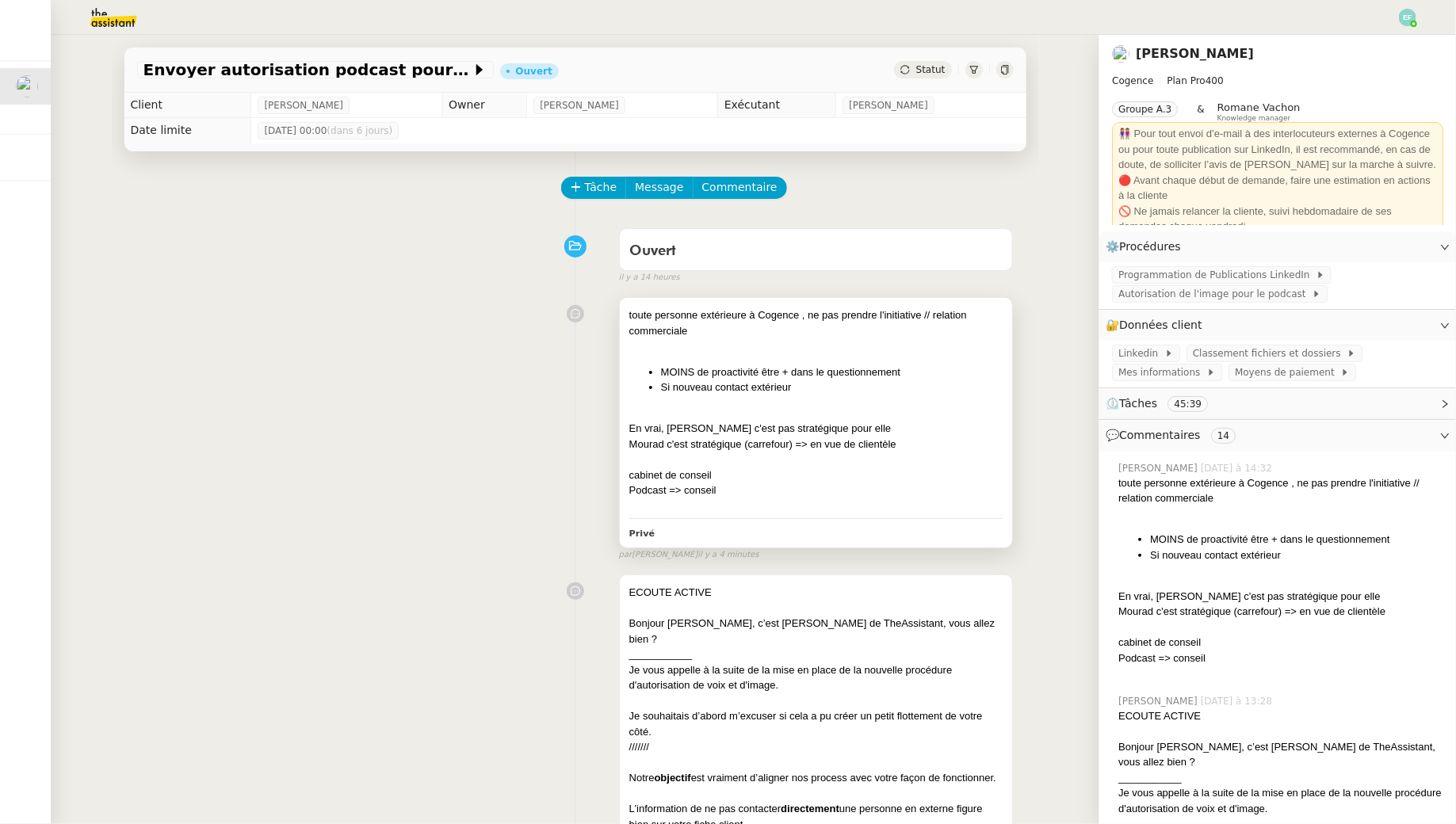
click at [828, 410] on div at bounding box center [816, 414] width 374 height 16
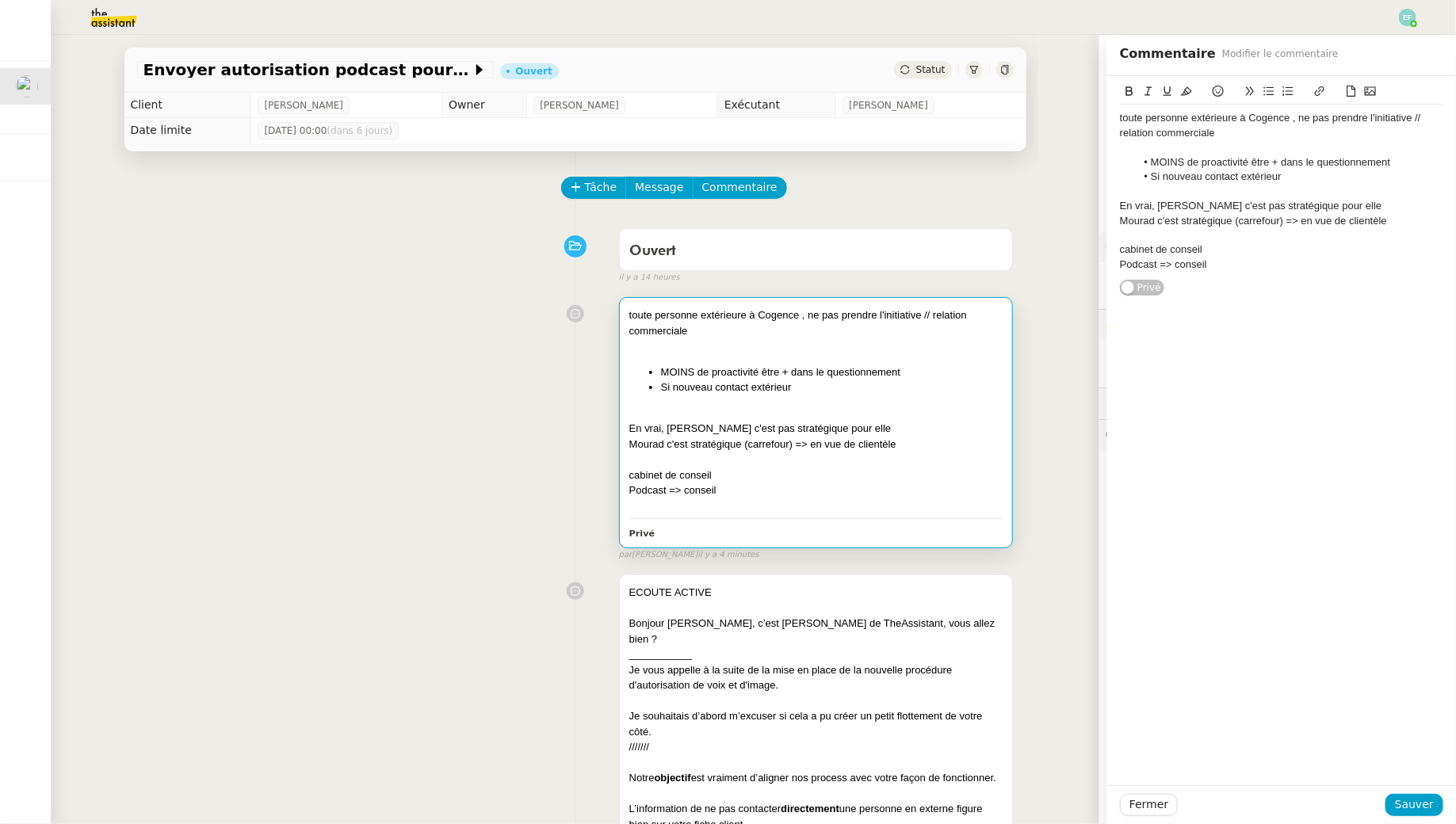
click at [1217, 263] on div "Podcast => conseil" at bounding box center [1281, 265] width 323 height 14
click at [1407, 799] on span "Sauver" at bounding box center [1414, 804] width 39 height 19
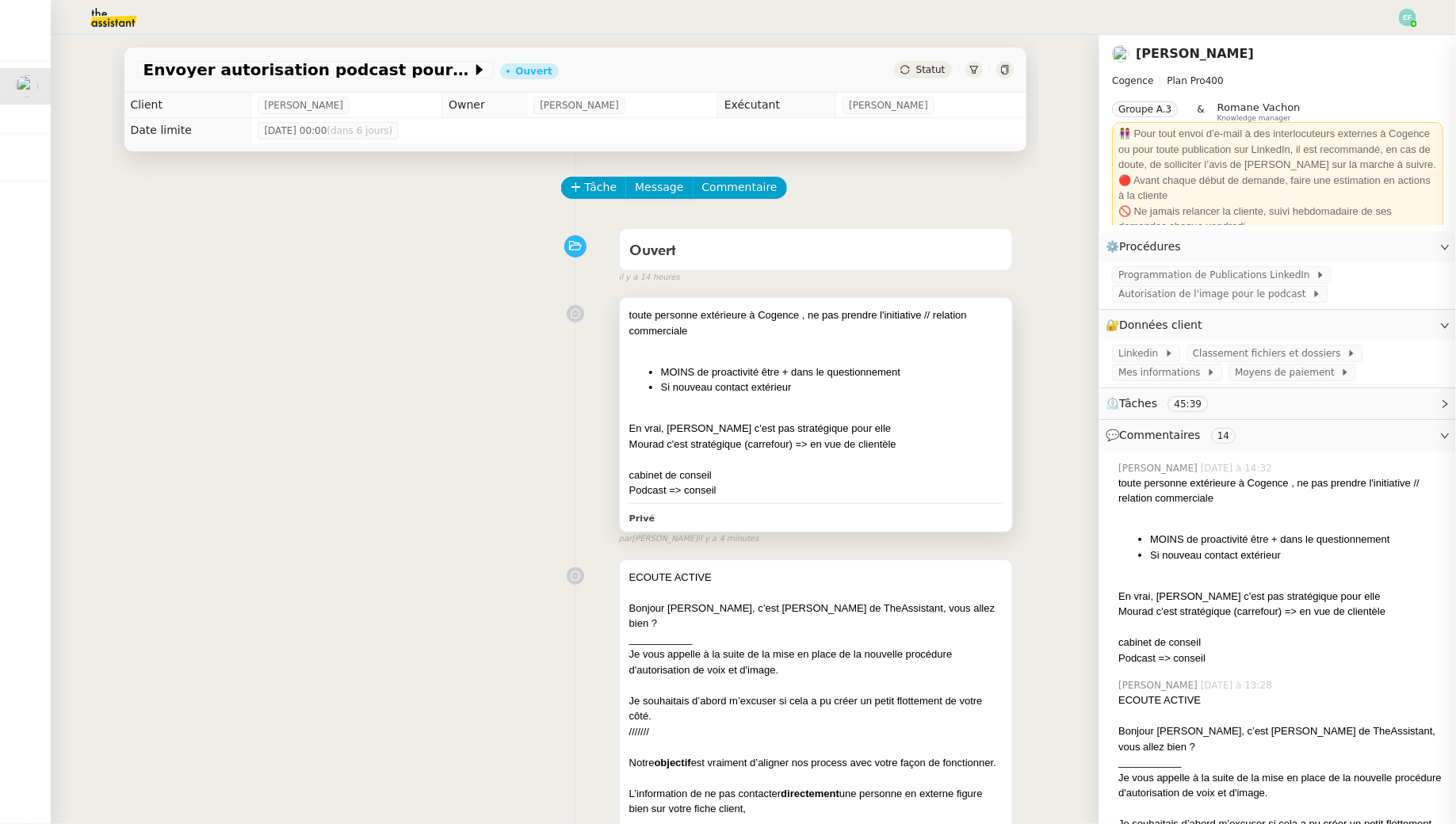
click at [805, 376] on li "MOINS de proactivité être + dans le questionnement" at bounding box center [832, 372] width 342 height 16
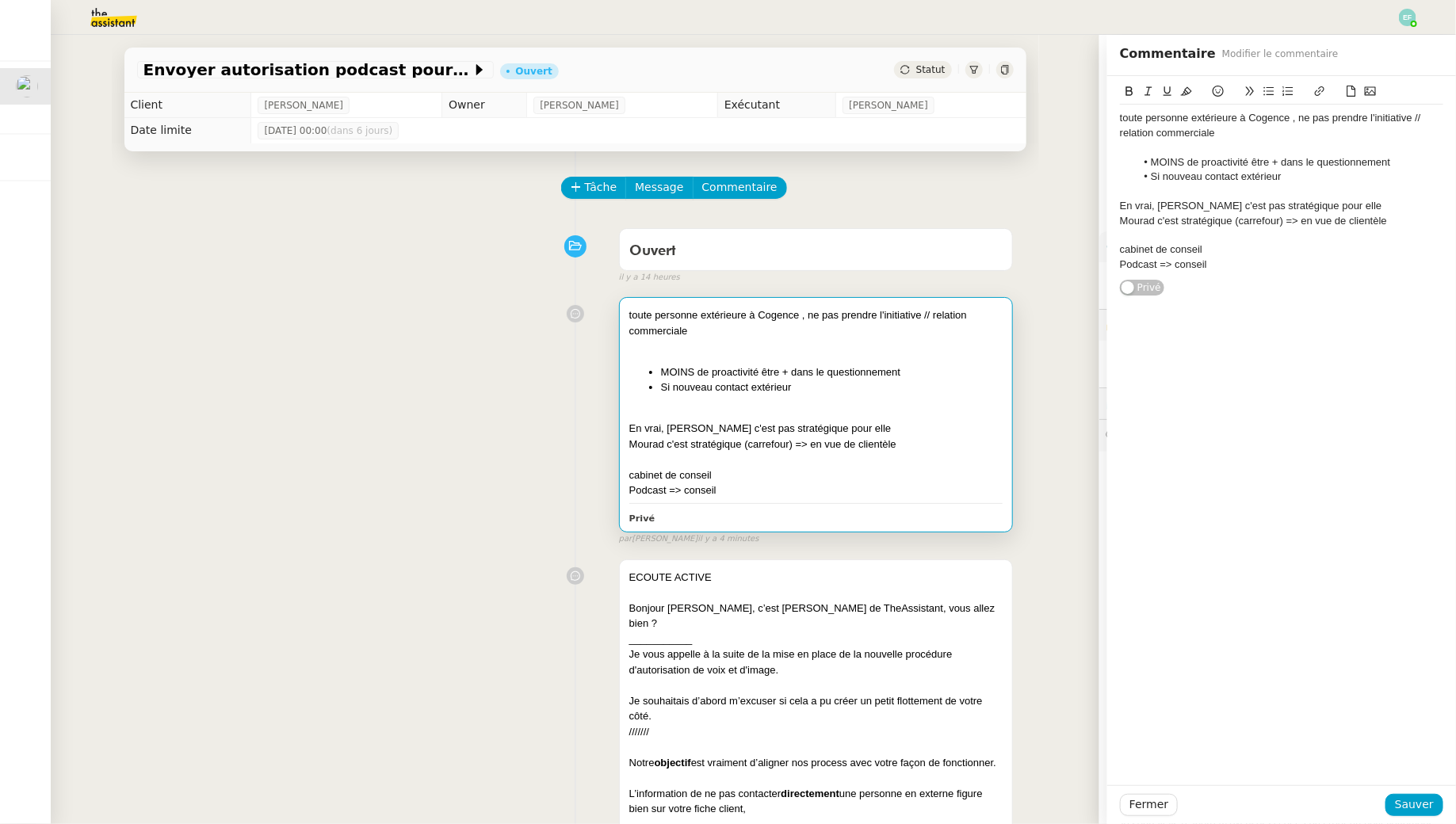
click at [1265, 278] on div "toute personne extérieure à Cogence , ne pas prendre l'initiative // relation c…" at bounding box center [1281, 186] width 323 height 221
click at [1251, 263] on div "Podcast => conseil" at bounding box center [1281, 265] width 323 height 14
click at [1417, 798] on span "Sauver" at bounding box center [1414, 804] width 39 height 19
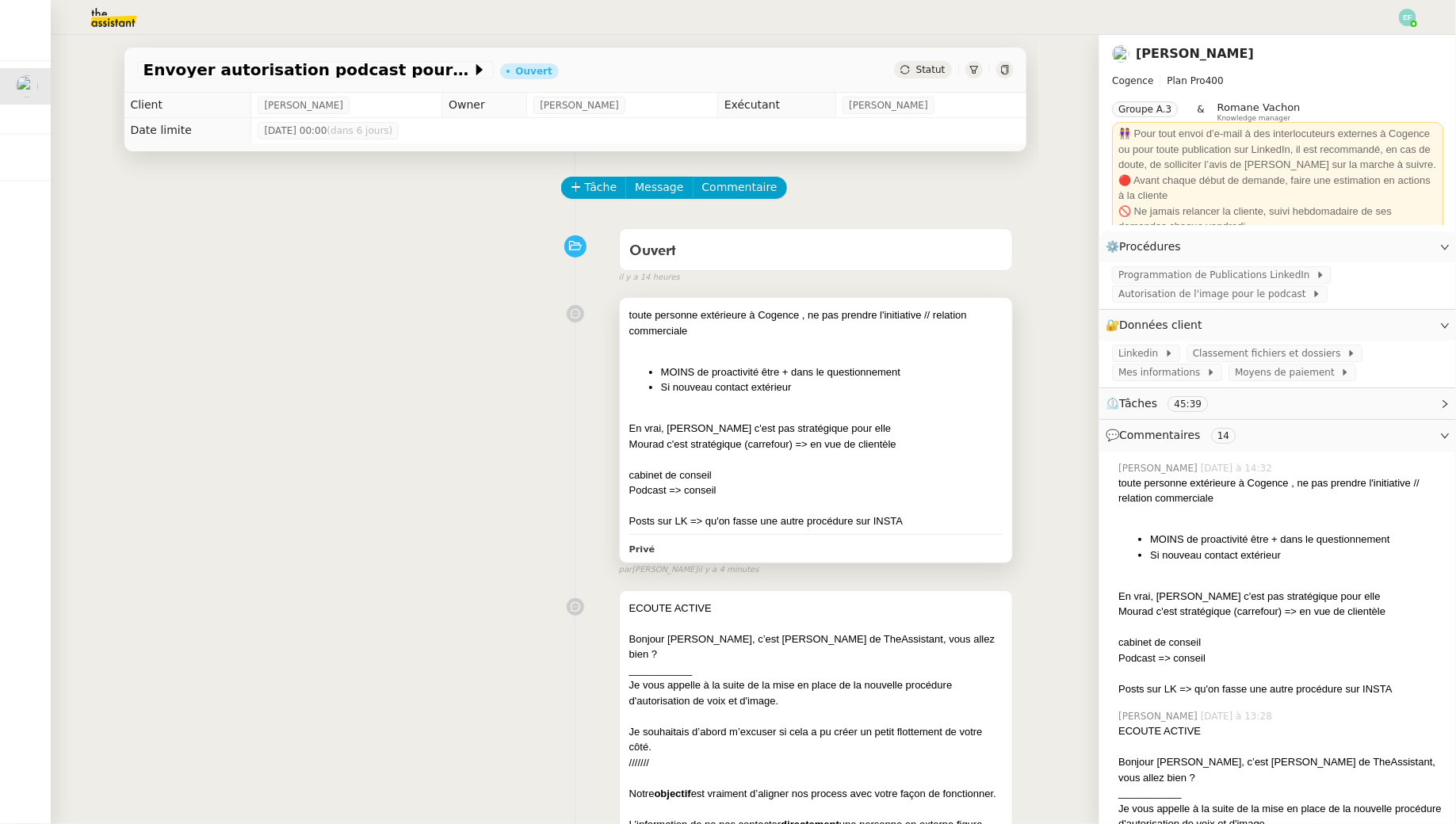
click at [920, 462] on div at bounding box center [816, 460] width 374 height 16
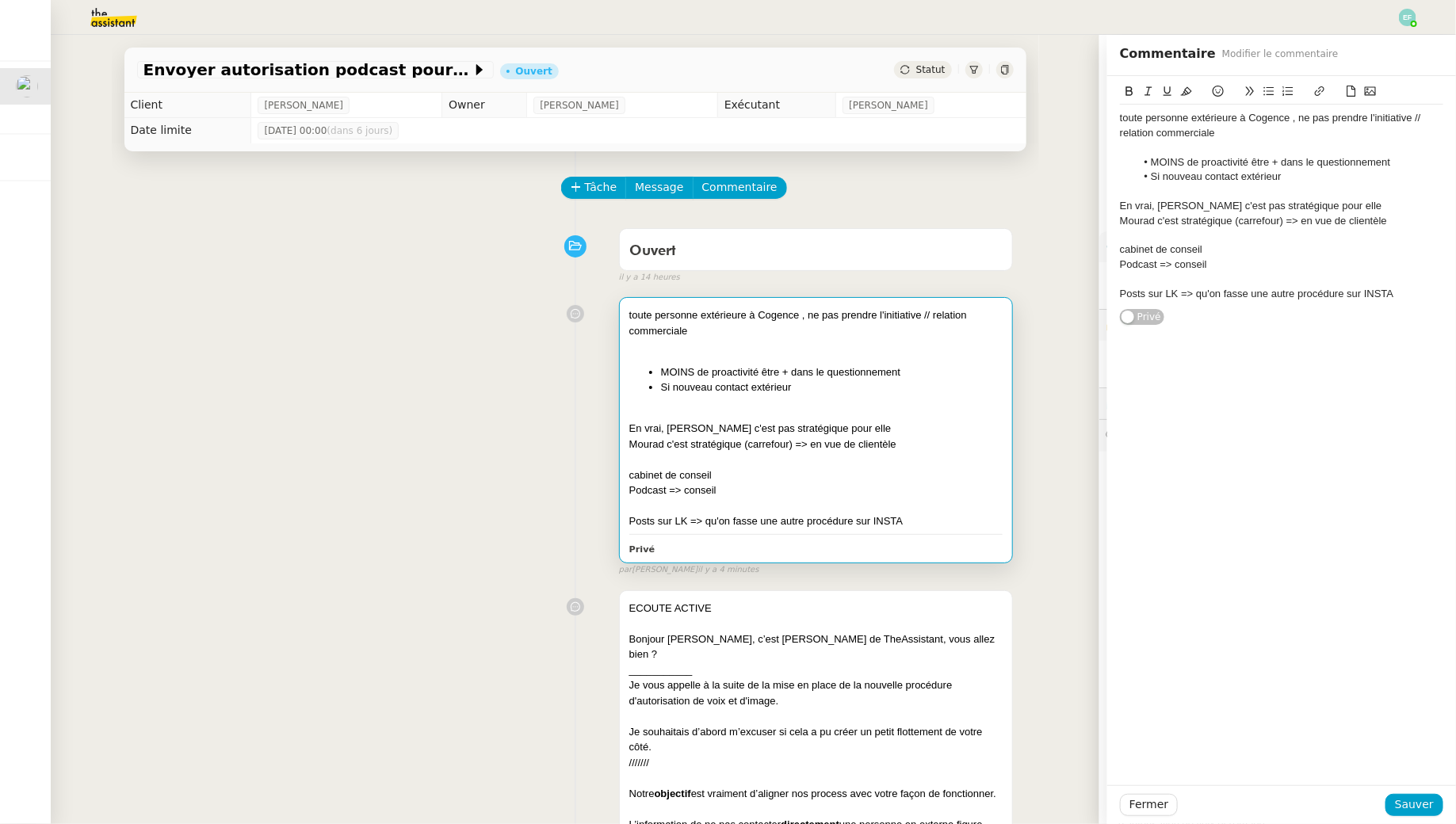
click at [1405, 287] on div "Posts sur LK => qu'on fasse une autre procédure sur INSTA" at bounding box center [1281, 294] width 323 height 14
click at [1417, 790] on div "Fermer Sauver" at bounding box center [1281, 805] width 349 height 39
click at [1417, 801] on span "Sauver" at bounding box center [1414, 804] width 39 height 19
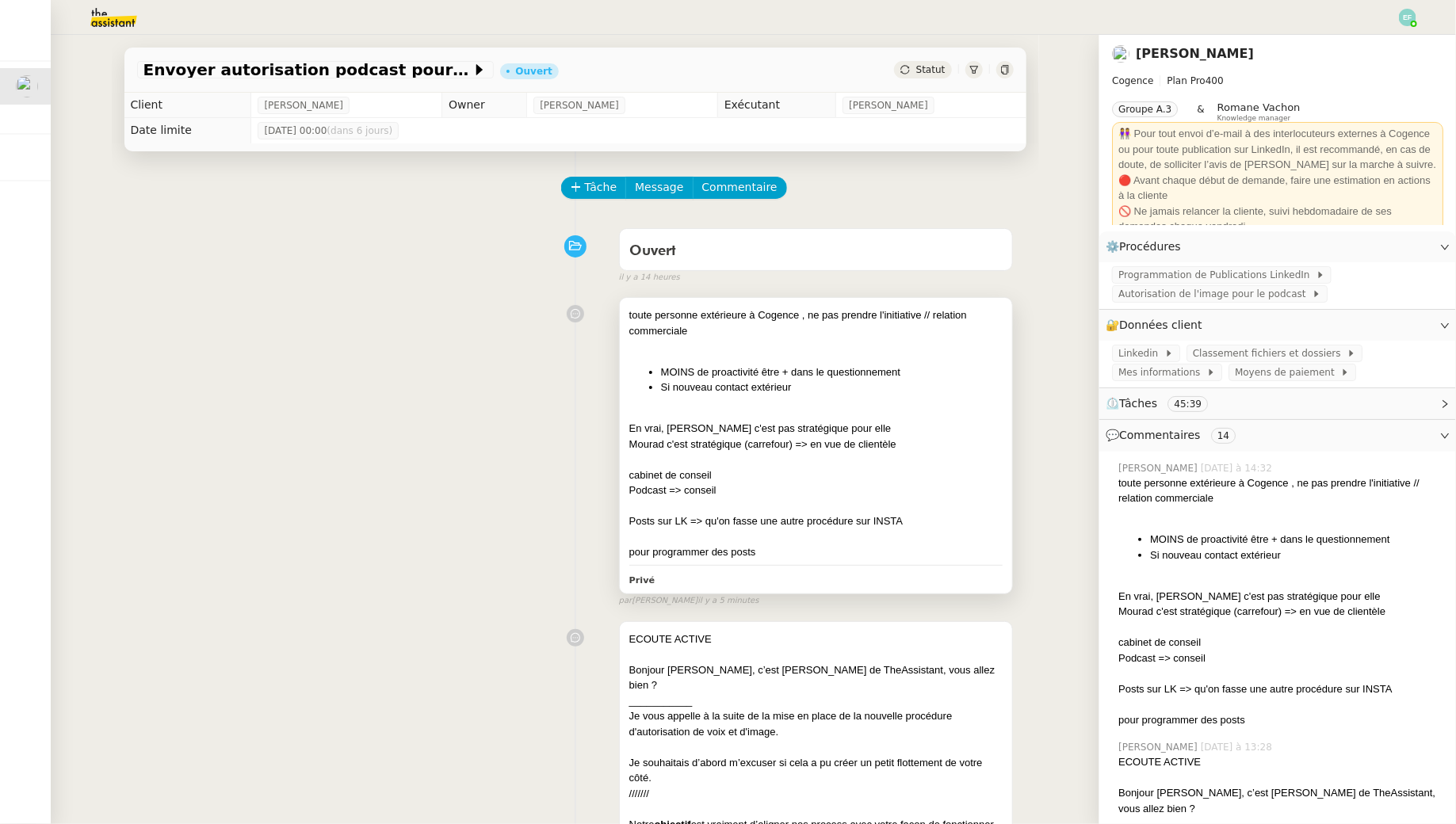
click at [869, 391] on li "Si nouveau contact extérieur" at bounding box center [832, 387] width 342 height 16
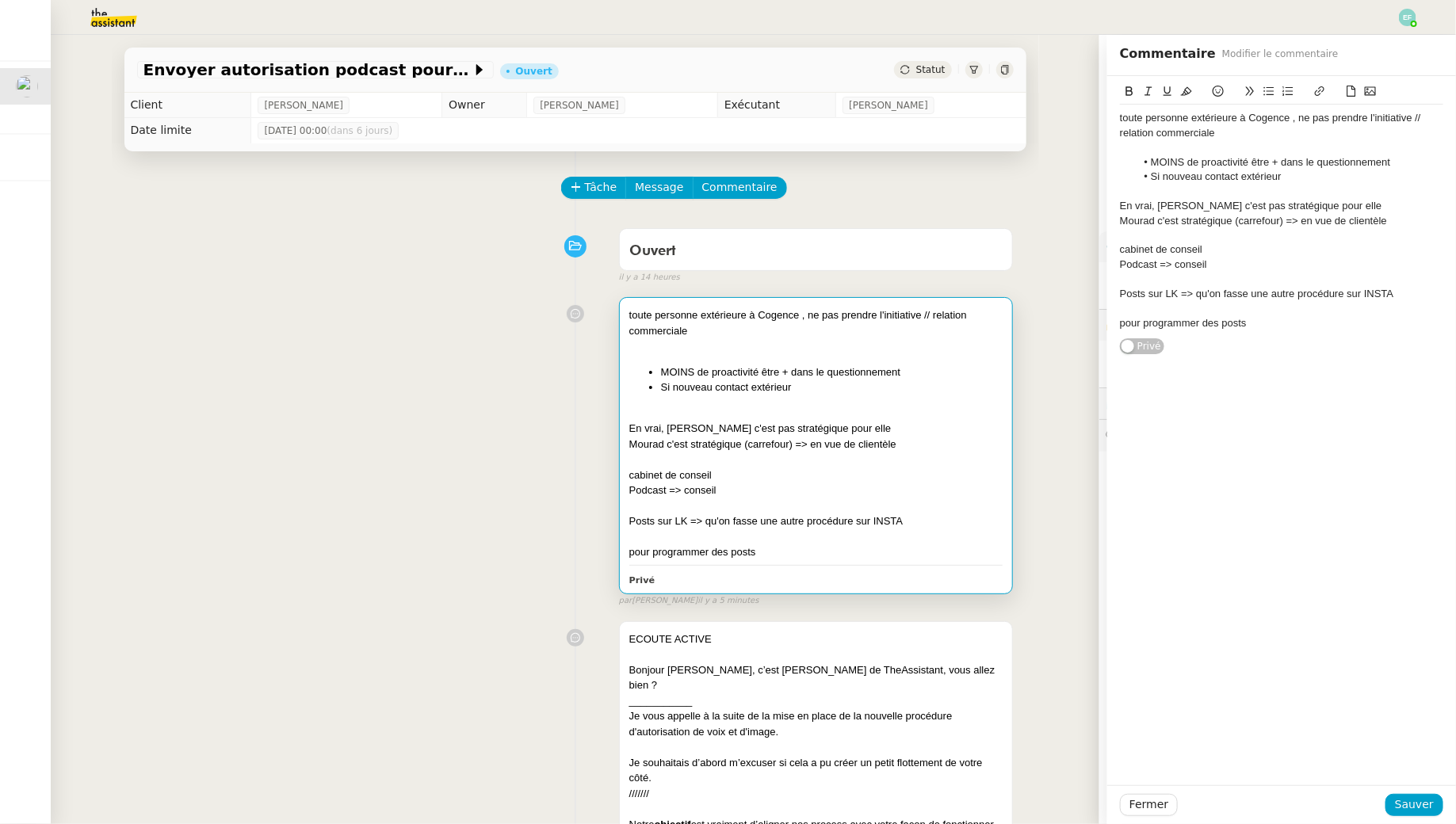
click at [1300, 332] on div "toute personne extérieure à Cogence , ne pas prendre l'initiative // relation c…" at bounding box center [1281, 221] width 323 height 232
click at [1412, 799] on span "Sauver" at bounding box center [1414, 804] width 39 height 19
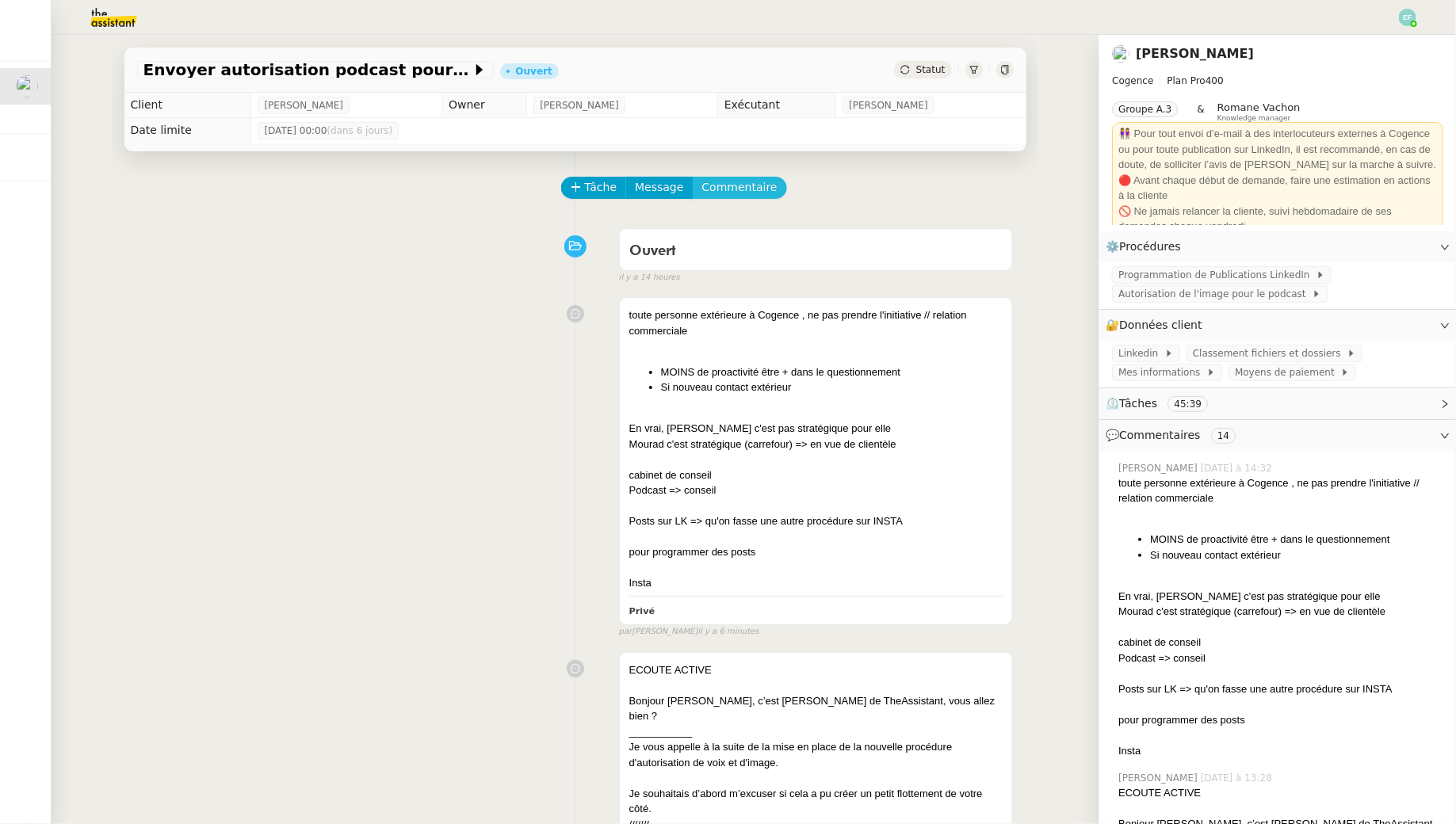
click at [745, 190] on span "Commentaire" at bounding box center [739, 187] width 75 height 19
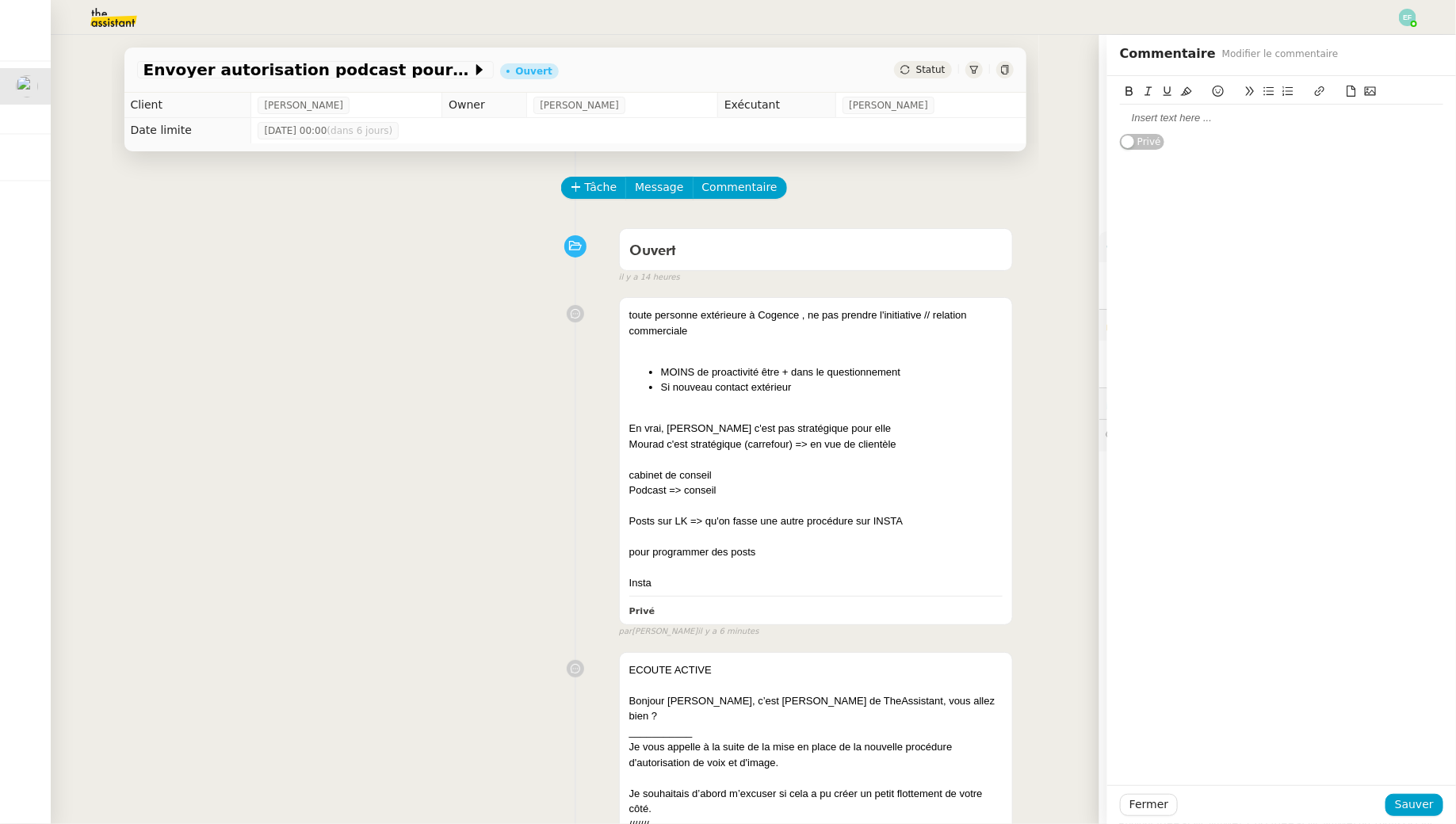
click at [1164, 113] on div at bounding box center [1281, 118] width 323 height 14
click at [1423, 797] on span "Sauver" at bounding box center [1414, 804] width 39 height 19
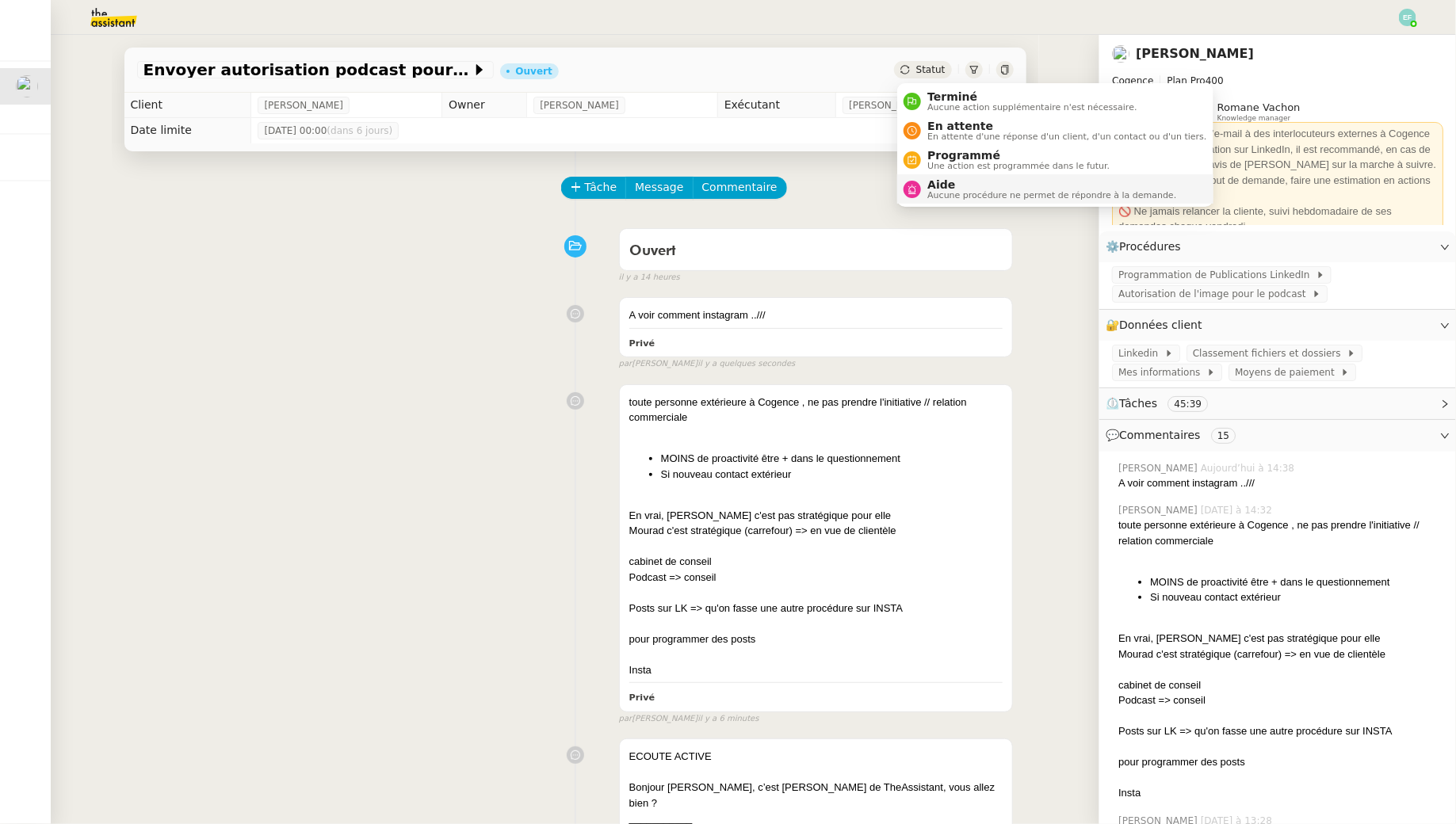
click at [937, 182] on span "Aide" at bounding box center [1052, 184] width 249 height 13
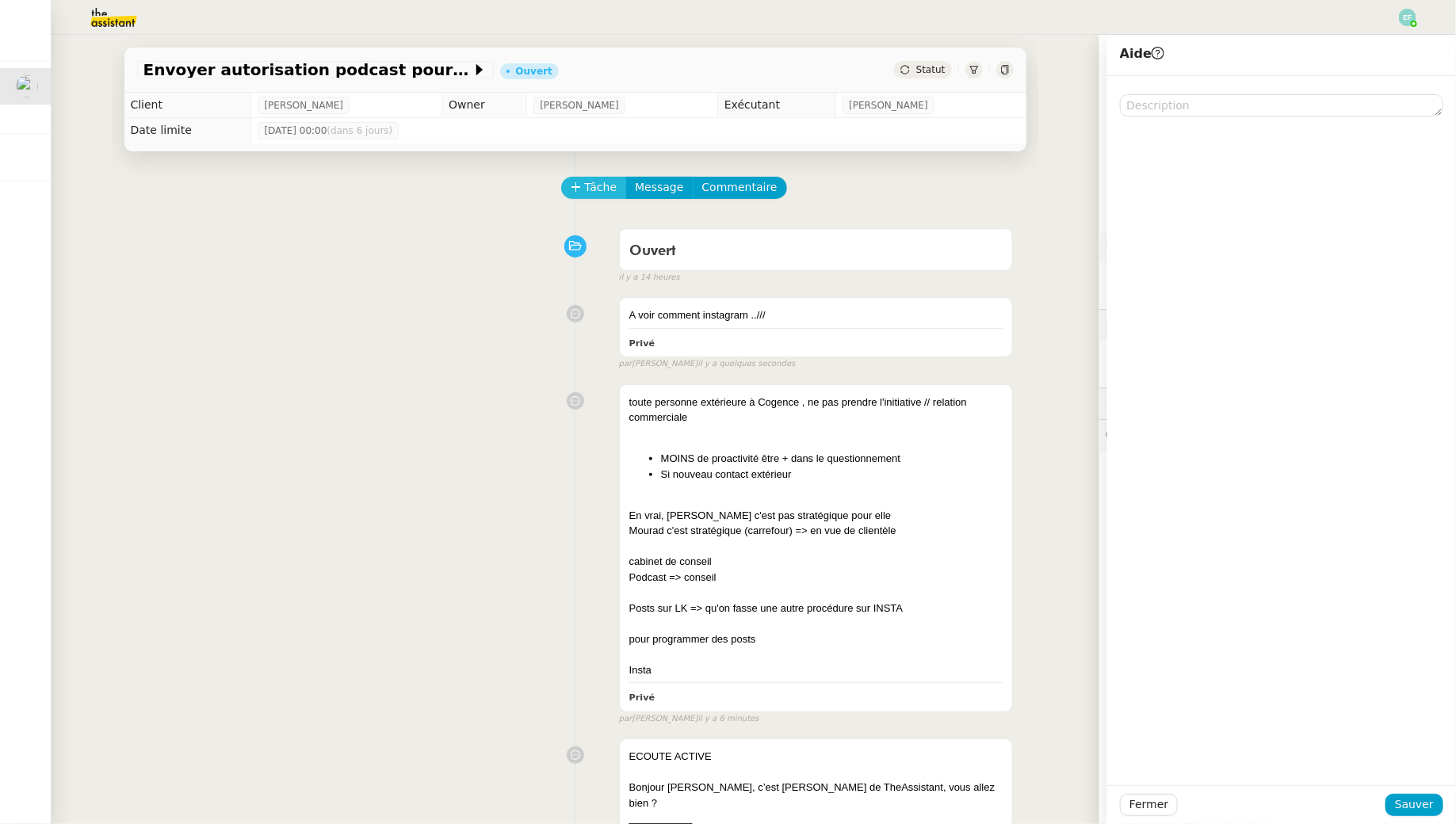
click at [601, 190] on span "Tâche" at bounding box center [601, 187] width 32 height 19
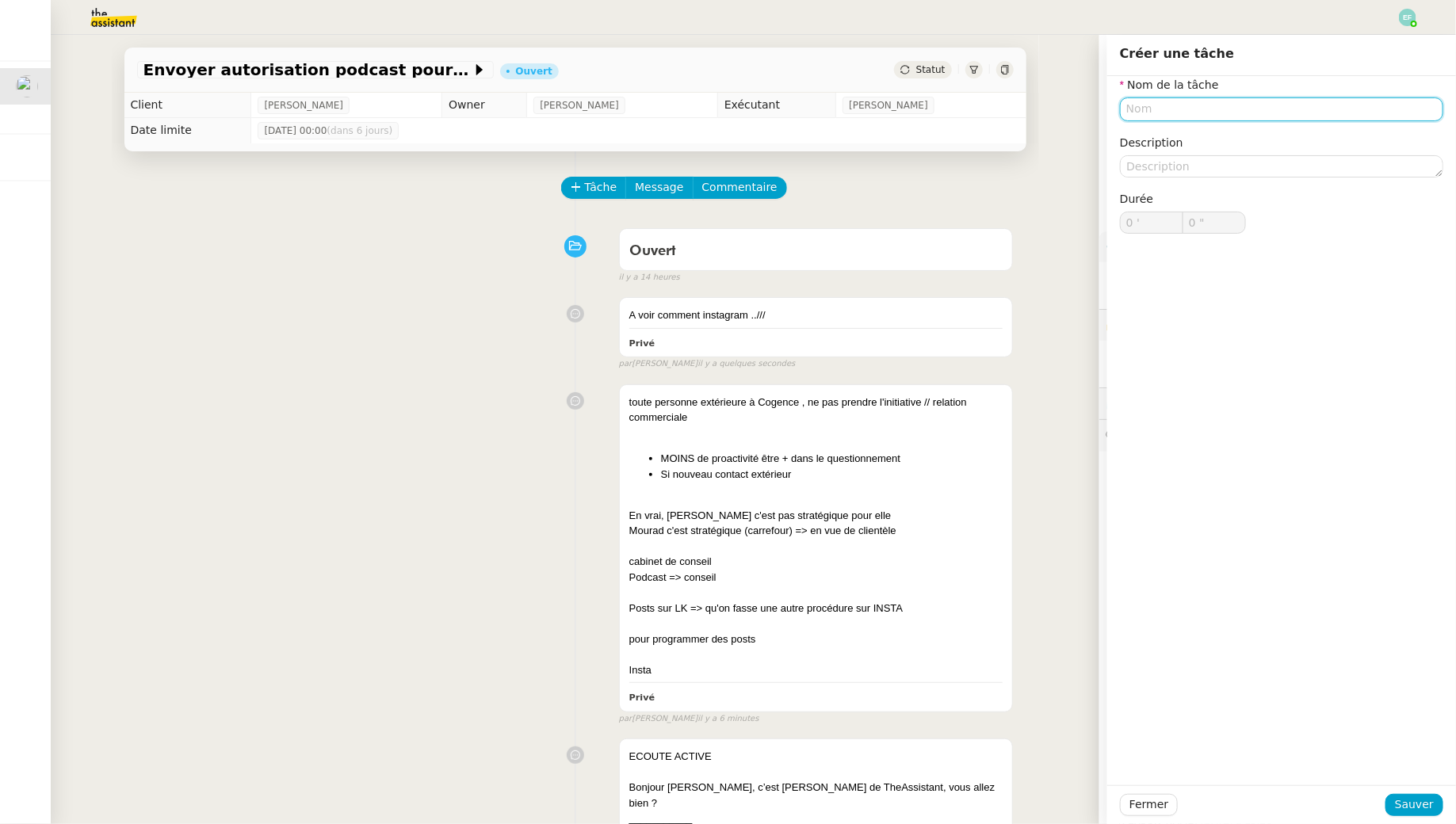
click at [1164, 106] on input "text" at bounding box center [1281, 109] width 323 height 23
type input "Appel"
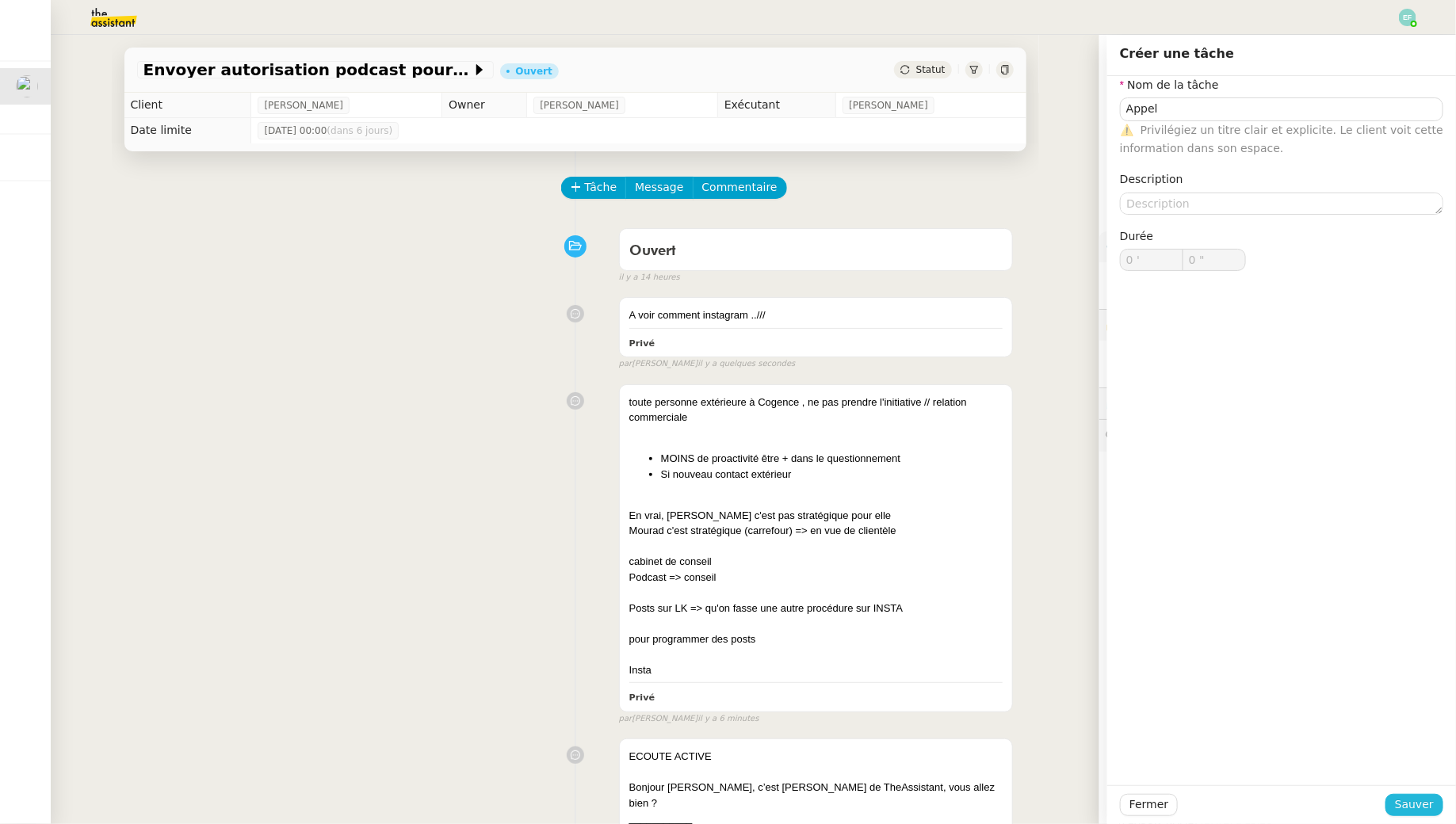
click at [1410, 806] on span "Sauver" at bounding box center [1414, 804] width 39 height 19
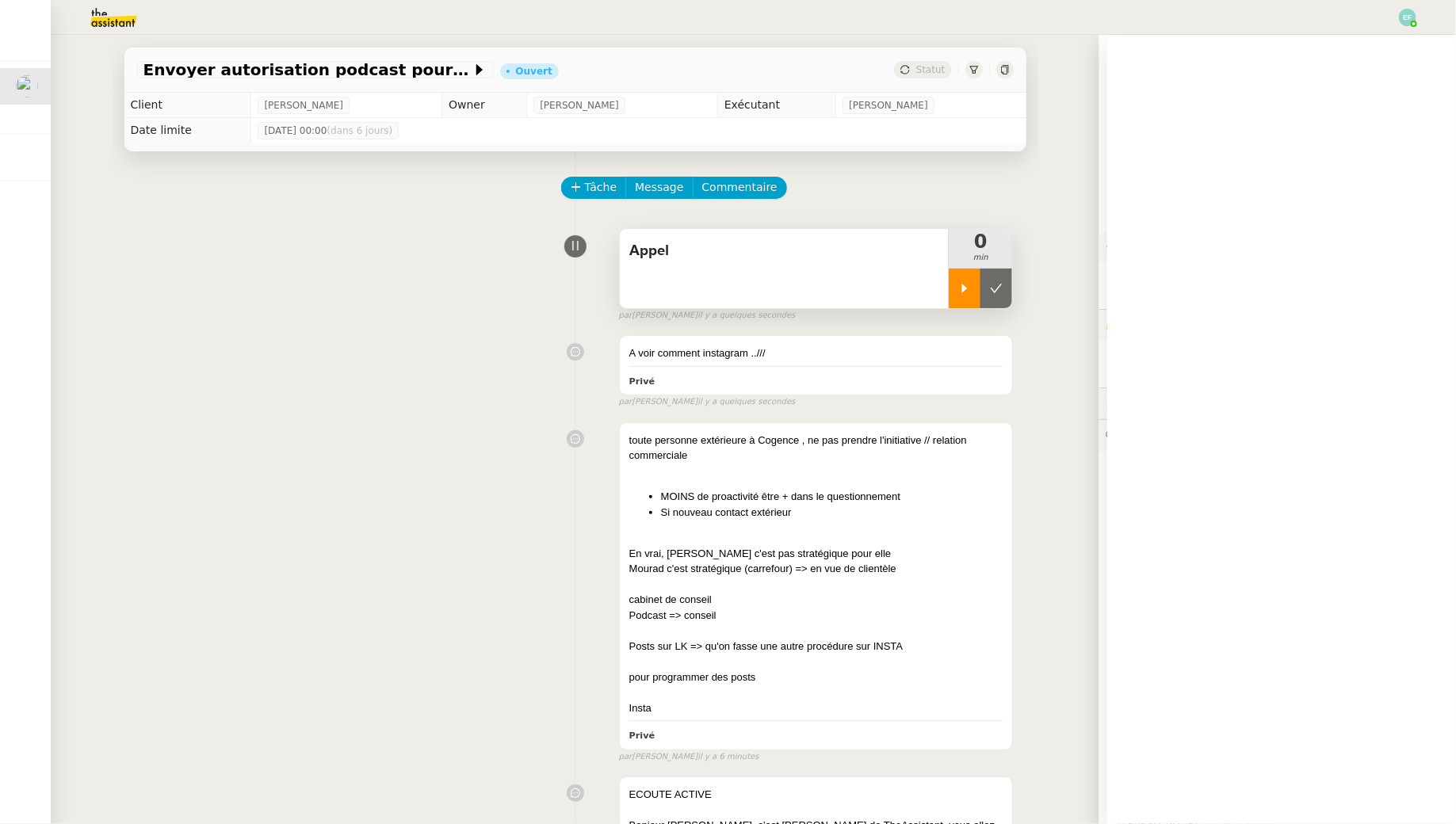
click at [959, 271] on div at bounding box center [964, 288] width 31 height 39
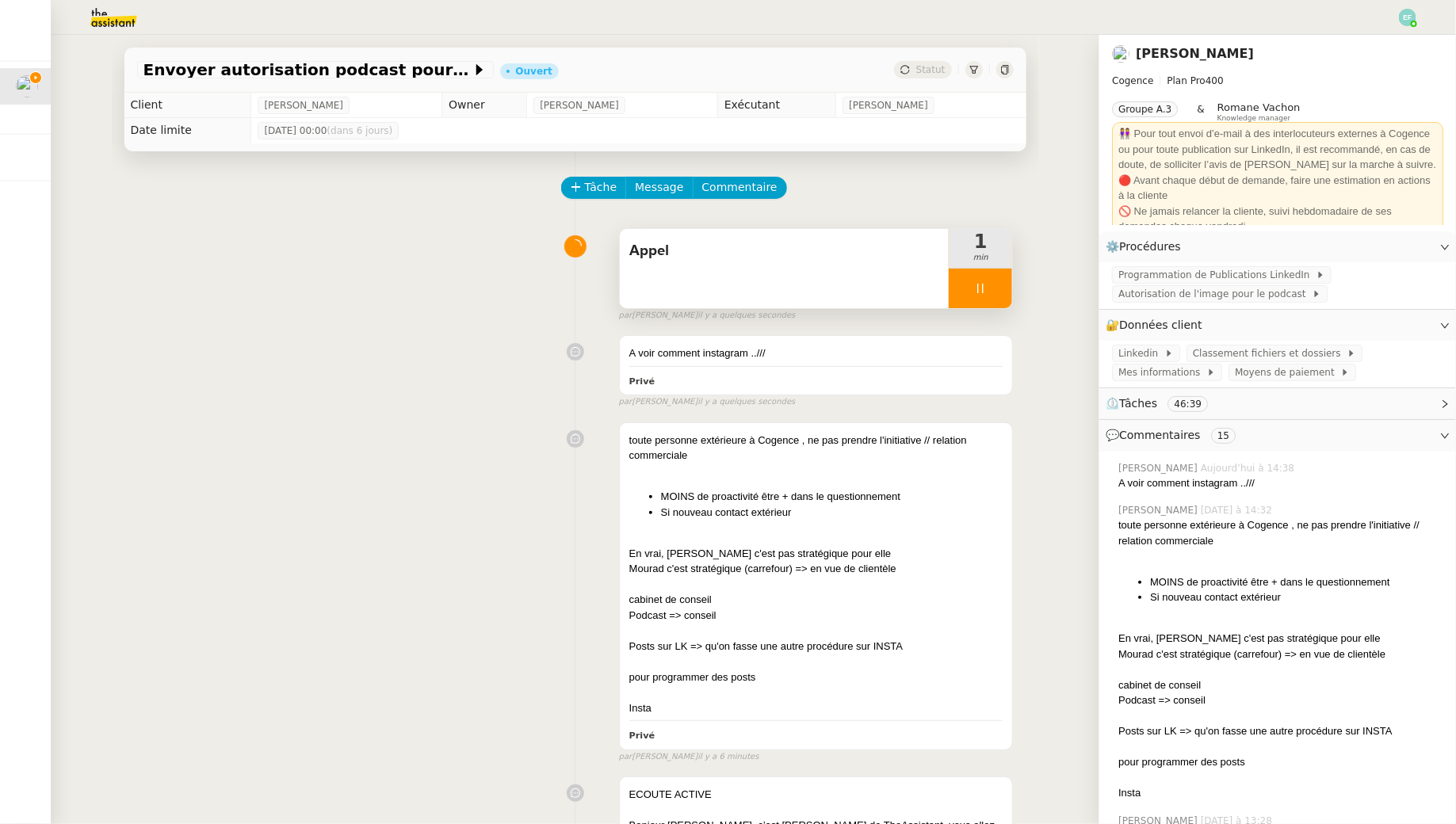
click at [966, 285] on div at bounding box center [980, 288] width 64 height 39
click at [984, 285] on button at bounding box center [996, 288] width 31 height 39
click at [984, 285] on icon at bounding box center [981, 288] width 12 height 9
click at [1005, 283] on button at bounding box center [996, 288] width 31 height 39
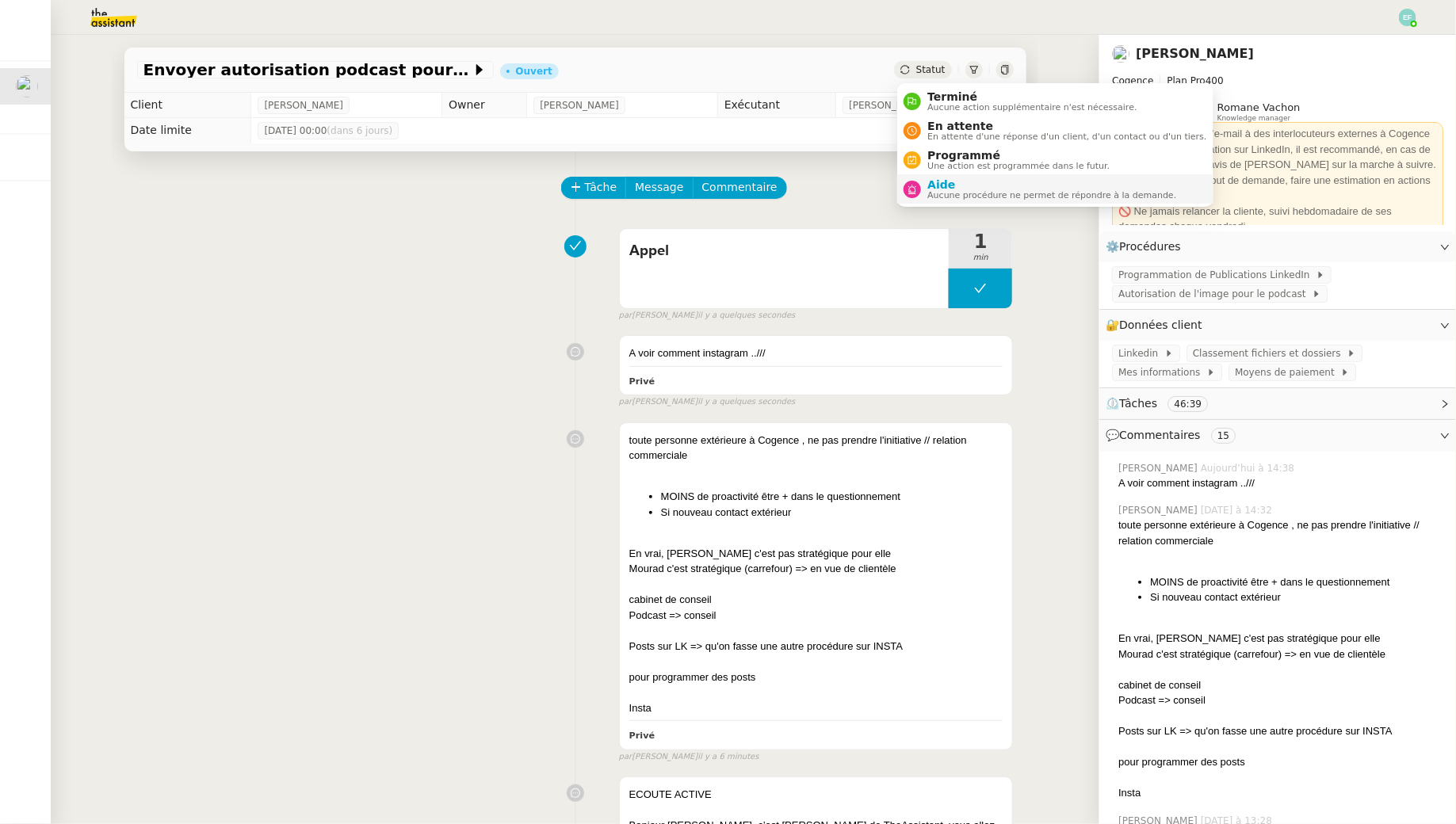
click at [946, 183] on span "Aide" at bounding box center [1052, 184] width 249 height 13
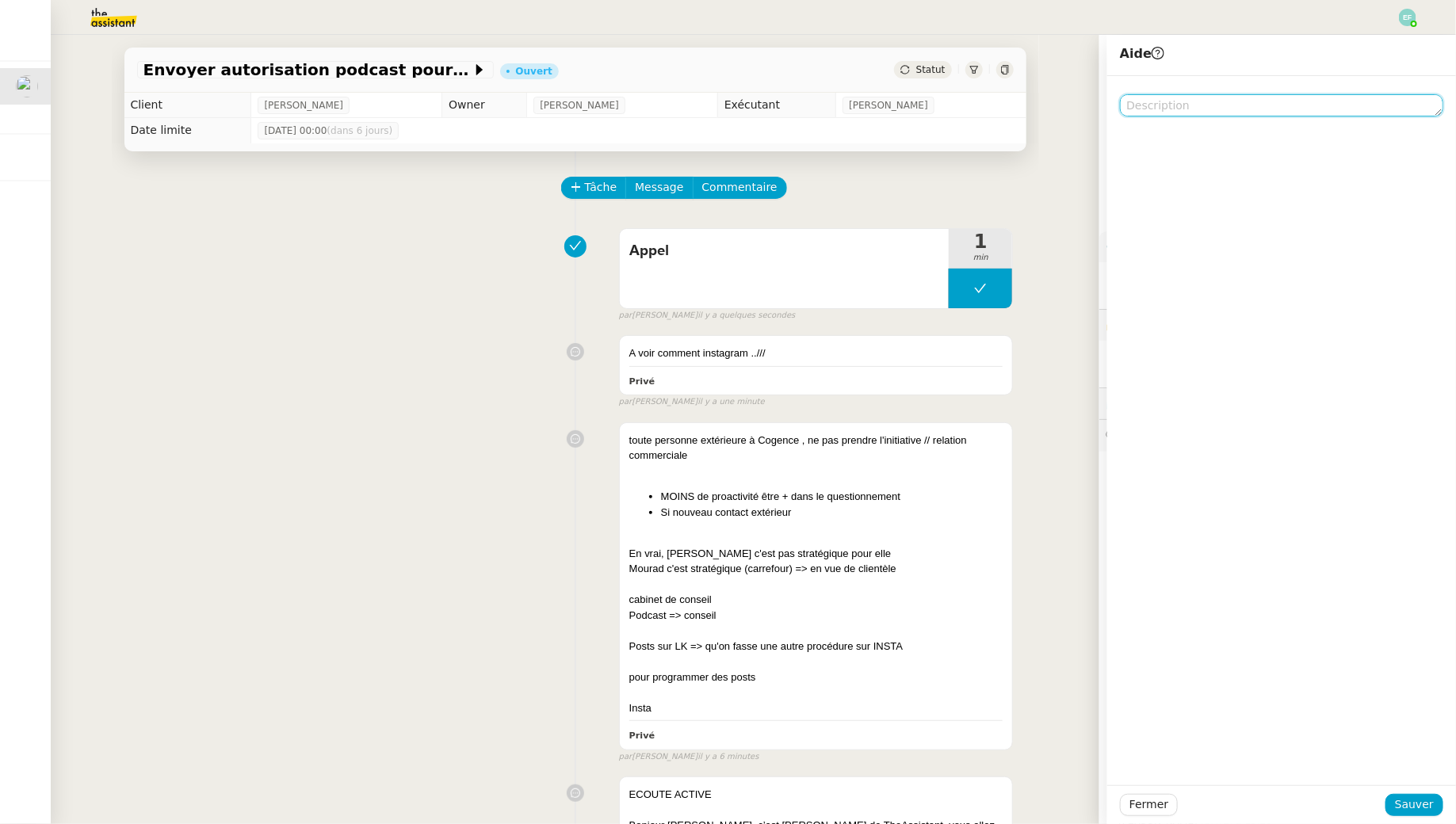
click at [1226, 106] on textarea at bounding box center [1281, 106] width 323 height 23
type textarea "C"
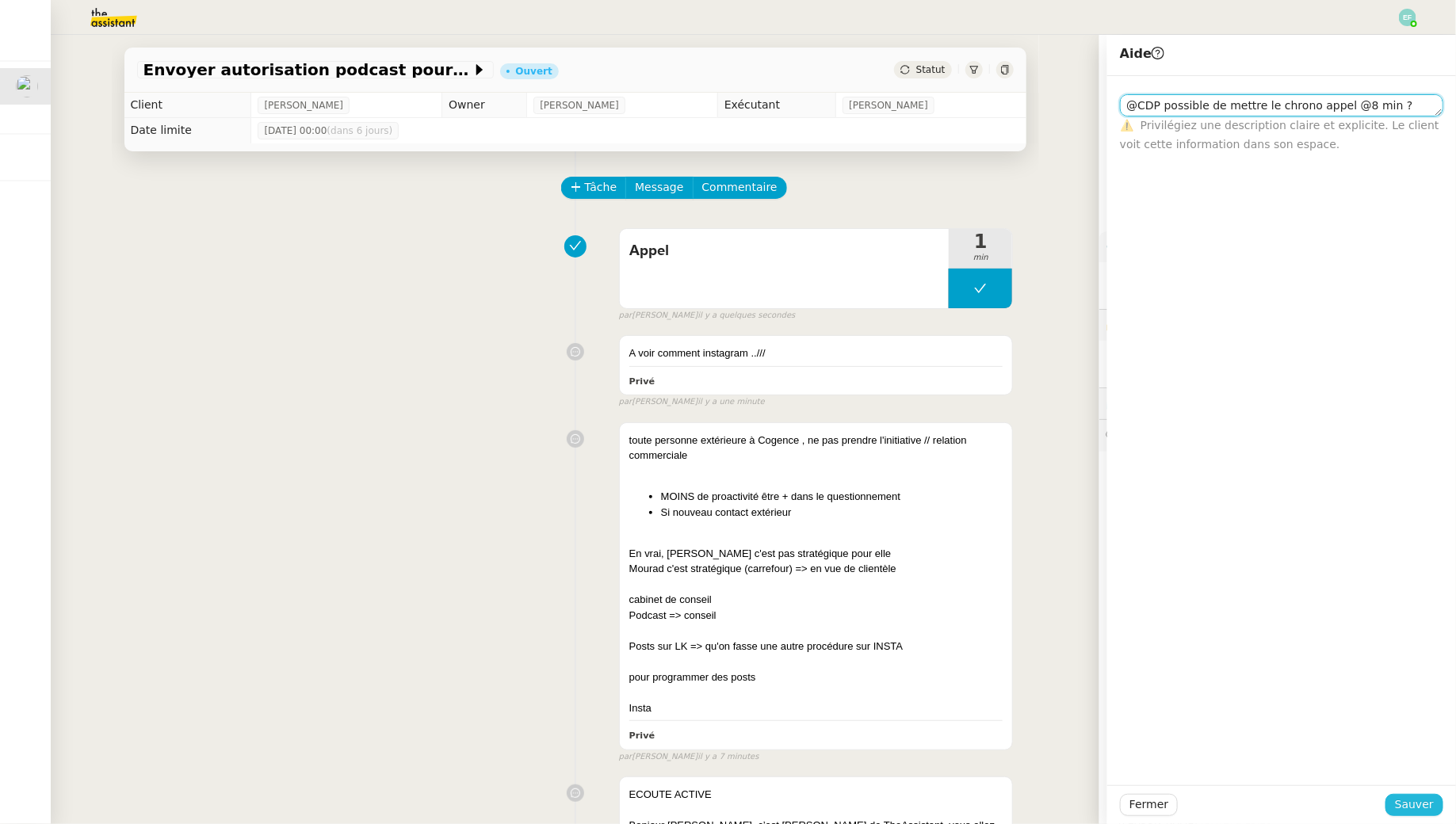
type textarea "@CDP possible de mettre le chrono appel @8 min ?"
click at [1418, 801] on span "Sauver" at bounding box center [1414, 804] width 39 height 19
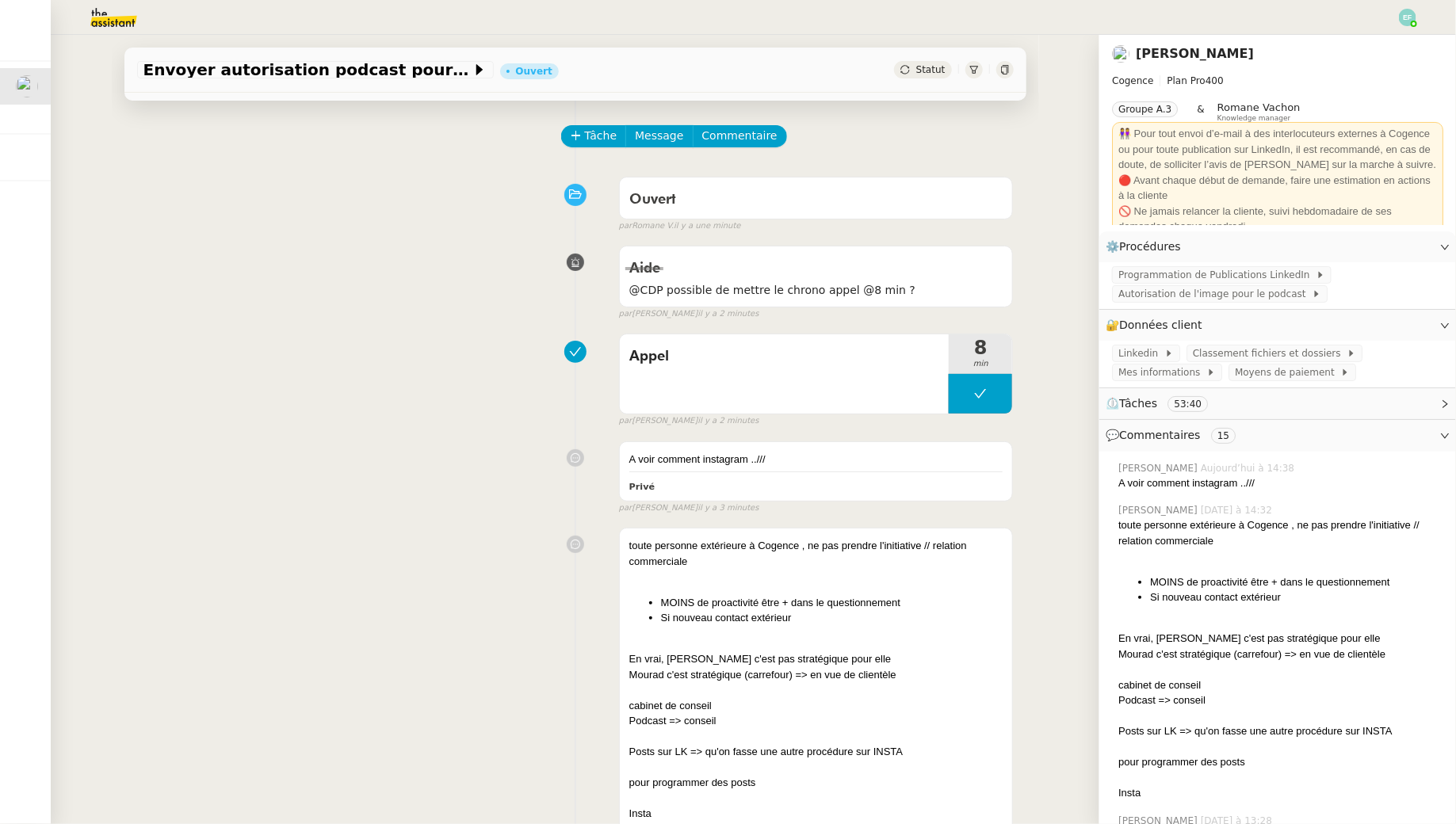
scroll to position [60, 0]
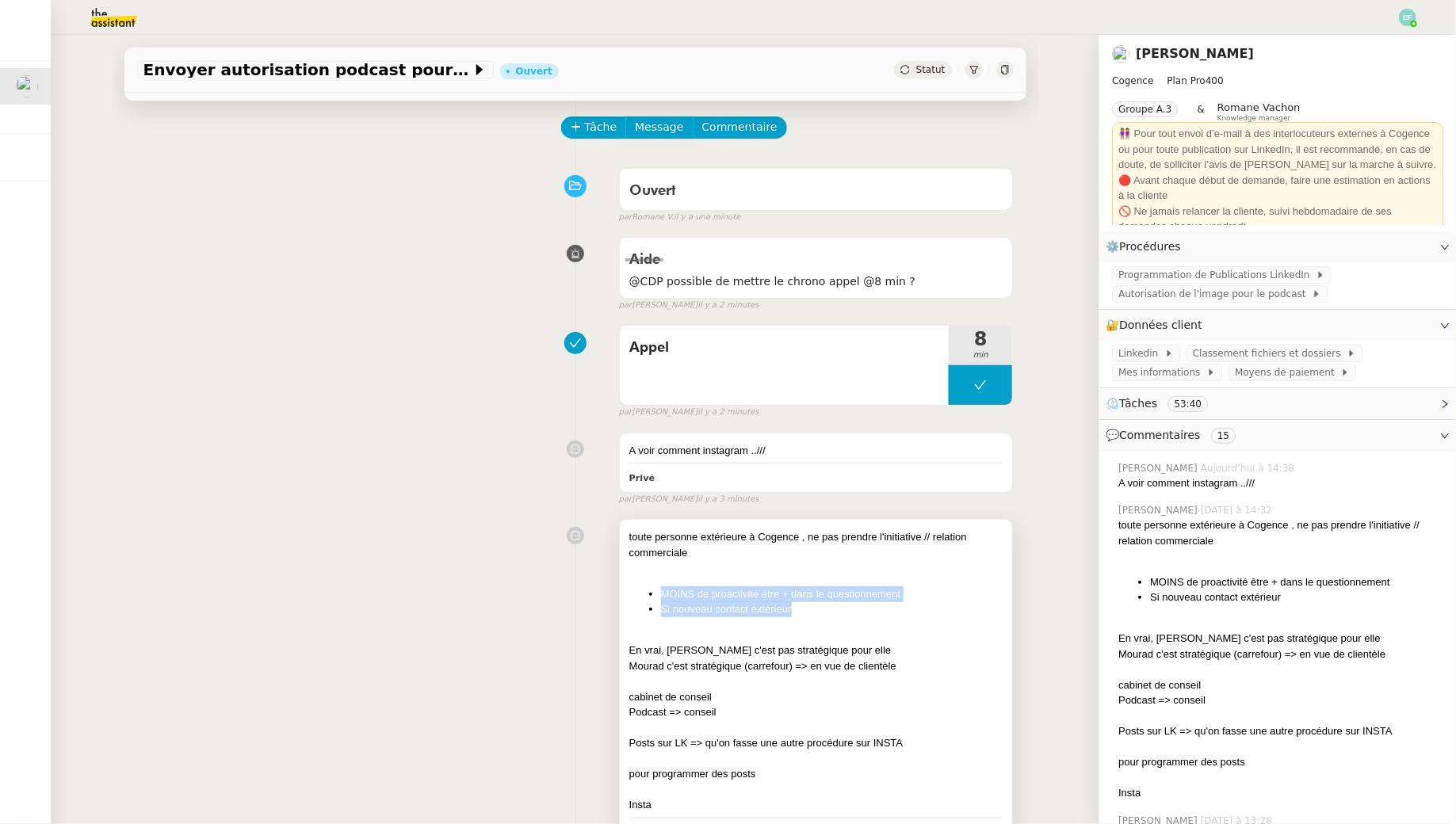
drag, startPoint x: 653, startPoint y: 589, endPoint x: 911, endPoint y: 602, distance: 258.3
click at [911, 602] on ul "MOINS de proactivité être + dans le questionnement Si nouveau contact extérieur" at bounding box center [816, 602] width 374 height 31
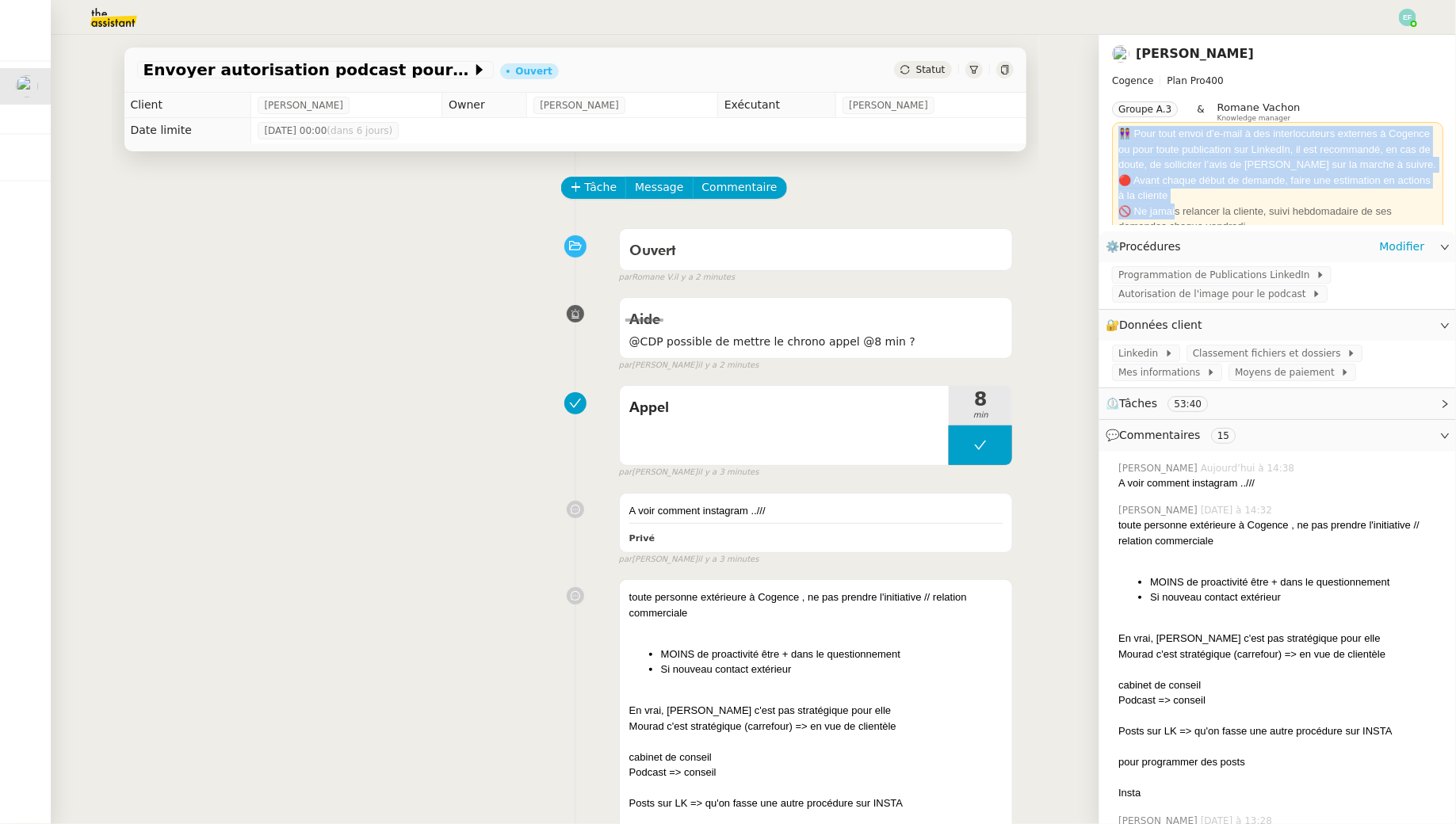
scroll to position [35, 0]
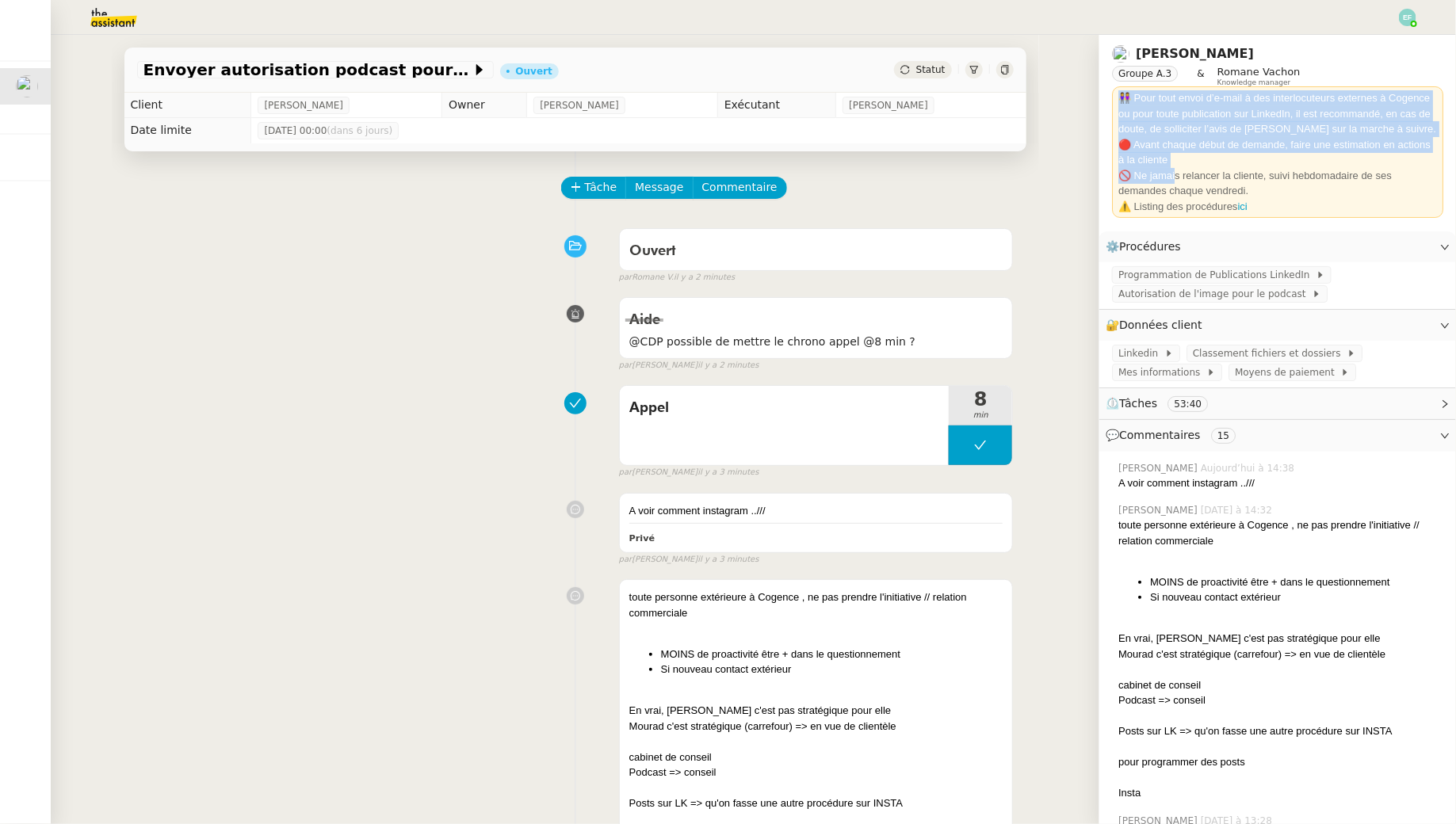
drag, startPoint x: 1118, startPoint y: 131, endPoint x: 1251, endPoint y: 202, distance: 150.8
click at [1251, 202] on div "👭 Pour tout envoi d’e-mail à des interlocuteurs externes à Cogence ou pour tout…" at bounding box center [1277, 151] width 318 height 123
copy div "👭 Pour tout envoi d’e-mail à des interlocuteurs externes à Cogence ou pour tout…"
click at [1211, 123] on div "👭 Pour tout envoi d’e-mail à des interlocuteurs externes à Cogence ou pour tout…" at bounding box center [1277, 114] width 318 height 47
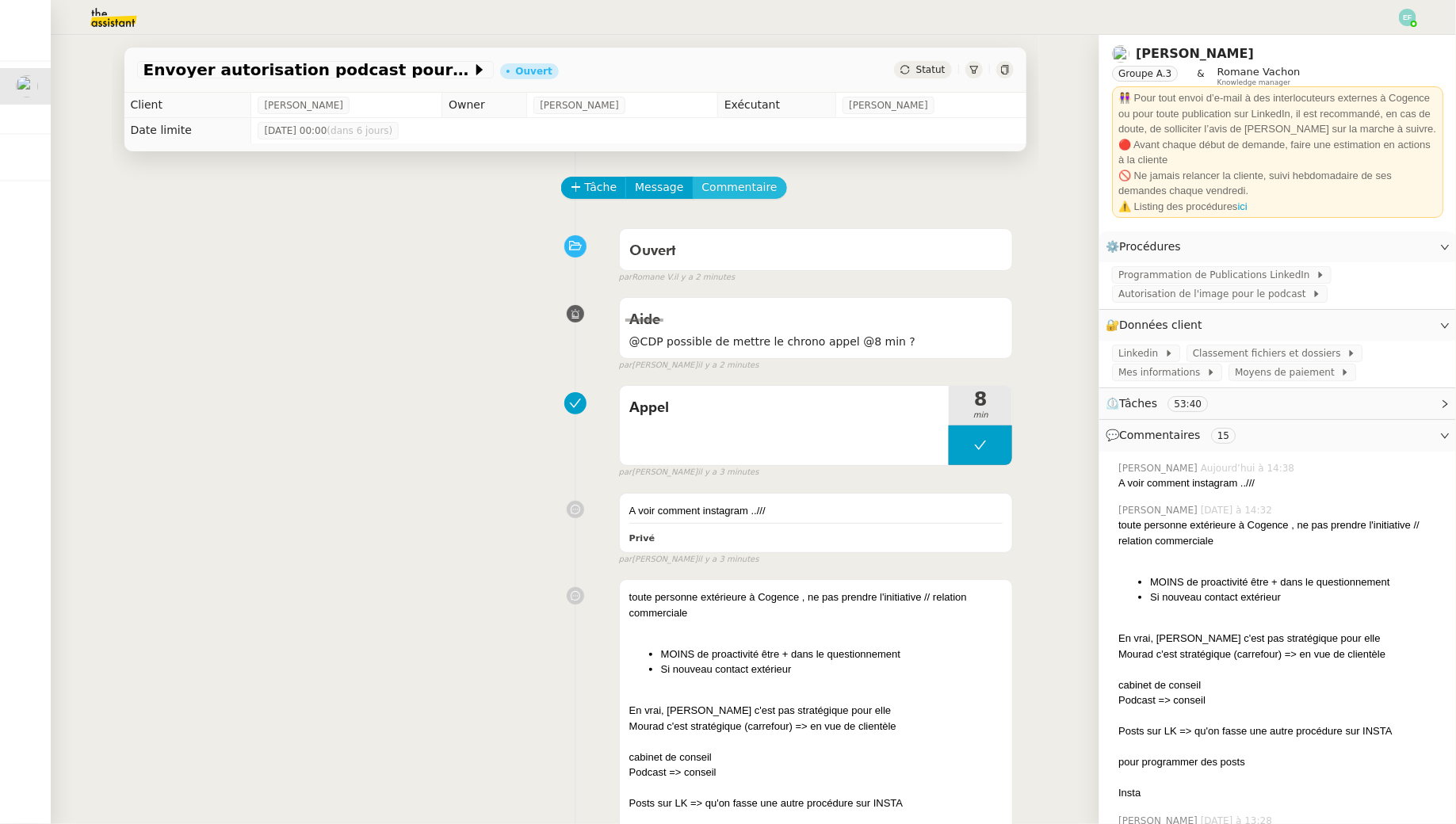
click at [724, 191] on span "Commentaire" at bounding box center [739, 187] width 75 height 19
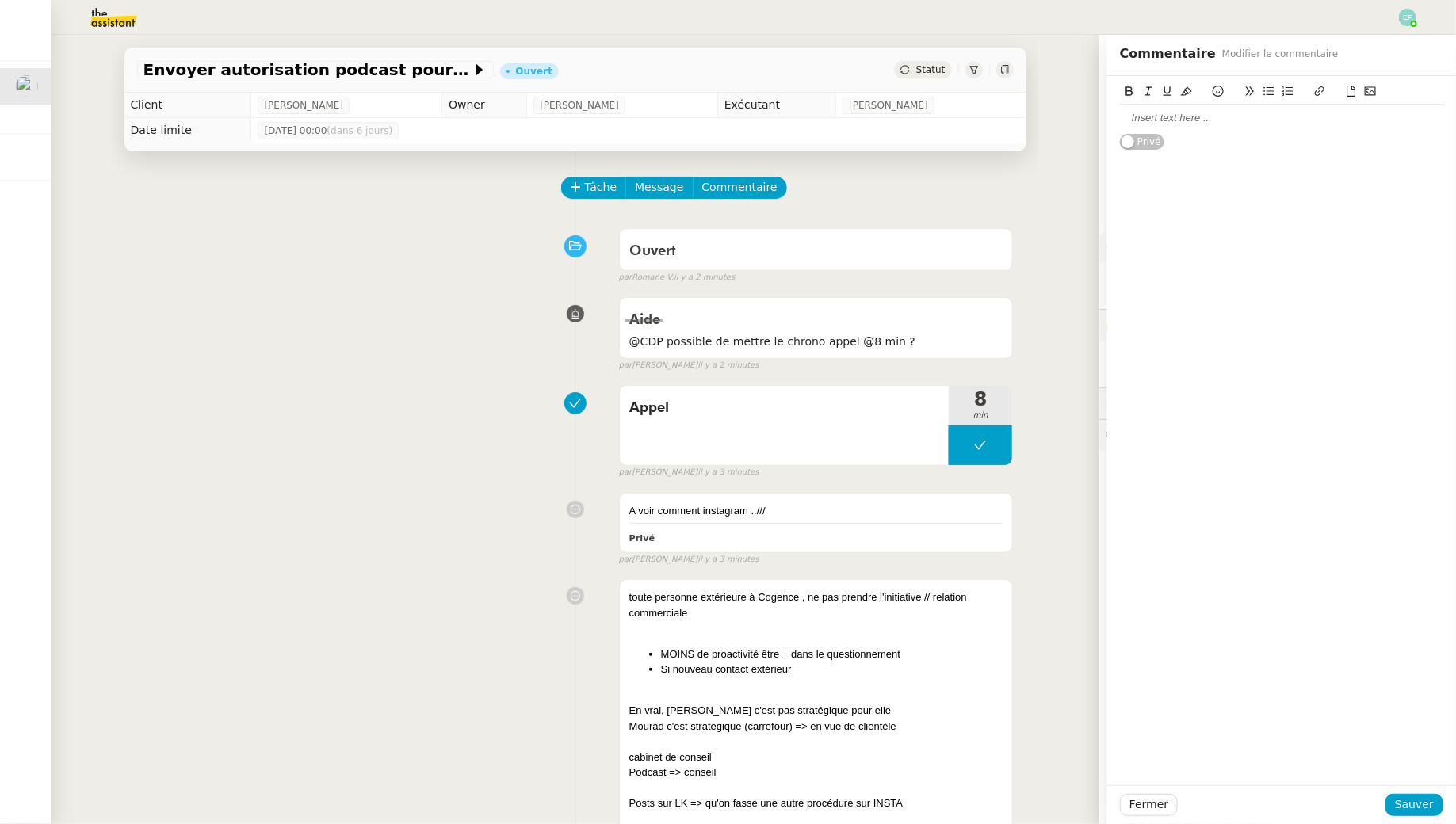
click at [916, 189] on div "Tâche Message Commentaire" at bounding box center [788, 195] width 451 height 38
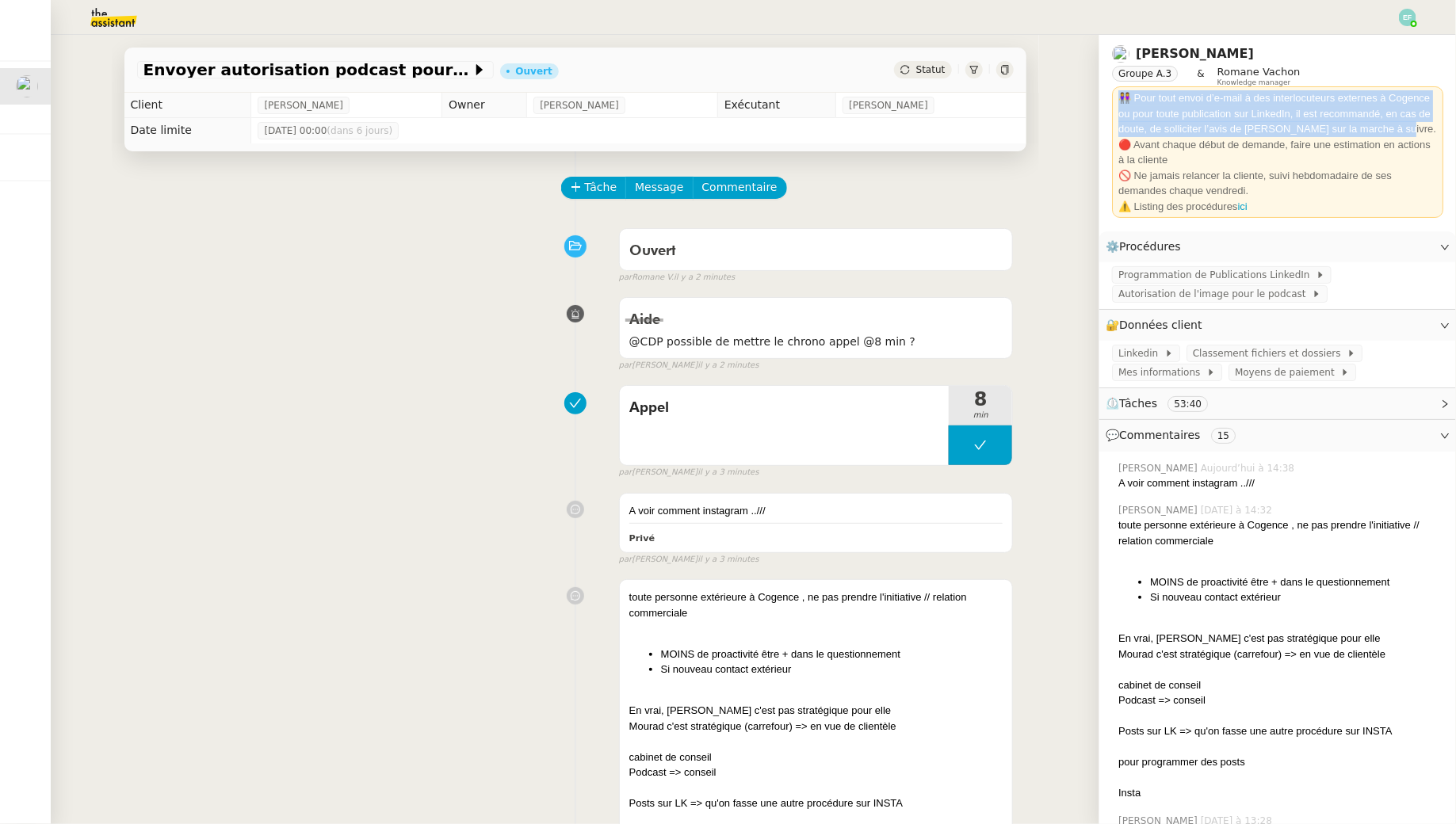
drag, startPoint x: 1117, startPoint y: 96, endPoint x: 1390, endPoint y: 132, distance: 275.4
click at [1390, 132] on div "👭 Pour tout envoi d’e-mail à des interlocuteurs externes à Cogence ou pour tout…" at bounding box center [1277, 151] width 331 height 131
copy div "👭 Pour tout envoi d’e-mail à des interlocuteurs externes à Cogence ou pour tout…"
click at [736, 193] on span "Commentaire" at bounding box center [739, 187] width 75 height 19
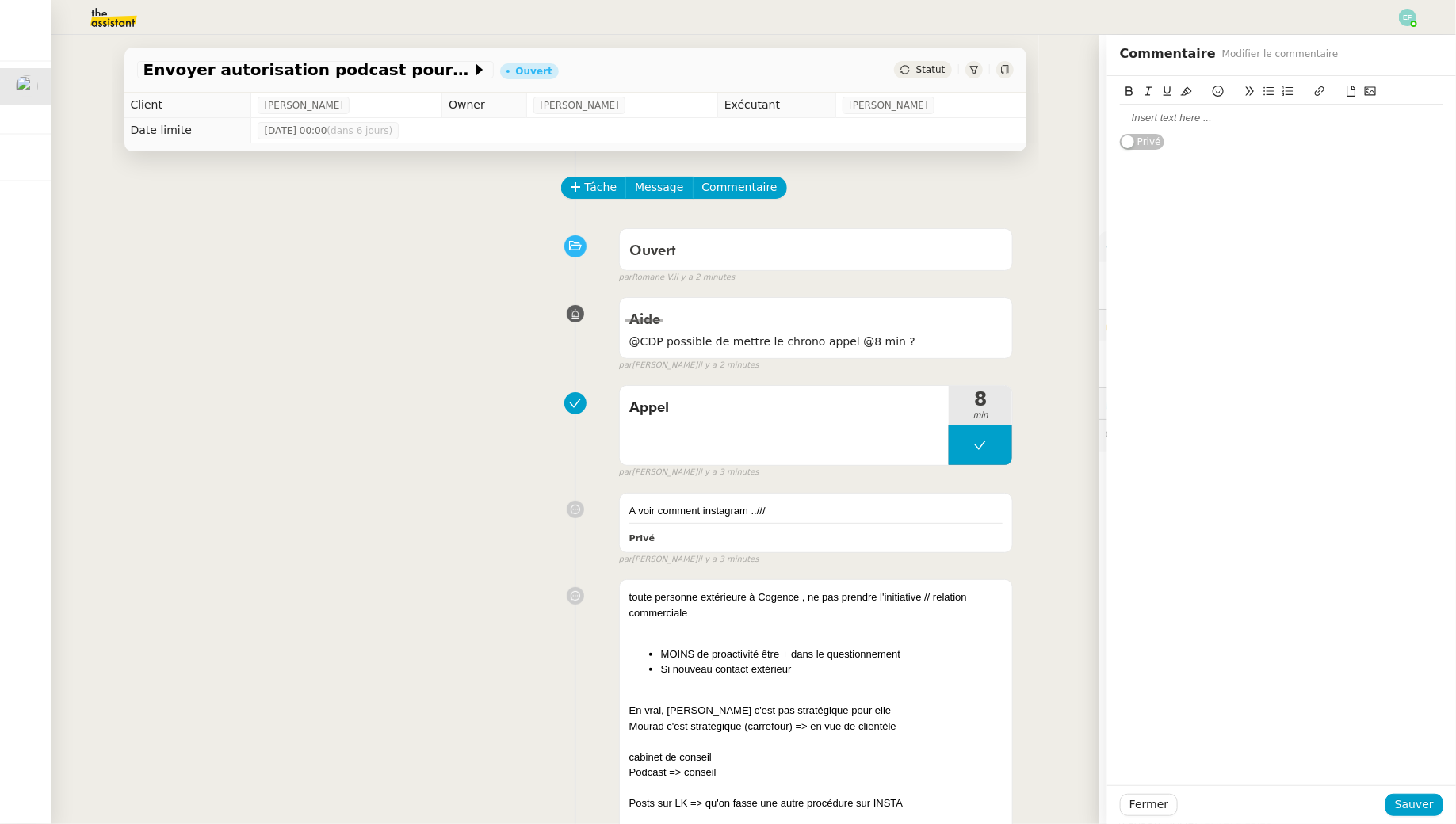
click at [1167, 129] on div at bounding box center [1281, 118] width 323 height 27
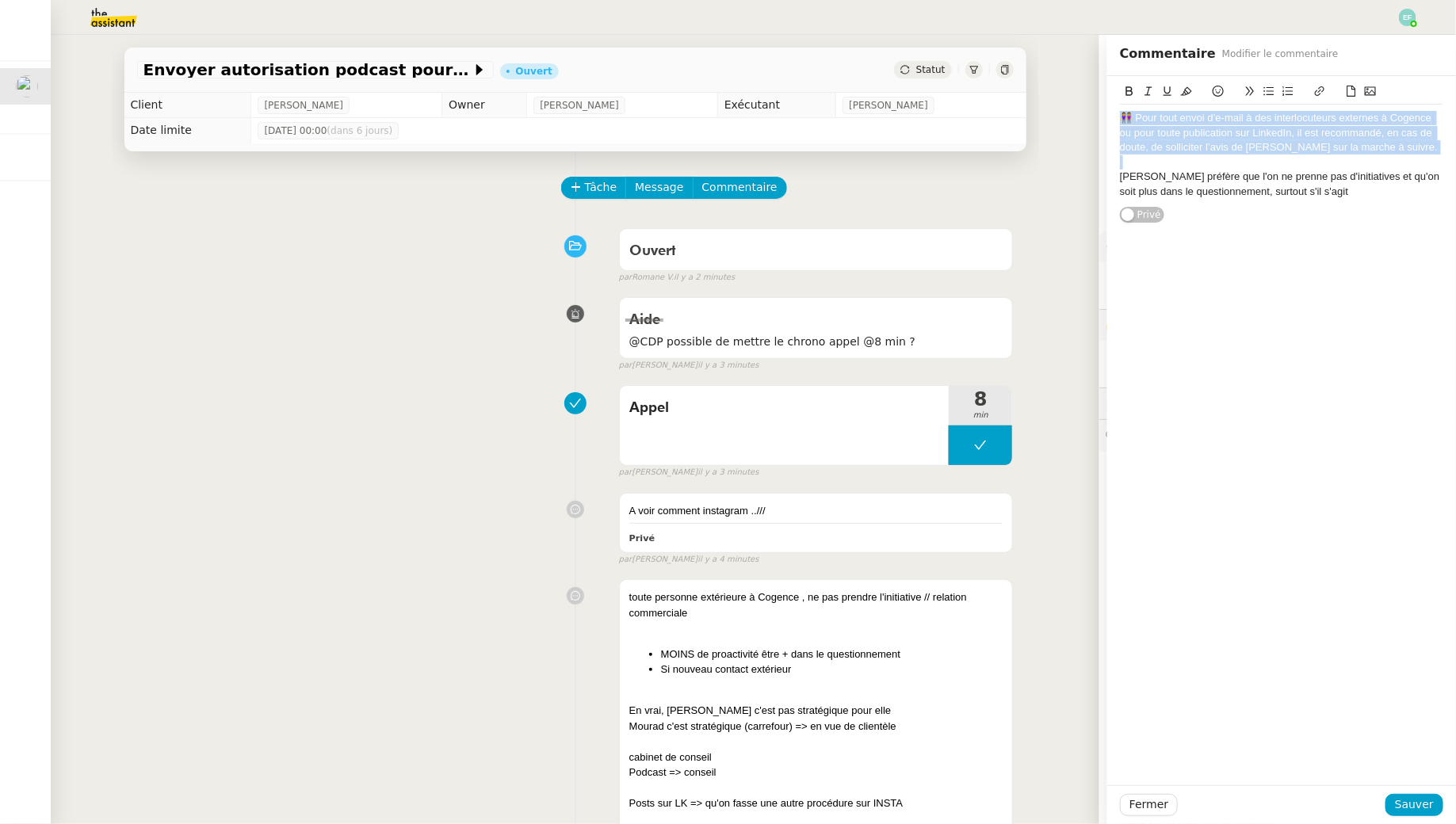
drag, startPoint x: 1122, startPoint y: 172, endPoint x: 1100, endPoint y: 93, distance: 82.0
click at [1100, 93] on app-ticket "Envoyer autorisation podcast pour signature Ouvert Statut Client Juliette Rihal…" at bounding box center [753, 429] width 1405 height 789
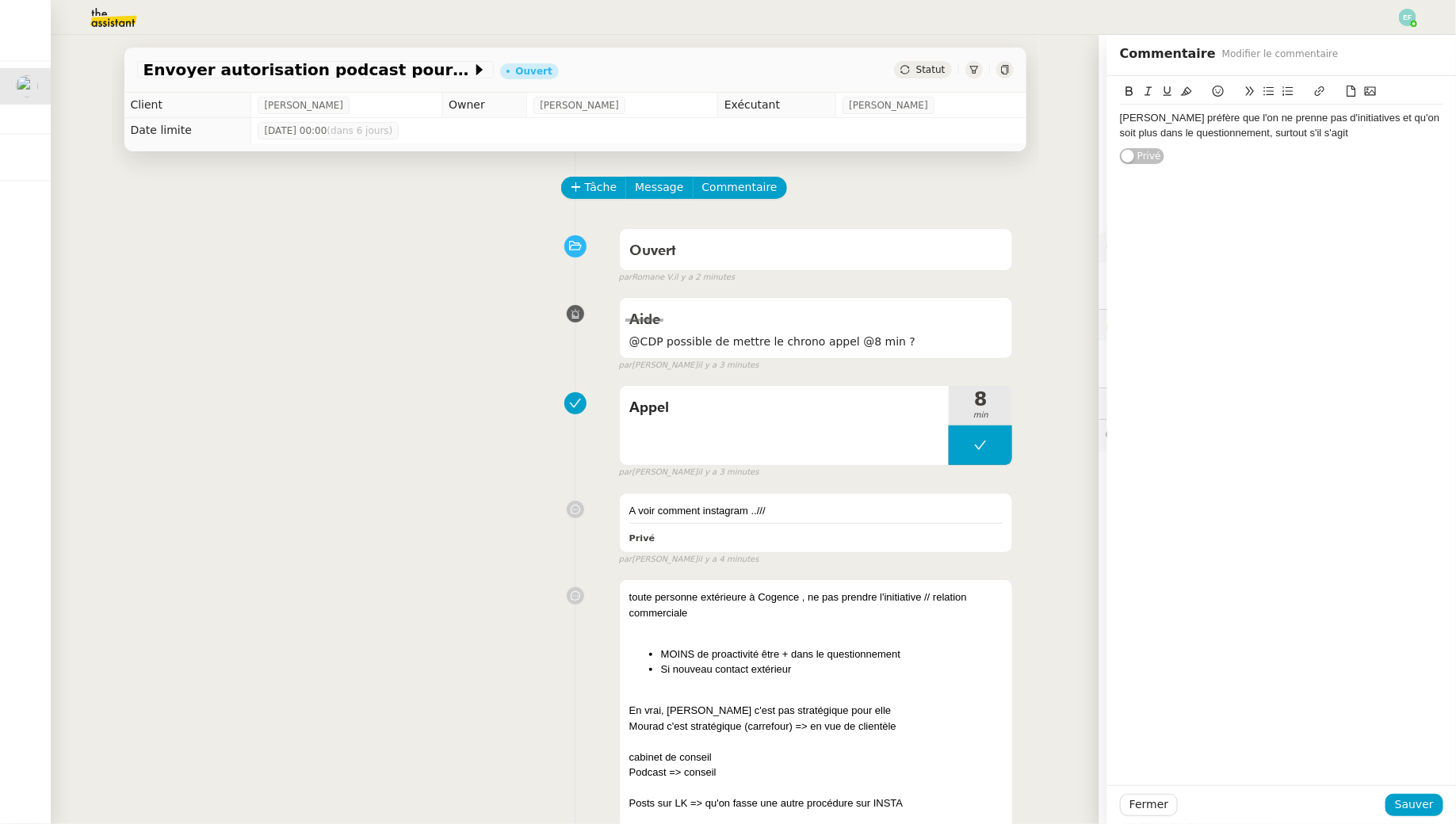
click at [1332, 133] on div "Juliette préfère que l'on ne prenne pas d'initiatives et qu'on soit plus dans l…" at bounding box center [1281, 126] width 323 height 29
click at [1409, 805] on span "Sauver" at bounding box center [1414, 804] width 39 height 19
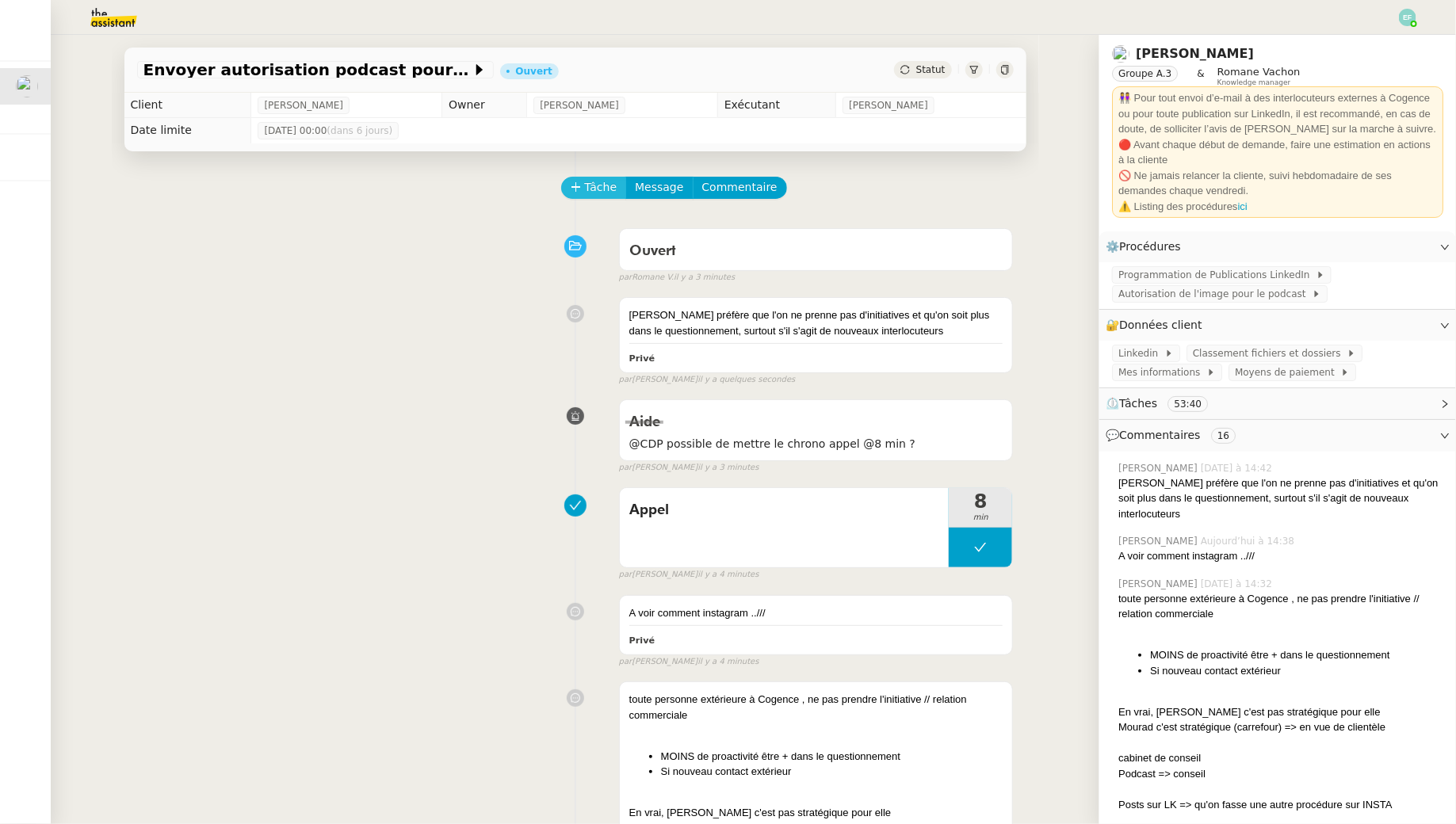
click at [601, 183] on span "Tâche" at bounding box center [601, 187] width 32 height 19
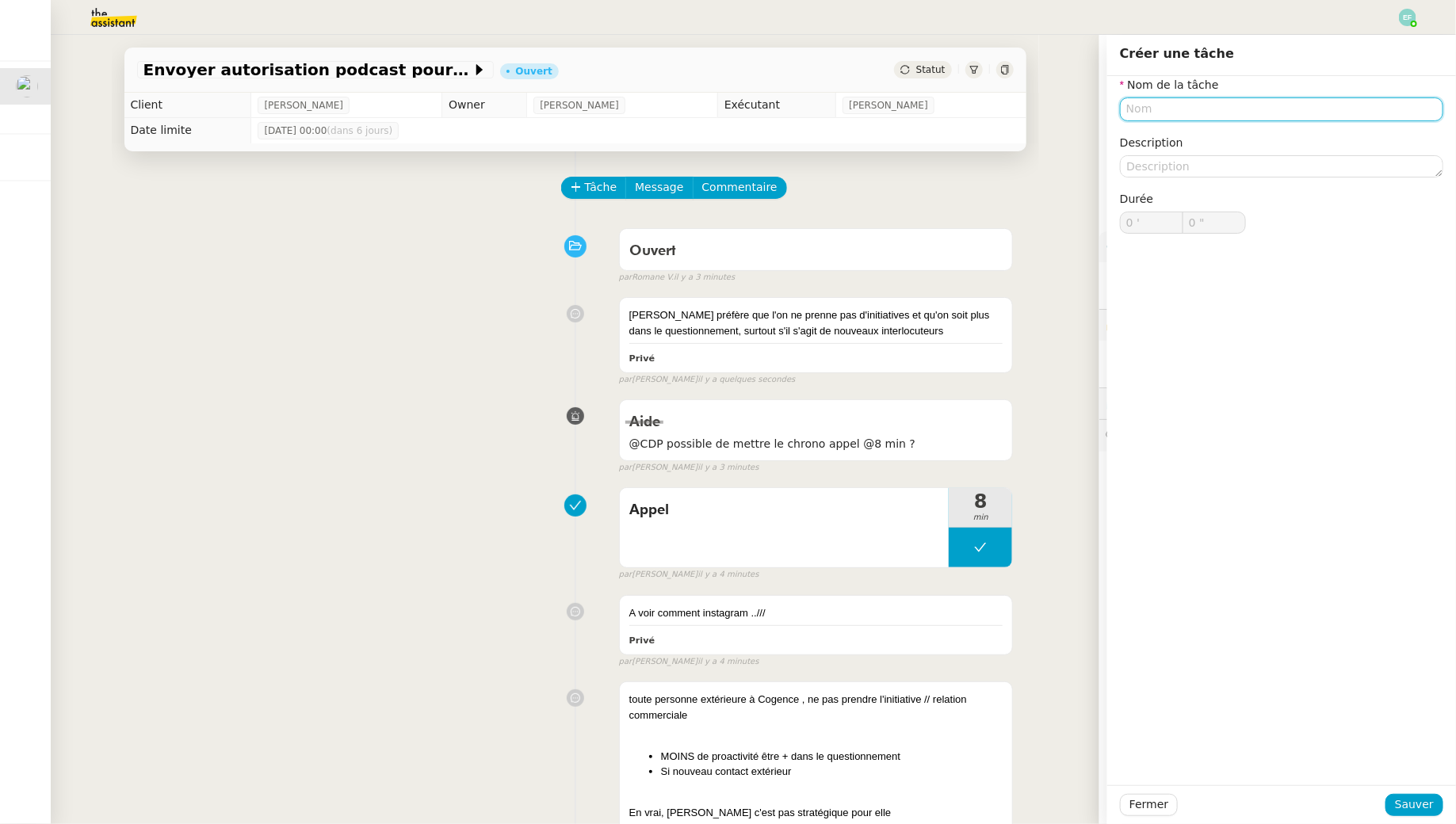
click at [1175, 100] on input "text" at bounding box center [1281, 109] width 323 height 23
type input "Mise à jour fiche client"
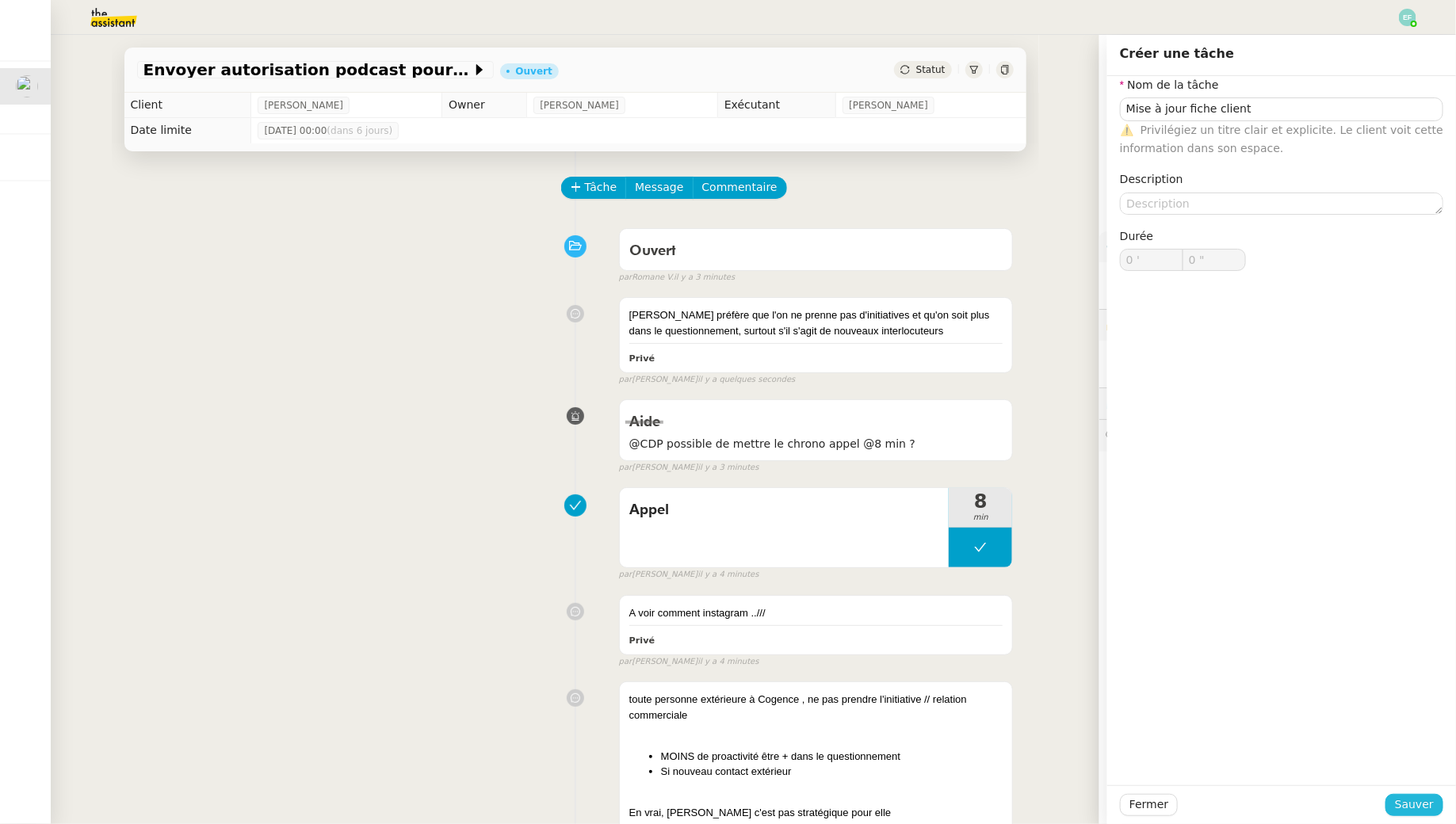
click at [1404, 800] on span "Sauver" at bounding box center [1414, 804] width 39 height 19
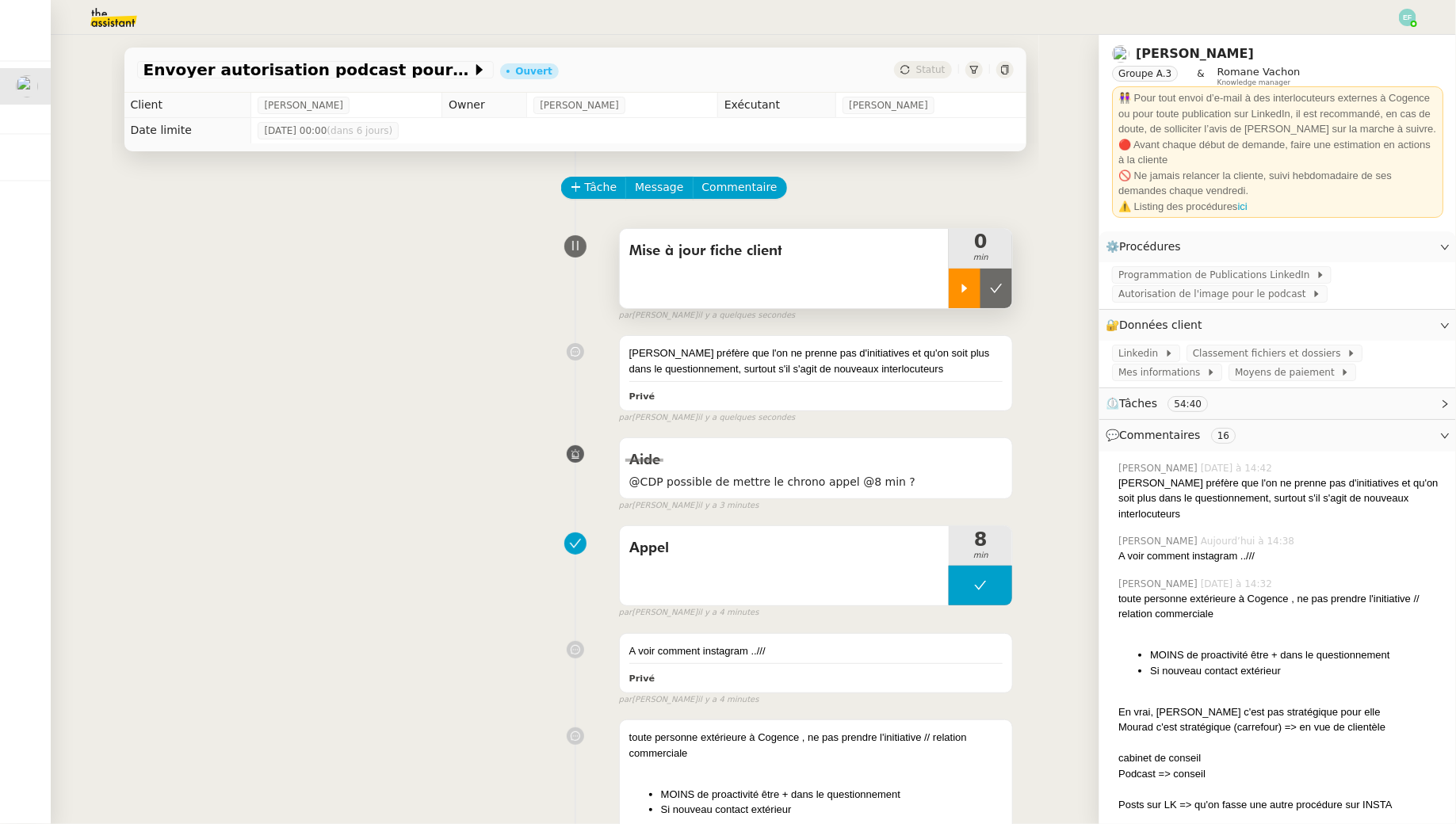
click at [960, 292] on icon at bounding box center [964, 288] width 13 height 13
click at [936, 371] on div "Juliette préfère que l'on ne prenne pas d'initiatives et qu'on soit plus dans l…" at bounding box center [816, 361] width 374 height 31
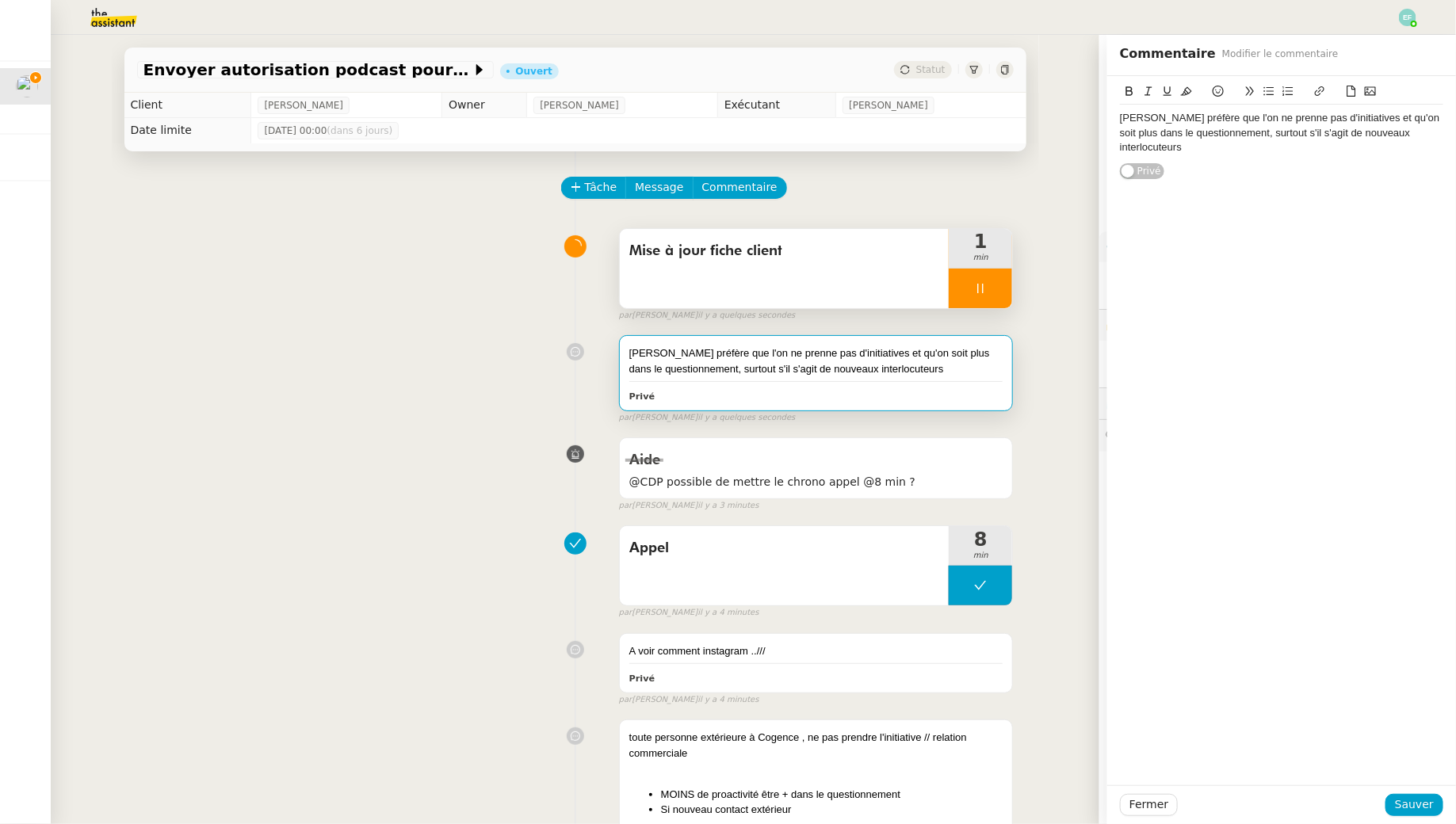
click at [1436, 130] on div "Juliette préfère que l'on ne prenne pas d'initiatives et qu'on soit plus dans l…" at bounding box center [1281, 133] width 323 height 43
click at [1320, 135] on div "Juliette préfère que l'on ne prenne pas d'initiatives et qu'on soit plus dans l…" at bounding box center [1281, 133] width 323 height 43
click at [1277, 151] on div "Juliette préfère que l'on ne prenne pas d'initiatives et qu'on soit plus dans l…" at bounding box center [1281, 133] width 323 height 43
click at [1319, 147] on div "Juliette préfère que l'on ne prenne pas d'initiatives et qu'on soit plus dans l…" at bounding box center [1281, 133] width 323 height 43
click at [1276, 139] on div "Juliette préfère que l'on ne prenne pas d'initiatives et qu'on soit plus dans l…" at bounding box center [1281, 133] width 323 height 43
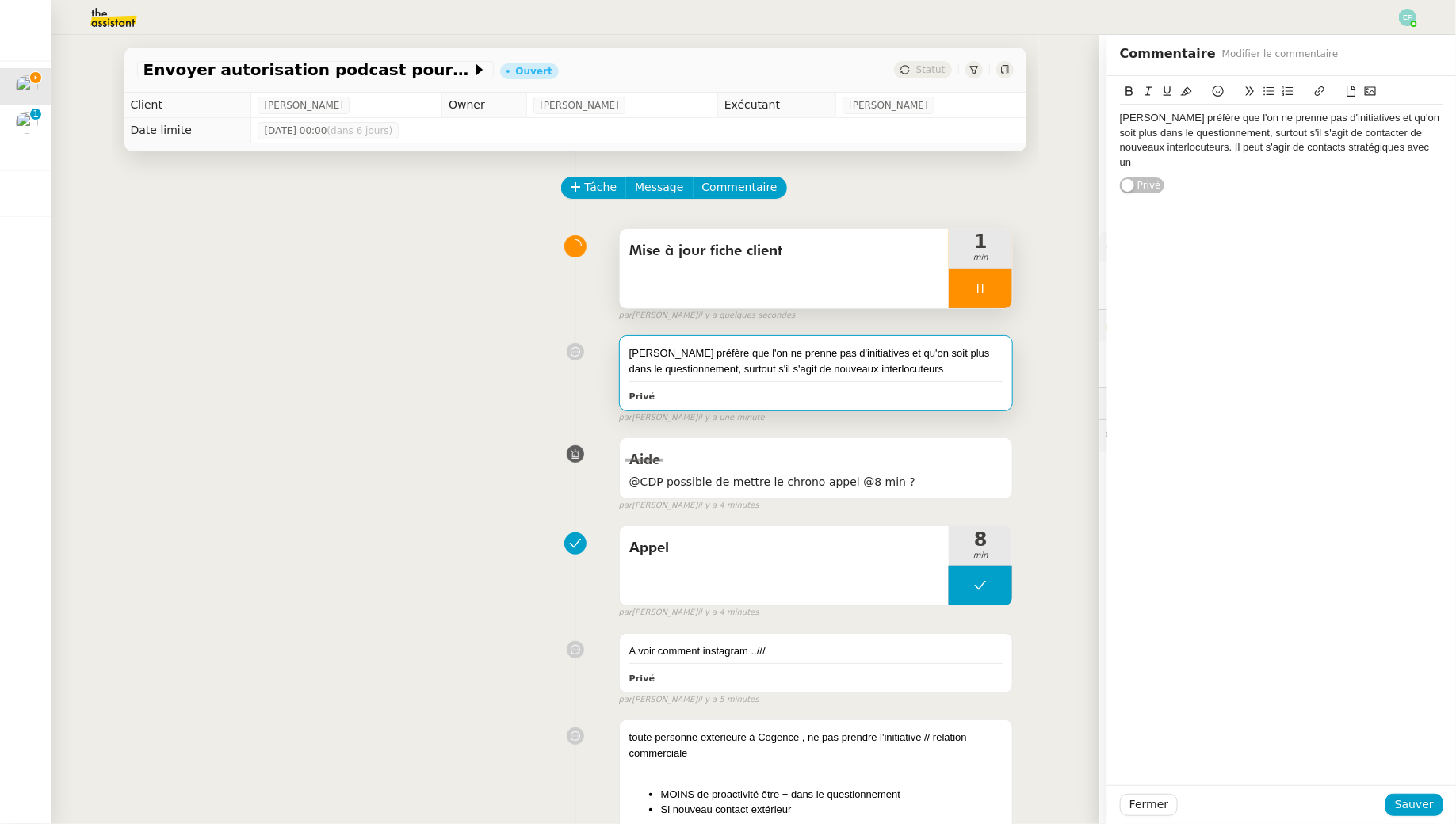
click at [1391, 149] on div "Juliette préfère que l'on ne prenne pas d'initiatives et qu'on soit plus dans l…" at bounding box center [1281, 140] width 323 height 59
click at [1120, 120] on div "Juliette préfère que l'on ne prenne pas d'initiatives et qu'on soit plus dans l…" at bounding box center [1281, 140] width 323 height 59
click at [1352, 164] on div "Pour les contacts exétieurs, Juliette préfère que l'on ne prenne pas d'initiati…" at bounding box center [1281, 140] width 323 height 59
click at [1184, 165] on div "Pour les contacts exétieurs, Juliette préfère que l'on ne prenne pas d'initiati…" at bounding box center [1281, 140] width 323 height 59
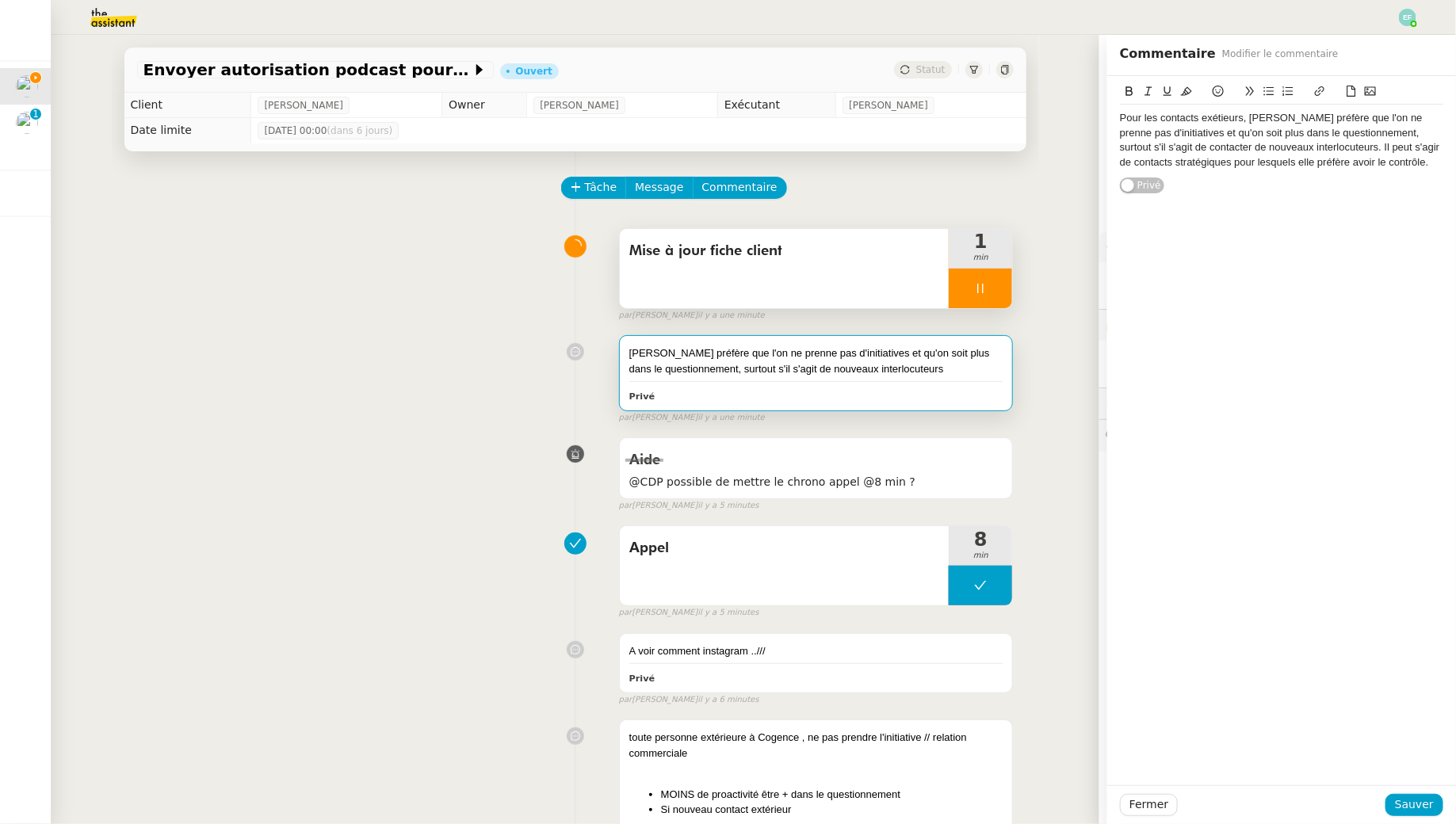
click at [1236, 117] on div "Pour les contacts exétieurs, Juliette préfère que l'on ne prenne pas d'initiati…" at bounding box center [1281, 140] width 323 height 59
click at [0, 0] on lt-span "ex térieurs" at bounding box center [0, 0] width 0 height 0
drag, startPoint x: 1305, startPoint y: 147, endPoint x: 1367, endPoint y: 135, distance: 63.2
click at [1367, 135] on div "Pour les contacts extérieurs, Juliette préfère que l'on ne prenne pas d'initiat…" at bounding box center [1281, 140] width 323 height 59
click at [1413, 151] on div "Pour les contacts extérieurs, Juliette préfère que l'on ne prenne pas d'initiat…" at bounding box center [1281, 140] width 323 height 59
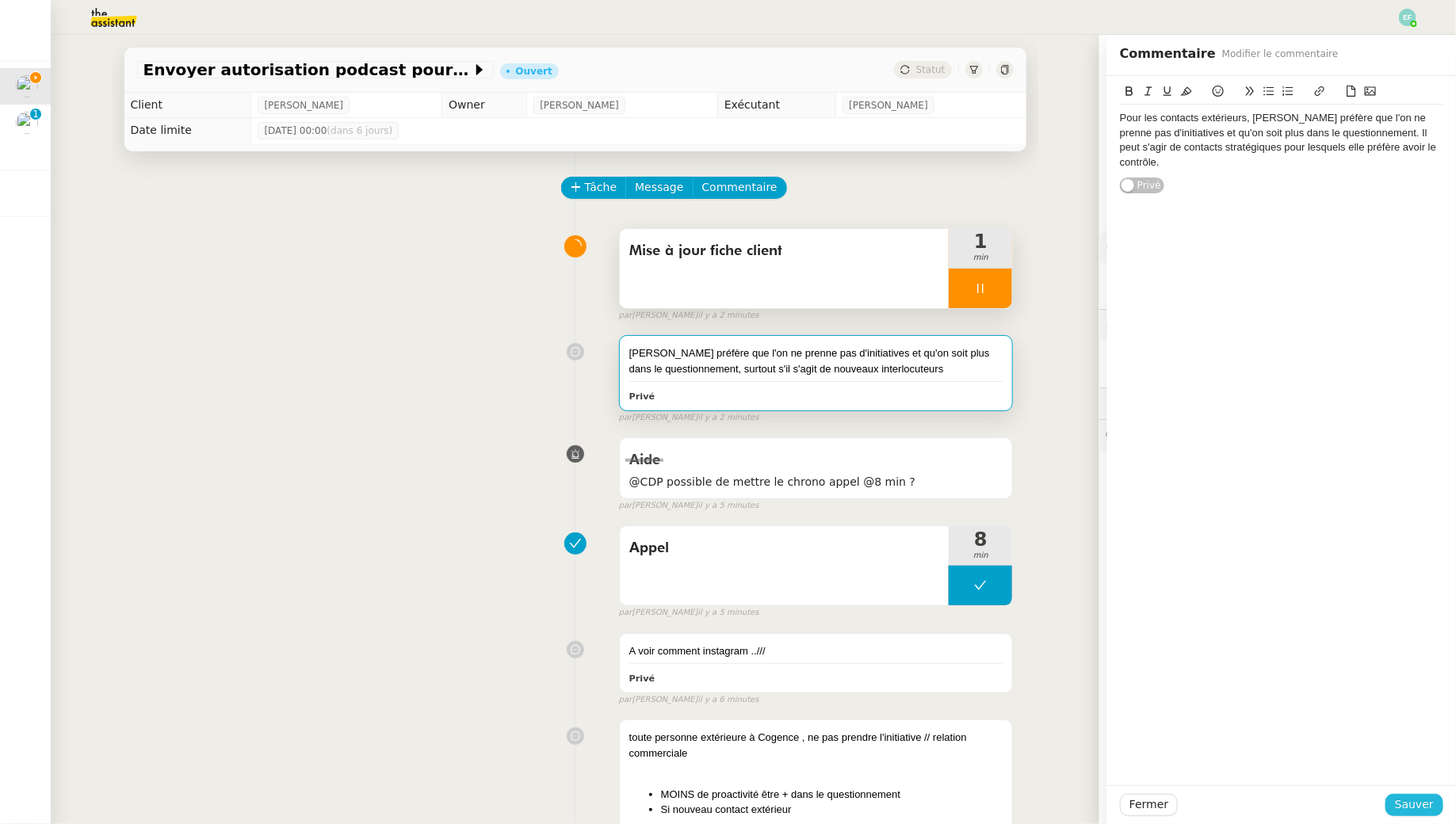
click at [1431, 804] on span "Sauver" at bounding box center [1414, 804] width 39 height 19
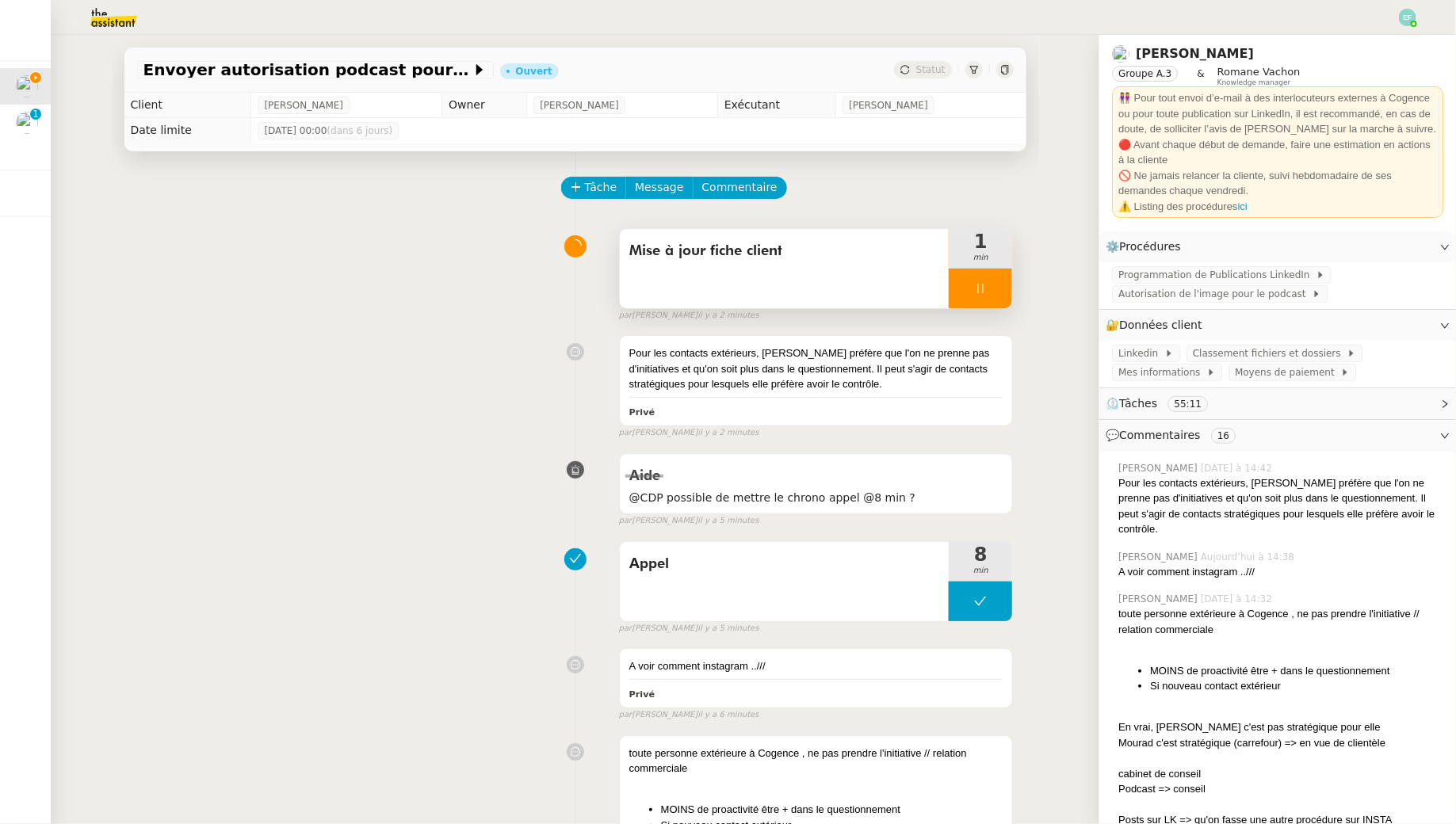
click at [995, 290] on div at bounding box center [980, 288] width 64 height 39
click at [1004, 288] on button at bounding box center [996, 288] width 31 height 39
click at [958, 379] on div "Pour les contacts extérieurs, Juliette préfère que l'on ne prenne pas d'initiat…" at bounding box center [816, 369] width 374 height 47
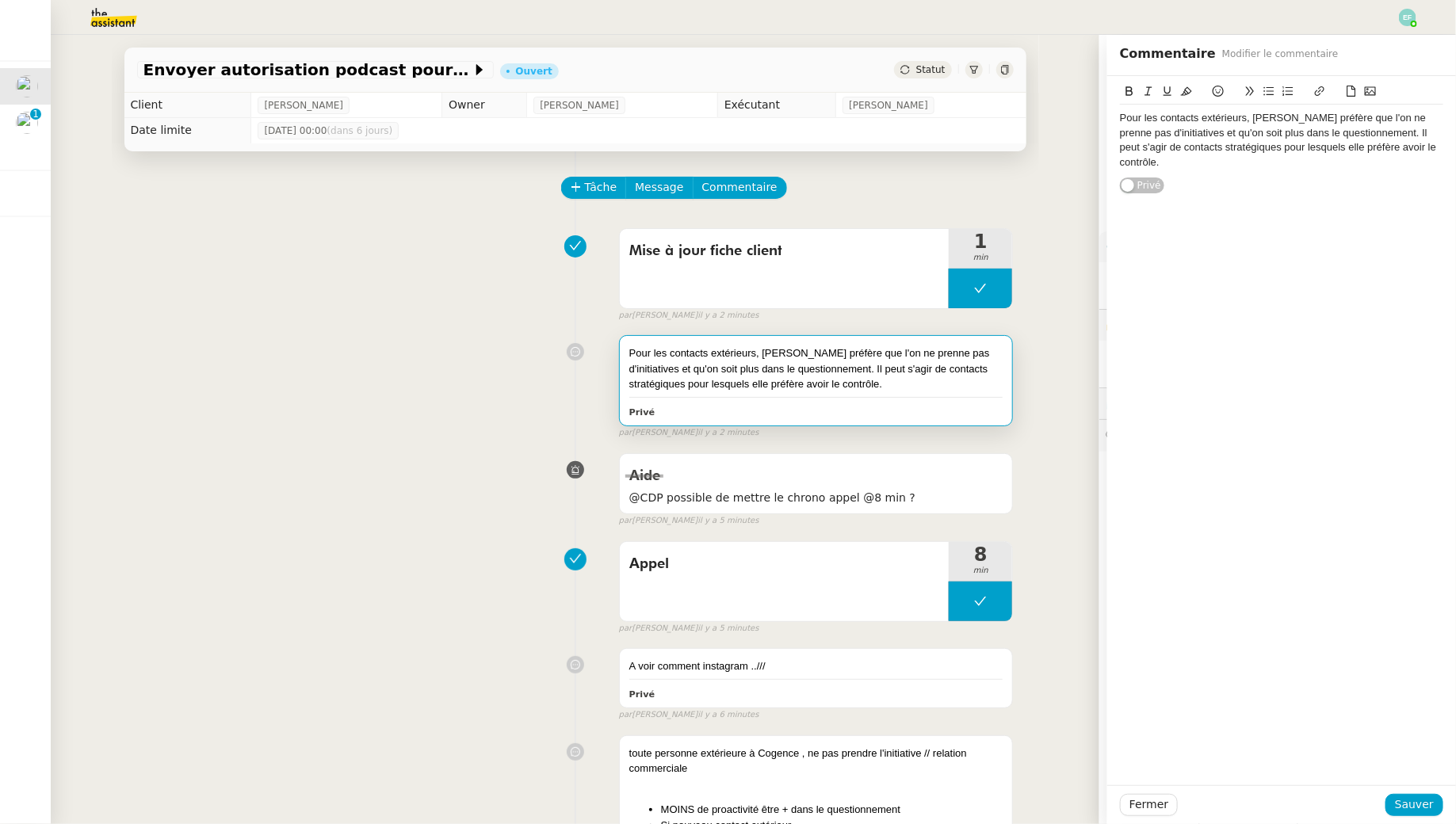
click at [1122, 118] on div "Pour les contacts extérieurs, Juliette préfère que l'on ne prenne pas d'initiat…" at bounding box center [1281, 140] width 323 height 59
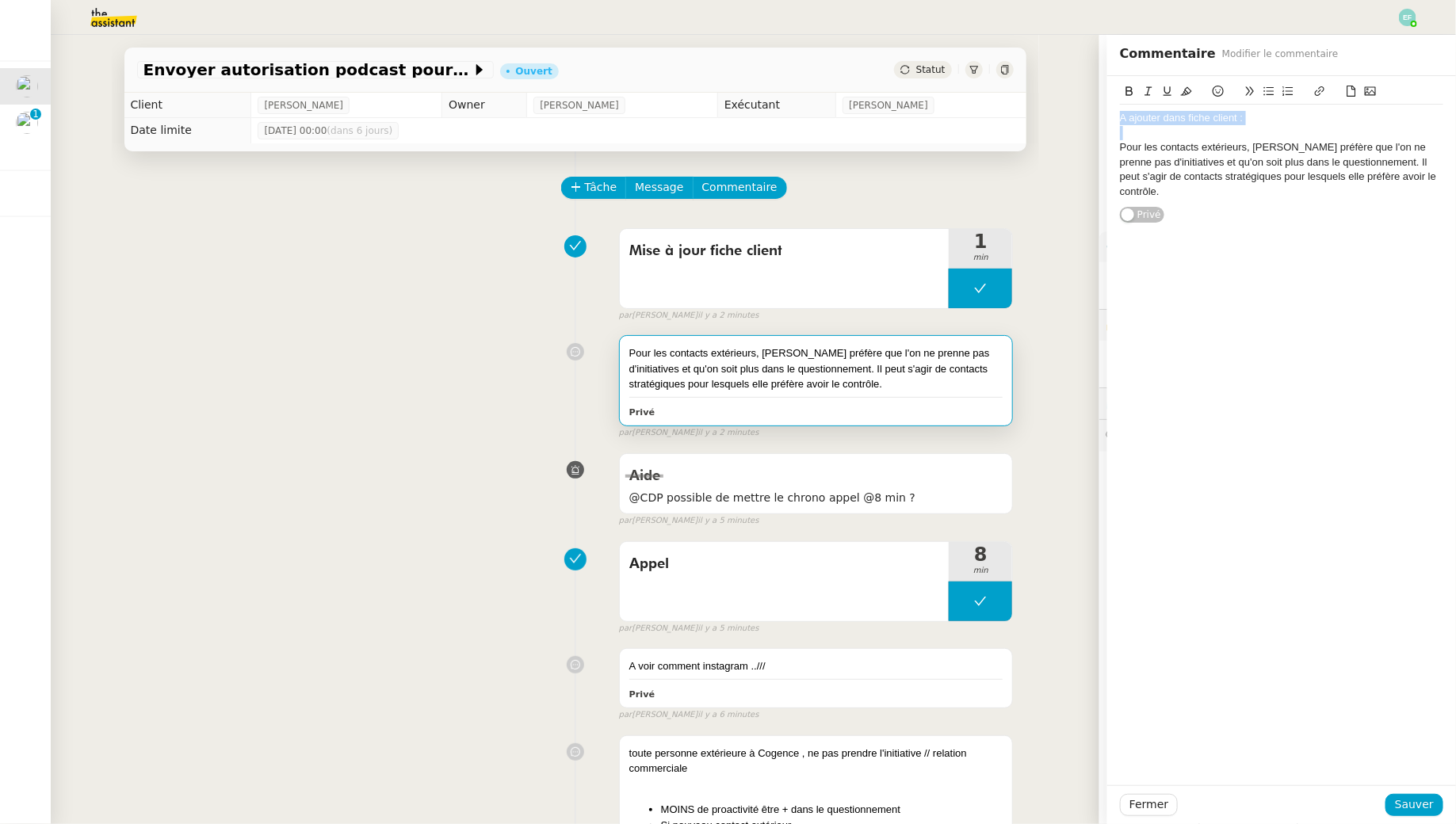
drag, startPoint x: 1249, startPoint y: 124, endPoint x: 1099, endPoint y: 109, distance: 150.7
click at [1081, 122] on app-ticket "Envoyer autorisation podcast pour signature Ouvert Statut Client Juliette Rihal…" at bounding box center [753, 429] width 1405 height 789
click at [1130, 87] on icon at bounding box center [1130, 91] width 7 height 10
click at [1168, 95] on icon at bounding box center [1168, 91] width 8 height 10
click at [1225, 150] on div "Pour les contacts extérieurs, Juliette préfère que l'on ne prenne pas d'initiat…" at bounding box center [1281, 169] width 323 height 59
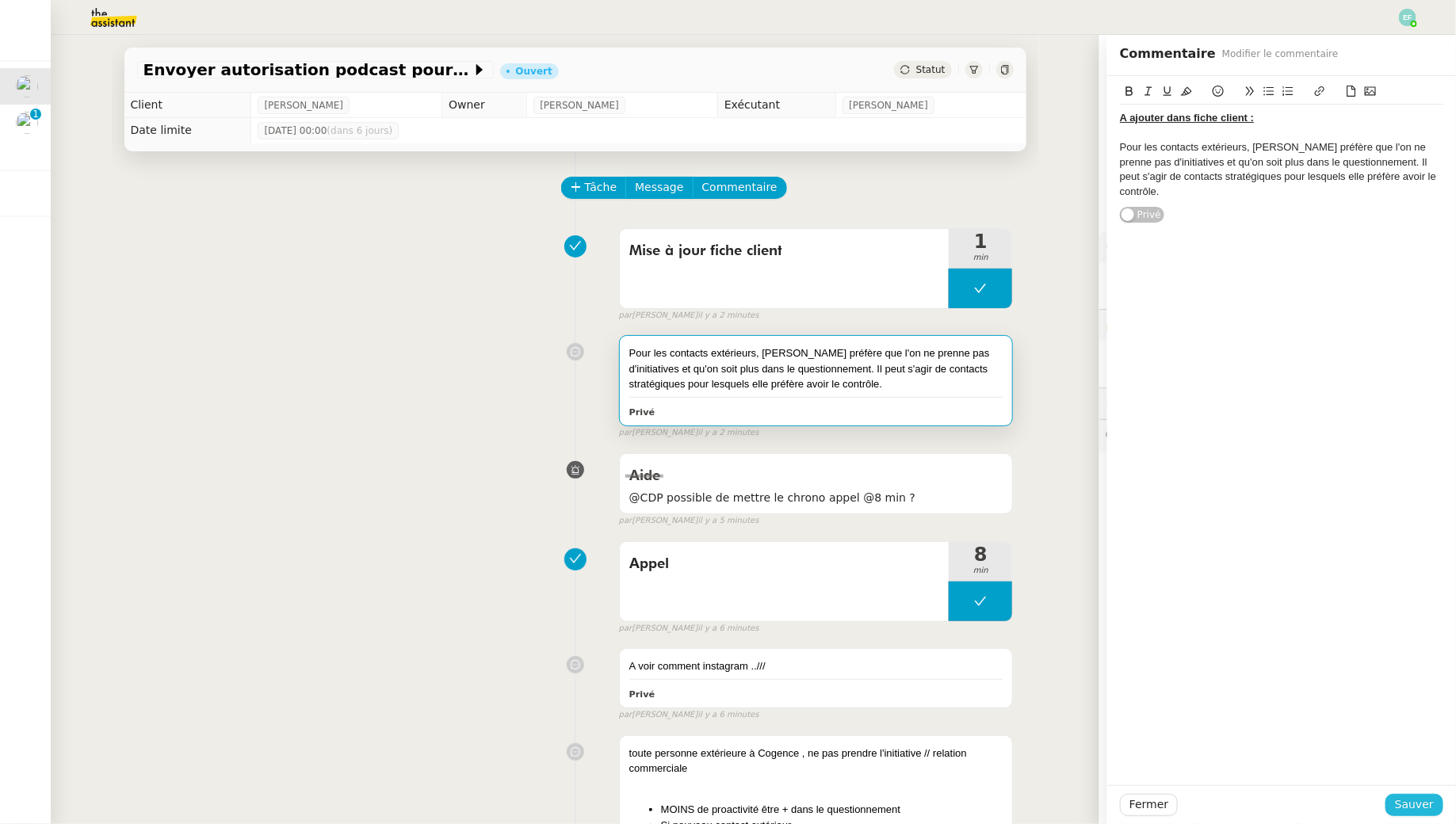
click at [1428, 800] on span "Sauver" at bounding box center [1414, 804] width 39 height 19
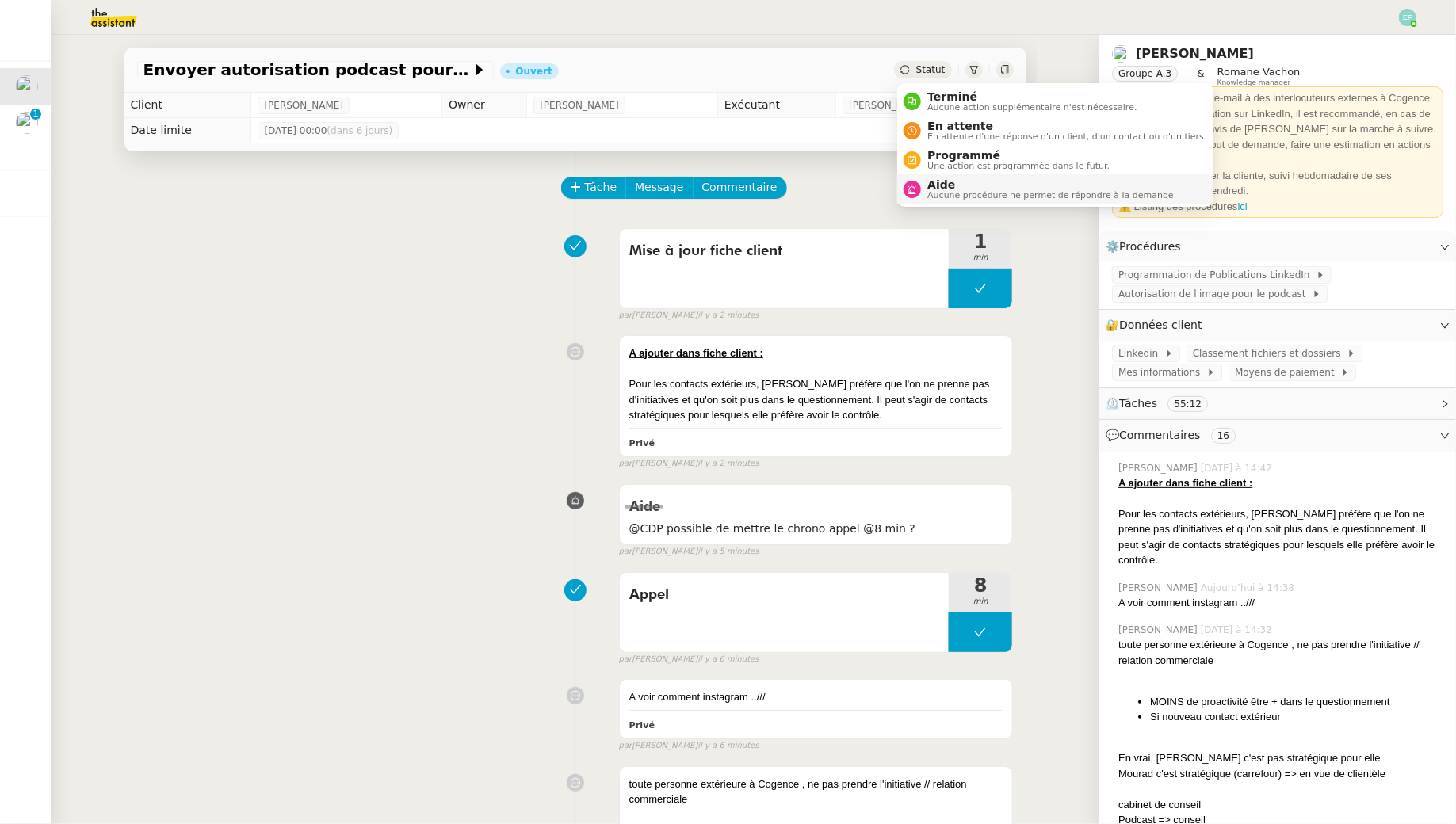
click at [952, 200] on span "Aucune procédure ne permet de répondre à la demande." at bounding box center [1052, 195] width 249 height 9
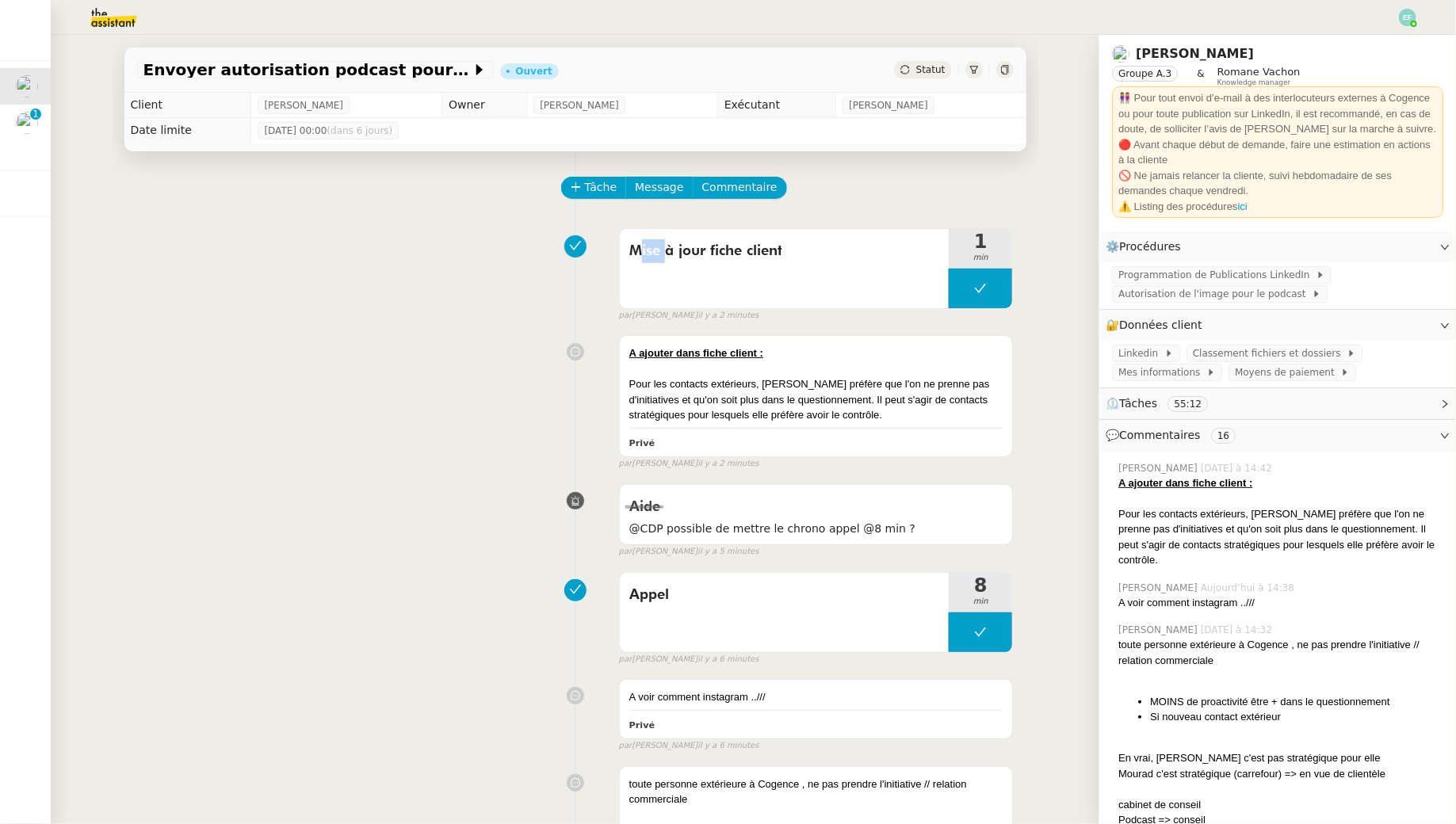
click at [952, 200] on div "Tâche Message Commentaire" at bounding box center [788, 195] width 451 height 38
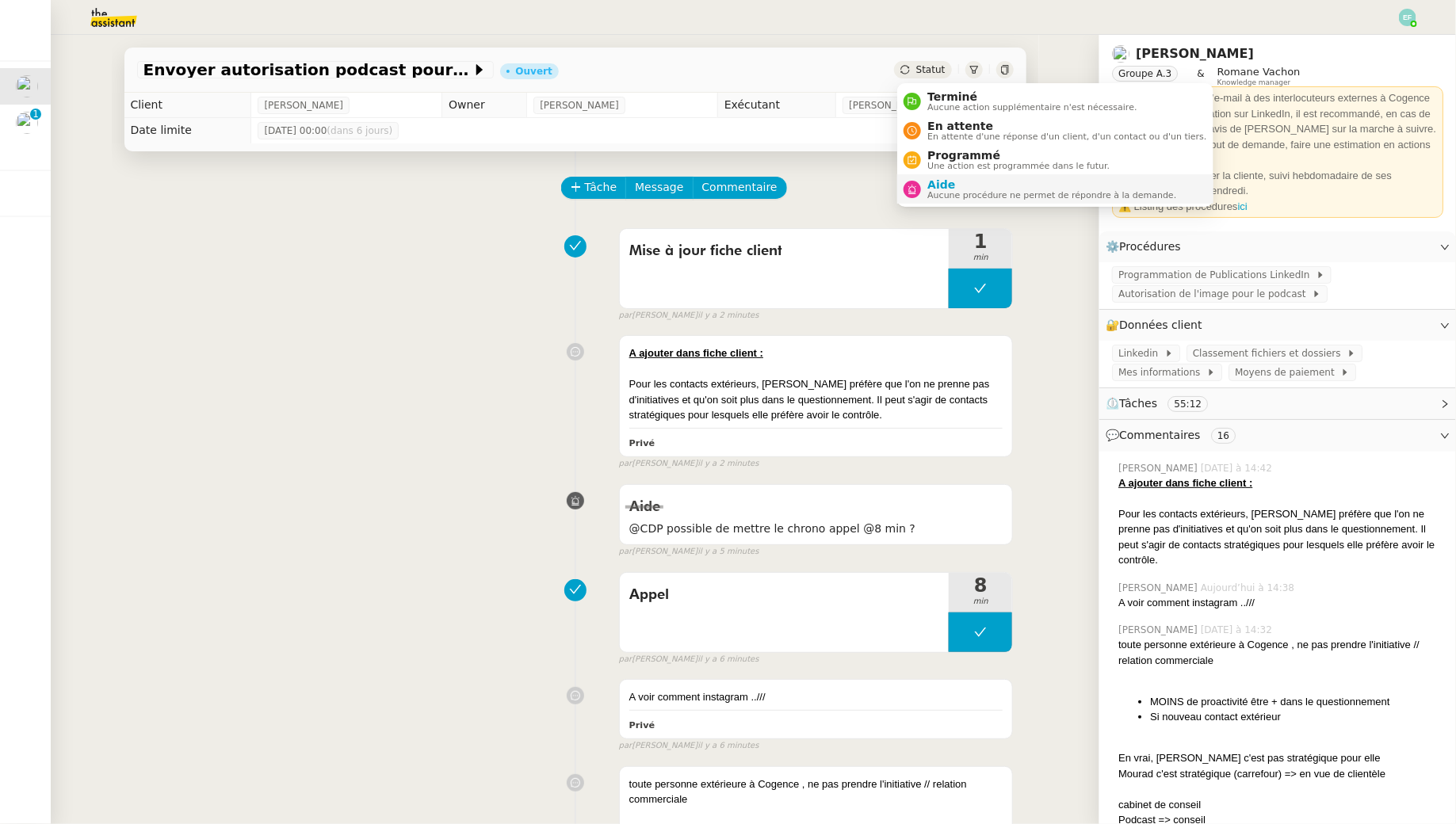
click at [940, 199] on span "Aucune procédure ne permet de répondre à la demande." at bounding box center [1052, 195] width 249 height 9
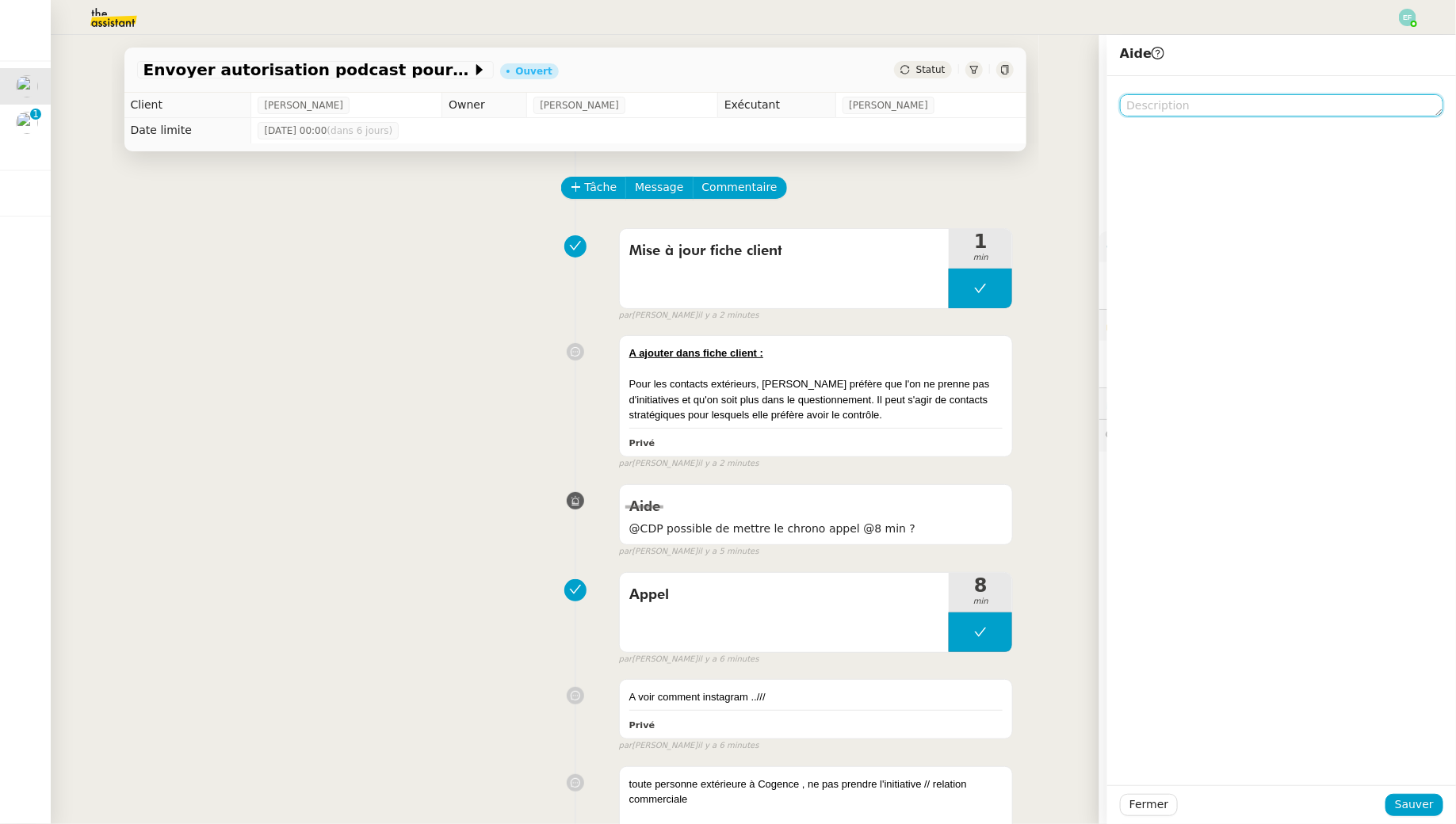
click at [1160, 101] on textarea at bounding box center [1281, 106] width 323 height 23
type textarea "Pour ajout fiche client"
click at [1404, 800] on span "Sauver" at bounding box center [1414, 804] width 39 height 19
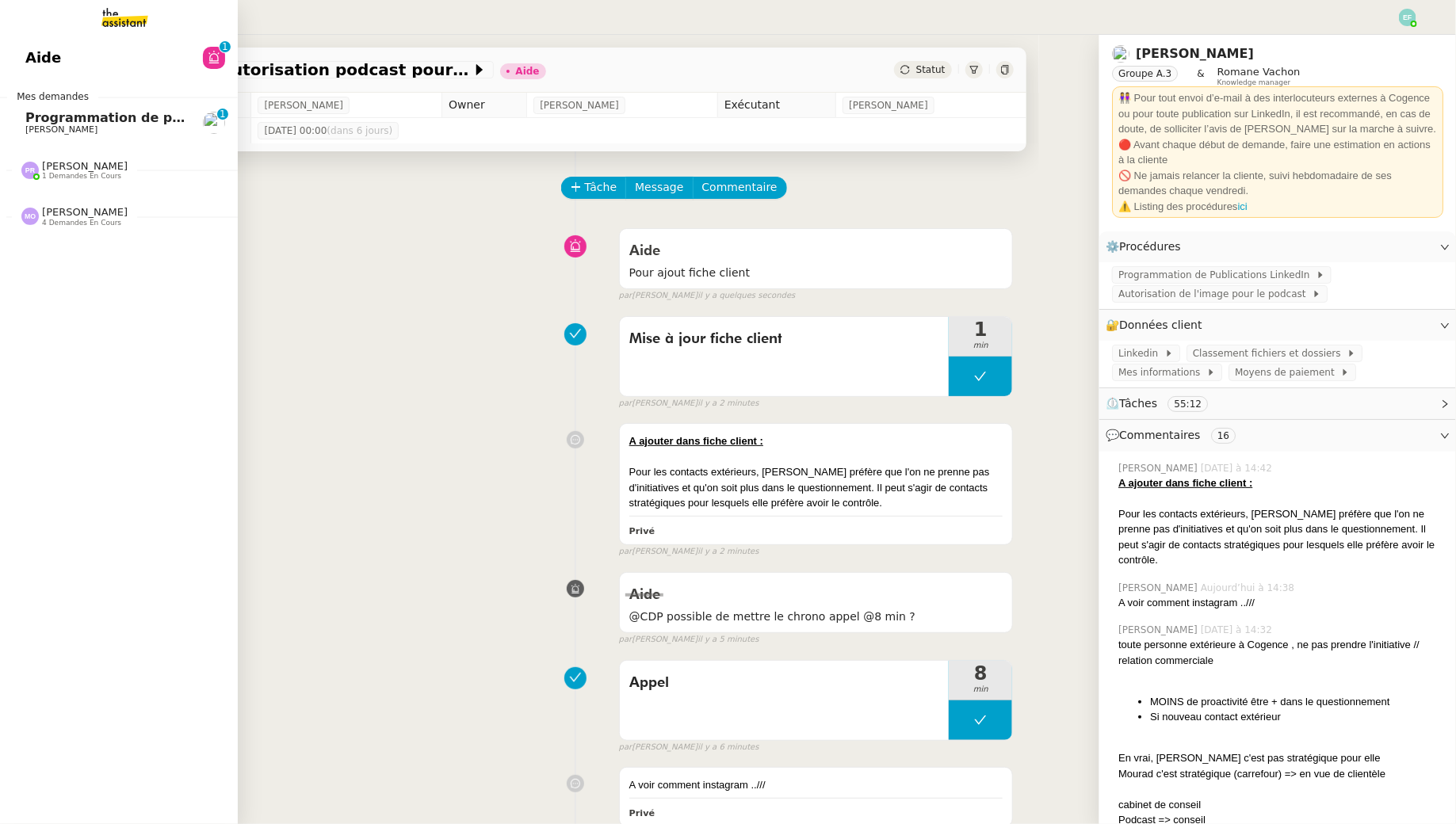
click at [86, 114] on span "Programmation de posts sur insta" at bounding box center [147, 118] width 244 height 15
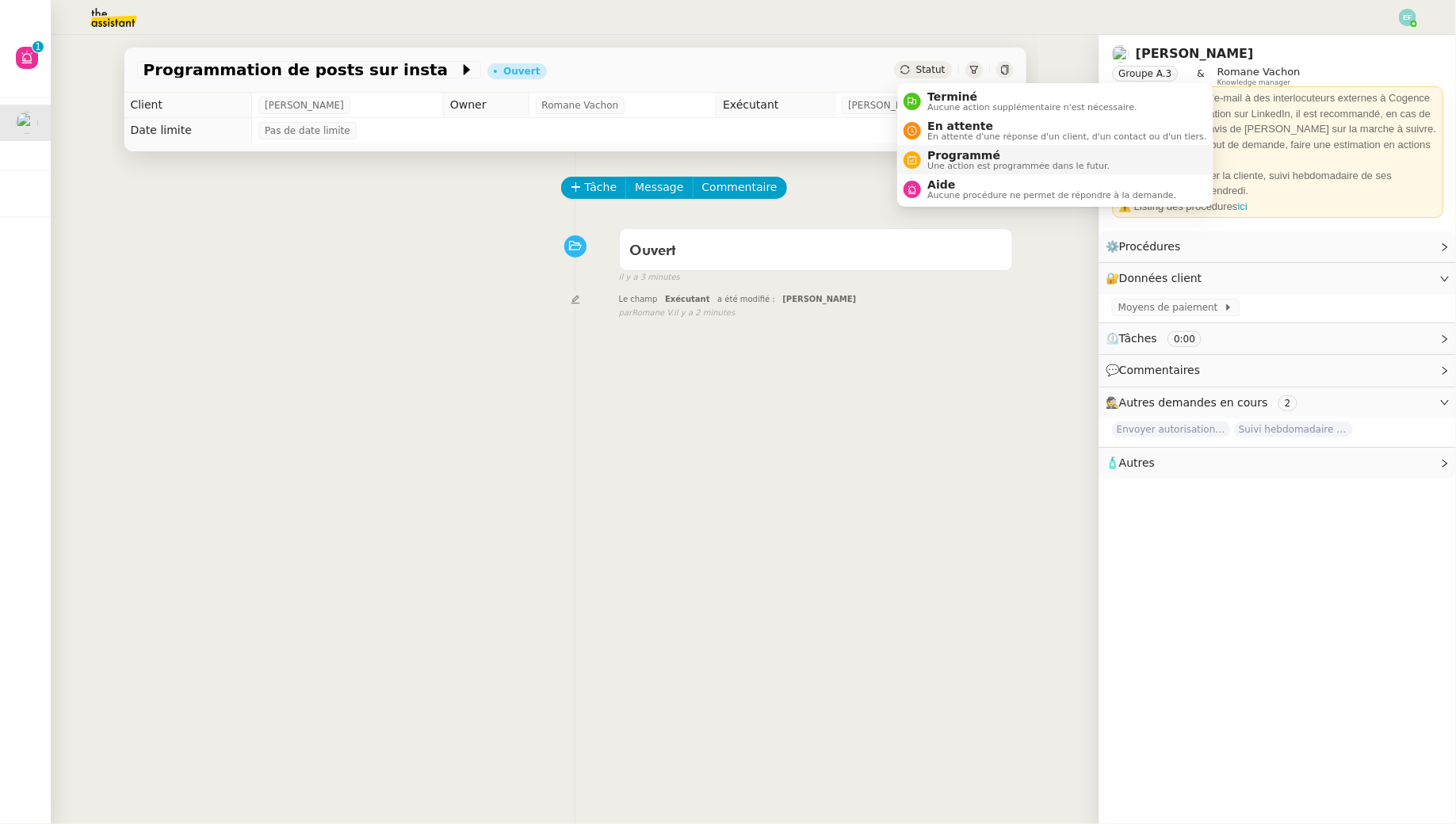
click at [935, 147] on li "Programmé Une action est programmée dans le futur." at bounding box center [1054, 159] width 315 height 29
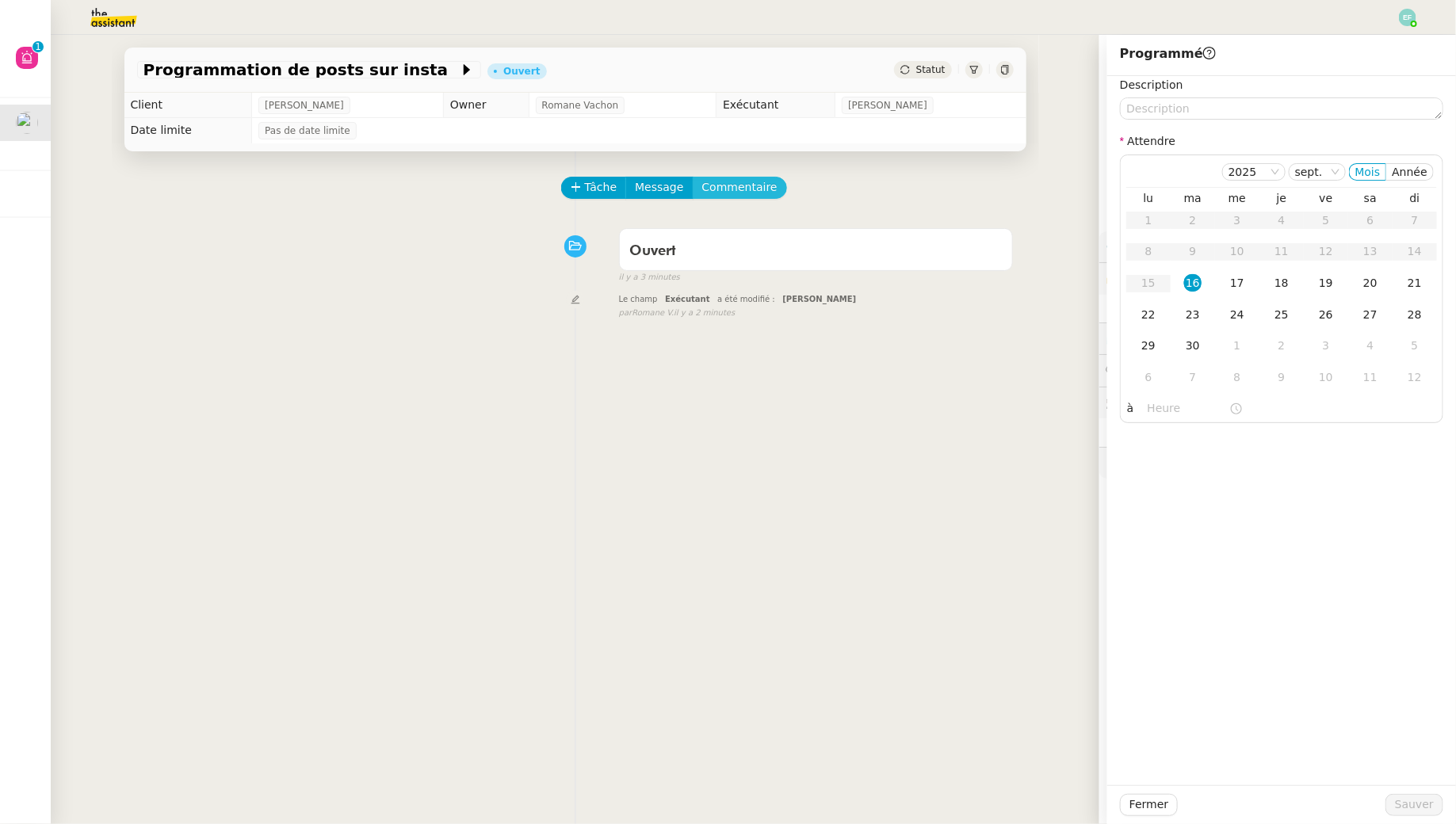
click at [740, 180] on span "Commentaire" at bounding box center [739, 187] width 75 height 19
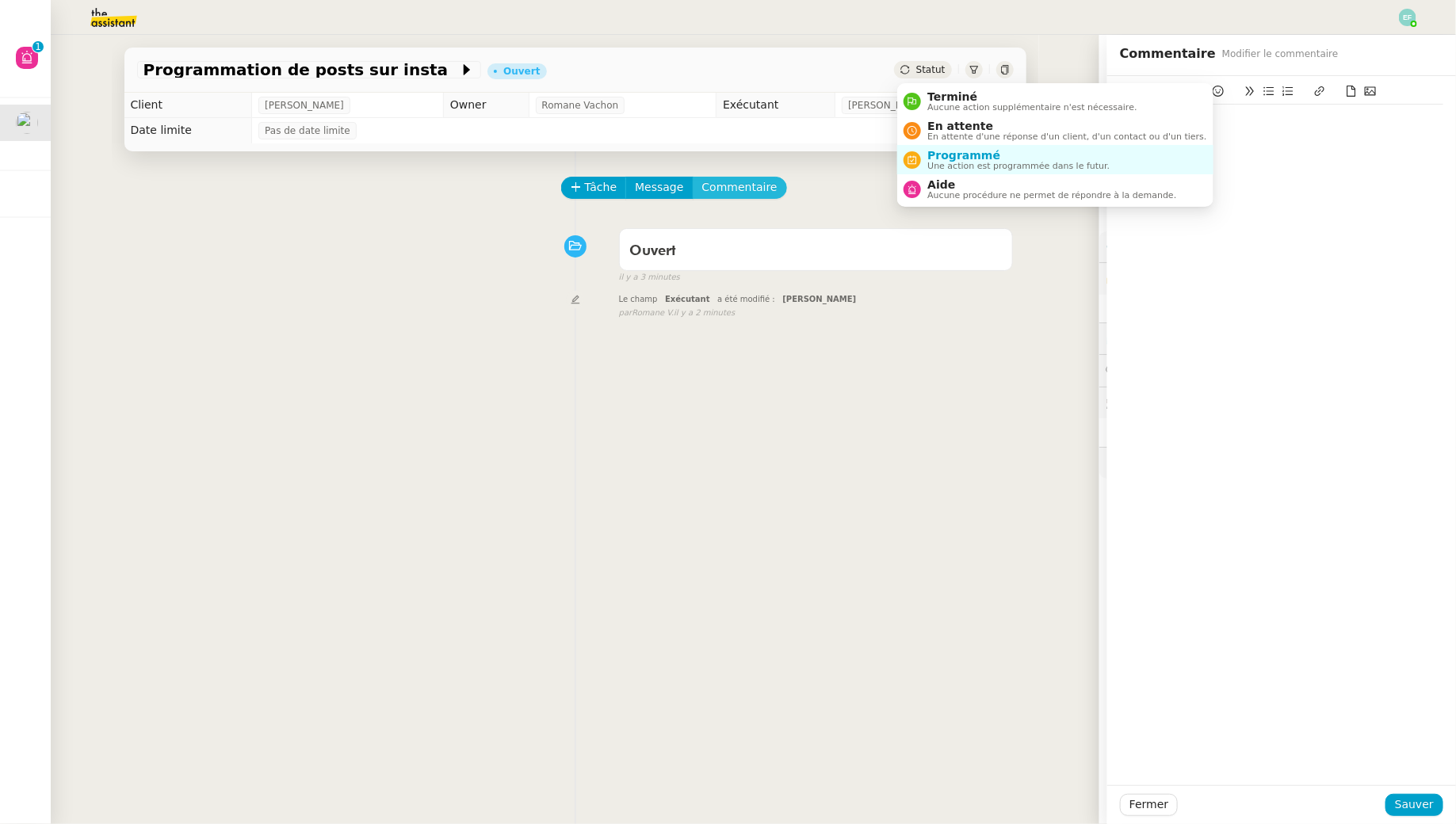
click at [759, 191] on span "Commentaire" at bounding box center [739, 187] width 75 height 19
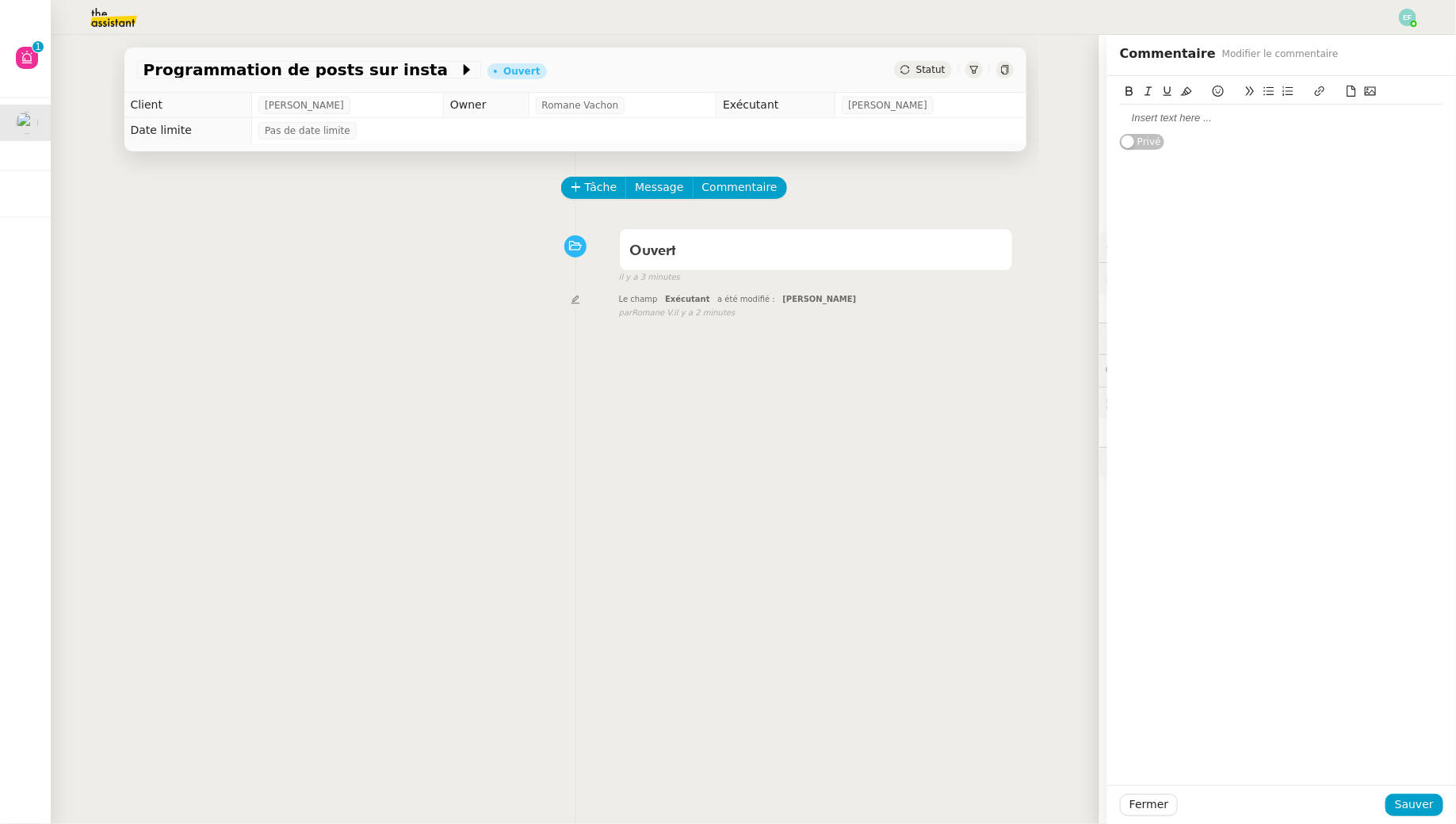
click at [1226, 118] on div at bounding box center [1281, 118] width 323 height 14
click at [1416, 809] on span "Sauver" at bounding box center [1414, 804] width 39 height 19
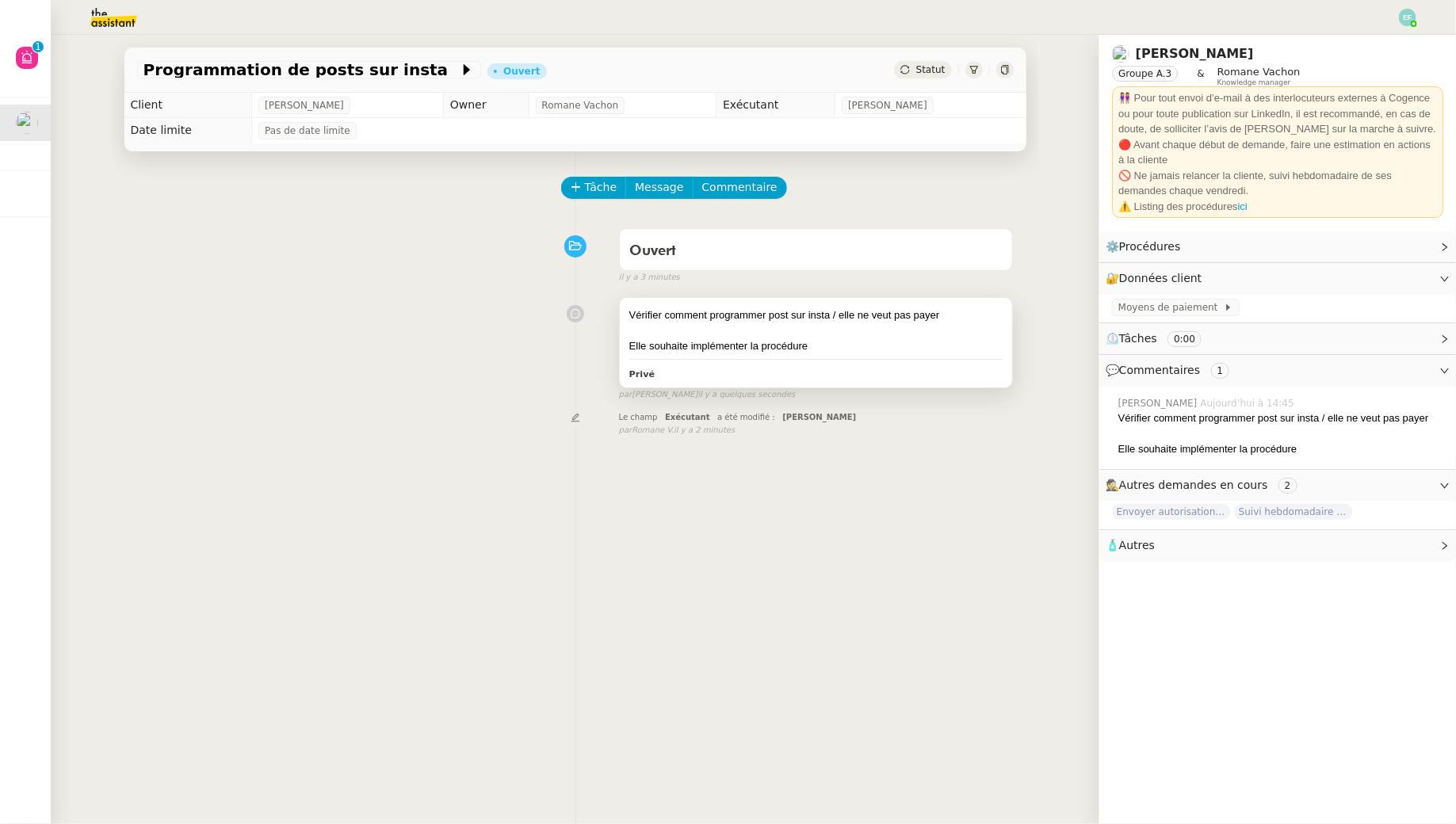
click at [884, 341] on div "Elle souhaite implémenter la procédure" at bounding box center [816, 346] width 374 height 16
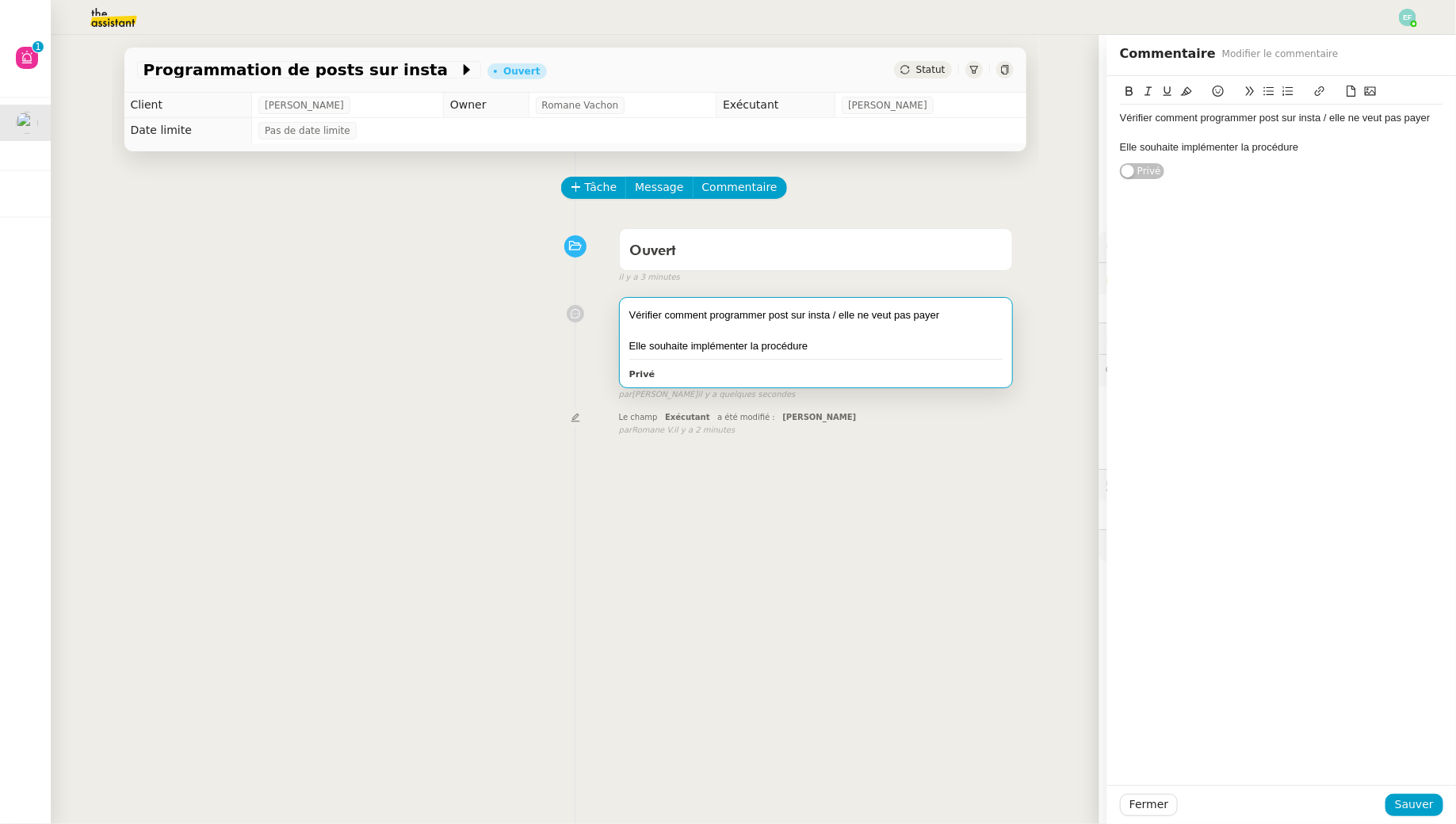
click at [1307, 143] on div "Elle souhaite implémenter la procédure" at bounding box center [1281, 147] width 323 height 14
click at [1408, 803] on span "Sauver" at bounding box center [1414, 804] width 39 height 19
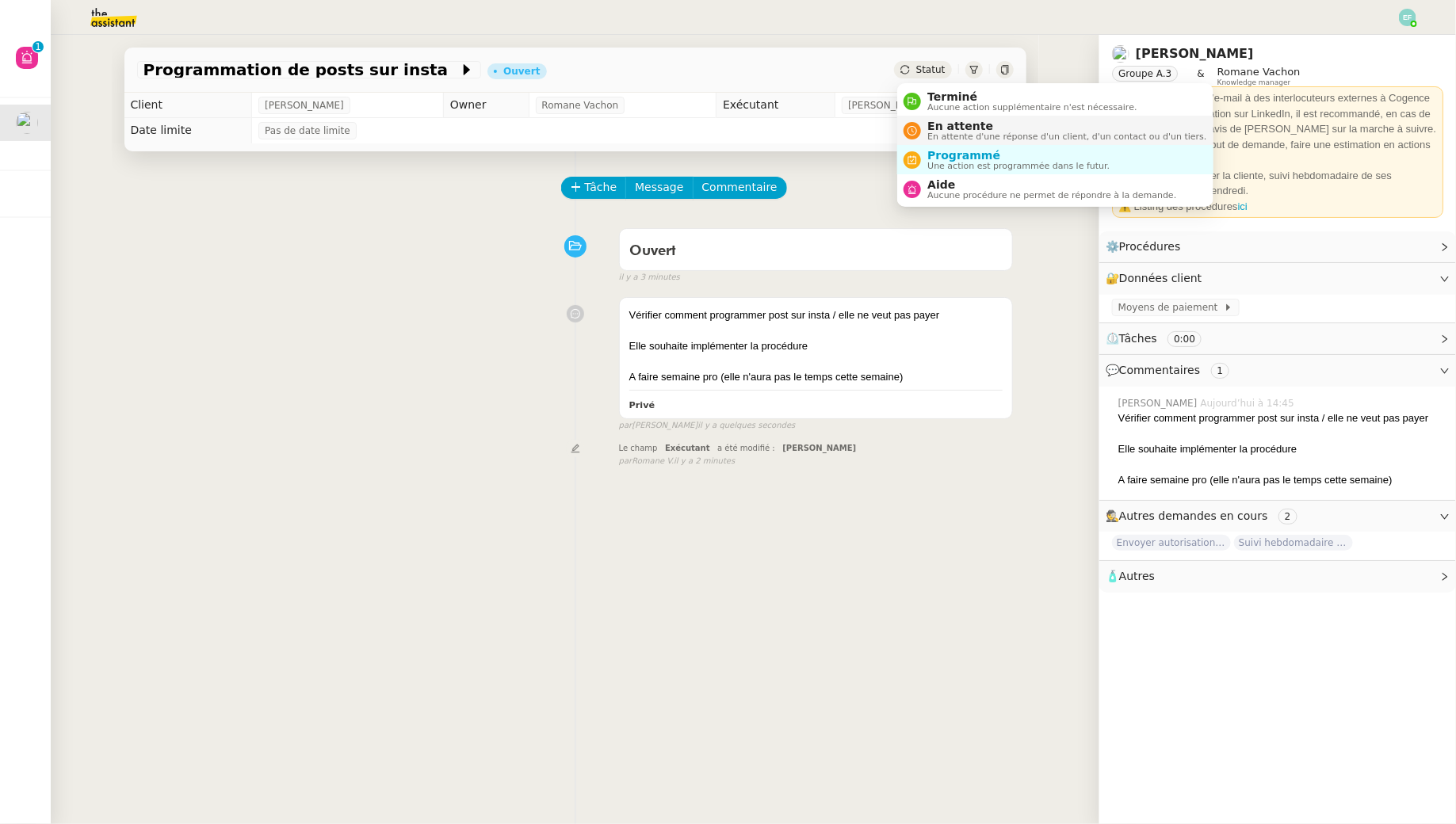
click at [930, 127] on span "En attente" at bounding box center [1067, 126] width 279 height 13
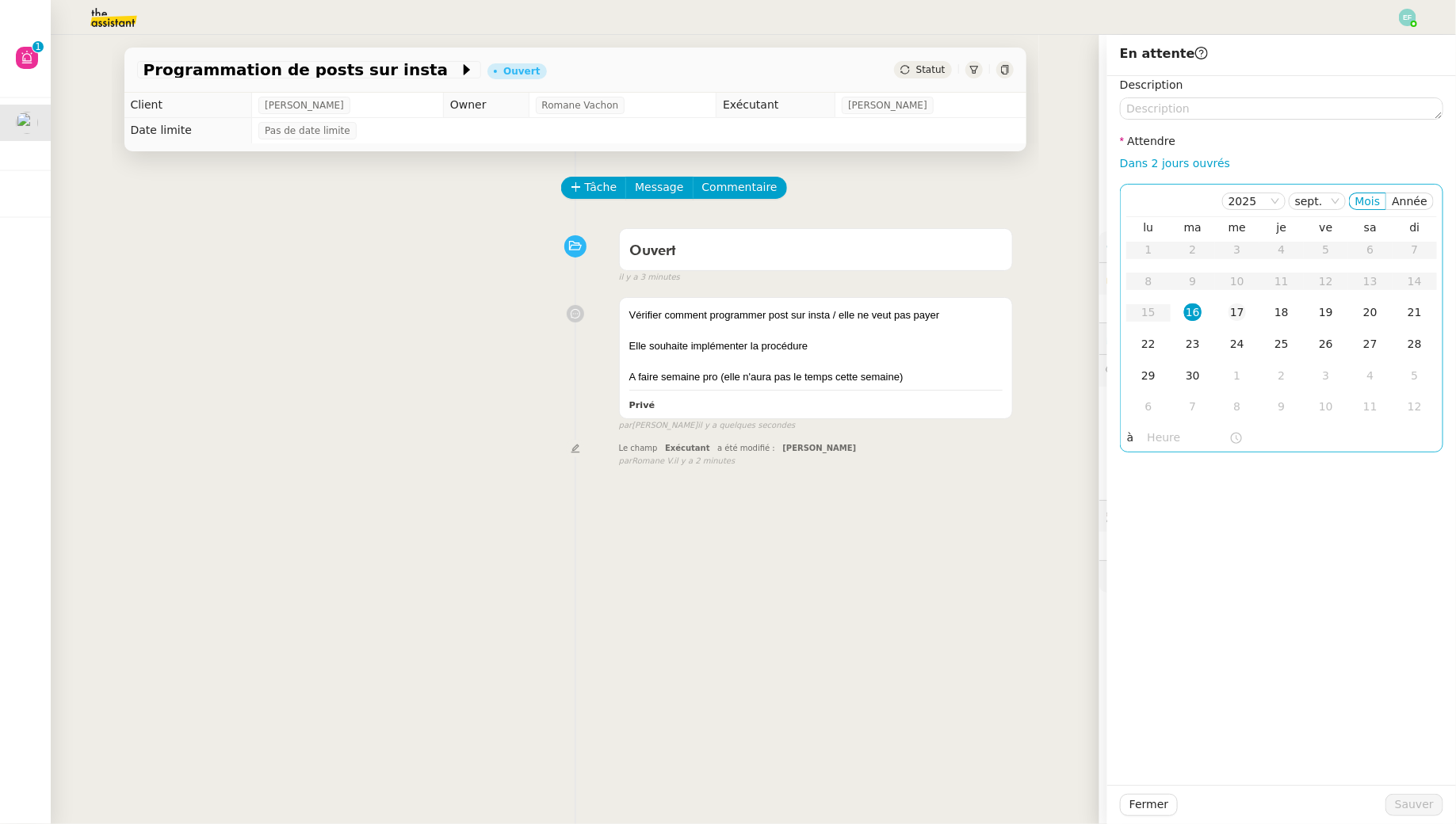
click at [1237, 303] on td "17" at bounding box center [1237, 313] width 44 height 31
click at [1151, 351] on div "22" at bounding box center [1148, 344] width 18 height 18
click at [1197, 350] on div "23" at bounding box center [1193, 344] width 18 height 18
click at [1414, 805] on span "Sauver" at bounding box center [1414, 804] width 39 height 19
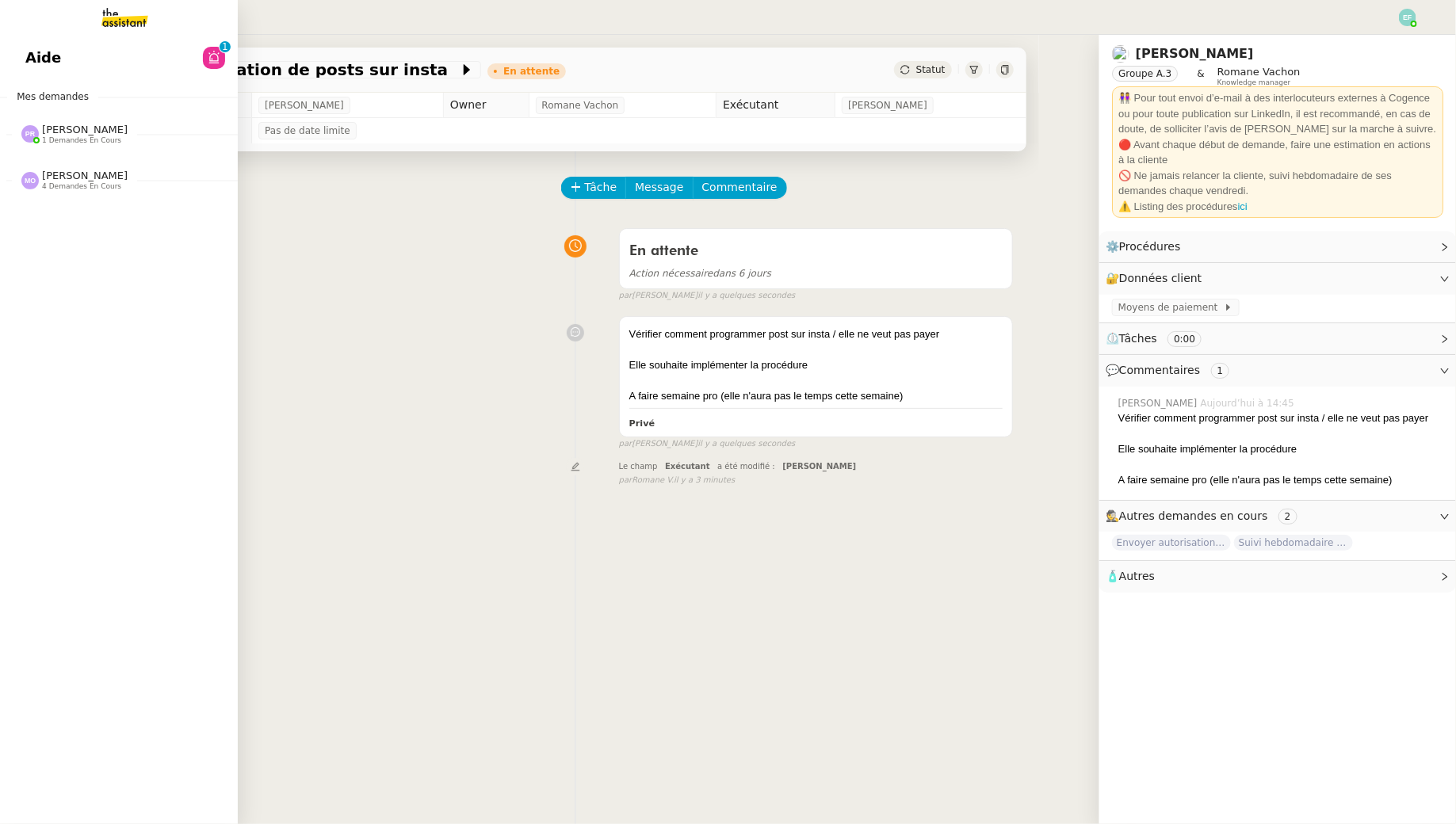
click at [53, 62] on span "Aide" at bounding box center [43, 58] width 35 height 24
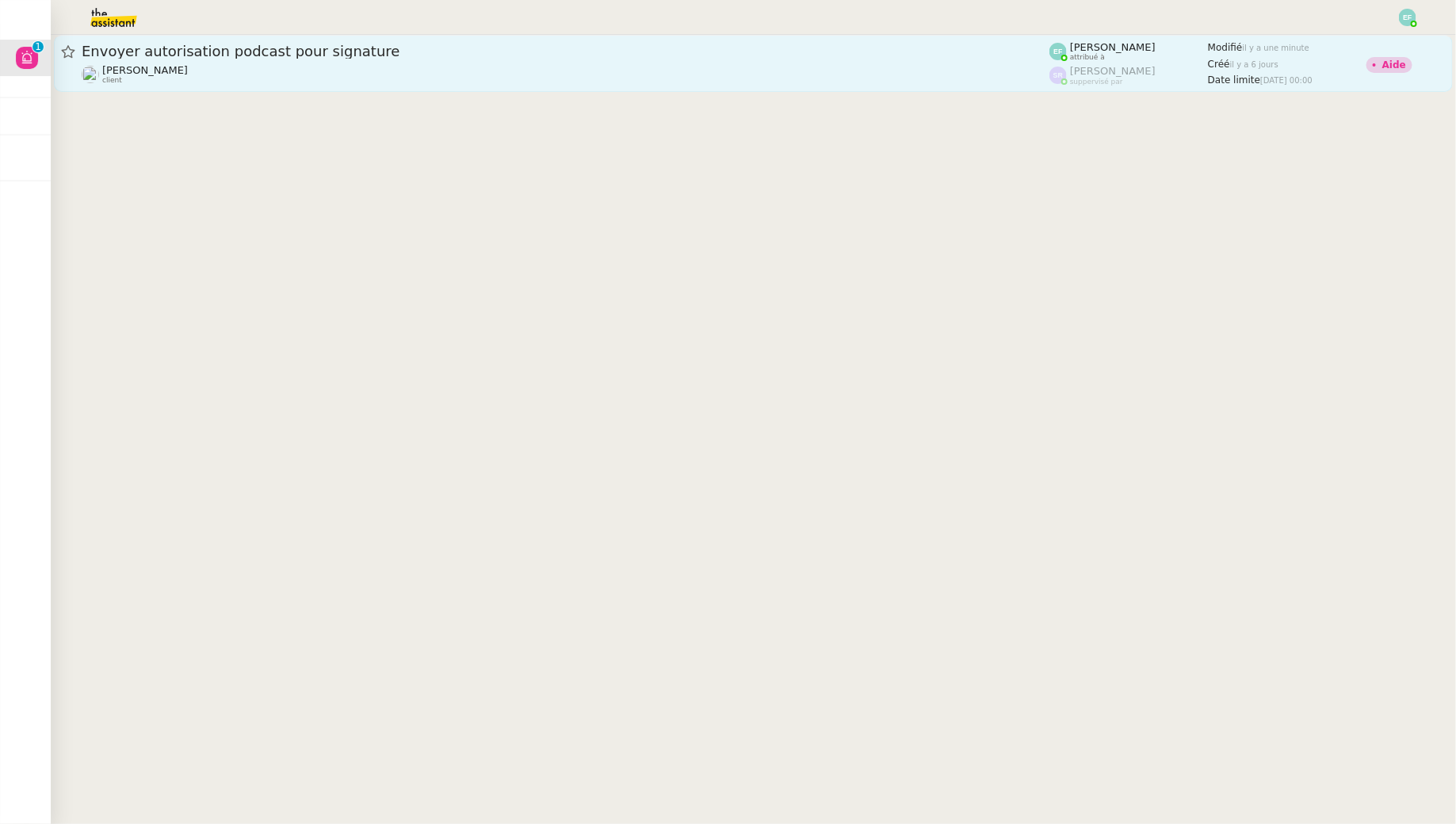
click at [416, 89] on link "Envoyer autorisation podcast pour signature Juliette Rihal client Emelyne Fouss…" at bounding box center [753, 63] width 1399 height 57
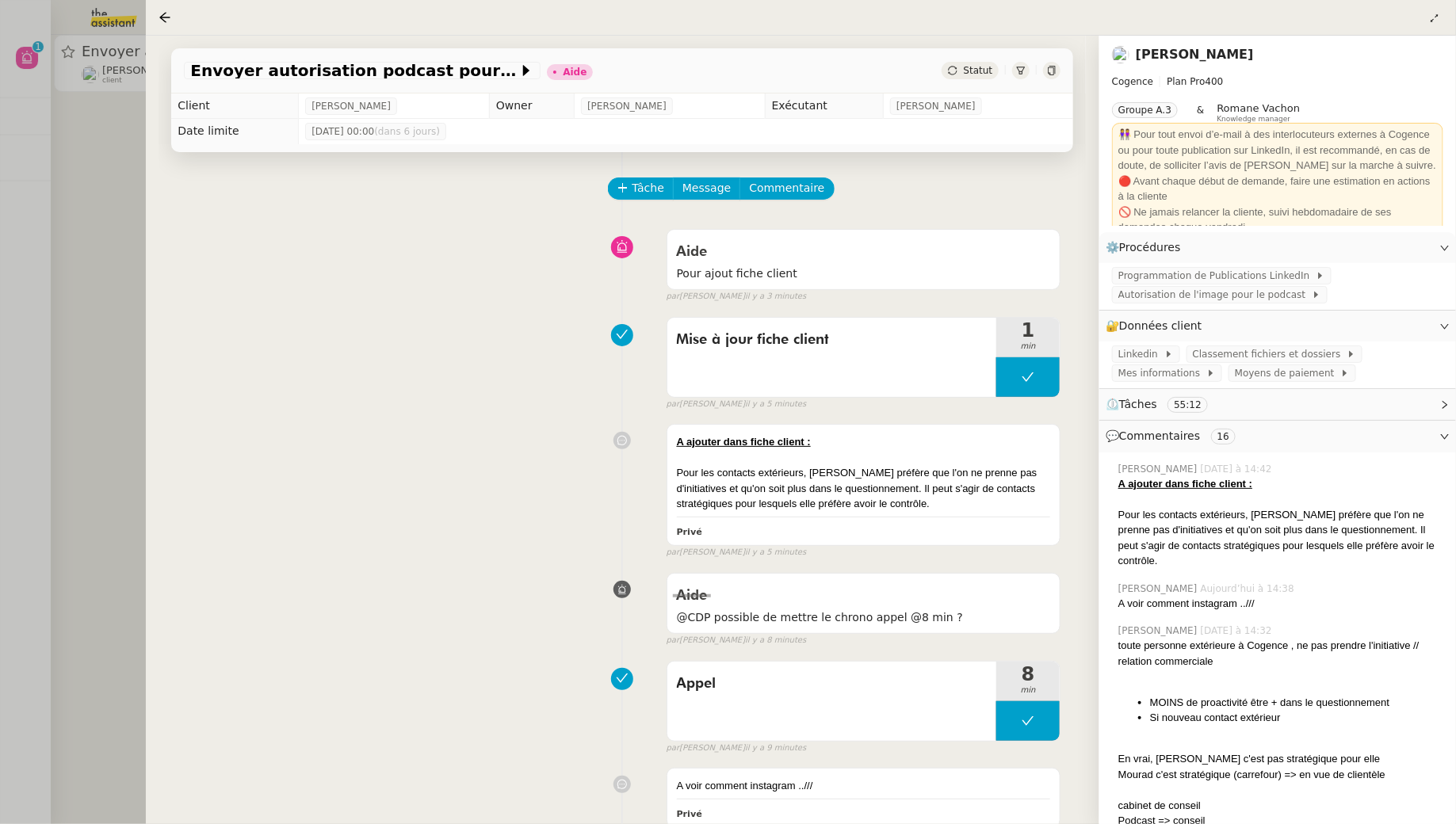
click at [66, 148] on div at bounding box center [728, 412] width 1456 height 824
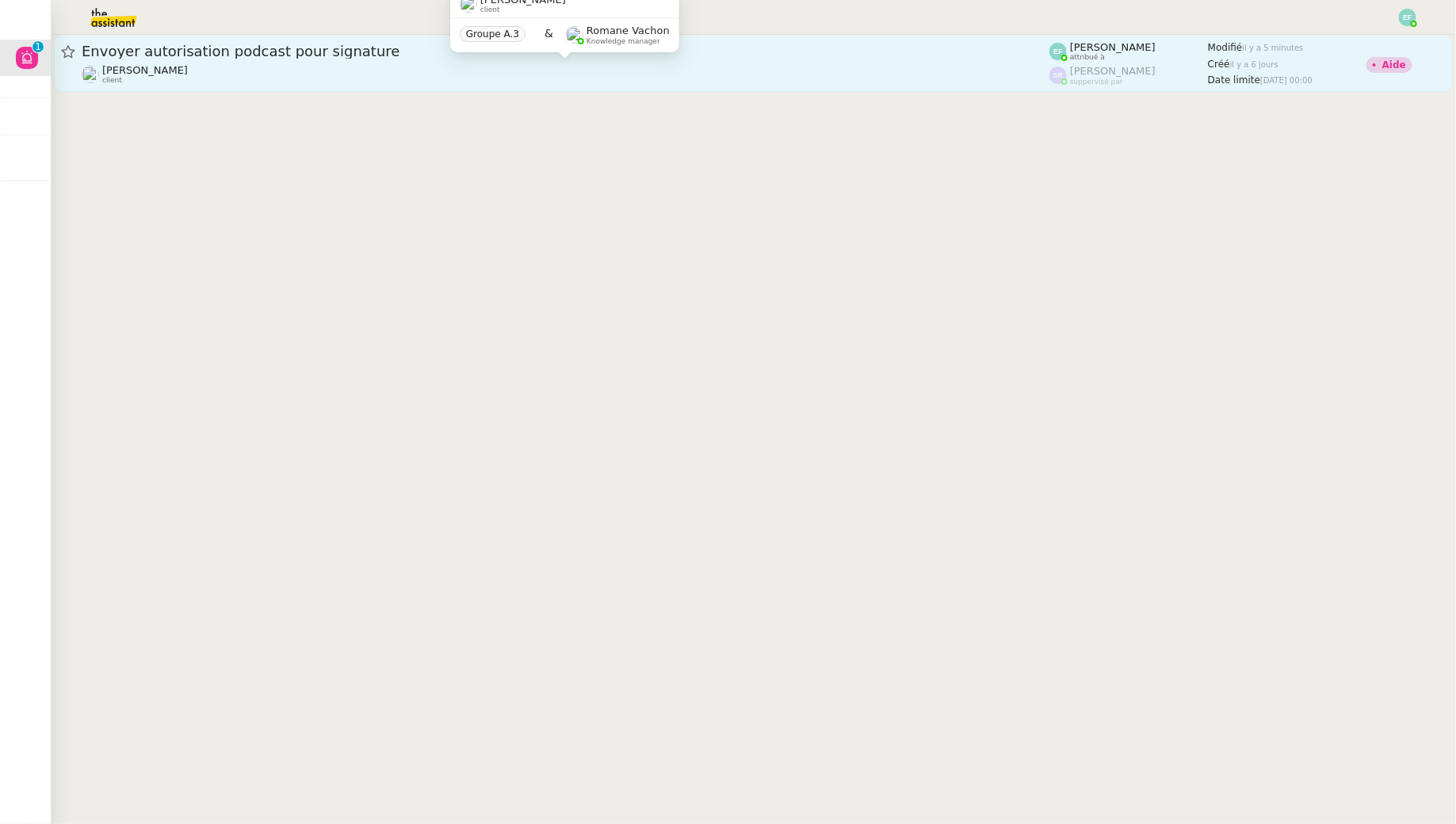
click at [298, 72] on div "Juliette Rihal client" at bounding box center [565, 75] width 968 height 21
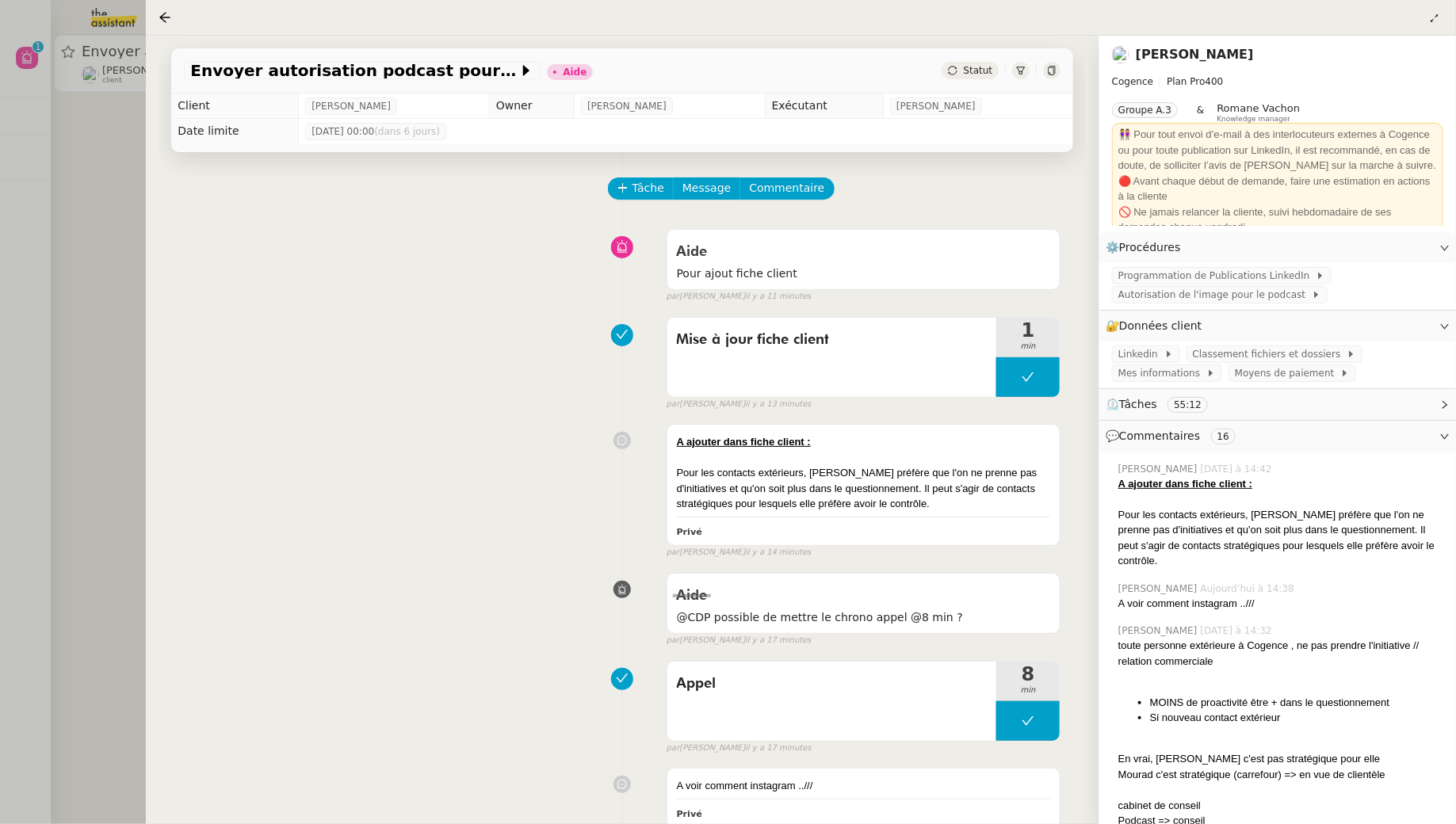
click at [106, 164] on div at bounding box center [728, 412] width 1456 height 824
